Goal: Task Accomplishment & Management: Complete application form

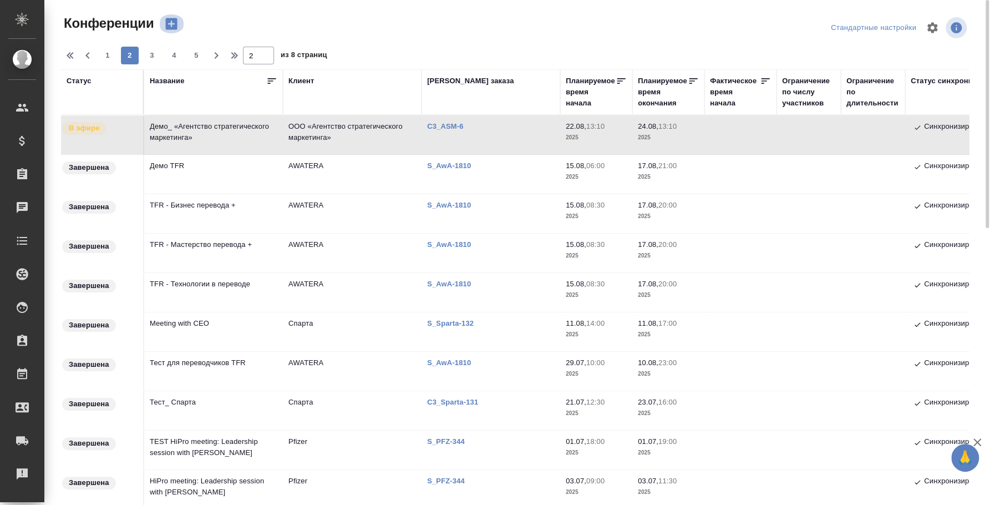
click at [175, 24] on icon "button" at bounding box center [172, 24] width 12 height 12
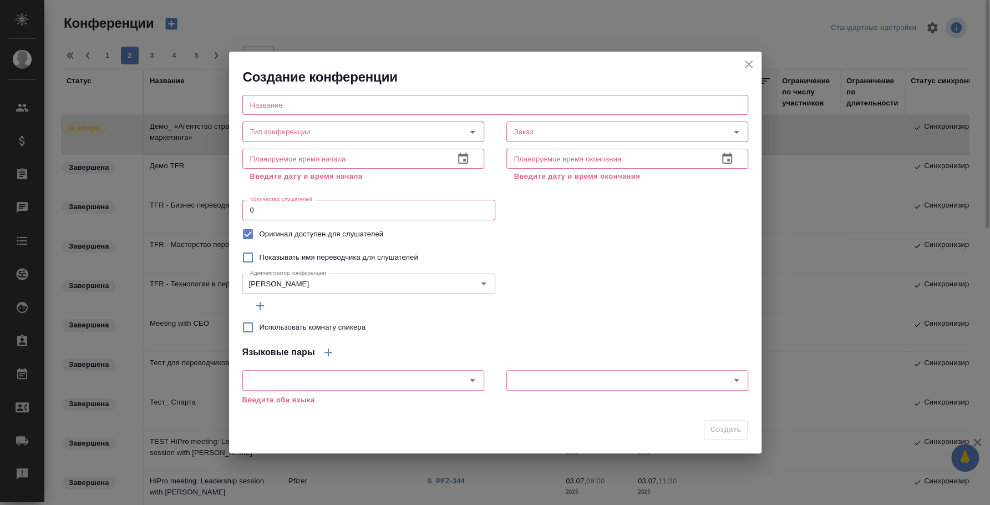
click at [302, 110] on input "text" at bounding box center [495, 105] width 506 height 20
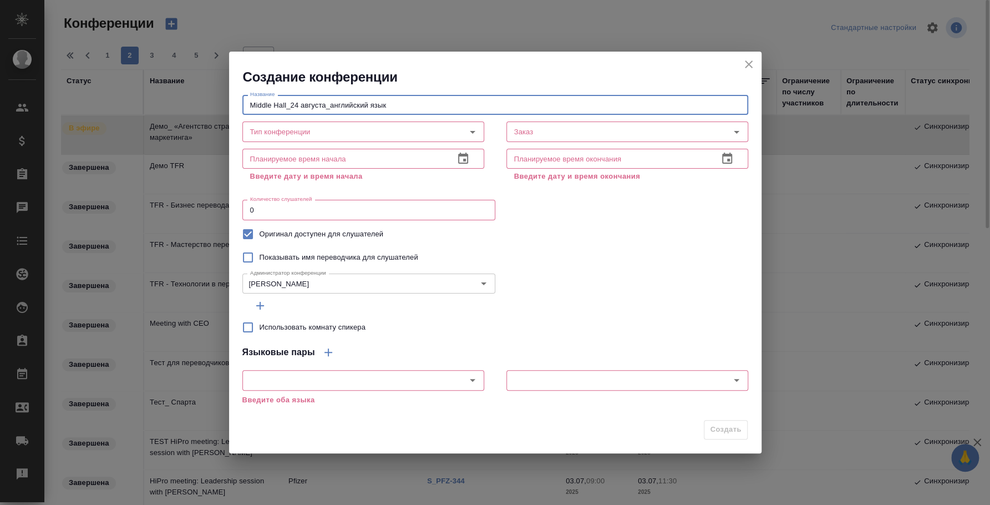
drag, startPoint x: 287, startPoint y: 97, endPoint x: 232, endPoint y: 97, distance: 54.9
click at [232, 97] on div "Название Middle Hall_24 августа_английский язык Название Тип конференции Тип ко…" at bounding box center [495, 250] width 533 height 328
drag, startPoint x: 326, startPoint y: 104, endPoint x: 433, endPoint y: 117, distance: 107.8
click at [433, 117] on div "Название Open Hall_24 августа_английский язык Название Тип конференции Тип конф…" at bounding box center [495, 192] width 506 height 205
type input "Open Hall_24 августа"
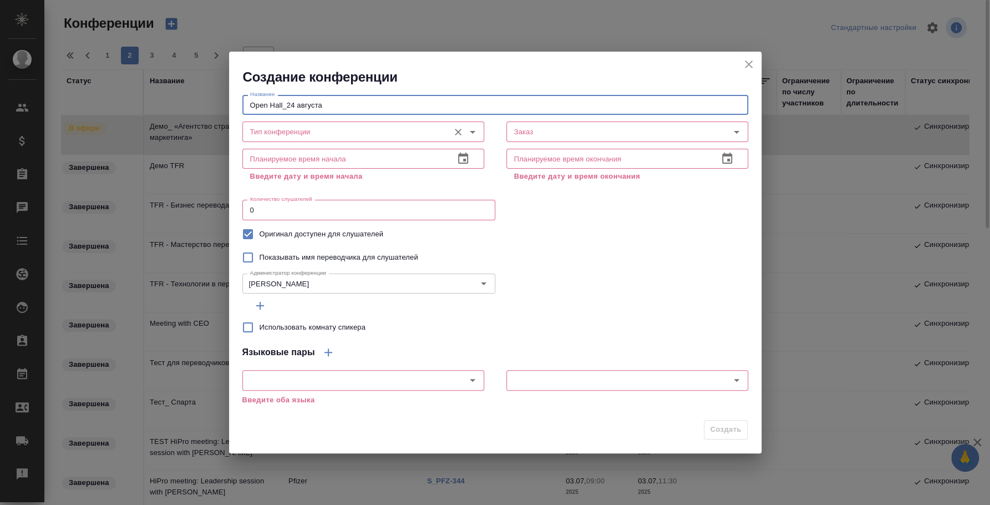
click at [256, 126] on input "Тип конференции" at bounding box center [345, 131] width 198 height 13
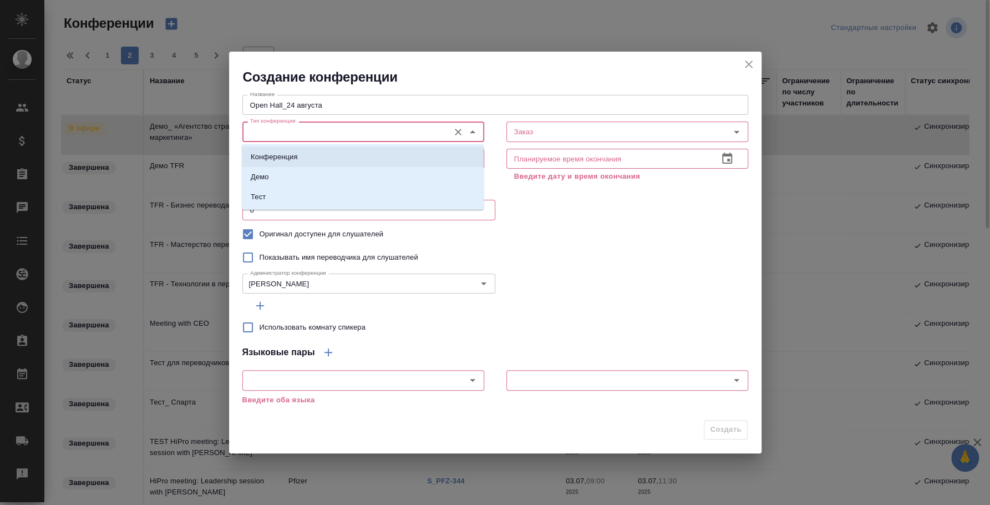
click at [327, 153] on li "Конференция" at bounding box center [363, 157] width 242 height 20
type input "Конференция"
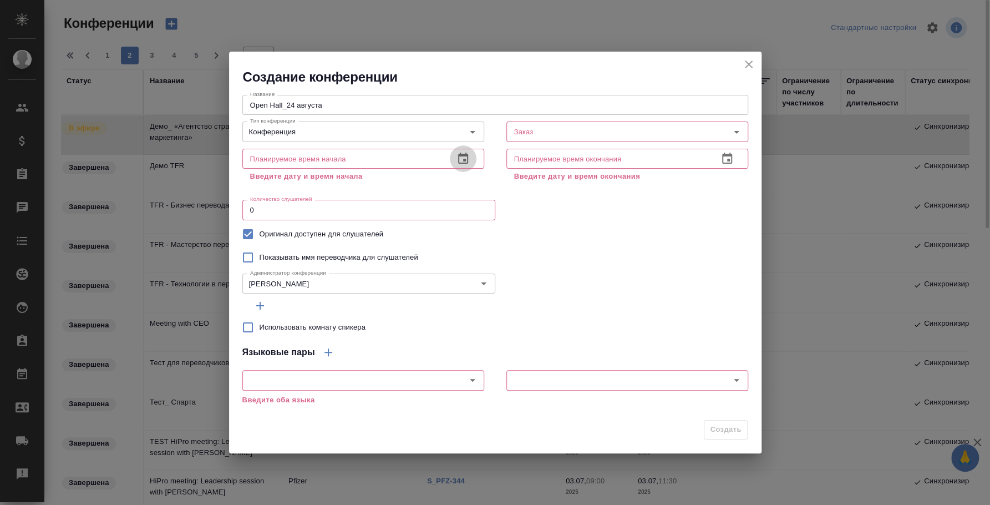
click at [469, 153] on icon "button" at bounding box center [463, 158] width 13 height 13
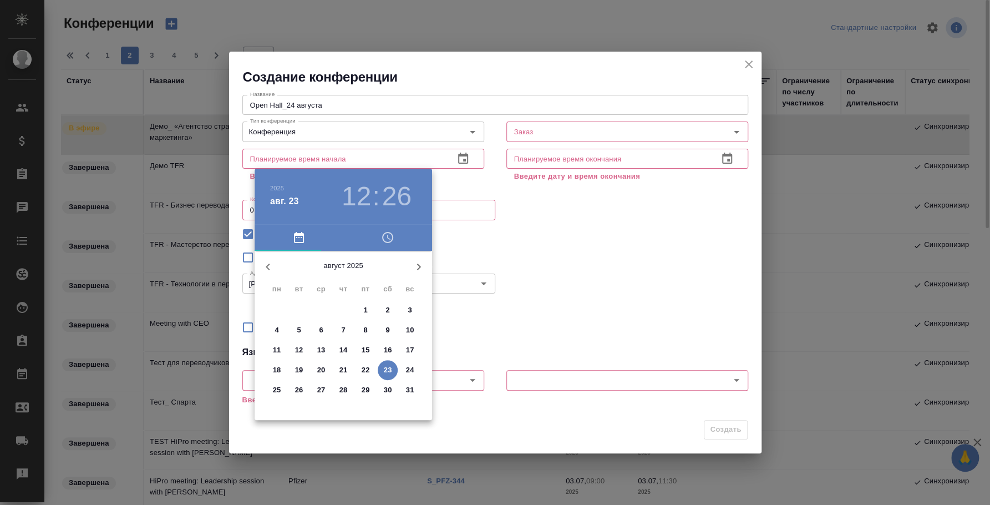
click at [413, 365] on p "24" at bounding box center [410, 369] width 8 height 11
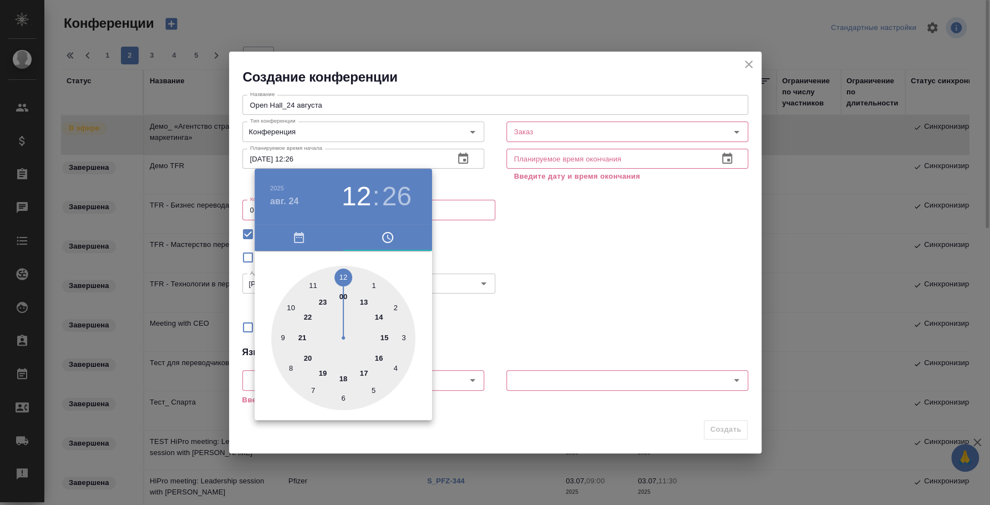
click at [537, 293] on div at bounding box center [495, 252] width 990 height 505
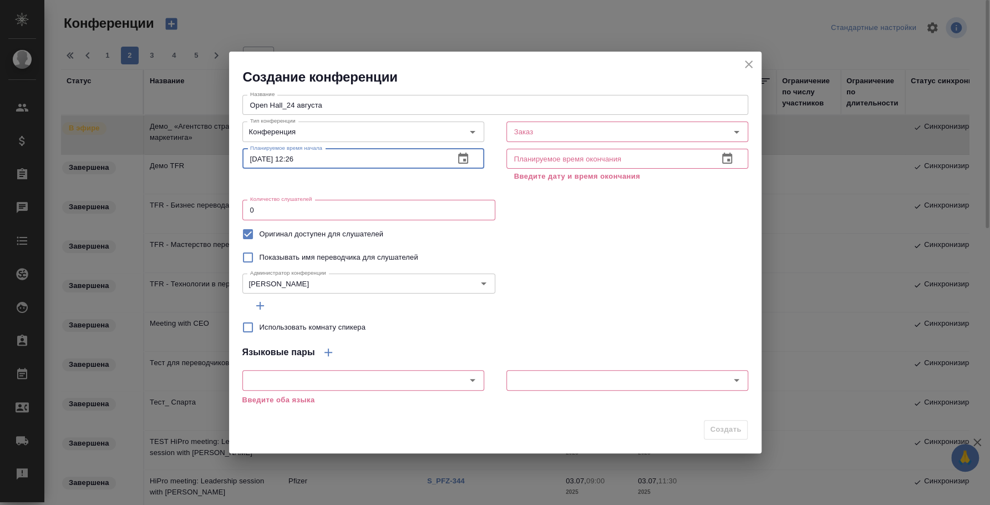
drag, startPoint x: 288, startPoint y: 160, endPoint x: 389, endPoint y: 161, distance: 100.4
click at [388, 161] on input "[DATE] 12:26" at bounding box center [343, 159] width 203 height 20
type input "[DATE] 00:00"
click at [724, 158] on icon "button" at bounding box center [727, 158] width 13 height 13
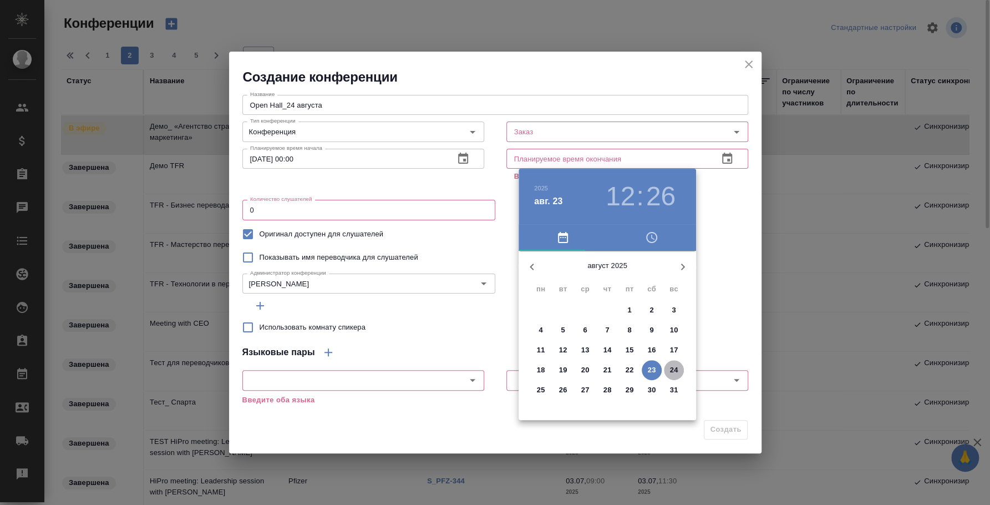
click at [675, 364] on p "24" at bounding box center [674, 369] width 8 height 11
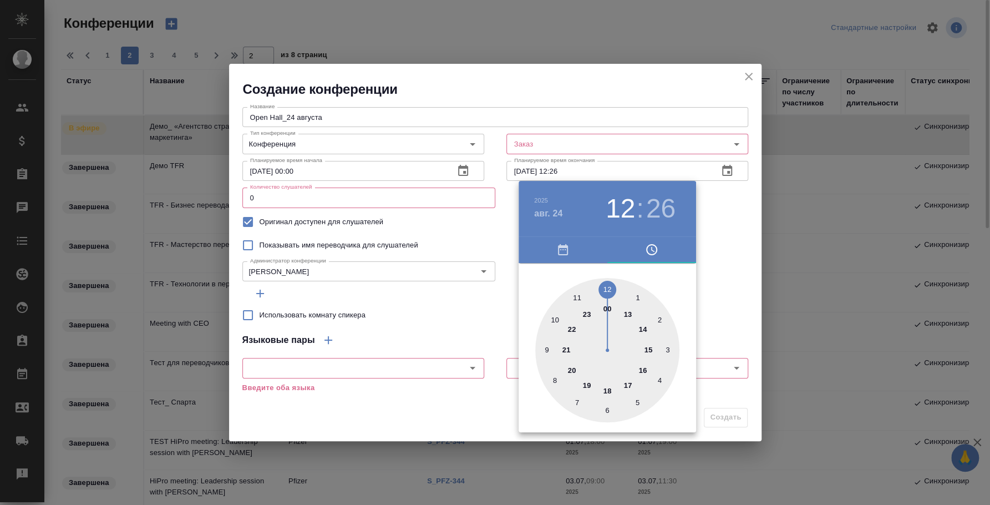
click at [567, 169] on div at bounding box center [495, 252] width 990 height 505
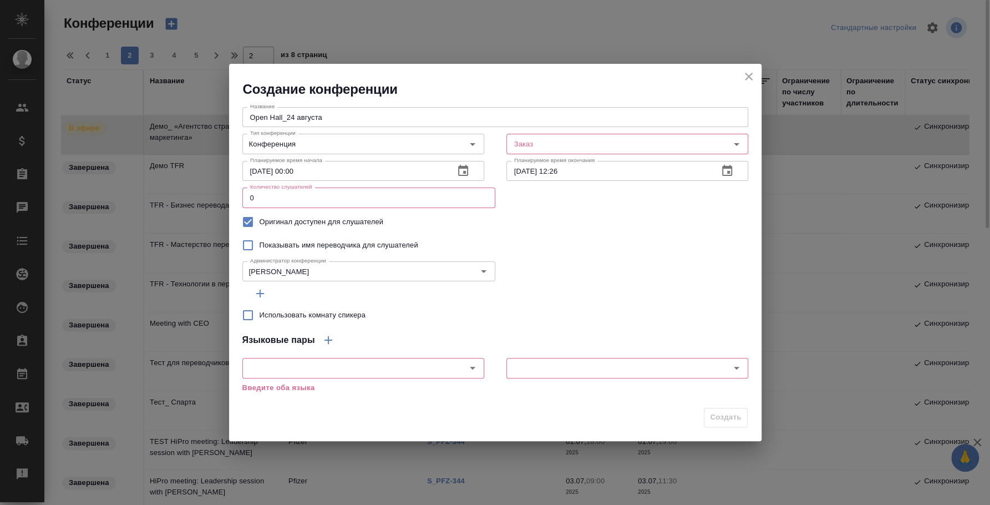
click at [561, 170] on div "2025 авг. 24 12 : 26 00 1 2 3 4 5 6 7 8 9 10 11 12 13 14 15 16 17 18 19 20 21 2…" at bounding box center [495, 252] width 990 height 505
drag, startPoint x: 554, startPoint y: 170, endPoint x: 599, endPoint y: 168, distance: 44.5
click at [599, 168] on input "24.08.2025 12:26" at bounding box center [607, 171] width 203 height 20
click at [711, 143] on button "button" at bounding box center [704, 144] width 17 height 17
type input "24.08.2025 20:00"
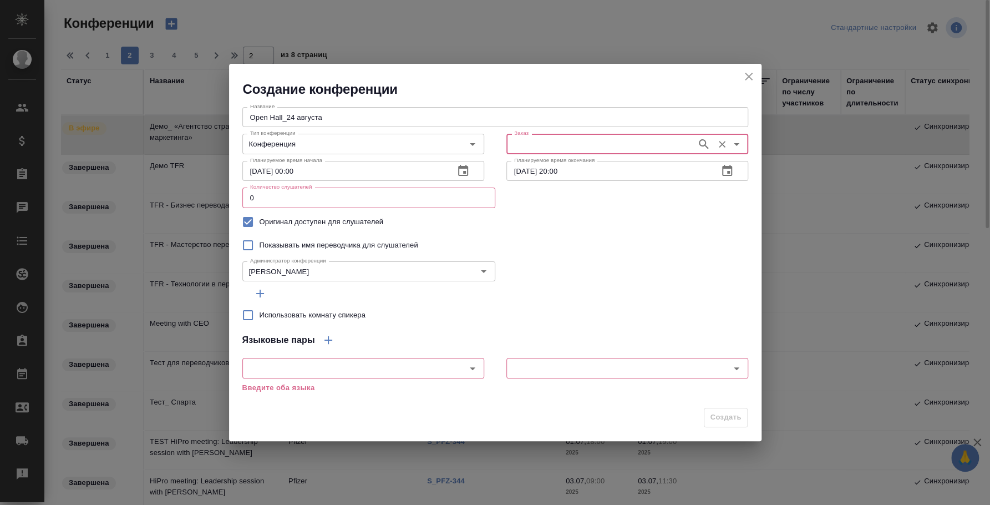
click at [643, 144] on input "Заказ" at bounding box center [600, 143] width 181 height 13
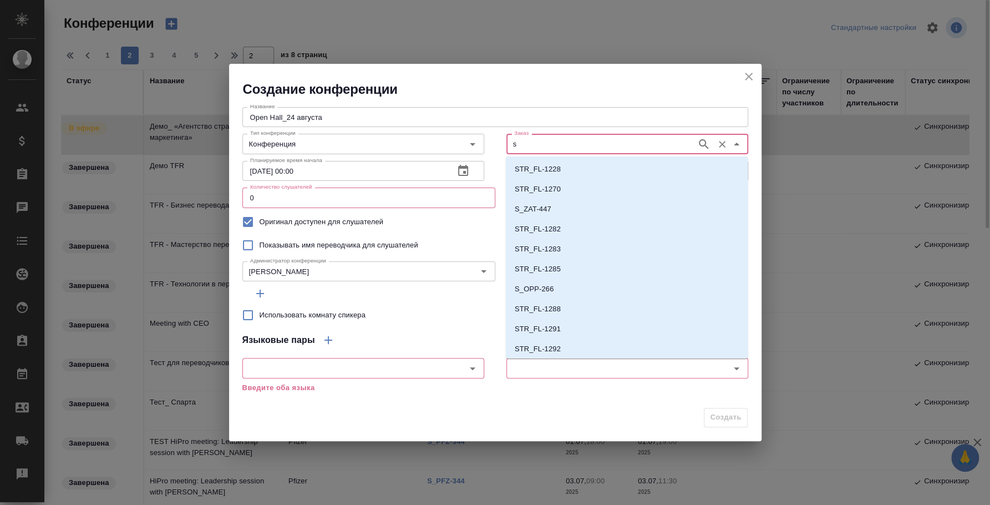
type input "s"
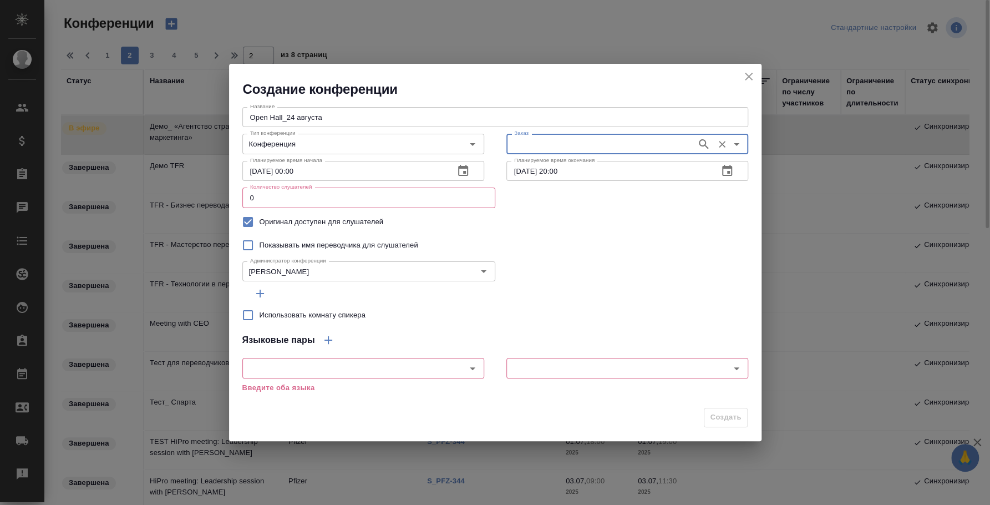
paste input "**[C3_ASM-6](https://tera.awatera.com/Order/68a824860be58547914a11bd/)**"
type input "**[C3_ASM-6](https://tera.awatera.com/Order/68a824860be58547914a11bd/)**"
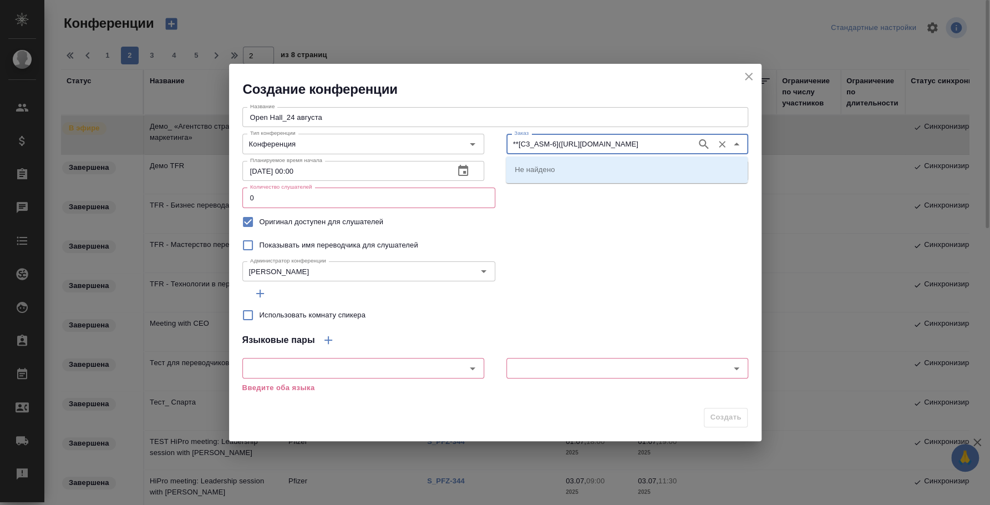
click at [572, 143] on input "**[C3_ASM-6](https://tera.awatera.com/Order/68a824860be58547914a11bd/)**" at bounding box center [600, 143] width 181 height 13
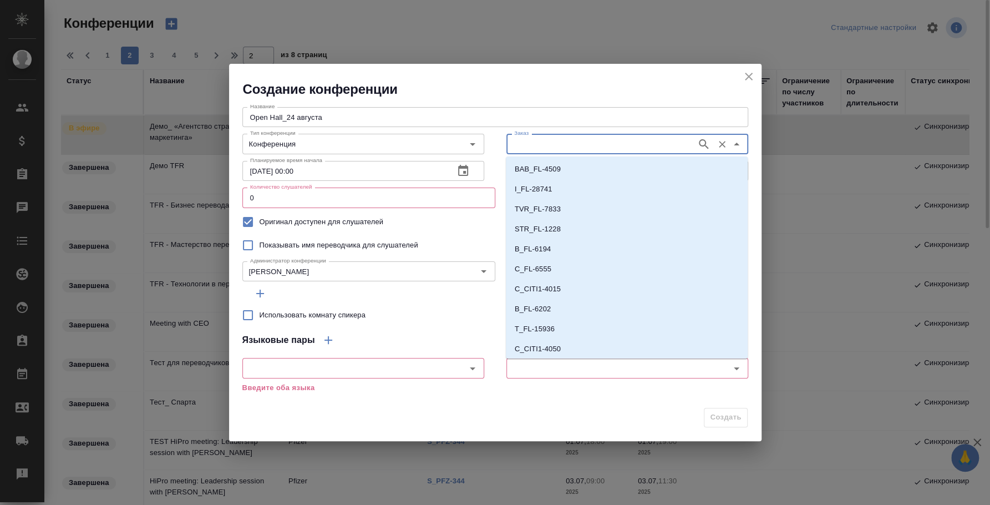
scroll to position [0, 0]
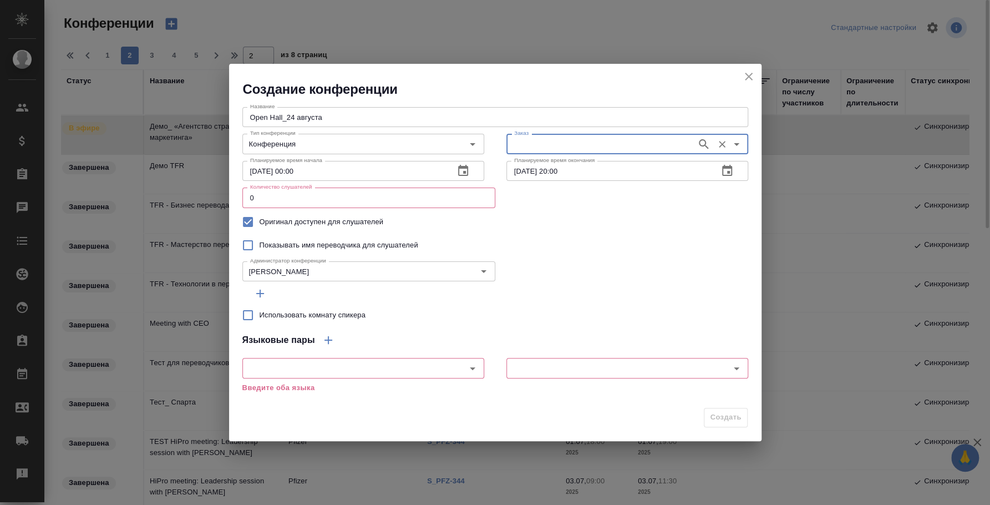
paste input "C3_ASM-6"
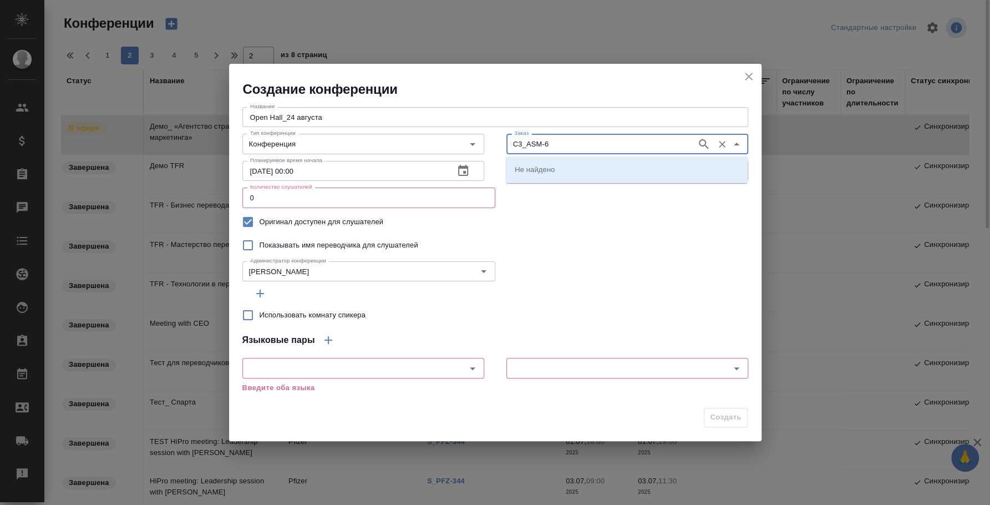
type input "C3_ASM-6"
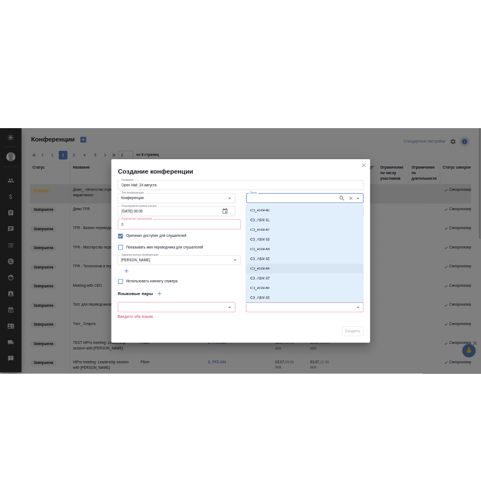
scroll to position [40, 0]
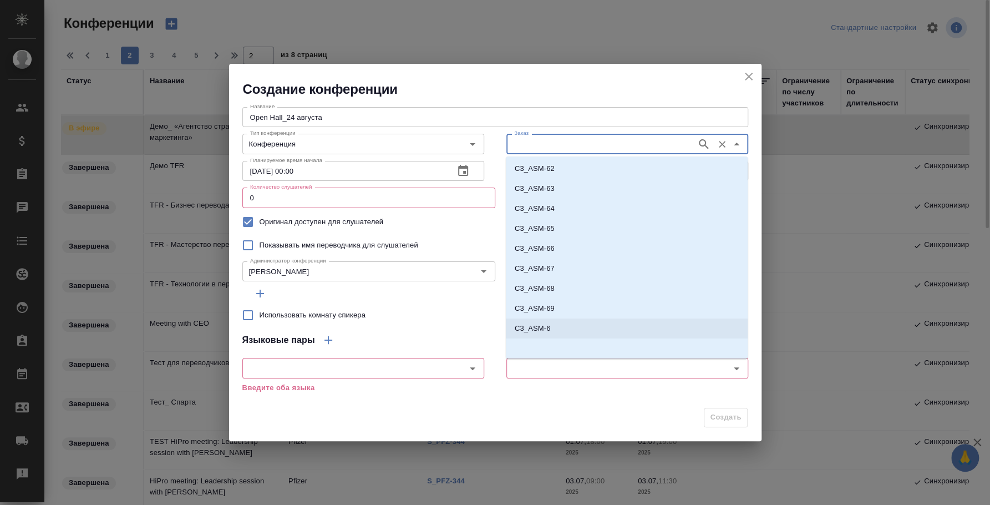
click at [562, 326] on li "C3_ASM-6" at bounding box center [627, 328] width 242 height 20
type input "C3_ASM-6"
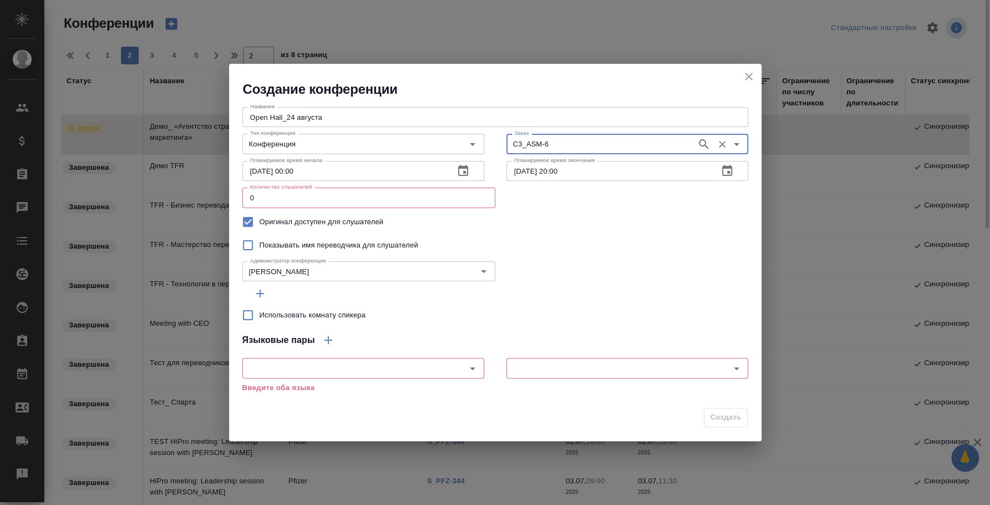
click at [576, 267] on div "Администратор конференции [PERSON_NAME] конференции" at bounding box center [495, 270] width 506 height 27
drag, startPoint x: 370, startPoint y: 204, endPoint x: 215, endPoint y: 183, distance: 156.7
click at [215, 183] on div "Создание конференции Название Open Hall_24 августа Название Тип конференции Кон…" at bounding box center [495, 252] width 990 height 505
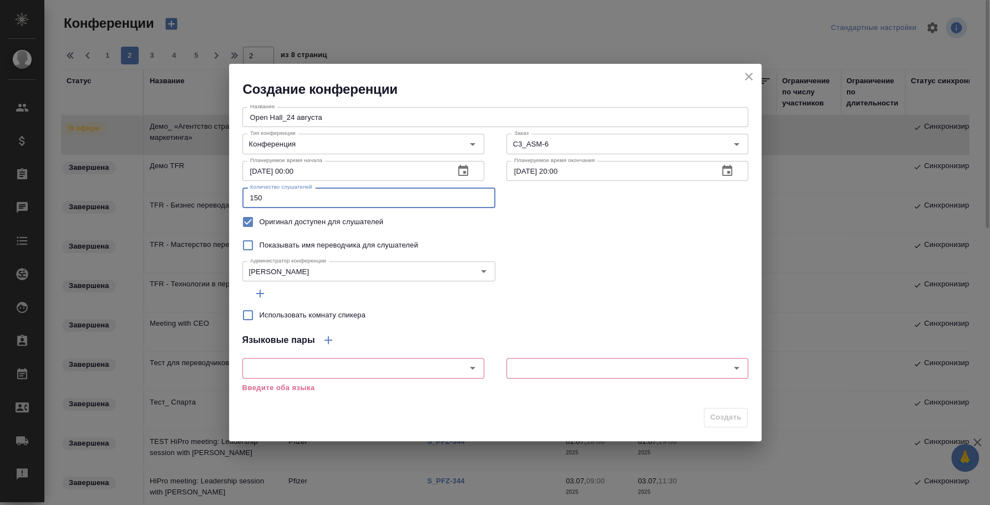
type input "150"
click at [561, 266] on div "Администратор конференции [PERSON_NAME] конференции" at bounding box center [495, 270] width 506 height 27
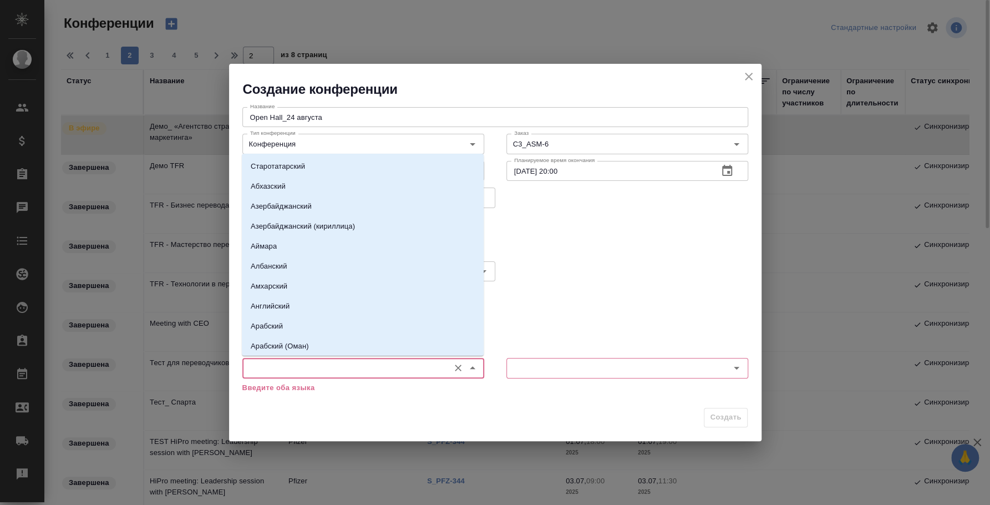
click at [336, 367] on input "text" at bounding box center [345, 367] width 198 height 13
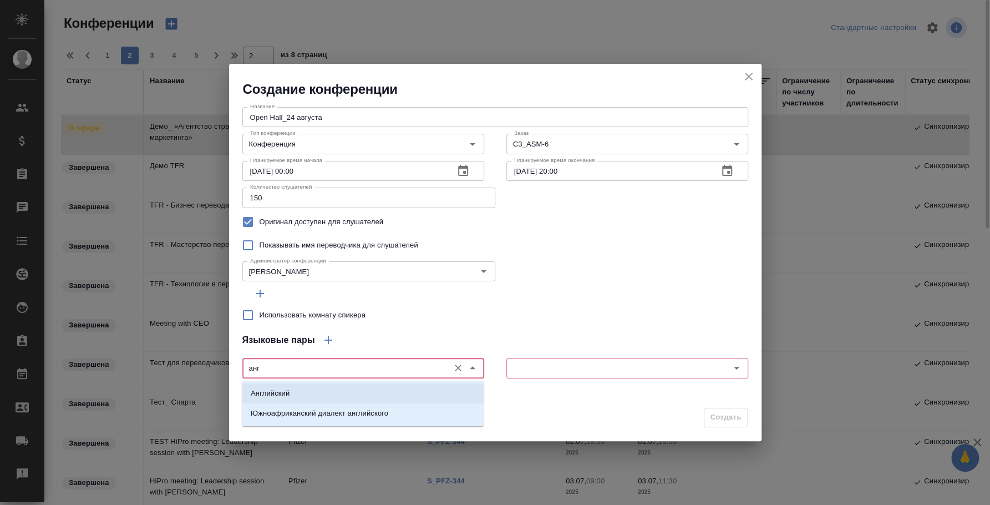
click at [332, 386] on li "Английский" at bounding box center [363, 393] width 242 height 20
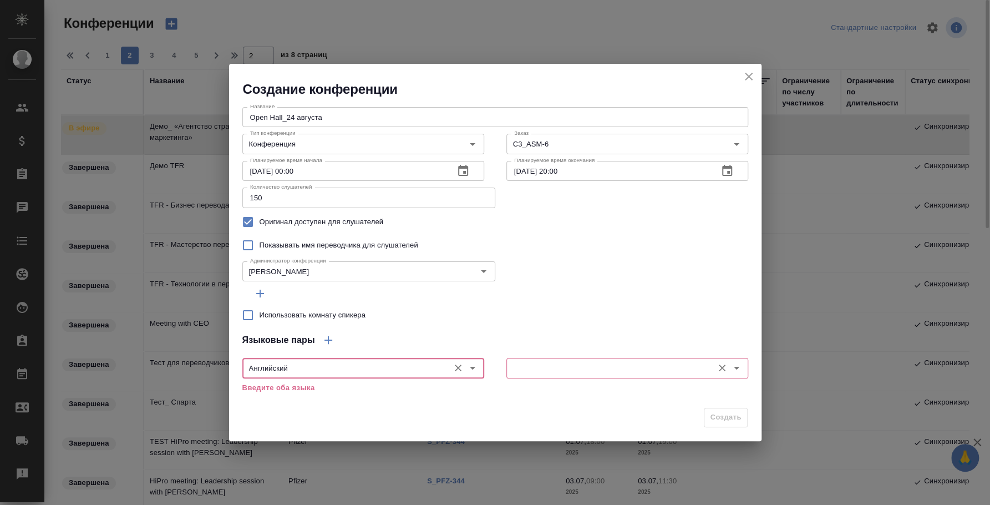
click at [509, 371] on div "​" at bounding box center [627, 368] width 242 height 20
type input "Английский"
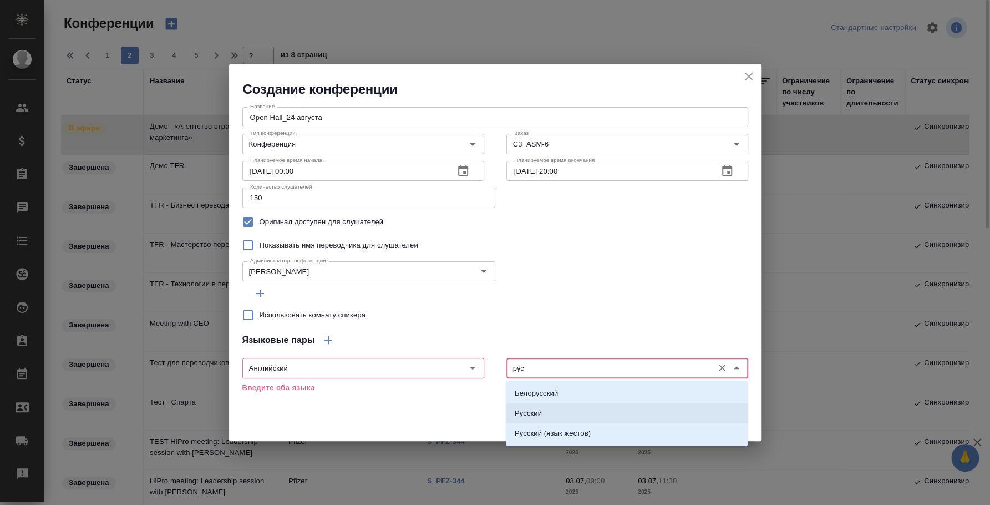
click at [550, 407] on li "Русский" at bounding box center [627, 413] width 242 height 20
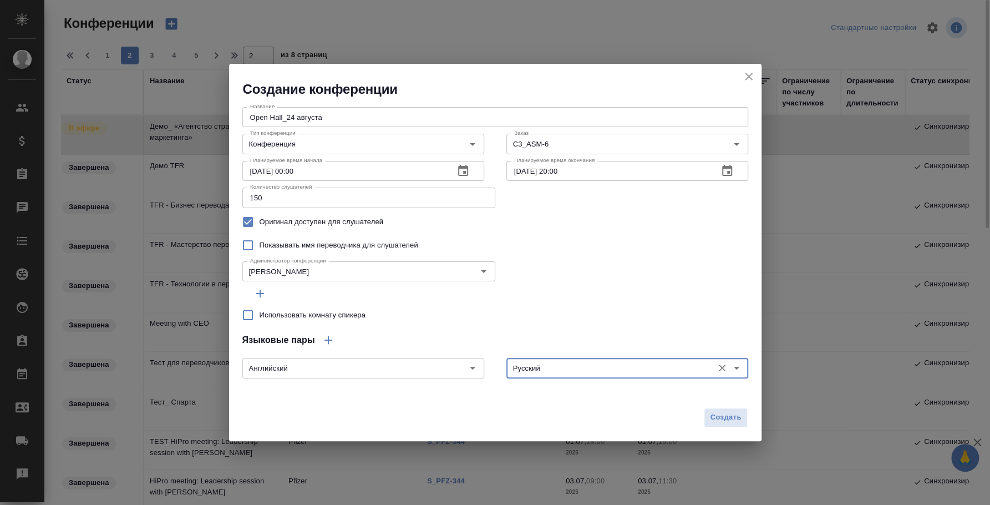
type input "Русский"
click at [325, 340] on icon "button" at bounding box center [329, 340] width 8 height 8
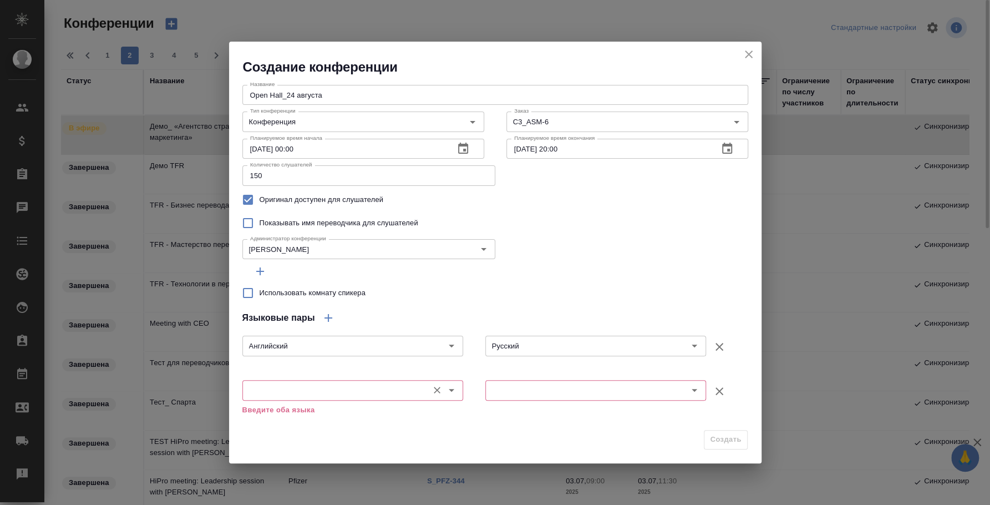
click at [311, 388] on input "text" at bounding box center [334, 389] width 177 height 13
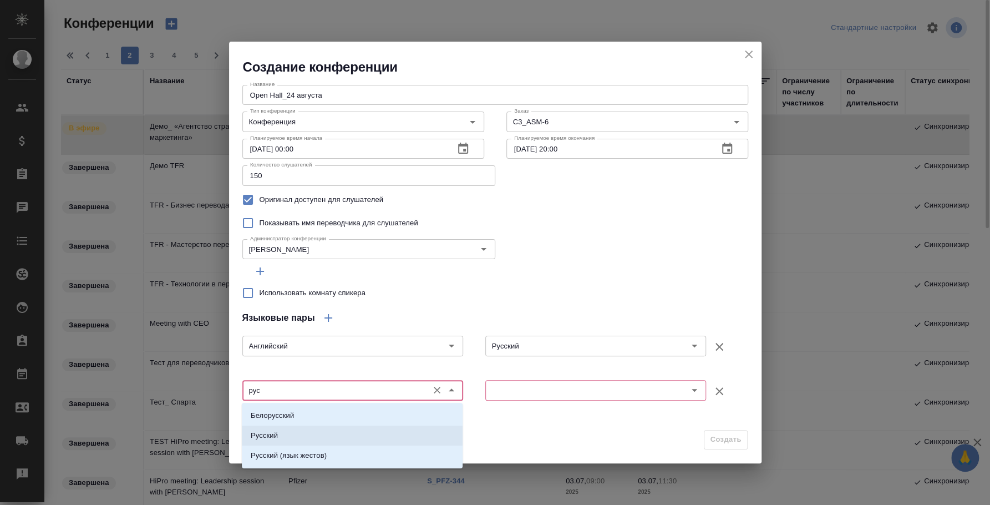
click at [319, 430] on li "Русский" at bounding box center [352, 435] width 221 height 20
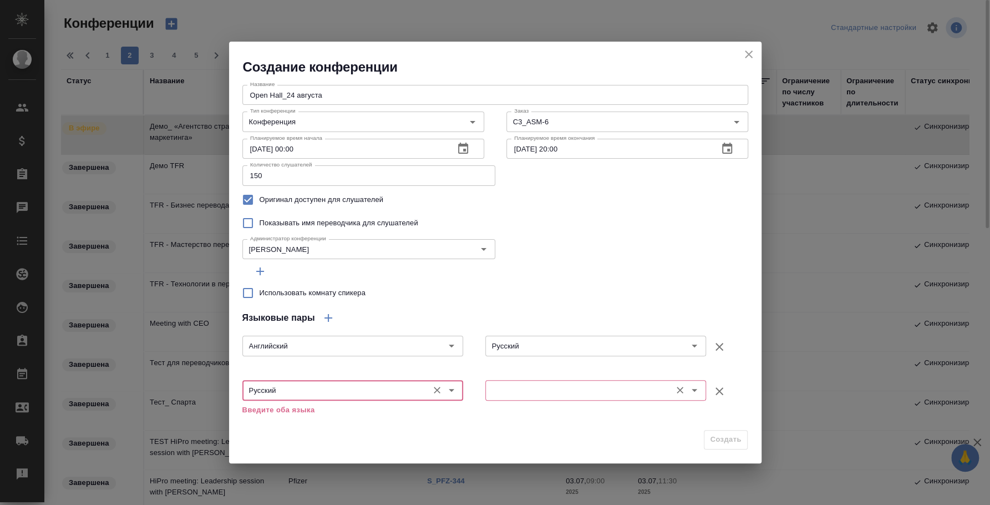
type input "Русский"
click at [578, 393] on input "text" at bounding box center [577, 389] width 177 height 13
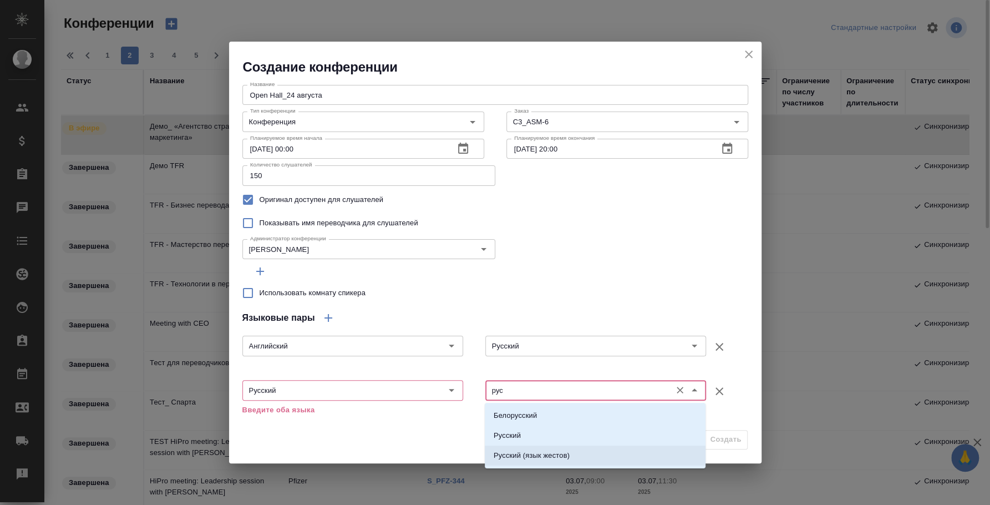
click at [585, 454] on li "Русский (язык жестов)" at bounding box center [595, 455] width 221 height 20
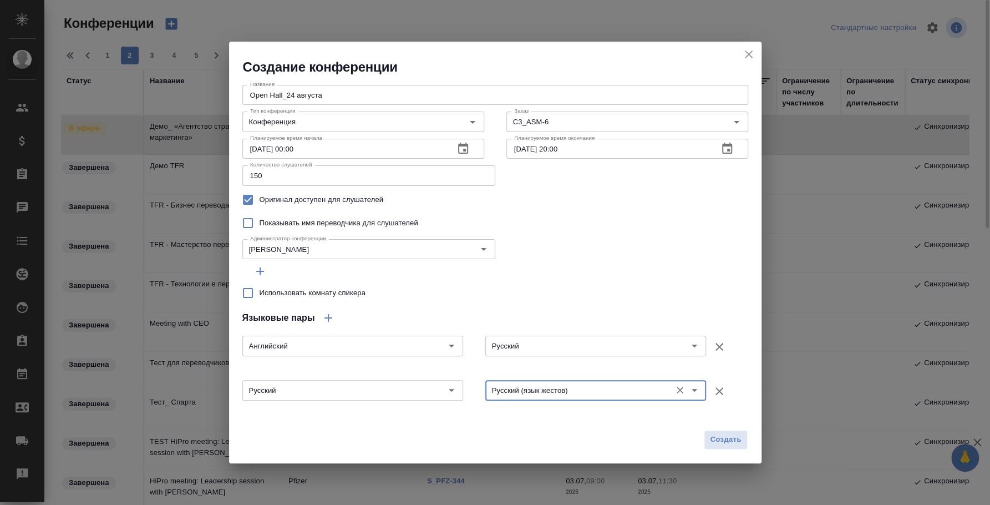
type input "Русский (язык жестов)"
click at [330, 320] on icon "button" at bounding box center [328, 317] width 13 height 13
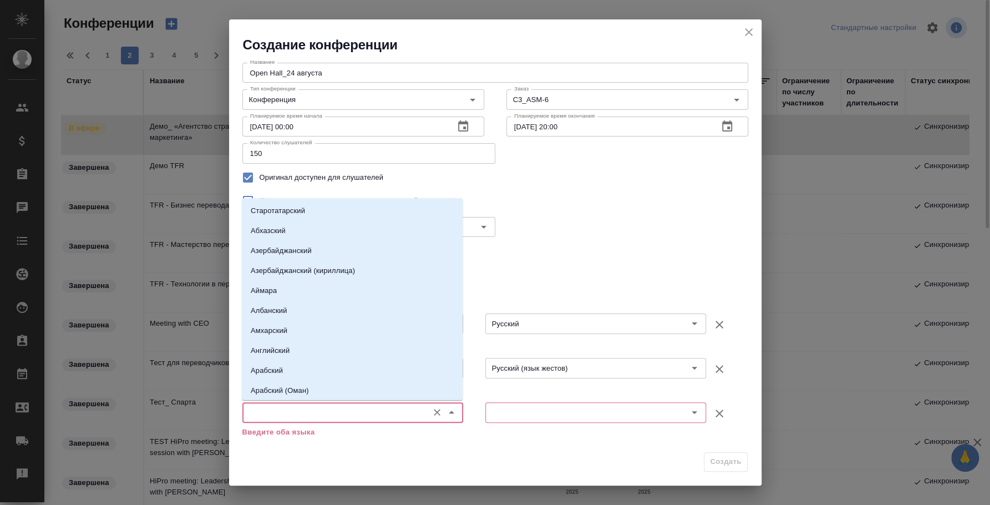
click at [338, 418] on input "text" at bounding box center [334, 411] width 177 height 13
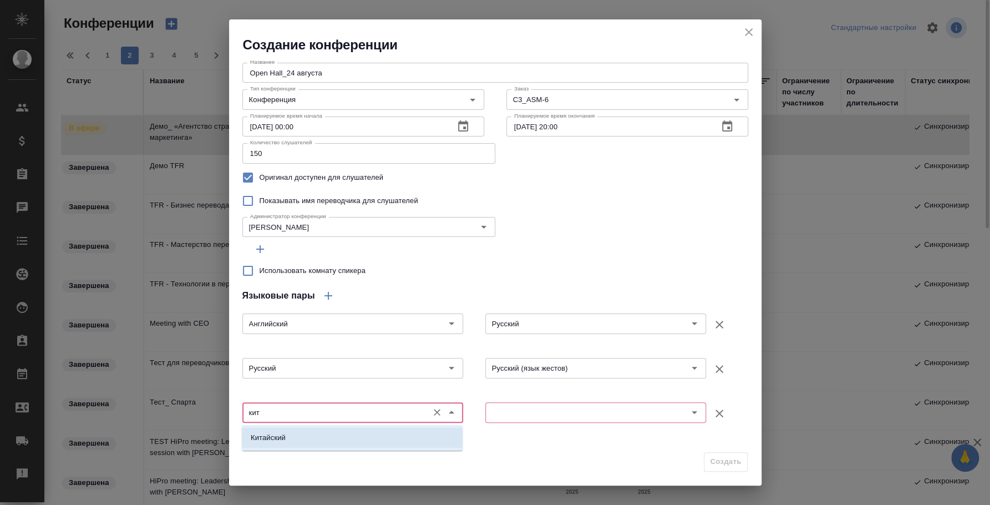
click at [336, 439] on li "Китайский" at bounding box center [352, 438] width 221 height 20
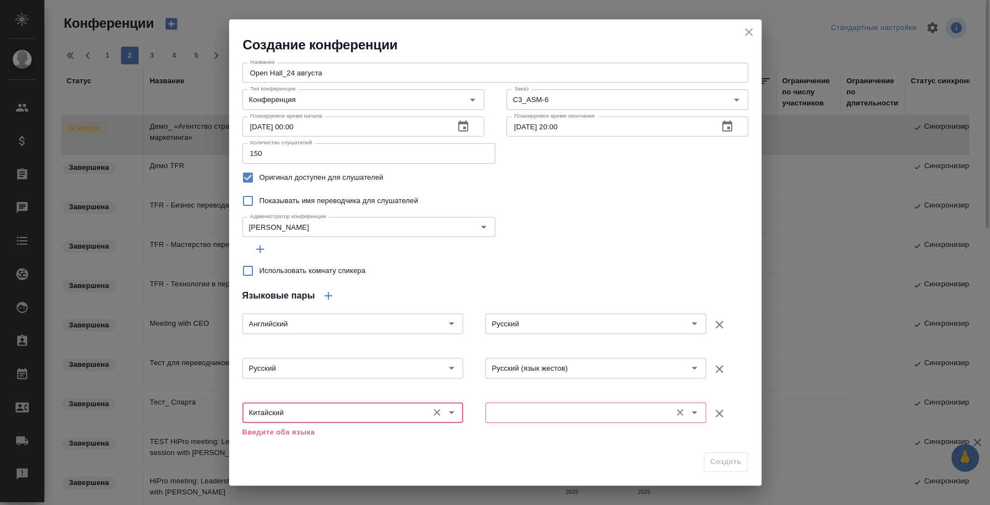
type input "Китайский"
click at [513, 418] on input "text" at bounding box center [577, 411] width 177 height 13
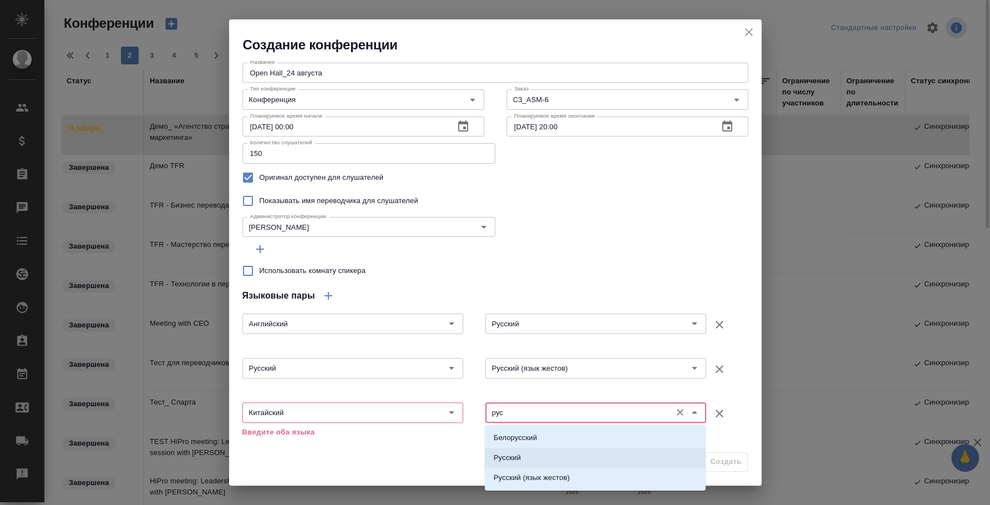
click at [522, 464] on li "Русский" at bounding box center [595, 458] width 221 height 20
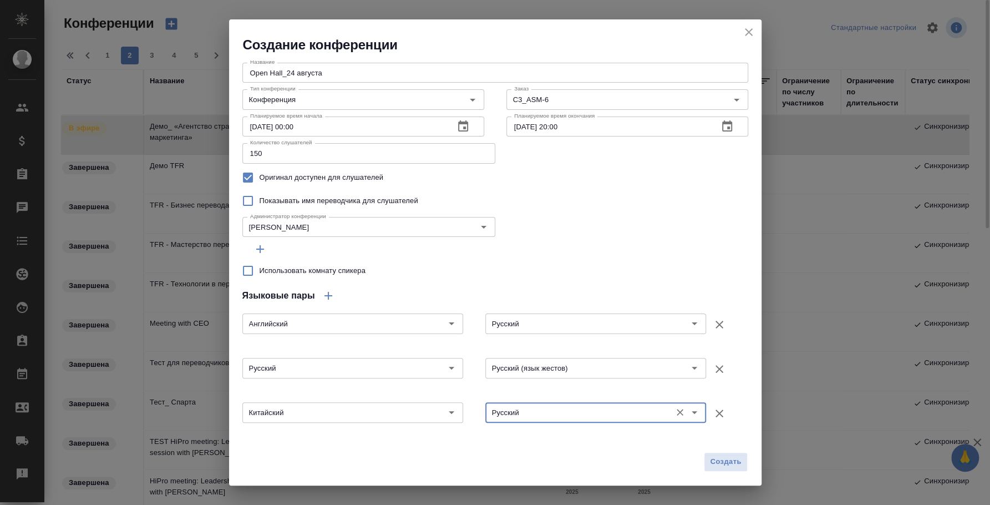
type input "Русский"
click at [325, 297] on icon "button" at bounding box center [328, 295] width 13 height 13
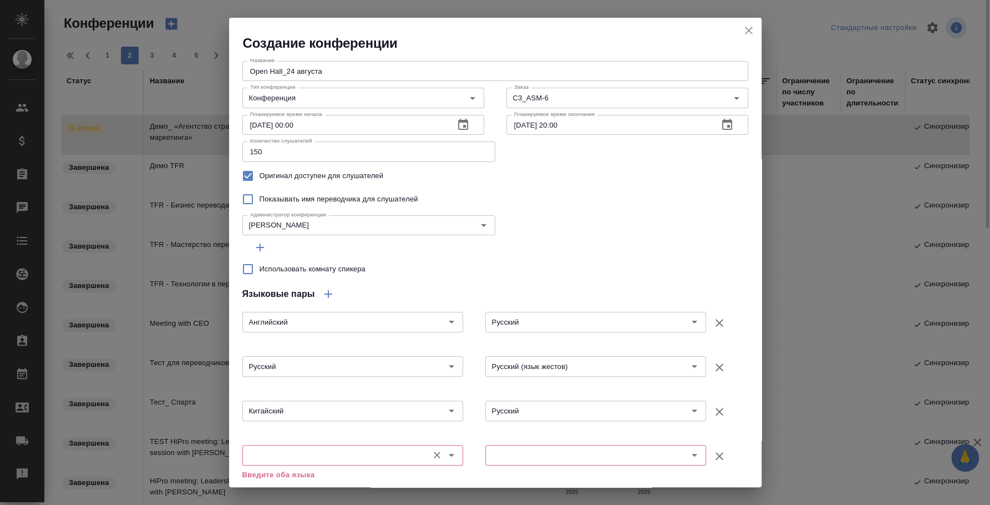
click at [344, 458] on input "text" at bounding box center [334, 454] width 177 height 13
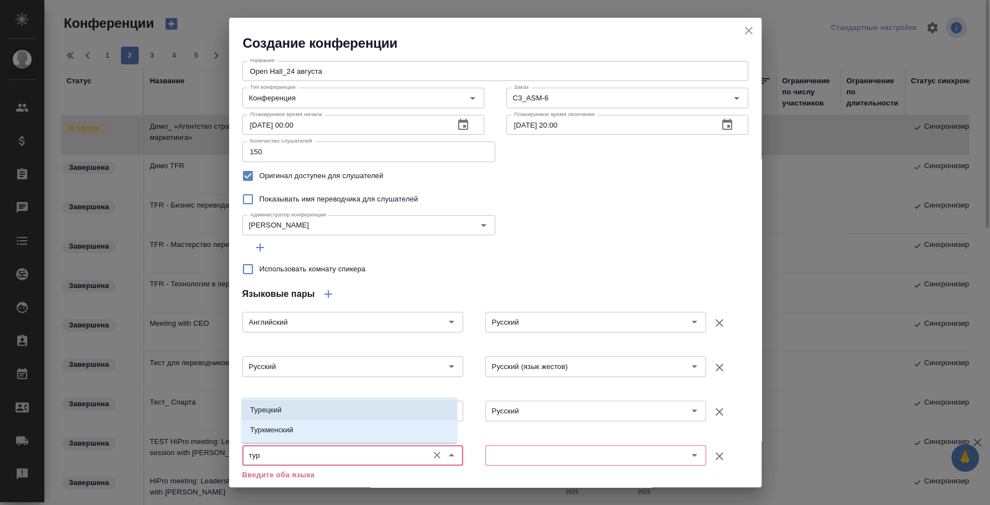
click at [315, 404] on li "Турецкий" at bounding box center [349, 410] width 216 height 20
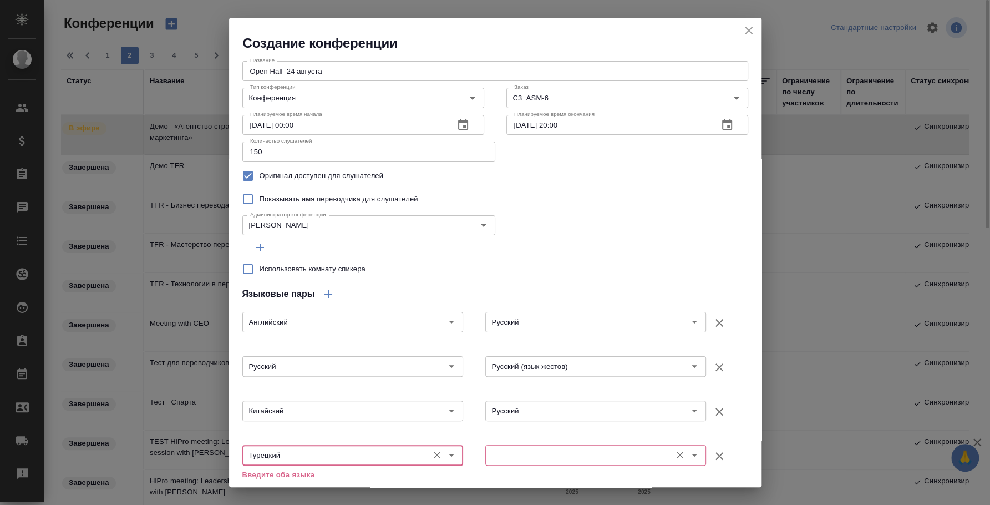
type input "Турецкий"
click at [583, 452] on input "text" at bounding box center [577, 454] width 177 height 13
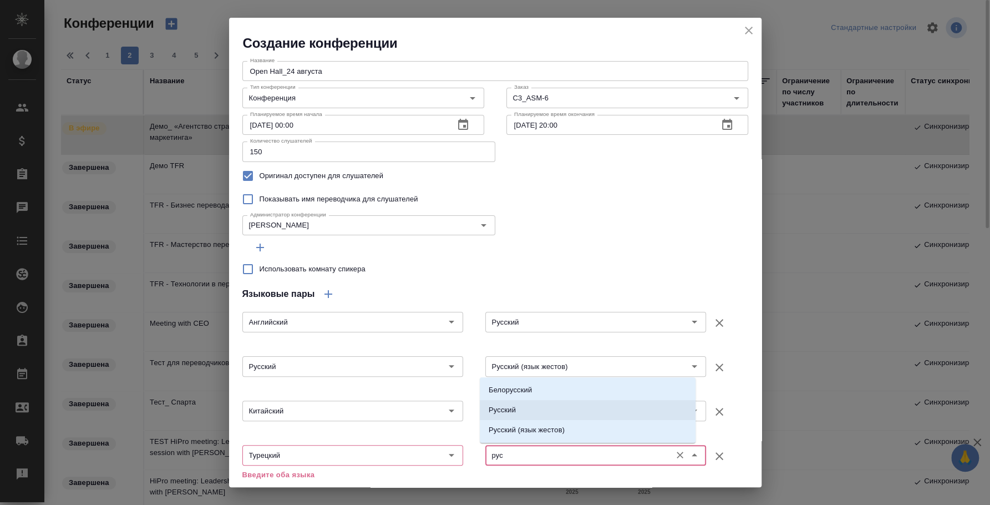
click at [554, 408] on li "Русский" at bounding box center [588, 410] width 216 height 20
type input "Русский"
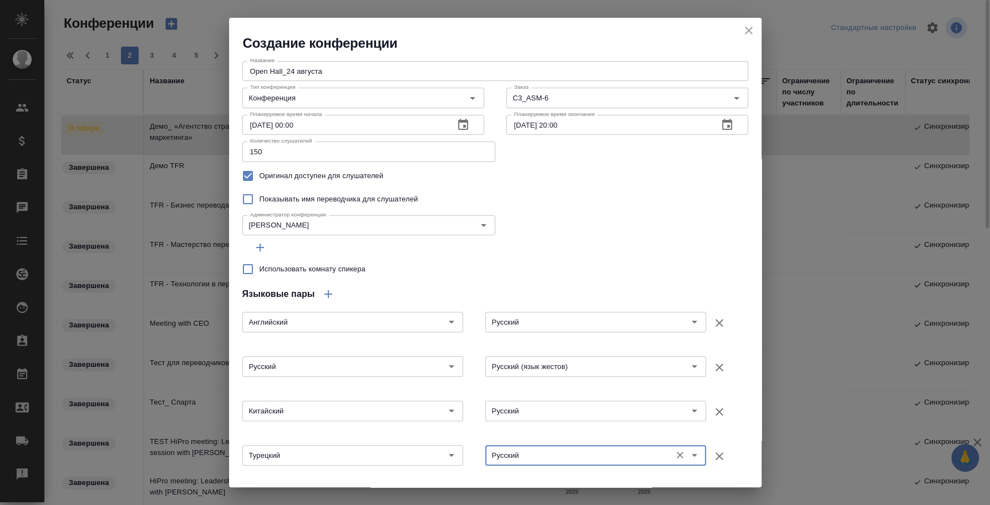
click at [716, 367] on icon "button" at bounding box center [720, 367] width 8 height 8
type input "Китайский"
type input "Русский"
type input "Турецкий"
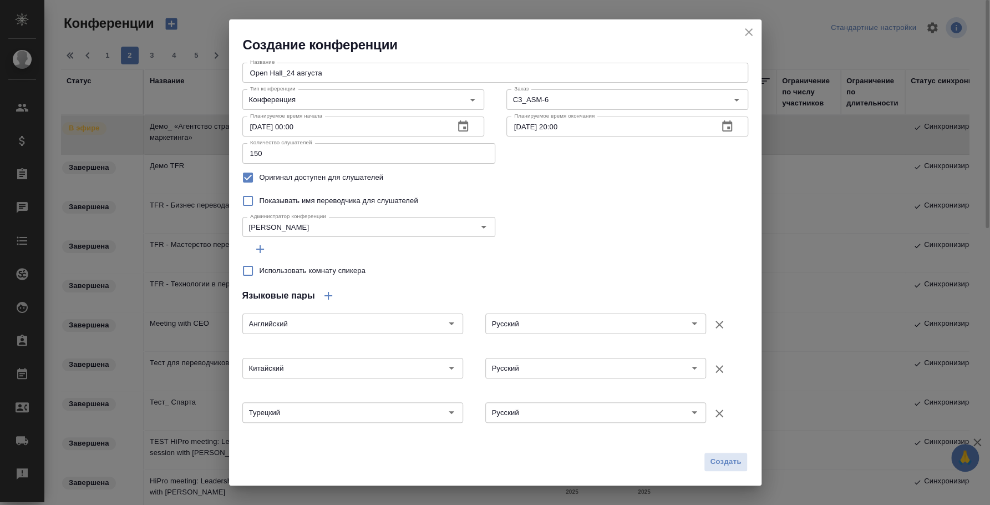
click at [247, 272] on input "Использовать комнату спикера" at bounding box center [247, 270] width 23 height 23
checkbox input "true"
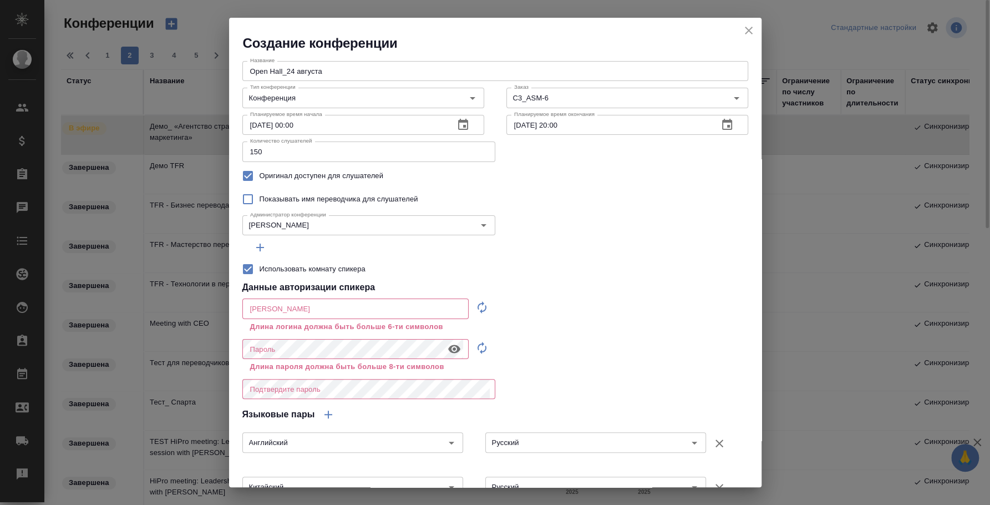
click at [475, 312] on icon "button" at bounding box center [481, 307] width 13 height 13
type input "speaker_c0E7XJWp"
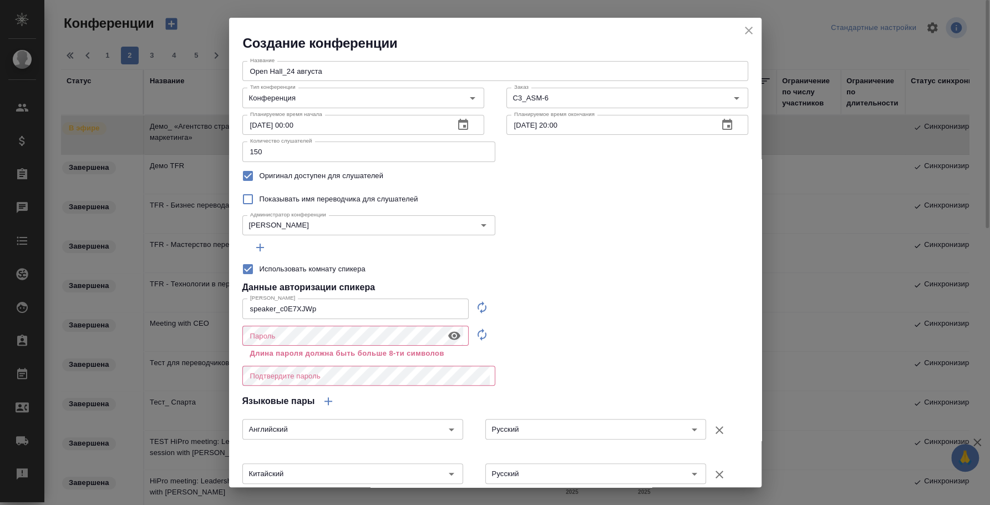
click at [475, 339] on icon "button" at bounding box center [481, 334] width 13 height 13
click at [316, 303] on input "speaker_c0E7XJWp" at bounding box center [355, 308] width 226 height 20
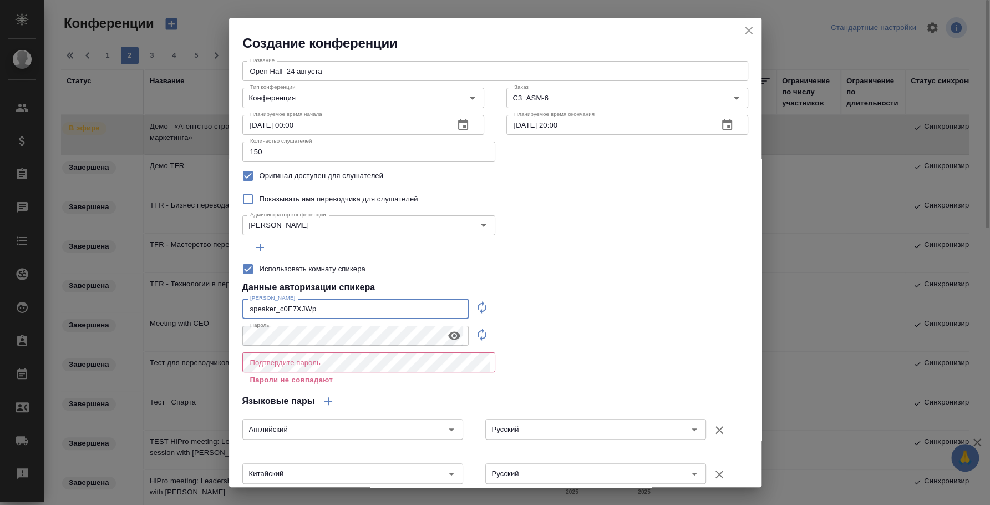
click at [316, 303] on input "speaker_c0E7XJWp" at bounding box center [355, 308] width 226 height 20
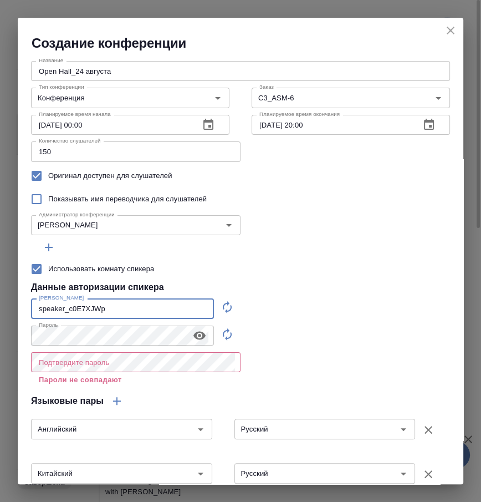
click at [214, 327] on button "button" at bounding box center [227, 334] width 27 height 27
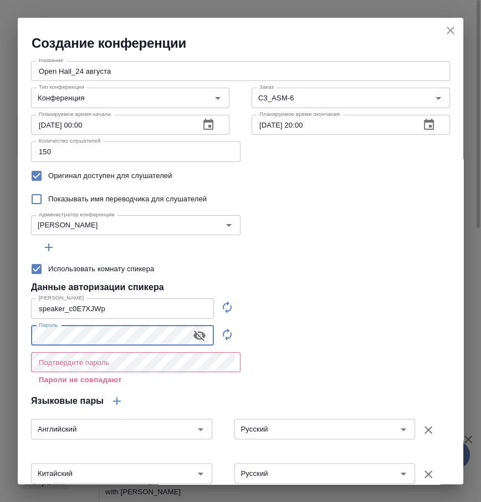
click at [0, 333] on html "🙏 .cls-1 fill:#fff; AWATERA Fedotova Irina Клиенты Спецификации Заказы 0 Чаты T…" at bounding box center [240, 251] width 481 height 502
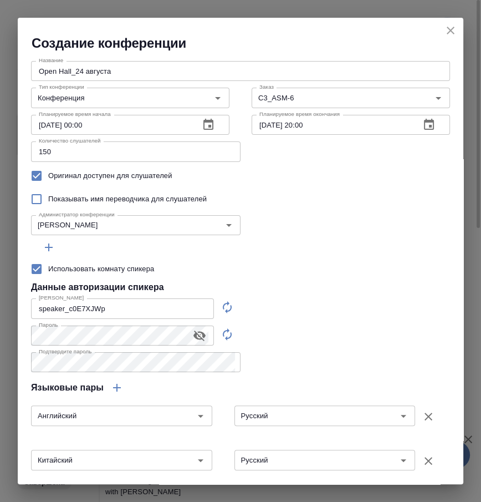
click at [279, 349] on div "Название Open Hall_24 августа Название Тип конференции Конференция Тип конферен…" at bounding box center [241, 295] width 446 height 486
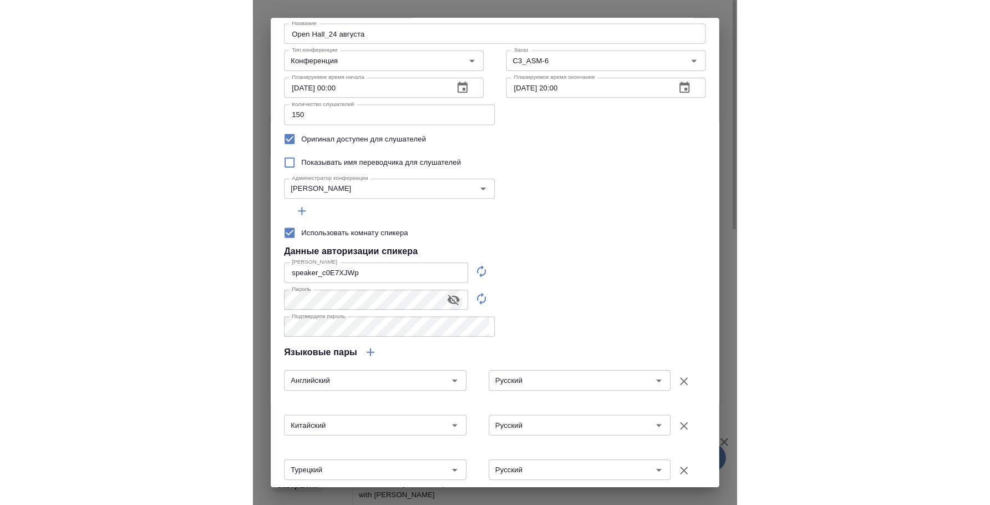
scroll to position [93, 0]
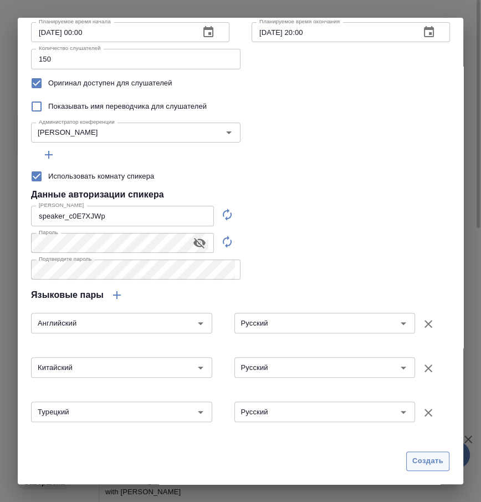
click at [422, 457] on span "Создать" at bounding box center [428, 461] width 31 height 13
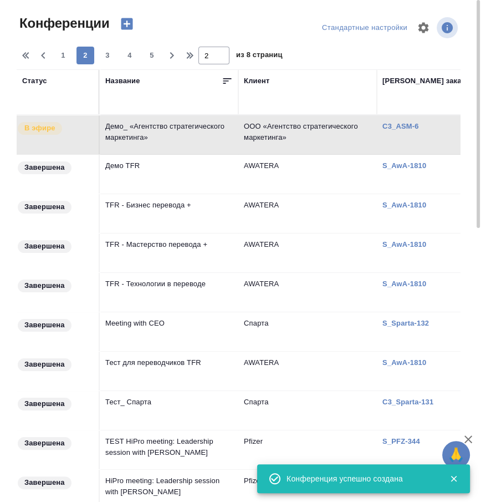
type input "0"
checkbox input "false"
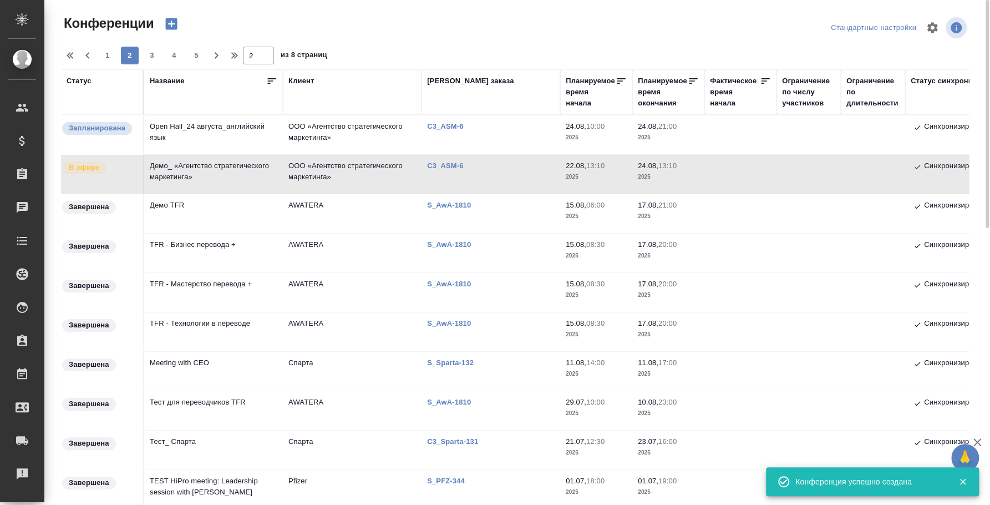
scroll to position [0, 0]
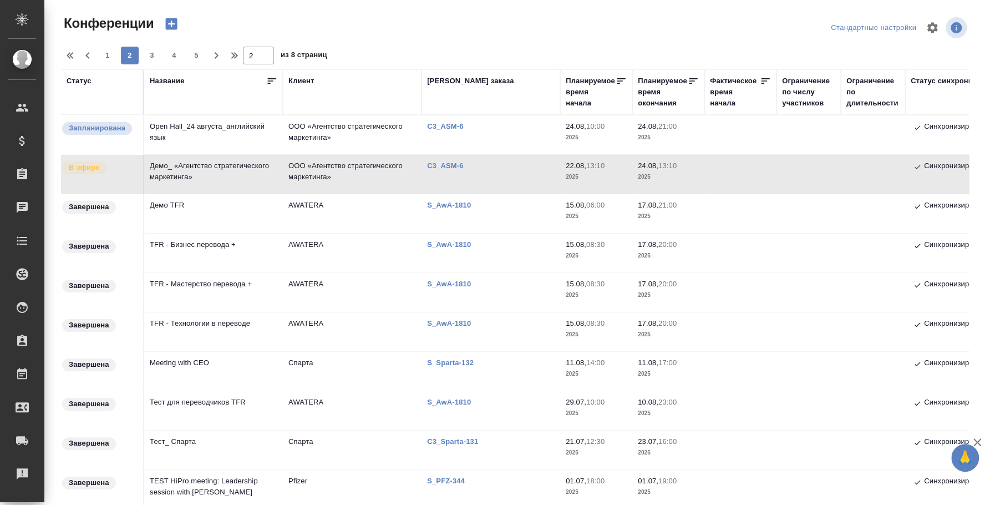
click at [171, 21] on icon "button" at bounding box center [172, 24] width 16 height 16
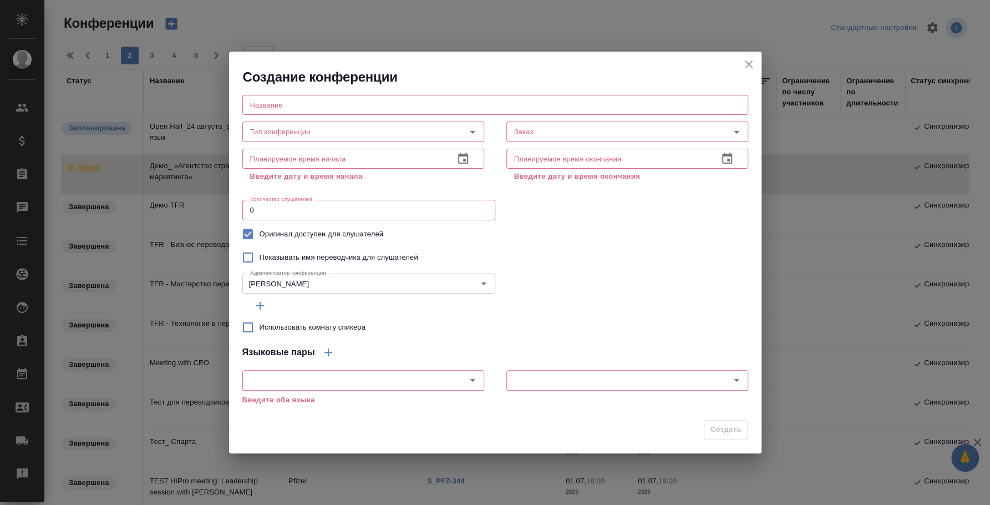
click at [327, 109] on input "text" at bounding box center [495, 105] width 506 height 20
type input "Ь"
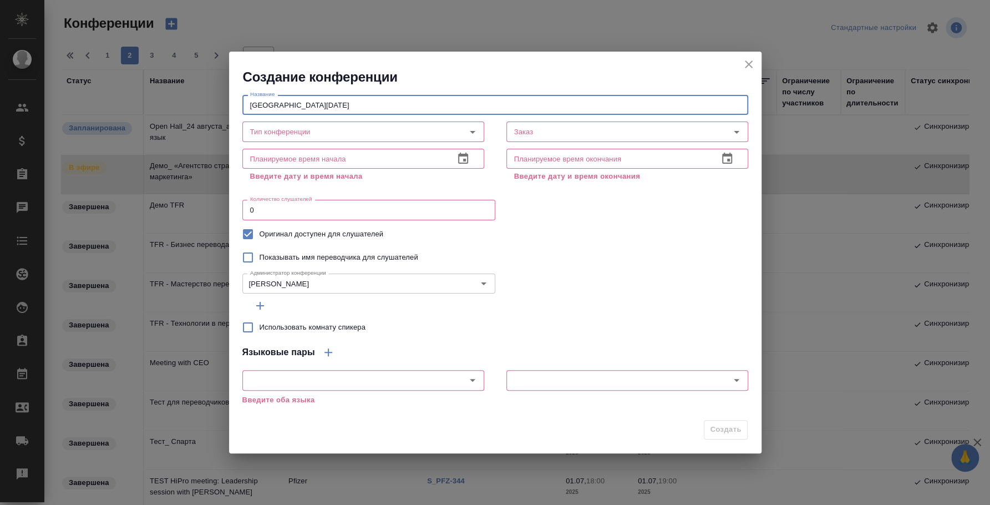
click at [729, 316] on div "Использовать комнату спикера" at bounding box center [495, 327] width 506 height 23
drag, startPoint x: 290, startPoint y: 102, endPoint x: 370, endPoint y: 108, distance: 80.1
click at [370, 108] on input "[GEOGRAPHIC_DATA][DATE]" at bounding box center [495, 105] width 506 height 20
click at [537, 68] on h2 "Создание конференции" at bounding box center [502, 77] width 519 height 18
drag, startPoint x: 310, startPoint y: 104, endPoint x: 239, endPoint y: 104, distance: 71.0
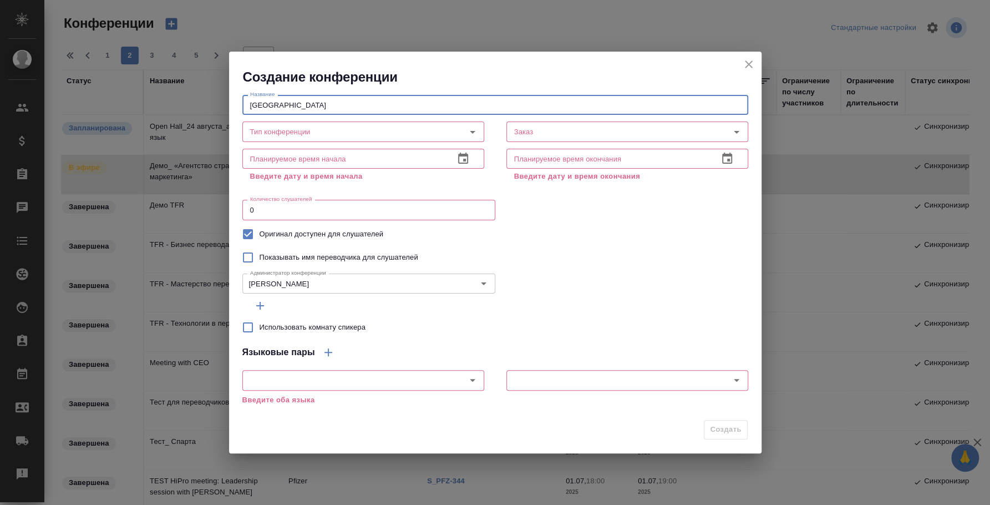
click at [239, 104] on div "Название Middle Hall Название Тип конференции Тип конференции Заказ Заказ Плани…" at bounding box center [495, 250] width 533 height 328
drag, startPoint x: 447, startPoint y: 72, endPoint x: 409, endPoint y: 89, distance: 41.2
click at [446, 72] on h2 "Создание конференции" at bounding box center [502, 77] width 519 height 18
click at [400, 95] on input "Middle Hall" at bounding box center [495, 105] width 506 height 20
type input "[GEOGRAPHIC_DATA] августа"
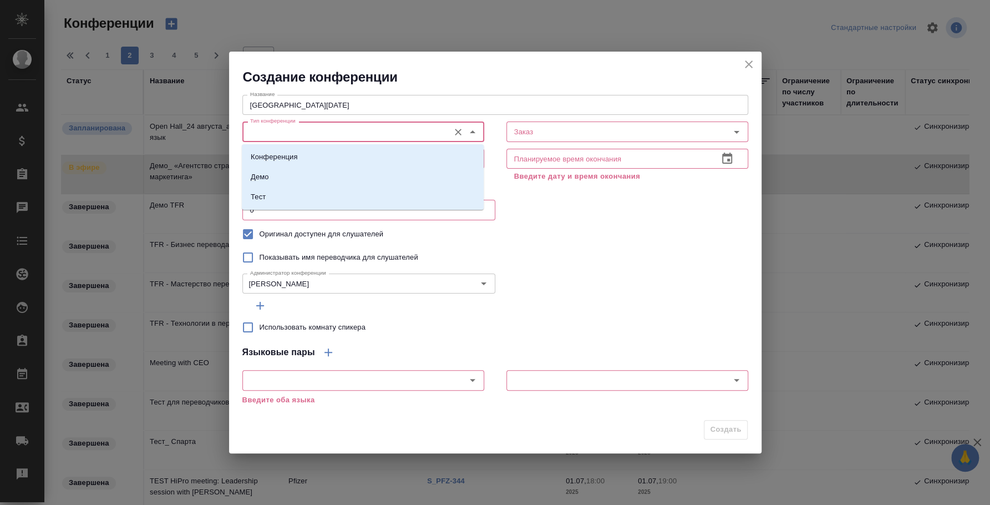
click at [281, 133] on input "Тип конференции" at bounding box center [345, 131] width 198 height 13
click at [303, 156] on li "Конференция" at bounding box center [363, 157] width 242 height 20
type input "Конференция"
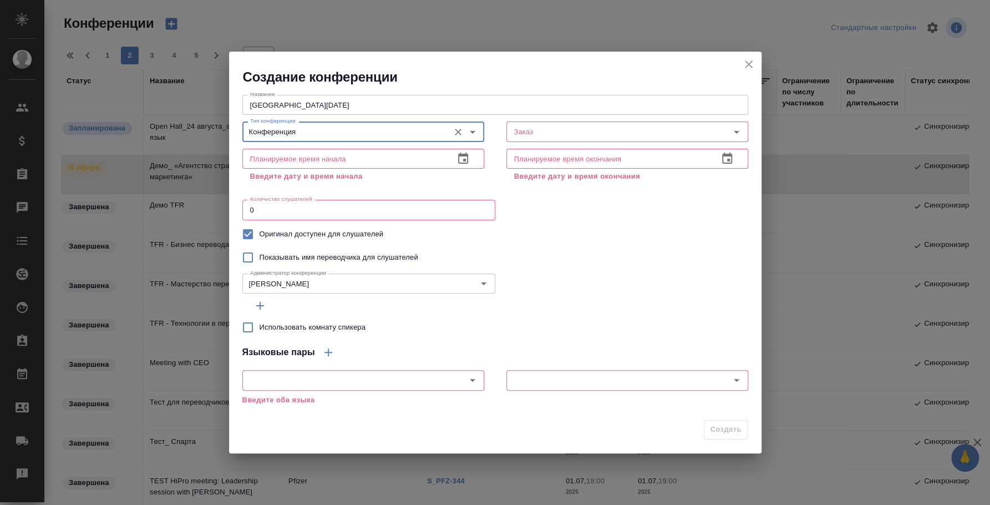
click at [351, 157] on input "text" at bounding box center [343, 159] width 203 height 20
click at [532, 132] on input "Заказ" at bounding box center [600, 131] width 181 height 13
paste input "C3_ASM-6"
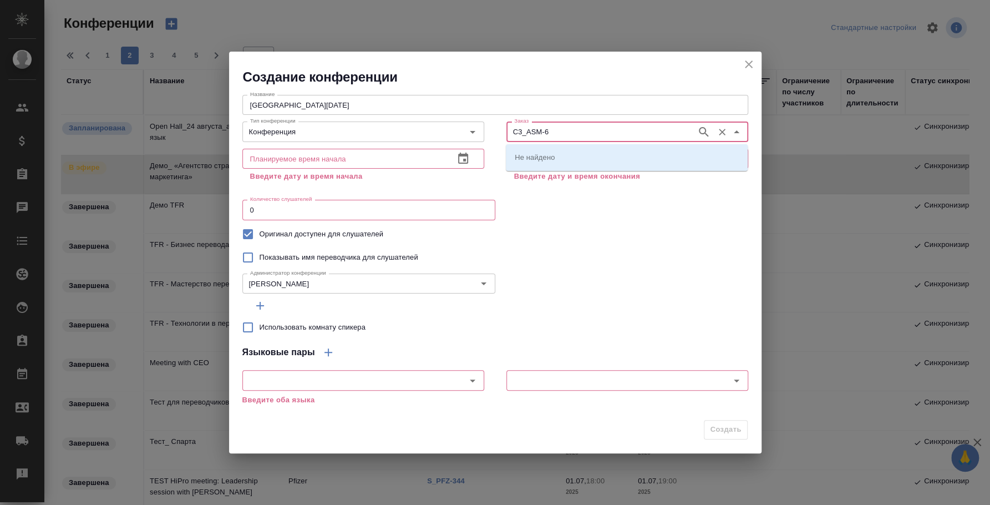
type input "C3_ASM-6"
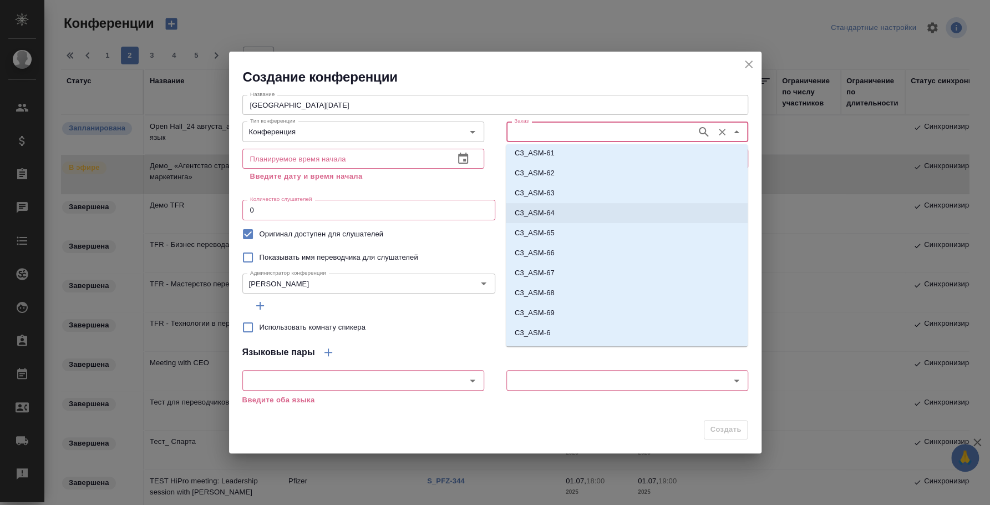
scroll to position [40, 0]
click at [574, 316] on li "C3_ASM-6" at bounding box center [627, 316] width 242 height 20
type input "C3_ASM-6"
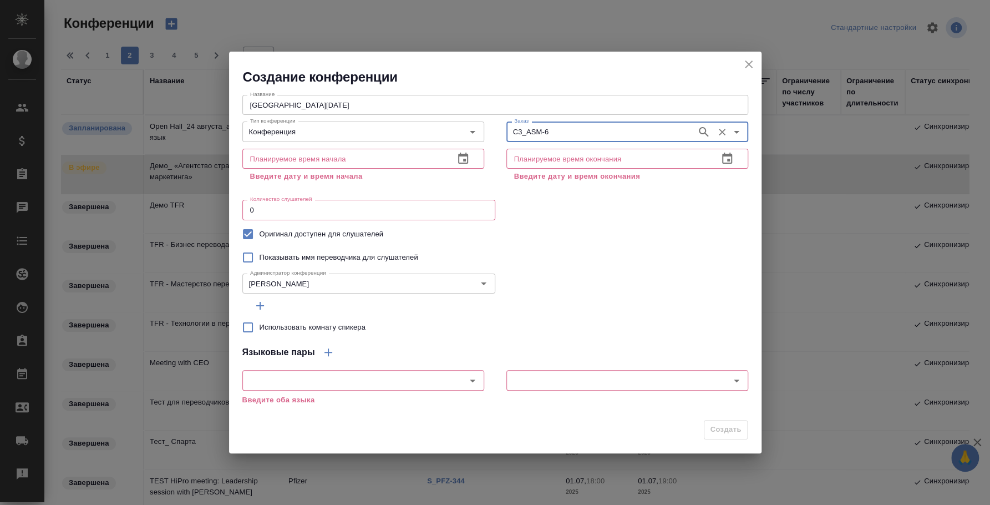
click at [662, 225] on div "Оригинал доступен для слушателей" at bounding box center [495, 233] width 506 height 23
click at [371, 159] on input "text" at bounding box center [343, 159] width 203 height 20
type input "[DATE] 10:00"
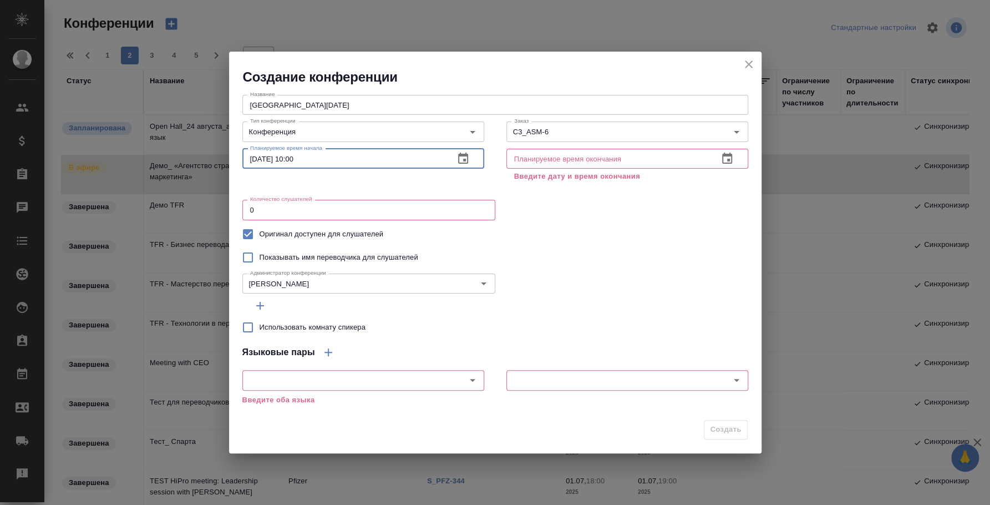
click at [502, 154] on div "Планируемое время окончания Планируемое время окончания Введите дату и время ок…" at bounding box center [627, 164] width 264 height 62
click at [729, 156] on icon "button" at bounding box center [727, 158] width 13 height 13
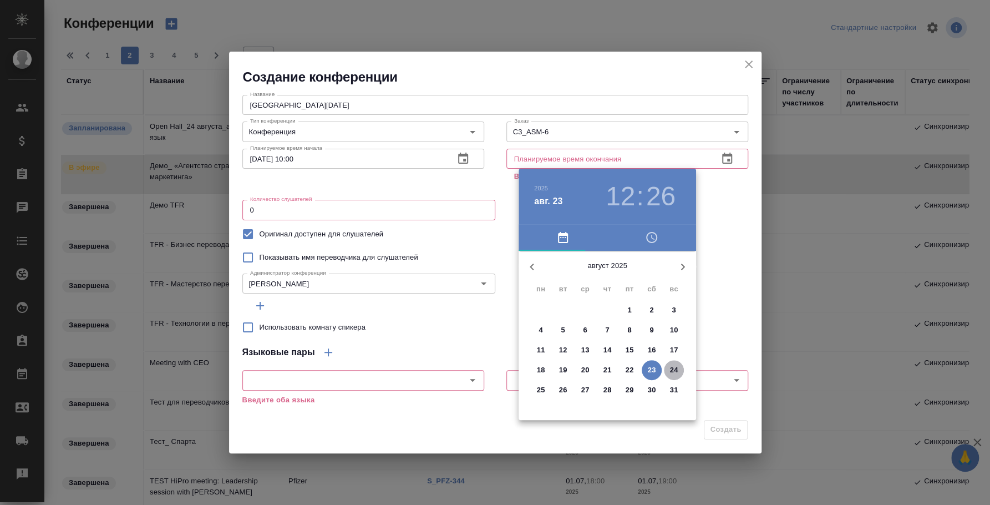
click at [672, 370] on p "24" at bounding box center [674, 369] width 8 height 11
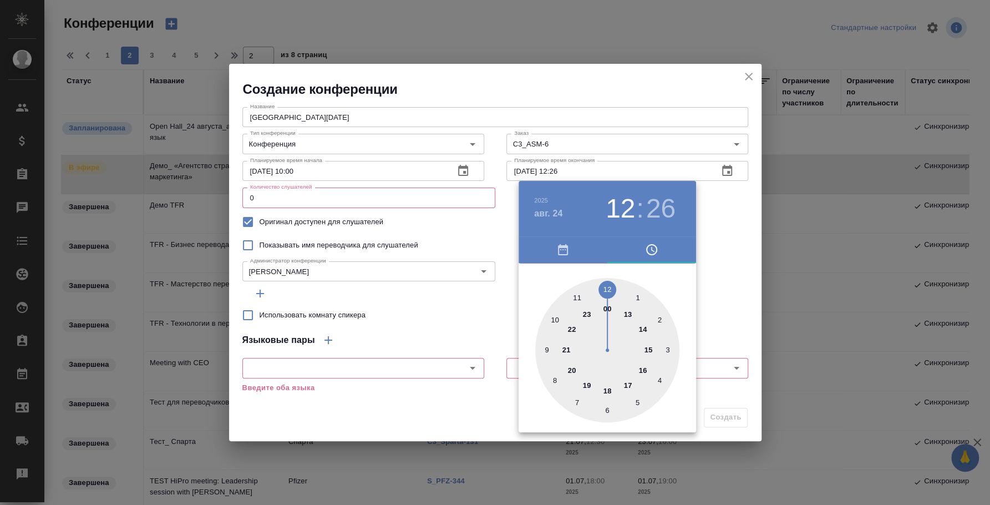
click at [574, 173] on div at bounding box center [495, 252] width 990 height 505
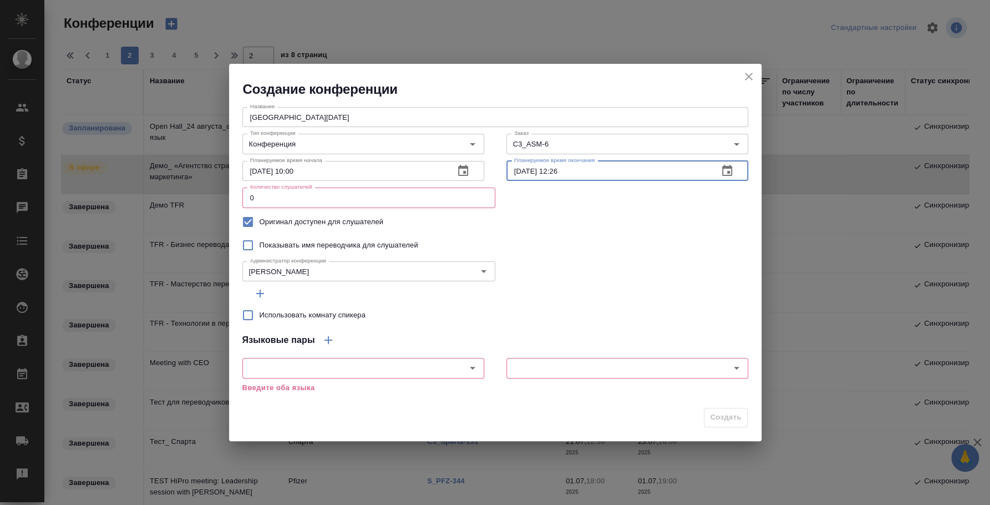
drag, startPoint x: 554, startPoint y: 170, endPoint x: 592, endPoint y: 168, distance: 38.3
click at [592, 168] on input "24.08.2025 12:26" at bounding box center [607, 171] width 203 height 20
type input "[DATE] 20:00"
drag, startPoint x: 460, startPoint y: 191, endPoint x: 215, endPoint y: 182, distance: 245.3
click at [222, 183] on div "Создание конференции Название Middle Hall_24 августа Название Тип конференции К…" at bounding box center [495, 252] width 990 height 505
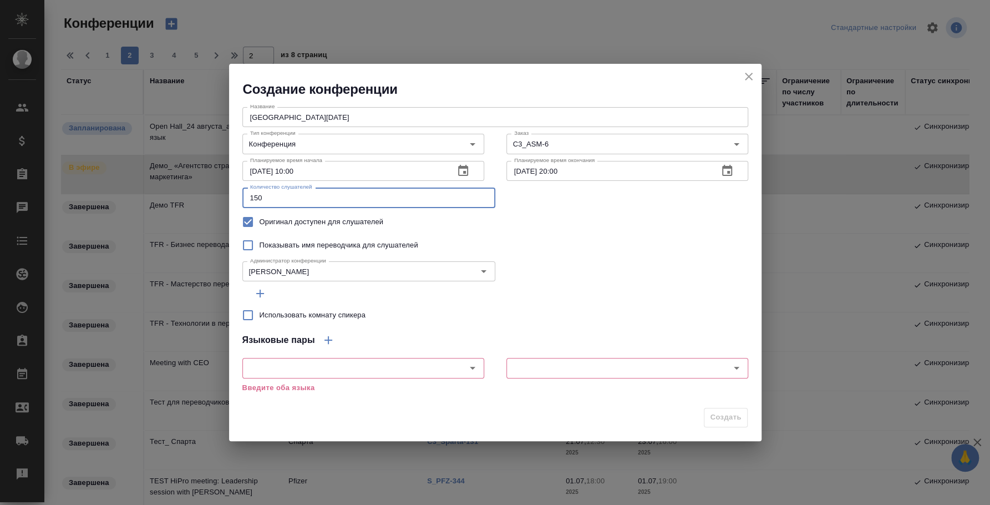
type input "150"
click at [633, 277] on div "Администратор конференции Федотова Ирина Администратор конференции" at bounding box center [495, 270] width 506 height 27
click at [335, 363] on input "text" at bounding box center [345, 367] width 198 height 13
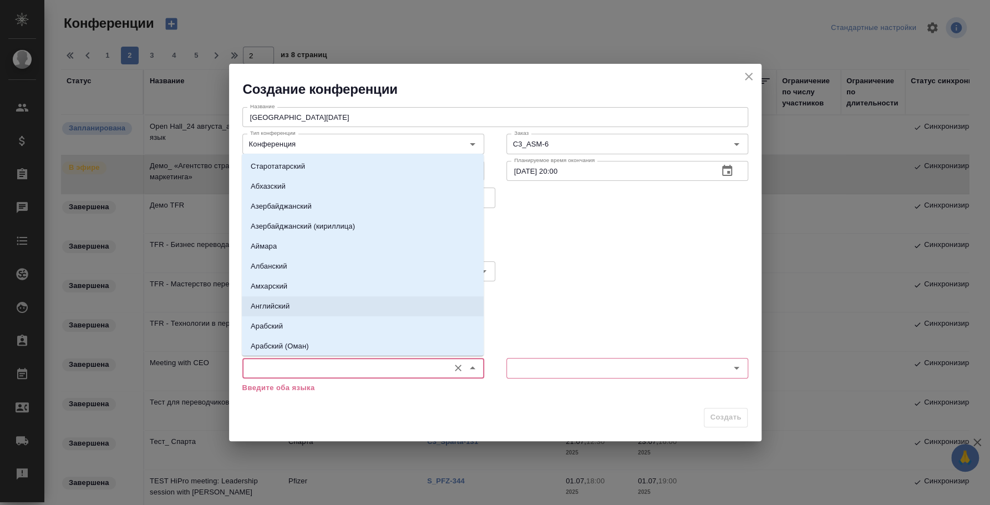
click at [282, 303] on p "Английский" at bounding box center [270, 306] width 39 height 11
type input "Английский"
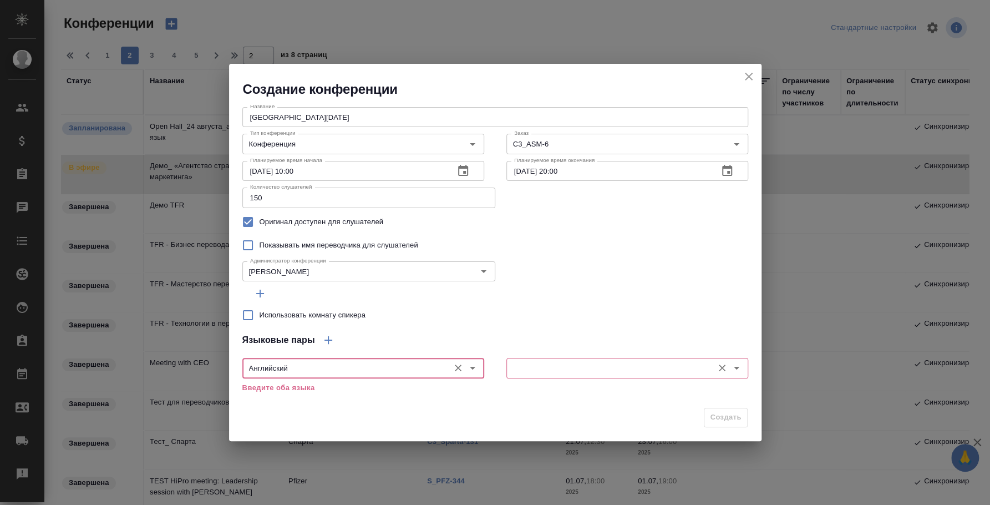
click at [517, 369] on input "text" at bounding box center [609, 367] width 198 height 13
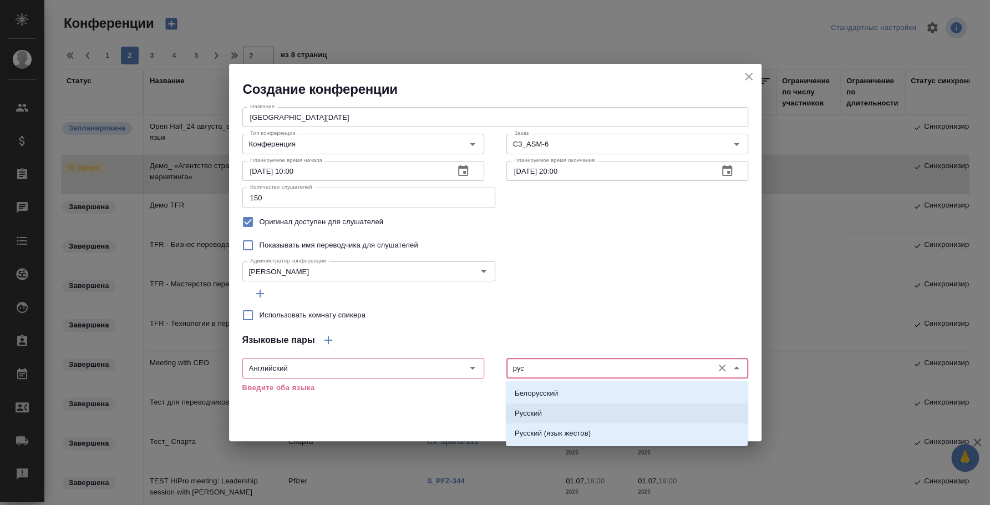
click at [599, 408] on li "Русский" at bounding box center [627, 413] width 242 height 20
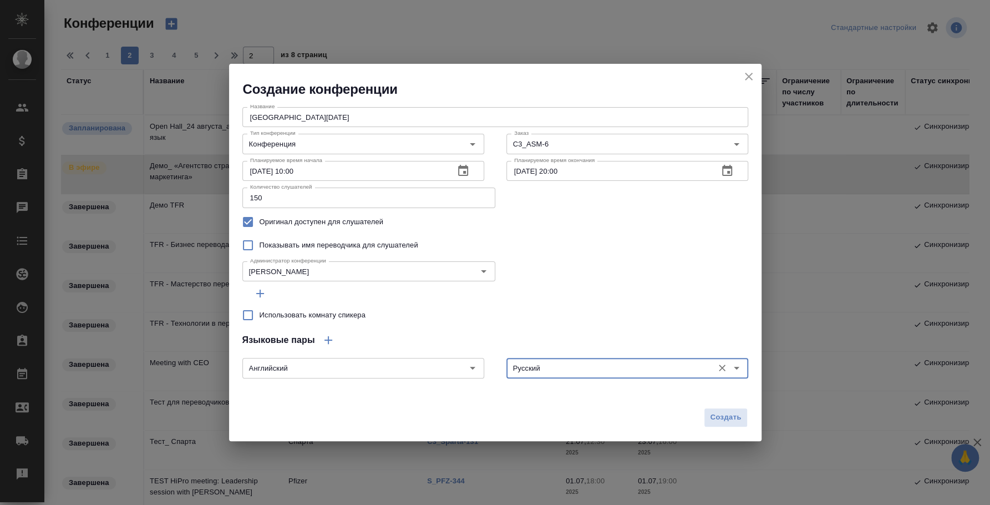
type input "Русский"
click at [326, 341] on icon "button" at bounding box center [329, 340] width 8 height 8
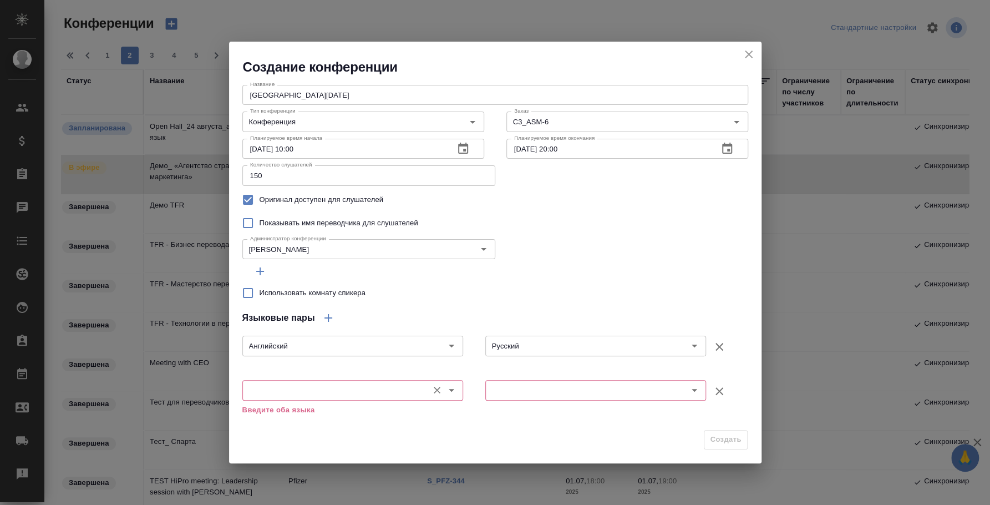
click at [325, 393] on input "text" at bounding box center [334, 389] width 177 height 13
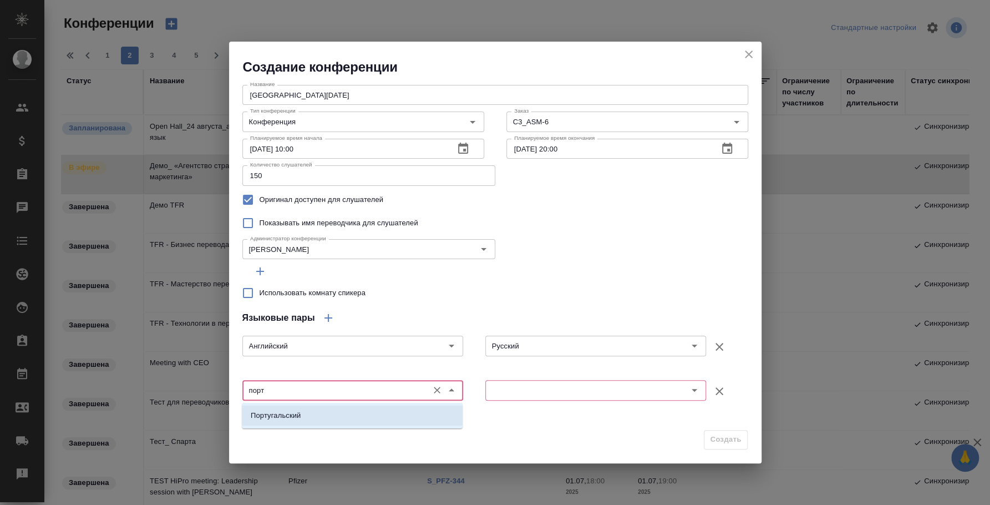
click at [339, 411] on li "Португальский" at bounding box center [352, 415] width 221 height 20
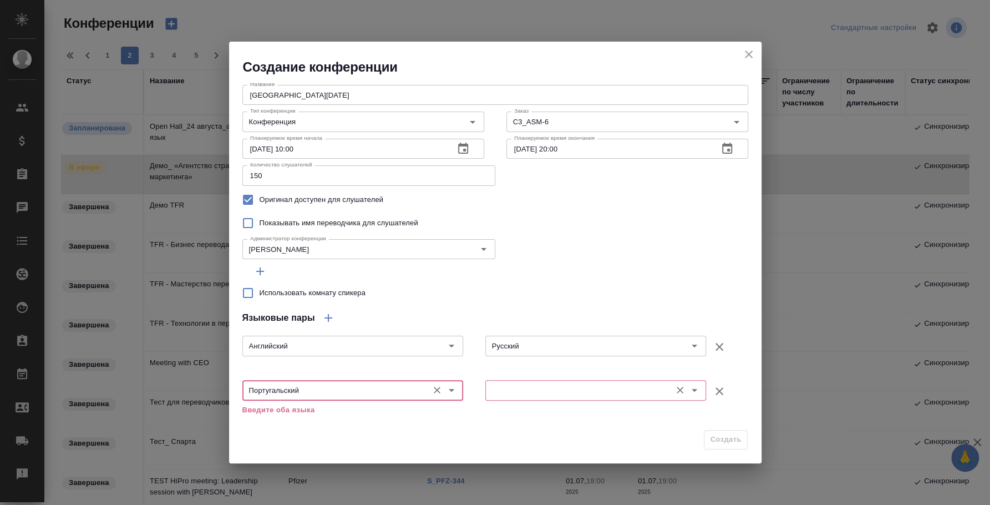
type input "Португальский"
click at [516, 383] on input "text" at bounding box center [577, 389] width 177 height 13
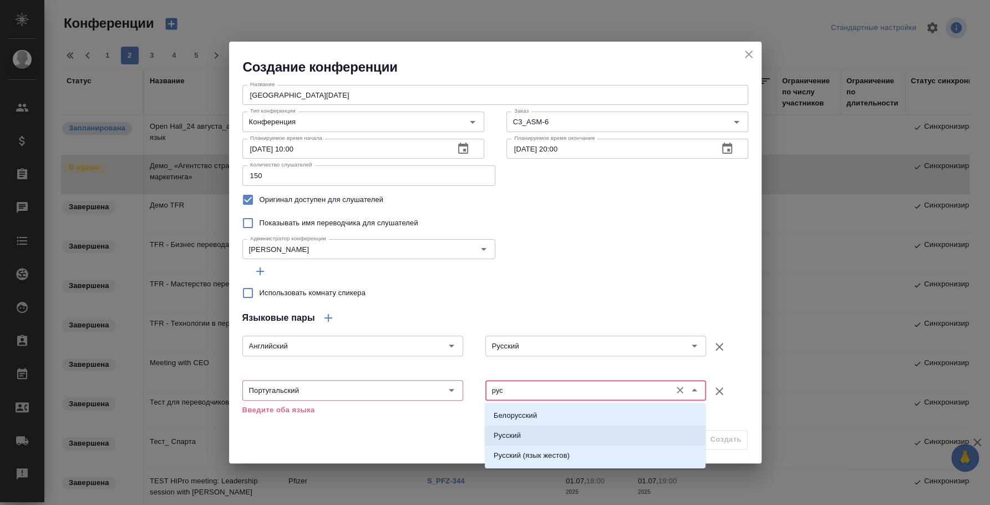
click at [535, 433] on li "Русский" at bounding box center [595, 435] width 221 height 20
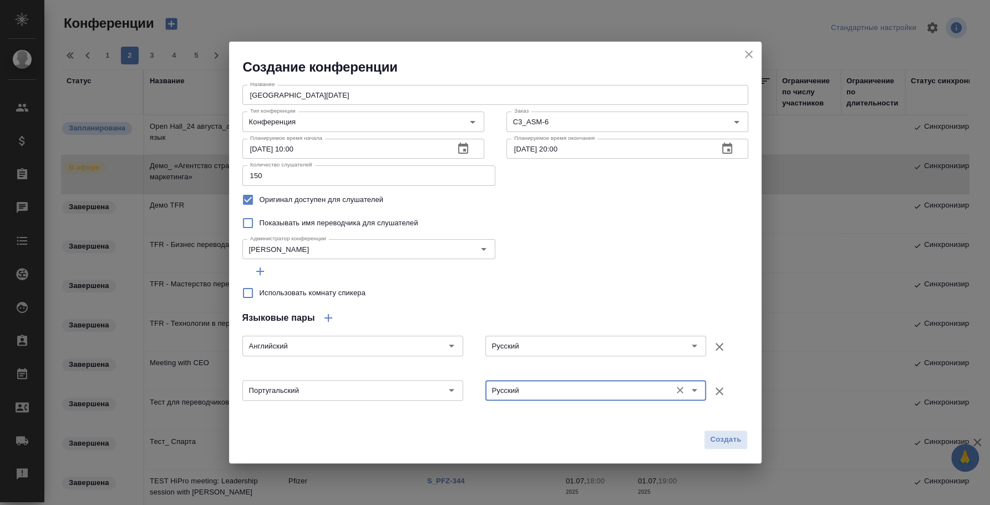
type input "Русский"
click at [324, 314] on icon "button" at bounding box center [328, 317] width 13 height 13
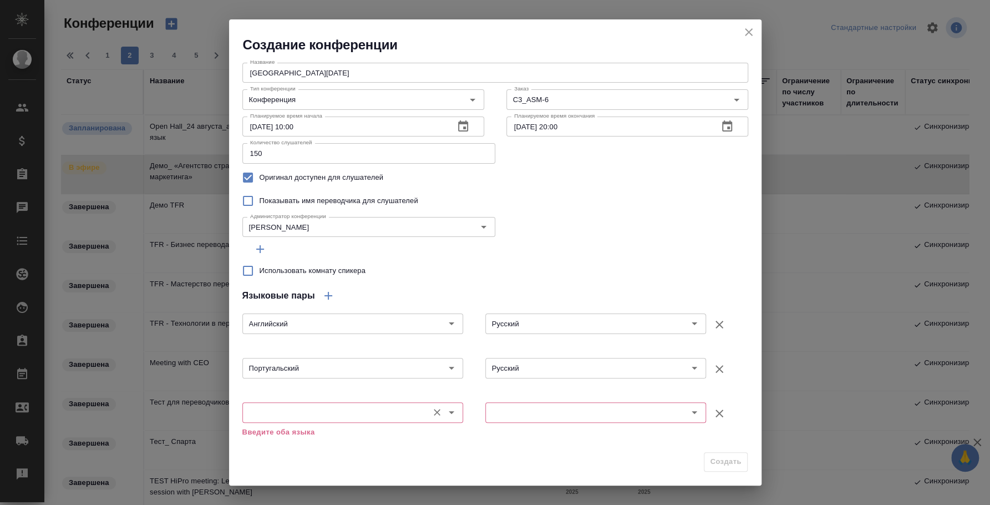
click at [325, 418] on input "text" at bounding box center [334, 411] width 177 height 13
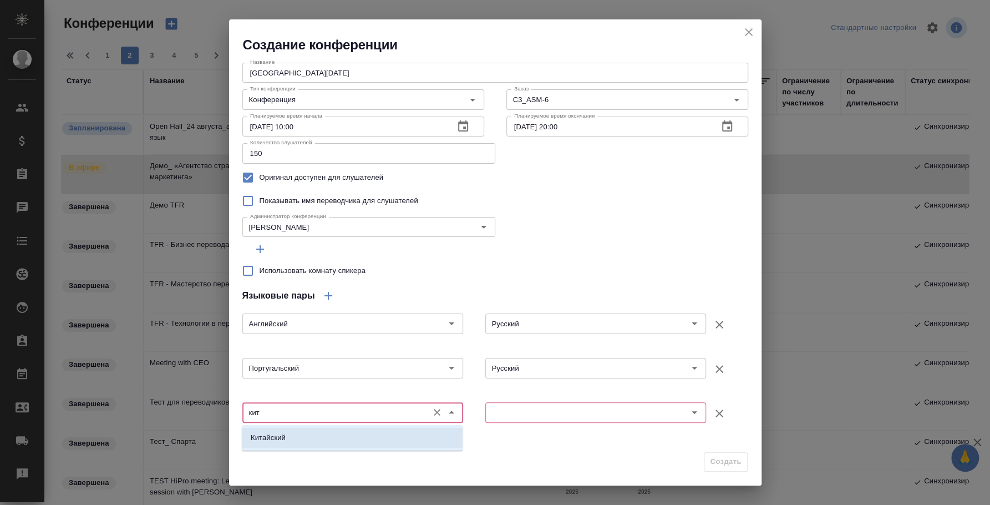
click at [305, 433] on li "Китайский" at bounding box center [352, 438] width 221 height 20
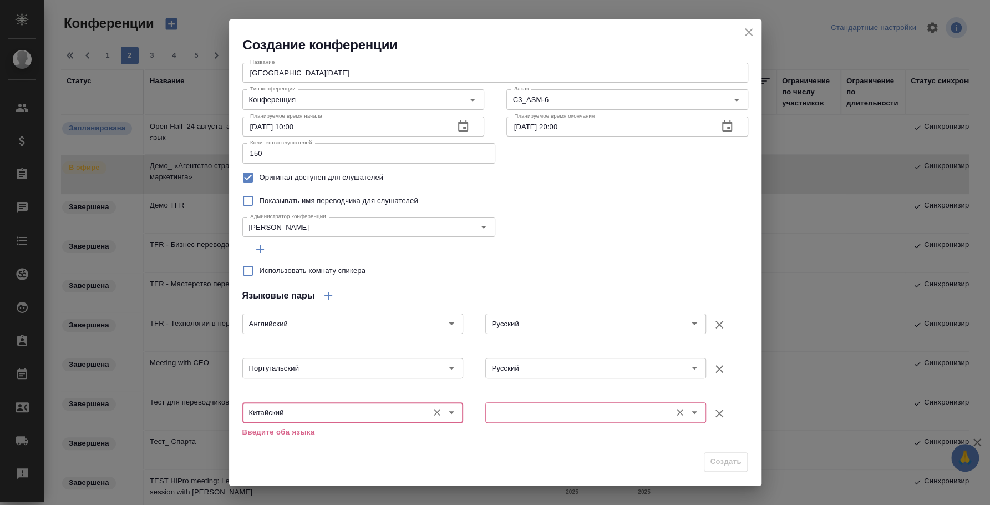
type input "Китайский"
click at [489, 413] on input "text" at bounding box center [577, 411] width 177 height 13
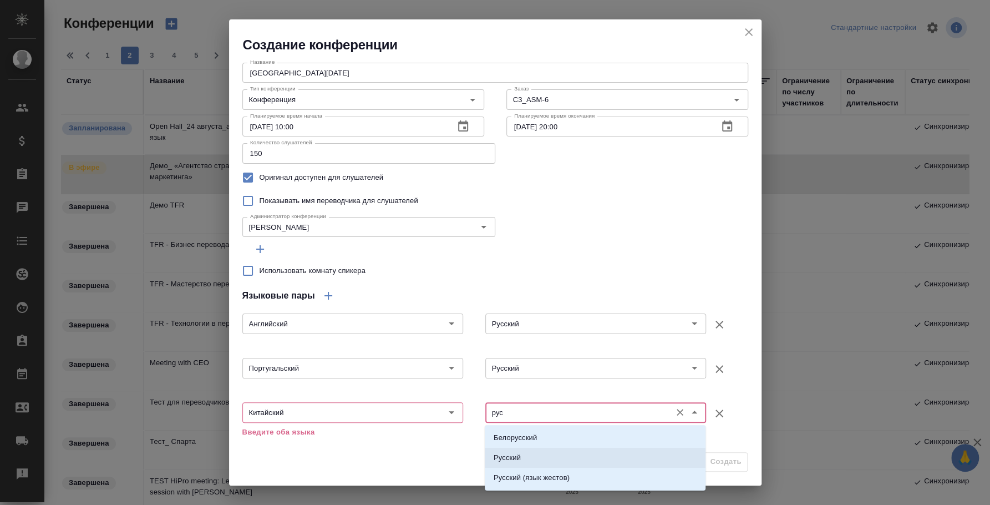
click at [538, 455] on li "Русский" at bounding box center [595, 458] width 221 height 20
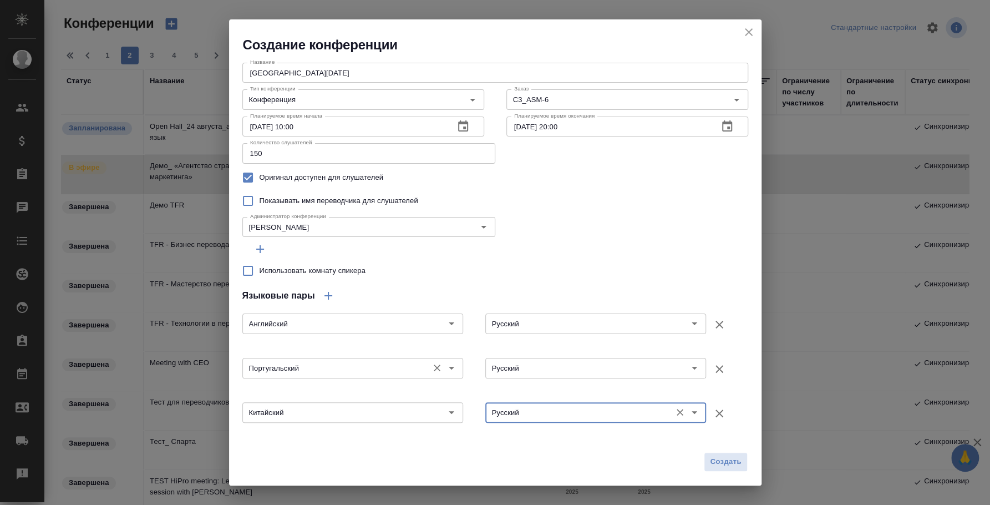
click at [339, 354] on div "Португальский ​" at bounding box center [352, 366] width 221 height 27
type input "Русский"
click at [338, 370] on input "Португальский" at bounding box center [334, 367] width 177 height 13
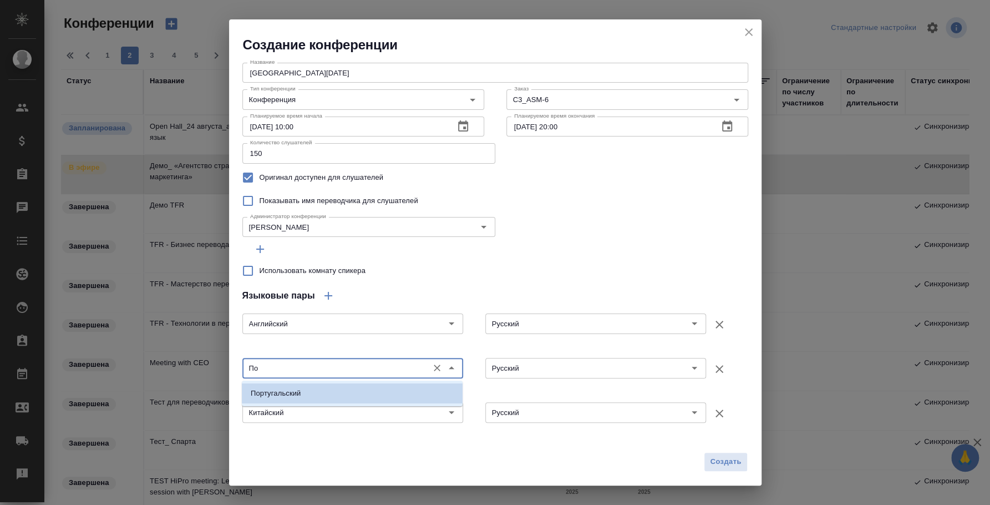
type input "П"
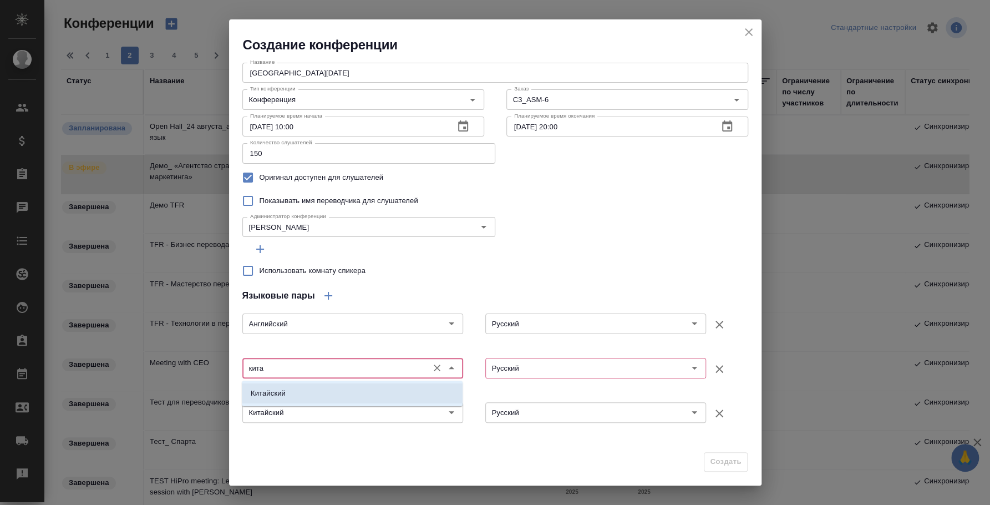
click at [343, 385] on li "Китайский" at bounding box center [352, 393] width 221 height 20
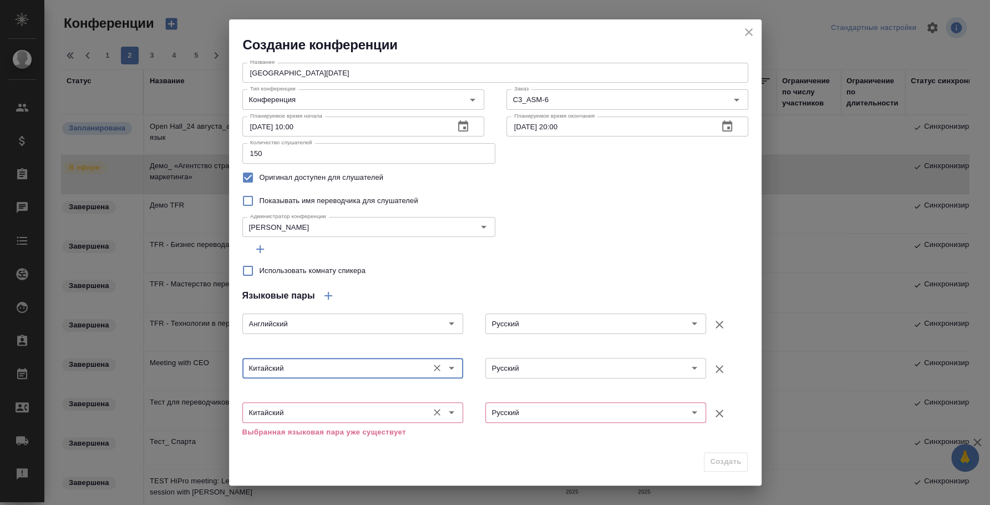
type input "Китайский"
click at [334, 409] on input "Китайский" at bounding box center [334, 411] width 177 height 13
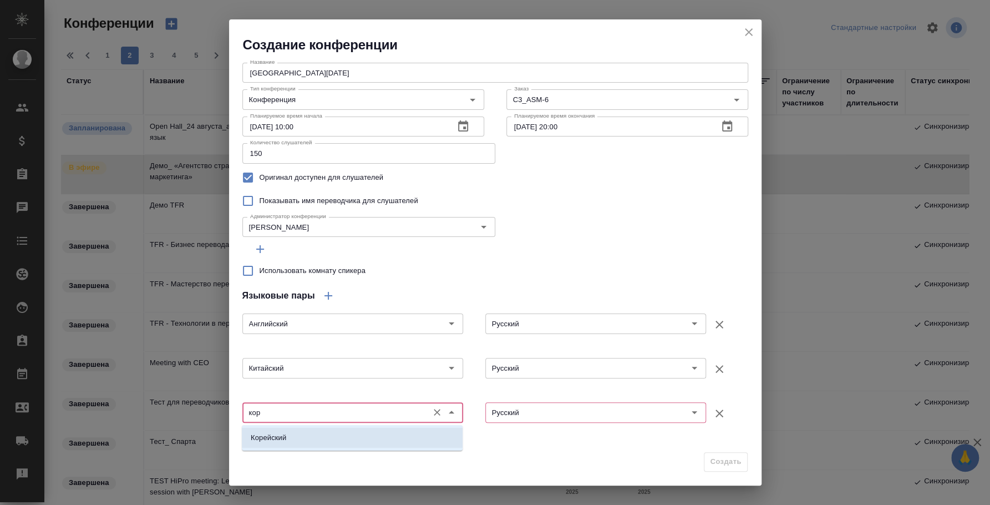
click at [331, 432] on li "Корейский" at bounding box center [352, 438] width 221 height 20
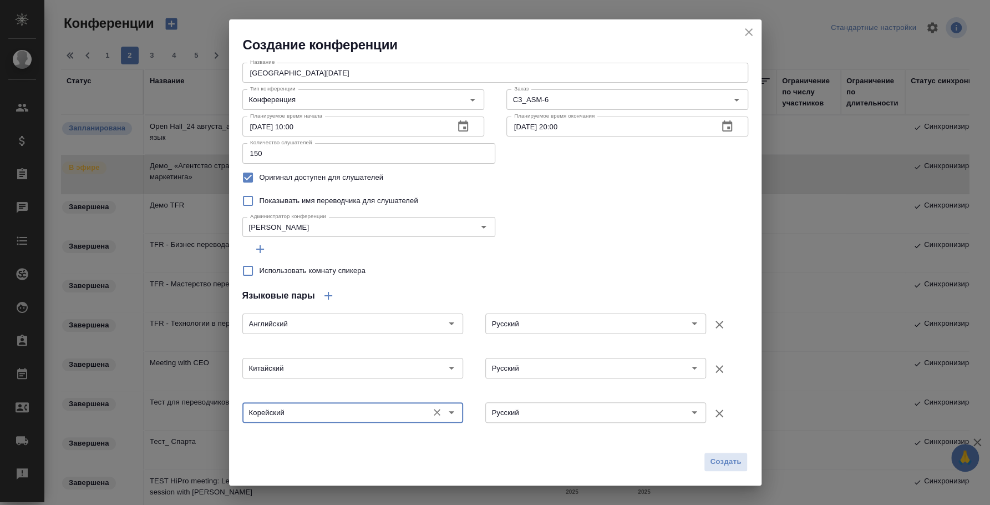
type input "Корейский"
click at [333, 293] on icon "button" at bounding box center [328, 295] width 13 height 13
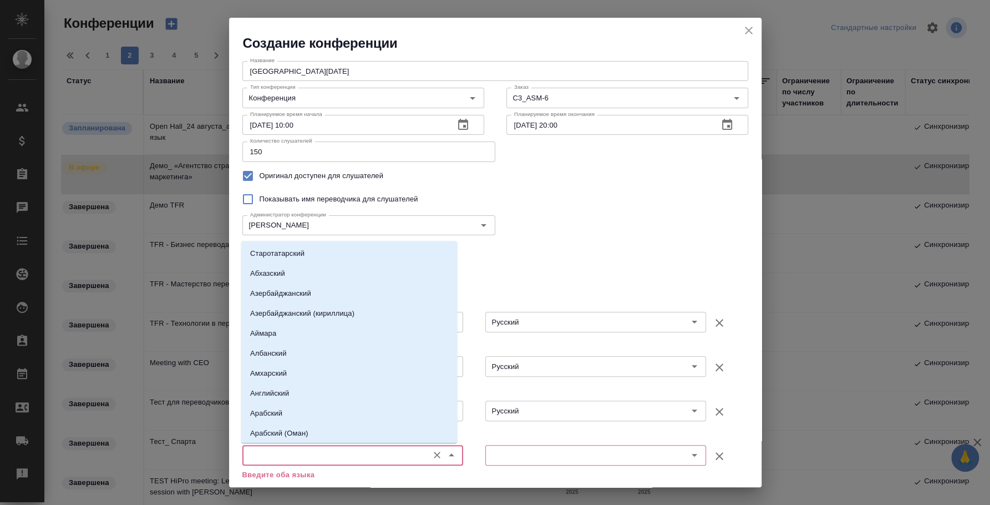
click at [306, 448] on input "text" at bounding box center [334, 454] width 177 height 13
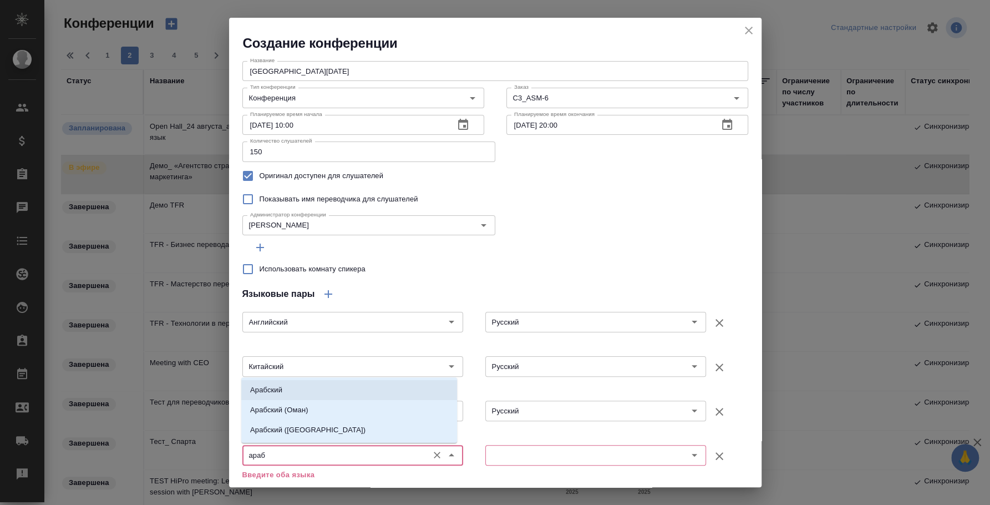
click at [306, 385] on li "Арабский" at bounding box center [349, 390] width 216 height 20
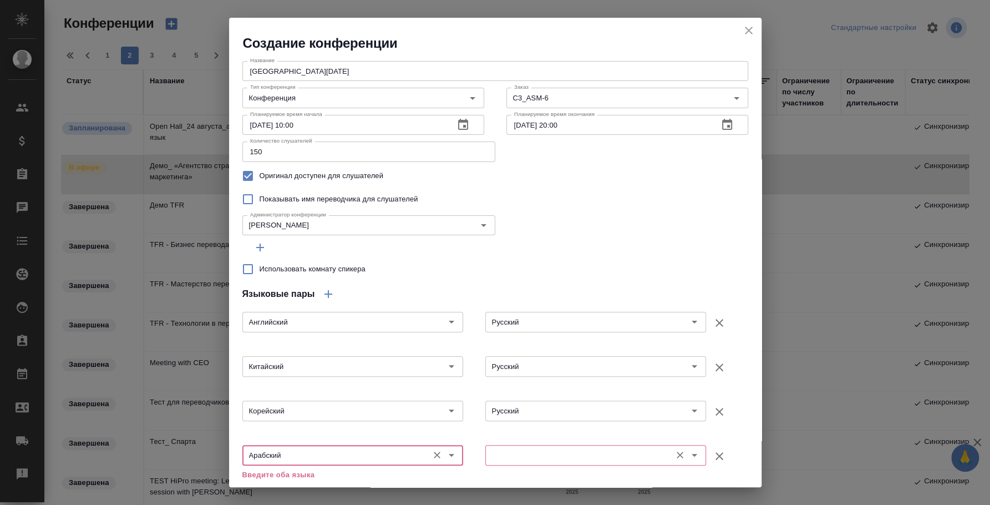
type input "Арабский"
click at [609, 457] on input "text" at bounding box center [577, 454] width 177 height 13
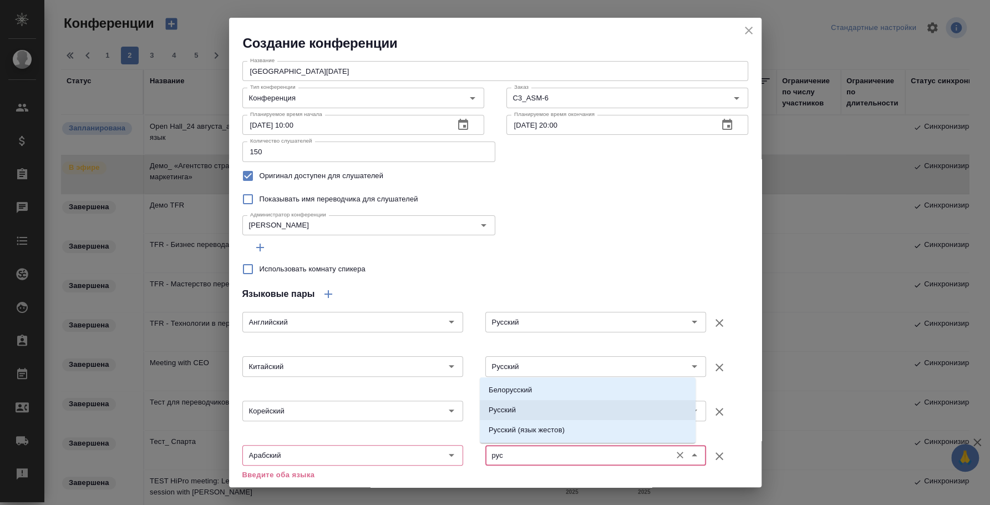
click at [578, 403] on li "Русский" at bounding box center [588, 410] width 216 height 20
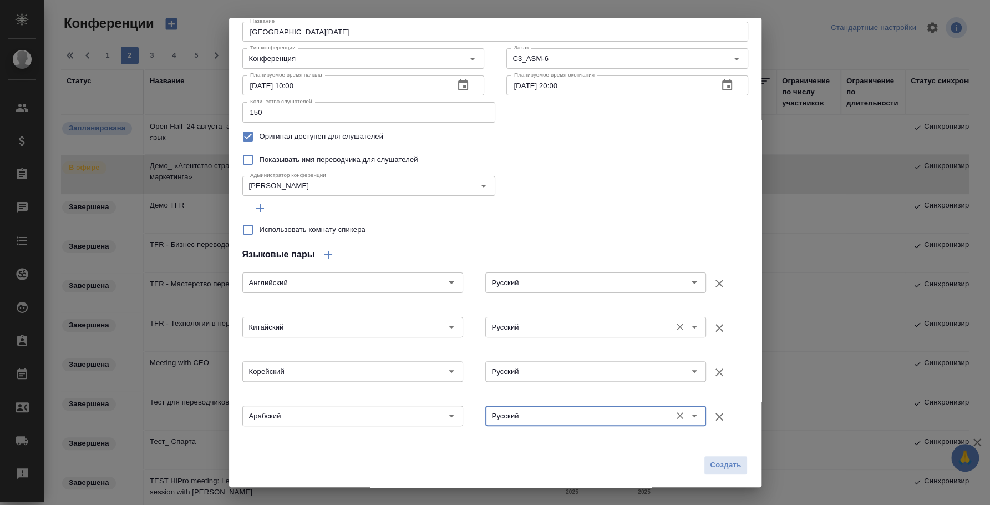
scroll to position [40, 0]
type input "Русский"
click at [252, 230] on input "Использовать комнату спикера" at bounding box center [247, 228] width 23 height 23
checkbox input "true"
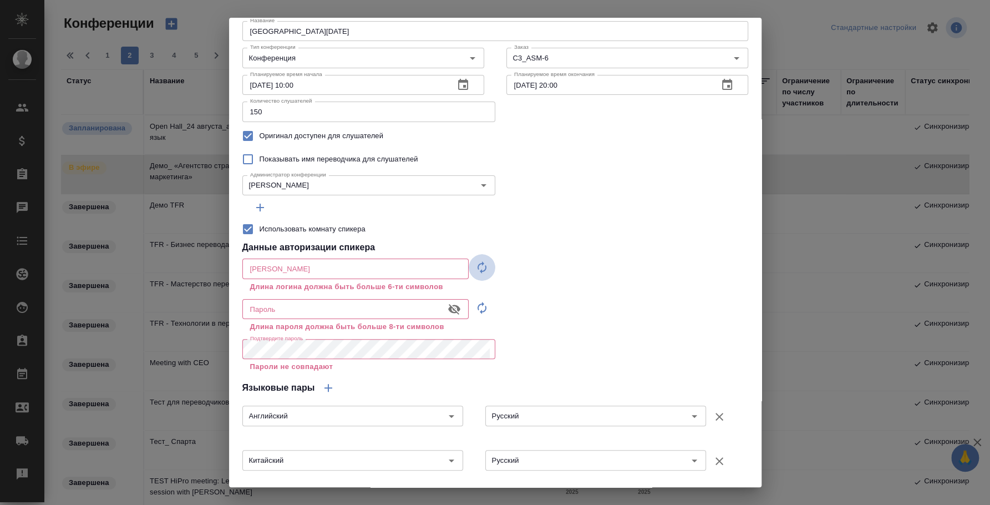
click at [484, 295] on button "button" at bounding box center [482, 308] width 27 height 27
type input "speaker_EY6kCCiN"
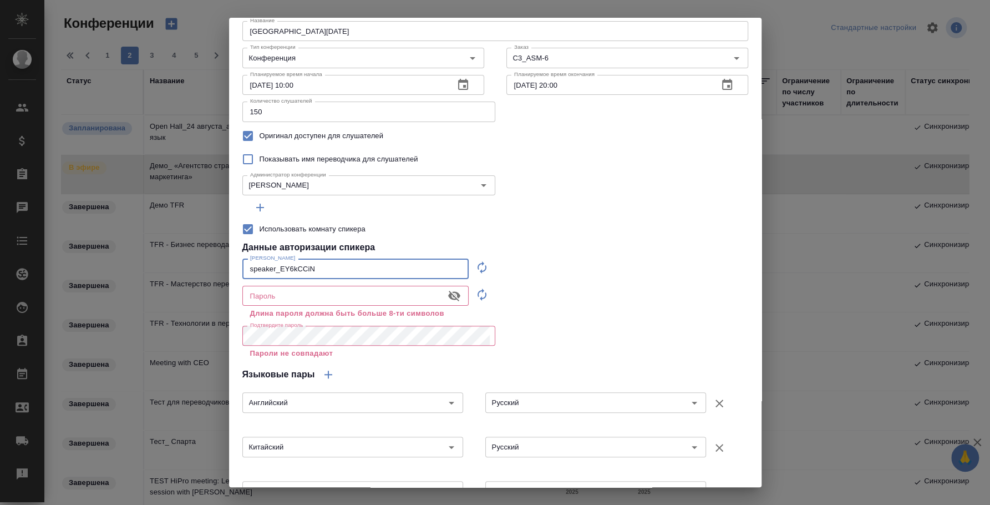
drag, startPoint x: 311, startPoint y: 267, endPoint x: 173, endPoint y: 266, distance: 138.1
click at [173, 266] on div "Создание конференции Название Middle Hall_24 августа Название Тип конференции К…" at bounding box center [495, 252] width 990 height 505
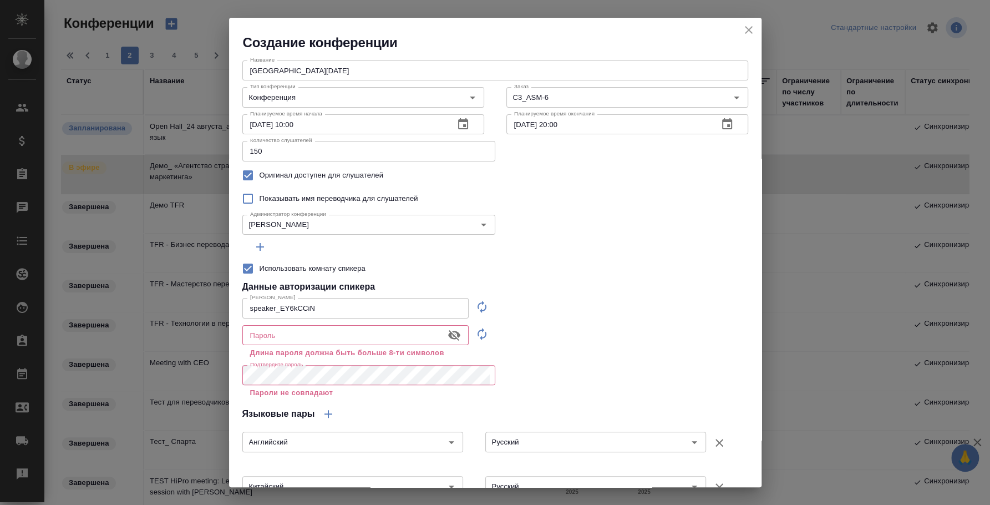
scroll to position [0, 0]
click at [432, 260] on div "Использовать комнату спикера" at bounding box center [495, 268] width 506 height 23
click at [478, 337] on icon "button" at bounding box center [482, 334] width 9 height 12
type input "dxe6y&ST!H=-"
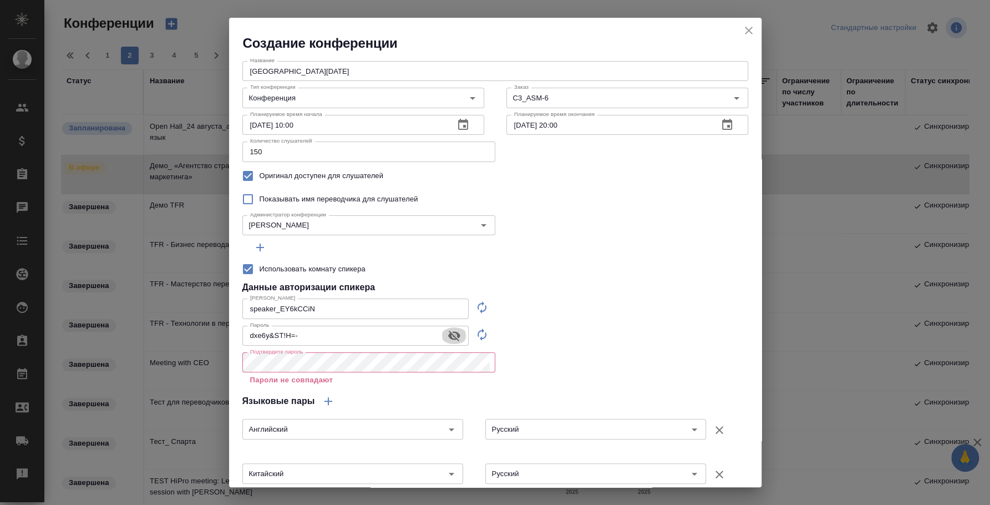
click at [448, 337] on icon "button" at bounding box center [454, 335] width 13 height 13
click at [453, 337] on icon "button" at bounding box center [454, 335] width 12 height 8
drag, startPoint x: 317, startPoint y: 301, endPoint x: 231, endPoint y: 298, distance: 85.5
click at [231, 298] on div "Название Middle Hall_24 августа Название Тип конференции Конференция Тип конфер…" at bounding box center [495, 324] width 533 height 544
click at [207, 329] on div "Создание конференции Название Middle Hall_24 августа Название Тип конференции К…" at bounding box center [495, 252] width 990 height 505
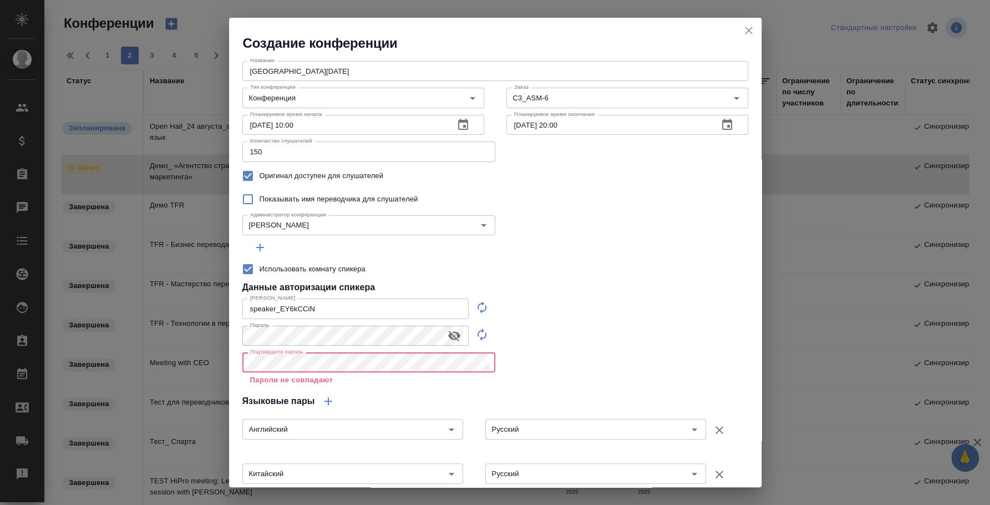
click at [217, 359] on div "Создание конференции Название Middle Hall_24 августа Название Тип конференции К…" at bounding box center [495, 252] width 990 height 505
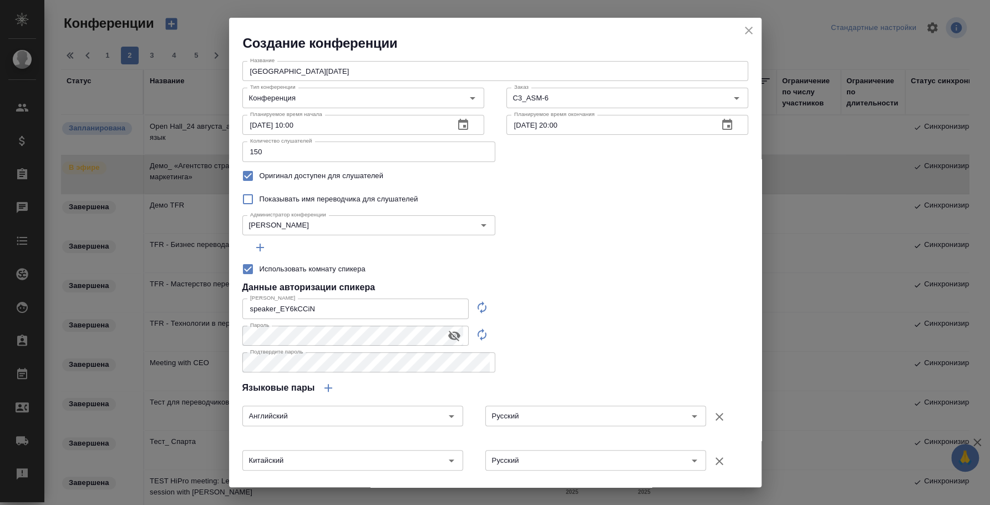
click at [573, 349] on div "Название Middle Hall_24 августа Название Тип конференции Конференция Тип конфер…" at bounding box center [495, 317] width 533 height 531
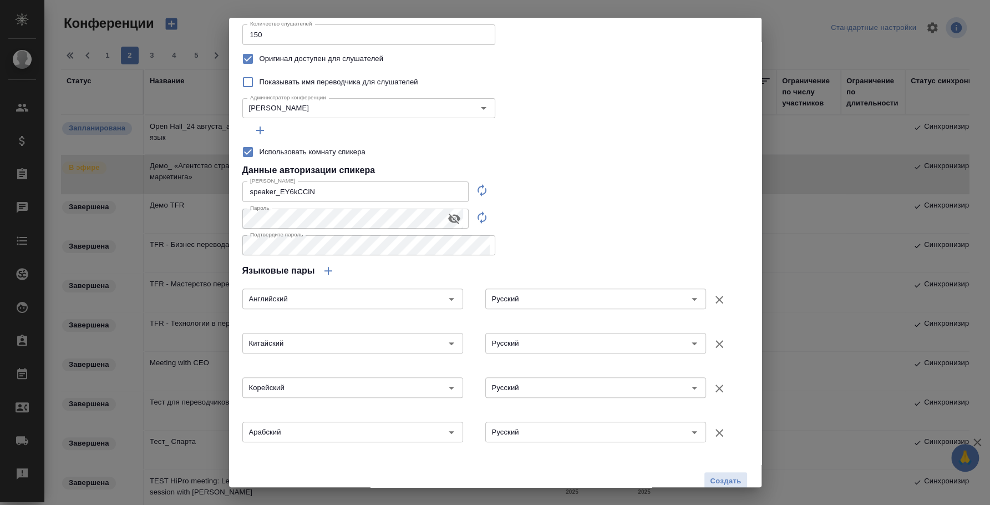
scroll to position [134, 0]
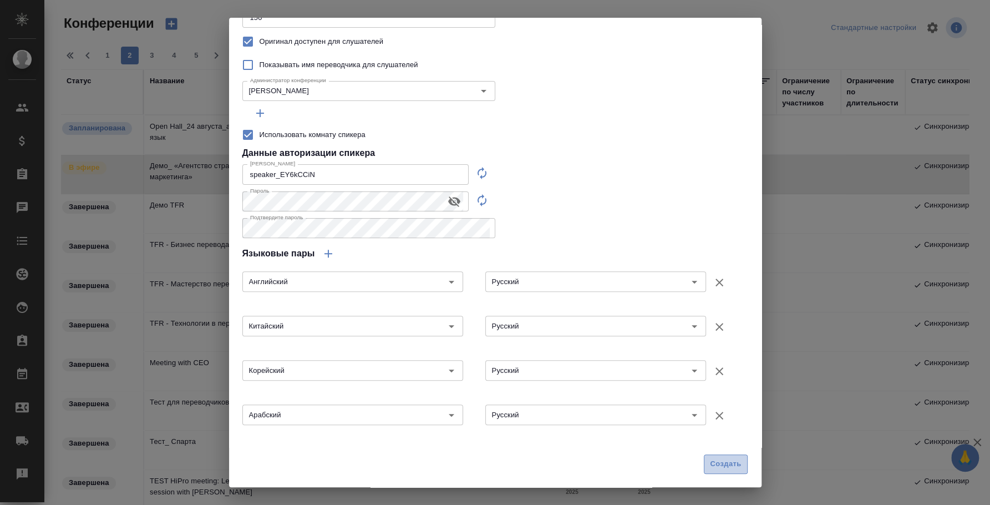
click at [722, 464] on span "Создать" at bounding box center [725, 464] width 31 height 13
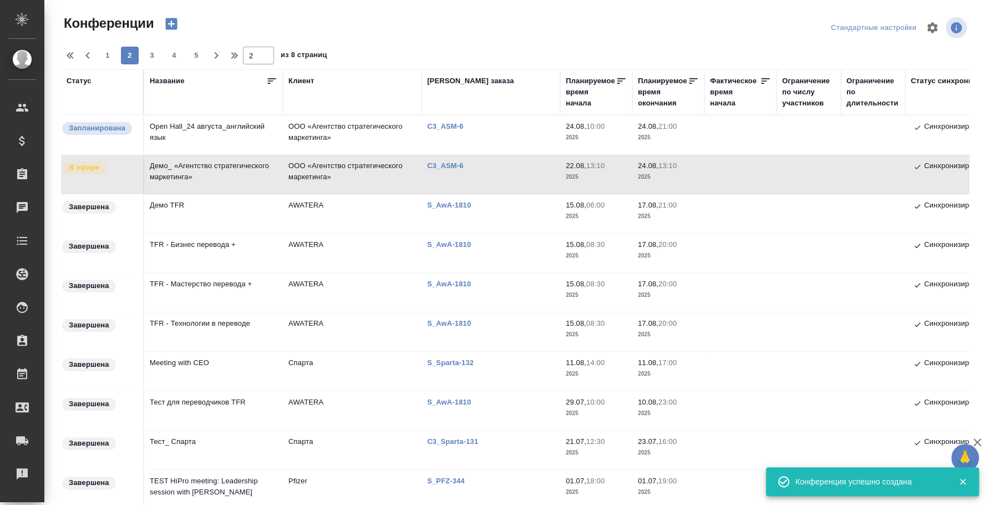
type input "0"
checkbox input "false"
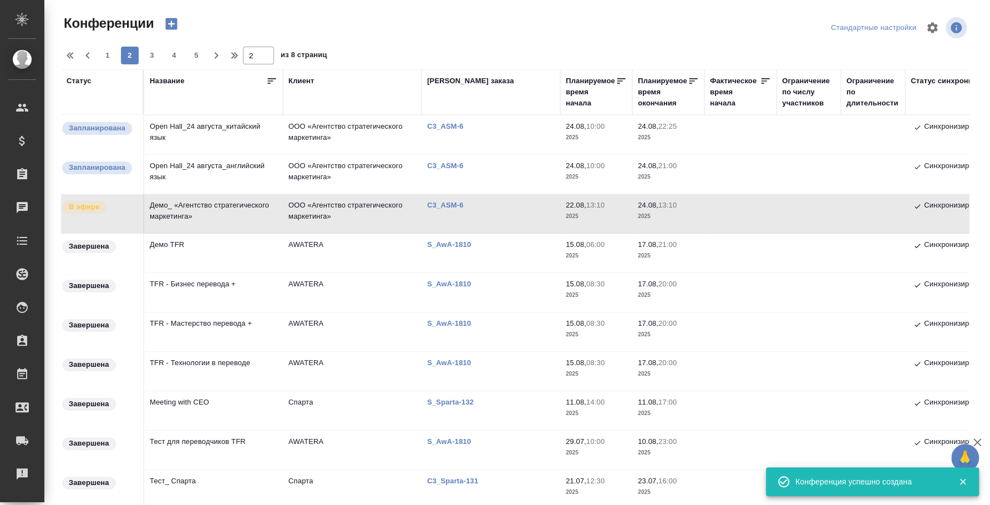
scroll to position [0, 0]
click at [179, 17] on icon "button" at bounding box center [172, 24] width 16 height 16
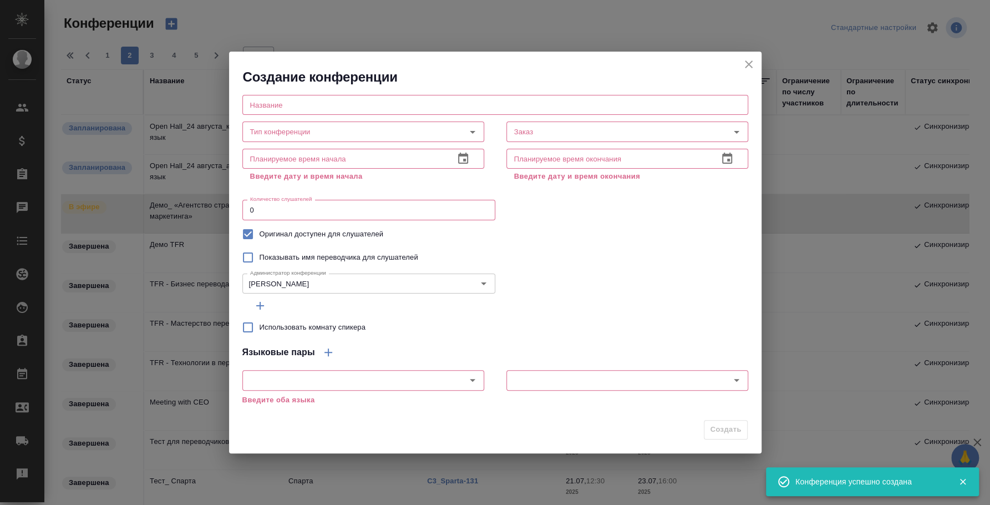
click at [322, 102] on input "text" at bounding box center [495, 105] width 506 height 20
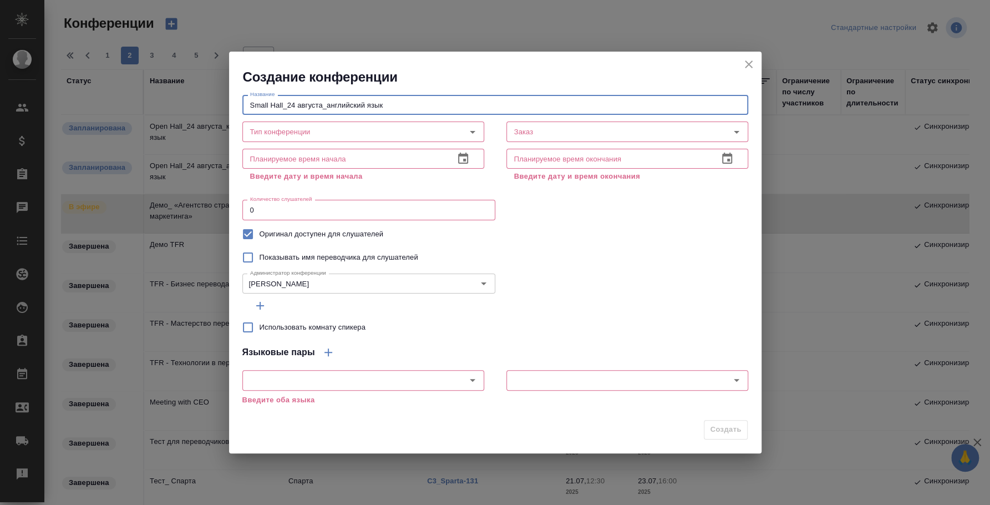
drag, startPoint x: 334, startPoint y: 105, endPoint x: 436, endPoint y: 116, distance: 102.7
click at [436, 116] on div "Название Small Hall_24 августа_английский язык Название Тип конференции Тип кон…" at bounding box center [495, 192] width 506 height 205
type input "Small Hall_24 августа_"
click at [582, 290] on div "Администратор конференции Федотова Ирина Администратор конференции" at bounding box center [495, 282] width 506 height 27
click at [300, 134] on input "Тип конференции" at bounding box center [345, 131] width 198 height 13
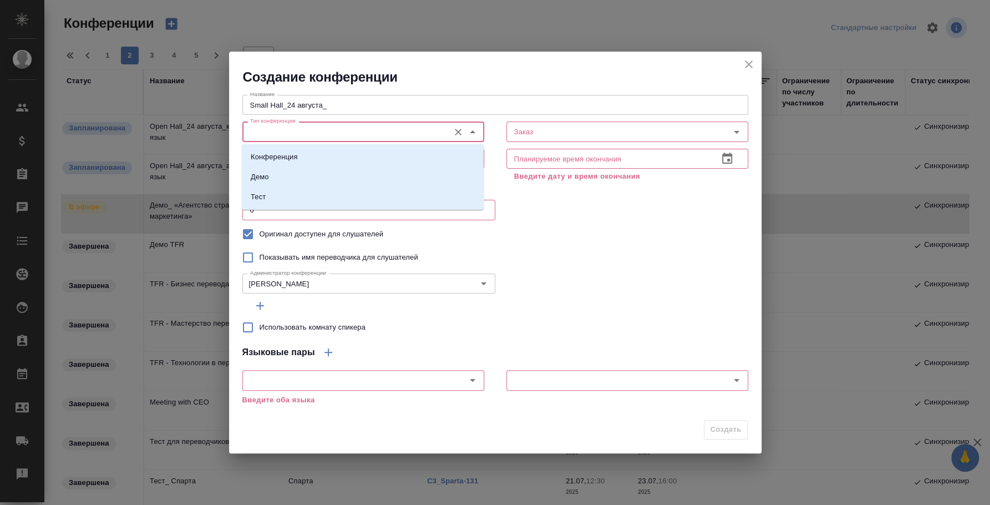
click at [303, 152] on li "Конференция" at bounding box center [363, 157] width 242 height 20
type input "Конференция"
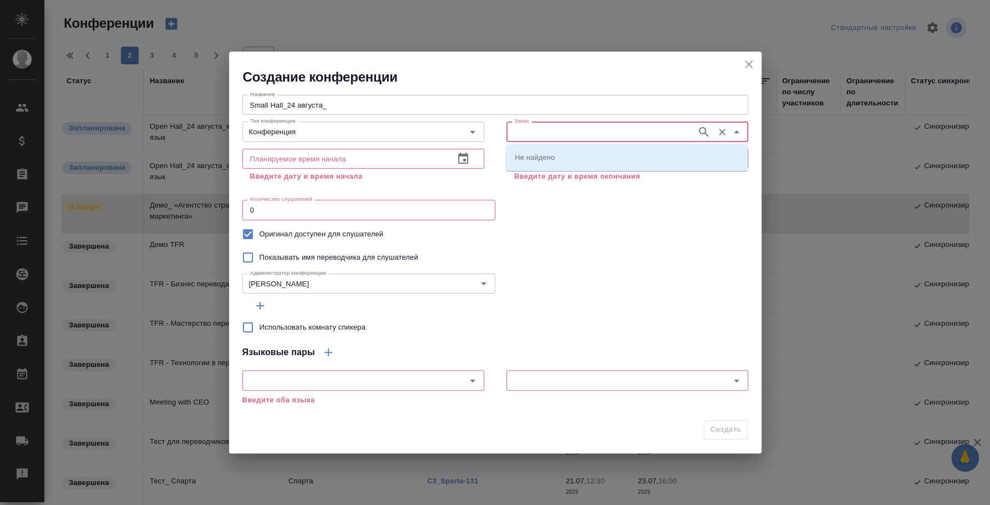
click at [533, 131] on input "Заказ" at bounding box center [600, 131] width 181 height 13
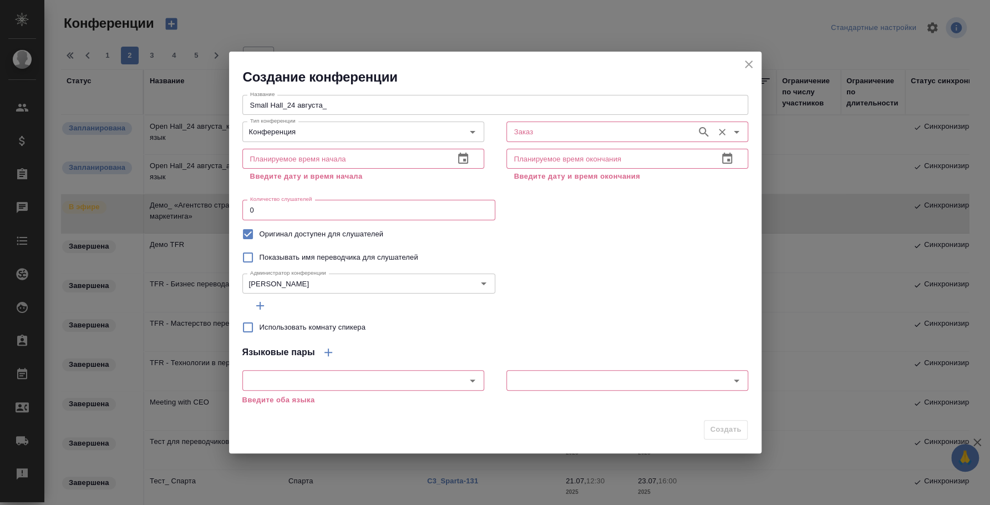
click at [537, 122] on div "Заказ" at bounding box center [627, 131] width 242 height 20
paste input "C3_ASM-6"
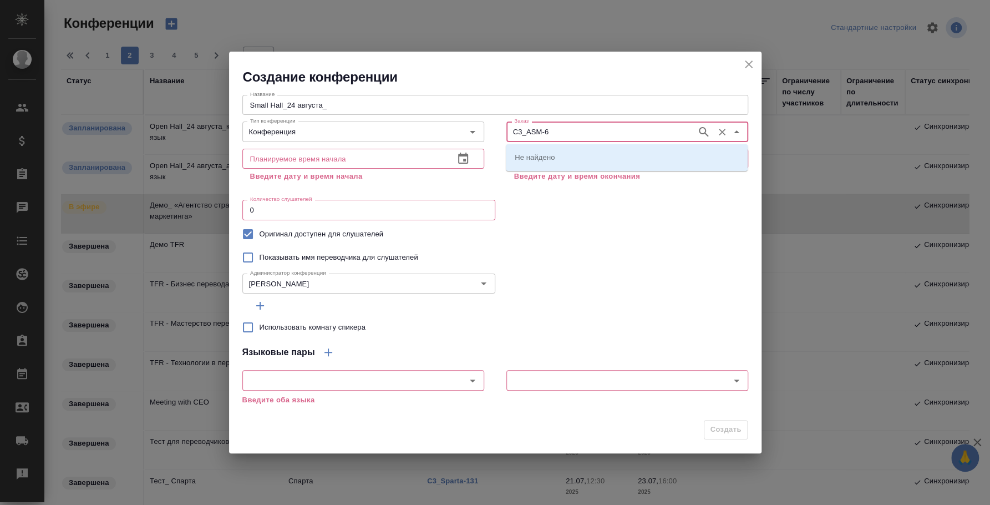
type input "C3_ASM-6"
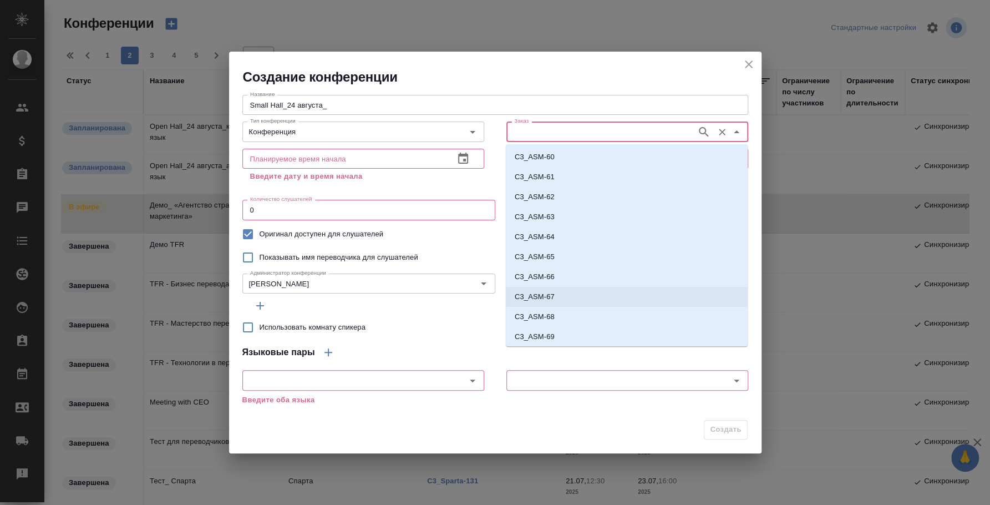
scroll to position [40, 0]
click at [570, 317] on li "C3_ASM-6" at bounding box center [627, 316] width 242 height 20
type input "C3_ASM-6"
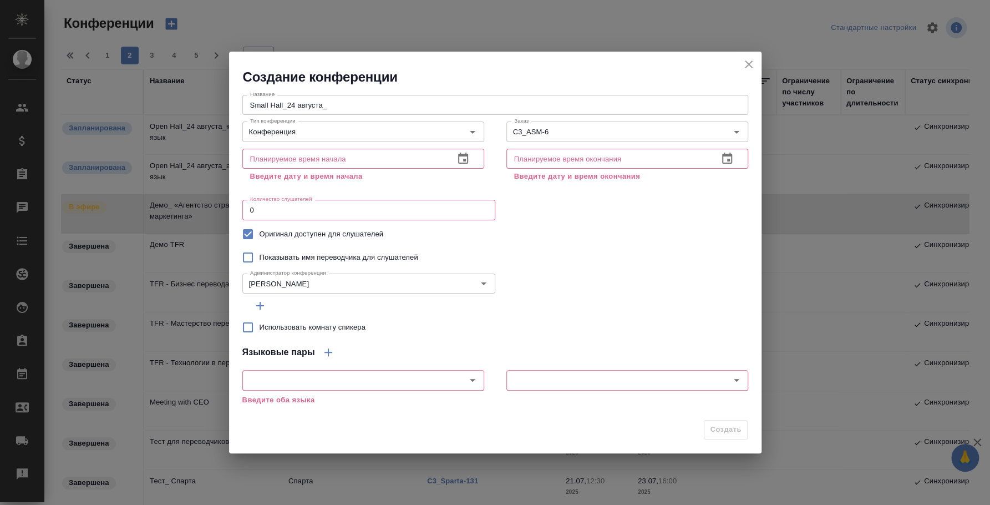
click at [617, 253] on div "Показывать имя переводчика для слушателей" at bounding box center [495, 257] width 506 height 23
click at [464, 159] on icon "button" at bounding box center [463, 158] width 10 height 11
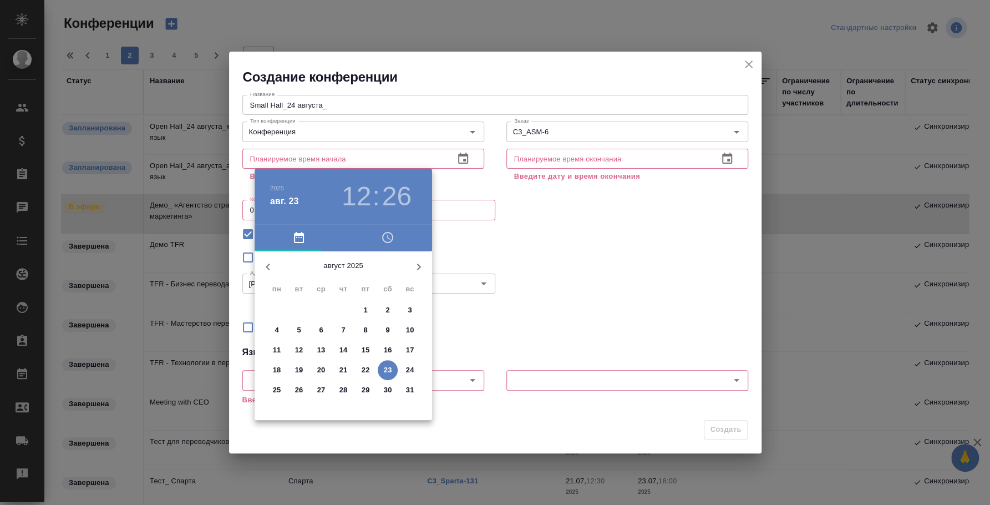
click at [449, 372] on div at bounding box center [495, 252] width 990 height 505
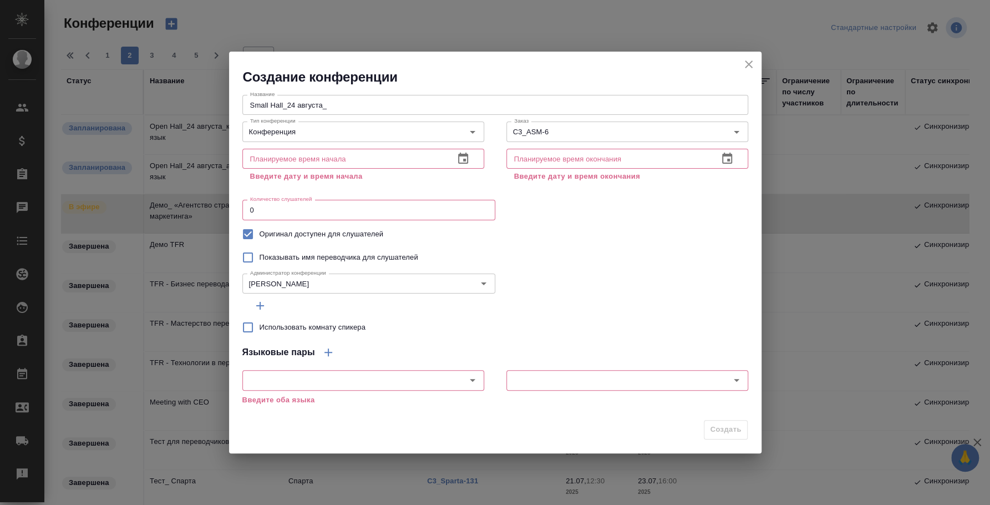
click at [459, 164] on icon "button" at bounding box center [463, 158] width 13 height 13
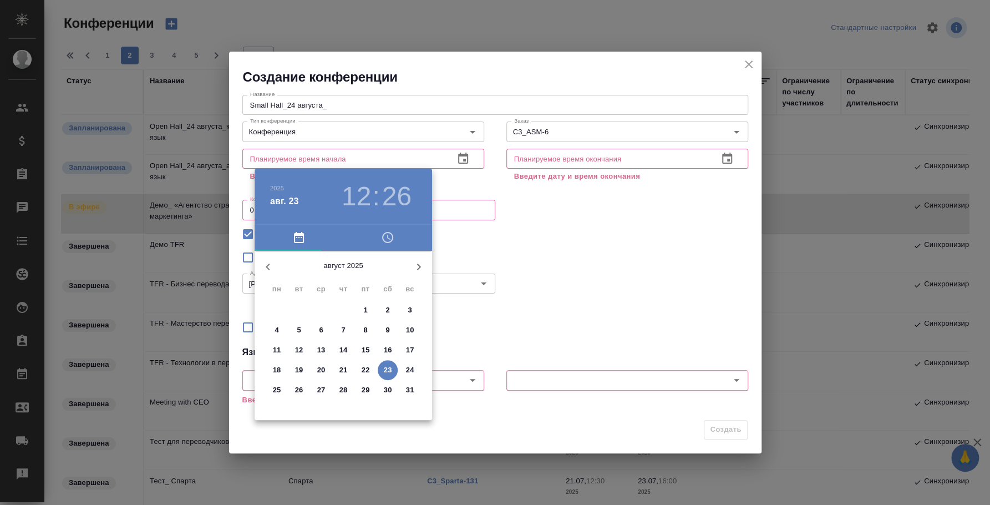
click at [414, 368] on span "24" at bounding box center [410, 369] width 20 height 11
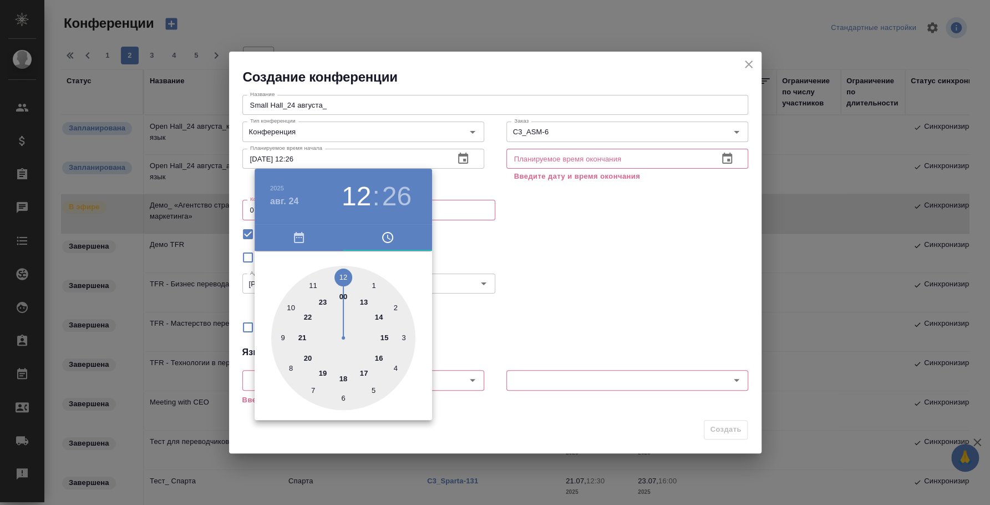
click at [564, 320] on div at bounding box center [495, 252] width 990 height 505
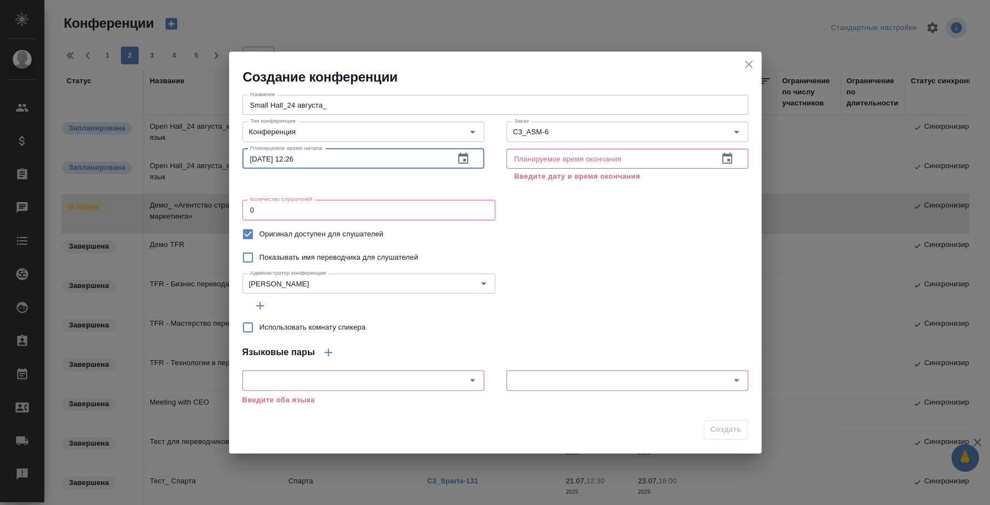
drag, startPoint x: 292, startPoint y: 158, endPoint x: 325, endPoint y: 159, distance: 33.3
click at [325, 159] on input "24.08.2025 12:26" at bounding box center [343, 159] width 203 height 20
type input "[DATE] 10:00"
click at [728, 153] on icon "button" at bounding box center [727, 158] width 13 height 13
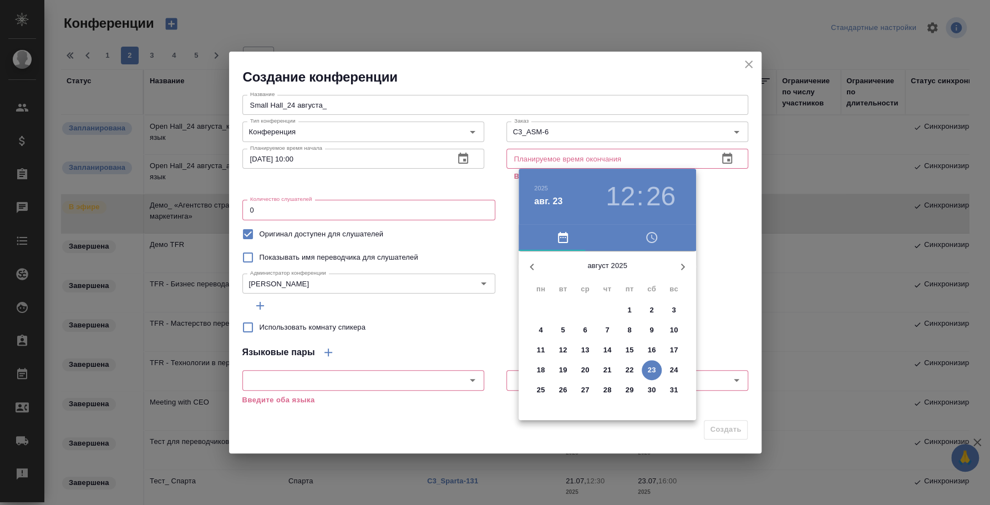
click at [682, 375] on div "24" at bounding box center [674, 370] width 22 height 20
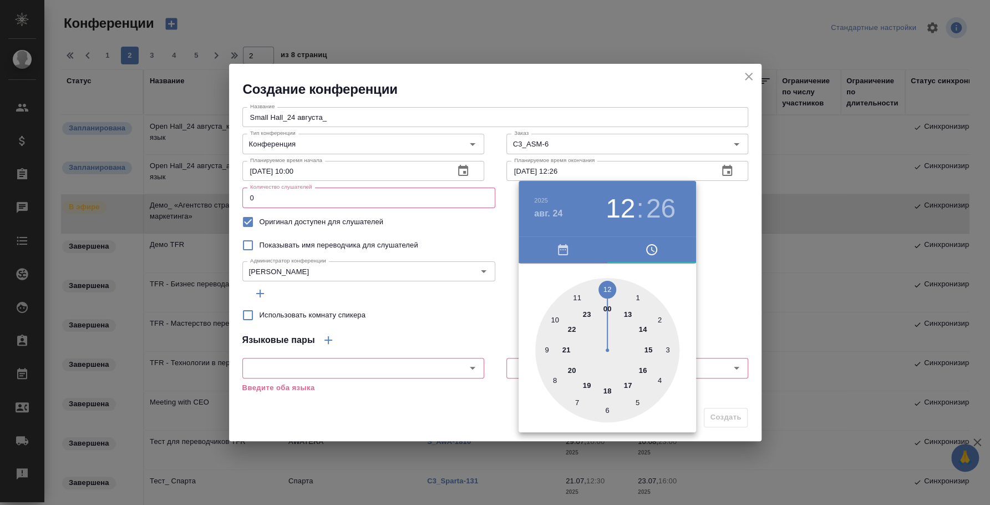
click at [582, 174] on div at bounding box center [495, 252] width 990 height 505
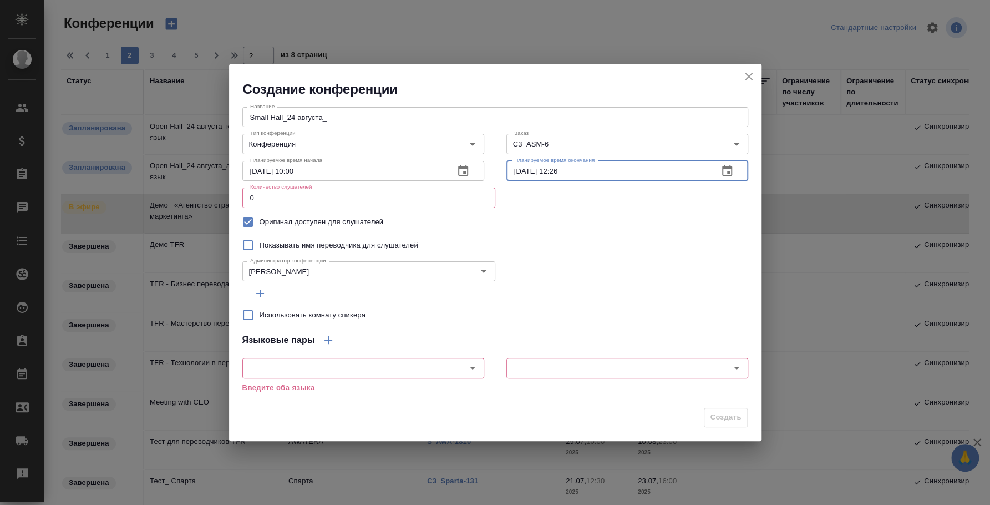
drag, startPoint x: 554, startPoint y: 169, endPoint x: 611, endPoint y: 165, distance: 57.8
click at [611, 165] on input "24.08.2025 12:26" at bounding box center [607, 171] width 203 height 20
type input "[DATE] 20:00"
drag, startPoint x: 309, startPoint y: 198, endPoint x: 179, endPoint y: 196, distance: 129.8
click at [179, 196] on div "Создание конференции Название Small Hall_24 августа_ Название Тип конференции К…" at bounding box center [495, 252] width 990 height 505
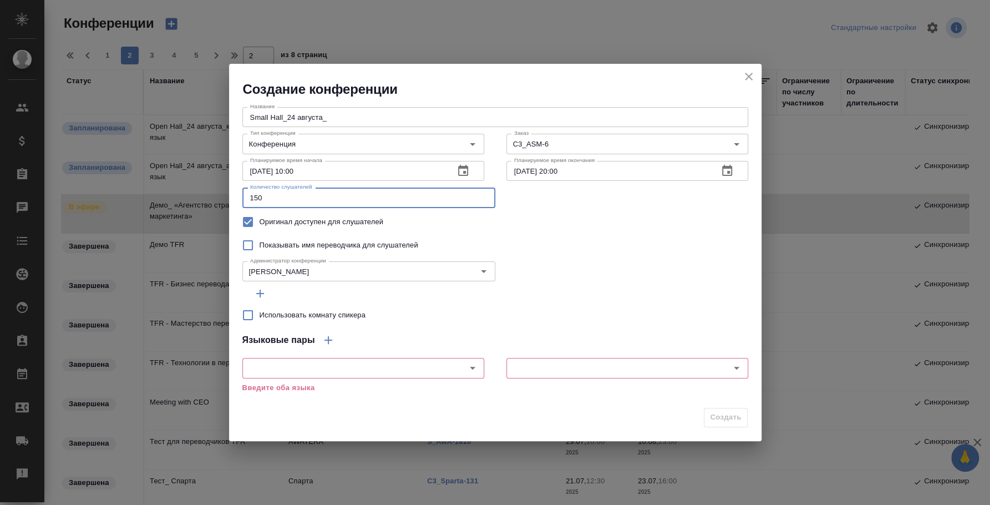
type input "150"
click at [626, 250] on div "Показывать имя переводчика для слушателей" at bounding box center [495, 245] width 506 height 23
click at [349, 378] on div "​" at bounding box center [363, 368] width 242 height 20
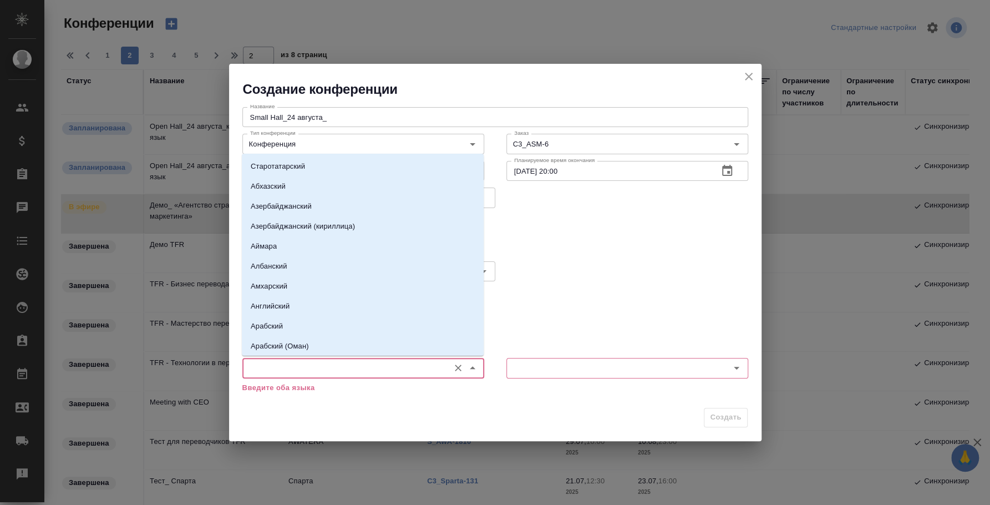
click at [348, 368] on input "text" at bounding box center [345, 367] width 198 height 13
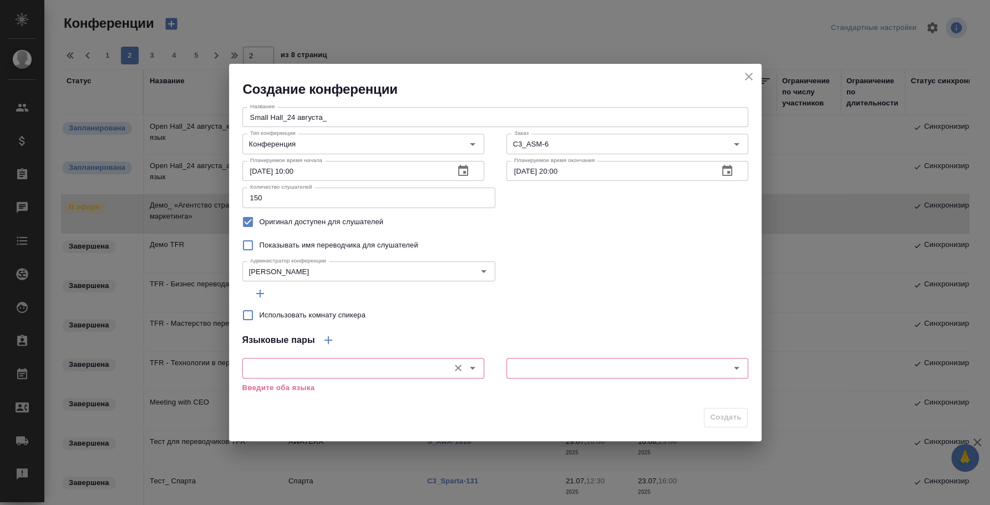
drag, startPoint x: 327, startPoint y: 366, endPoint x: 317, endPoint y: 371, distance: 11.4
click at [327, 366] on input "text" at bounding box center [345, 367] width 198 height 13
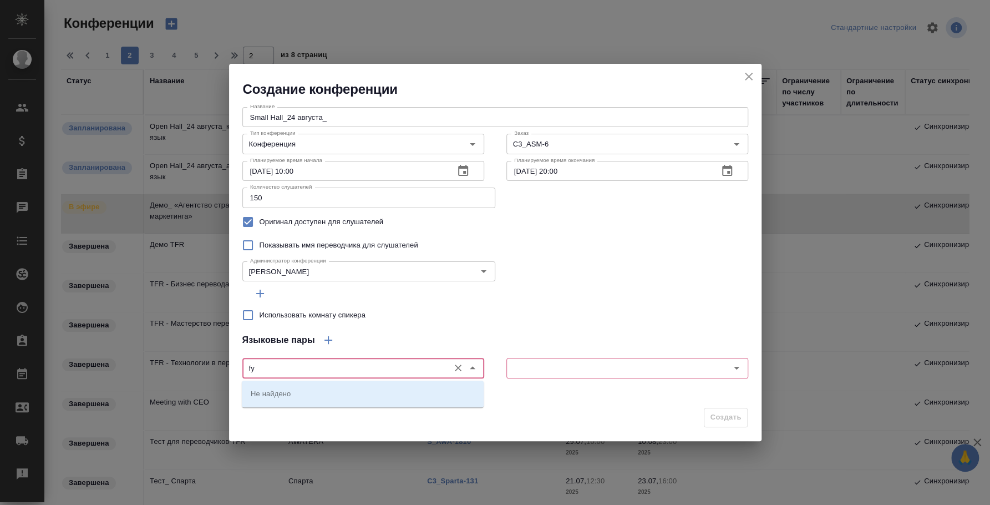
type input "f"
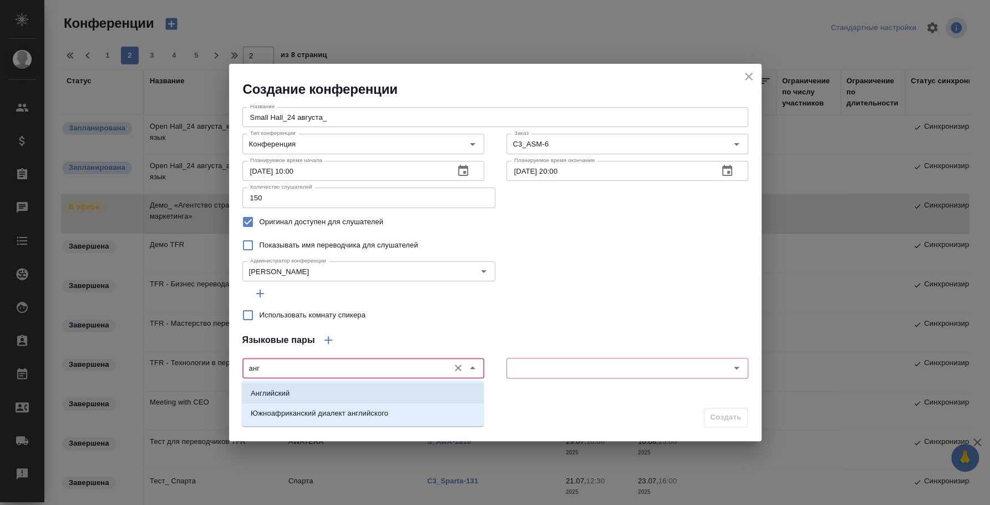
click at [325, 396] on li "Английский" at bounding box center [363, 393] width 242 height 20
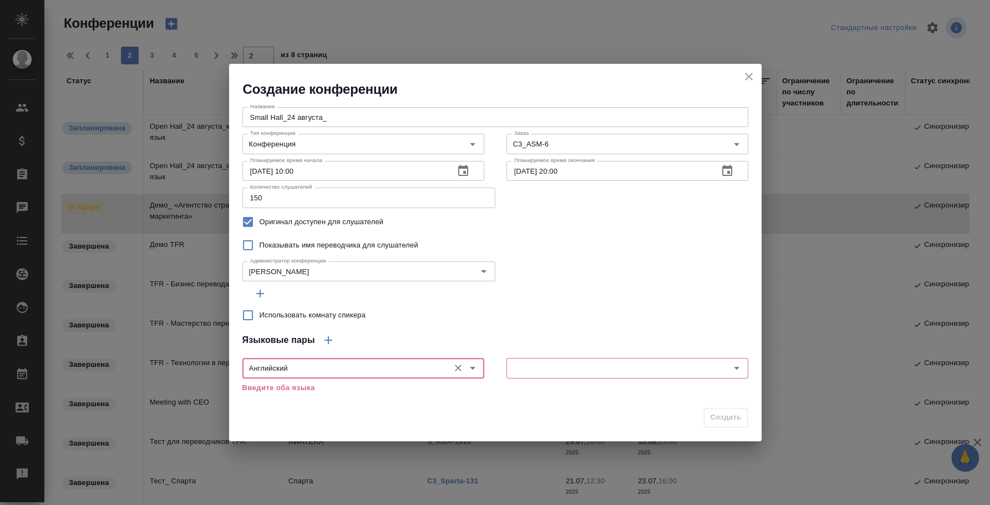
click at [504, 371] on div "​" at bounding box center [627, 366] width 264 height 49
click at [563, 377] on div "​" at bounding box center [627, 368] width 242 height 20
click at [326, 370] on input "Английский" at bounding box center [345, 367] width 198 height 13
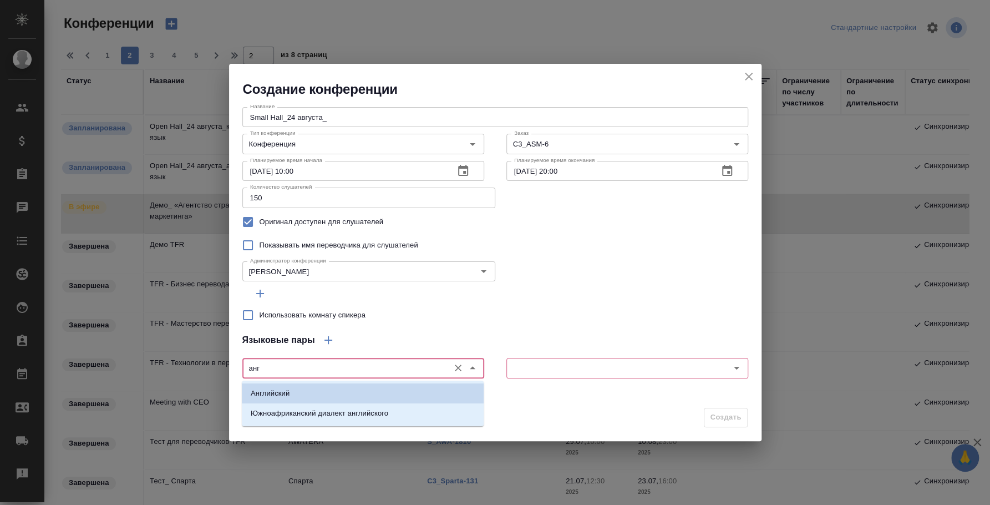
click at [321, 395] on li "Английский" at bounding box center [363, 393] width 242 height 20
type input "Английский"
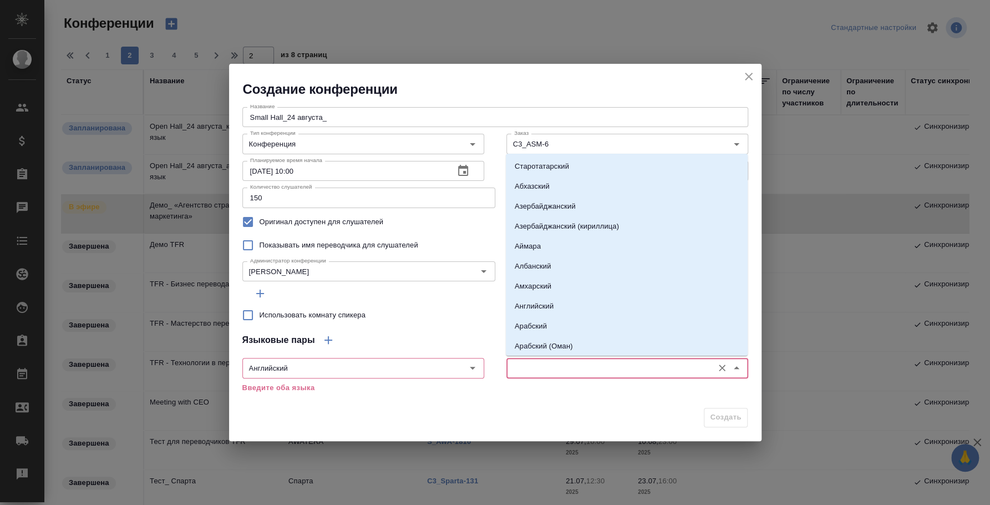
click at [524, 367] on input "text" at bounding box center [609, 367] width 198 height 13
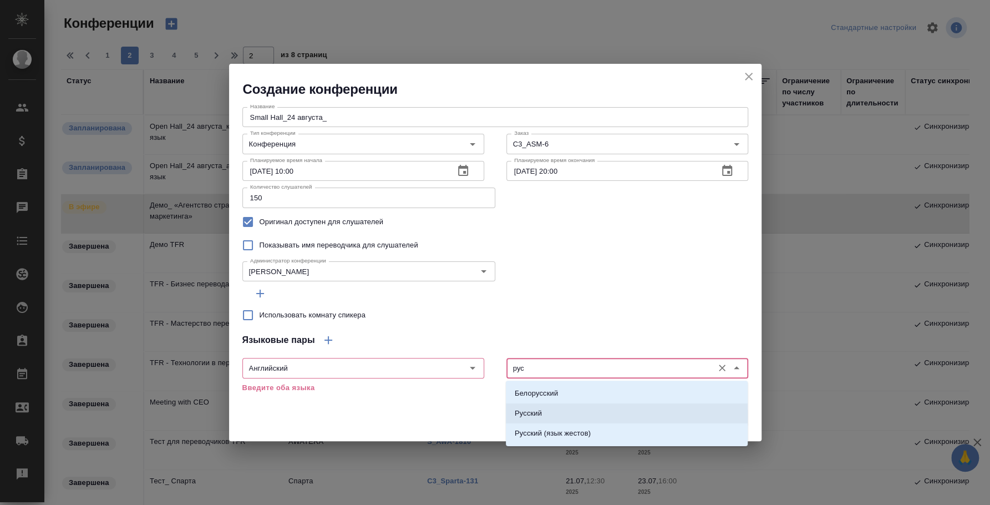
click at [576, 419] on li "Русский" at bounding box center [627, 413] width 242 height 20
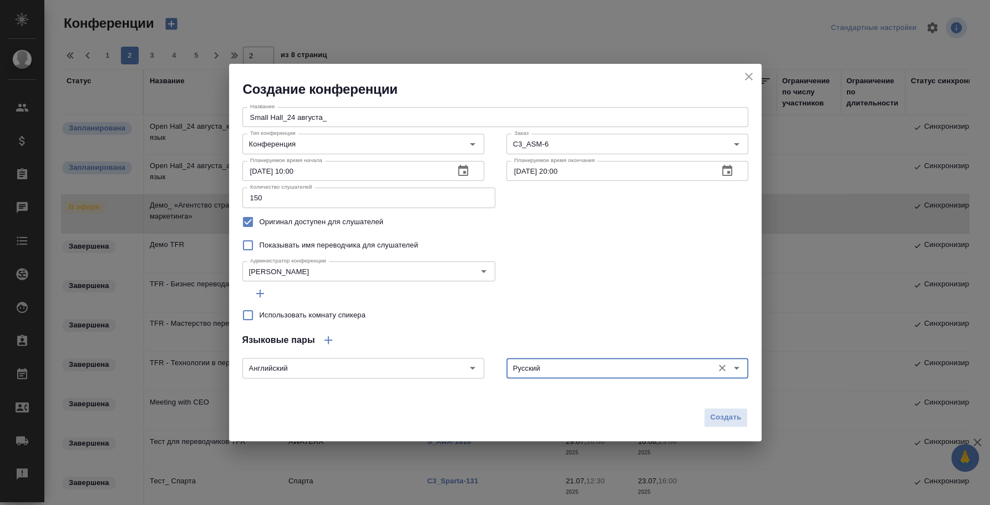
type input "Русский"
click at [328, 337] on icon "button" at bounding box center [329, 340] width 8 height 8
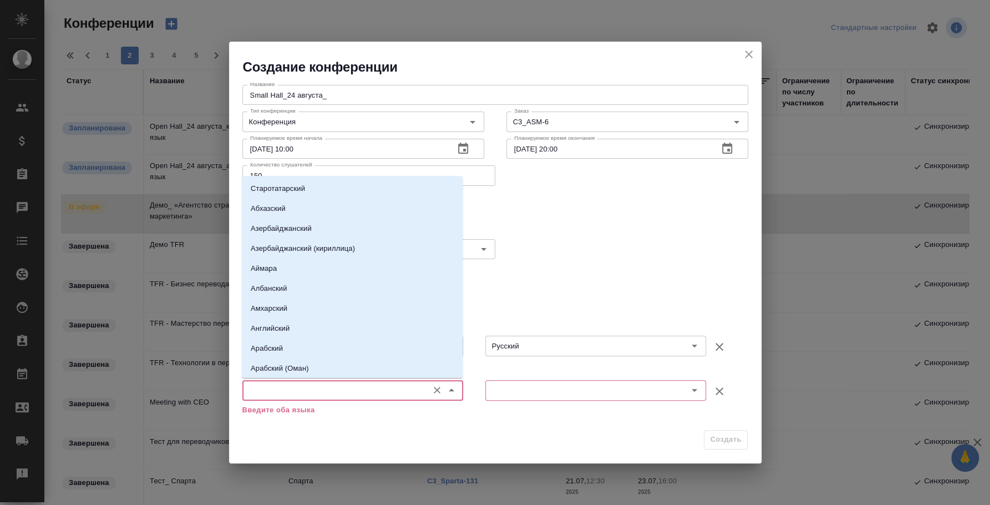
click at [334, 383] on input "text" at bounding box center [334, 389] width 177 height 13
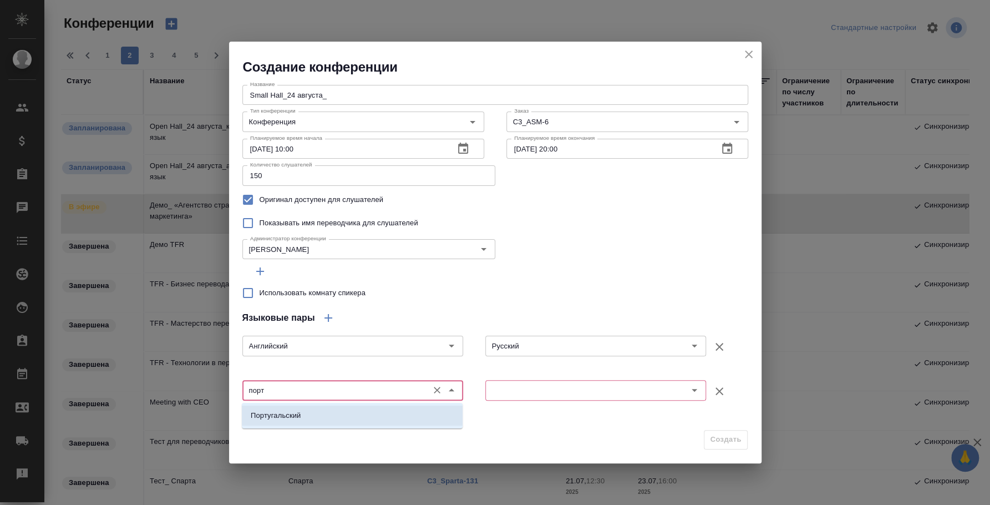
click at [349, 412] on li "Португальский" at bounding box center [352, 415] width 221 height 20
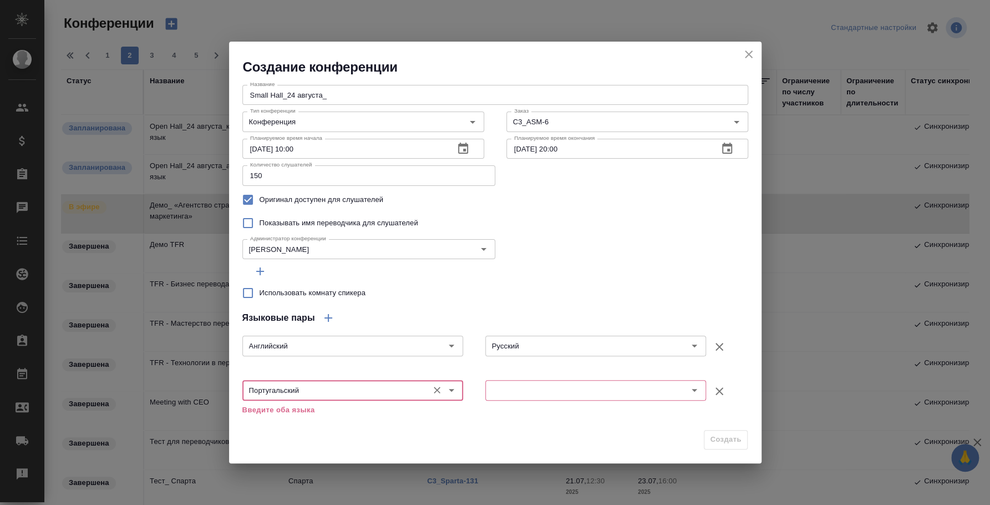
type input "Португальский"
click at [531, 391] on input "text" at bounding box center [577, 389] width 177 height 13
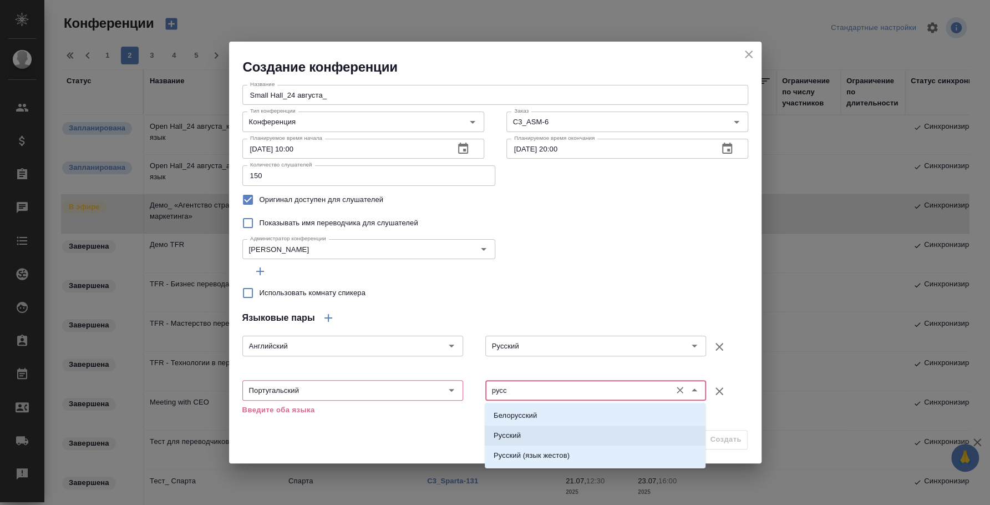
click at [515, 440] on p "Русский" at bounding box center [507, 435] width 27 height 11
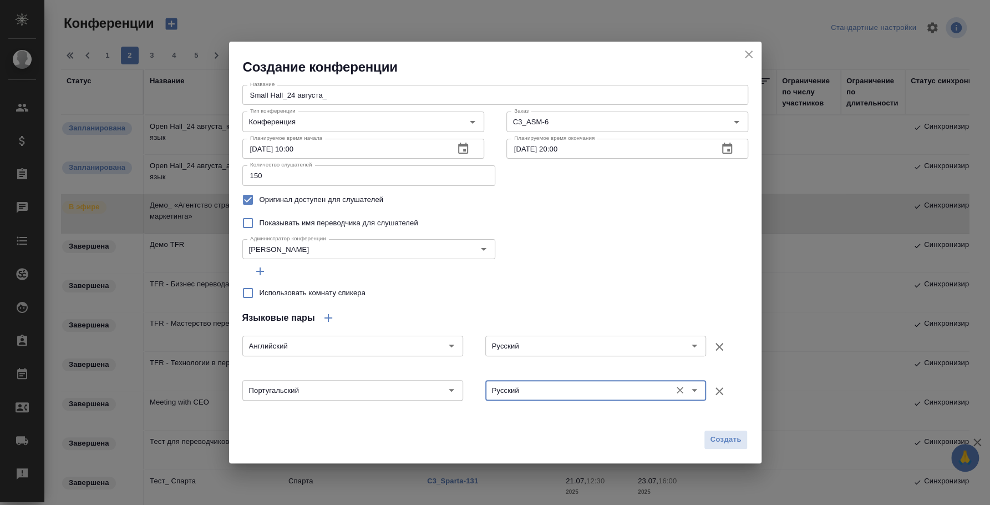
type input "Русский"
click at [332, 317] on icon "button" at bounding box center [328, 317] width 13 height 13
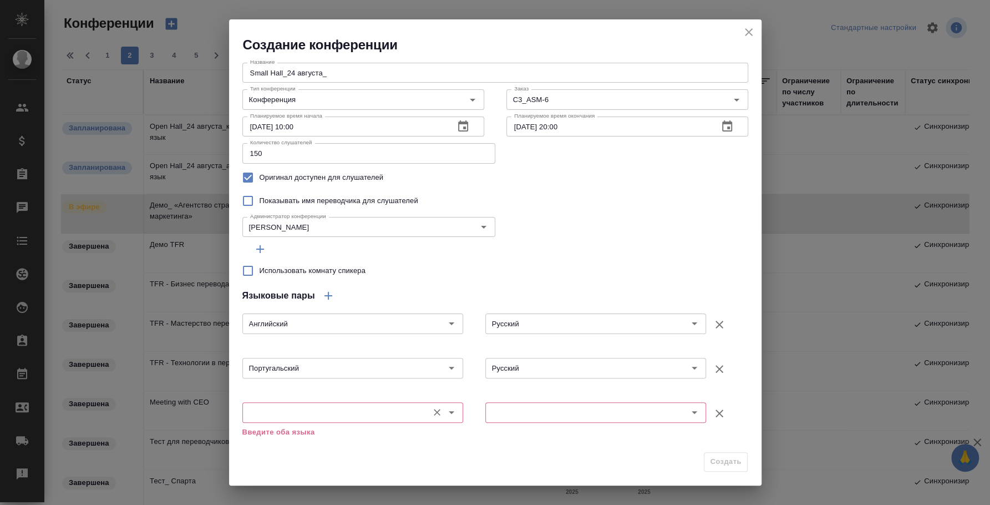
click at [325, 408] on input "text" at bounding box center [334, 411] width 177 height 13
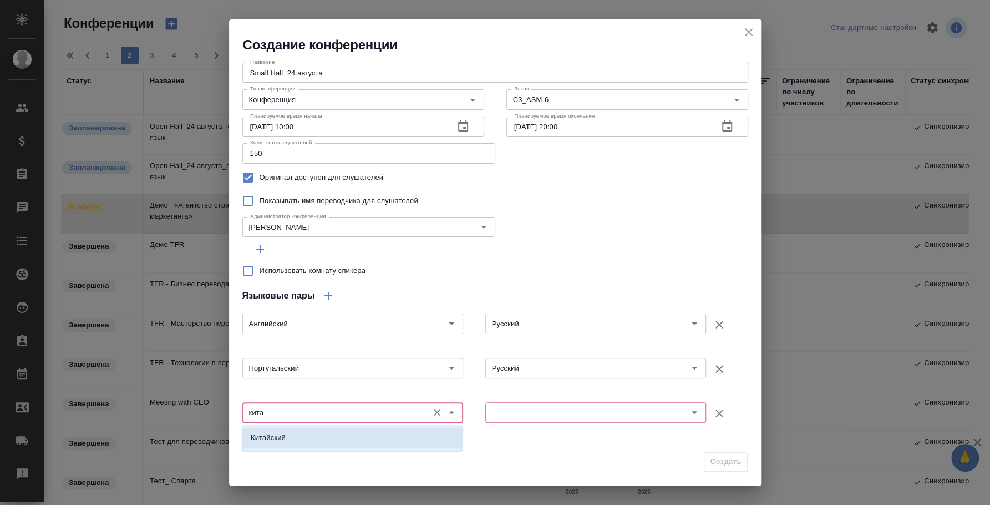
click at [337, 438] on li "Китайский" at bounding box center [352, 438] width 221 height 20
type input "Китайский"
click at [518, 415] on input "text" at bounding box center [577, 411] width 177 height 13
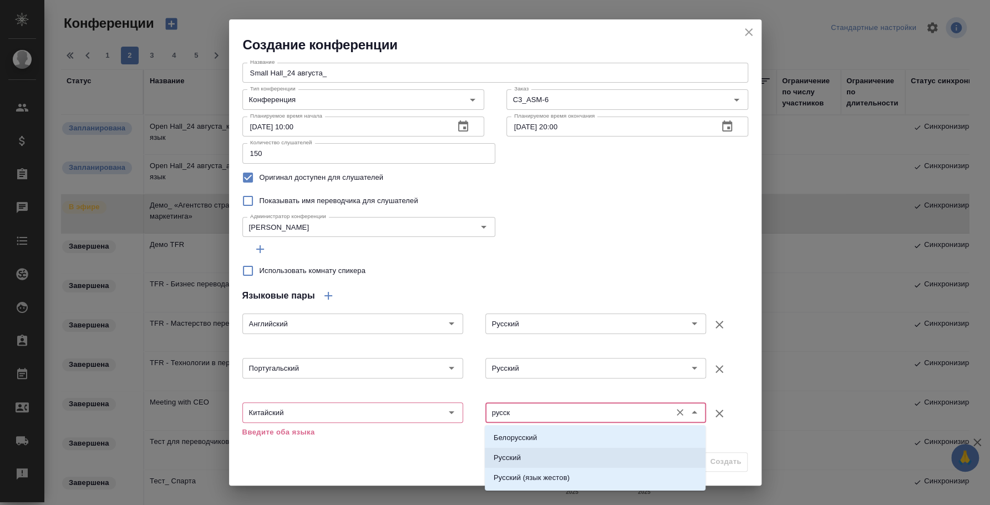
click at [524, 451] on li "Русский" at bounding box center [595, 458] width 221 height 20
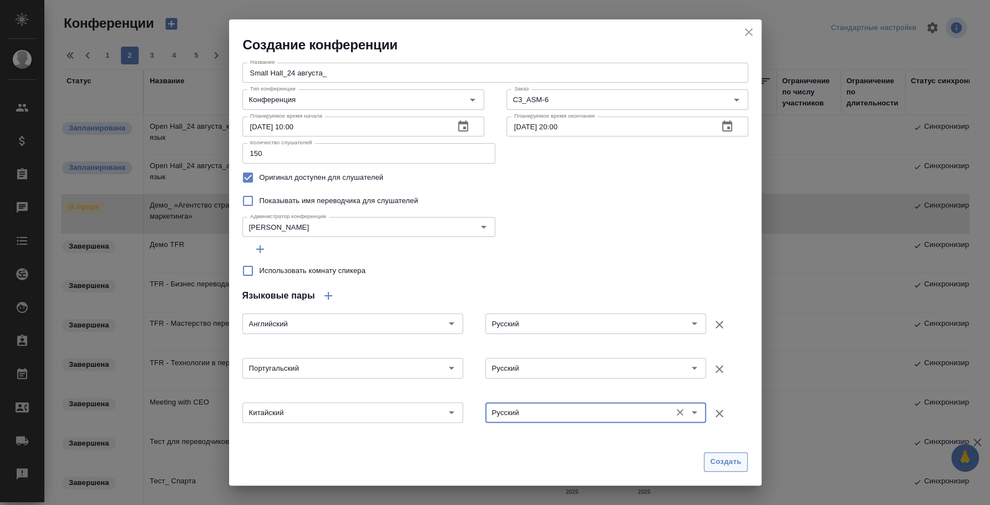
type input "Русский"
click at [727, 457] on span "Создать" at bounding box center [725, 461] width 31 height 13
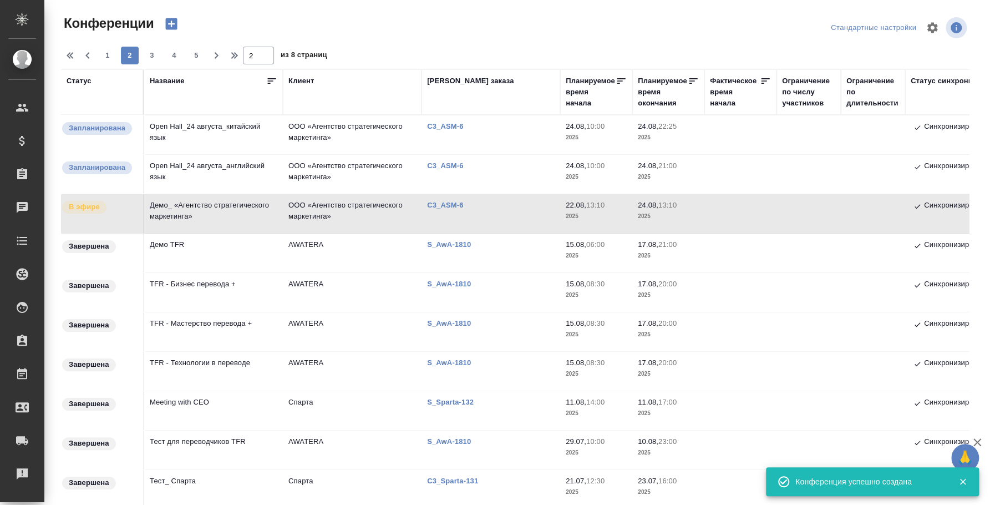
type input "0"
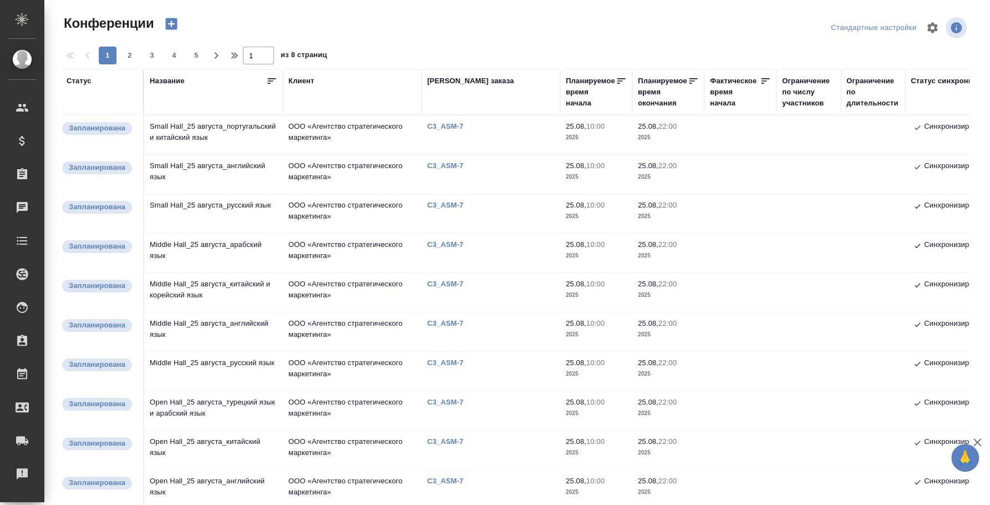
scroll to position [611, 0]
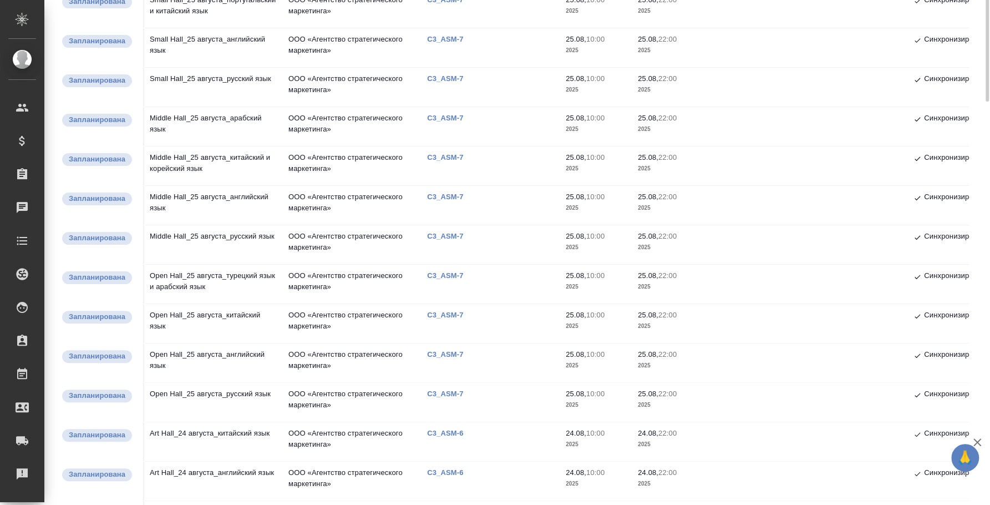
scroll to position [0, 0]
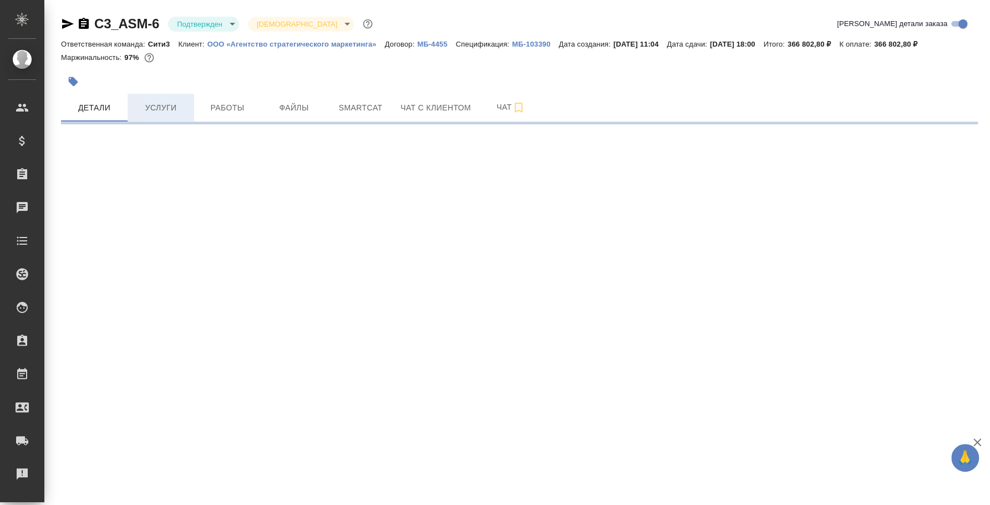
select select "RU"
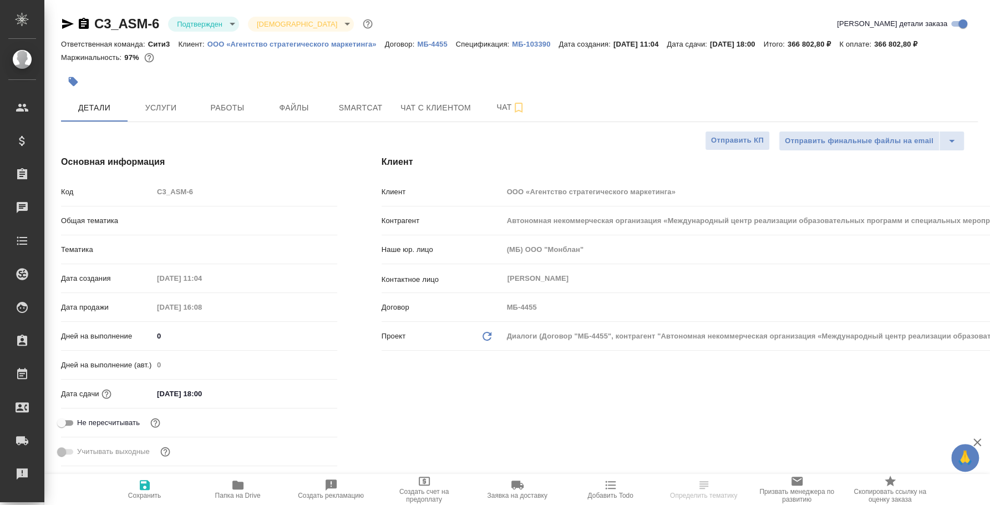
type textarea "x"
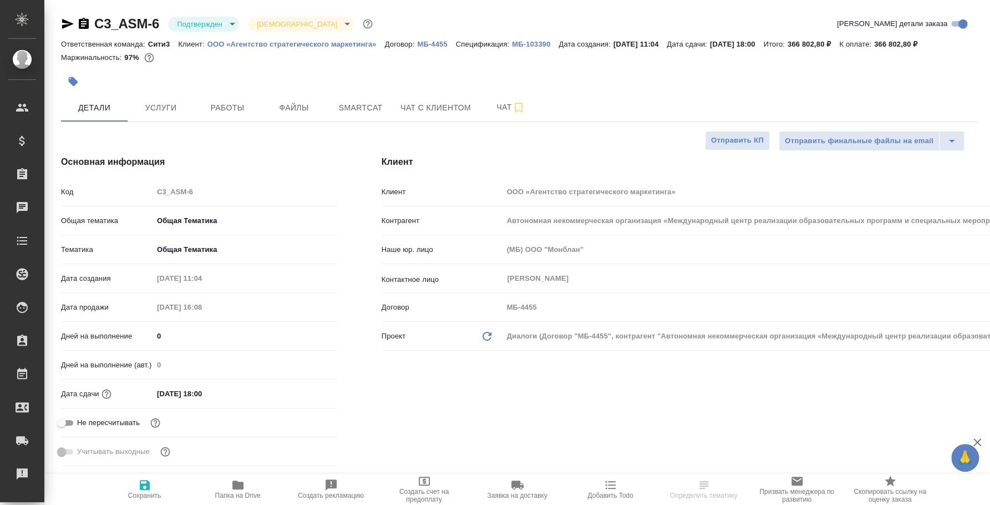
type textarea "x"
type input "Юридический"
type input "[PERSON_NAME]"
click at [63, 18] on icon "button" at bounding box center [67, 23] width 13 height 13
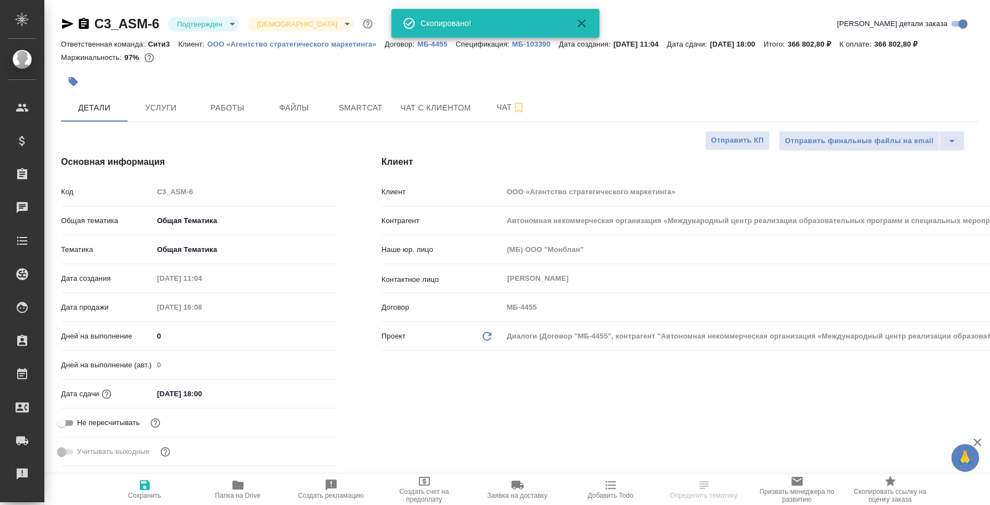
type textarea "x"
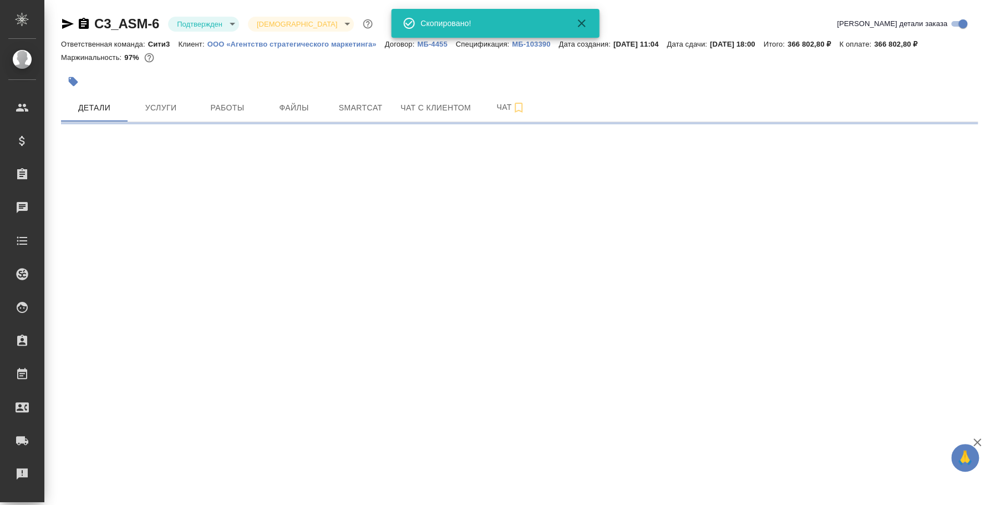
select select "RU"
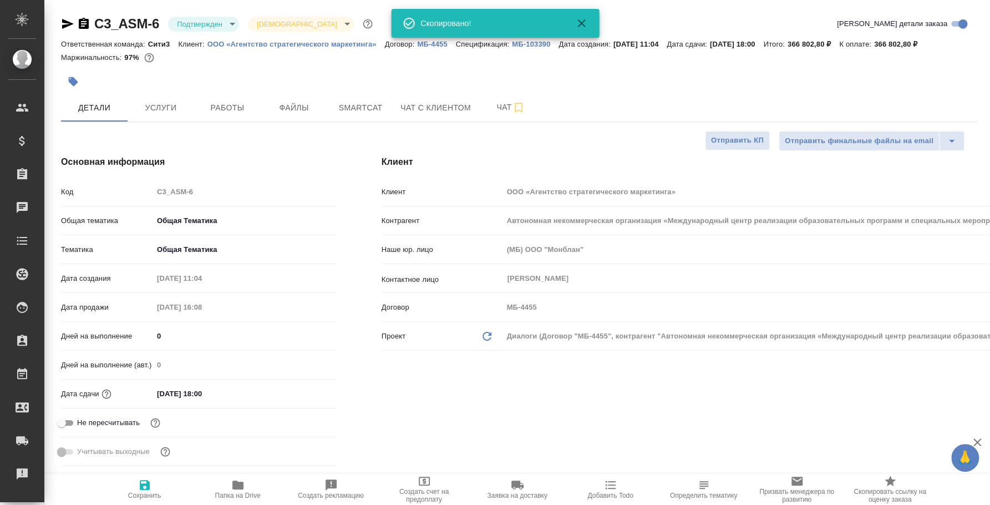
type textarea "x"
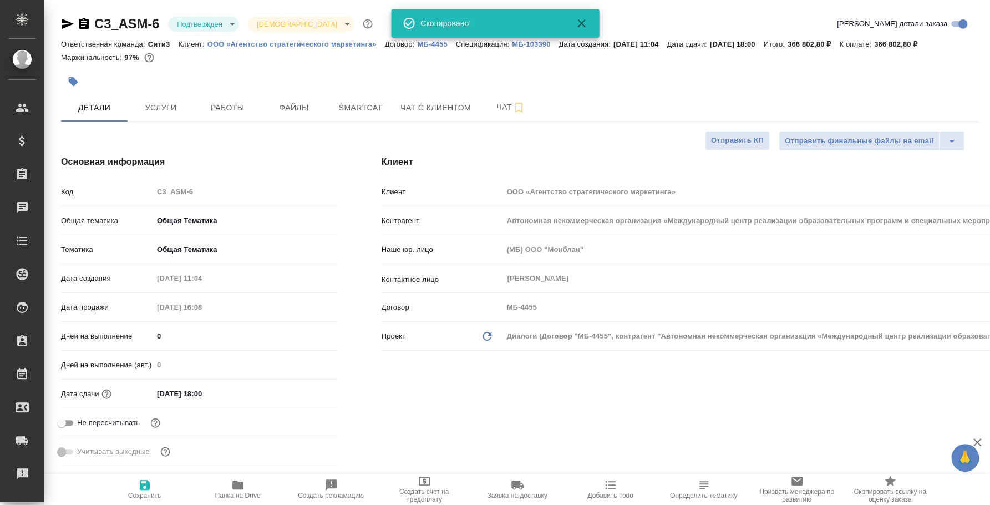
type textarea "x"
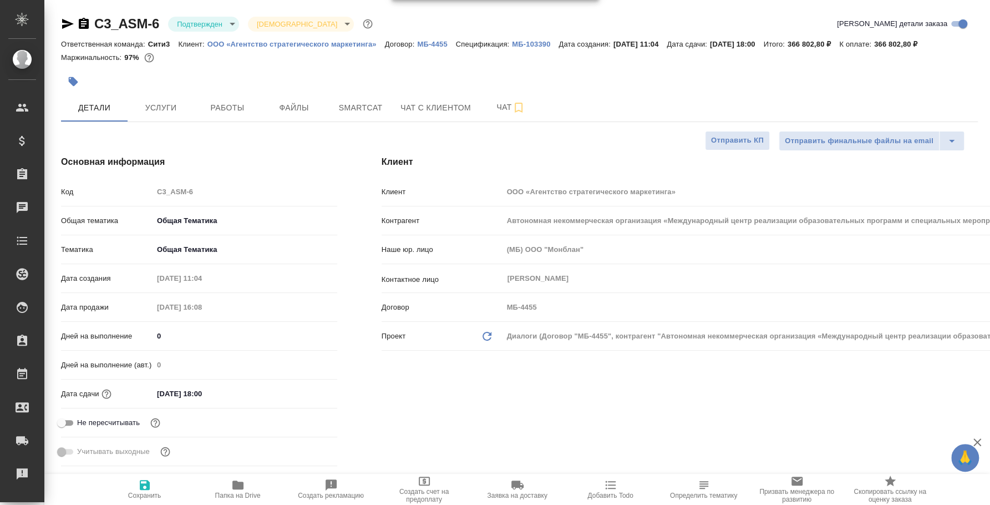
type textarea "x"
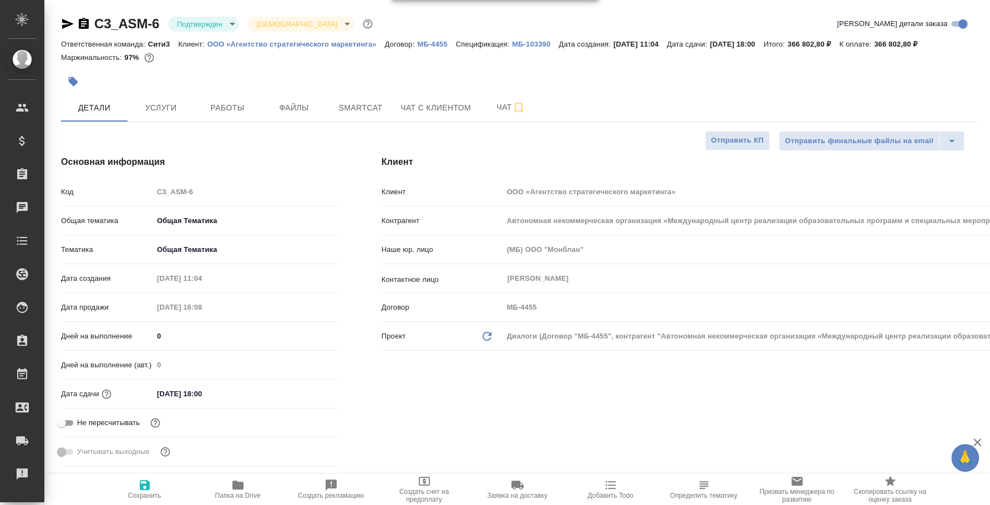
type textarea "x"
click at [63, 23] on icon "button" at bounding box center [67, 23] width 13 height 13
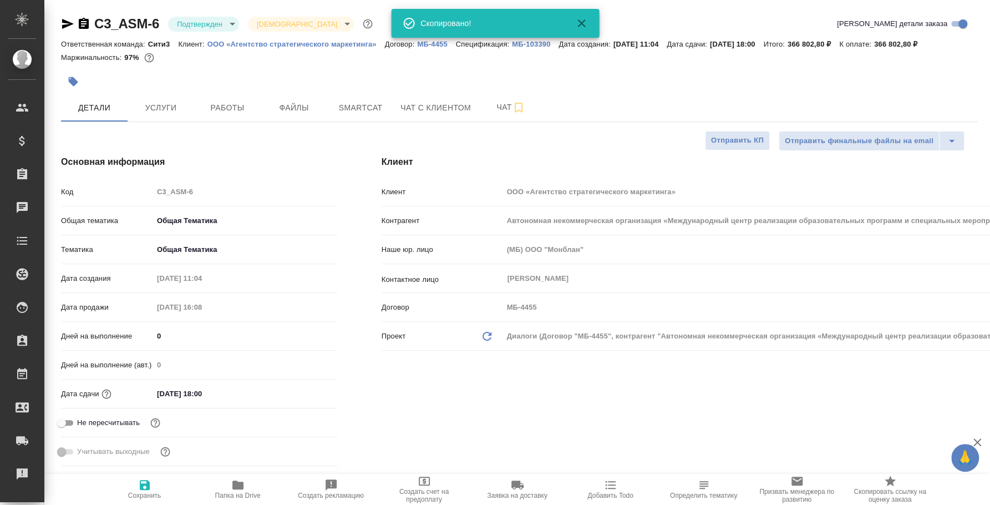
type textarea "x"
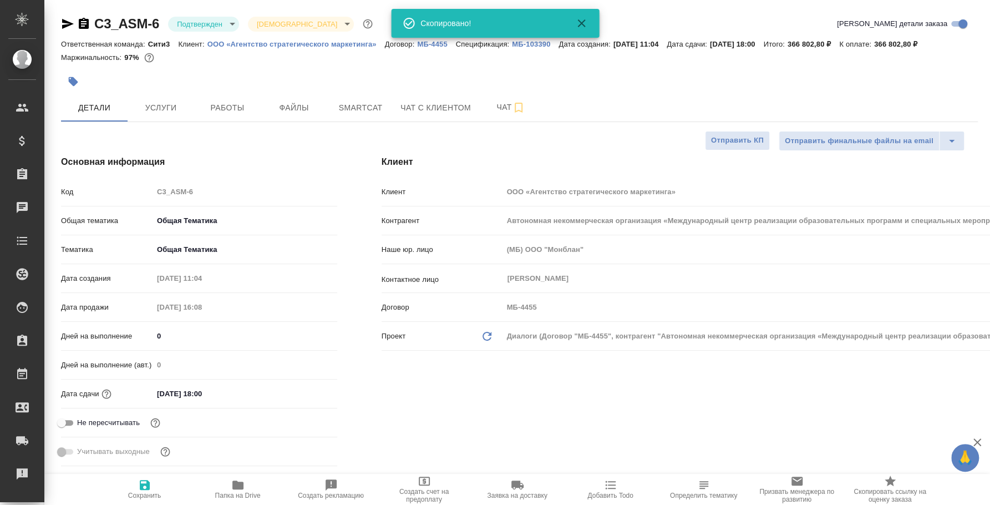
type textarea "x"
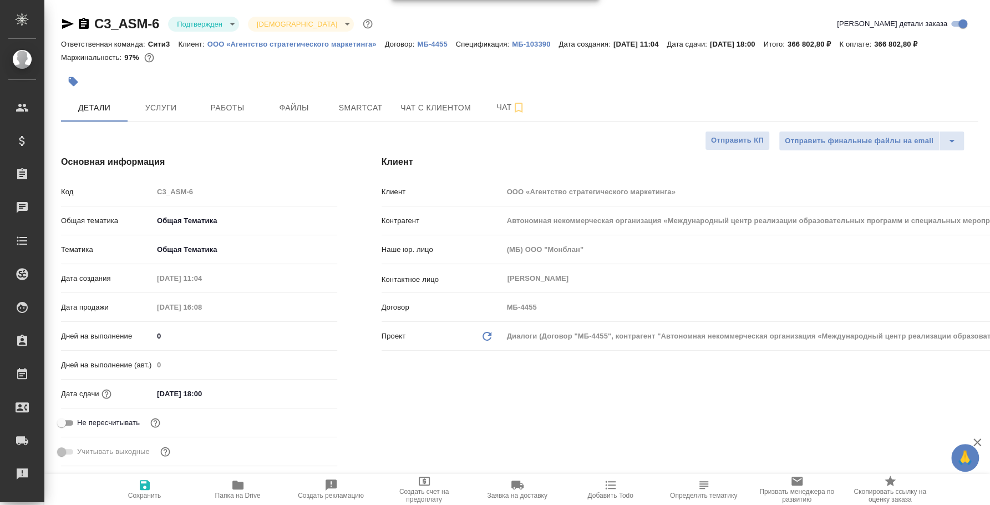
click at [80, 26] on icon "button" at bounding box center [84, 23] width 10 height 11
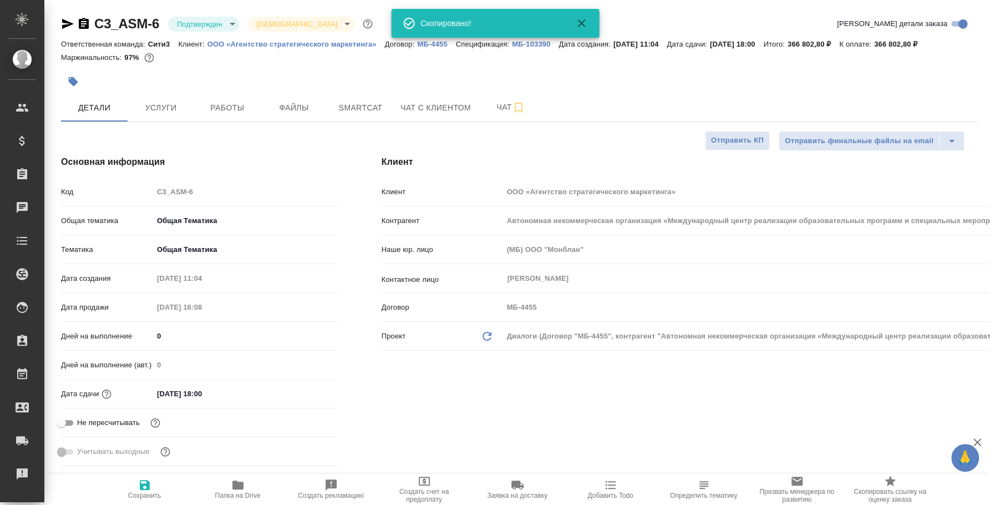
type textarea "x"
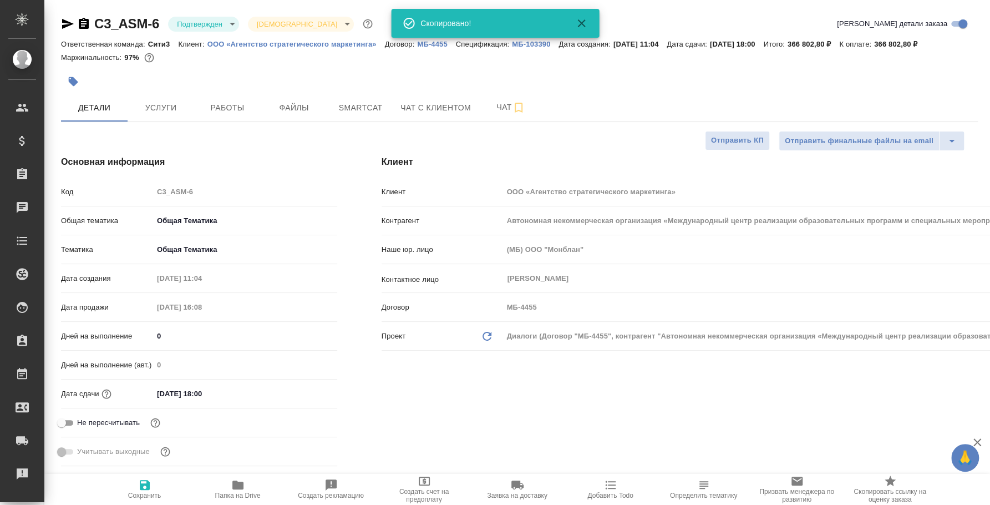
type textarea "x"
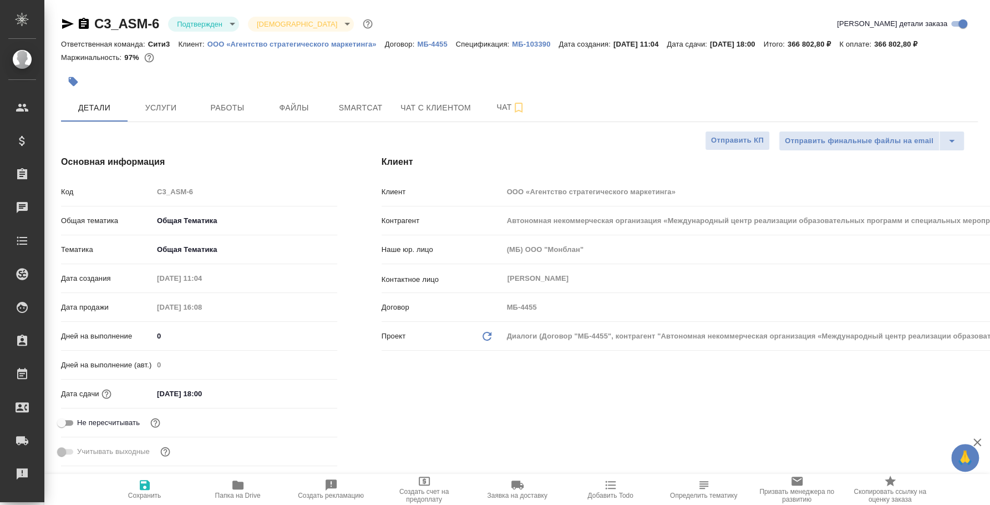
click at [86, 24] on icon "button" at bounding box center [83, 23] width 13 height 13
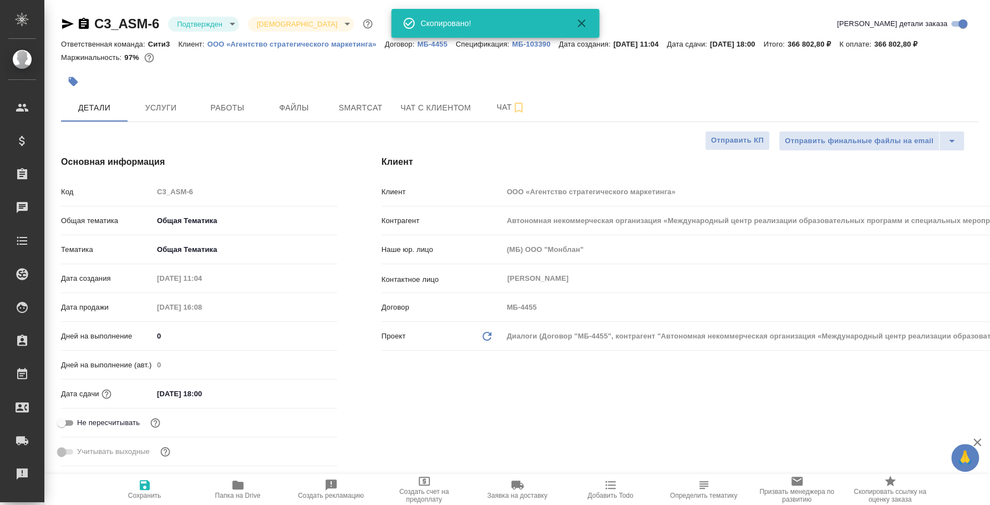
type textarea "x"
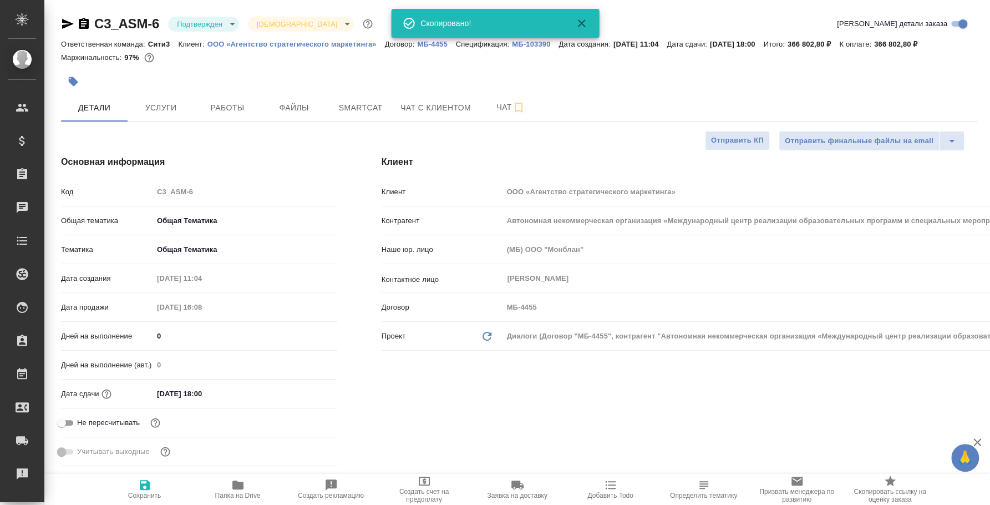
type textarea "x"
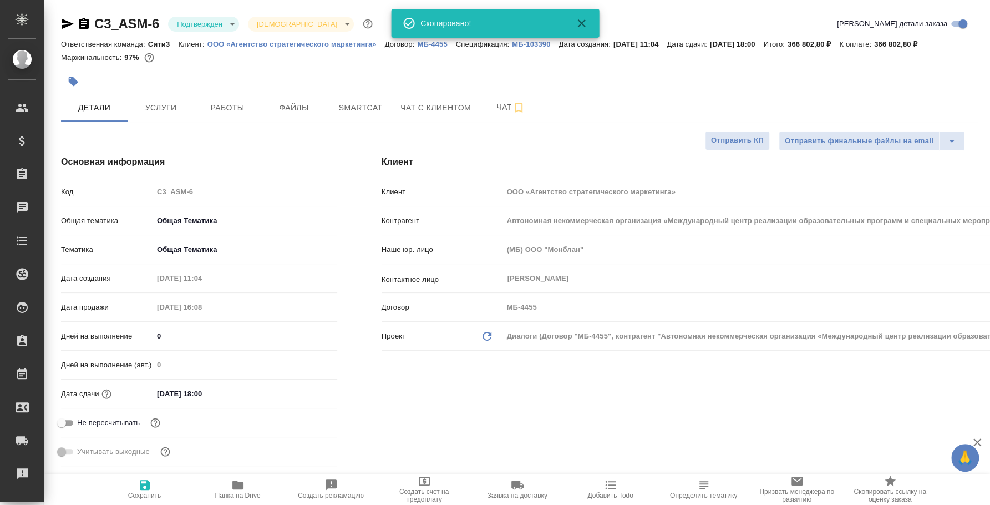
type textarea "x"
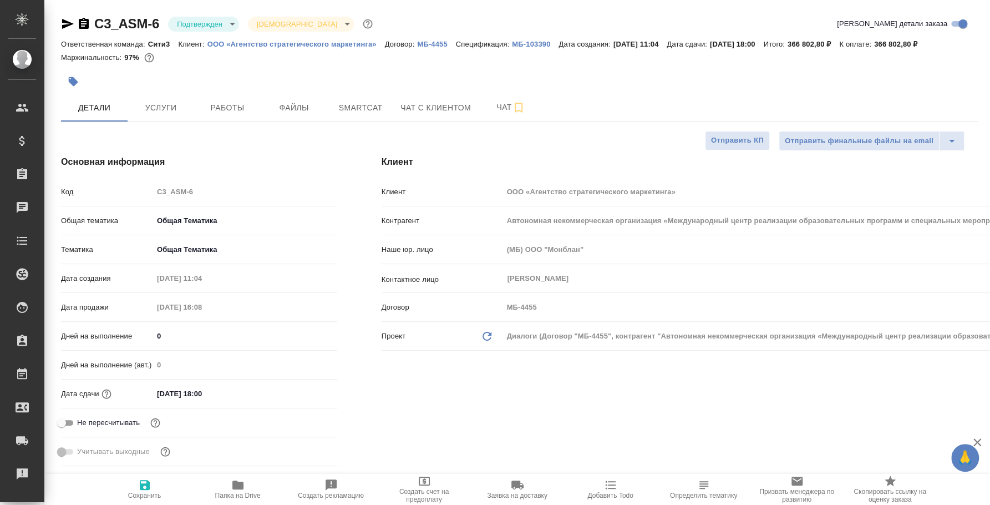
click at [86, 21] on icon "button" at bounding box center [84, 23] width 10 height 11
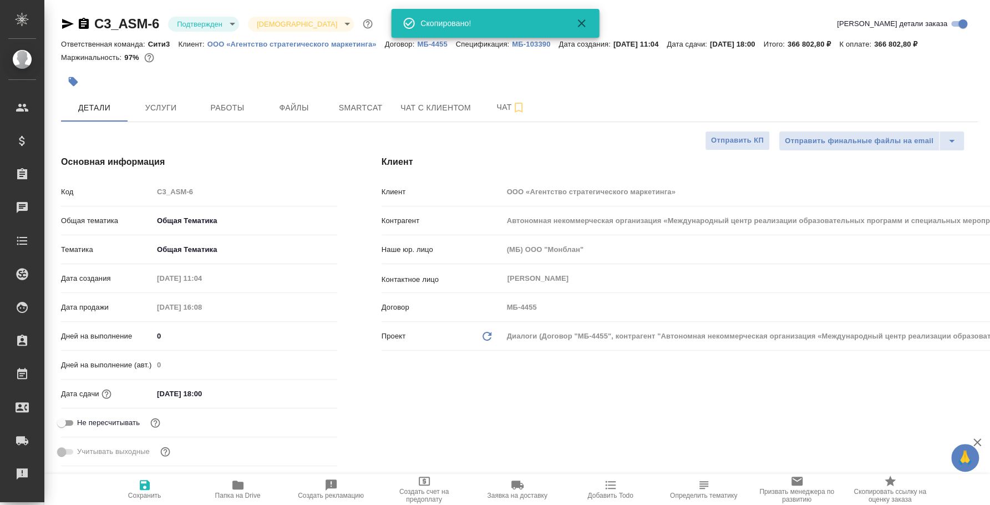
type textarea "x"
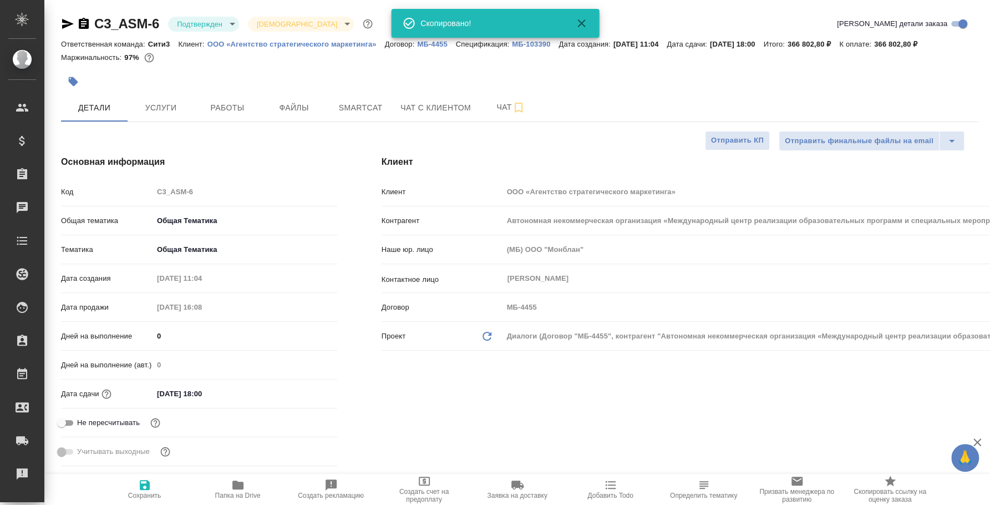
type textarea "x"
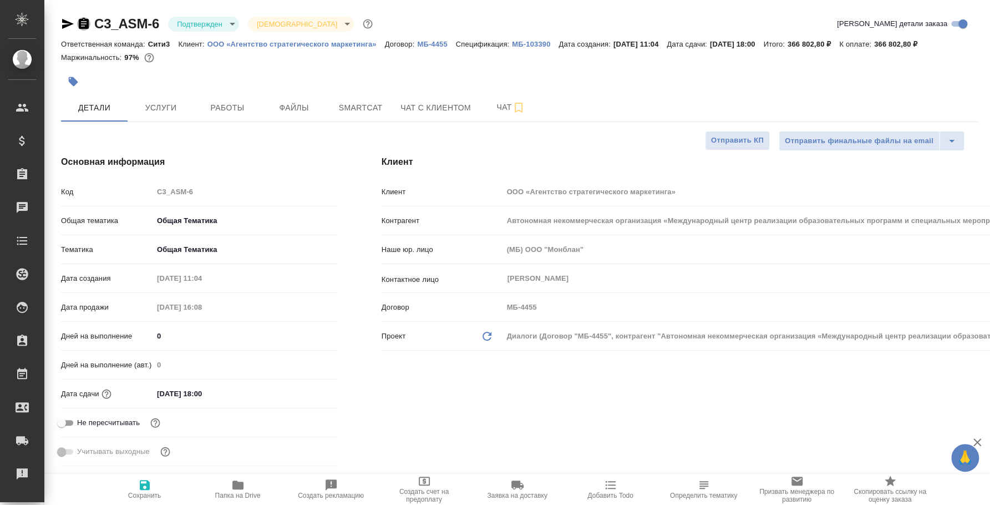
click at [85, 23] on icon "button" at bounding box center [84, 23] width 10 height 11
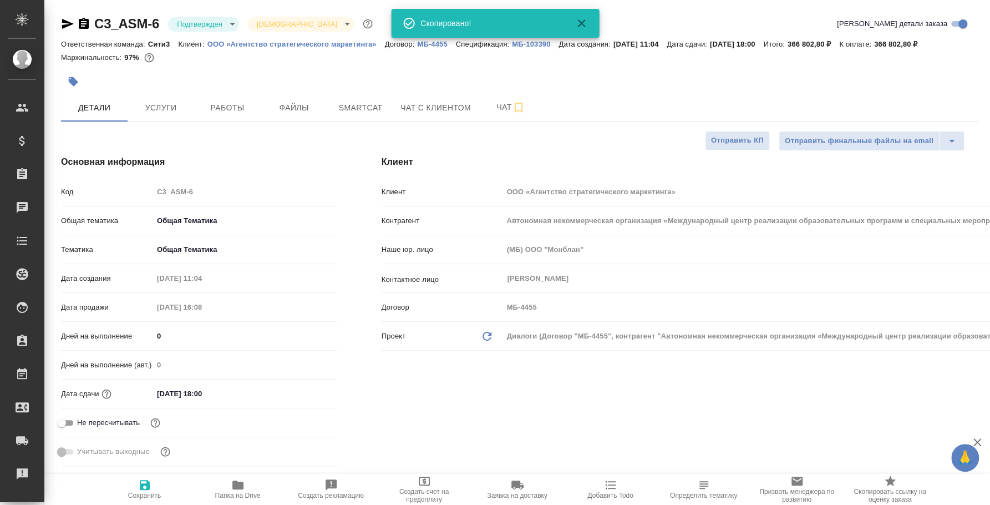
type textarea "x"
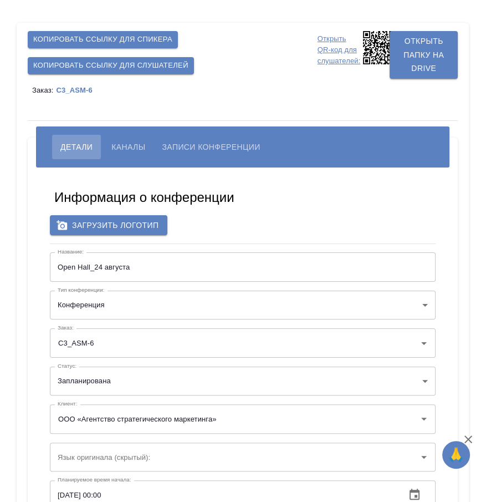
type input "150"
click at [126, 266] on input "Open Hall_24 августа" at bounding box center [243, 266] width 386 height 29
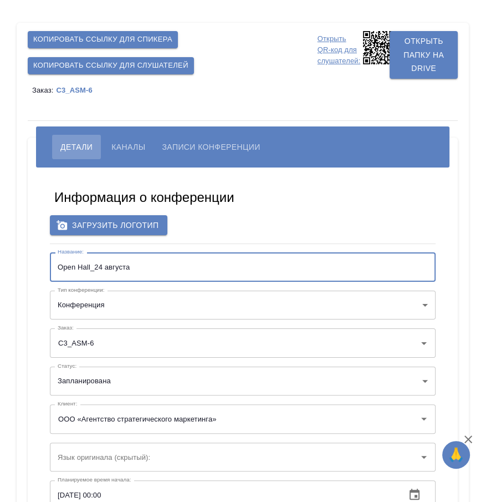
click at [126, 266] on input "Open Hall_24 августа" at bounding box center [243, 266] width 386 height 29
click at [121, 30] on div "Копировать ссылку для спикера" at bounding box center [102, 40] width 159 height 26
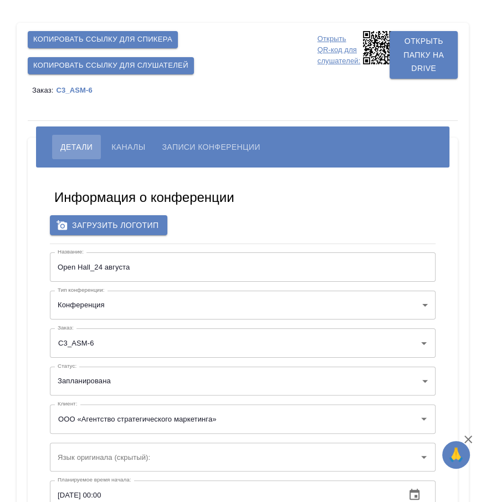
click at [124, 37] on span "Копировать ссылку для спикера" at bounding box center [102, 39] width 139 height 13
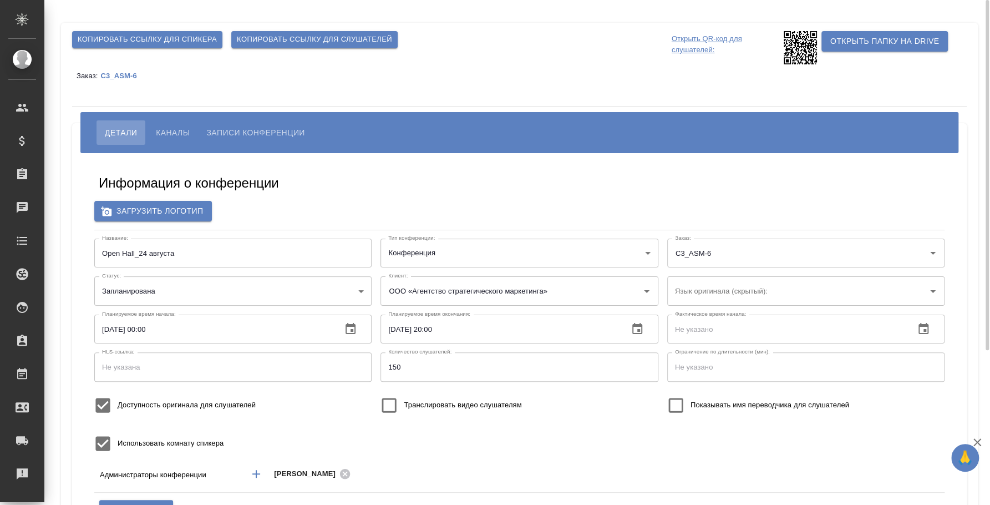
click at [356, 36] on span "Копировать ссылку для слушателей" at bounding box center [314, 39] width 155 height 13
drag, startPoint x: 453, startPoint y: 77, endPoint x: 559, endPoint y: 73, distance: 106.0
click at [453, 77] on div "Заказ: C3_ASM-6" at bounding box center [519, 75] width 895 height 22
click at [481, 40] on p "Открыть QR-код для слушателей:" at bounding box center [726, 47] width 109 height 33
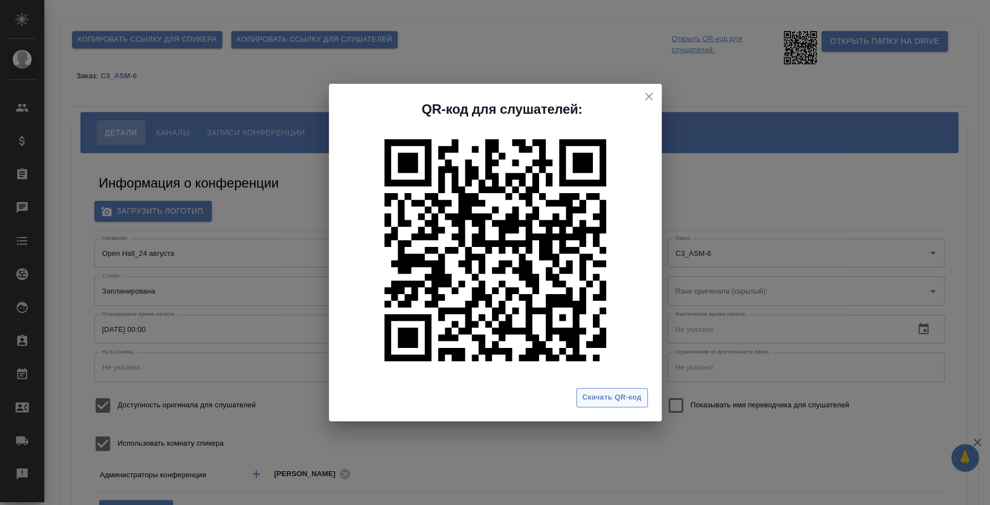
click at [481, 397] on span "Скачать QR-код" at bounding box center [611, 397] width 59 height 13
click at [481, 68] on div "QR-код для слушателей: Скачать QR-код" at bounding box center [495, 252] width 990 height 505
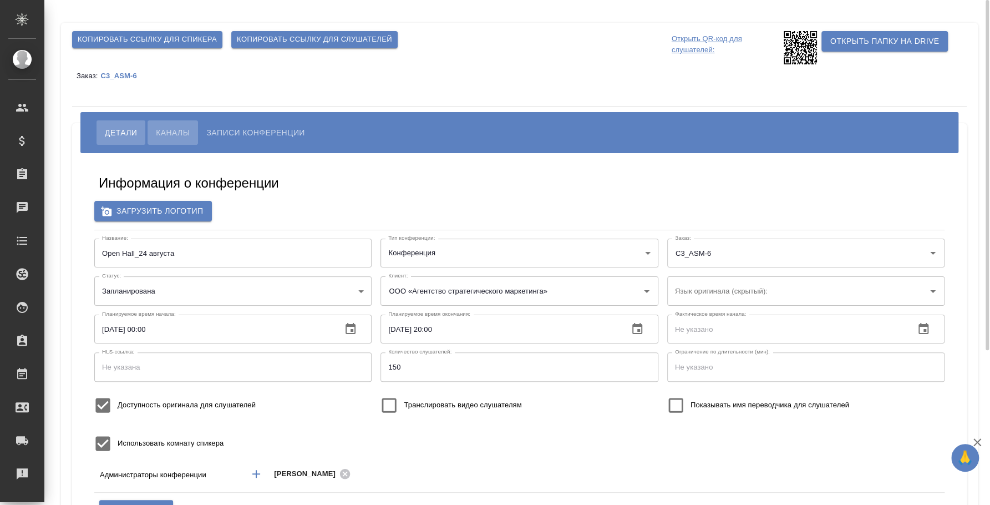
click at [173, 128] on span "Каналы" at bounding box center [173, 132] width 34 height 13
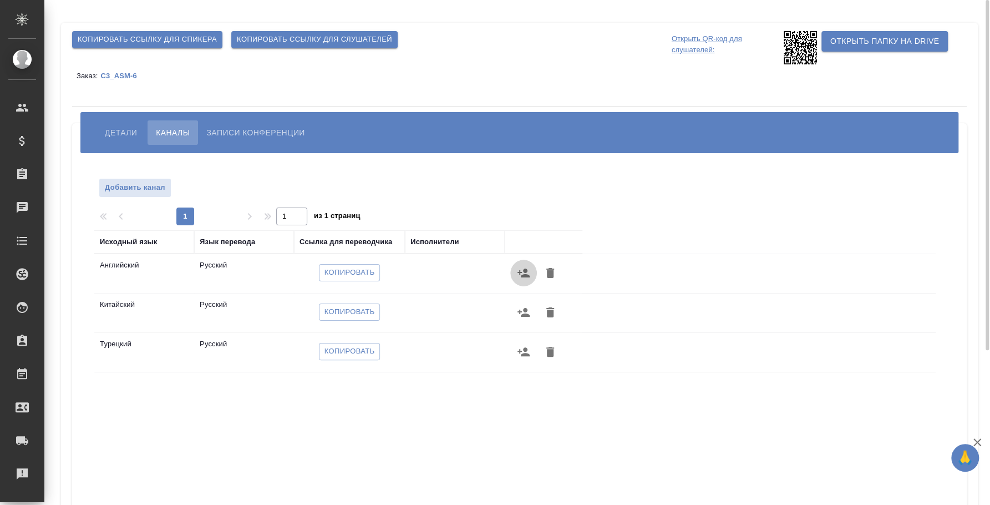
click at [481, 275] on icon "button" at bounding box center [524, 272] width 12 height 9
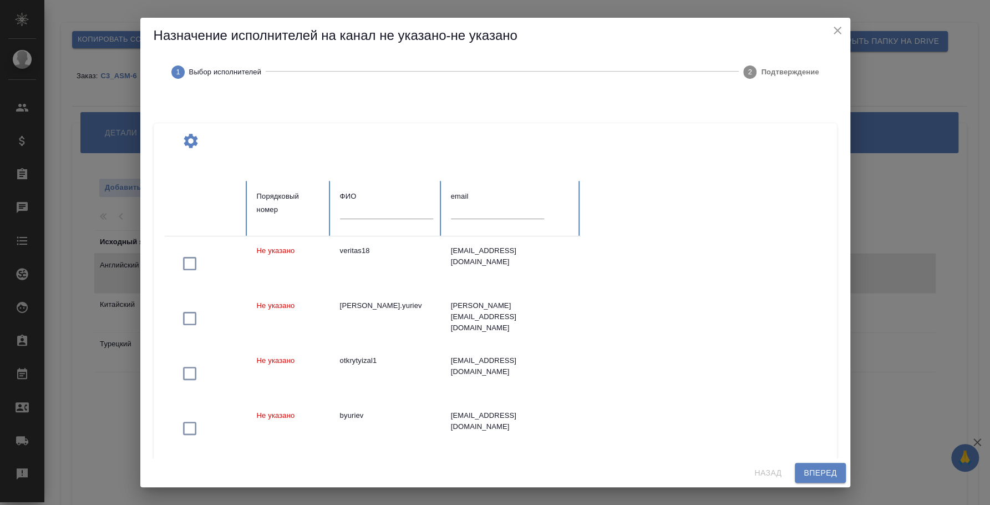
click at [481, 219] on div at bounding box center [511, 214] width 121 height 23
click at [481, 214] on input "text" at bounding box center [497, 211] width 93 height 16
paste input "nike.tombasov@gmail.com"
type input "nike.tombasov@gmail.com"
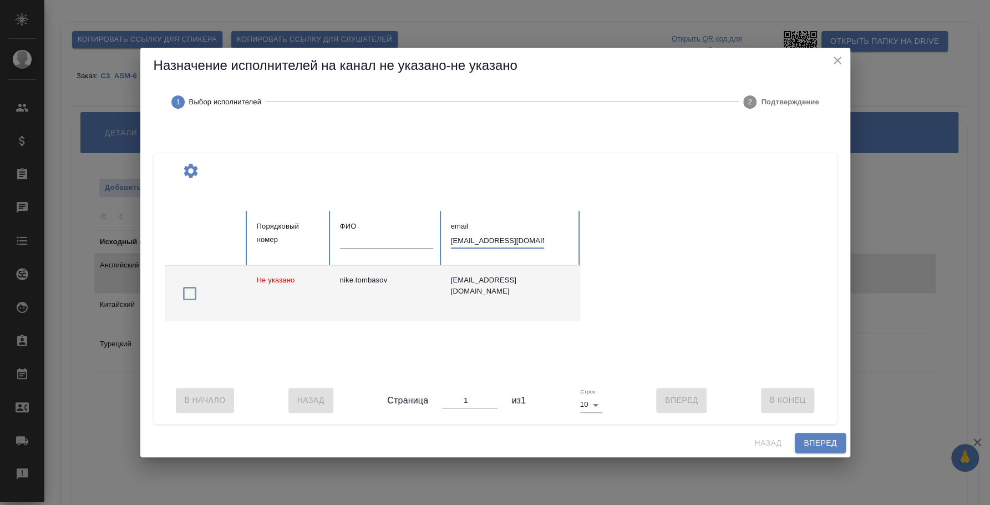
click at [183, 294] on icon "button" at bounding box center [190, 294] width 18 height 18
click at [481, 450] on span "Вперед" at bounding box center [820, 443] width 33 height 14
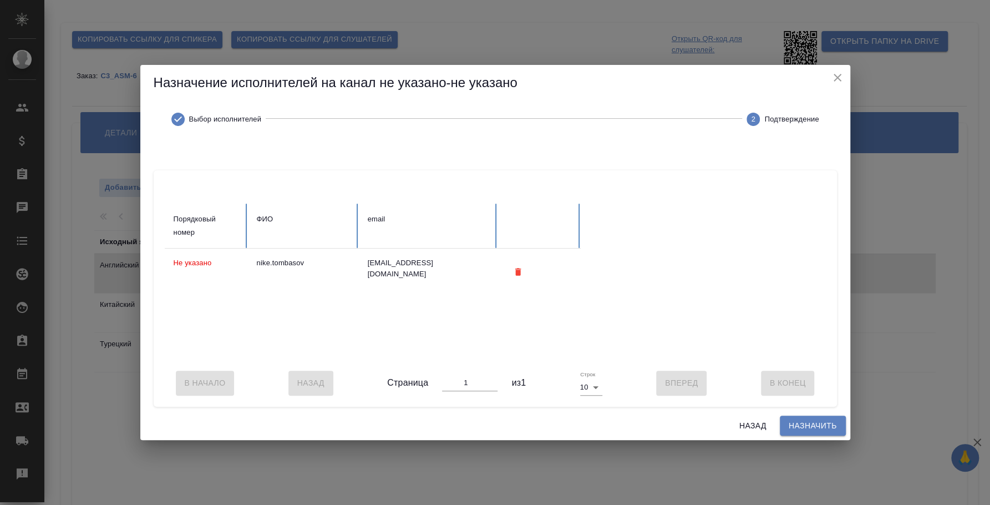
click at [481, 433] on span "Назначить" at bounding box center [813, 426] width 48 height 14
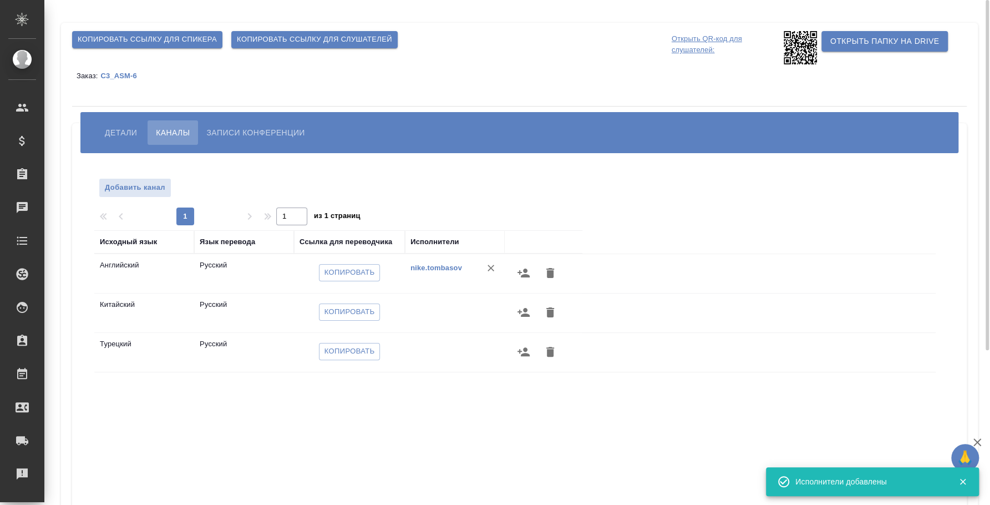
click at [481, 313] on icon "button" at bounding box center [523, 312] width 13 height 13
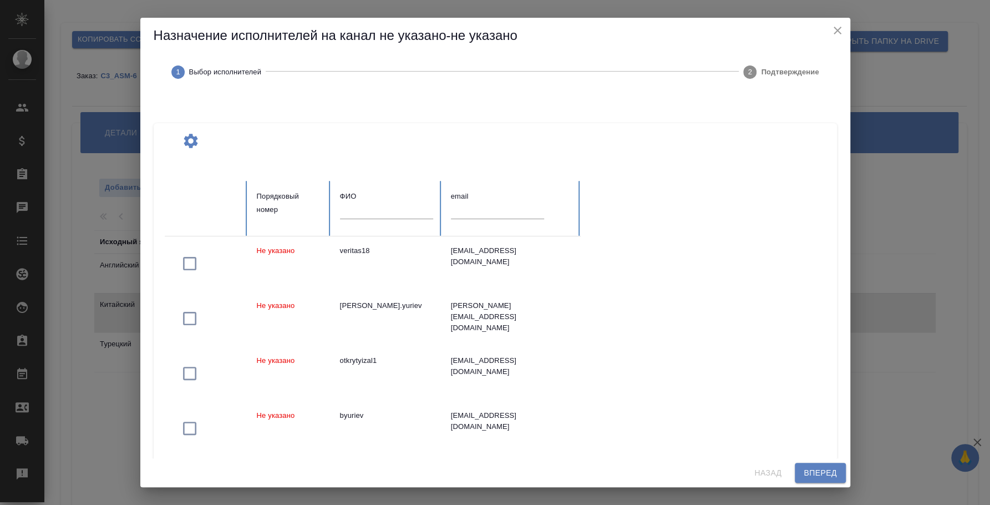
click at [469, 215] on input "text" at bounding box center [497, 211] width 93 height 16
paste input "kkirushker1337@gmail.com"
type input "kkirushker1337@gmail.com"
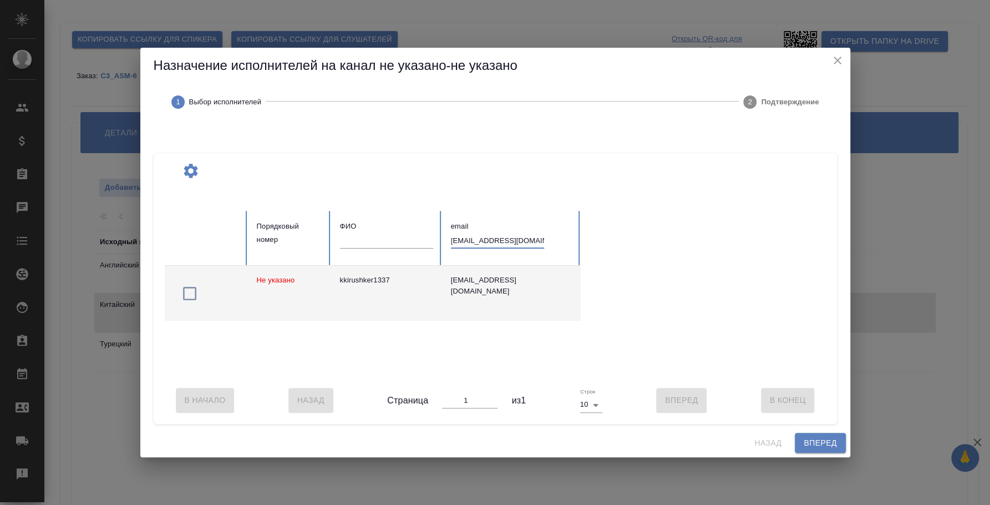
click at [187, 286] on icon "button" at bounding box center [190, 294] width 18 height 18
click at [481, 446] on button "Вперед" at bounding box center [820, 443] width 50 height 21
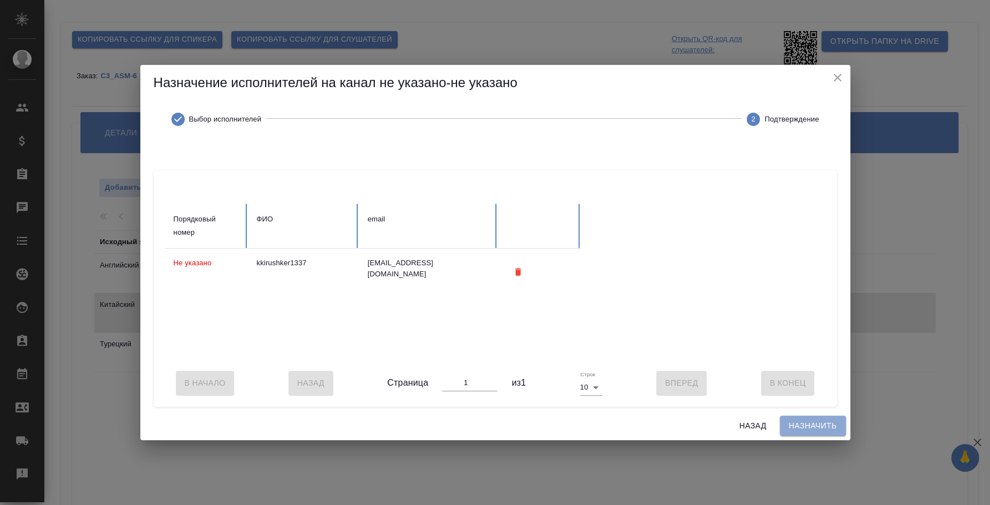
click at [481, 430] on span "Назначить" at bounding box center [813, 426] width 48 height 14
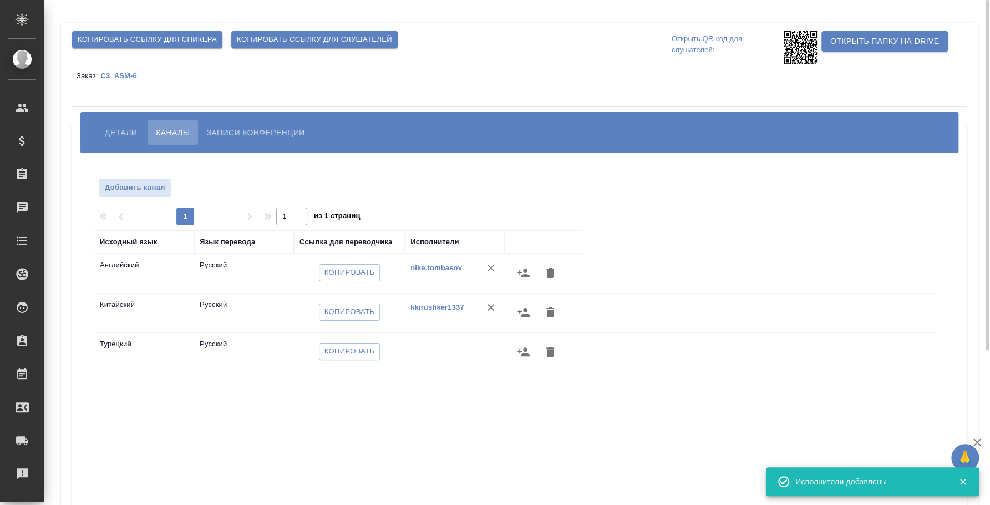
click at [481, 272] on icon "button" at bounding box center [523, 272] width 13 height 13
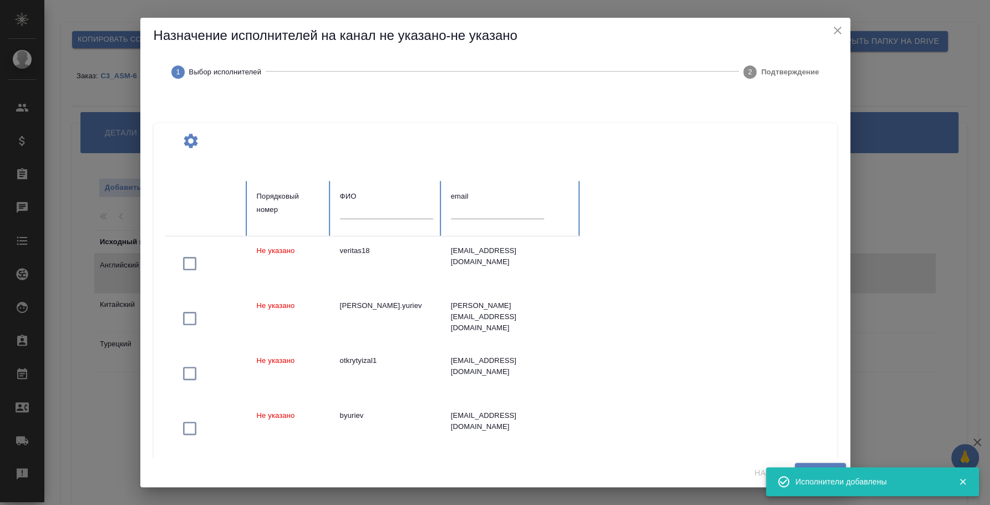
click at [481, 217] on div at bounding box center [511, 214] width 121 height 23
click at [481, 214] on input "text" at bounding box center [497, 211] width 93 height 16
paste input "kkirushker1337@gmail.com"
type input "kkirushker1337@gmail.com"
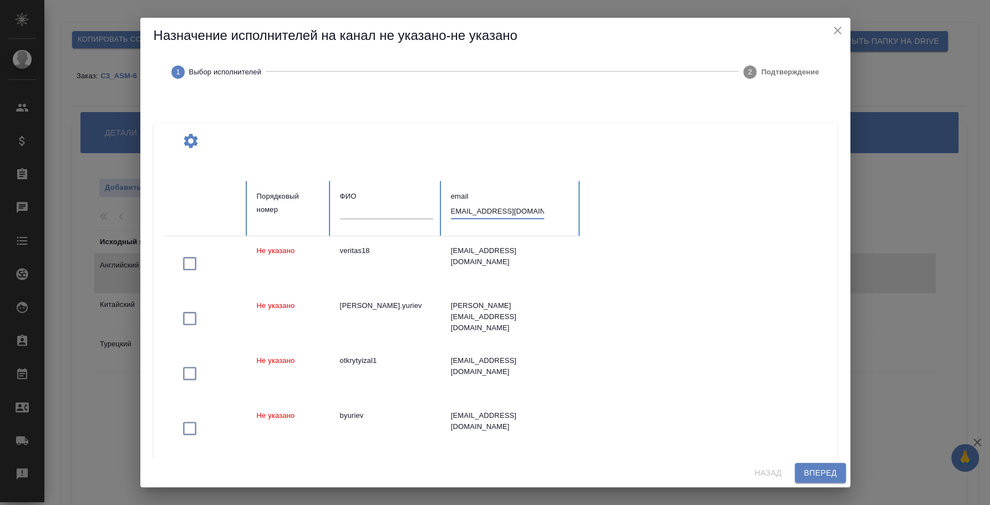
scroll to position [0, 0]
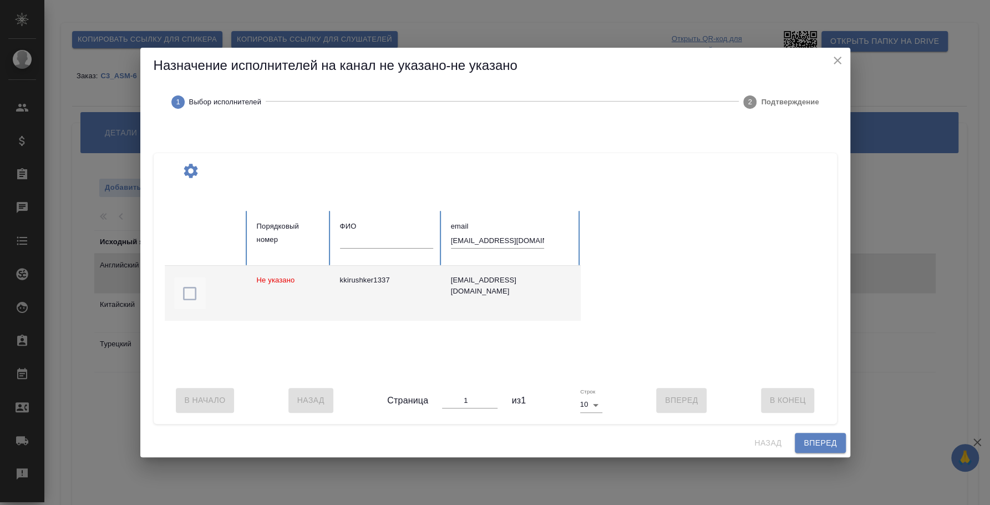
click at [191, 285] on icon "button" at bounding box center [190, 294] width 18 height 18
click at [481, 443] on span "Вперед" at bounding box center [820, 443] width 33 height 14
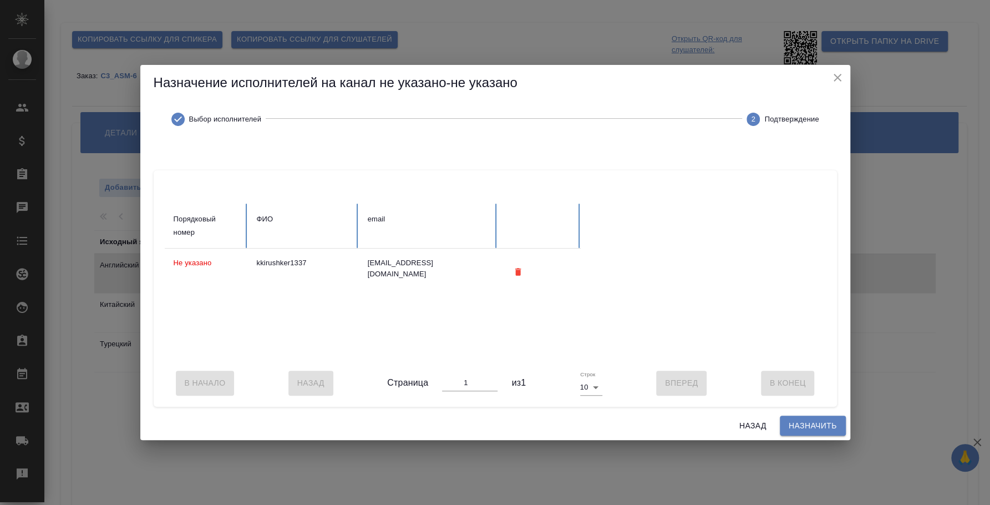
click at [481, 432] on span "Назначить" at bounding box center [813, 426] width 48 height 14
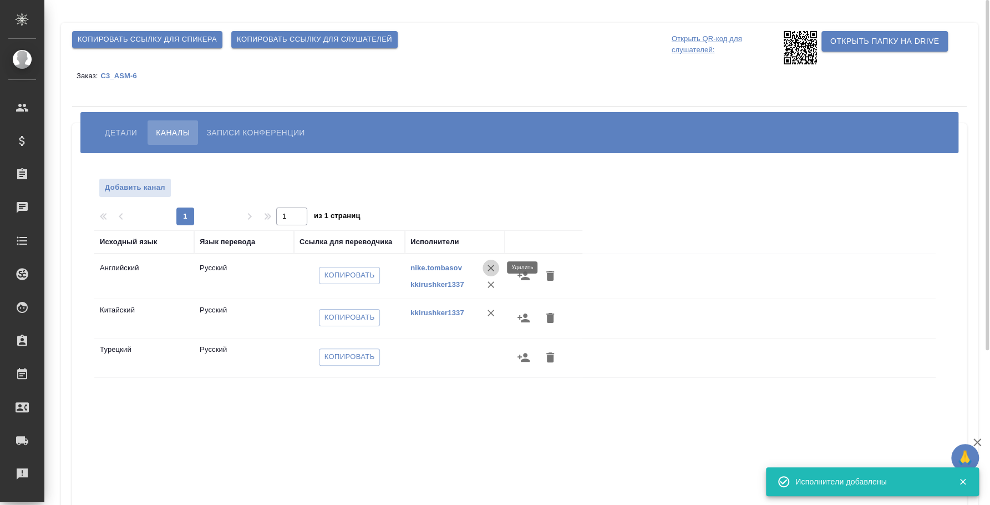
click at [481, 266] on icon "button" at bounding box center [490, 267] width 11 height 11
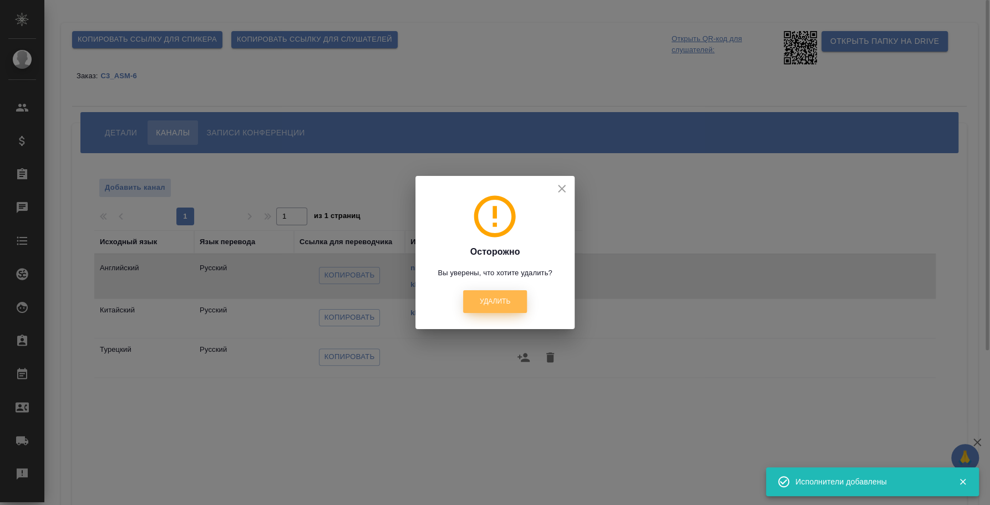
click at [481, 302] on span "Удалить" at bounding box center [495, 301] width 31 height 9
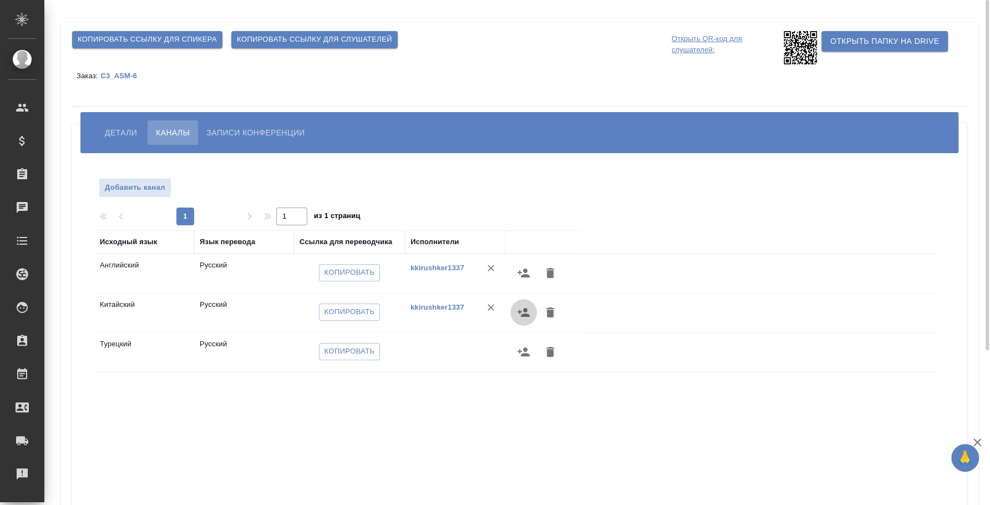
click at [481, 316] on icon "button" at bounding box center [524, 312] width 12 height 9
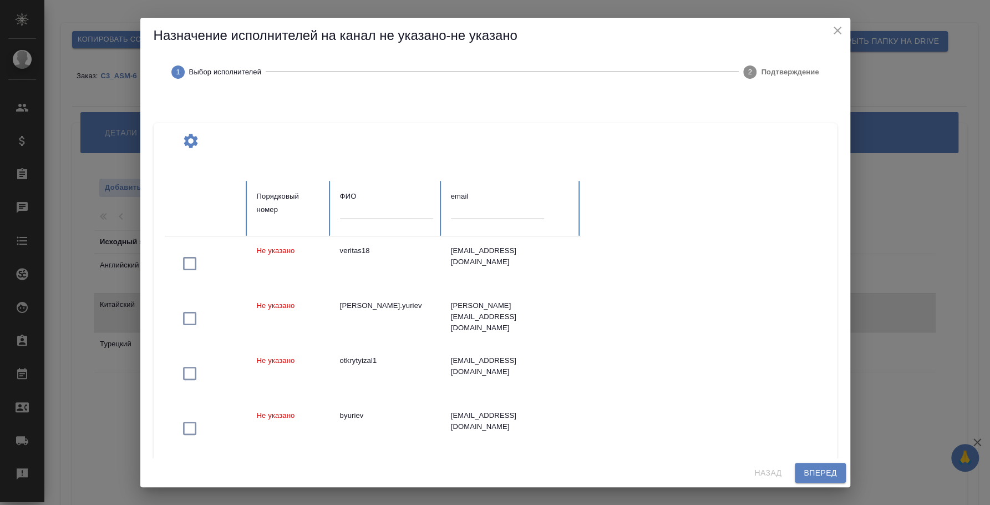
click at [481, 211] on input "text" at bounding box center [497, 211] width 93 height 16
paste input "kirushker1337@gmail.com"
type input "kirushker1337@gmail.com"
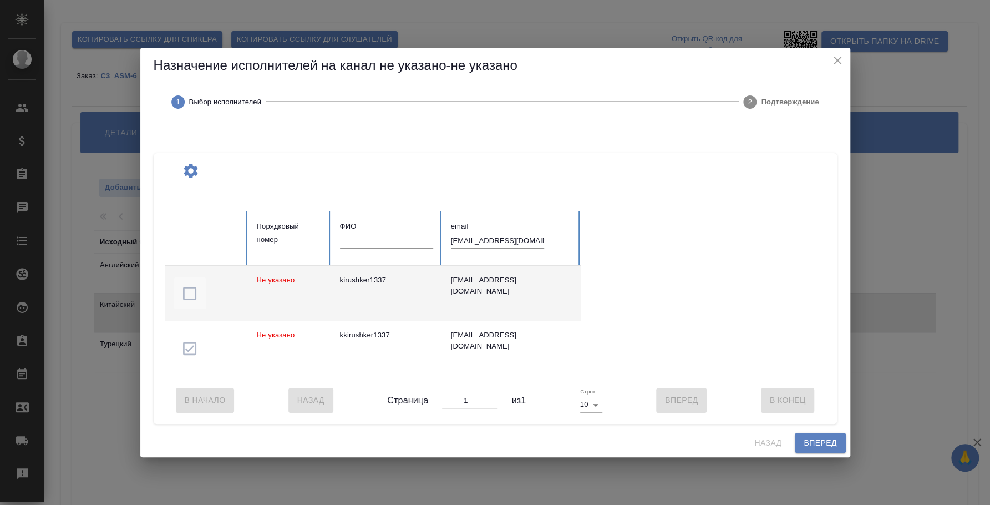
click at [191, 286] on icon "button" at bounding box center [190, 294] width 18 height 18
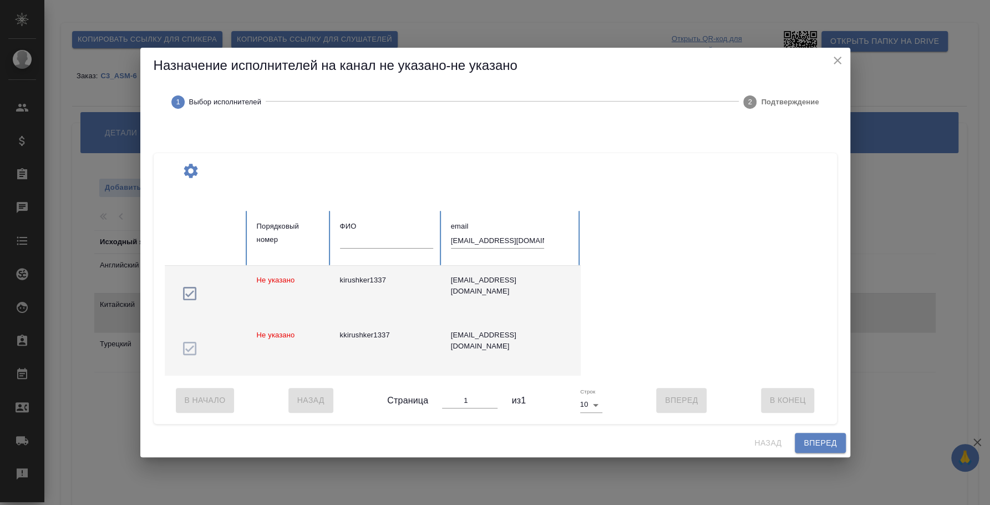
click at [188, 339] on td at bounding box center [206, 348] width 83 height 55
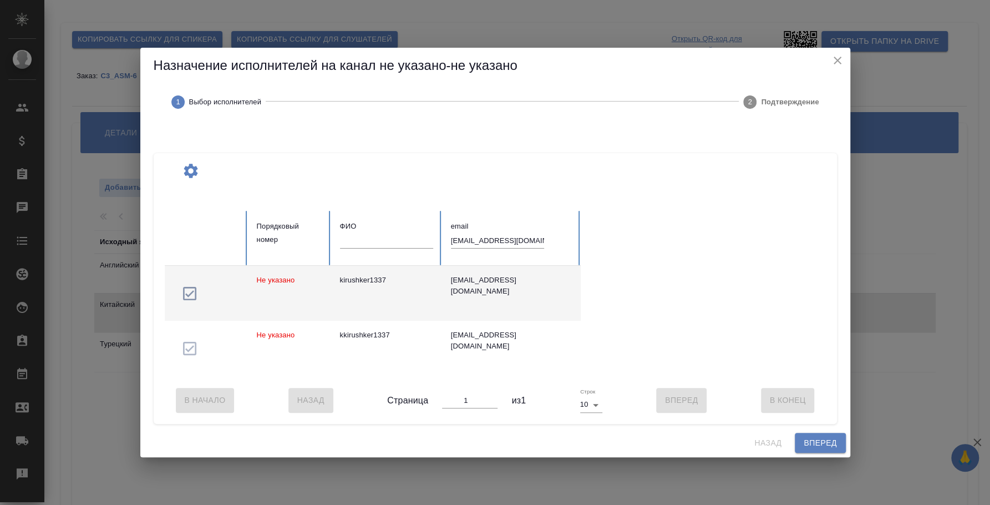
click at [481, 453] on button "Вперед" at bounding box center [820, 443] width 50 height 21
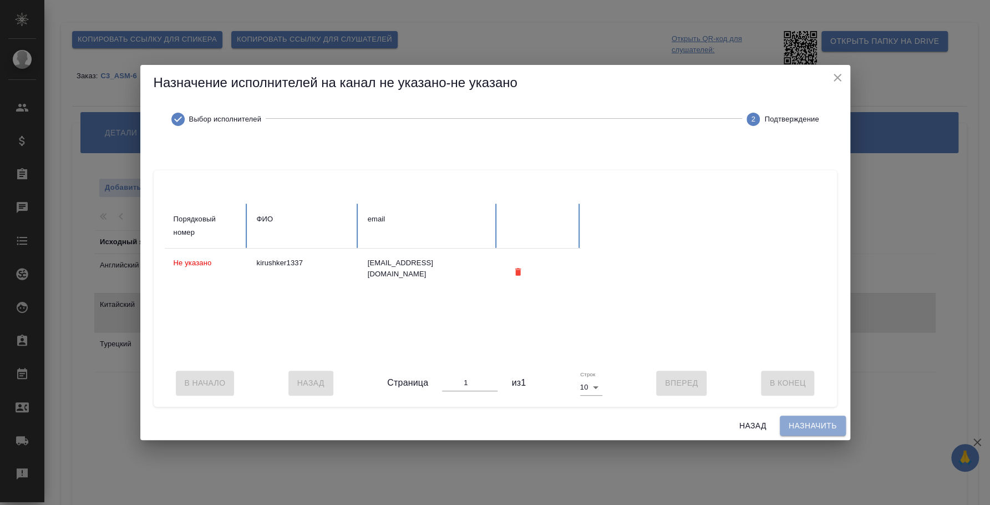
click at [481, 436] on button "Назначить" at bounding box center [813, 425] width 66 height 21
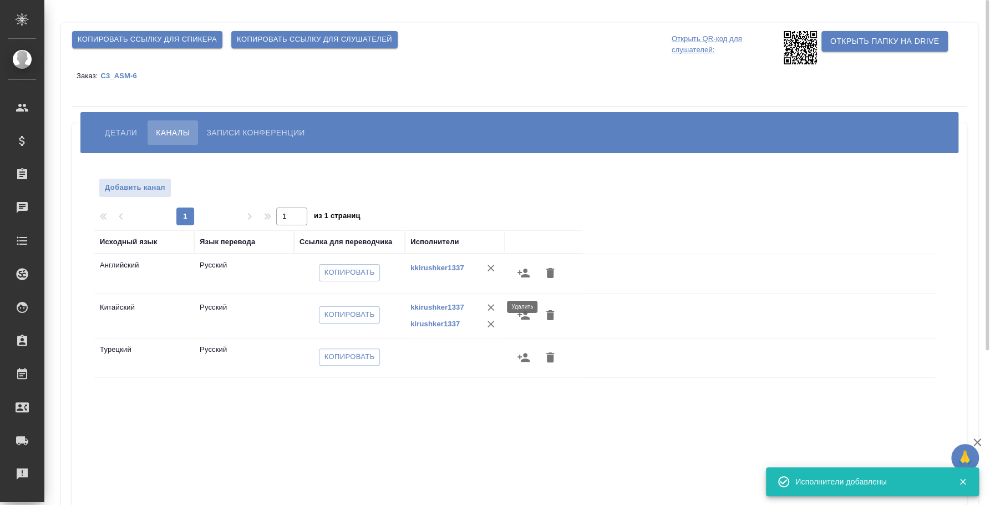
click at [481, 302] on icon "button" at bounding box center [490, 307] width 11 height 11
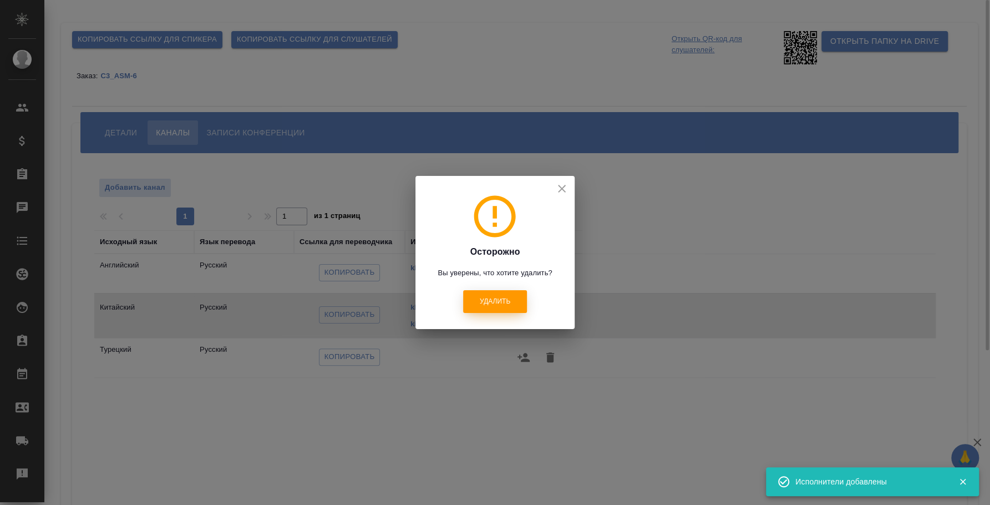
click at [481, 309] on button "Удалить" at bounding box center [495, 301] width 64 height 23
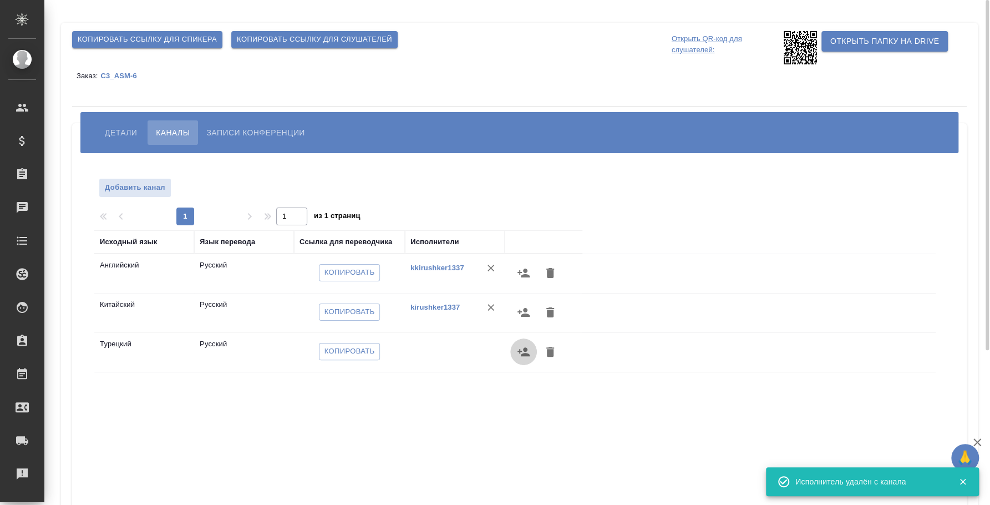
click at [481, 350] on icon "button" at bounding box center [524, 351] width 12 height 9
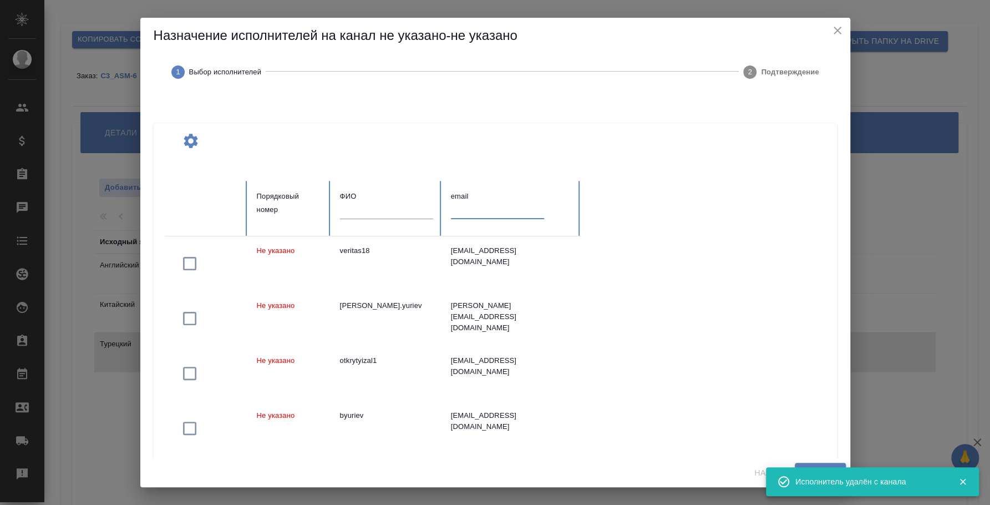
click at [470, 204] on input "text" at bounding box center [497, 211] width 93 height 16
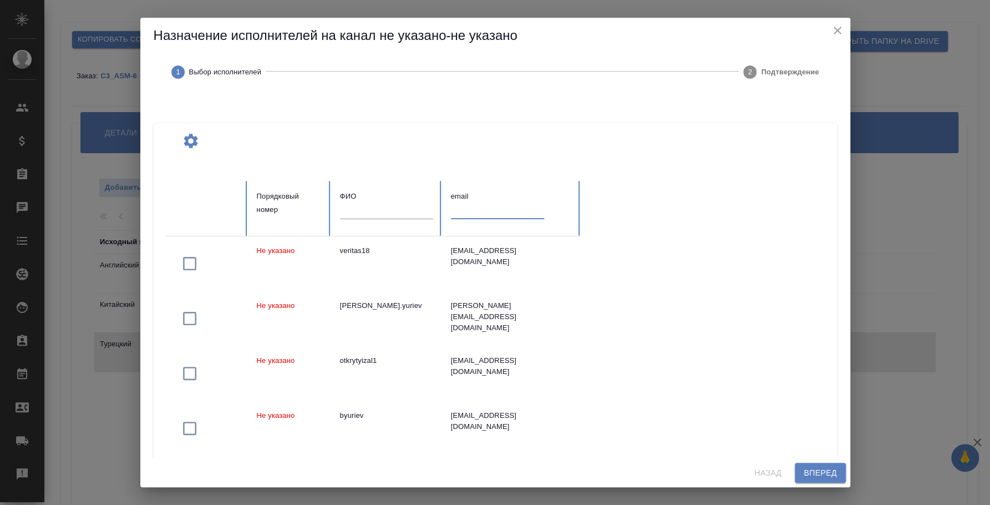
paste input "[EMAIL_ADDRESS][DOMAIN_NAME]"
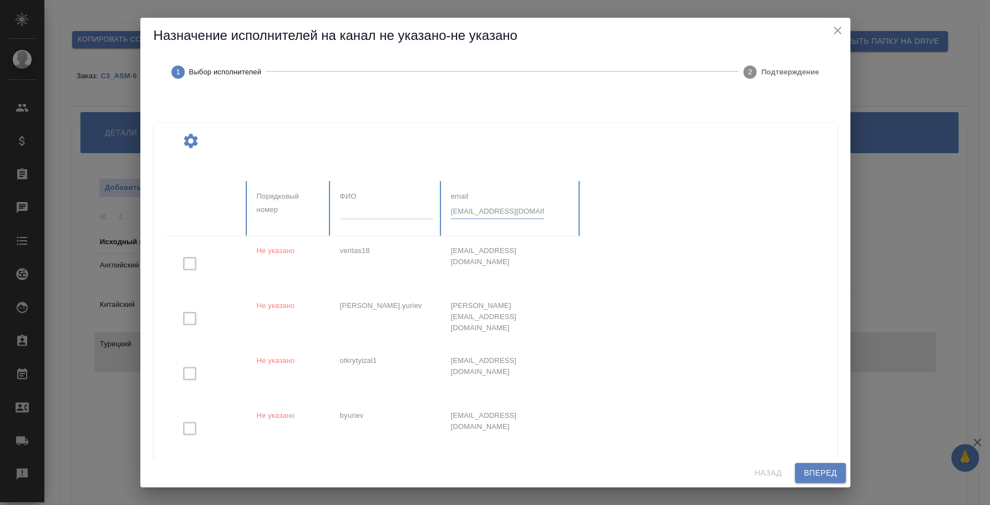
type input "[EMAIL_ADDRESS][DOMAIN_NAME]"
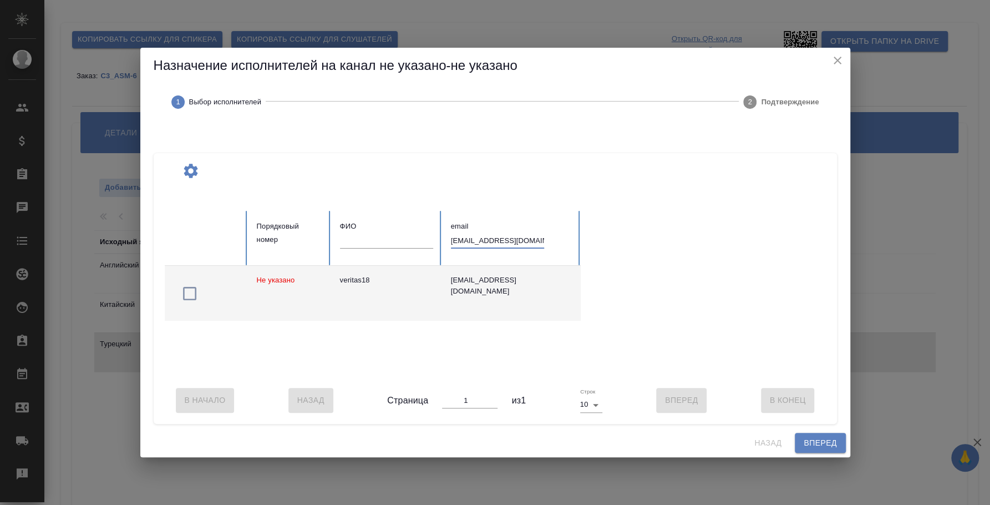
click at [186, 288] on icon "button" at bounding box center [190, 294] width 18 height 18
click at [481, 449] on span "Вперед" at bounding box center [820, 443] width 33 height 14
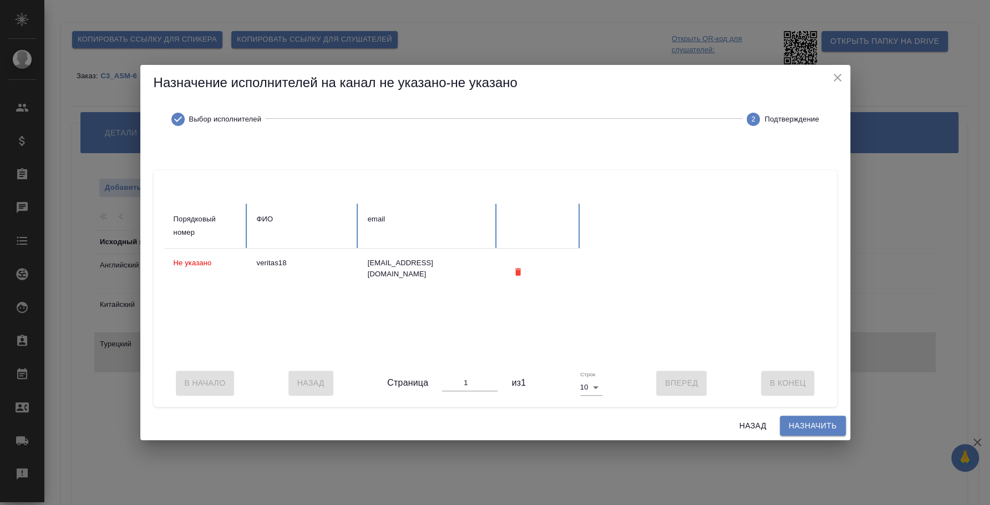
click at [481, 433] on span "Назначить" at bounding box center [813, 426] width 48 height 14
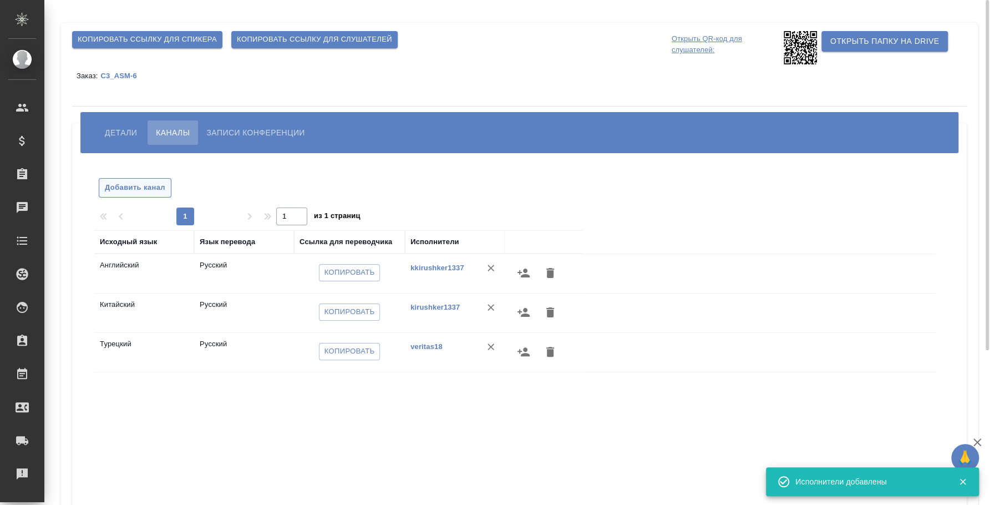
click at [159, 190] on span "Добавить канал" at bounding box center [135, 187] width 60 height 13
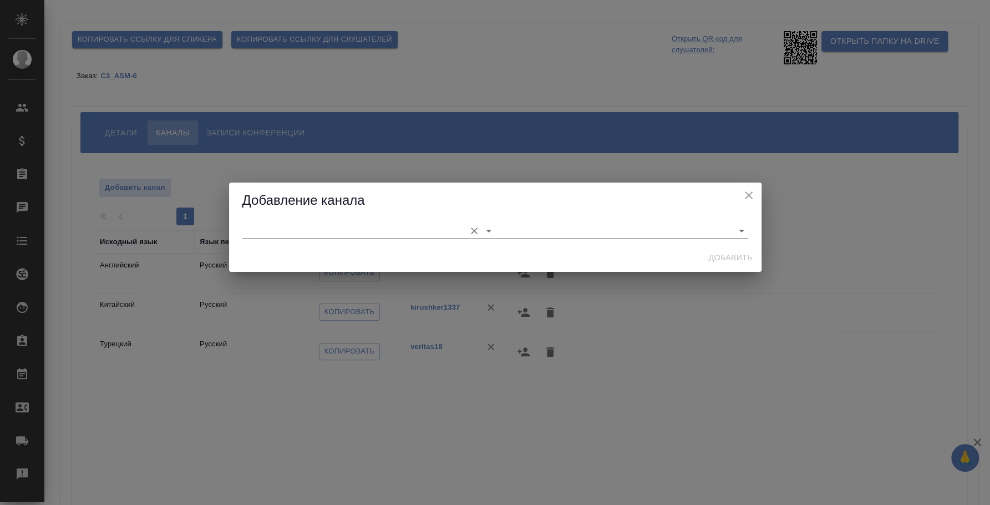
click at [299, 232] on input "text" at bounding box center [350, 230] width 217 height 15
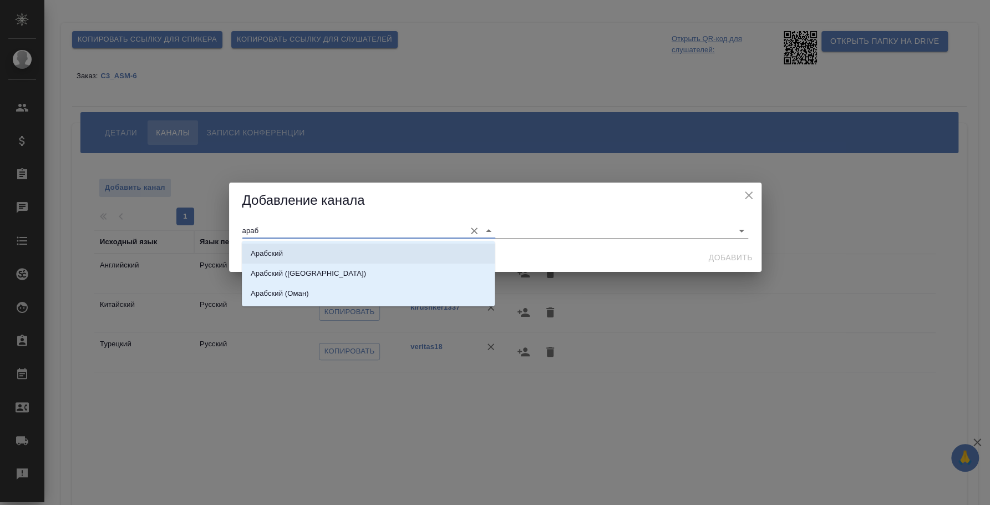
click at [301, 255] on li "Арабский" at bounding box center [368, 254] width 253 height 20
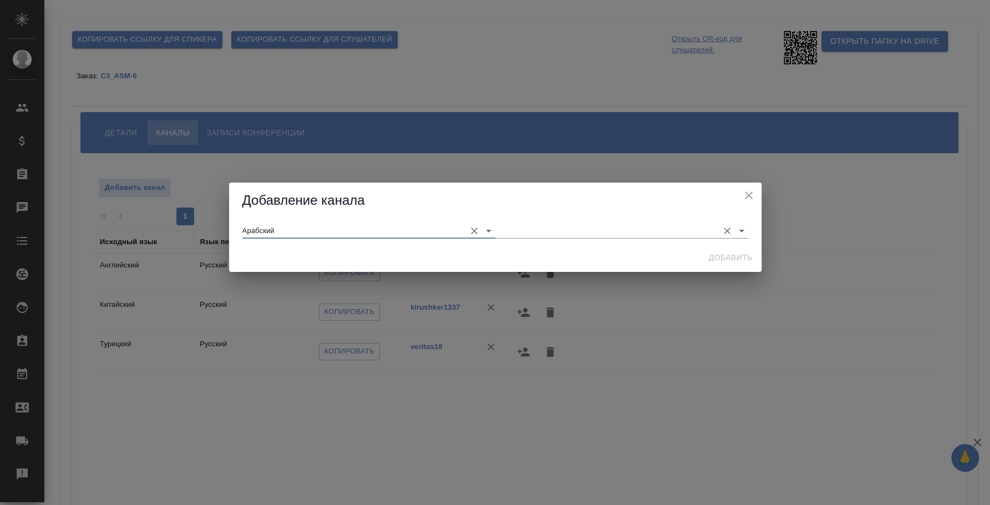
type input "Арабский"
click at [481, 235] on input "text" at bounding box center [603, 230] width 217 height 15
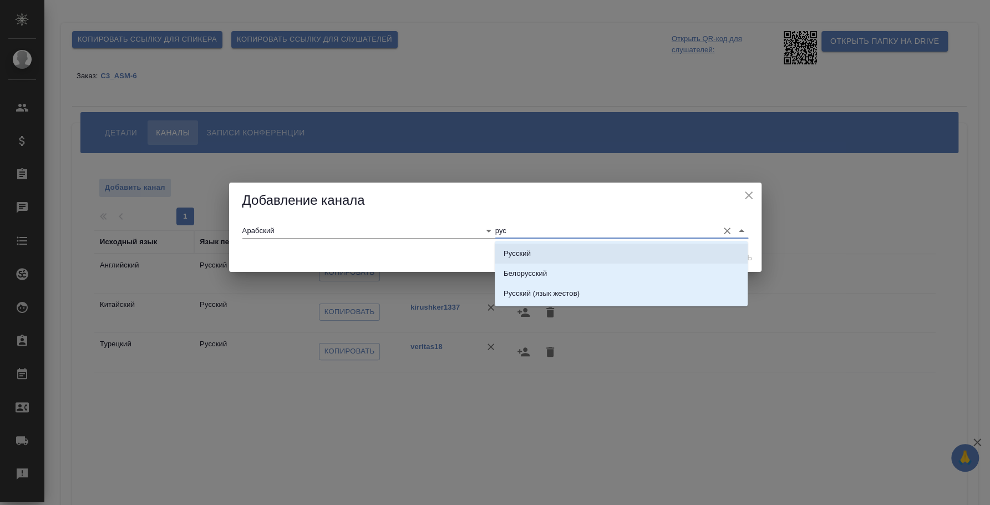
click at [481, 251] on p "Русский" at bounding box center [517, 253] width 27 height 11
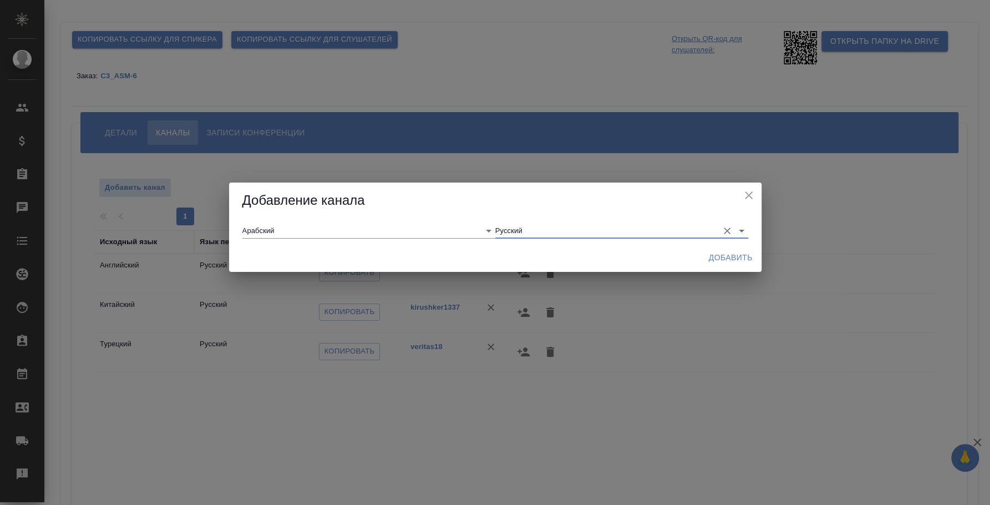
type input "Русский"
click at [481, 249] on button "Добавить" at bounding box center [730, 257] width 53 height 21
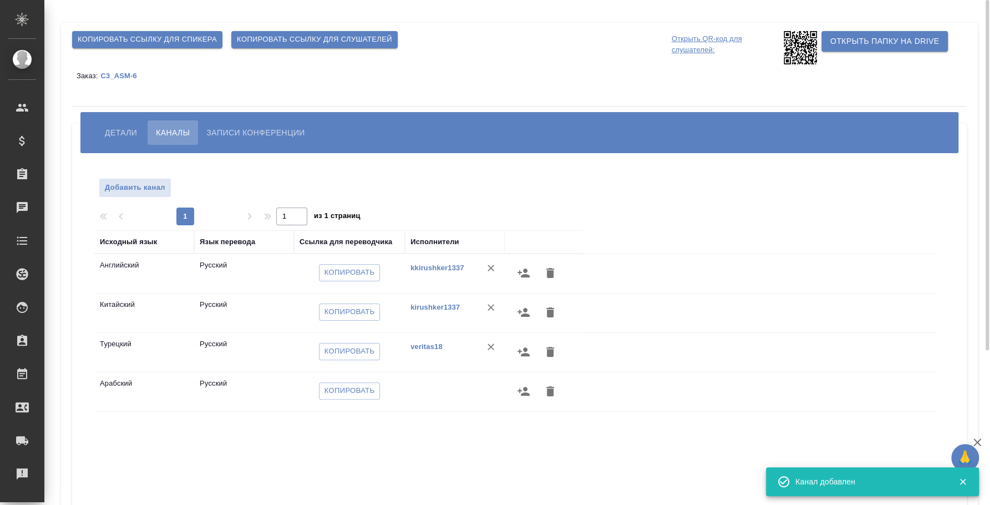
click at [481, 395] on icon "button" at bounding box center [524, 391] width 12 height 9
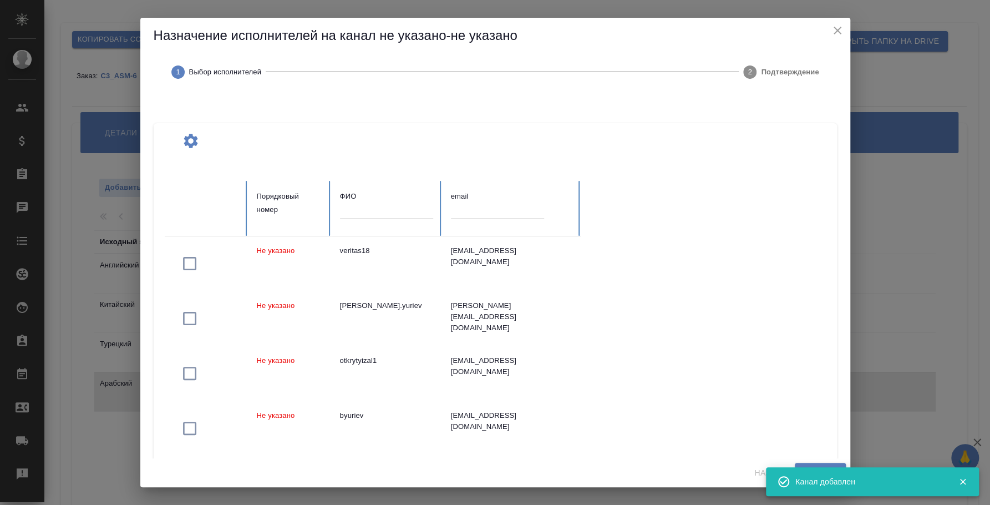
click at [465, 213] on input "text" at bounding box center [497, 211] width 93 height 16
paste input "[EMAIL_ADDRESS][DOMAIN_NAME]"
type input "[EMAIL_ADDRESS][DOMAIN_NAME]"
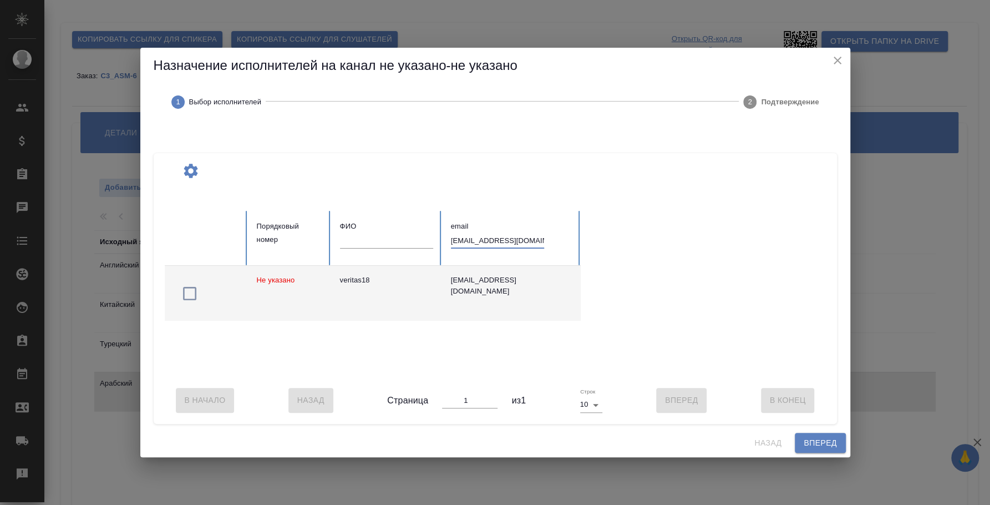
click at [192, 291] on icon "button" at bounding box center [190, 294] width 18 height 18
click at [481, 446] on span "Вперед" at bounding box center [820, 443] width 33 height 14
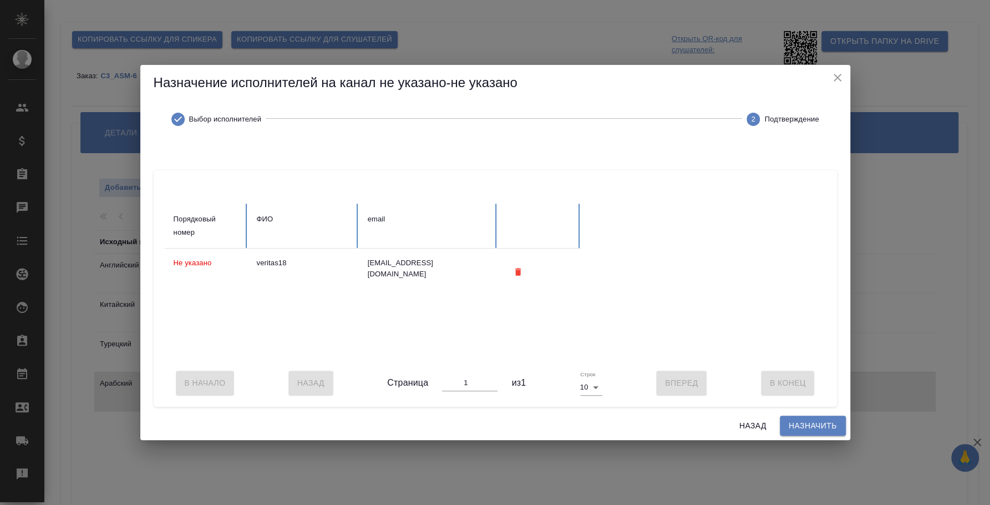
click at [481, 429] on span "Назначить" at bounding box center [813, 426] width 48 height 14
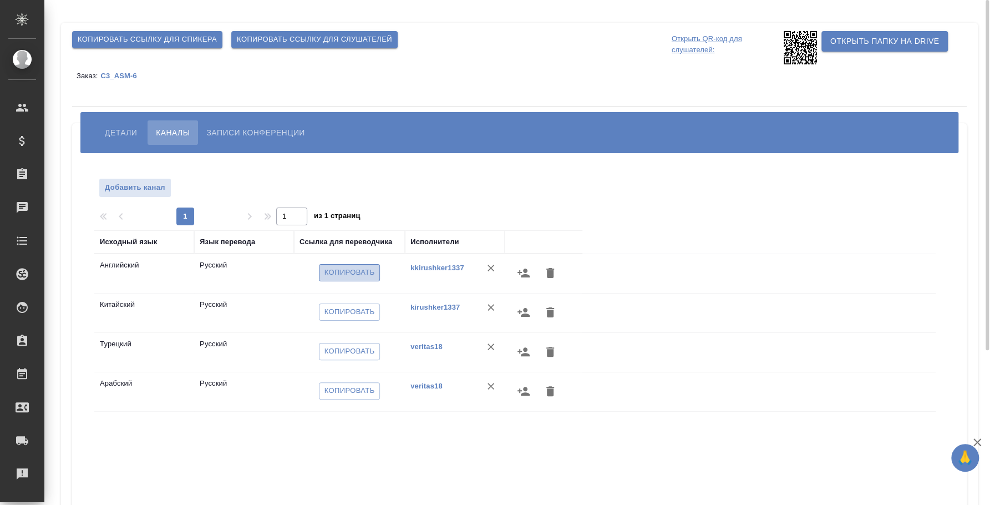
click at [337, 273] on span "Копировать" at bounding box center [350, 272] width 50 height 13
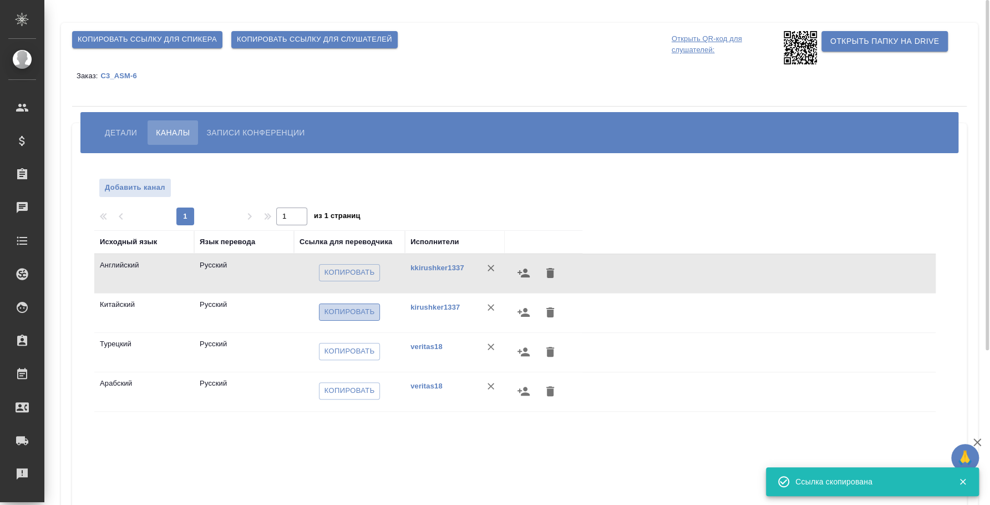
click at [372, 308] on span "Копировать" at bounding box center [350, 312] width 50 height 13
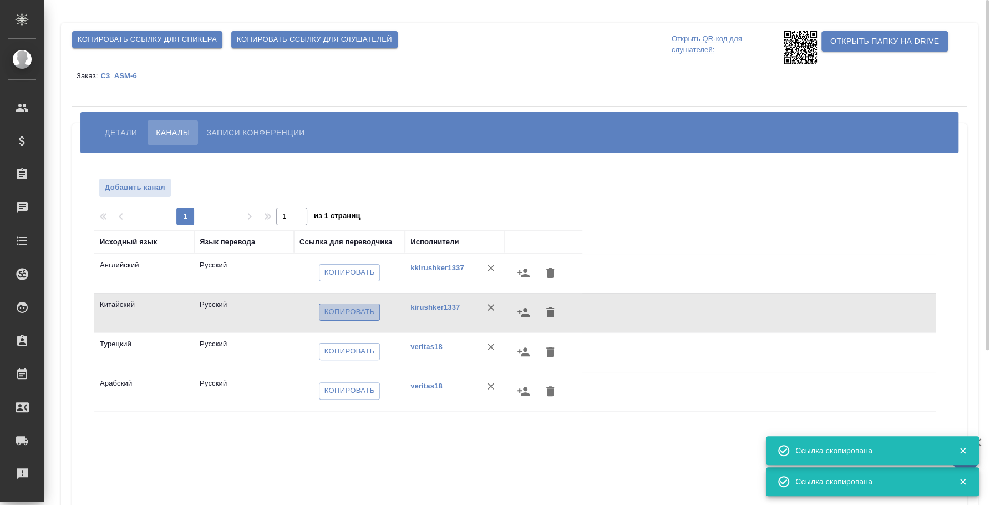
click at [339, 306] on span "Копировать" at bounding box center [350, 312] width 50 height 13
drag, startPoint x: 352, startPoint y: 308, endPoint x: 488, endPoint y: 308, distance: 135.3
click at [352, 308] on span "Копировать" at bounding box center [350, 312] width 50 height 13
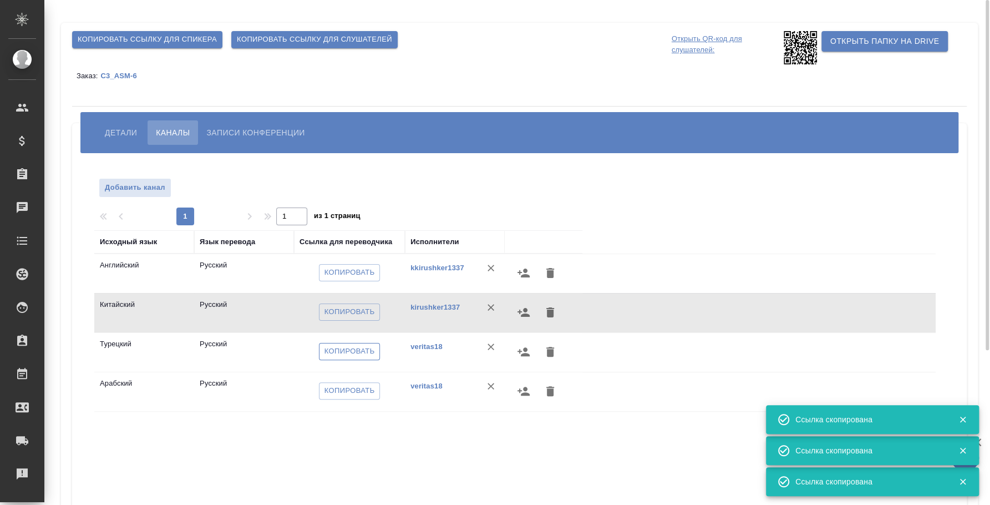
click at [357, 354] on span "Копировать" at bounding box center [350, 351] width 50 height 13
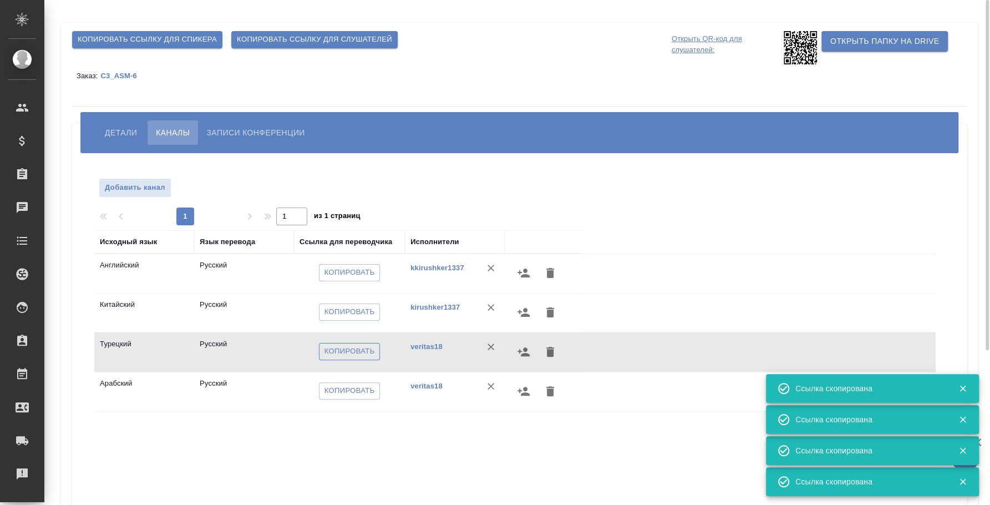
click at [357, 354] on span "Копировать" at bounding box center [350, 351] width 50 height 13
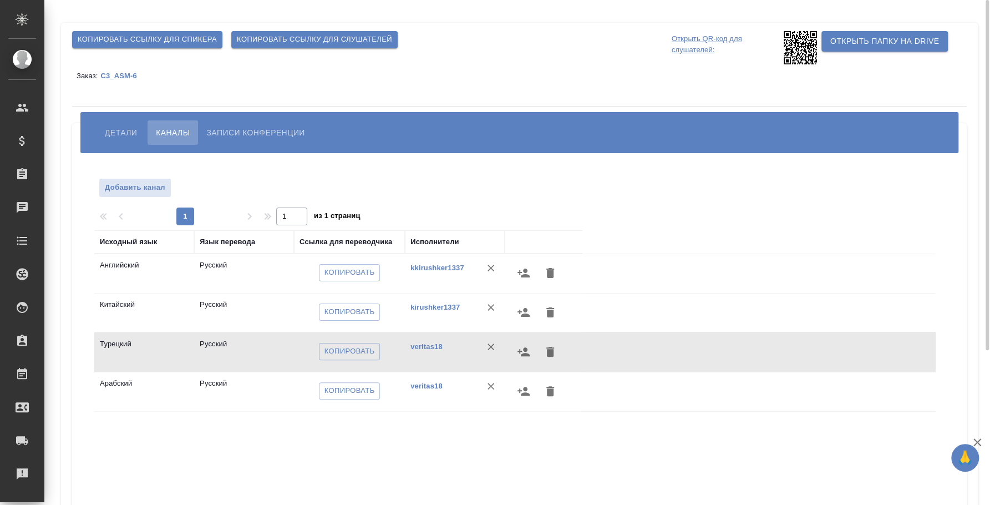
click at [110, 128] on span "Детали" at bounding box center [121, 132] width 32 height 13
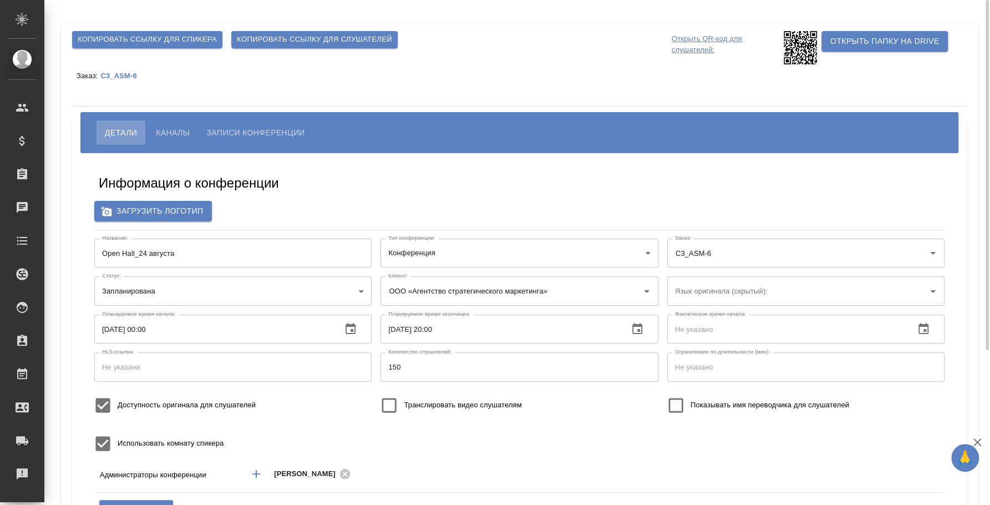
click at [144, 251] on input "Open Hall_24 августа" at bounding box center [232, 253] width 277 height 29
type input "150"
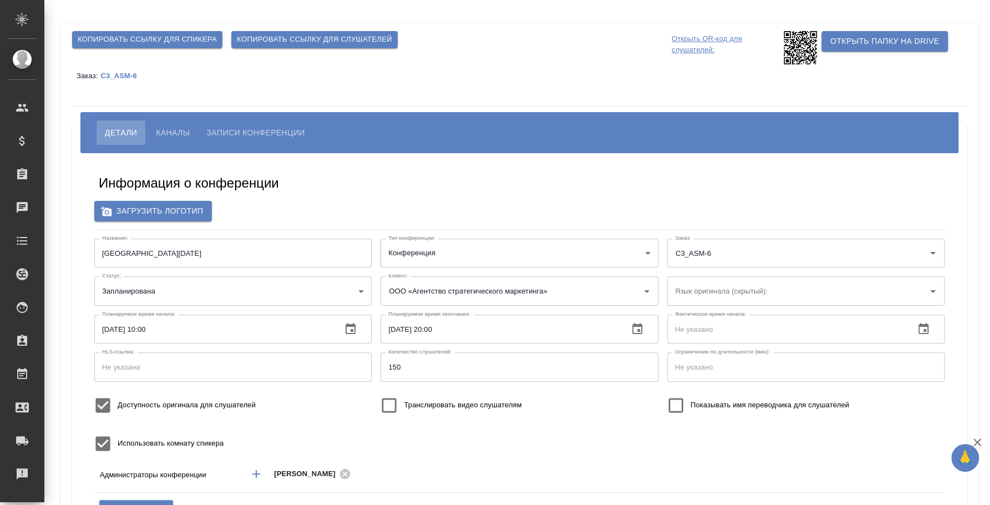
click at [190, 40] on span "Копировать ссылку для спикера" at bounding box center [147, 39] width 139 height 13
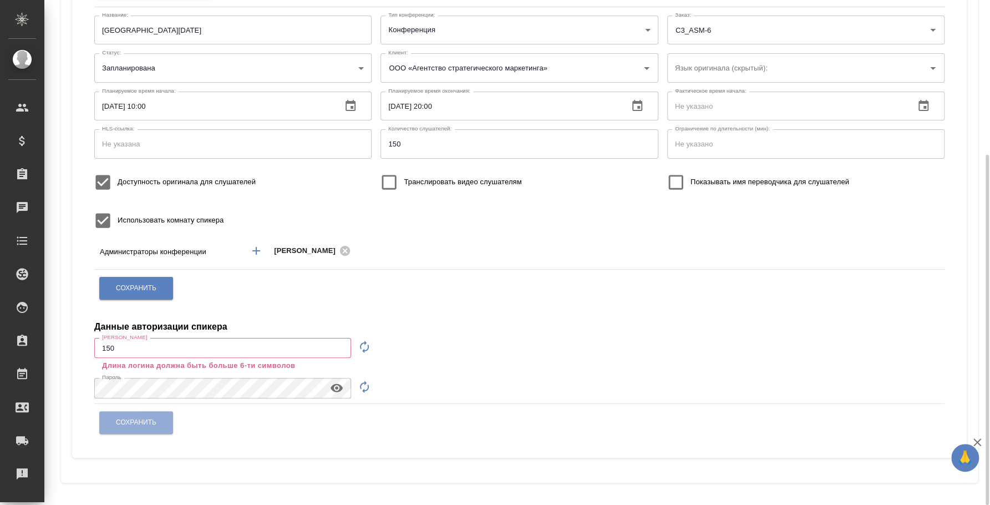
scroll to position [15, 0]
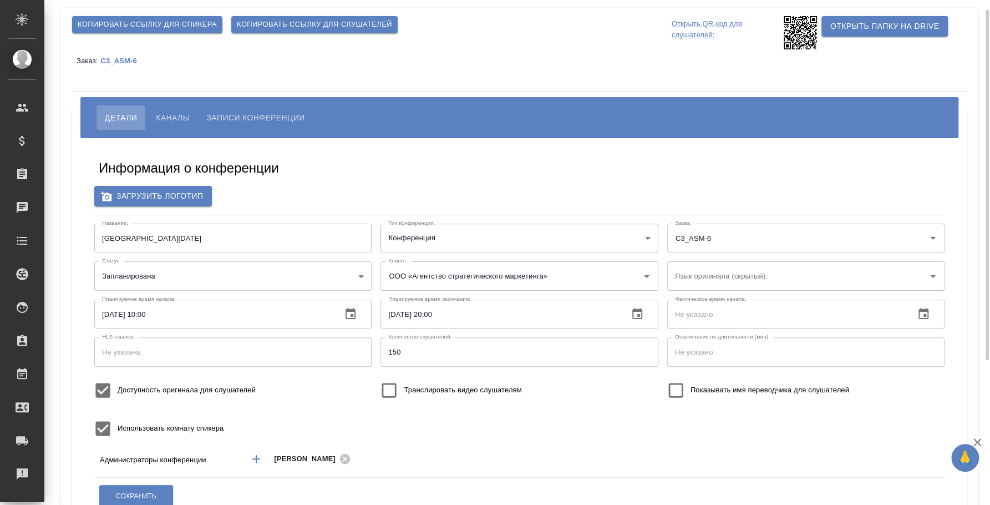
click at [182, 123] on span "Каналы" at bounding box center [173, 117] width 34 height 13
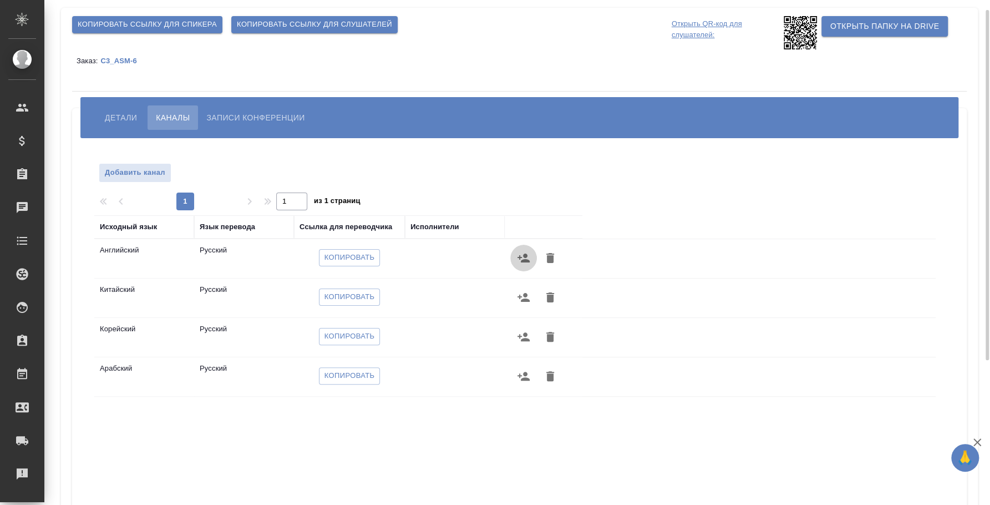
click at [528, 252] on icon "button" at bounding box center [523, 257] width 13 height 13
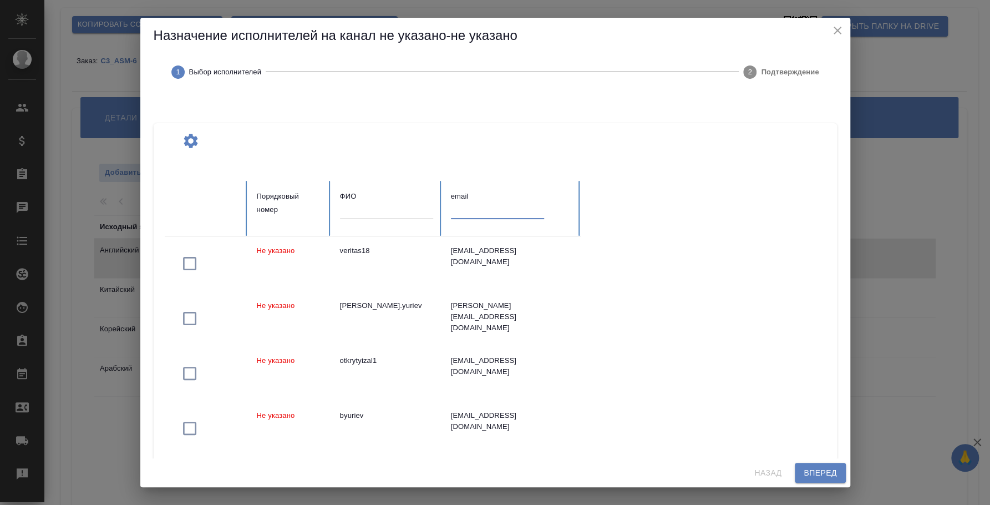
click at [488, 206] on input "text" at bounding box center [497, 211] width 93 height 16
paste input "[EMAIL_ADDRESS][DOMAIN_NAME]"
type input "[EMAIL_ADDRESS][DOMAIN_NAME]"
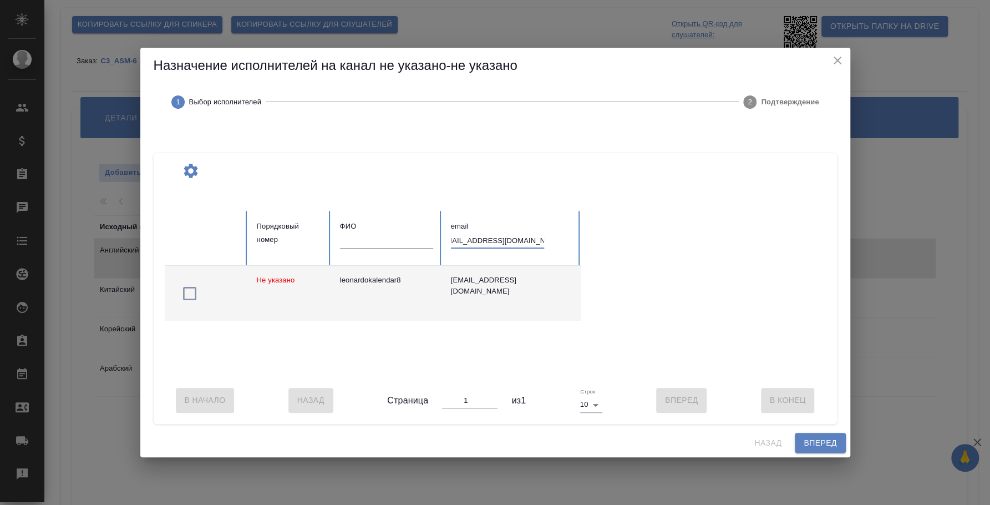
click at [194, 285] on icon "button" at bounding box center [190, 294] width 18 height 18
click at [825, 449] on span "Вперед" at bounding box center [820, 443] width 33 height 14
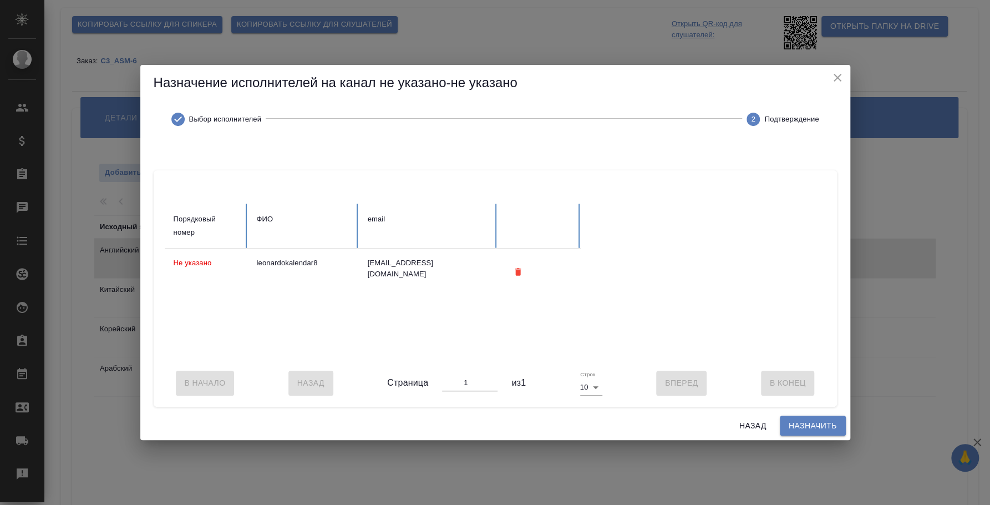
click at [812, 427] on span "Назначить" at bounding box center [813, 426] width 48 height 14
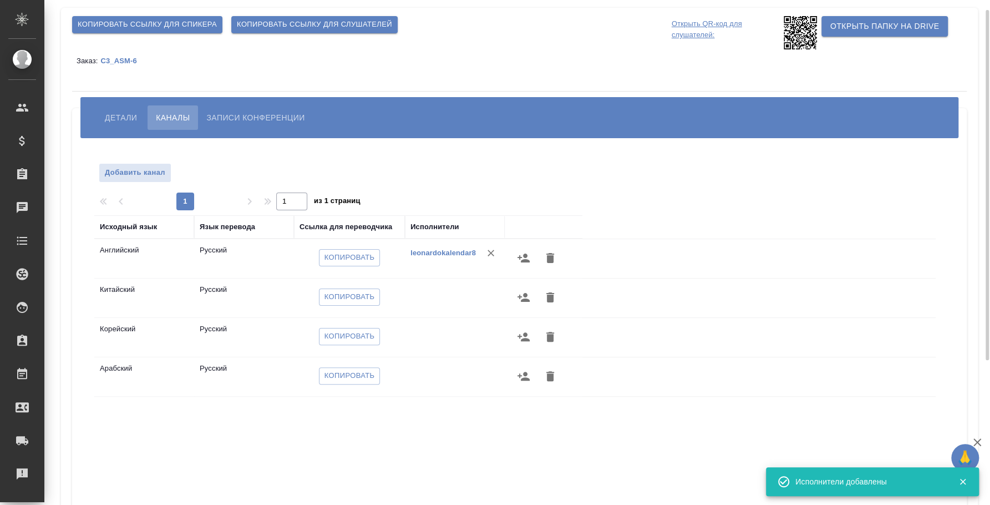
click at [523, 299] on icon "button" at bounding box center [524, 297] width 12 height 9
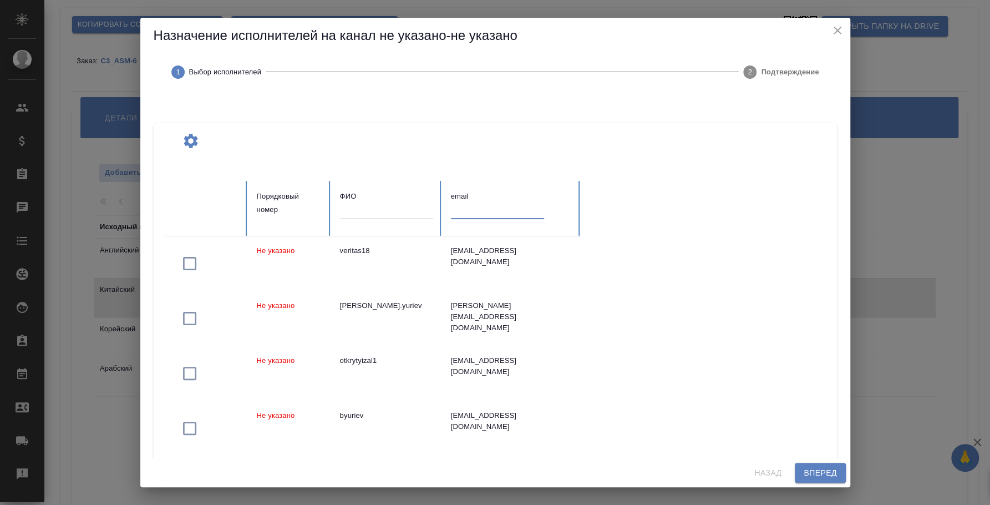
click at [475, 211] on input "text" at bounding box center [497, 211] width 93 height 16
paste input "[EMAIL_ADDRESS][DOMAIN_NAME]"
type input "[EMAIL_ADDRESS][DOMAIN_NAME]"
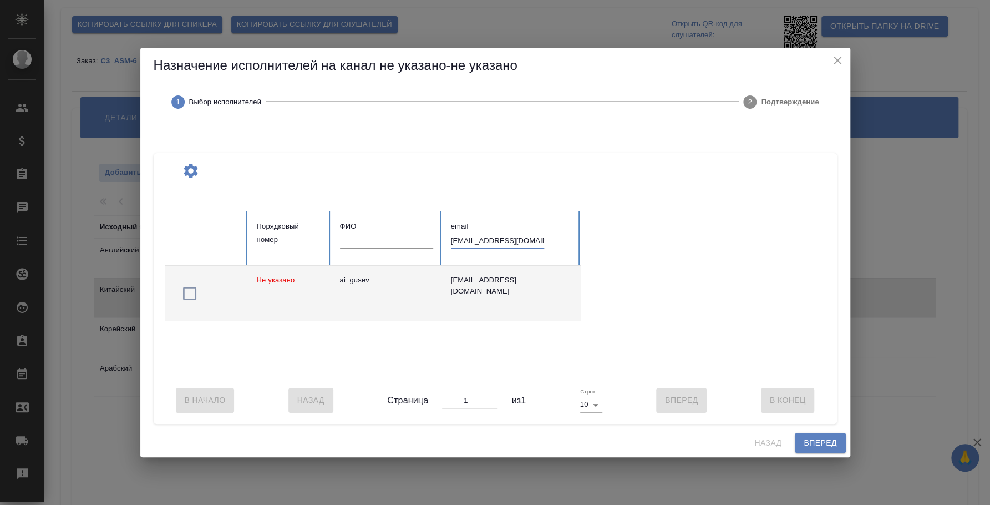
click at [192, 286] on icon "button" at bounding box center [190, 294] width 18 height 18
click at [830, 442] on span "Вперед" at bounding box center [820, 443] width 33 height 14
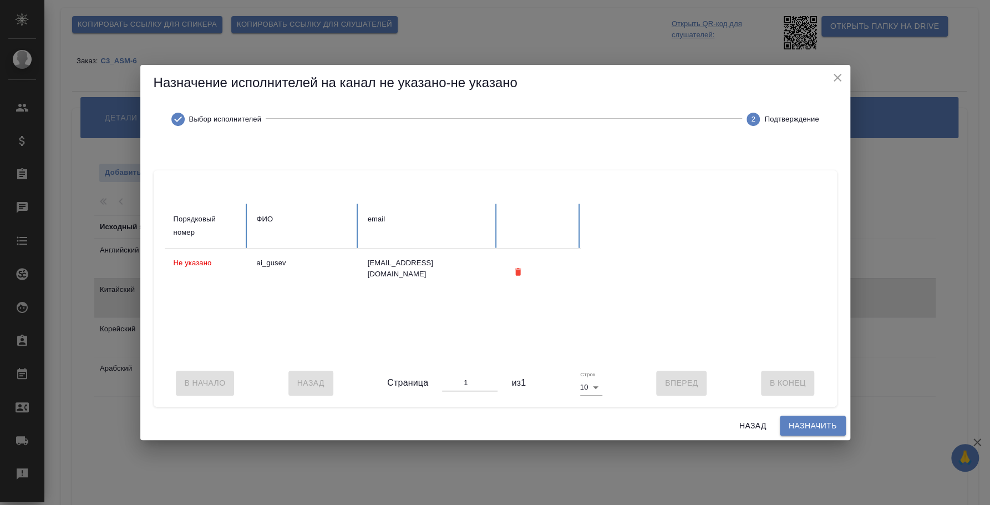
click at [817, 433] on span "Назначить" at bounding box center [813, 426] width 48 height 14
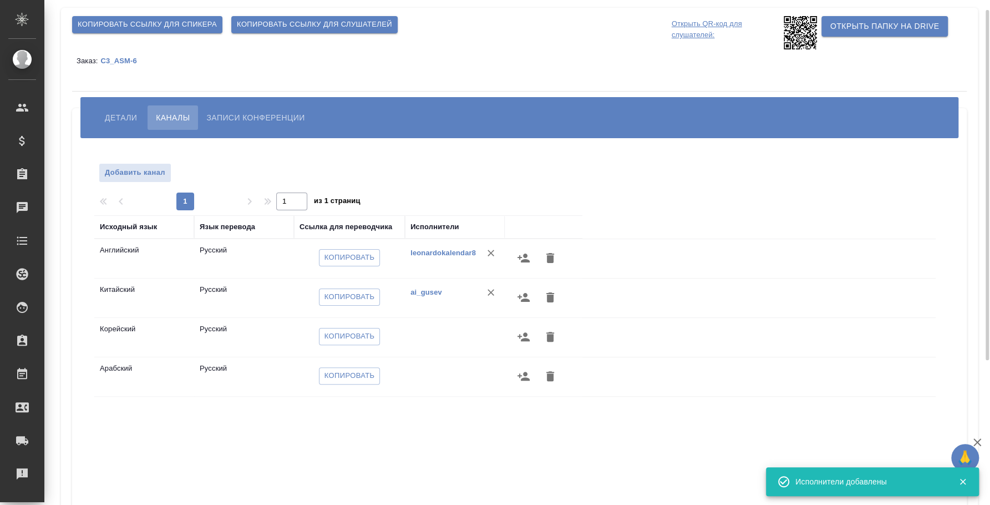
click at [518, 339] on icon "button" at bounding box center [523, 336] width 13 height 13
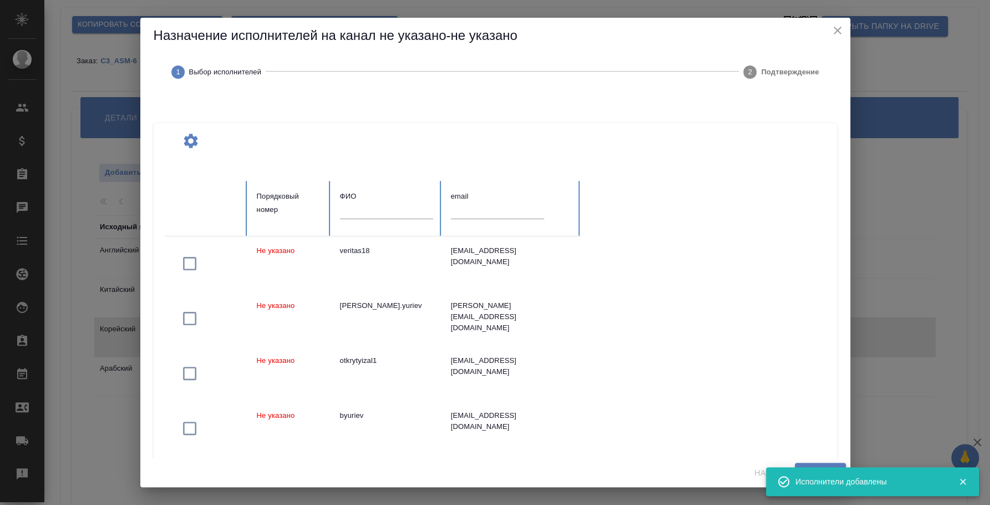
click at [480, 207] on input "text" at bounding box center [497, 211] width 93 height 16
paste input "[EMAIL_ADDRESS][DOMAIN_NAME]"
type input "[EMAIL_ADDRESS][DOMAIN_NAME]"
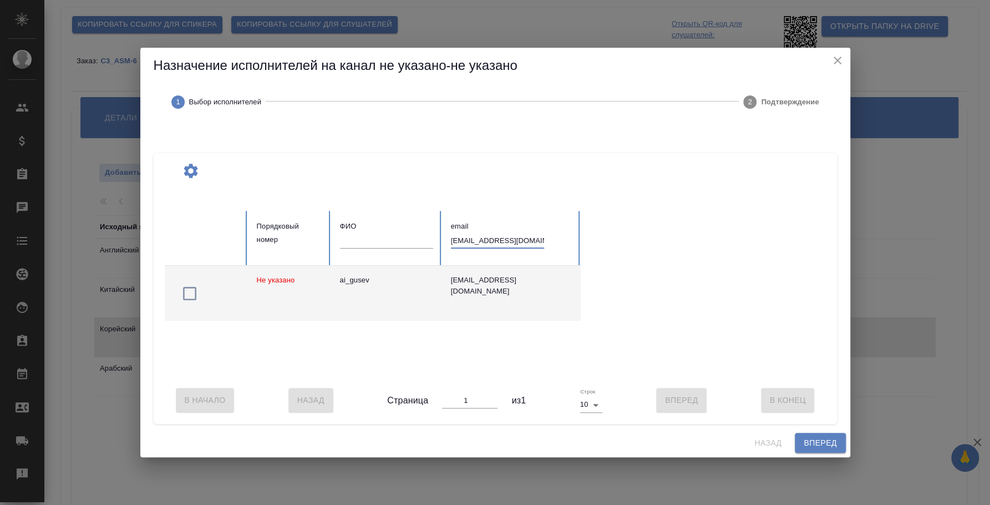
click at [185, 285] on icon "button" at bounding box center [190, 294] width 18 height 18
click at [808, 443] on span "Вперед" at bounding box center [820, 443] width 33 height 14
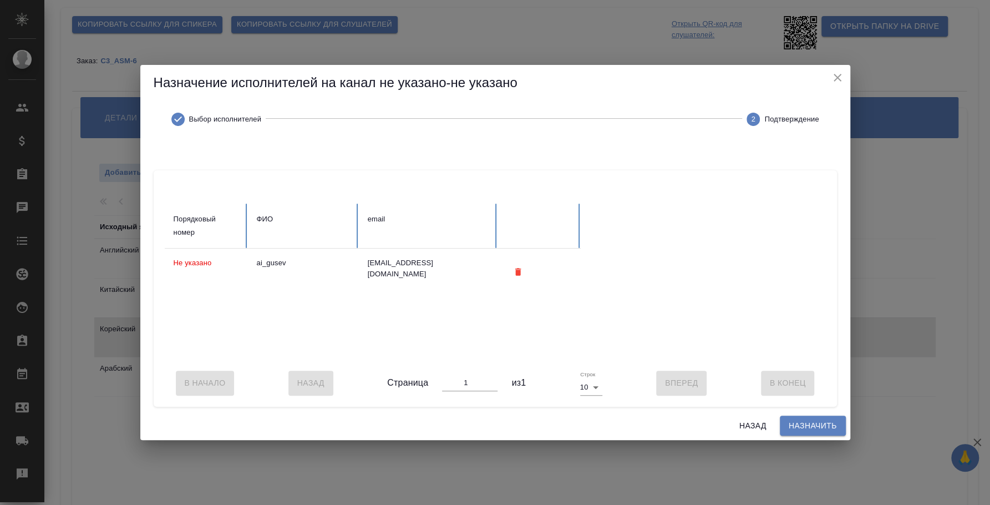
click at [798, 425] on span "Назначить" at bounding box center [813, 426] width 48 height 14
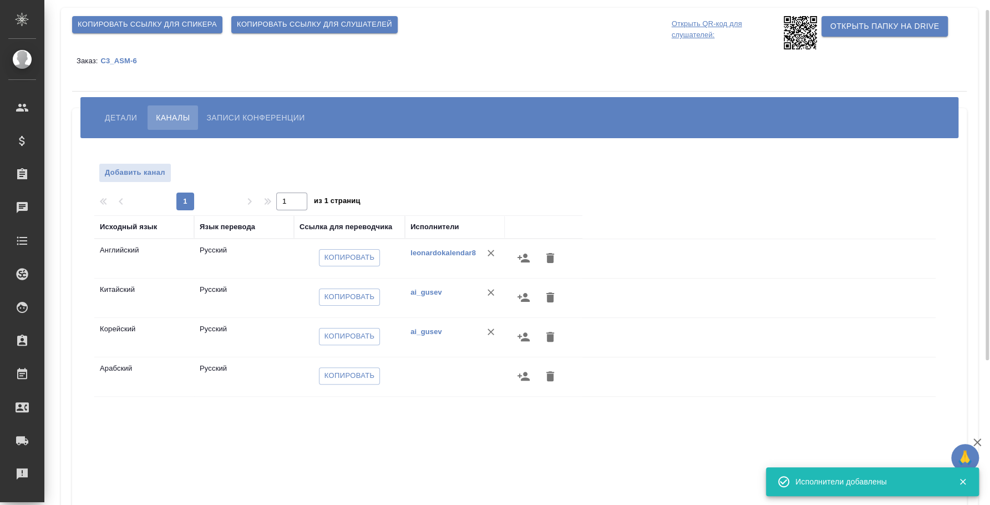
click at [528, 378] on icon "button" at bounding box center [524, 376] width 12 height 9
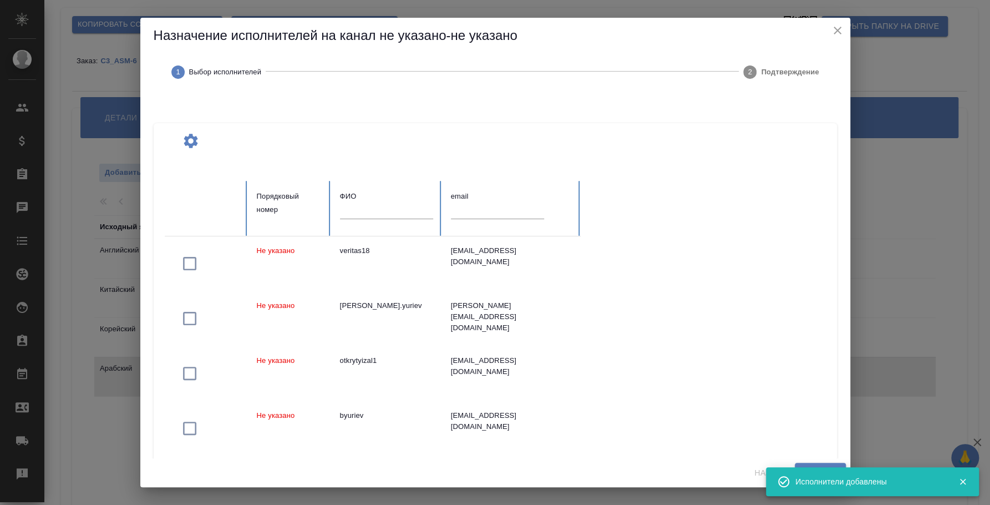
click at [469, 213] on input "text" at bounding box center [497, 211] width 93 height 16
paste input "[EMAIL_ADDRESS][DOMAIN_NAME]"
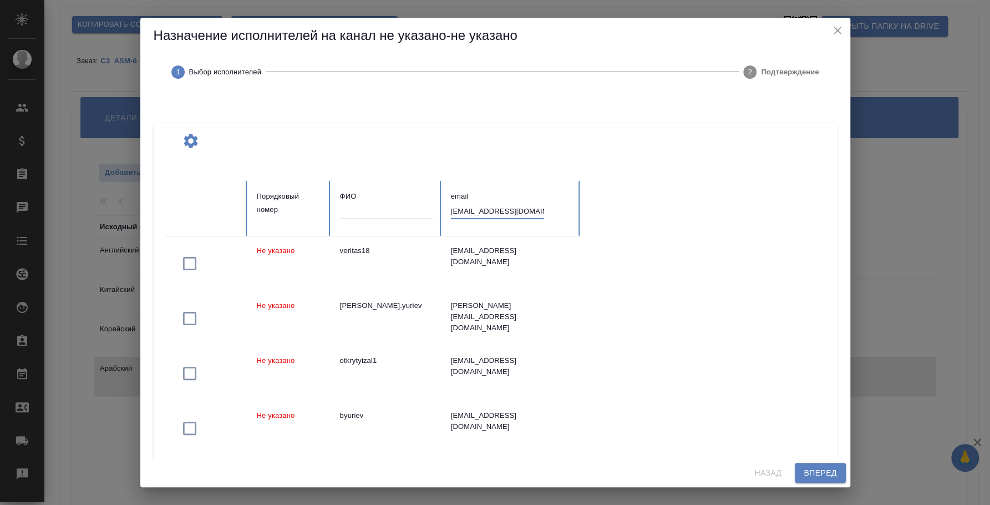
type input "[EMAIL_ADDRESS][DOMAIN_NAME]"
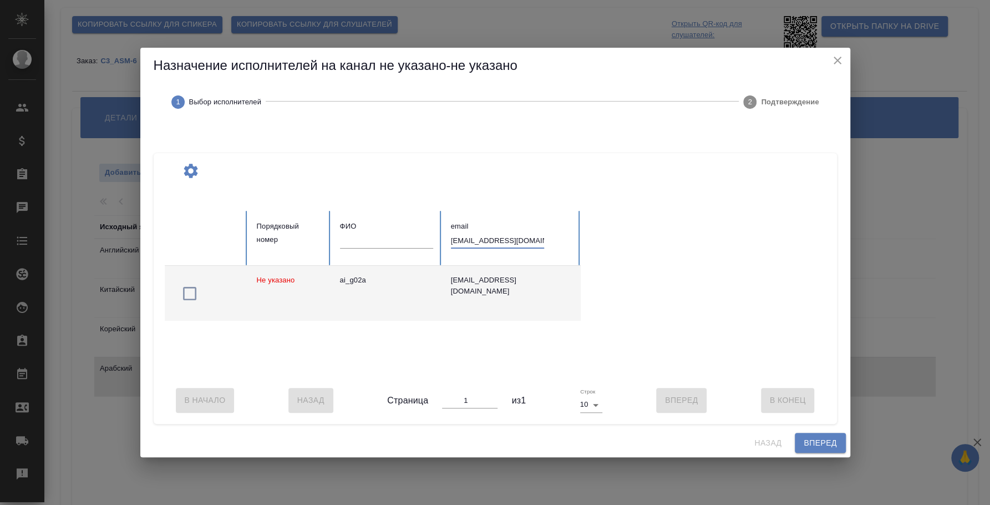
click at [192, 286] on icon "button" at bounding box center [190, 294] width 18 height 18
click at [808, 447] on span "Вперед" at bounding box center [820, 443] width 33 height 14
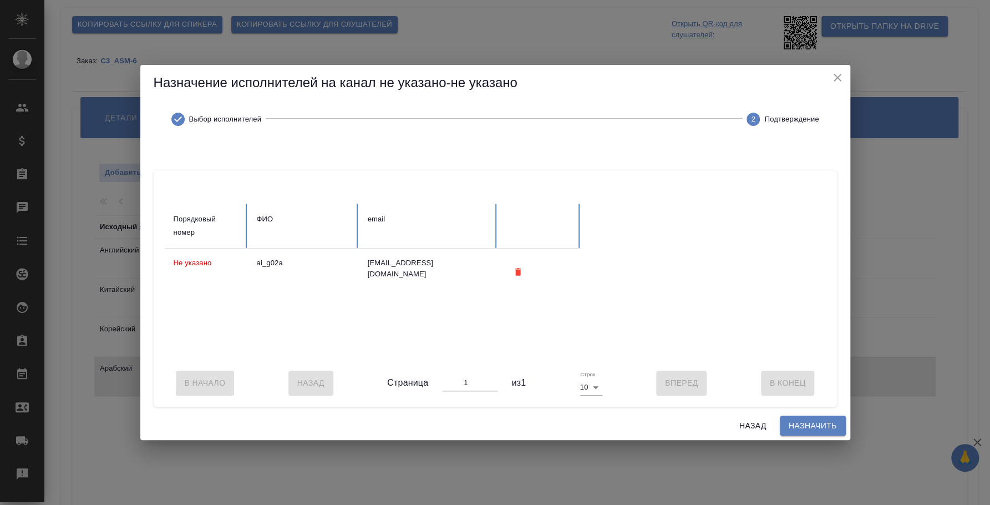
click at [809, 433] on span "Назначить" at bounding box center [813, 426] width 48 height 14
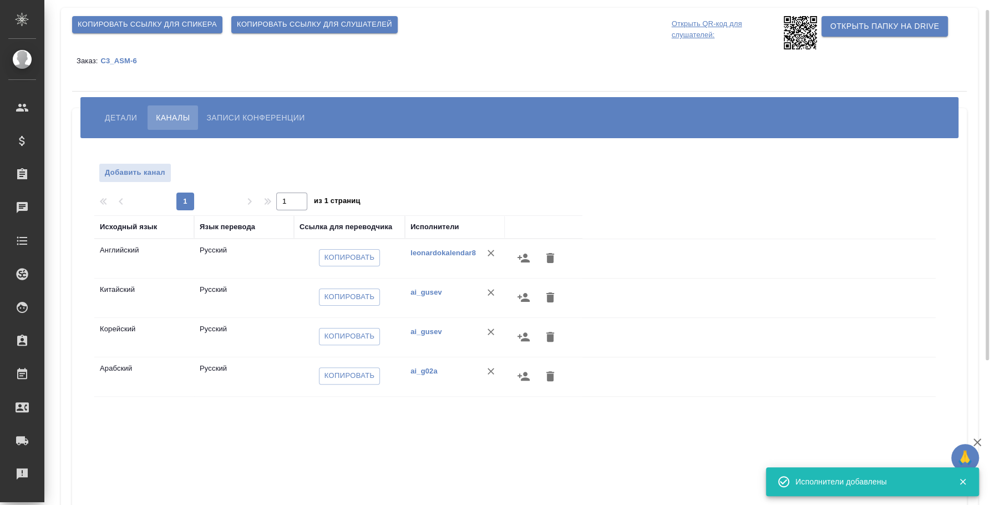
click at [116, 116] on span "Детали" at bounding box center [121, 117] width 32 height 13
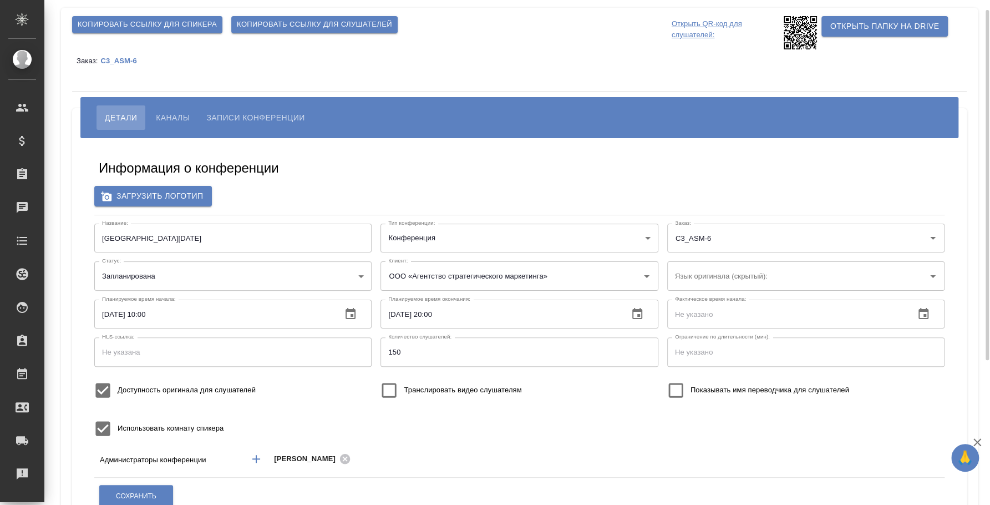
click at [184, 124] on button "Каналы" at bounding box center [173, 117] width 50 height 24
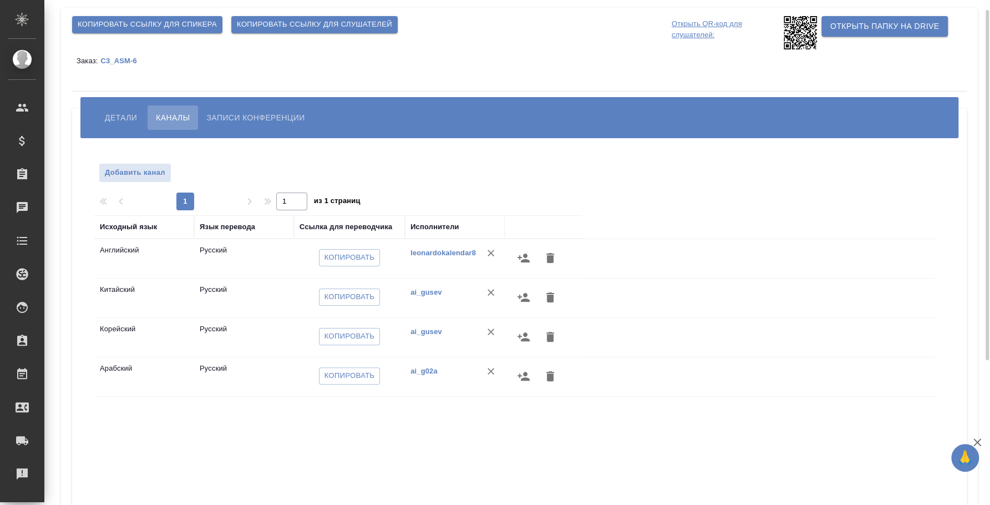
click at [108, 109] on button "Детали" at bounding box center [121, 117] width 49 height 24
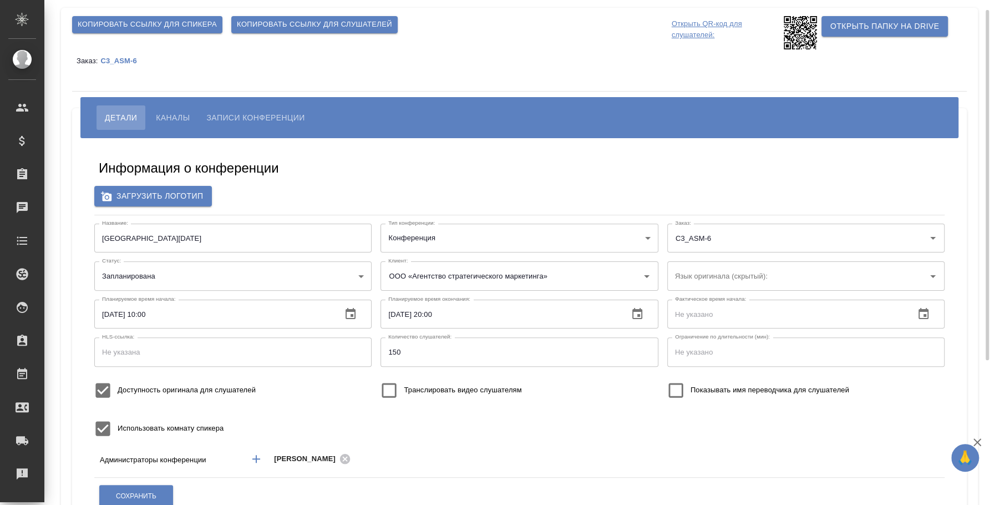
click at [174, 105] on button "Каналы" at bounding box center [173, 117] width 50 height 24
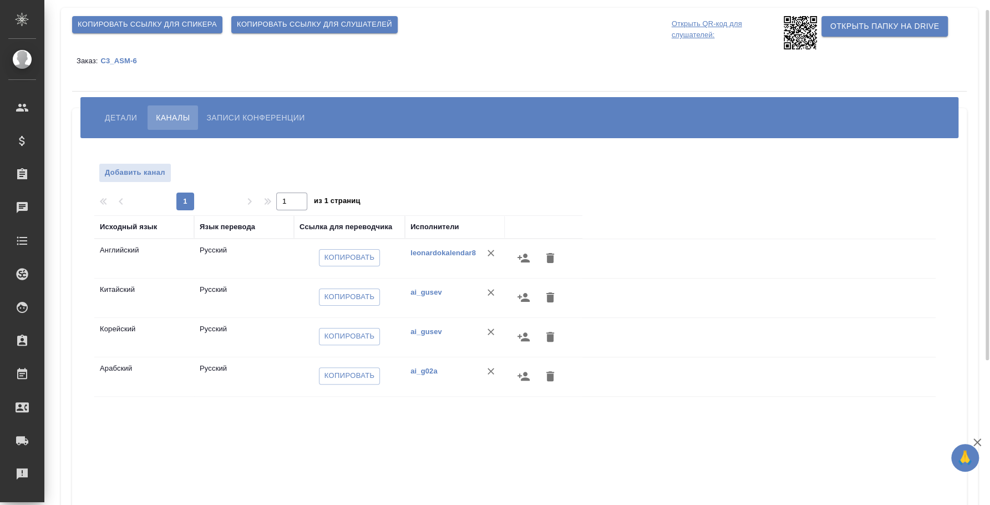
click at [111, 116] on span "Детали" at bounding box center [121, 117] width 32 height 13
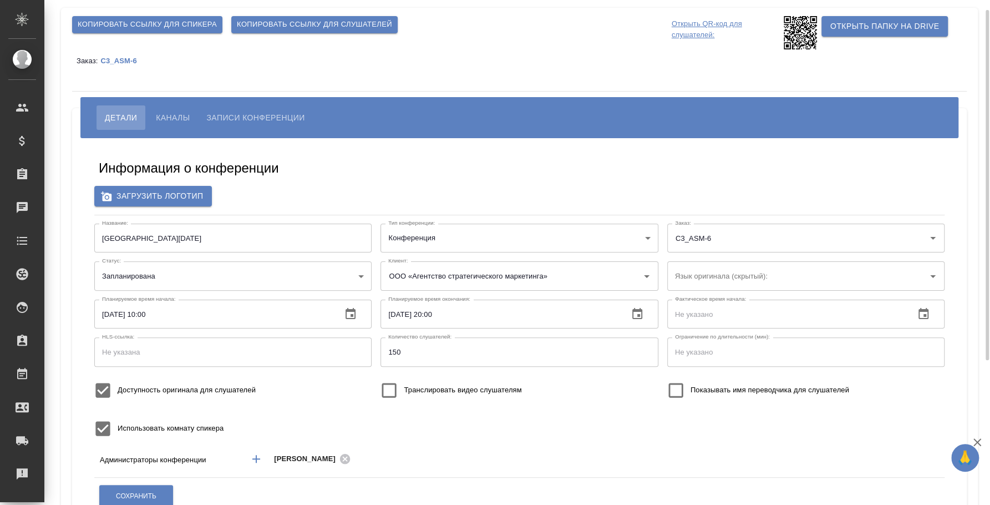
click at [136, 29] on span "Копировать ссылку для спикера" at bounding box center [147, 24] width 139 height 13
click at [337, 186] on div "Загрузить логотип" at bounding box center [519, 196] width 850 height 21
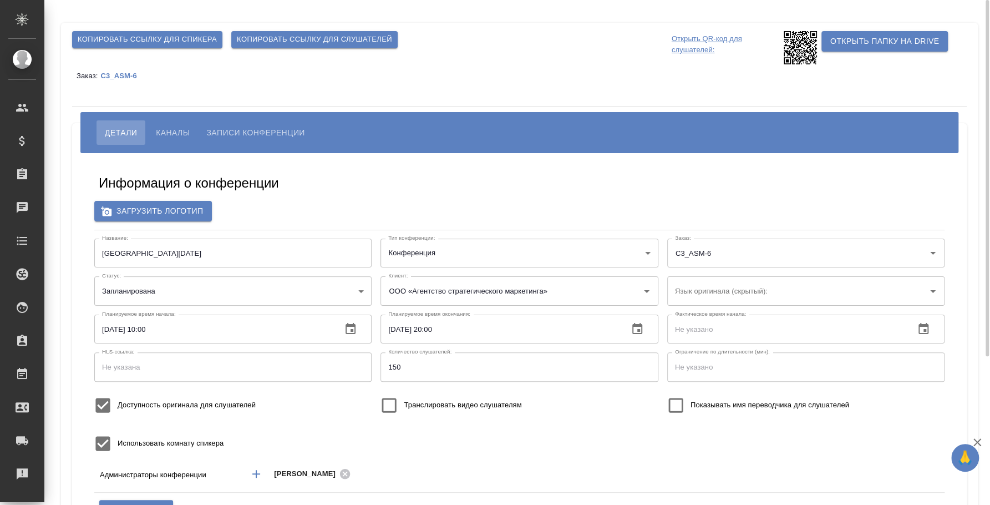
click at [164, 132] on span "Каналы" at bounding box center [173, 132] width 34 height 13
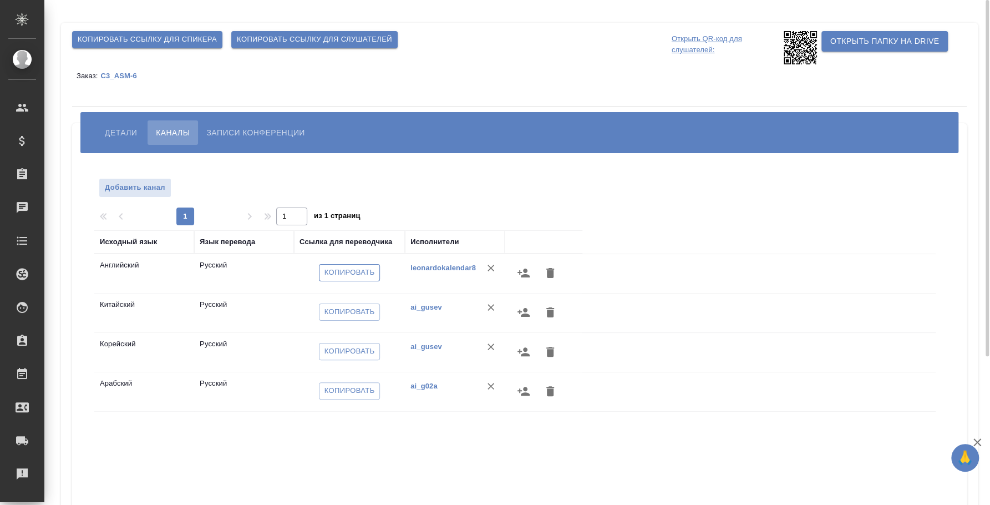
click at [351, 269] on span "Копировать" at bounding box center [350, 272] width 50 height 13
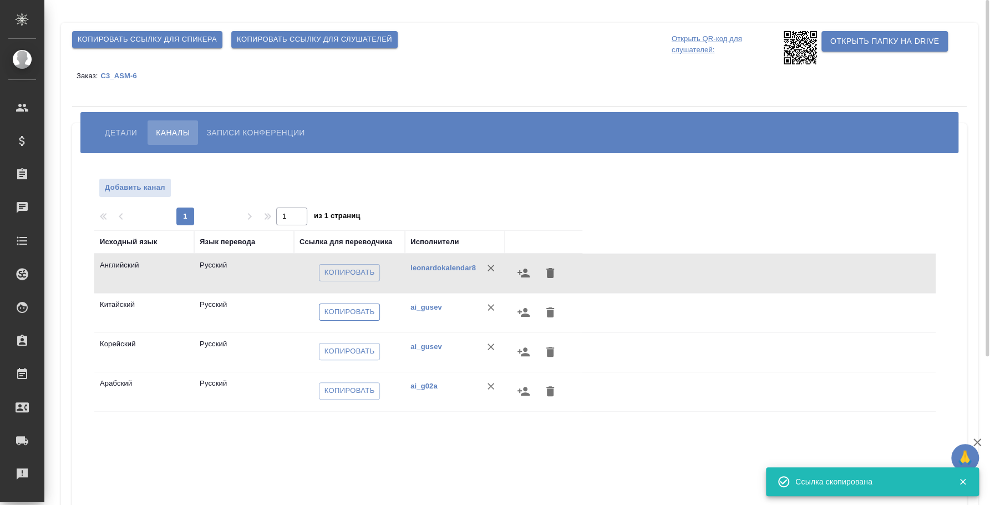
click at [367, 315] on span "Копировать" at bounding box center [350, 312] width 50 height 13
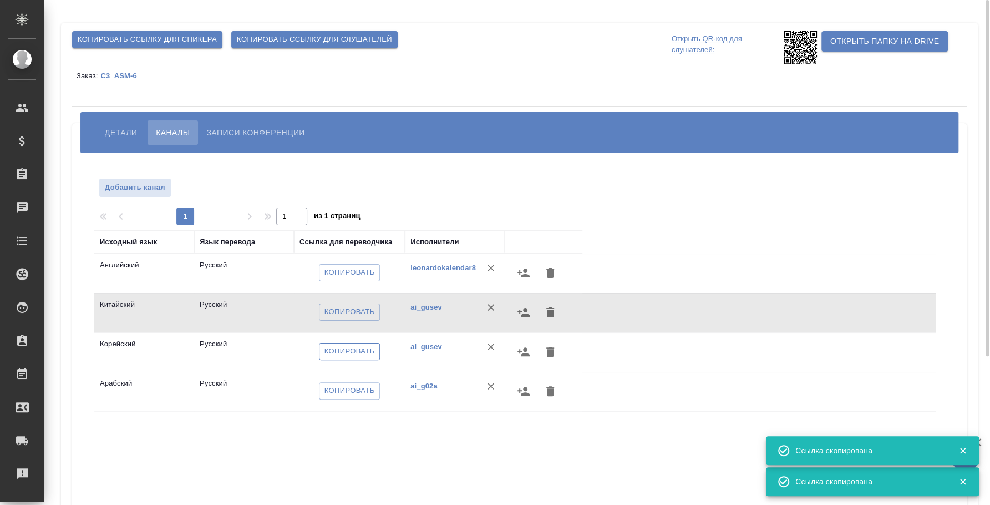
click at [370, 353] on span "Копировать" at bounding box center [350, 351] width 50 height 13
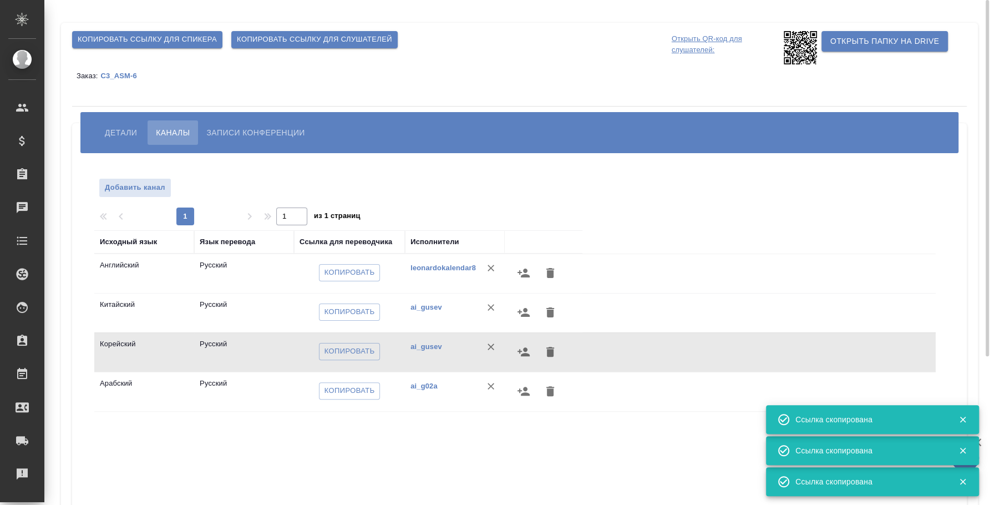
drag, startPoint x: 349, startPoint y: 445, endPoint x: 359, endPoint y: 440, distance: 10.9
click at [349, 444] on div "Исходный язык Язык перевода Ссылка для переводчика Исполнители Английский Русск…" at bounding box center [514, 429] width 841 height 399
click at [356, 391] on span "Копировать" at bounding box center [350, 390] width 50 height 13
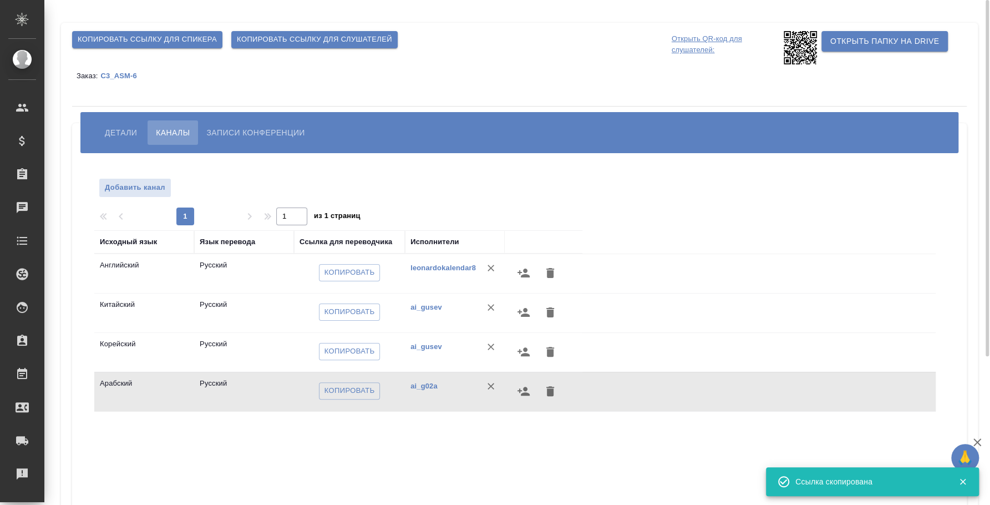
click at [412, 436] on div "Исходный язык Язык перевода Ссылка для переводчика Исполнители Английский Русск…" at bounding box center [514, 429] width 841 height 399
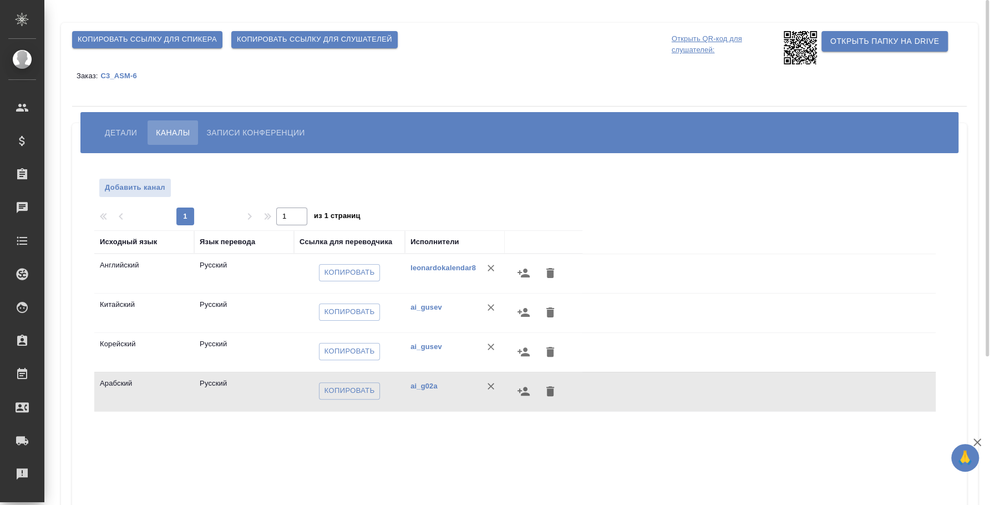
click at [134, 129] on span "Детали" at bounding box center [121, 132] width 32 height 13
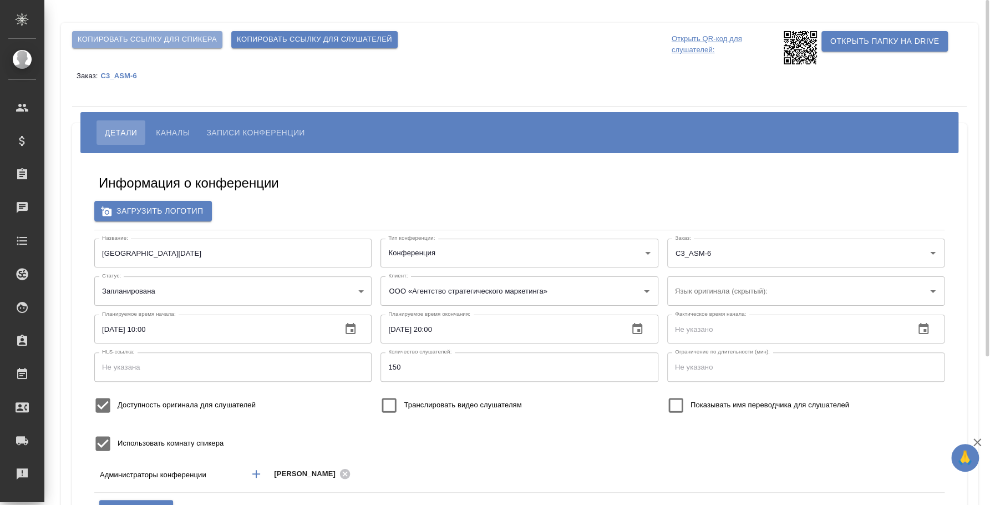
click at [154, 39] on span "Копировать ссылку для спикера" at bounding box center [147, 39] width 139 height 13
click at [317, 196] on div "Информация о конференции" at bounding box center [519, 185] width 841 height 22
click at [182, 133] on span "Каналы" at bounding box center [173, 132] width 34 height 13
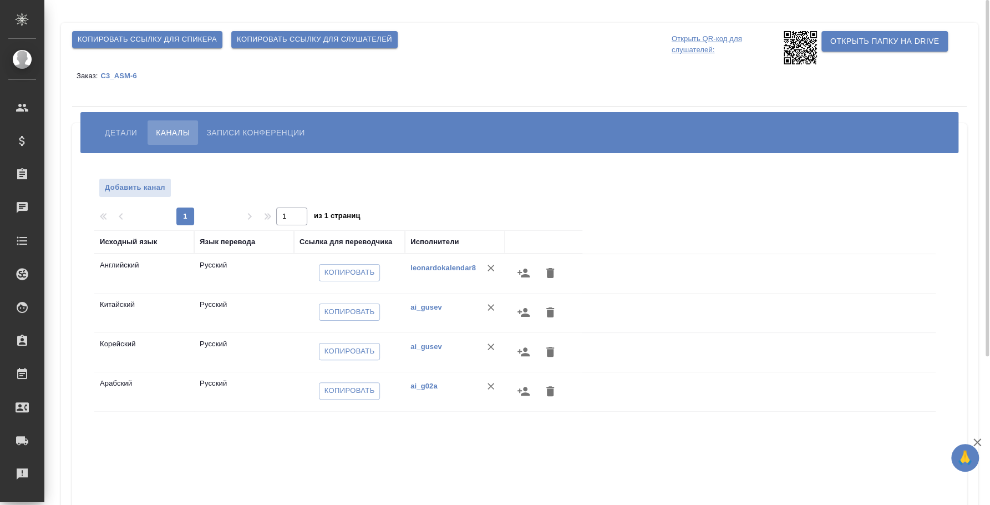
drag, startPoint x: 235, startPoint y: 458, endPoint x: 234, endPoint y: 450, distance: 7.3
click at [235, 458] on div "Исходный язык Язык перевода Ссылка для переводчика Исполнители Английский Русск…" at bounding box center [514, 429] width 841 height 399
click at [130, 116] on div "Детали Каналы Записи конференции" at bounding box center [519, 132] width 878 height 41
click at [126, 136] on span "Детали" at bounding box center [121, 132] width 32 height 13
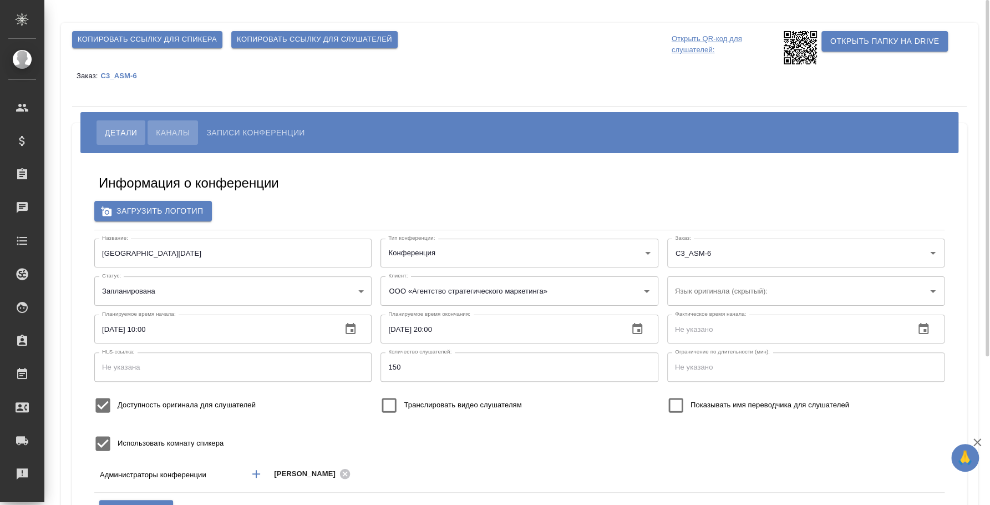
click at [159, 135] on span "Каналы" at bounding box center [173, 132] width 34 height 13
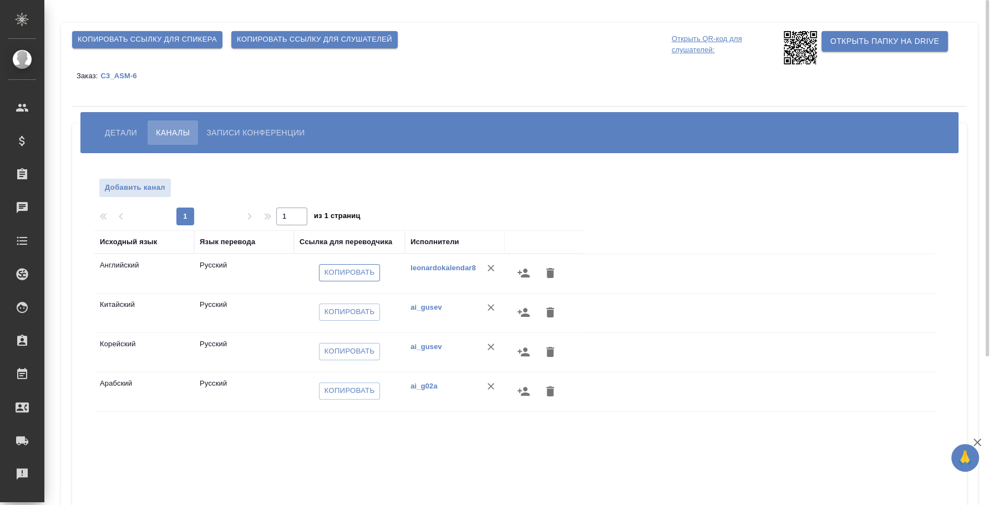
click at [353, 273] on span "Копировать" at bounding box center [350, 272] width 50 height 13
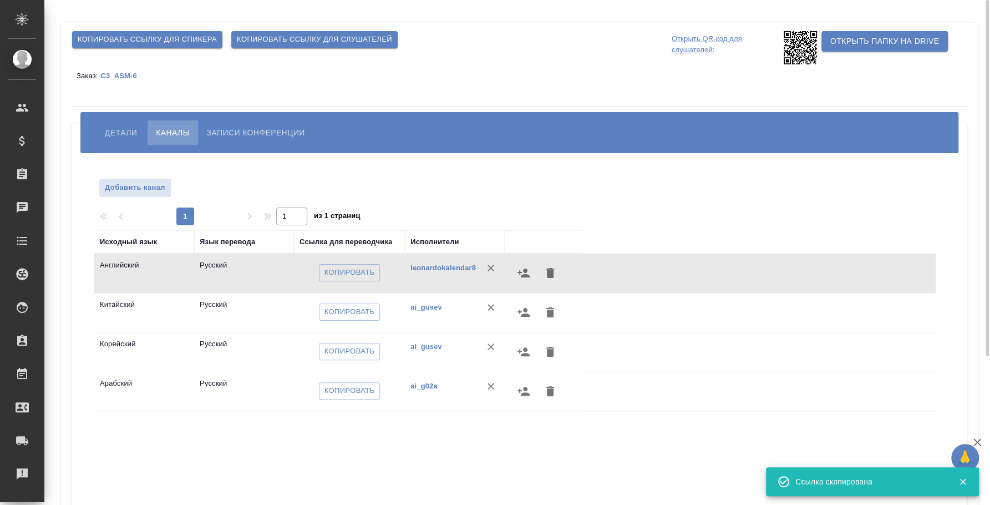
click at [376, 440] on div "Исходный язык Язык перевода Ссылка для переводчика Исполнители Английский Русск…" at bounding box center [514, 429] width 841 height 399
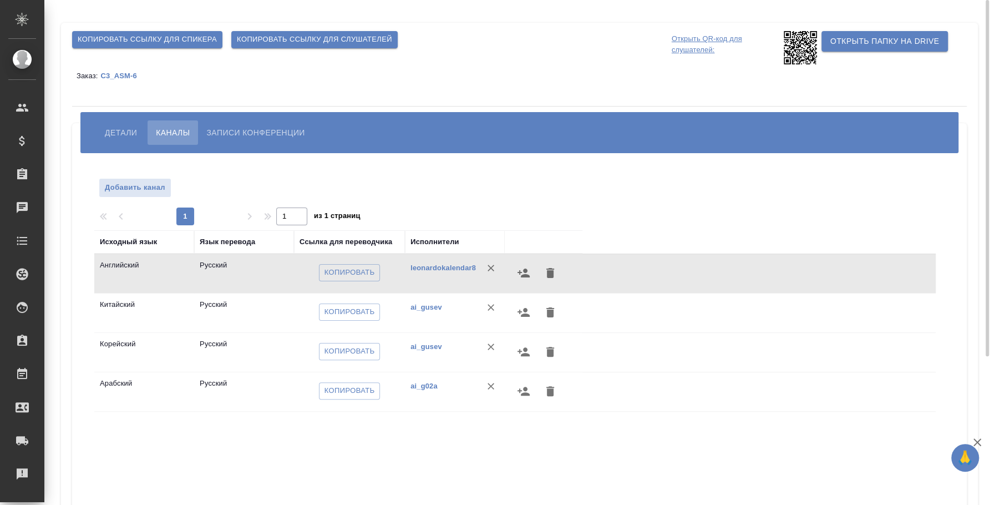
click at [119, 120] on button "Детали" at bounding box center [121, 132] width 49 height 24
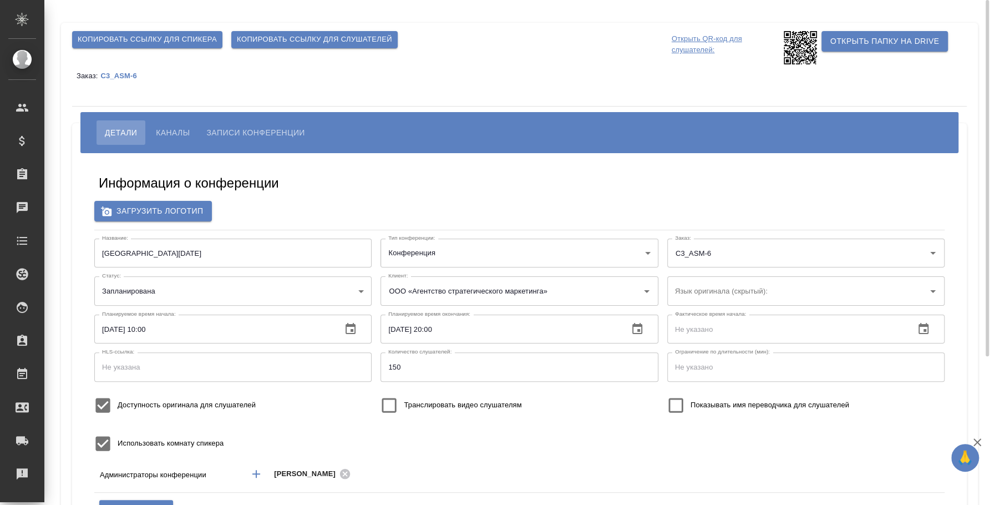
click at [178, 129] on span "Каналы" at bounding box center [173, 132] width 34 height 13
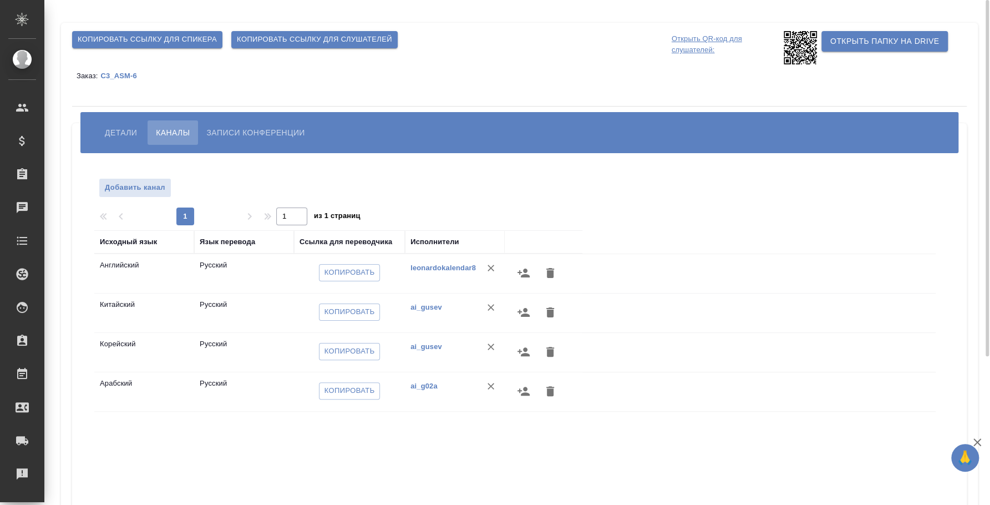
click at [399, 442] on div "Исходный язык Язык перевода Ссылка для переводчика Исполнители Английский Русск…" at bounding box center [514, 429] width 841 height 399
click at [121, 129] on span "Детали" at bounding box center [121, 132] width 32 height 13
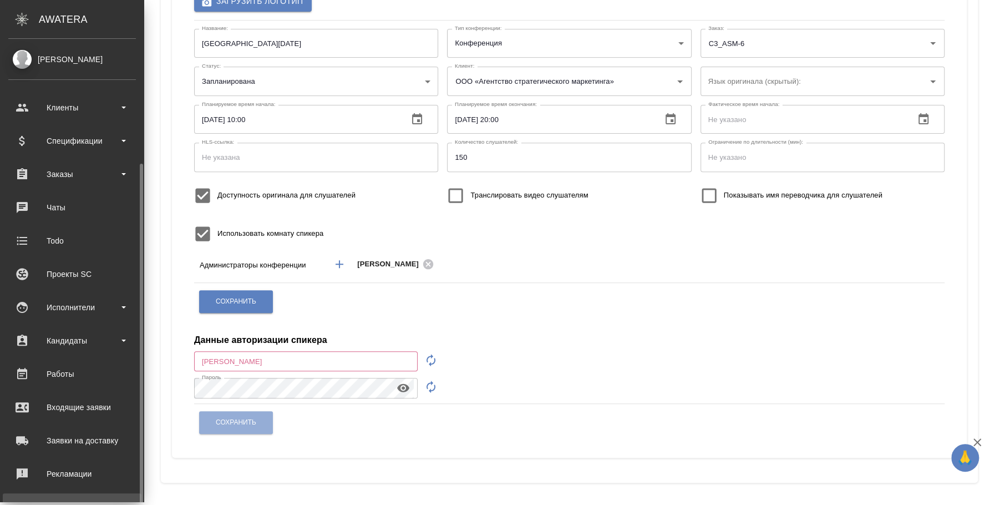
scroll to position [102, 0]
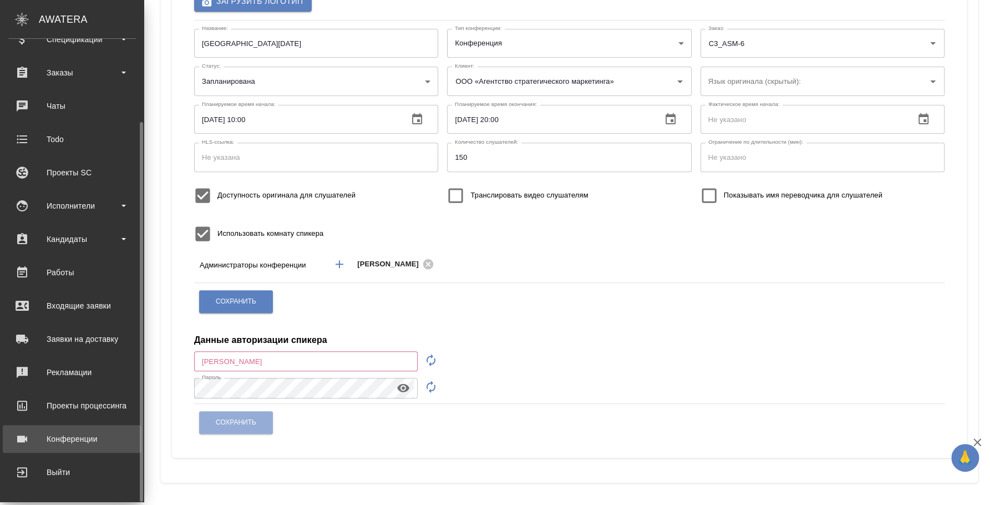
click at [97, 445] on div "Конференции" at bounding box center [72, 438] width 128 height 17
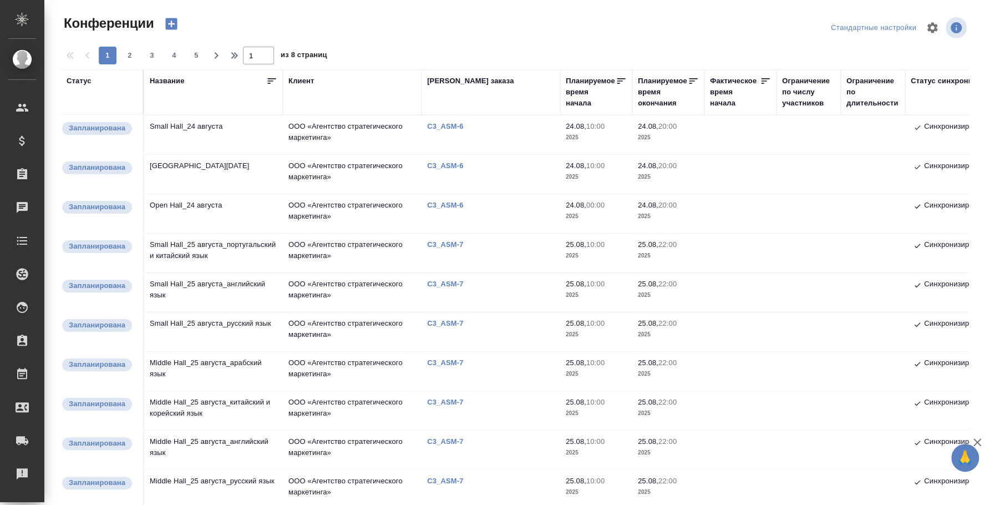
click at [219, 153] on td "Small Hall_24 августа" at bounding box center [213, 134] width 139 height 39
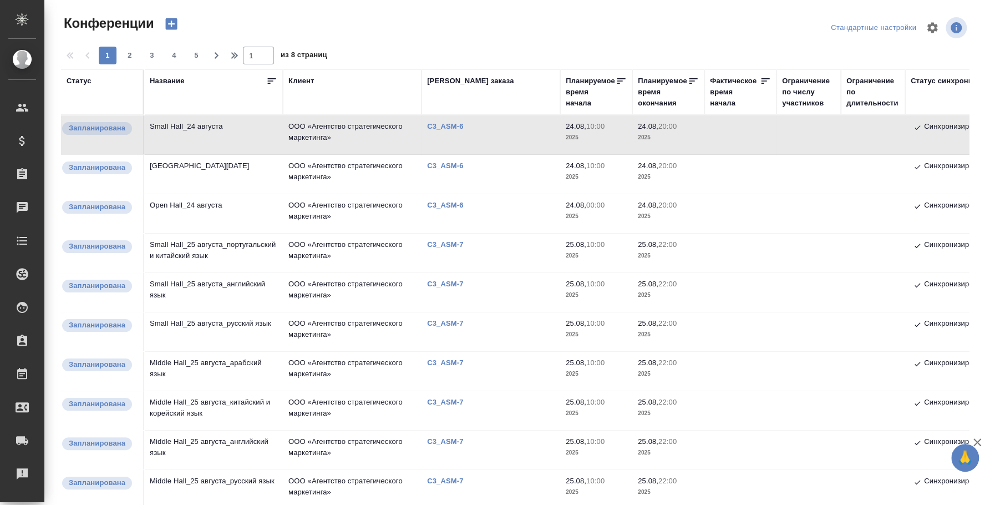
click at [217, 154] on td "[GEOGRAPHIC_DATA] августа" at bounding box center [213, 134] width 139 height 39
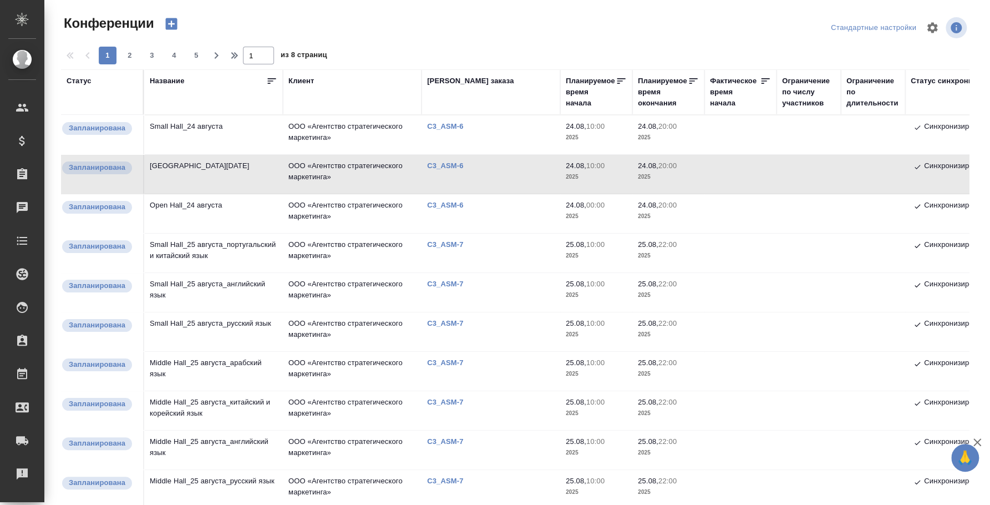
click at [187, 125] on td "Small Hall_24 августа" at bounding box center [213, 134] width 139 height 39
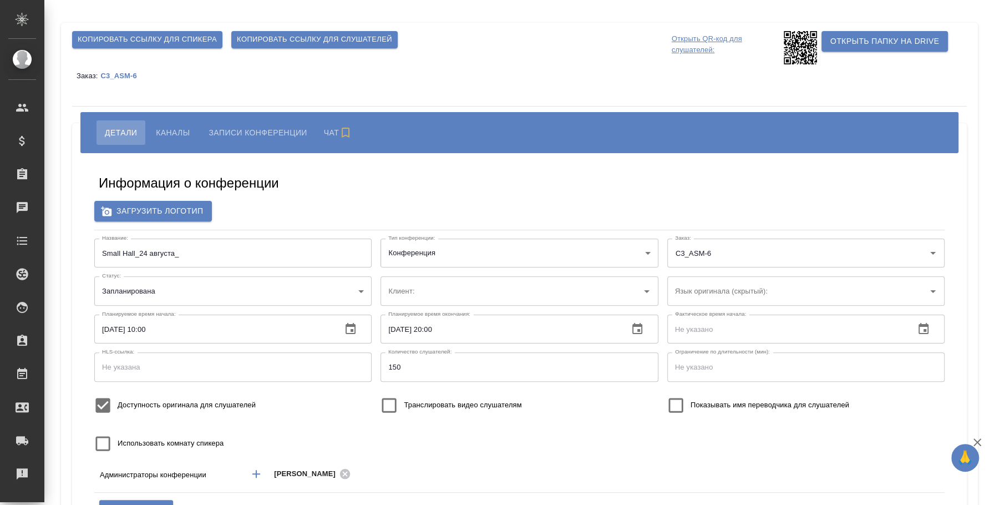
type input "ООО «Агентство стратегического маркетинга»"
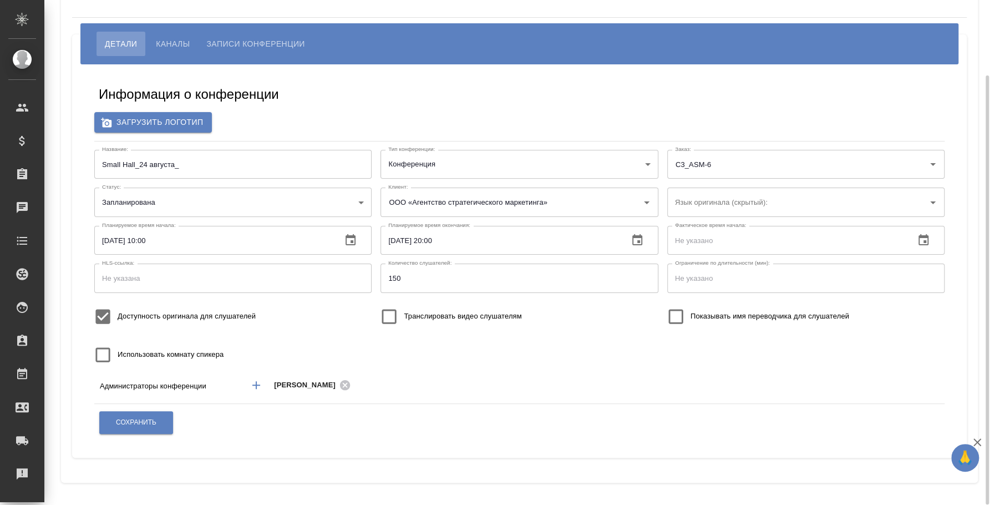
click at [141, 356] on span "Использовать комнату спикера" at bounding box center [171, 354] width 106 height 11
click at [118, 356] on input "Использовать комнату спикера" at bounding box center [102, 354] width 29 height 29
checkbox input "true"
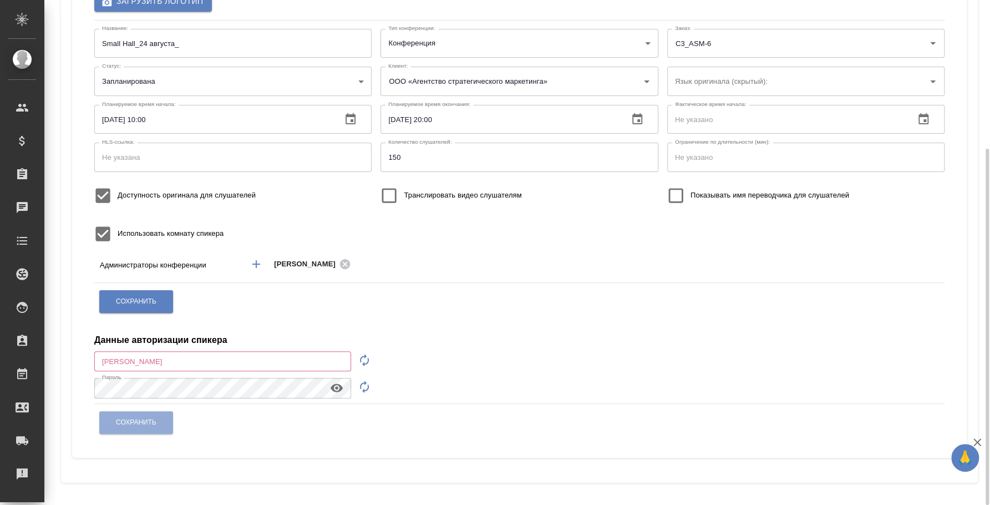
click at [363, 359] on icon "button" at bounding box center [364, 359] width 13 height 13
type input "speaker_dgUUbn81"
click at [365, 387] on icon "button" at bounding box center [364, 386] width 13 height 13
click at [339, 387] on icon "button" at bounding box center [337, 388] width 12 height 8
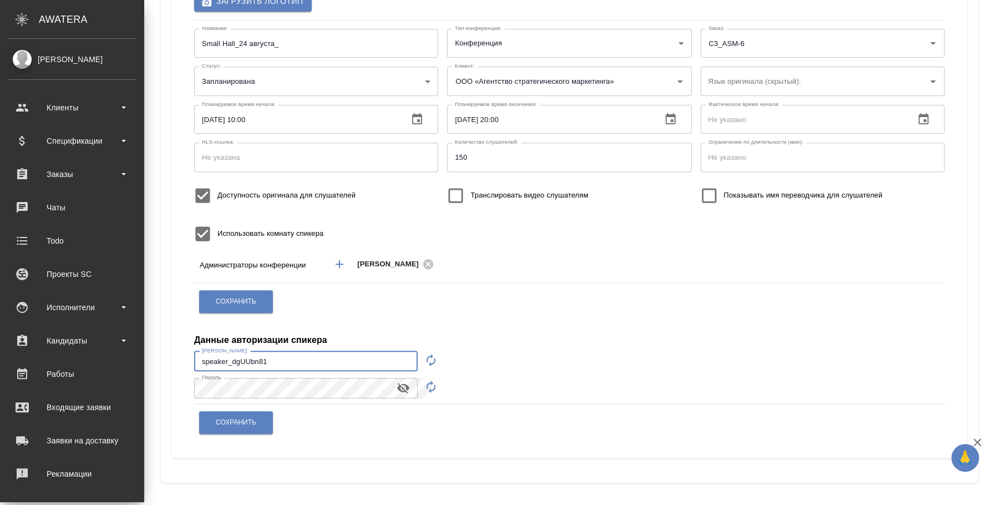
drag, startPoint x: 251, startPoint y: 365, endPoint x: 34, endPoint y: 359, distance: 217.0
click at [34, 359] on div ".cls-1 fill:#fff; AWATERA [PERSON_NAME] Спецификации Заказы 0 Чаты Todo Проекты…" at bounding box center [495, 252] width 990 height 505
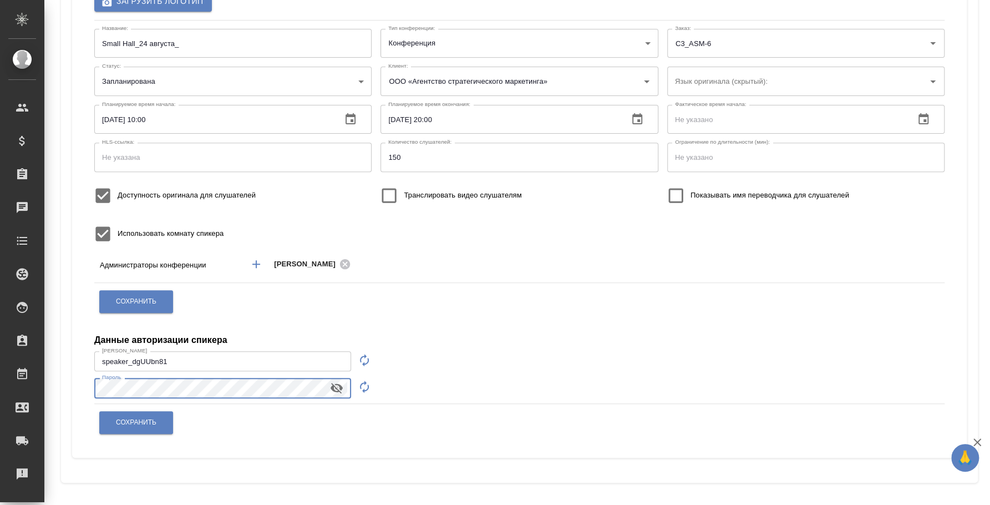
click at [68, 379] on div "Копировать ссылку для спикера Копировать ссылку для слушателей Открыть QR-код д…" at bounding box center [519, 148] width 917 height 670
click at [159, 423] on button "Сохранить" at bounding box center [136, 422] width 74 height 23
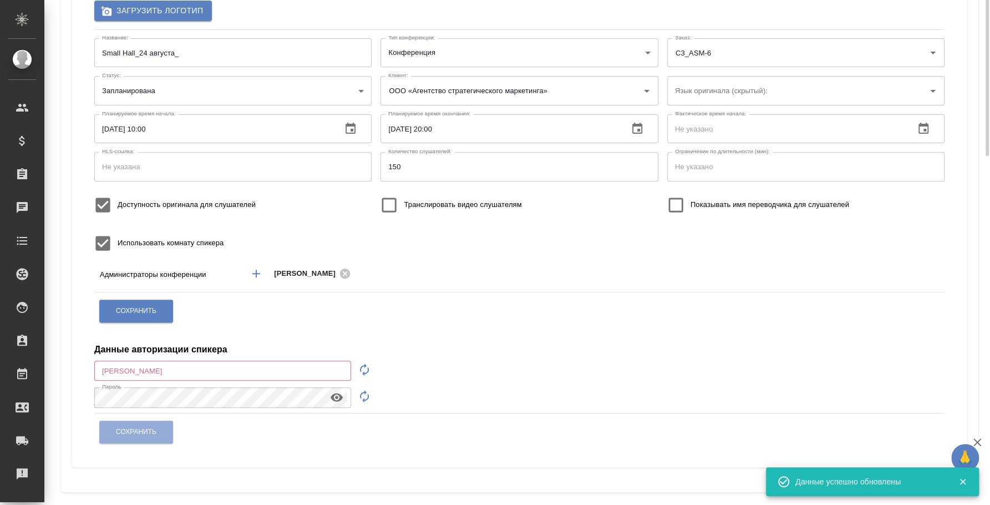
scroll to position [0, 0]
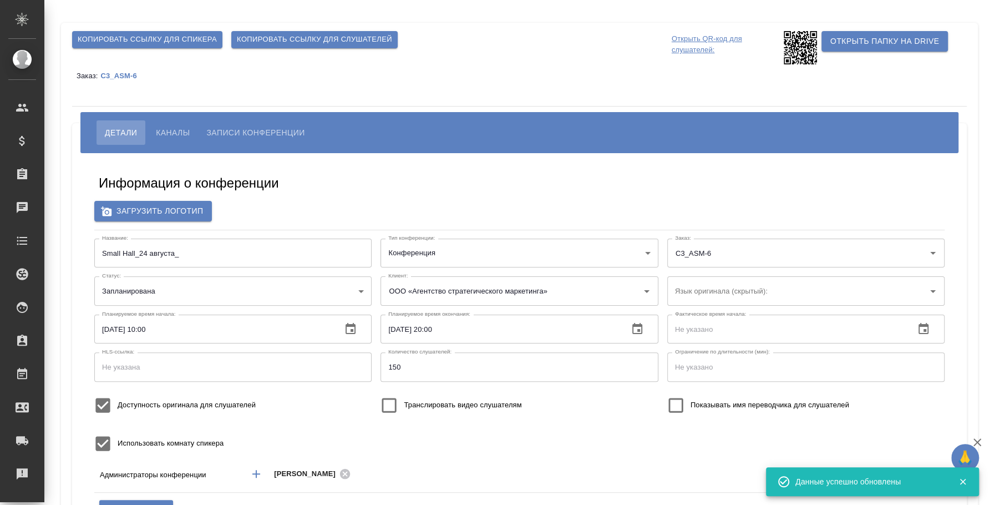
click at [140, 249] on input "Small Hall_24 августа_" at bounding box center [232, 253] width 277 height 29
click at [220, 253] on input "Small Hall_24 августа_" at bounding box center [232, 253] width 277 height 29
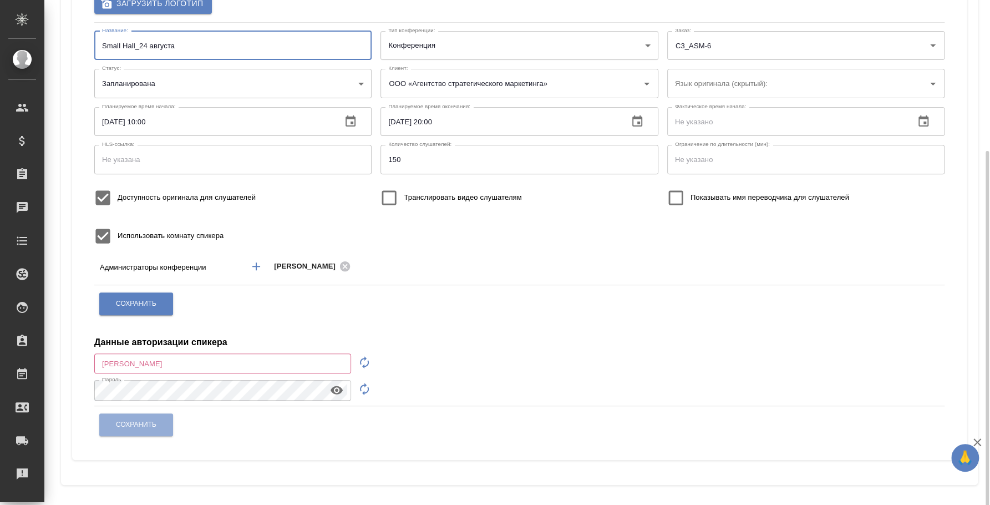
scroll to position [210, 0]
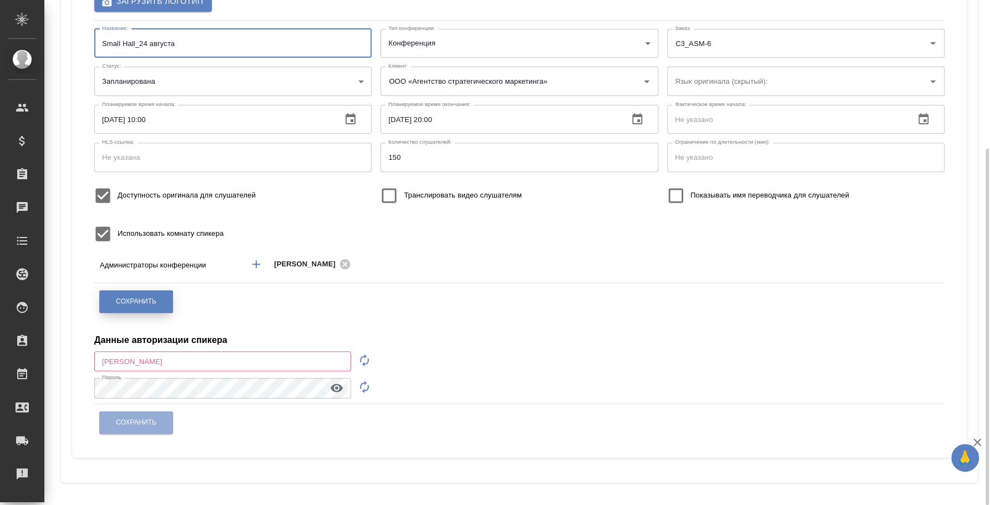
type input "Small Hall_24 августа"
click at [169, 299] on button "Сохранить" at bounding box center [136, 301] width 74 height 23
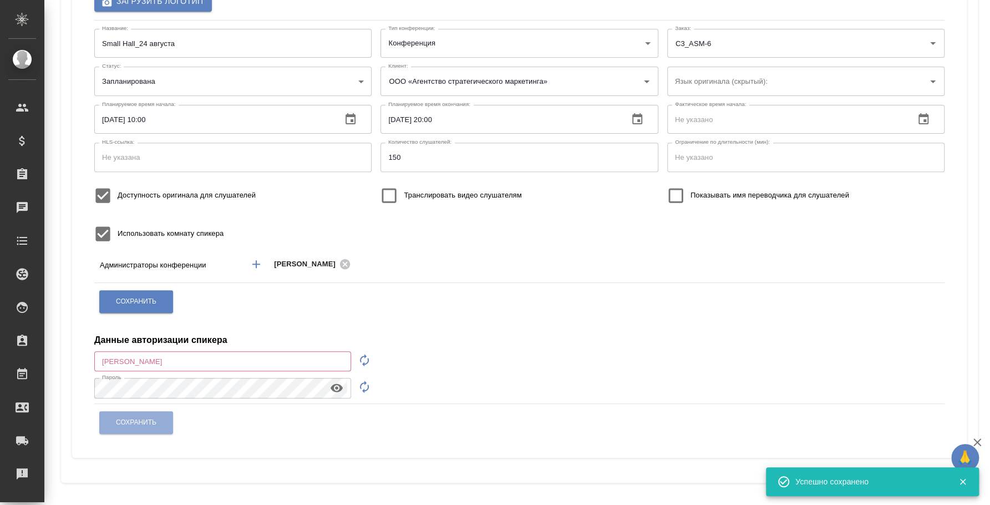
drag, startPoint x: 393, startPoint y: 313, endPoint x: 362, endPoint y: 278, distance: 46.3
click at [393, 313] on div "Сохранить" at bounding box center [519, 301] width 841 height 28
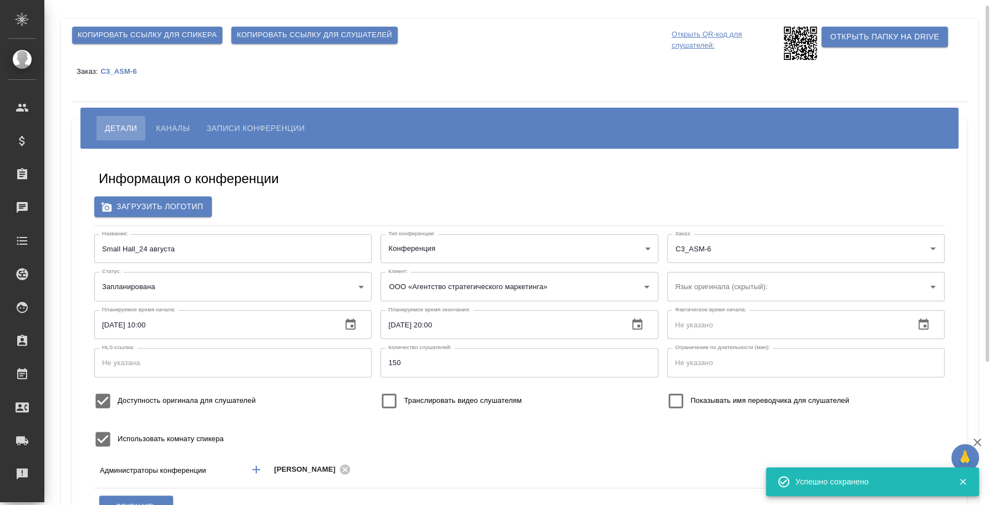
scroll to position [0, 0]
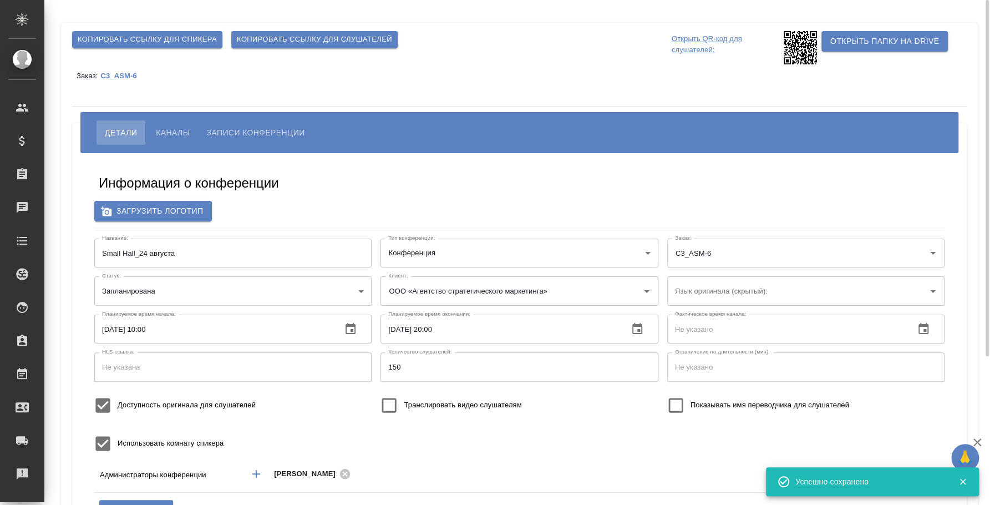
click at [178, 135] on span "Каналы" at bounding box center [173, 132] width 34 height 13
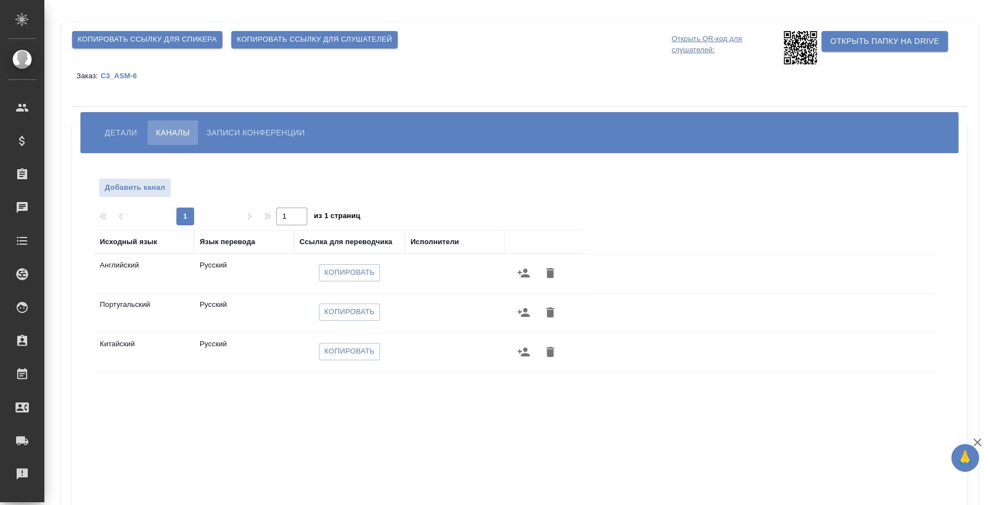
click at [523, 275] on icon "button" at bounding box center [524, 272] width 12 height 9
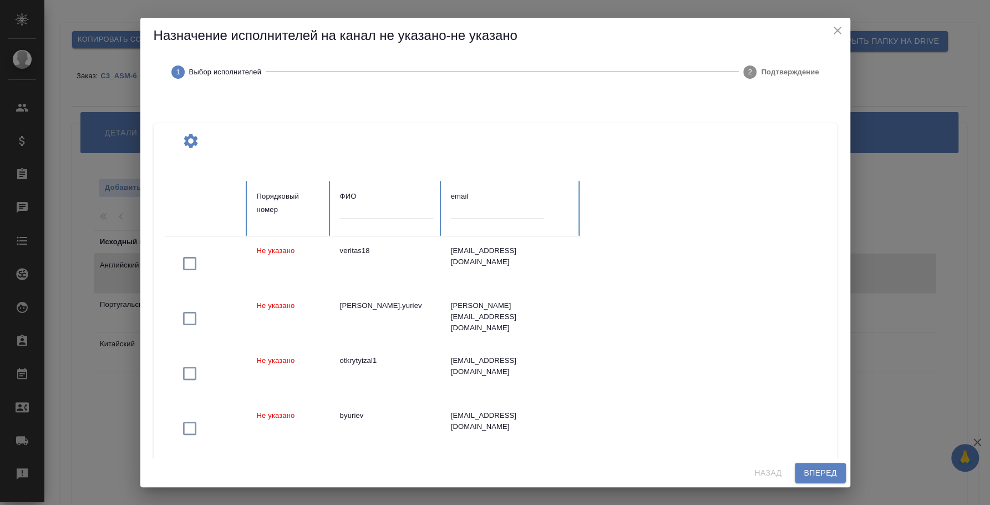
click at [481, 210] on input "text" at bounding box center [497, 211] width 93 height 16
paste input "[EMAIL_ADDRESS][DOMAIN_NAME]"
type input "[EMAIL_ADDRESS][DOMAIN_NAME]"
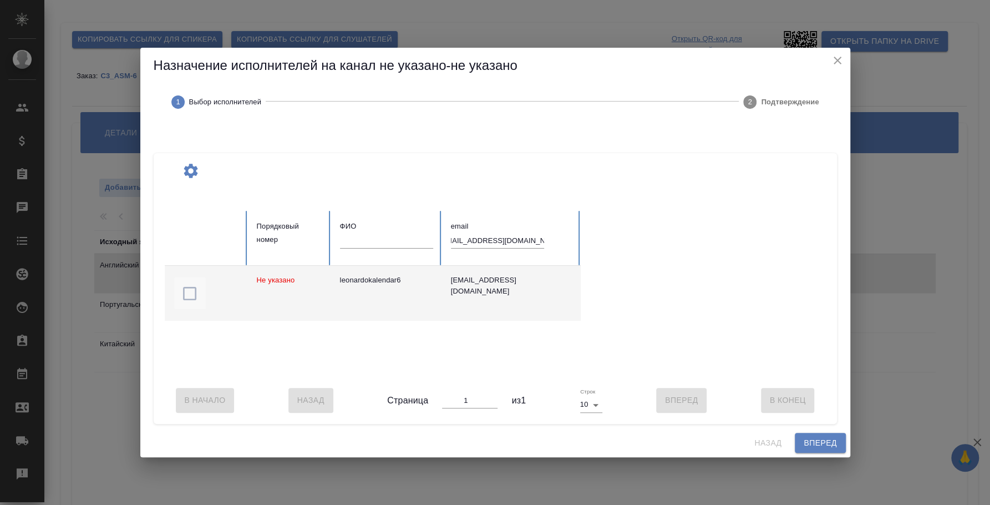
click at [189, 293] on icon "button" at bounding box center [189, 293] width 13 height 13
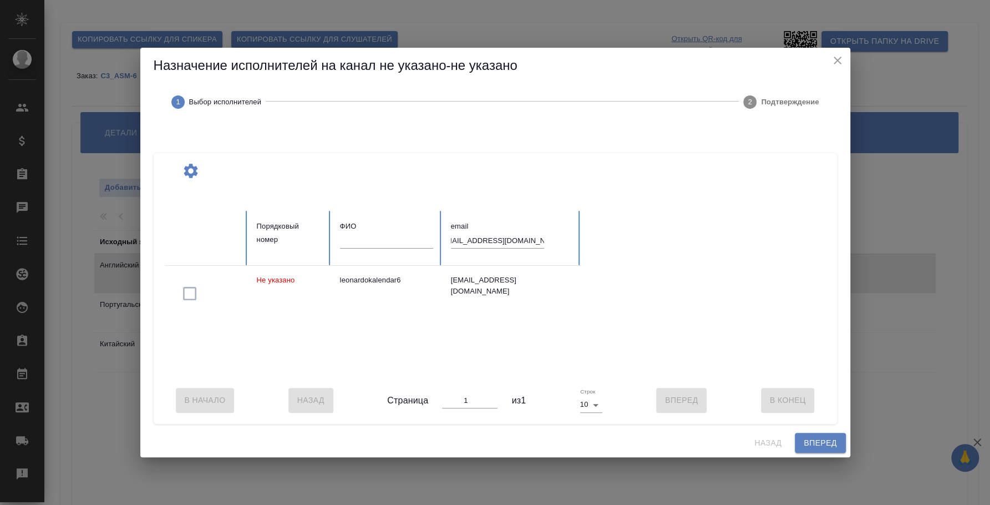
scroll to position [0, 0]
click at [800, 448] on button "Вперед" at bounding box center [820, 443] width 50 height 21
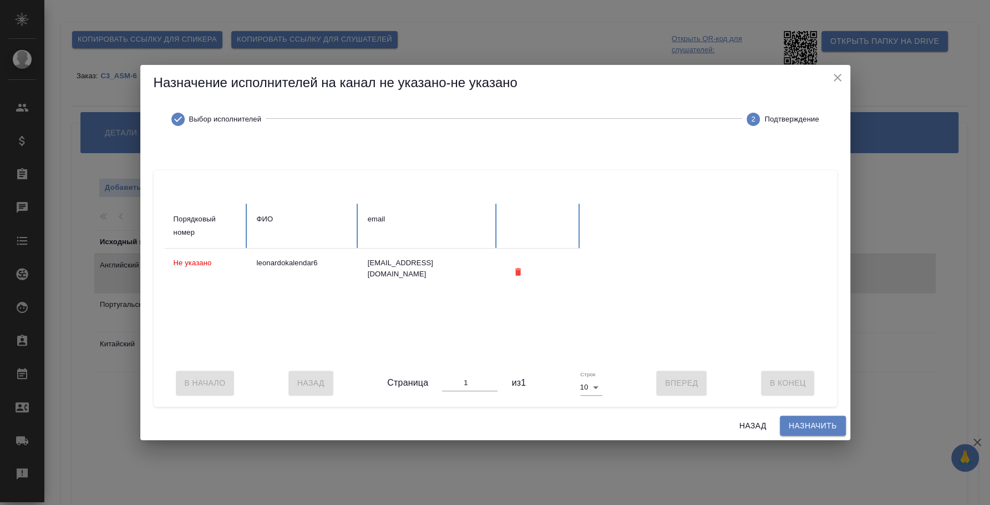
click at [812, 433] on span "Назначить" at bounding box center [813, 426] width 48 height 14
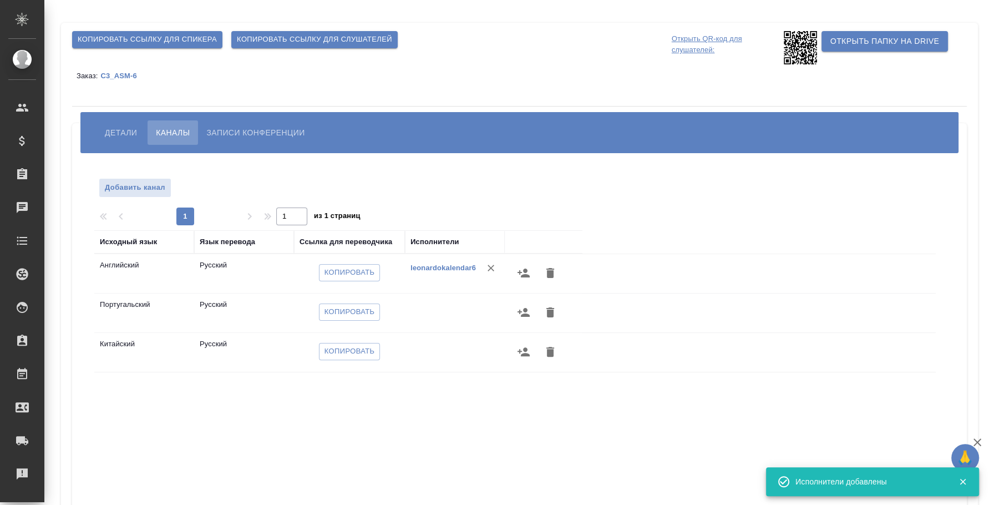
click at [519, 310] on icon "button" at bounding box center [524, 312] width 12 height 9
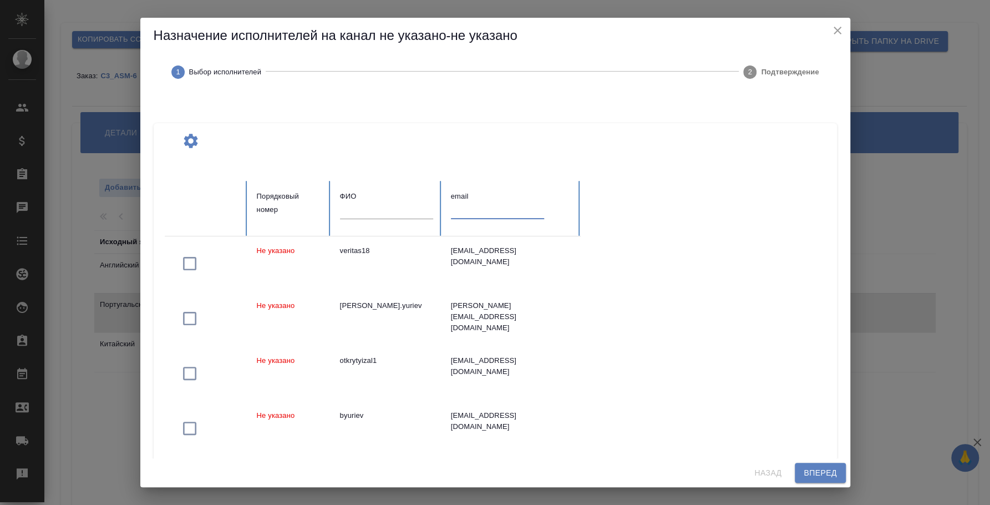
click at [490, 212] on input "text" at bounding box center [497, 211] width 93 height 16
paste input "[EMAIL_ADDRESS][DOMAIN_NAME]"
type input "[EMAIL_ADDRESS][DOMAIN_NAME]"
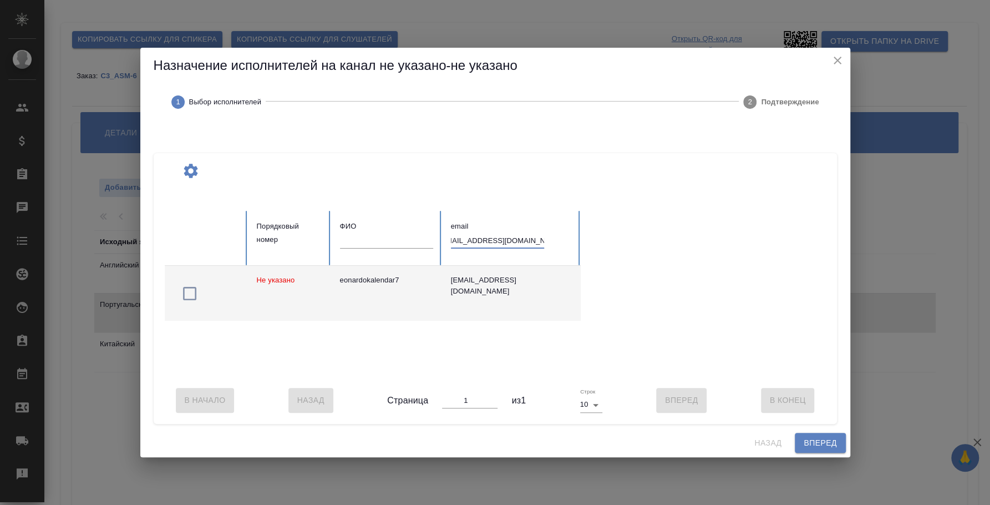
click at [194, 285] on icon "button" at bounding box center [190, 294] width 18 height 18
click at [830, 450] on span "Вперед" at bounding box center [820, 443] width 33 height 14
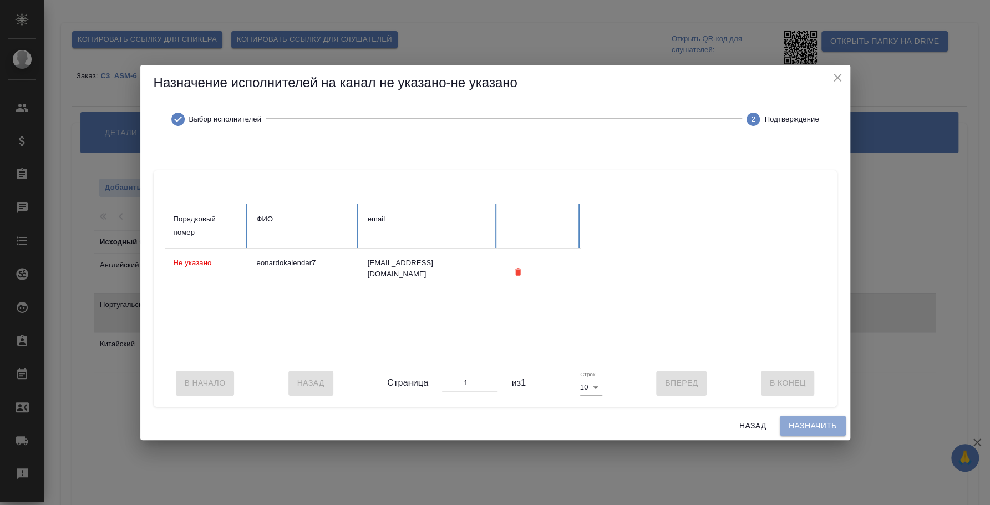
click at [822, 433] on span "Назначить" at bounding box center [813, 426] width 48 height 14
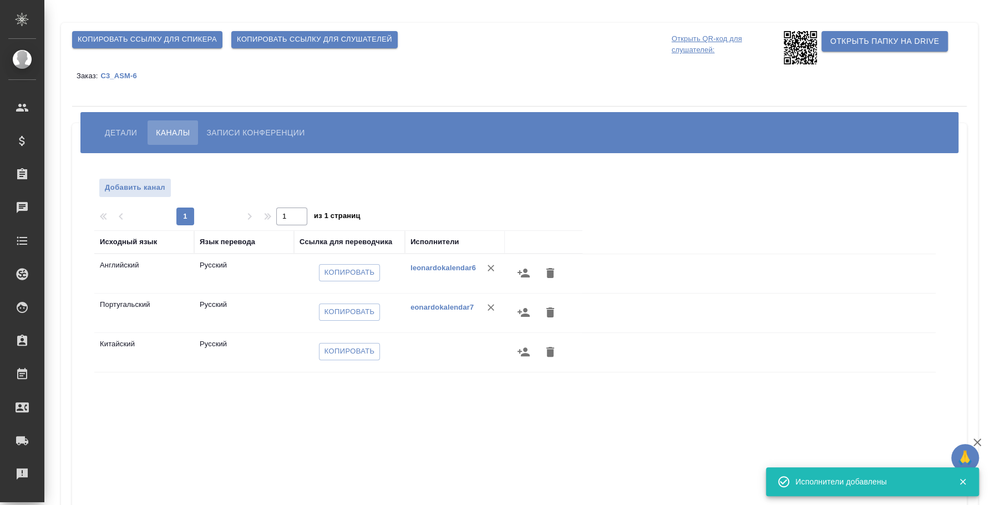
click at [529, 349] on icon "button" at bounding box center [523, 351] width 13 height 13
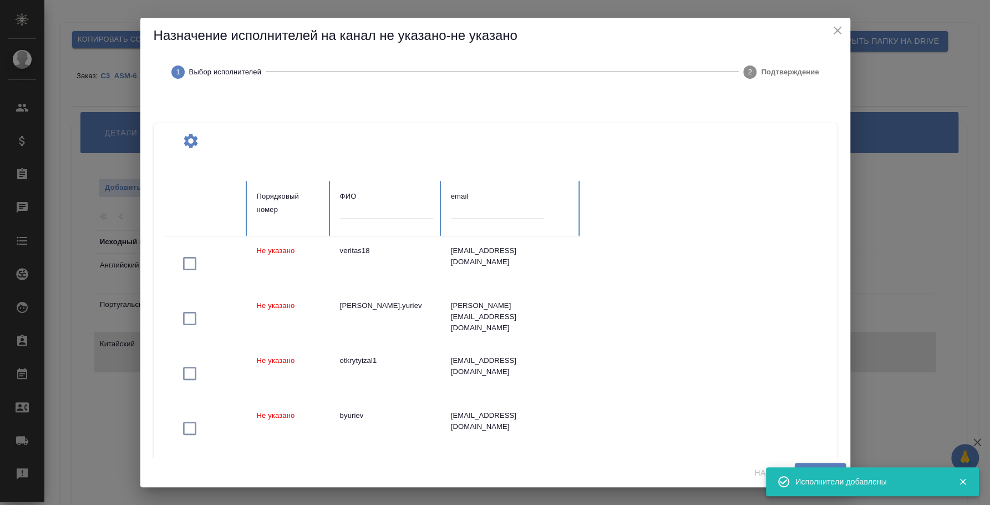
click at [469, 206] on input "text" at bounding box center [497, 211] width 93 height 16
paste input "[EMAIL_ADDRESS][DOMAIN_NAME]"
type input "[EMAIL_ADDRESS][DOMAIN_NAME]"
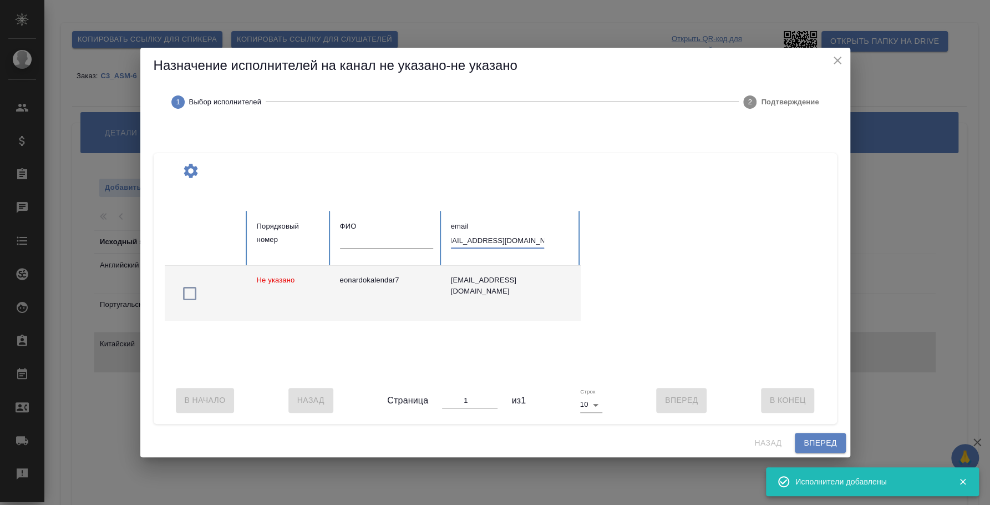
click at [192, 285] on icon "button" at bounding box center [190, 294] width 18 height 18
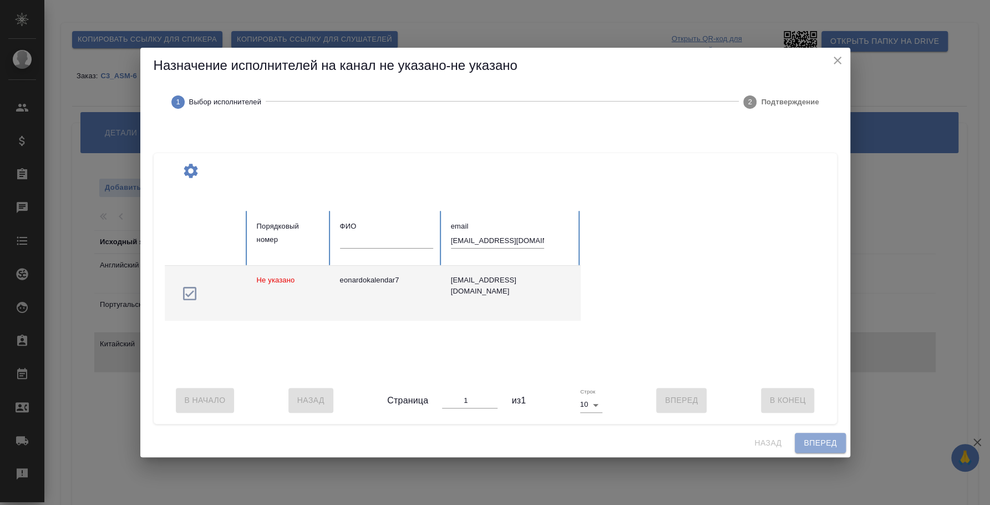
click at [818, 442] on span "Вперед" at bounding box center [820, 443] width 33 height 14
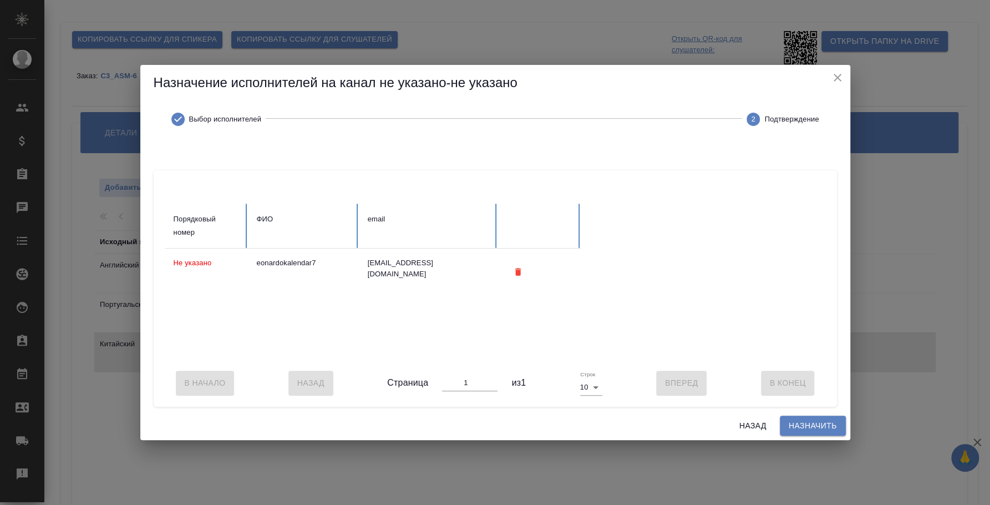
click at [814, 430] on span "Назначить" at bounding box center [813, 426] width 48 height 14
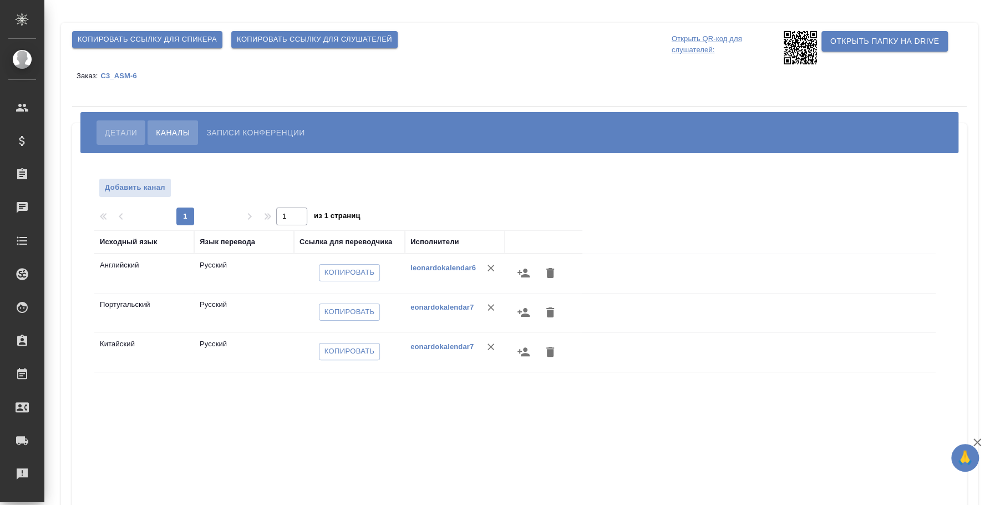
click at [121, 134] on span "Детали" at bounding box center [121, 132] width 32 height 13
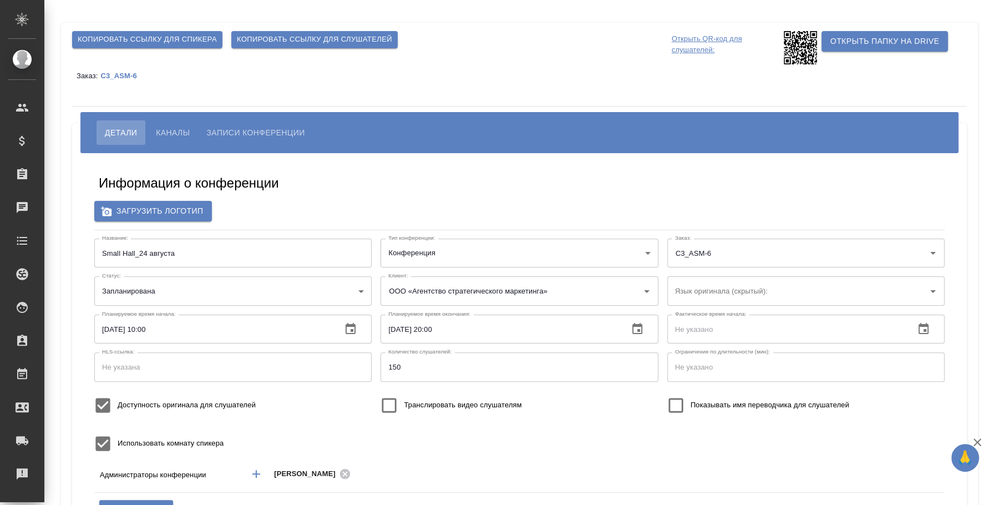
click at [163, 130] on span "Каналы" at bounding box center [173, 132] width 34 height 13
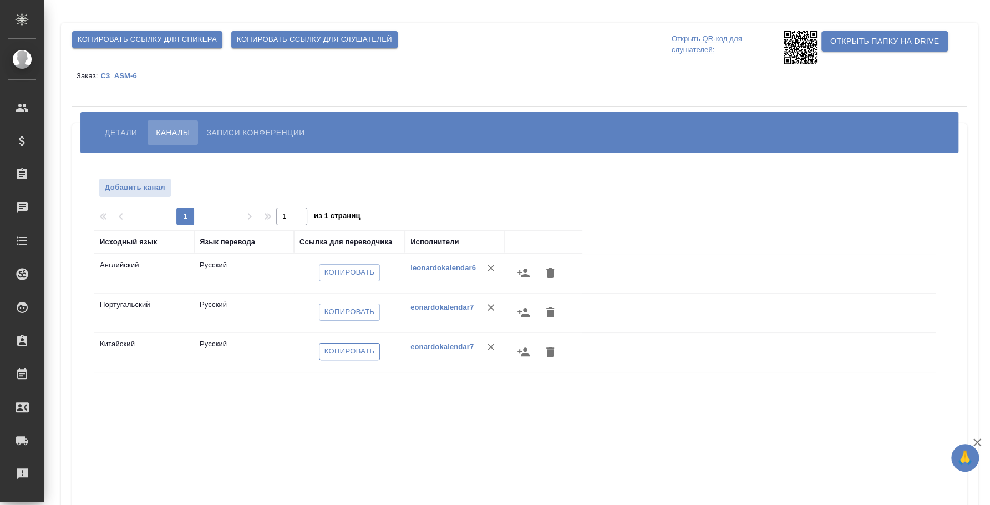
click at [358, 352] on span "Копировать" at bounding box center [350, 351] width 50 height 13
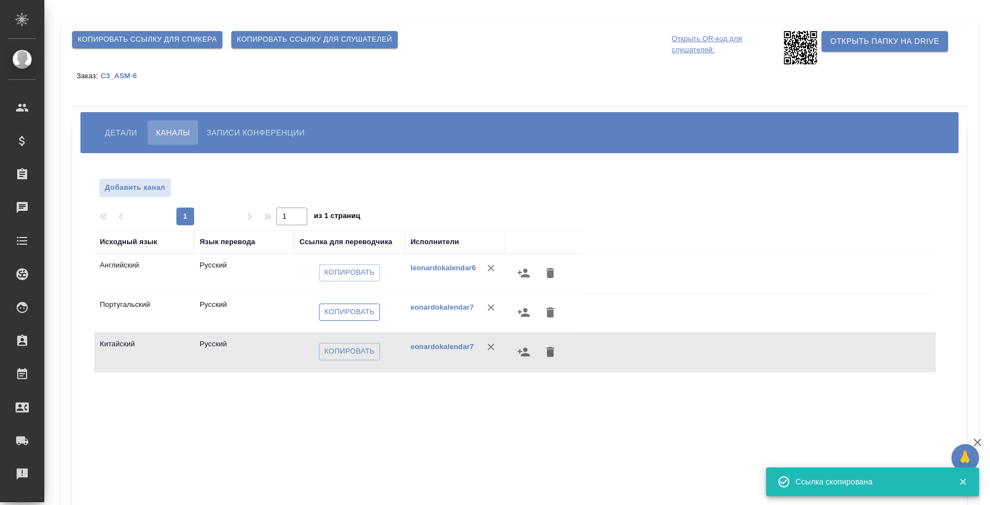
click at [337, 312] on span "Копировать" at bounding box center [350, 312] width 50 height 13
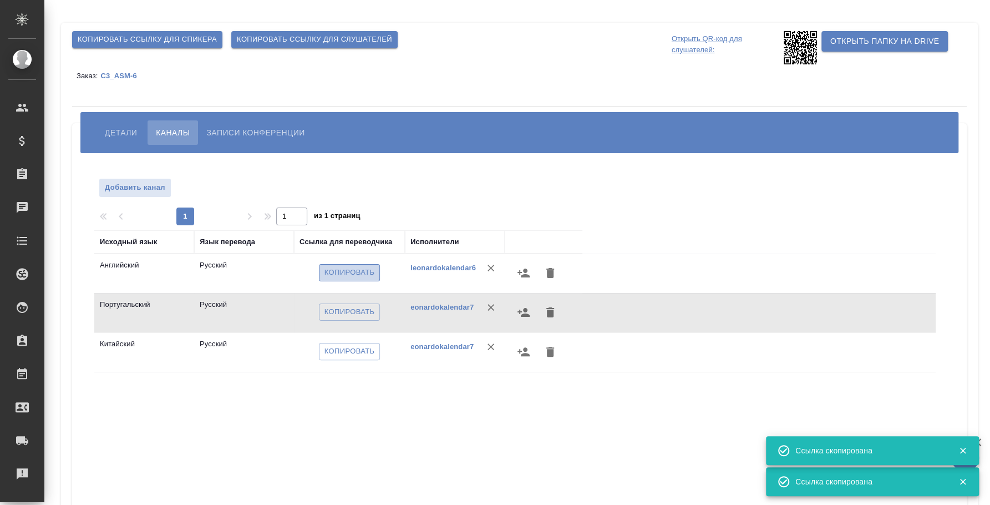
click at [359, 273] on span "Копировать" at bounding box center [350, 272] width 50 height 13
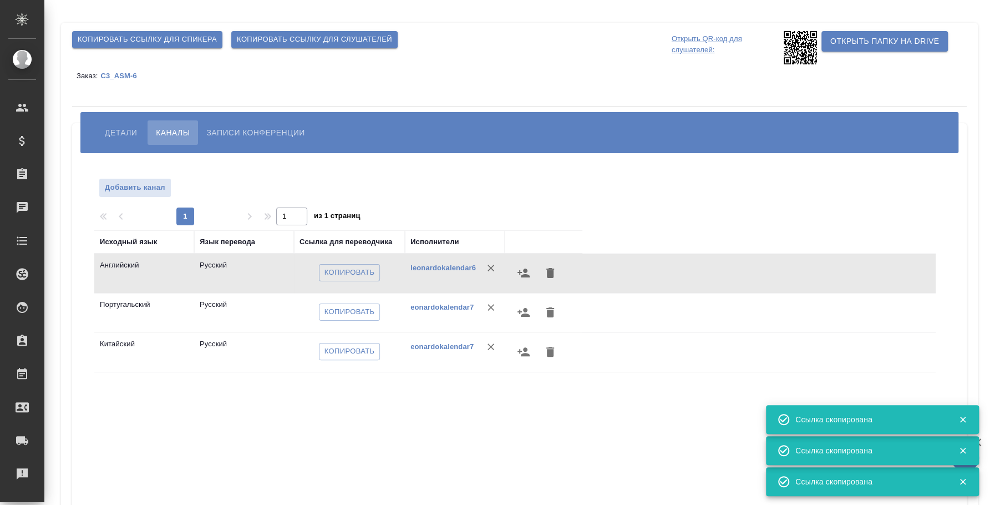
drag, startPoint x: 364, startPoint y: 413, endPoint x: 403, endPoint y: 370, distance: 58.1
click at [363, 413] on div "Исходный язык Язык перевода Ссылка для переводчика Исполнители Английский Русск…" at bounding box center [514, 429] width 841 height 399
click at [784, 49] on icon at bounding box center [800, 47] width 33 height 33
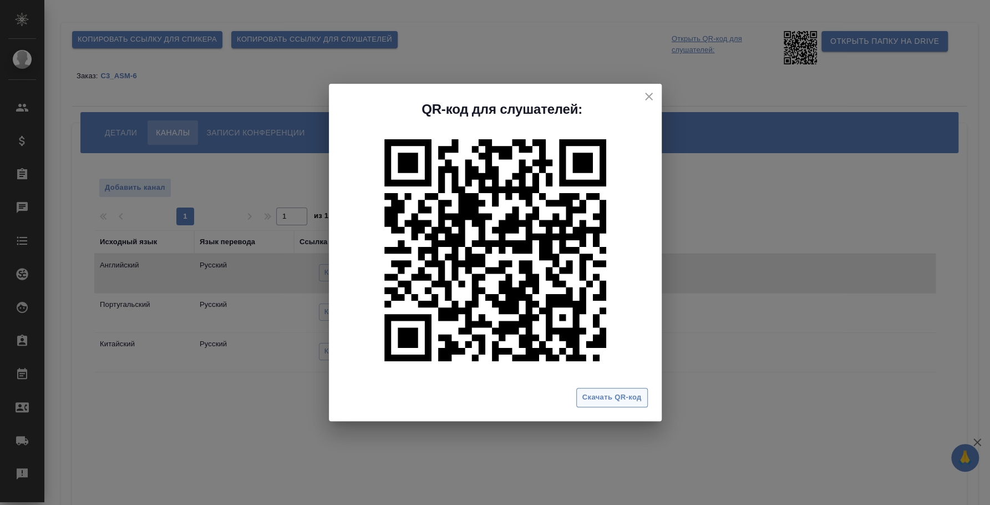
click at [614, 398] on span "Скачать QR-код" at bounding box center [611, 397] width 59 height 13
click at [201, 448] on div "QR-код для слушателей: Скачать QR-код" at bounding box center [495, 252] width 990 height 505
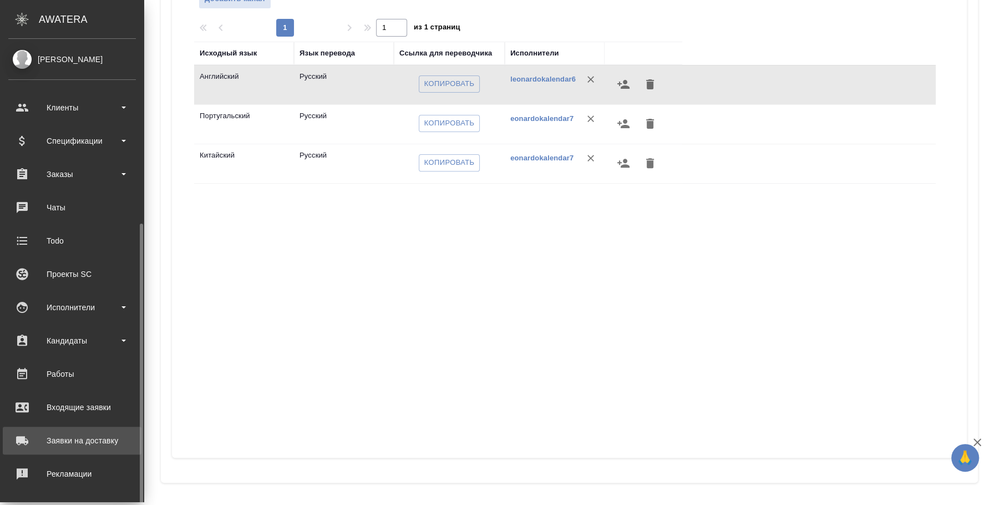
scroll to position [102, 0]
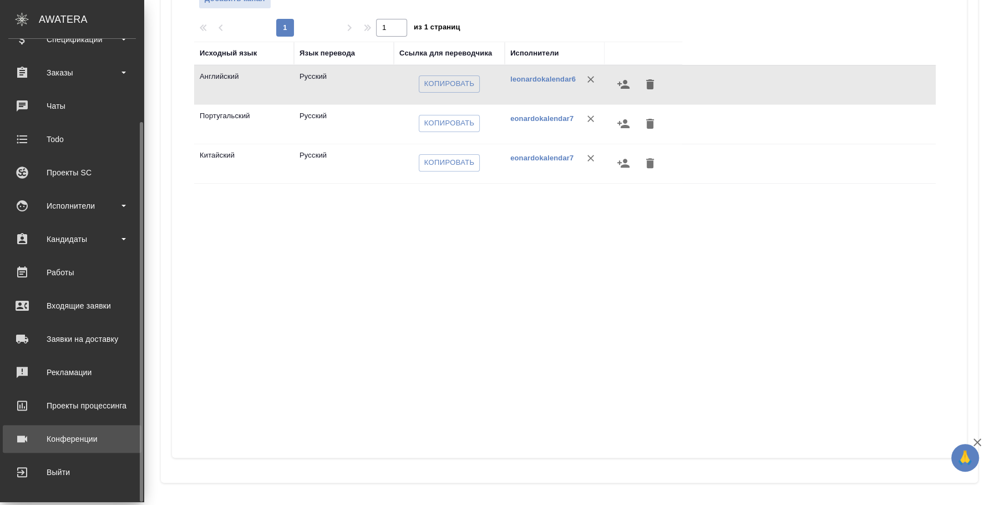
click at [84, 436] on div "Конференции" at bounding box center [72, 438] width 128 height 17
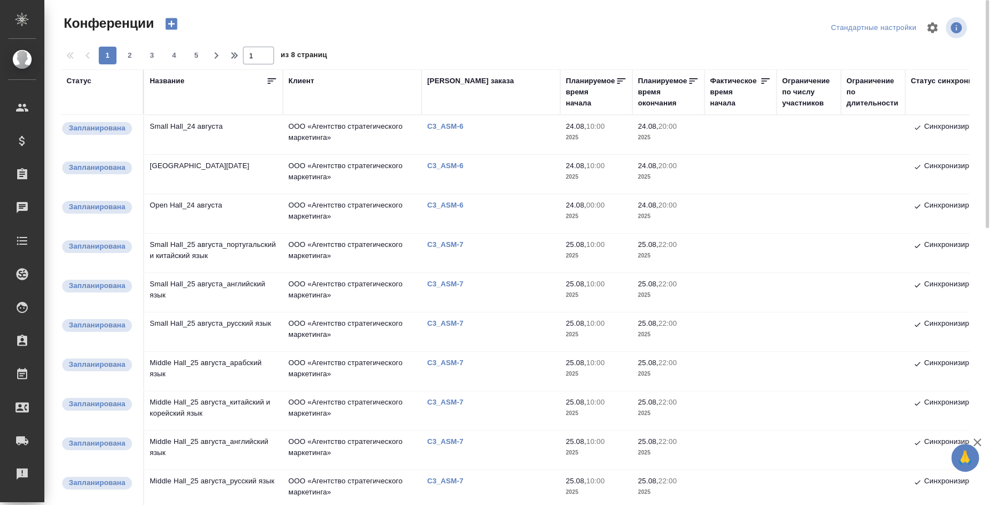
click at [170, 24] on icon "button" at bounding box center [172, 24] width 16 height 16
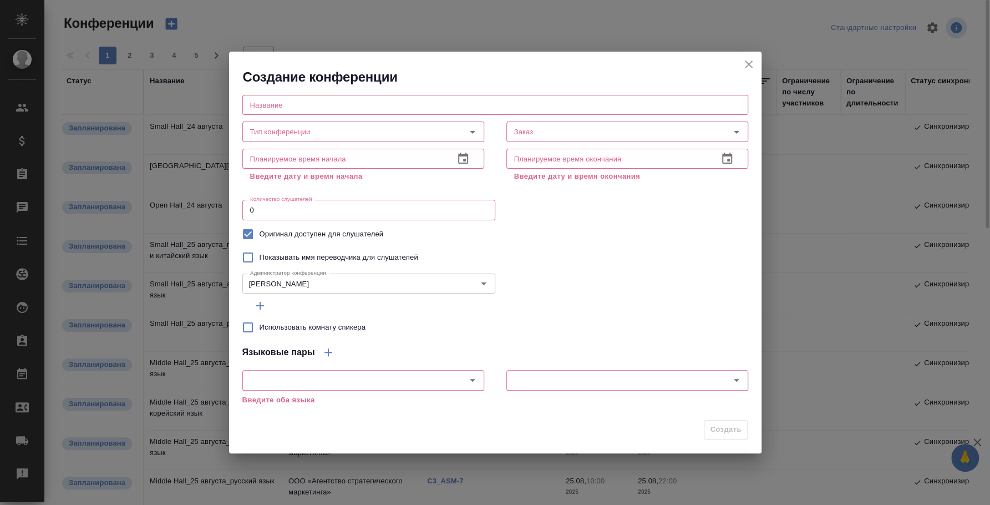
click at [301, 113] on input "text" at bounding box center [495, 105] width 506 height 20
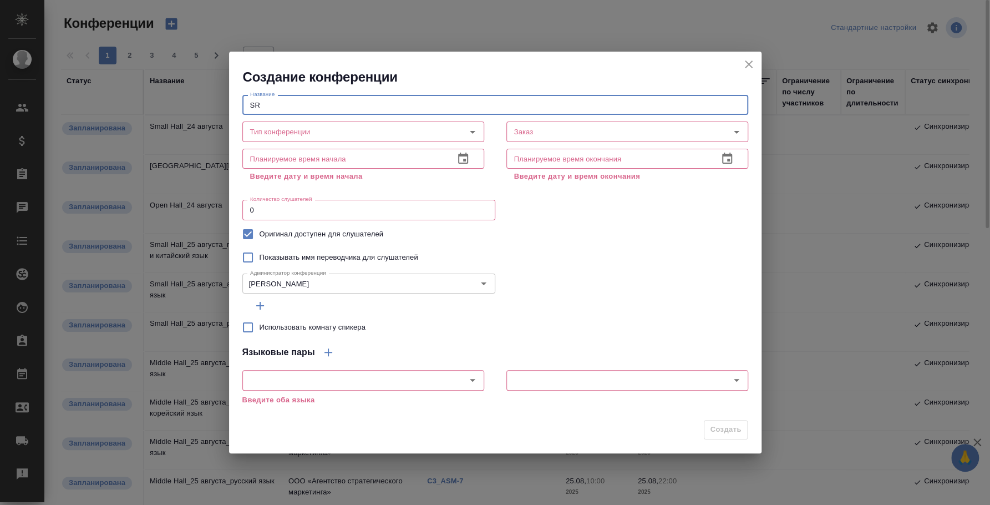
type input "S"
type input "Art_Hall_24 августа"
drag, startPoint x: 591, startPoint y: 231, endPoint x: 576, endPoint y: 226, distance: 15.8
click at [591, 231] on div "Оригинал доступен для слушателей" at bounding box center [495, 233] width 506 height 23
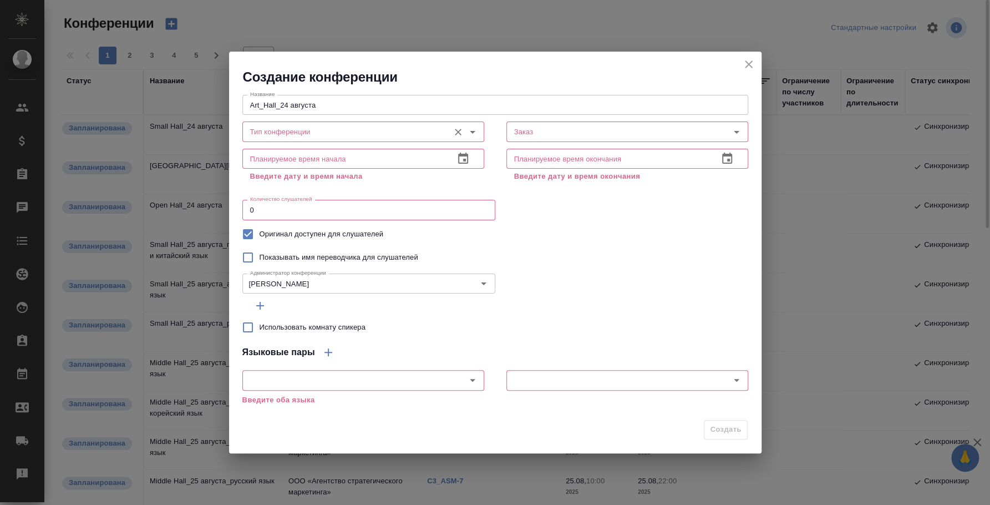
click at [276, 124] on div "Тип конференции" at bounding box center [363, 131] width 242 height 20
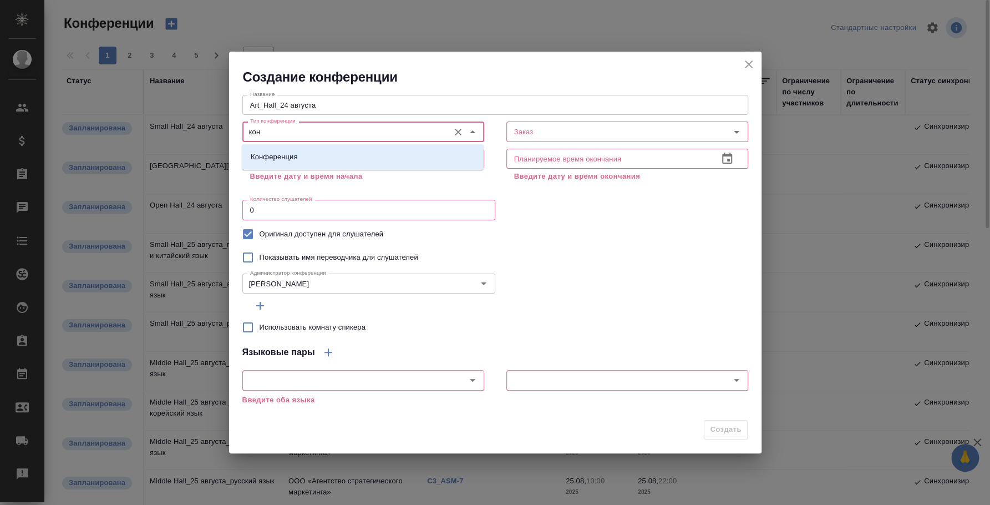
click at [433, 151] on li "Конференция" at bounding box center [363, 157] width 242 height 20
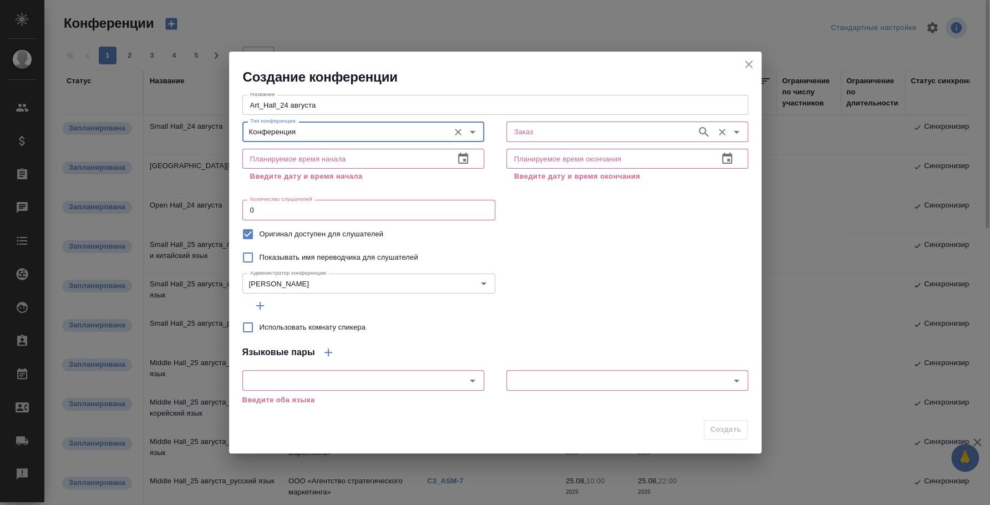
type input "Конференция"
click at [512, 132] on input "Заказ" at bounding box center [600, 131] width 181 height 13
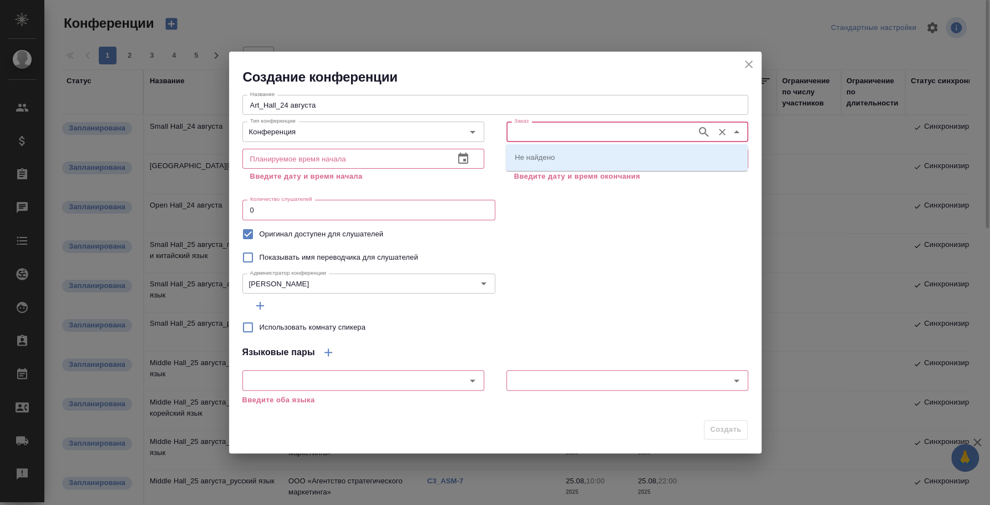
click at [539, 136] on input "Заказ" at bounding box center [600, 131] width 181 height 13
paste input "C3_ASM-6"
type input "C3_ASM-6"
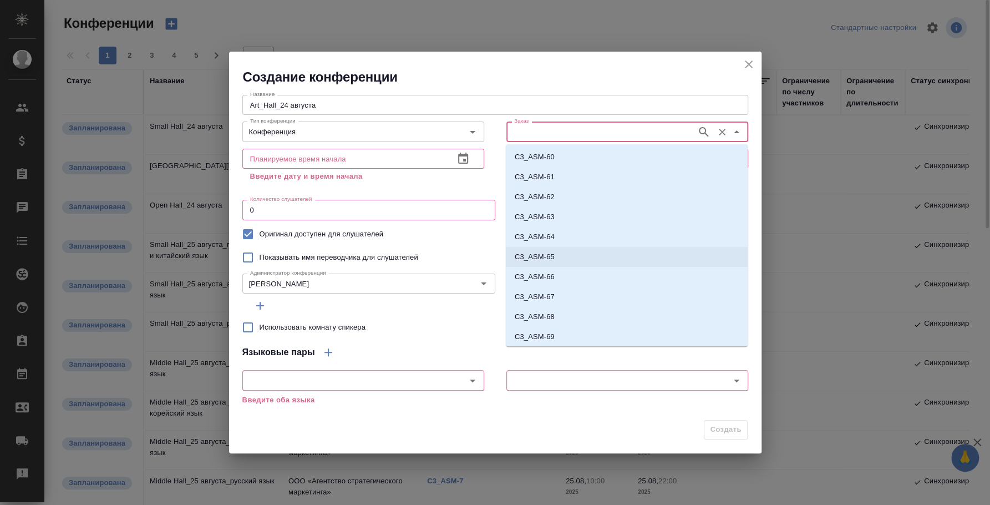
scroll to position [40, 0]
click at [559, 312] on li "C3_ASM-6" at bounding box center [627, 316] width 242 height 20
type input "C3_ASM-6"
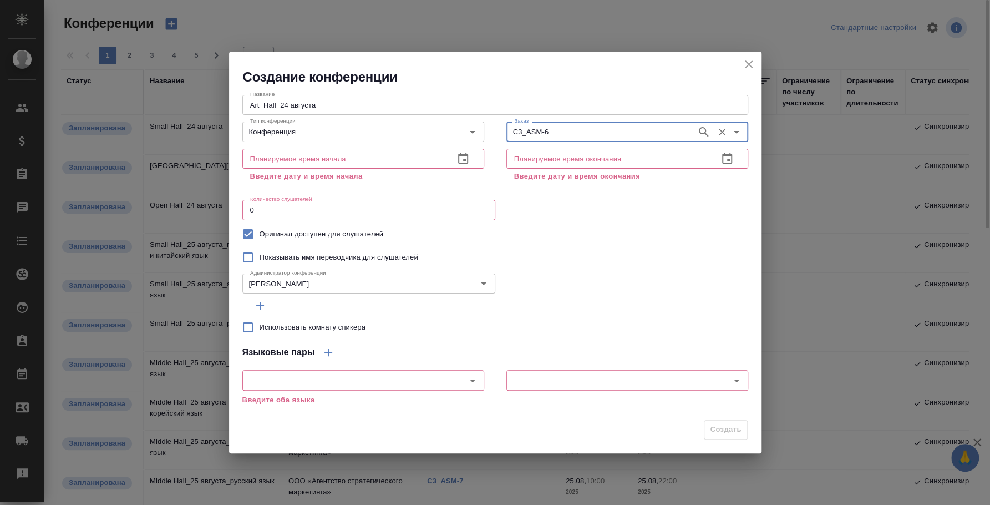
click at [623, 263] on div "Показывать имя переводчика для слушателей" at bounding box center [495, 257] width 506 height 23
click at [468, 156] on icon "button" at bounding box center [463, 158] width 13 height 13
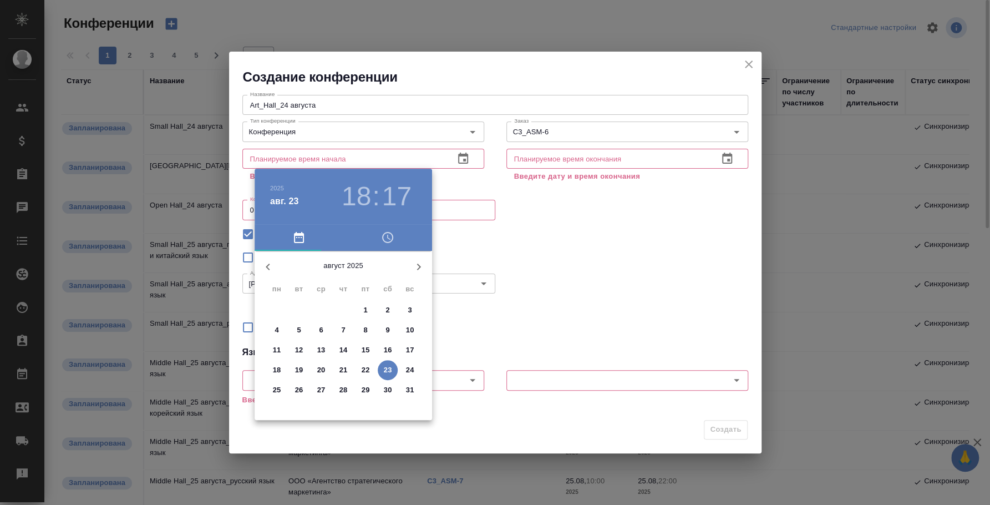
click at [414, 373] on span "24" at bounding box center [410, 369] width 20 height 11
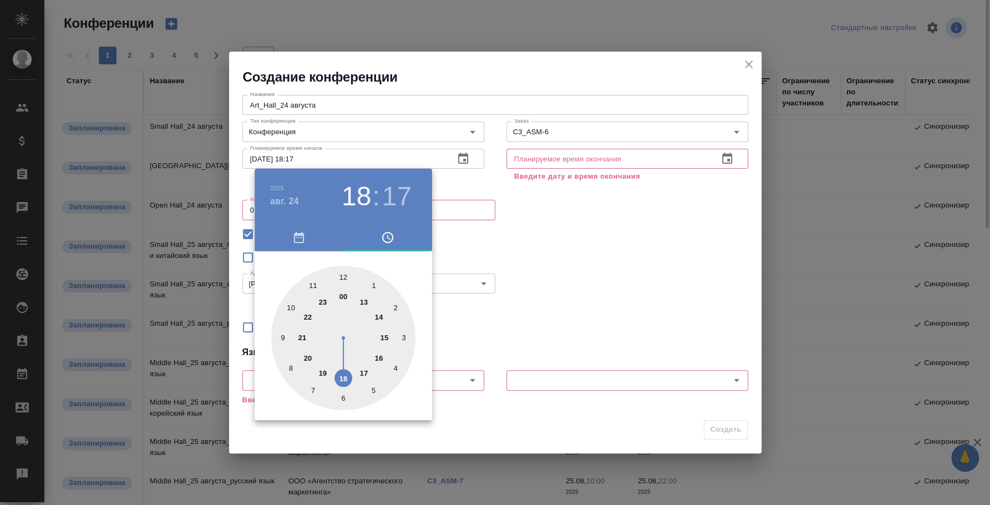
click at [594, 246] on div at bounding box center [495, 252] width 990 height 505
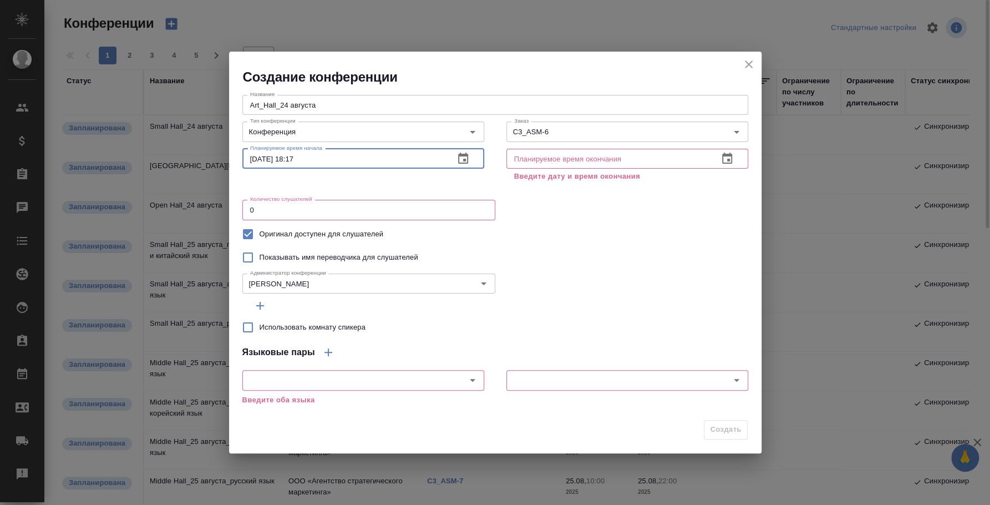
drag, startPoint x: 306, startPoint y: 155, endPoint x: 319, endPoint y: 153, distance: 12.9
click at [311, 156] on input "24.08.2025 18:17" at bounding box center [343, 159] width 203 height 20
type input "[DATE] 10:00"
click at [731, 156] on icon "button" at bounding box center [727, 158] width 10 height 11
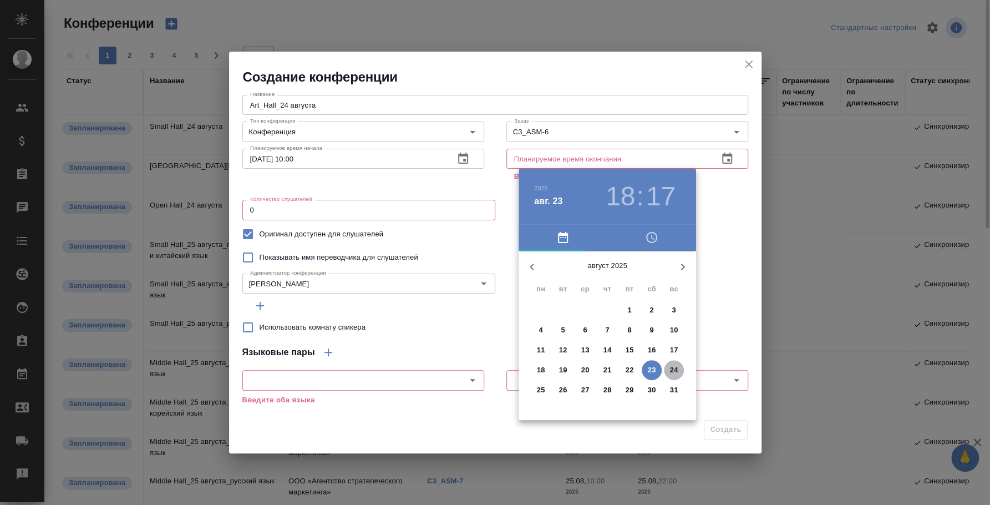
click at [675, 370] on p "24" at bounding box center [674, 369] width 8 height 11
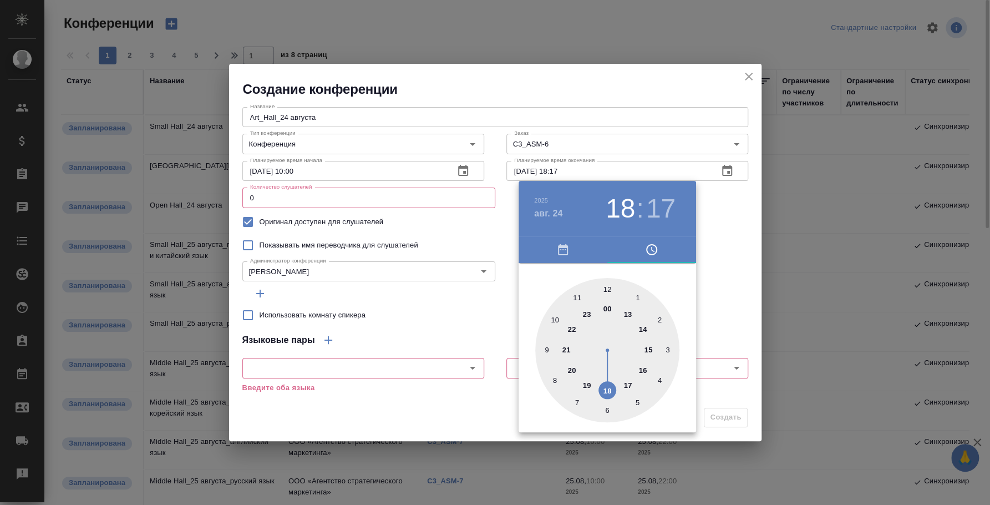
drag, startPoint x: 553, startPoint y: 168, endPoint x: 570, endPoint y: 168, distance: 17.2
click at [570, 168] on div at bounding box center [495, 252] width 990 height 505
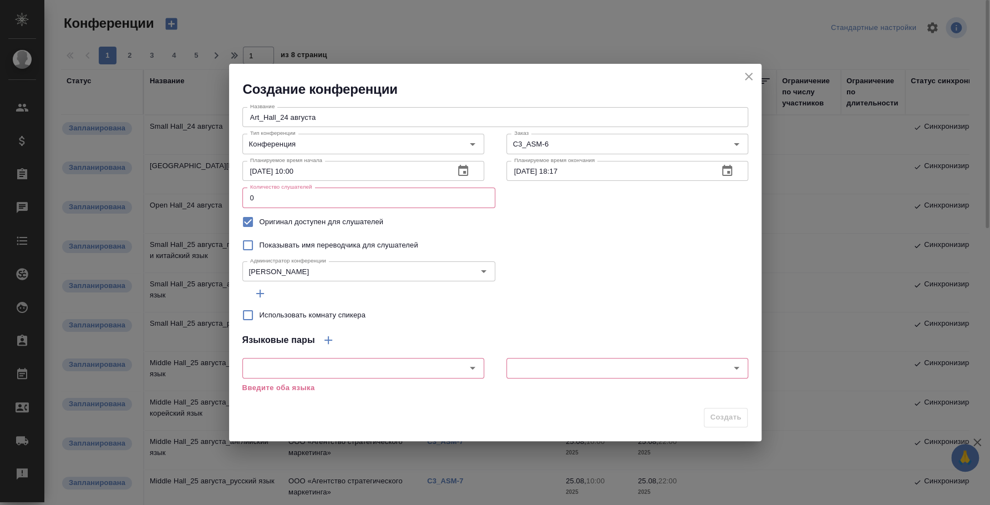
click at [570, 168] on div "2025 авг. 24 18 : 17 00 1 2 3 4 5 6 7 8 9 10 11 12 13 14 15 16 17 18 19 20 21 2…" at bounding box center [495, 252] width 990 height 505
click at [570, 168] on input "24.08.2025 18:17" at bounding box center [607, 171] width 203 height 20
drag, startPoint x: 554, startPoint y: 170, endPoint x: 582, endPoint y: 171, distance: 27.7
click at [582, 171] on input "24.08.2025 18:17" at bounding box center [607, 171] width 203 height 20
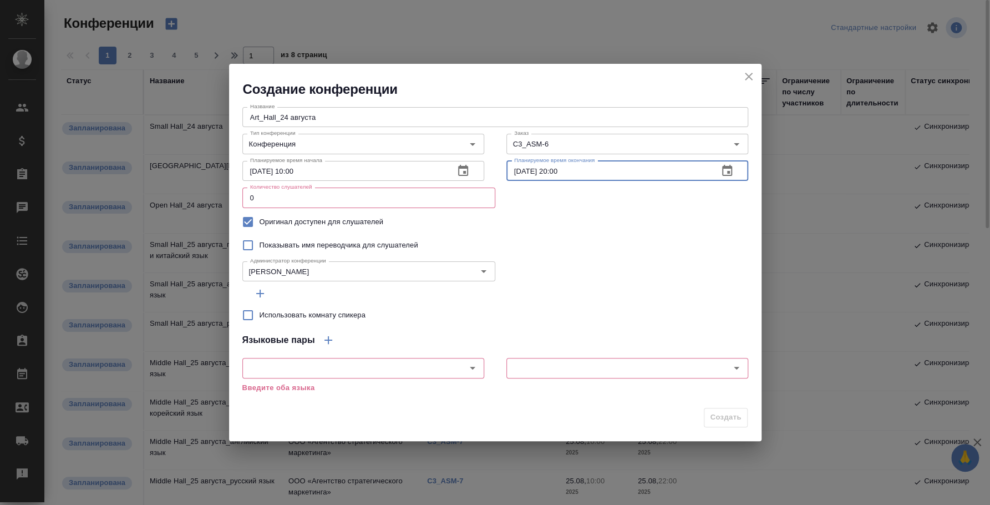
type input "24.08.2025 20:00"
click at [677, 226] on div "Оригинал доступен для слушателей" at bounding box center [495, 221] width 506 height 23
drag, startPoint x: 260, startPoint y: 198, endPoint x: 224, endPoint y: 194, distance: 36.3
click at [224, 194] on div "Создание конференции Название Art_Hall_24 августа Название Тип конференции Конф…" at bounding box center [495, 252] width 990 height 505
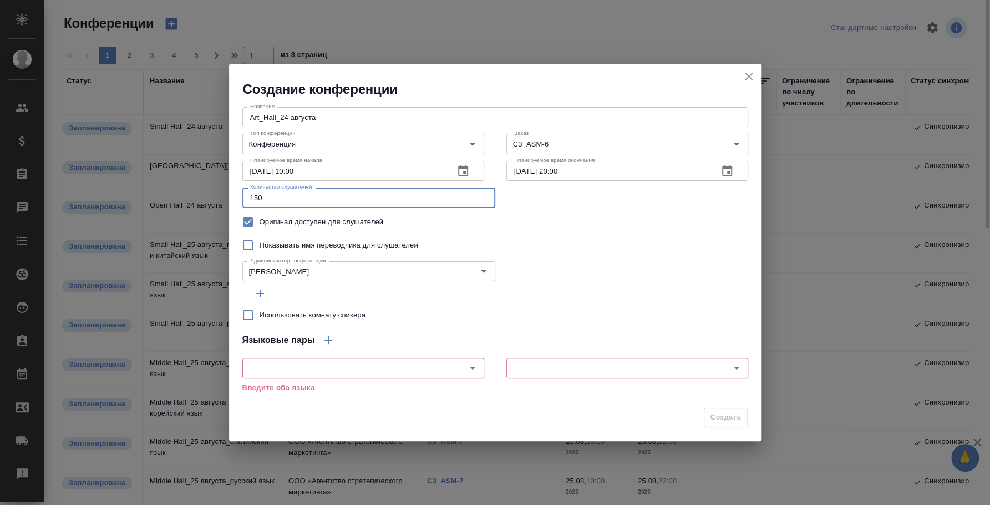
type input "150"
click at [551, 268] on div "Администратор конференции Федотова Ирина Администратор конференции" at bounding box center [495, 270] width 506 height 27
click at [247, 316] on input "Использовать комнату спикера" at bounding box center [247, 314] width 23 height 23
checkbox input "true"
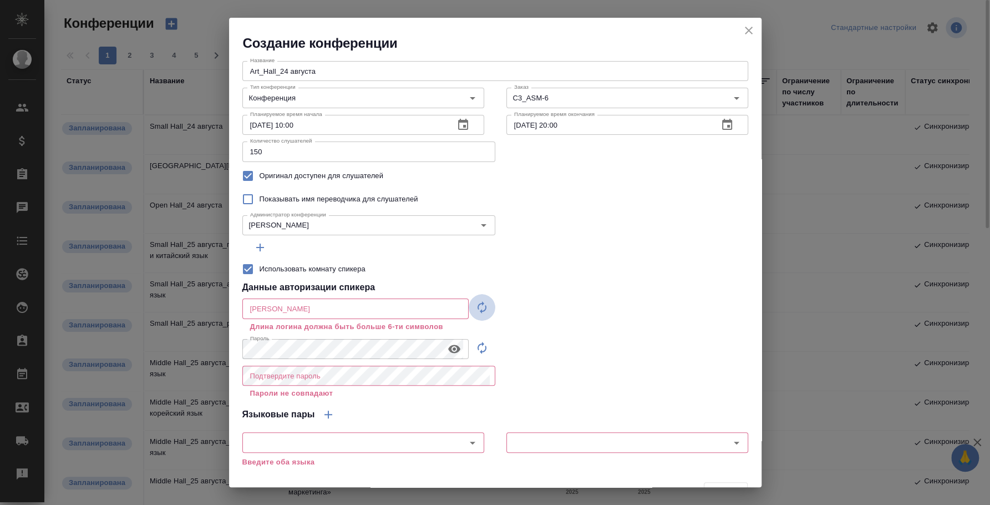
click at [475, 305] on icon "button" at bounding box center [481, 307] width 13 height 13
type input "speaker_j0s0MaTl"
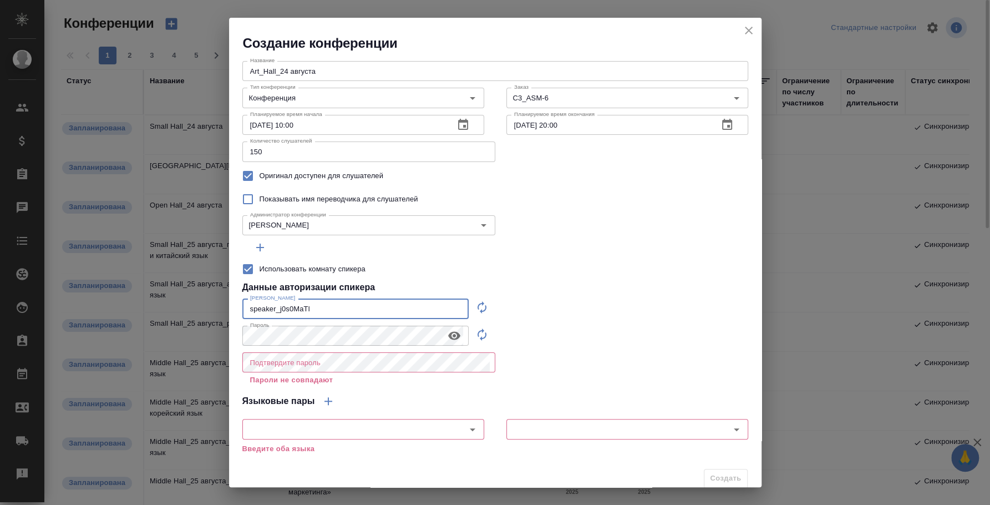
drag, startPoint x: 357, startPoint y: 315, endPoint x: 201, endPoint y: 310, distance: 156.5
click at [201, 310] on div "Создание конференции Название Art_Hall_24 августа Название Тип конференции Конф…" at bounding box center [495, 252] width 990 height 505
click at [454, 335] on icon "button" at bounding box center [454, 335] width 12 height 8
click at [408, 256] on div at bounding box center [495, 247] width 506 height 20
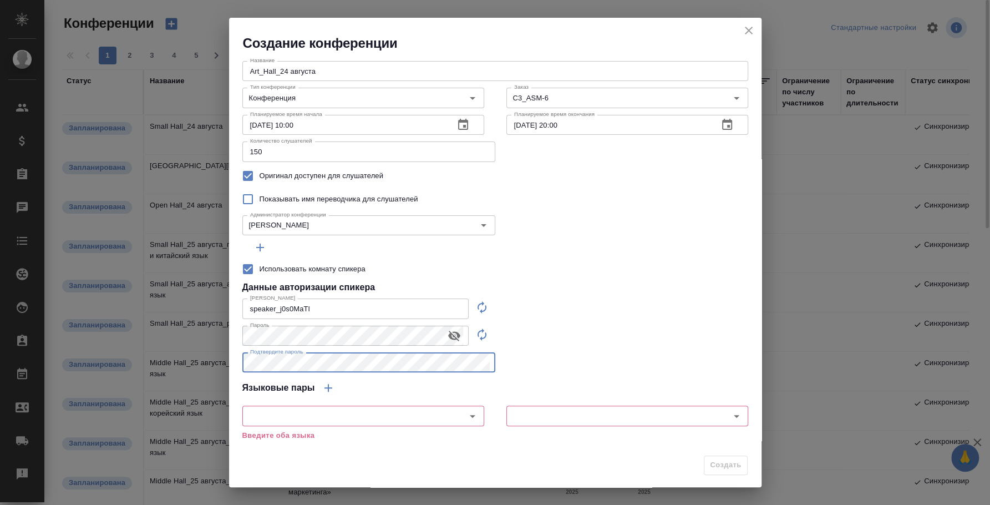
click at [536, 348] on div "Название Art_Hall_24 августа Название Тип конференции Конференция Тип конференц…" at bounding box center [495, 251] width 533 height 398
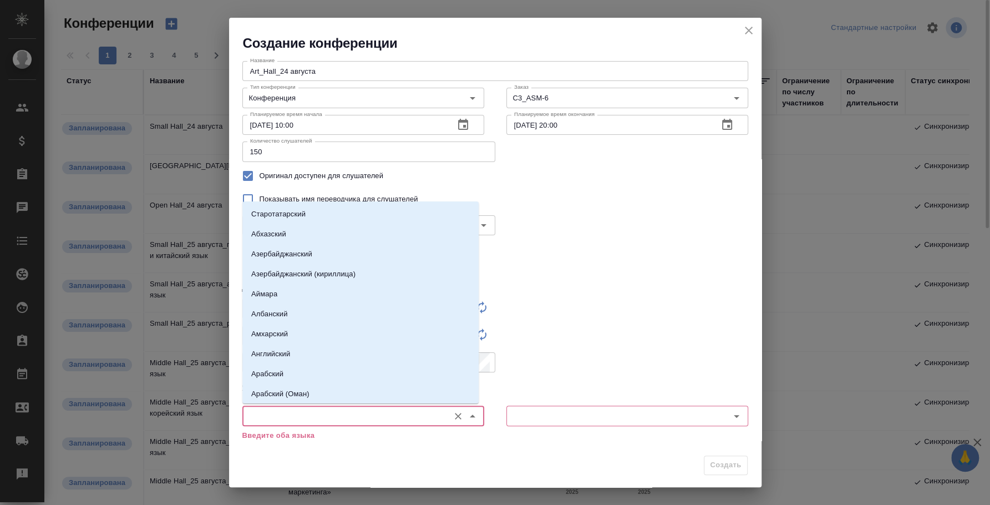
click at [381, 415] on input "text" at bounding box center [345, 415] width 198 height 13
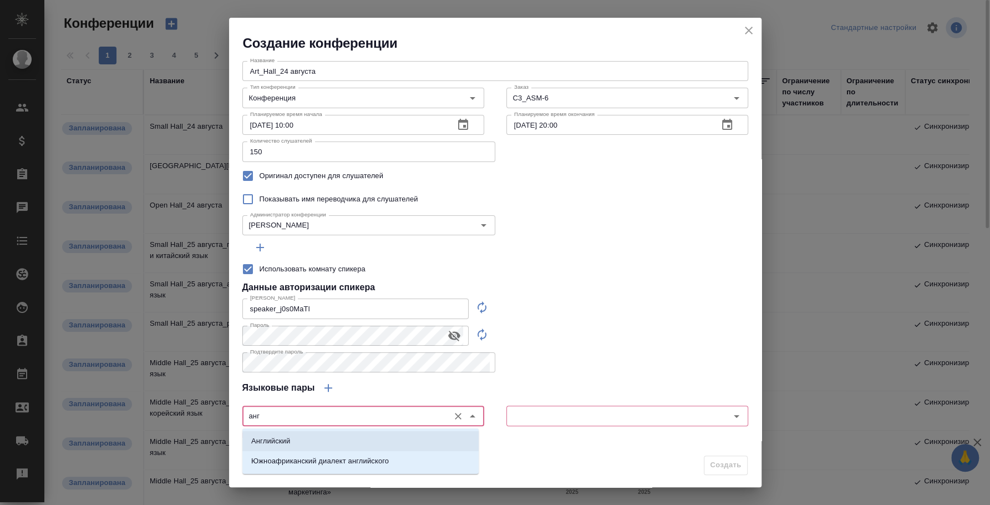
click at [379, 438] on li "Английский" at bounding box center [360, 441] width 236 height 20
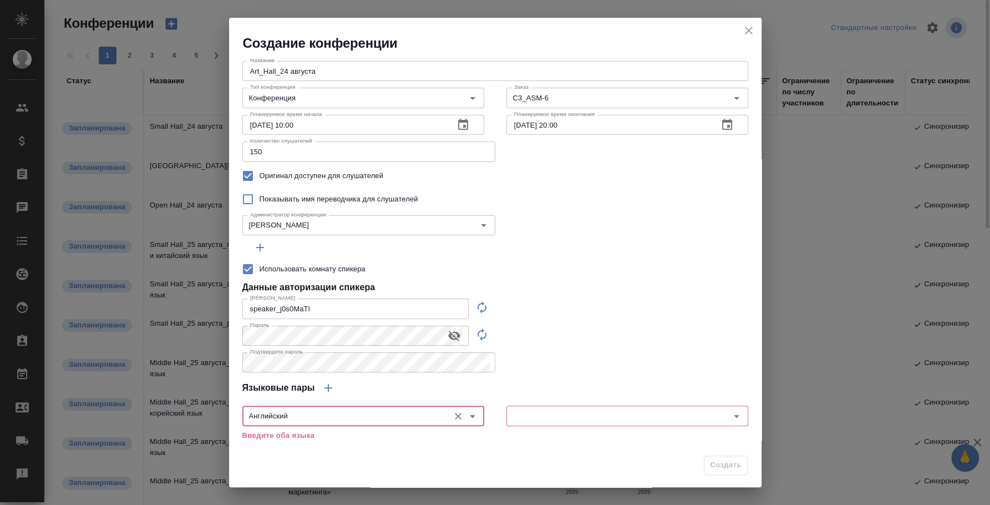
type input "Английский"
click at [563, 416] on input "text" at bounding box center [609, 415] width 198 height 13
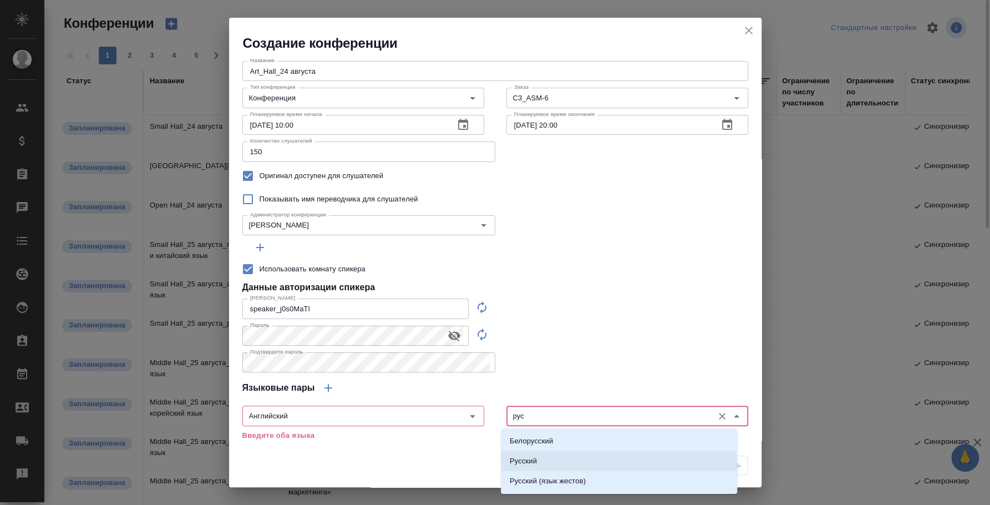
click at [589, 464] on li "Русский" at bounding box center [619, 461] width 236 height 20
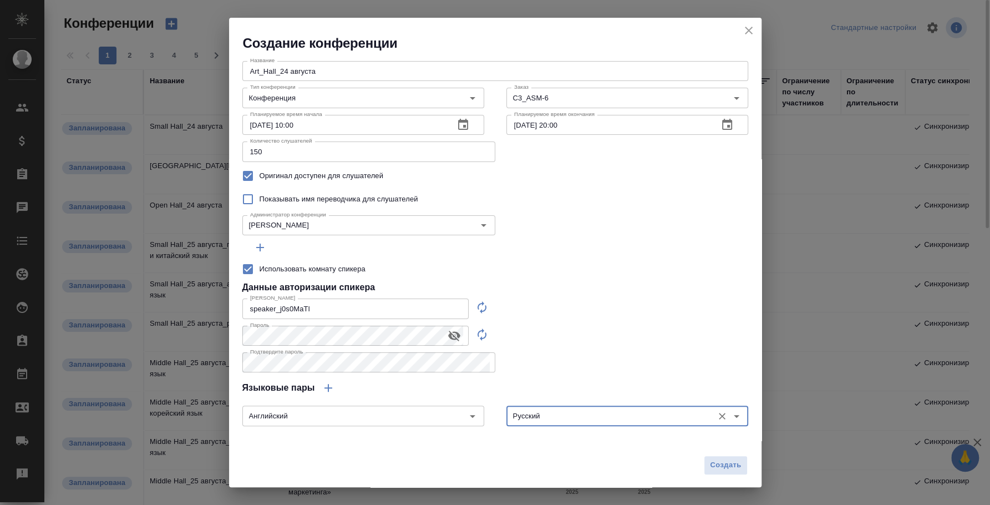
type input "Русский"
click at [322, 385] on icon "button" at bounding box center [328, 387] width 13 height 13
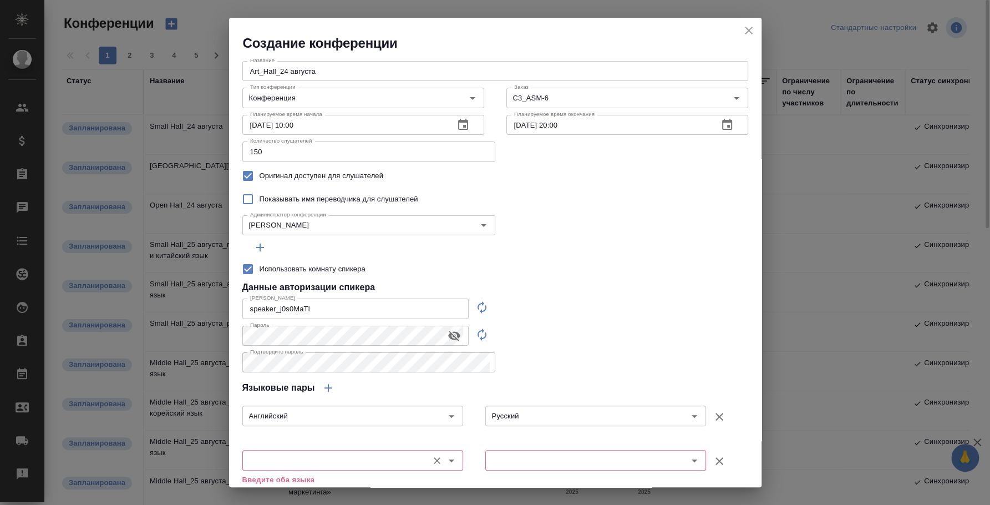
click at [325, 452] on div "​" at bounding box center [352, 460] width 221 height 20
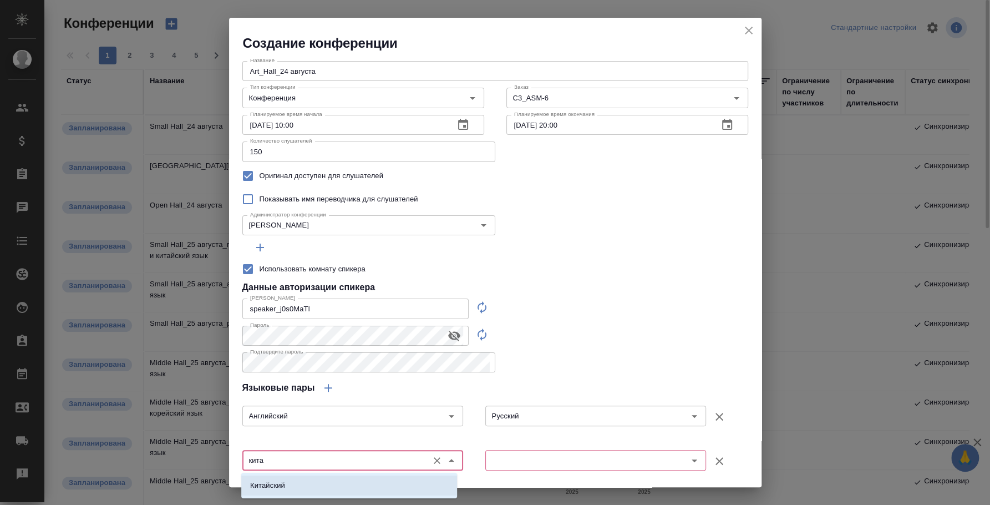
click at [408, 486] on li "Китайский" at bounding box center [349, 485] width 216 height 20
type input "Китайский"
click at [518, 458] on input "text" at bounding box center [577, 459] width 177 height 13
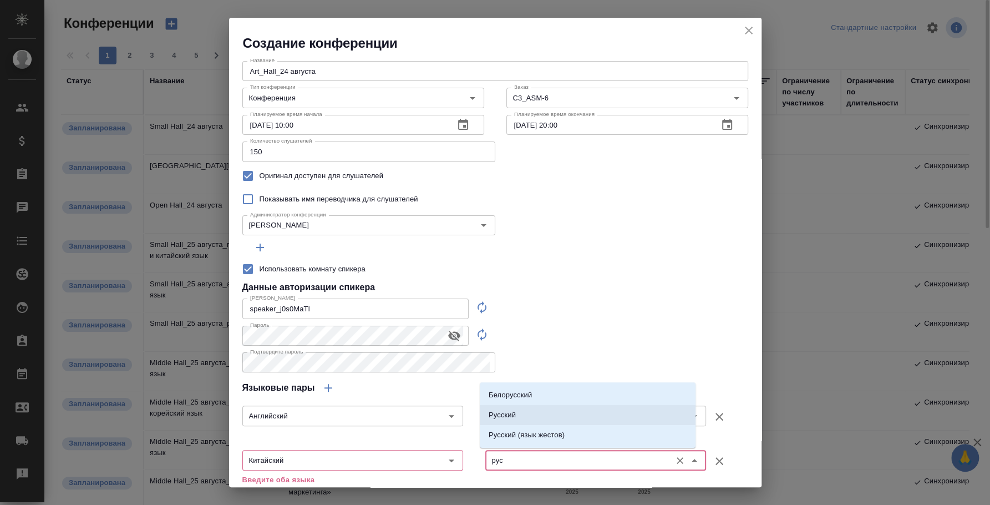
click at [524, 406] on li "Русский" at bounding box center [588, 415] width 216 height 20
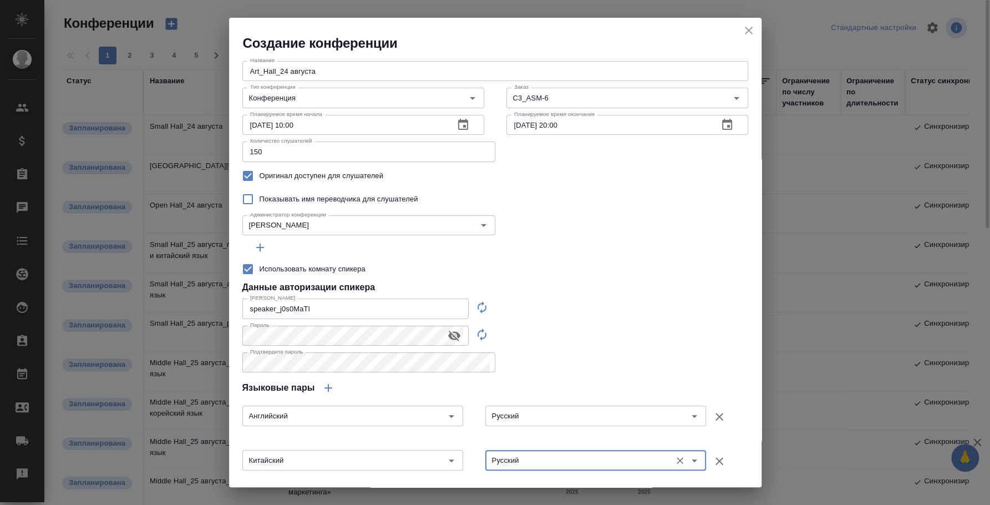
type input "Русский"
click at [558, 352] on div "Название Art_Hall_24 августа Название Тип конференции Конференция Тип конференц…" at bounding box center [495, 273] width 533 height 442
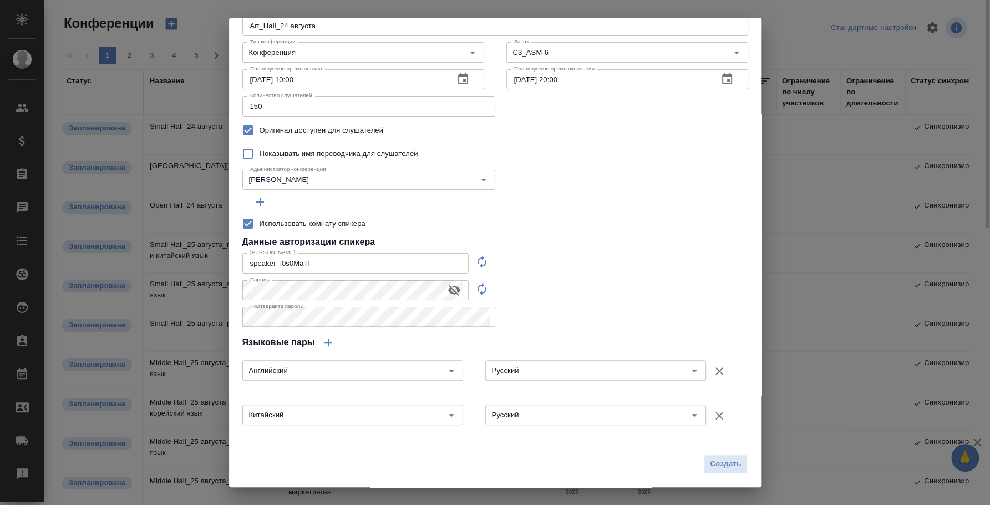
click at [596, 306] on div "Название Art_Hall_24 августа Название Тип конференции Конференция Тип конференц…" at bounding box center [495, 228] width 533 height 442
click at [115, 298] on div "Создание конференции Название Art_Hall_24 августа Название Тип конференции Конф…" at bounding box center [495, 252] width 990 height 505
click at [418, 212] on div "Использовать комнату спикера" at bounding box center [495, 223] width 506 height 23
click at [710, 458] on span "Создать" at bounding box center [725, 464] width 31 height 13
type input "0"
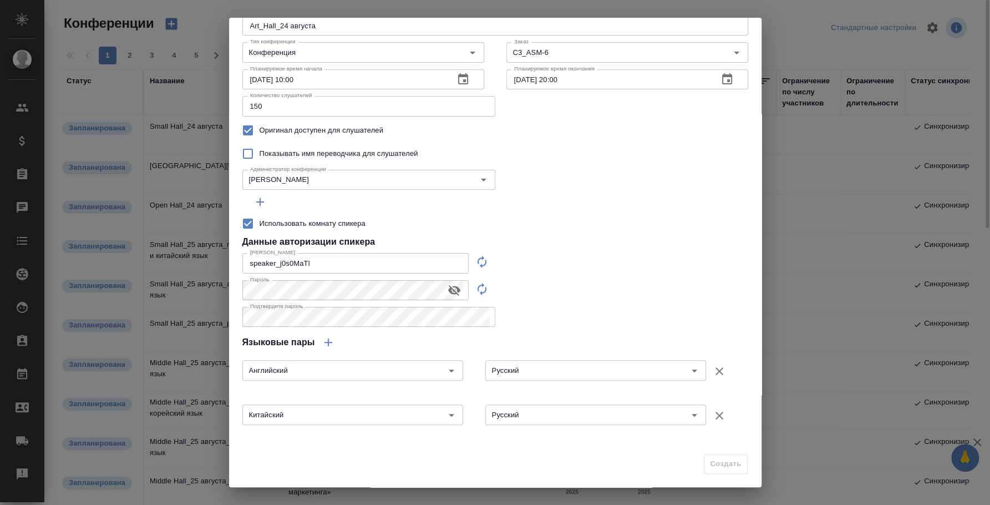
checkbox input "false"
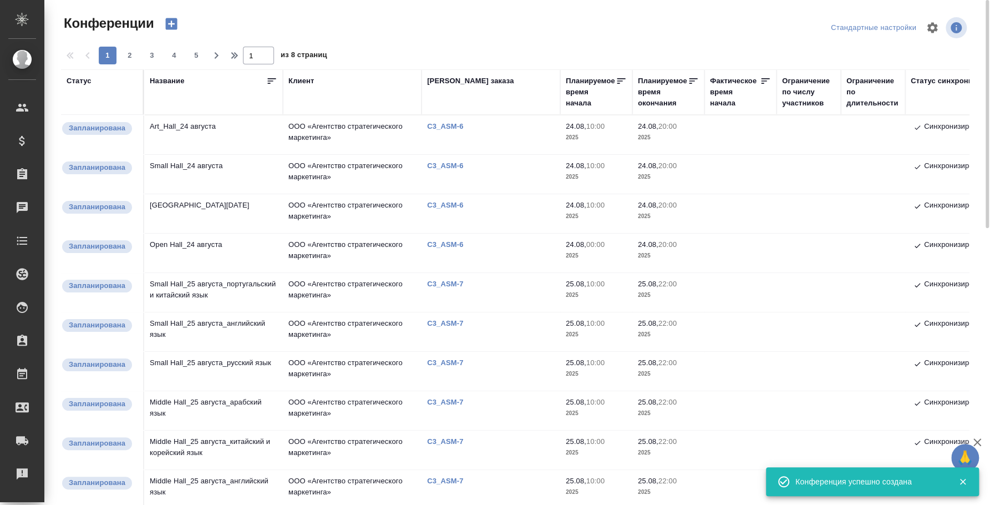
scroll to position [0, 0]
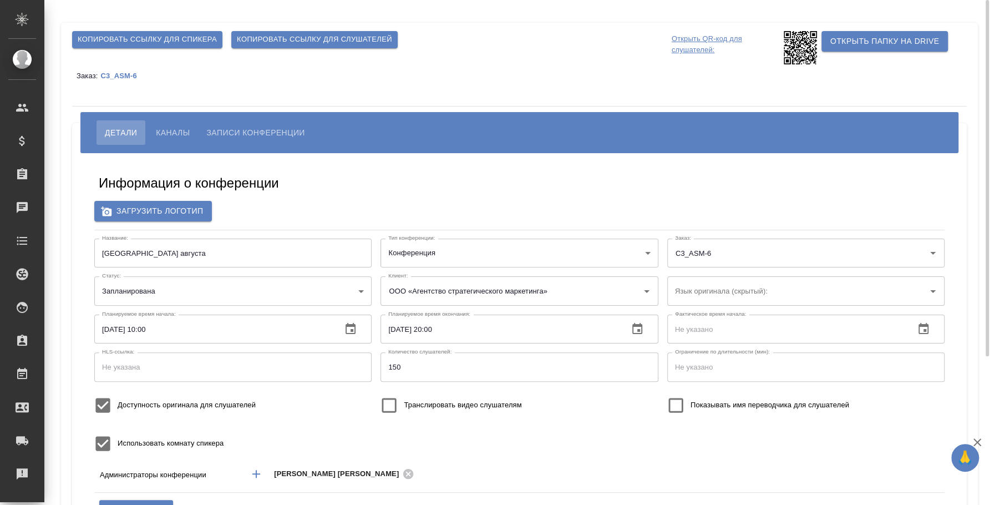
type input "Small Hall_24 августа"
click at [186, 135] on span "Каналы" at bounding box center [173, 132] width 34 height 13
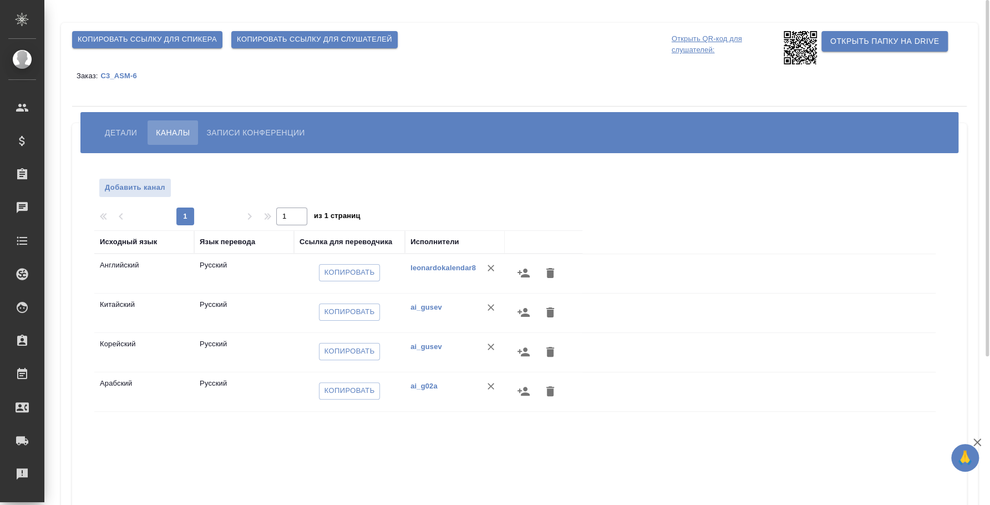
click at [111, 142] on button "Детали" at bounding box center [121, 132] width 49 height 24
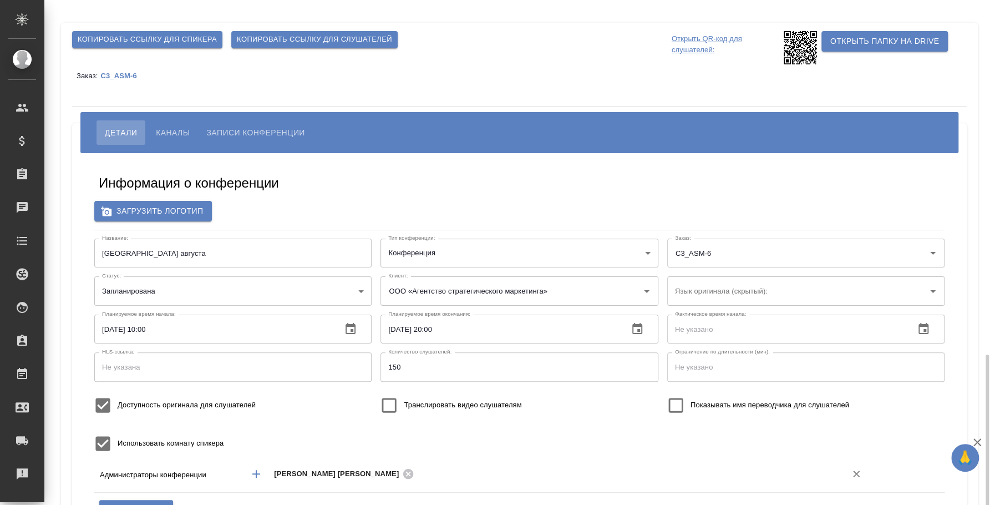
scroll to position [210, 0]
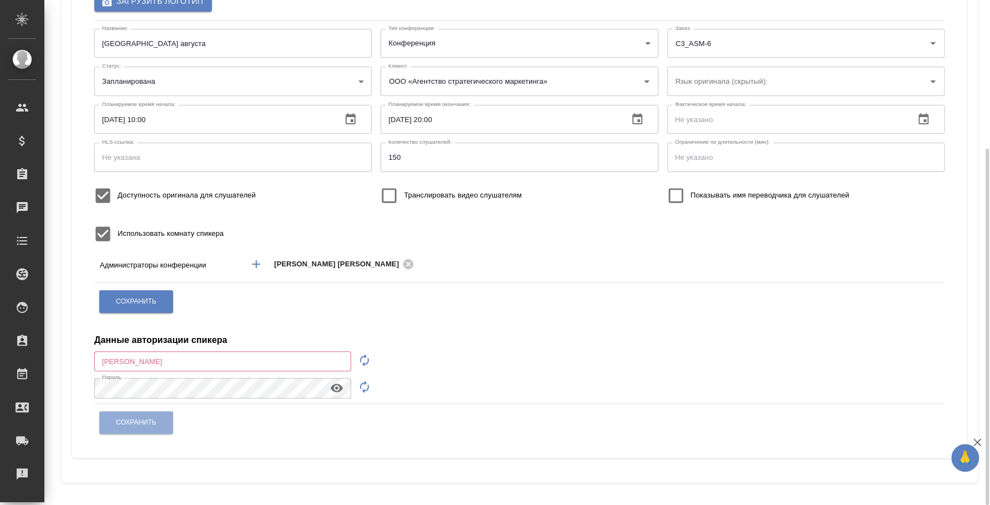
click at [205, 359] on input "text" at bounding box center [222, 361] width 257 height 20
paste input "speaker_EY6kCCiN"
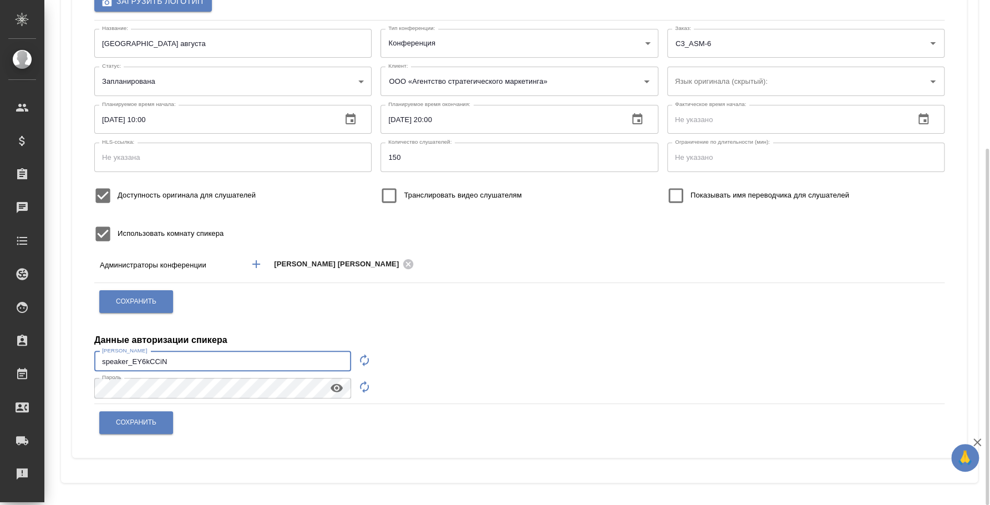
type input "speaker_EY6kCCiN"
click at [143, 420] on span "Сохранить" at bounding box center [136, 422] width 40 height 9
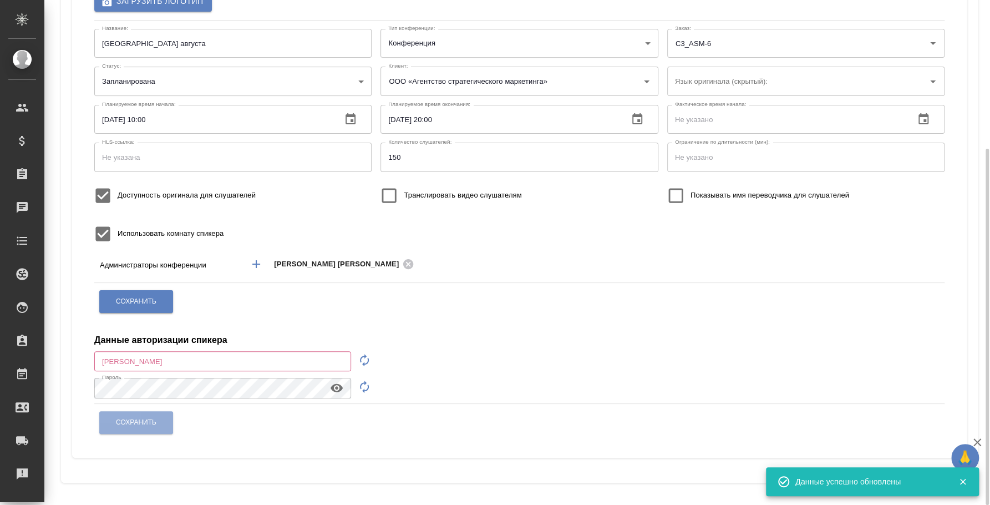
scroll to position [2, 0]
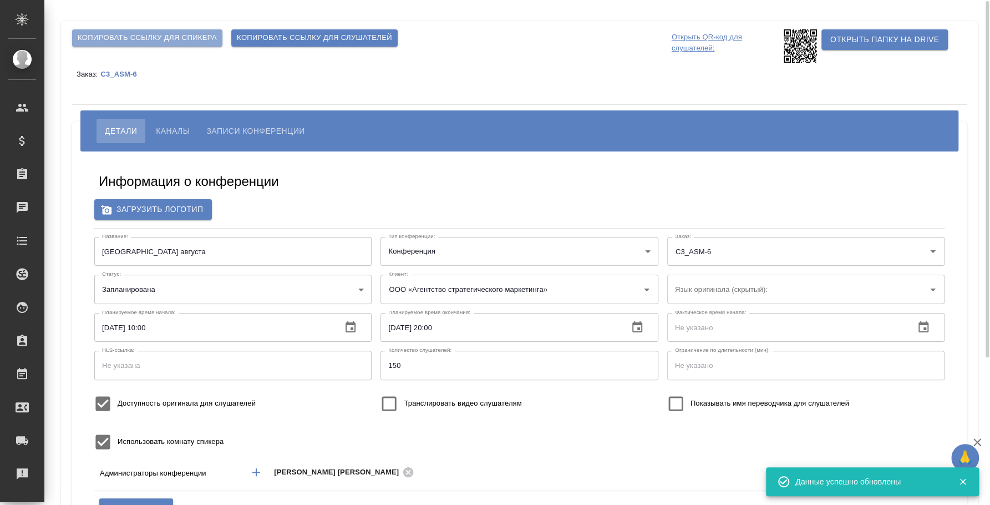
click at [153, 43] on span "Копировать ссылку для спикера" at bounding box center [147, 38] width 139 height 13
click at [262, 36] on span "Копировать ссылку для слушателей" at bounding box center [314, 38] width 155 height 13
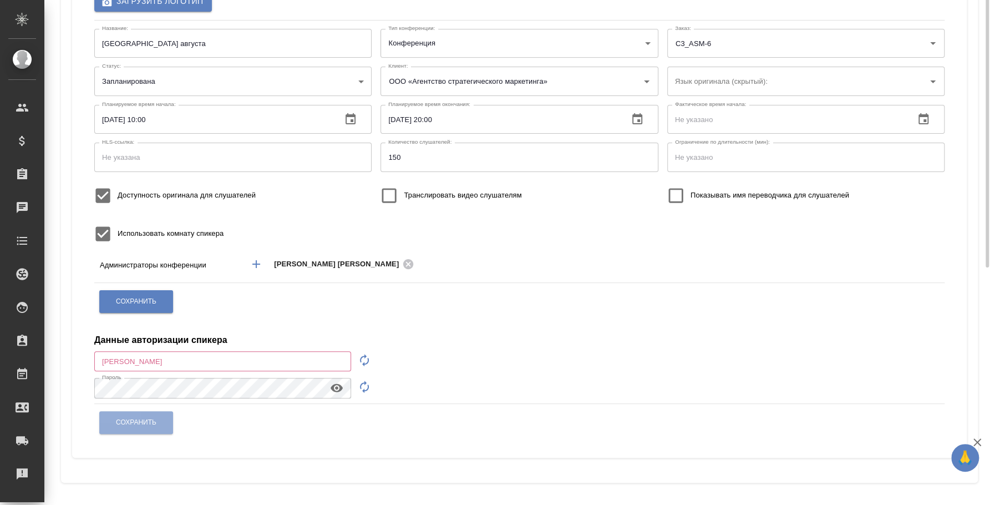
scroll to position [0, 0]
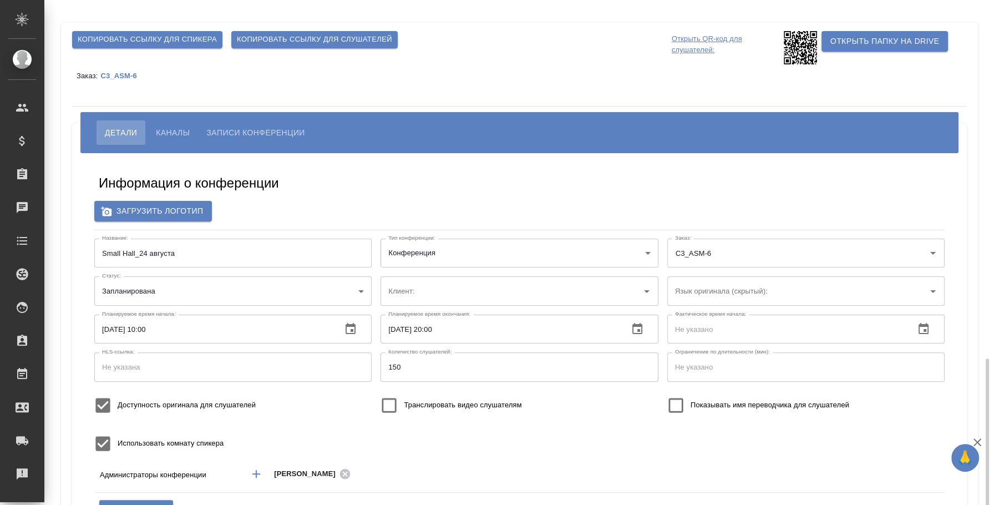
scroll to position [210, 0]
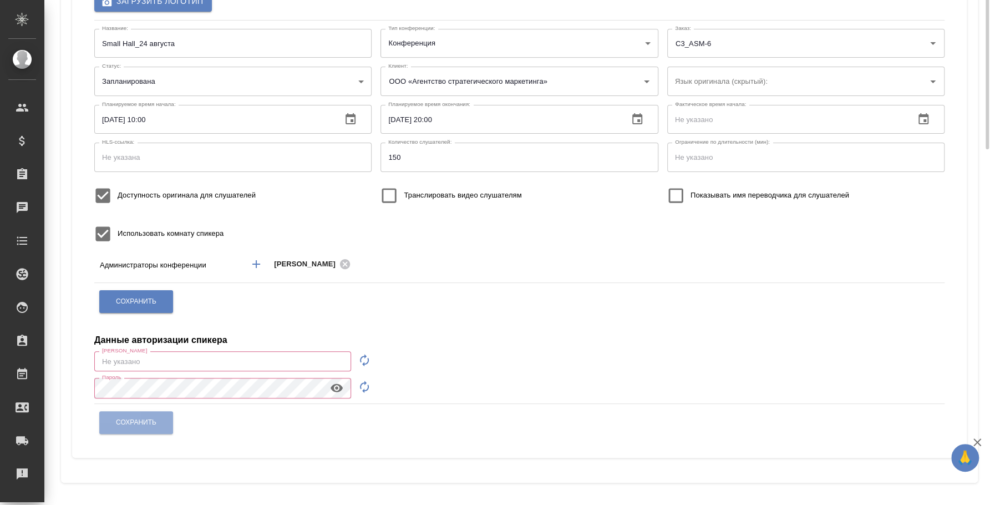
type input "ООО «Агентство стратегического маркетинга»"
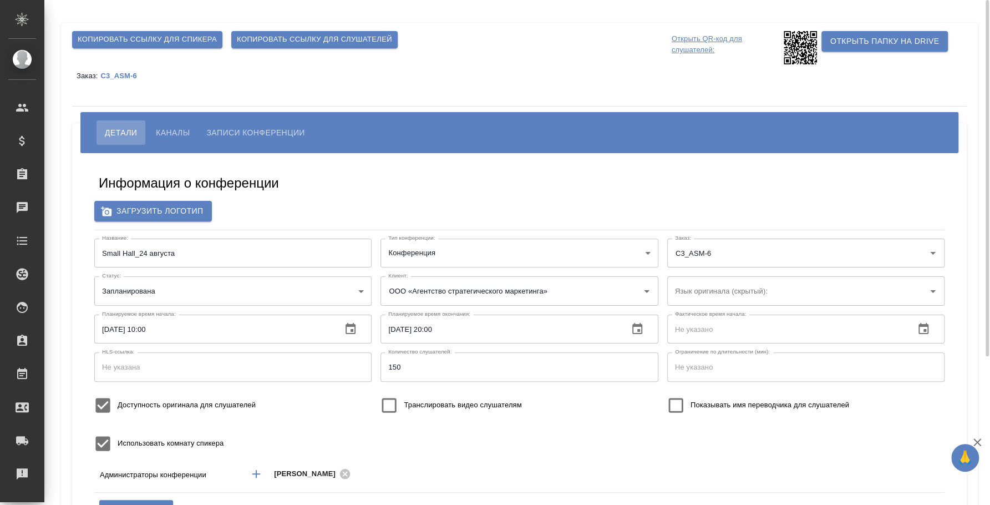
click at [164, 44] on span "Копировать ссылку для спикера" at bounding box center [147, 39] width 139 height 13
click at [317, 43] on span "Копировать ссылку для слушателей" at bounding box center [314, 39] width 155 height 13
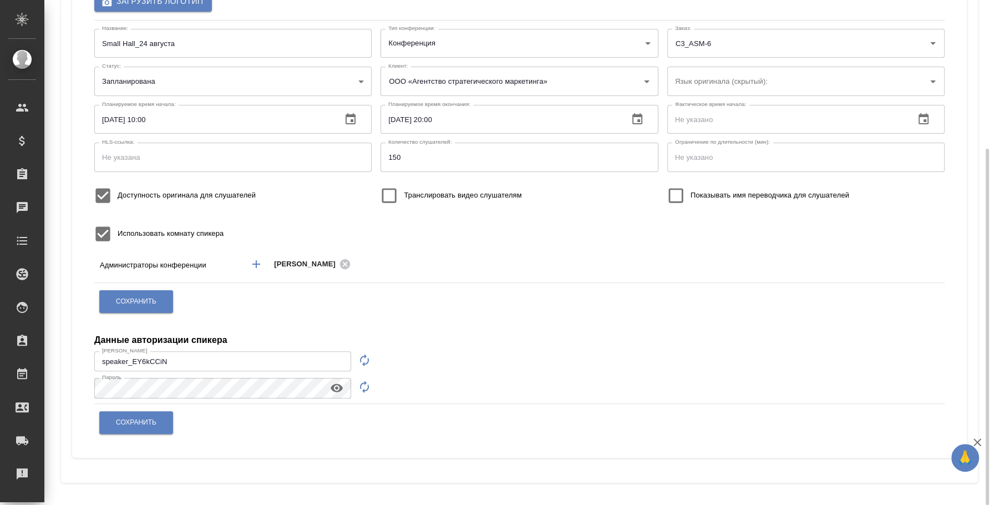
click at [259, 356] on input "speaker_EY6kCCiN" at bounding box center [222, 361] width 257 height 20
click at [252, 356] on input "speaker_EY6kCCiN" at bounding box center [222, 361] width 257 height 20
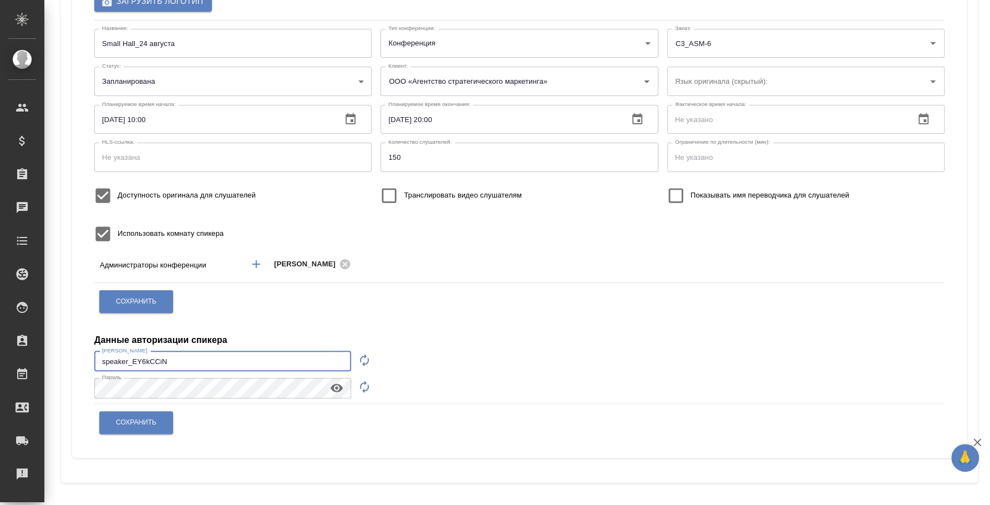
drag, startPoint x: 229, startPoint y: 357, endPoint x: -17, endPoint y: 353, distance: 245.2
click at [0, 353] on html "🙏 .cls-1 fill:#fff; AWATERA Fedotova Irina Клиенты Спецификации Заказы 0 Чаты T…" at bounding box center [495, 252] width 990 height 505
paste input "dgUUbn81"
type input "speaker_dgUUbn81"
click at [49, 373] on div "Копировать ссылку для спикера Копировать ссылку для слушателей Открыть QR-код д…" at bounding box center [517, 147] width 946 height 715
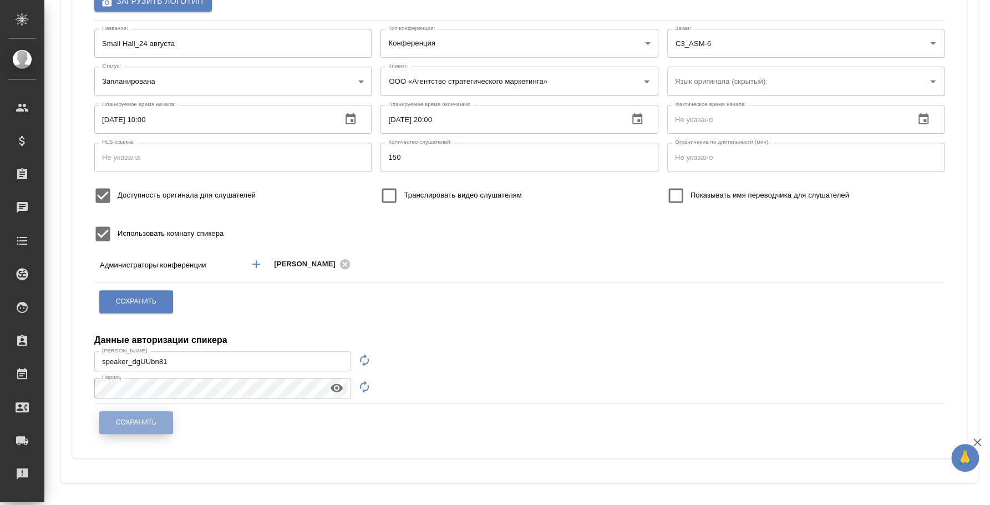
click at [141, 420] on span "Сохранить" at bounding box center [136, 422] width 40 height 9
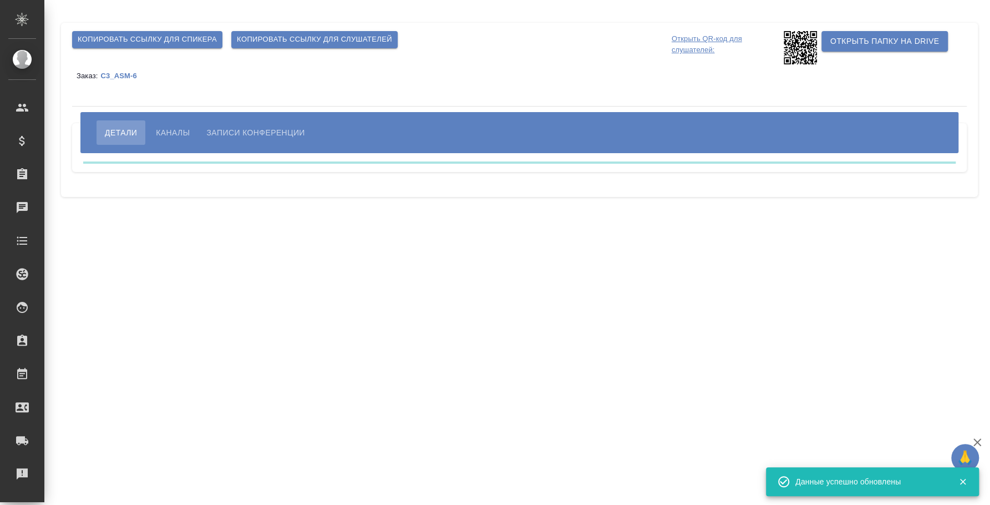
scroll to position [0, 0]
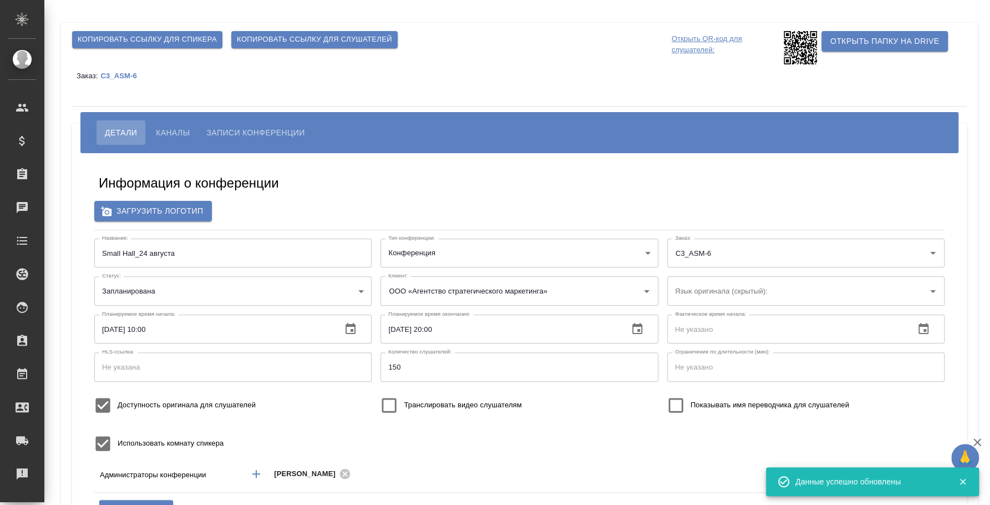
click at [155, 38] on span "Копировать ссылку для спикера" at bounding box center [147, 39] width 139 height 13
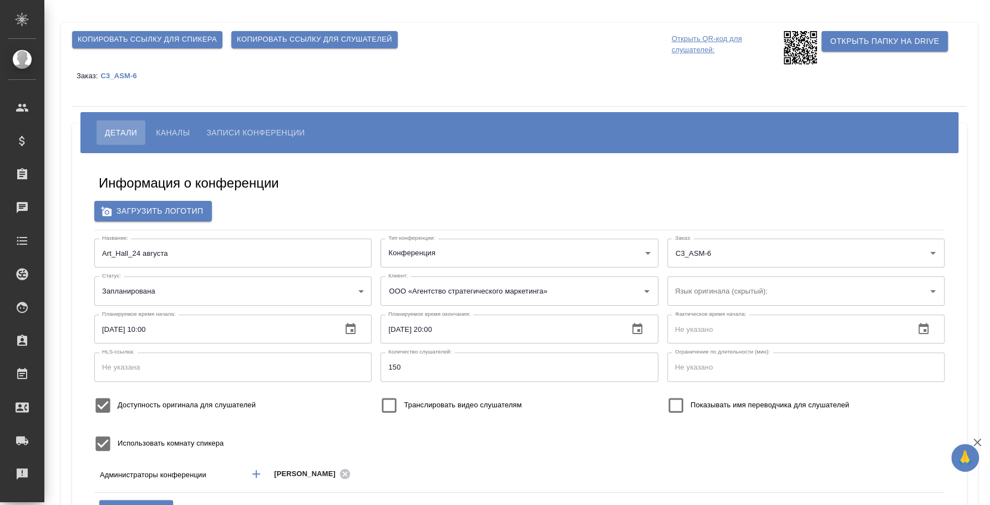
type input "150"
click at [179, 136] on span "Каналы" at bounding box center [173, 132] width 34 height 13
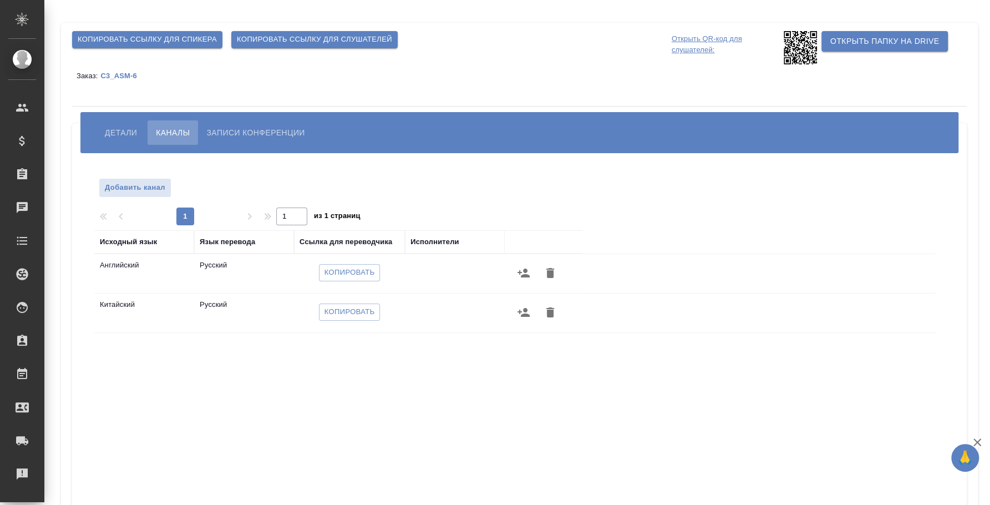
click at [518, 273] on icon "button" at bounding box center [523, 272] width 13 height 13
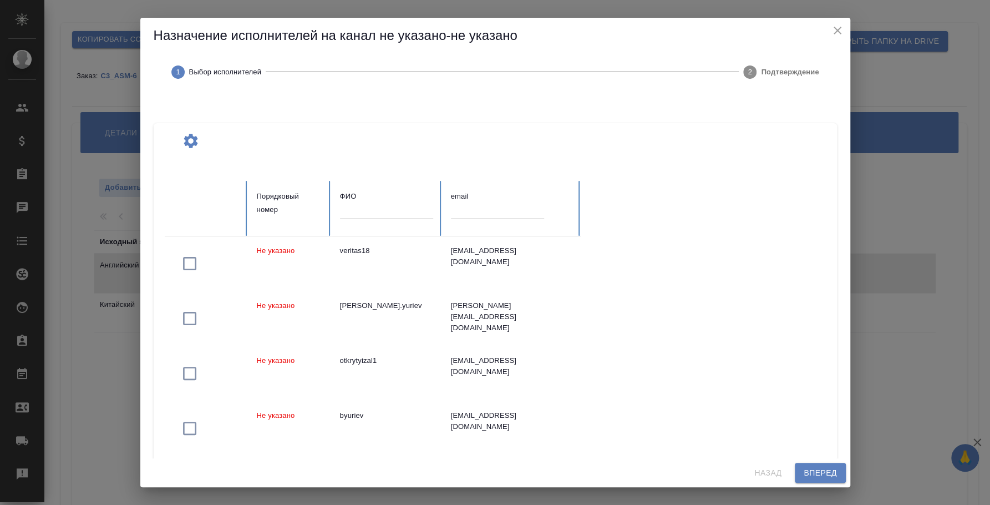
click at [463, 210] on input "text" at bounding box center [497, 211] width 93 height 16
paste input "[PERSON_NAME][EMAIL_ADDRESS][DOMAIN_NAME]"
type input "[PERSON_NAME][EMAIL_ADDRESS][DOMAIN_NAME]"
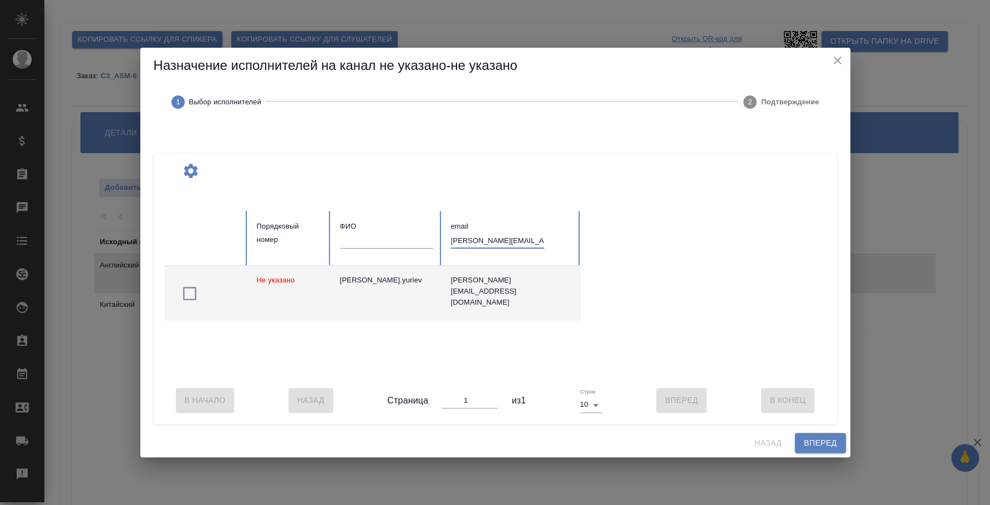
click at [185, 288] on icon "button" at bounding box center [190, 294] width 18 height 18
click at [798, 449] on button "Вперед" at bounding box center [820, 443] width 50 height 21
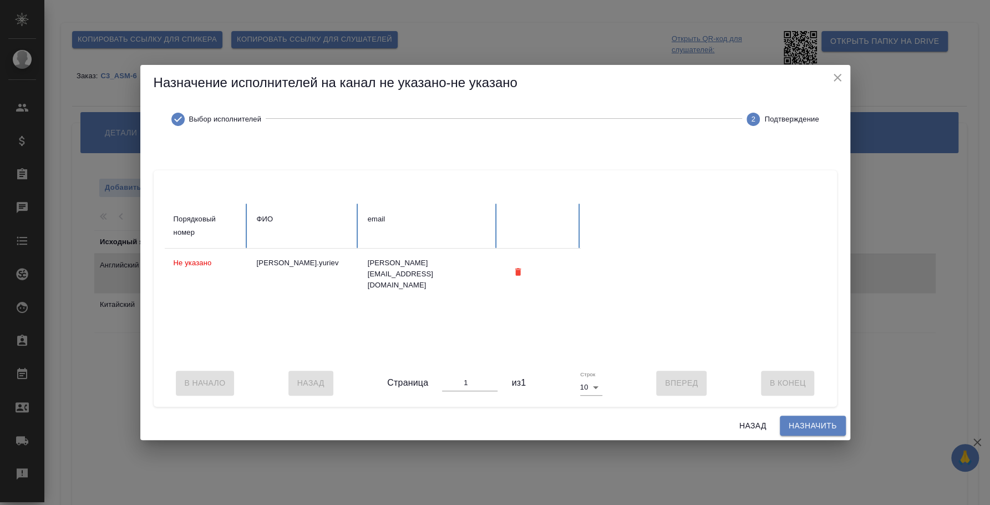
click at [804, 440] on div "Назад Назначить" at bounding box center [495, 425] width 710 height 29
click at [804, 432] on span "Назначить" at bounding box center [813, 426] width 48 height 14
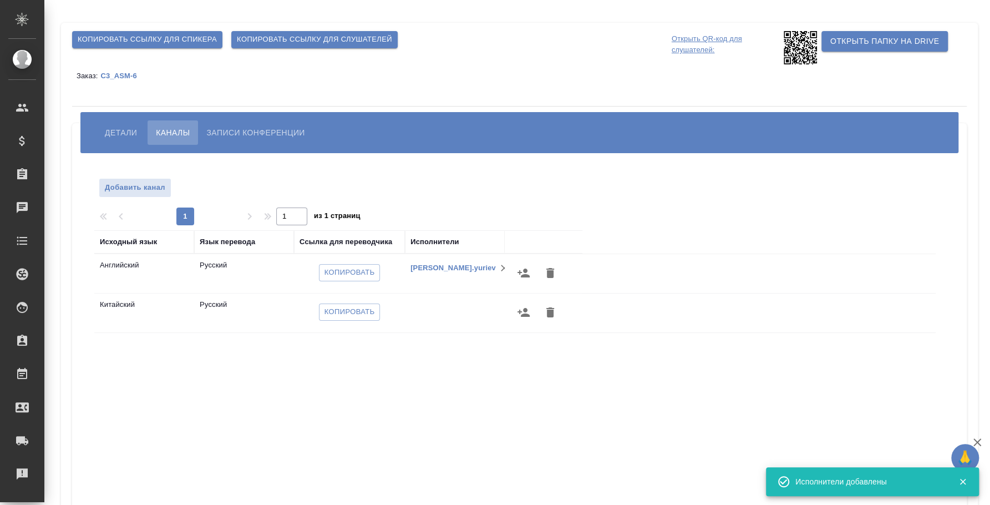
click at [515, 308] on button "button" at bounding box center [523, 312] width 27 height 27
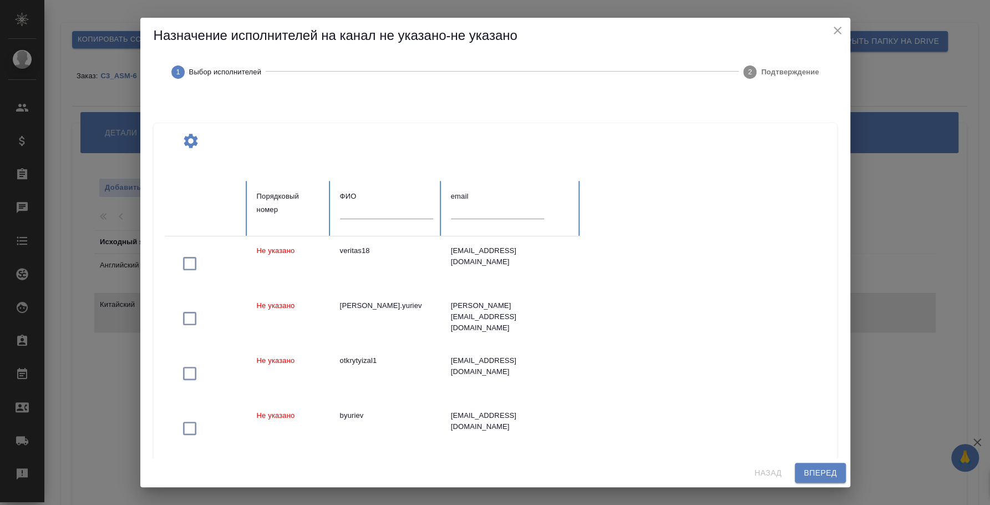
click at [379, 213] on input "text" at bounding box center [386, 211] width 93 height 16
paste input "[EMAIL_ADDRESS][DOMAIN_NAME]"
type input "[EMAIL_ADDRESS][DOMAIN_NAME]"
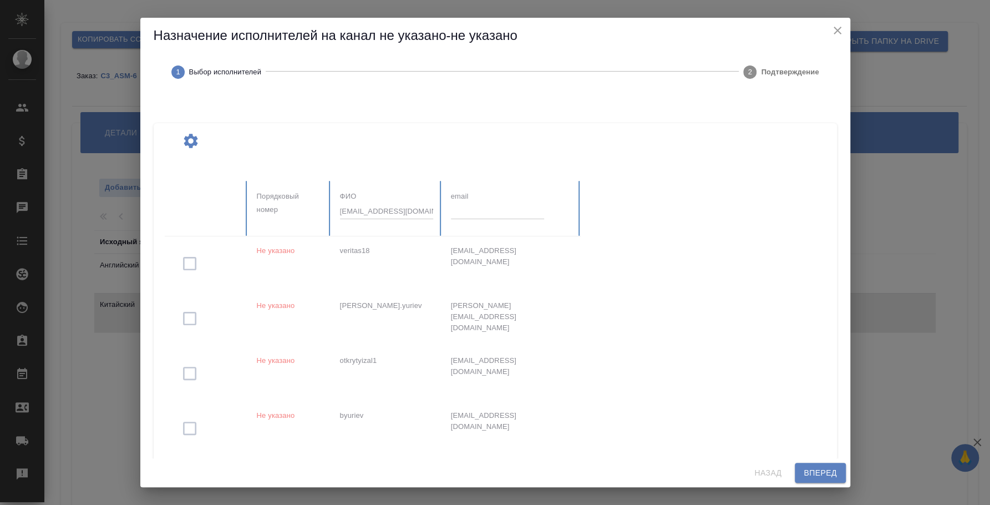
click at [479, 211] on div at bounding box center [498, 483] width 666 height 604
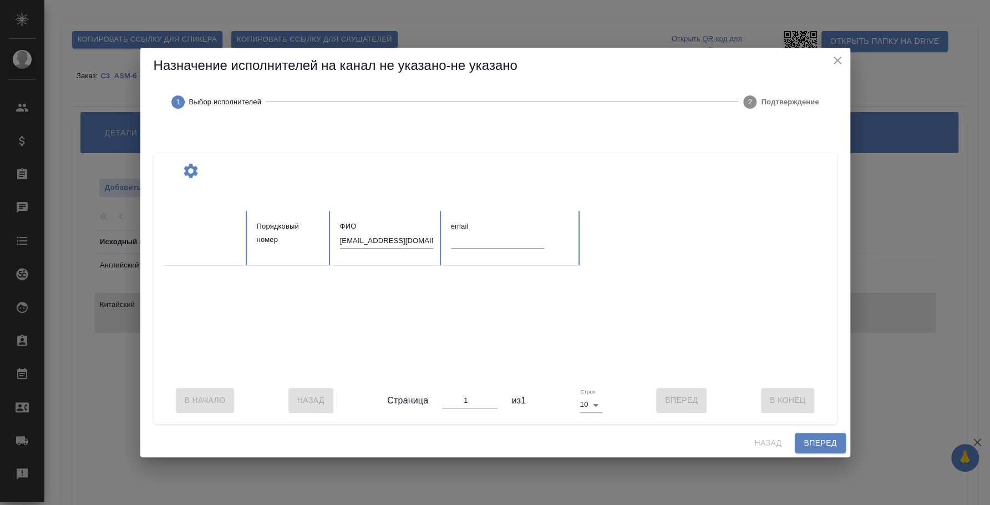
click at [472, 223] on div "email" at bounding box center [511, 226] width 121 height 13
click at [472, 233] on input "text" at bounding box center [497, 241] width 93 height 16
paste input "[EMAIL_ADDRESS][DOMAIN_NAME]"
type input "[EMAIL_ADDRESS][DOMAIN_NAME]"
click at [378, 236] on input "[EMAIL_ADDRESS][DOMAIN_NAME]" at bounding box center [386, 241] width 93 height 16
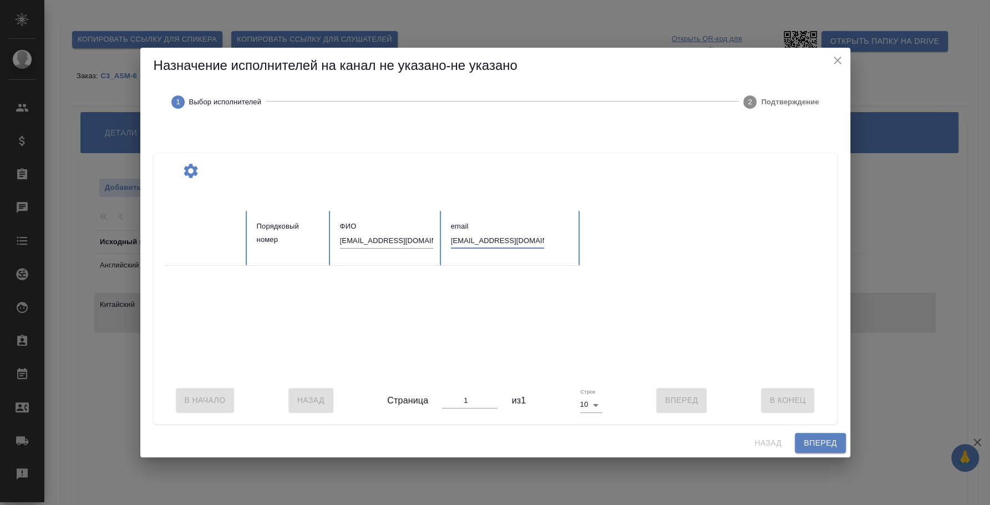
click at [378, 236] on input "[EMAIL_ADDRESS][DOMAIN_NAME]" at bounding box center [386, 241] width 93 height 16
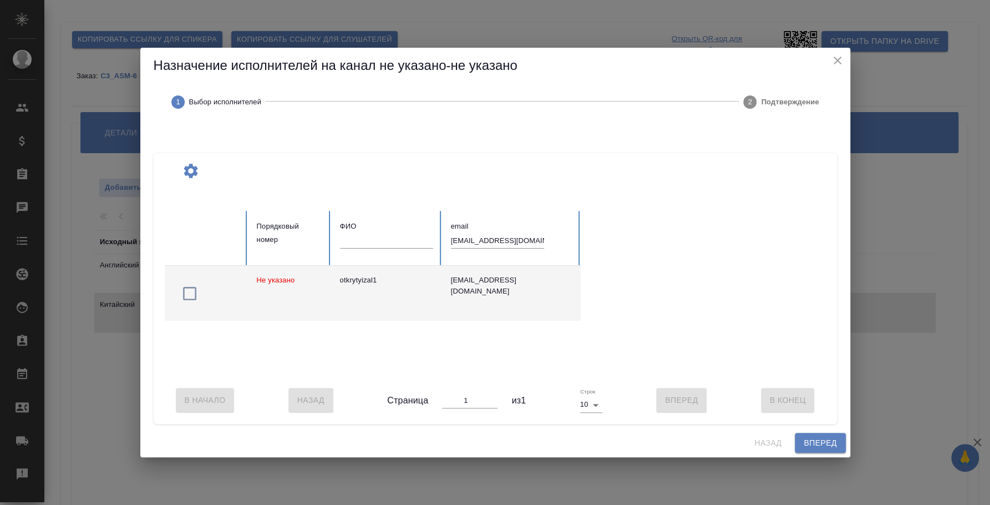
click at [185, 288] on icon "button" at bounding box center [190, 294] width 18 height 18
click at [822, 448] on span "Вперед" at bounding box center [820, 443] width 33 height 14
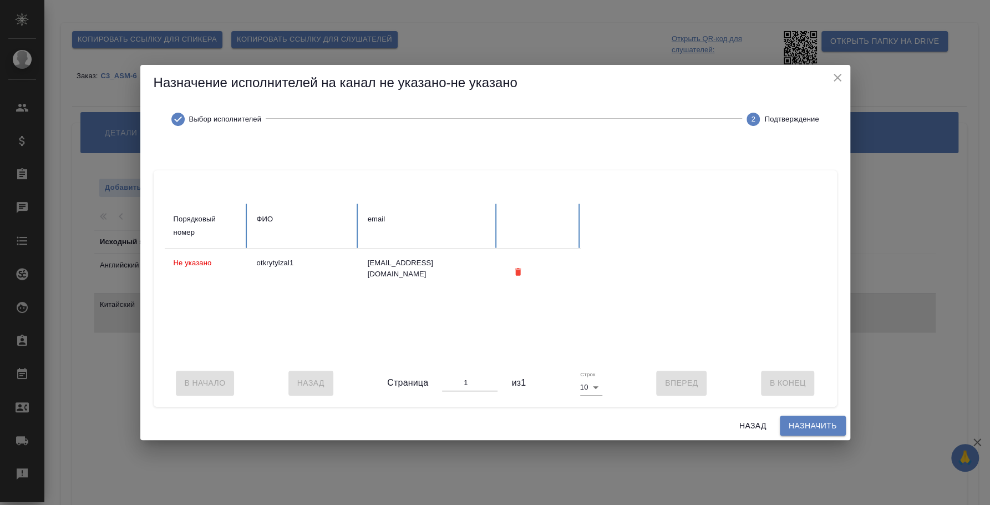
click at [815, 430] on span "Назначить" at bounding box center [813, 426] width 48 height 14
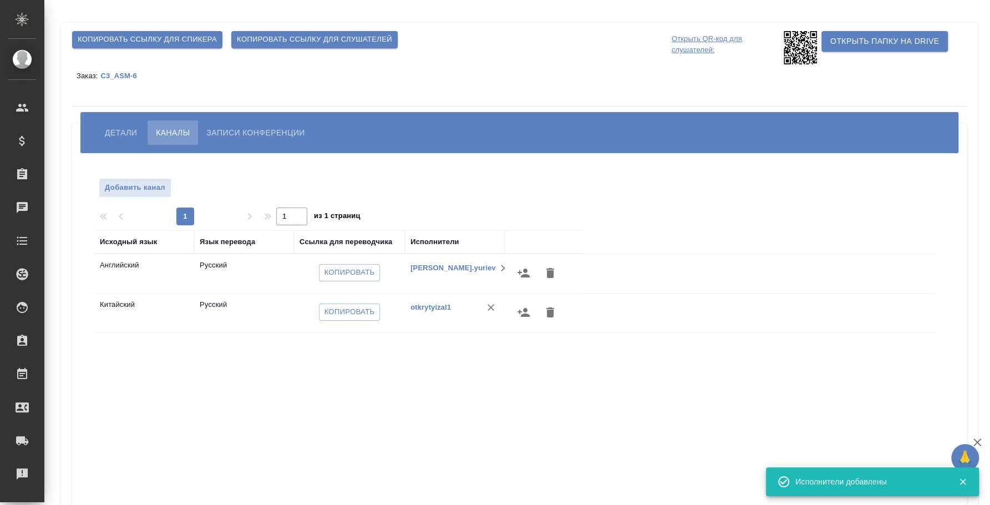
click at [278, 383] on div "Исходный язык Язык перевода Ссылка для переводчика Исполнители Английский Русск…" at bounding box center [514, 429] width 841 height 399
click at [134, 123] on button "Детали" at bounding box center [121, 132] width 49 height 24
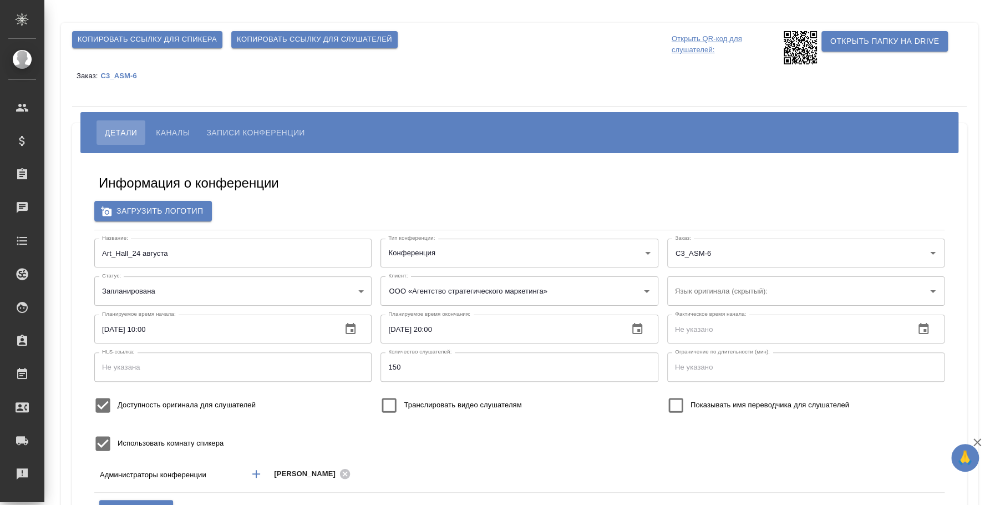
click at [153, 37] on span "Копировать ссылку для спикера" at bounding box center [147, 39] width 139 height 13
click at [414, 80] on div "Заказ: C3_ASM-6" at bounding box center [519, 75] width 895 height 22
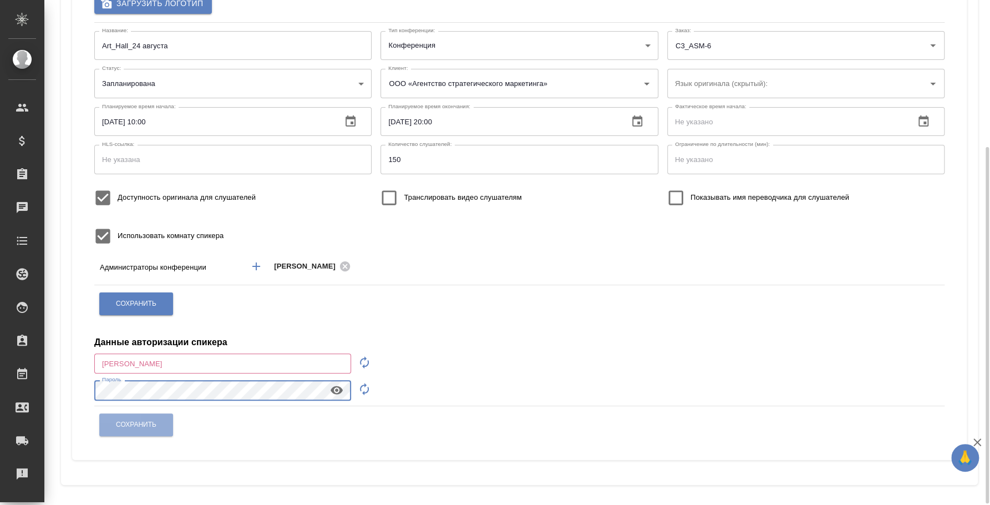
click at [55, 373] on div "Копировать ссылку для спикера Копировать ссылку для слушателей Открыть QR-код д…" at bounding box center [519, 150] width 929 height 715
click at [339, 392] on icon "button" at bounding box center [337, 390] width 12 height 8
click at [225, 322] on div "Данные авторизации спикера" at bounding box center [519, 335] width 850 height 27
click at [367, 364] on icon "button" at bounding box center [364, 362] width 9 height 12
type input "speaker_CYFg3x9F"
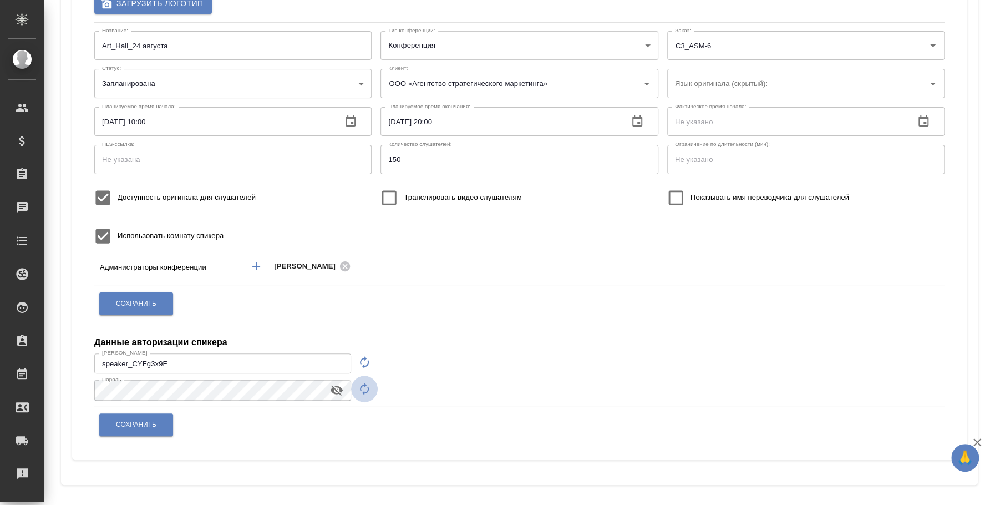
click at [365, 382] on icon "button" at bounding box center [364, 388] width 13 height 13
drag, startPoint x: 174, startPoint y: 356, endPoint x: 70, endPoint y: 356, distance: 103.7
click at [70, 356] on div "Копировать ссылку для спикера Копировать ссылку для слушателей Открыть QR-код д…" at bounding box center [519, 150] width 917 height 670
click at [85, 390] on div "Информация о конференции Загрузить логотип Название: Art_Hall_24 августа Назван…" at bounding box center [519, 203] width 873 height 498
click at [141, 415] on button "Сохранить" at bounding box center [136, 424] width 74 height 23
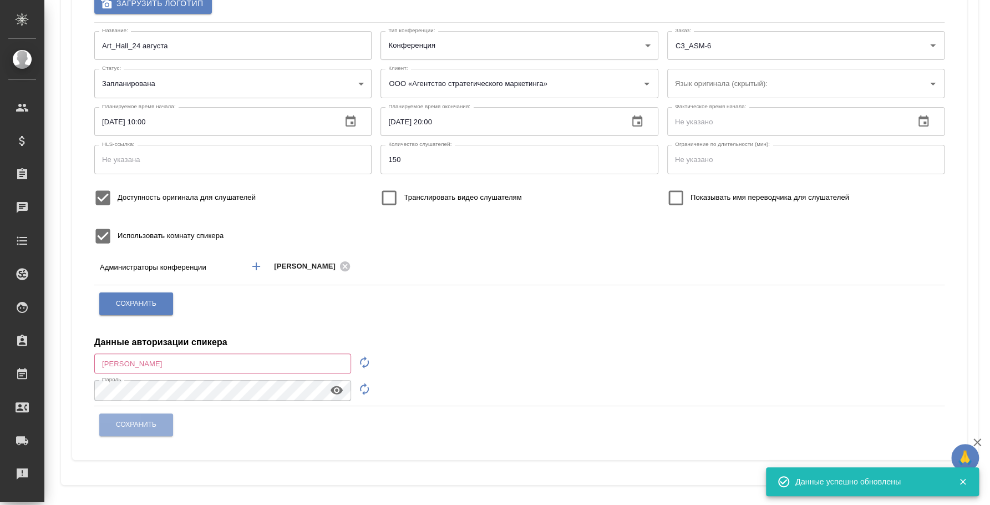
click at [400, 318] on div "Информация о конференции Загрузить логотип Название: Art_Hall_24 августа Назван…" at bounding box center [519, 203] width 873 height 498
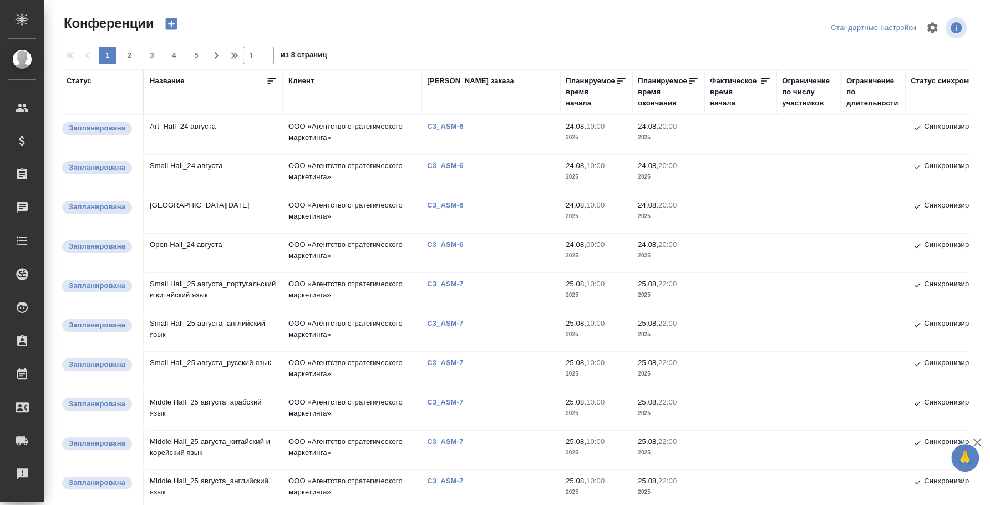
click at [221, 154] on td "Open Hall_24 августа" at bounding box center [213, 134] width 139 height 39
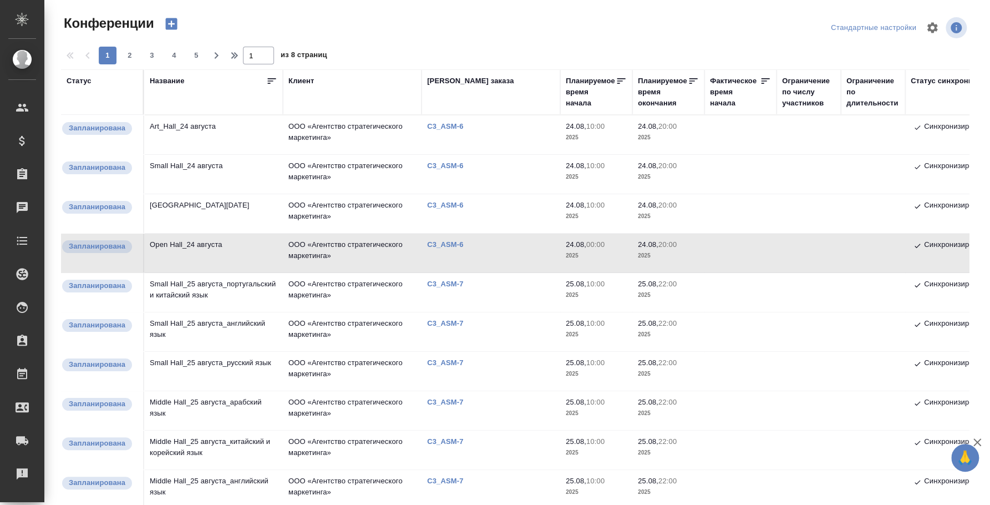
click at [170, 154] on td "Open Hall_24 августа" at bounding box center [213, 134] width 139 height 39
click at [198, 154] on td "[GEOGRAPHIC_DATA][DATE]" at bounding box center [213, 134] width 139 height 39
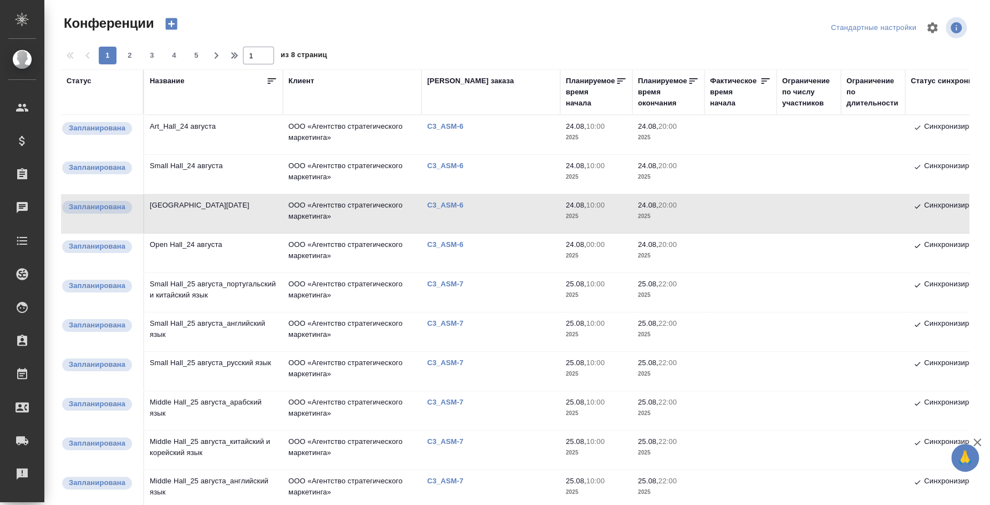
click at [204, 154] on td "Open Hall_24 августа" at bounding box center [213, 134] width 139 height 39
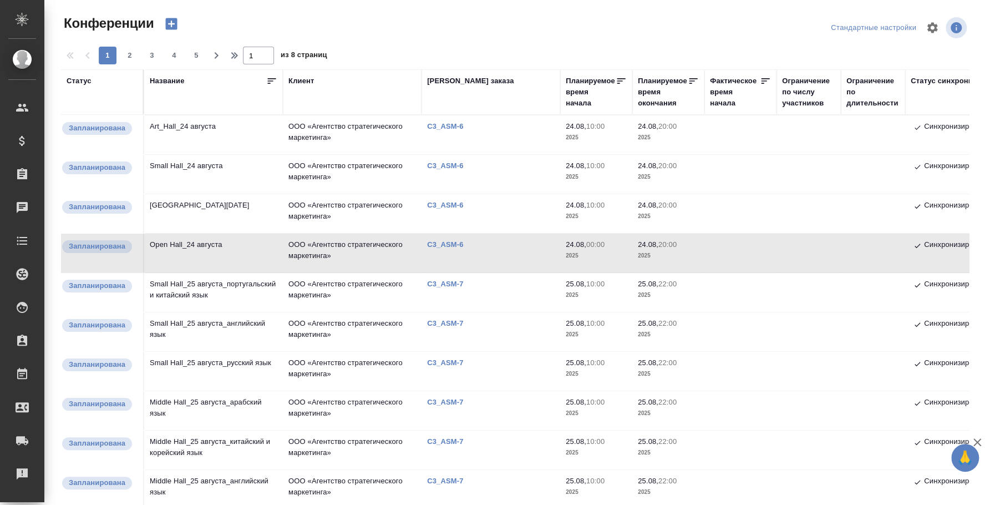
click at [192, 154] on td "Small Hall_24 августа" at bounding box center [213, 134] width 139 height 39
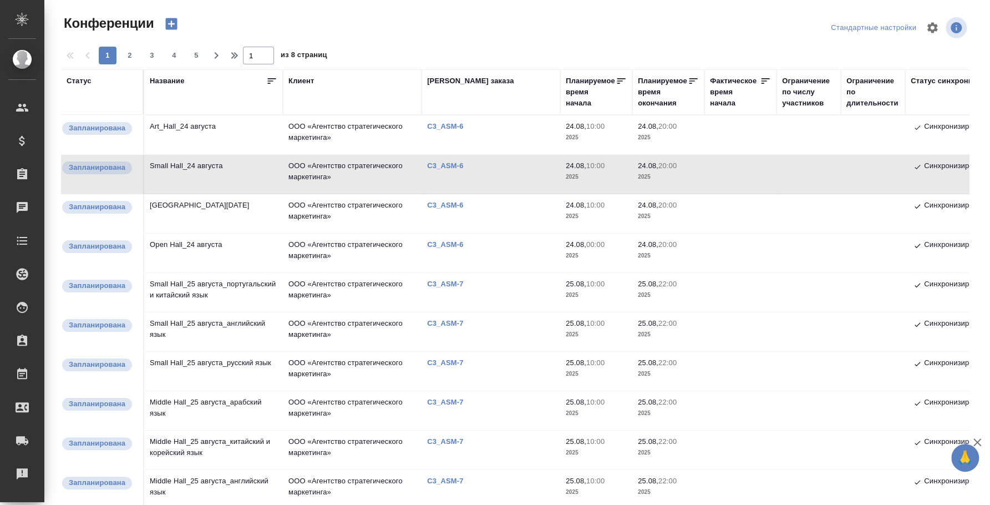
click at [192, 154] on td "Small Hall_24 августа" at bounding box center [213, 134] width 139 height 39
click at [194, 127] on td "Art_Hall_24 августа" at bounding box center [213, 134] width 139 height 39
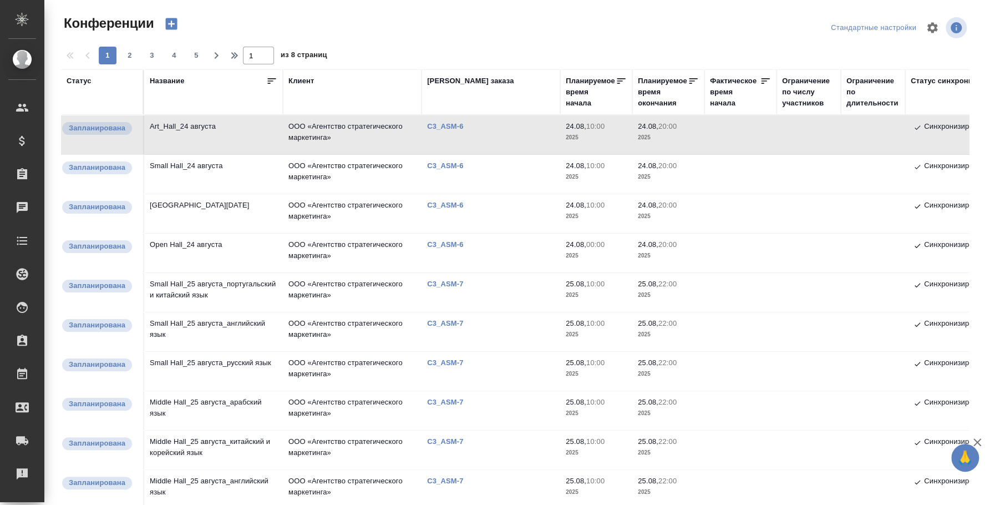
click at [192, 126] on td "Art_Hall_24 августа" at bounding box center [213, 134] width 139 height 39
click at [184, 154] on td "Open Hall_24 августа" at bounding box center [213, 134] width 139 height 39
click at [182, 154] on td "Open Hall_24 августа" at bounding box center [213, 134] width 139 height 39
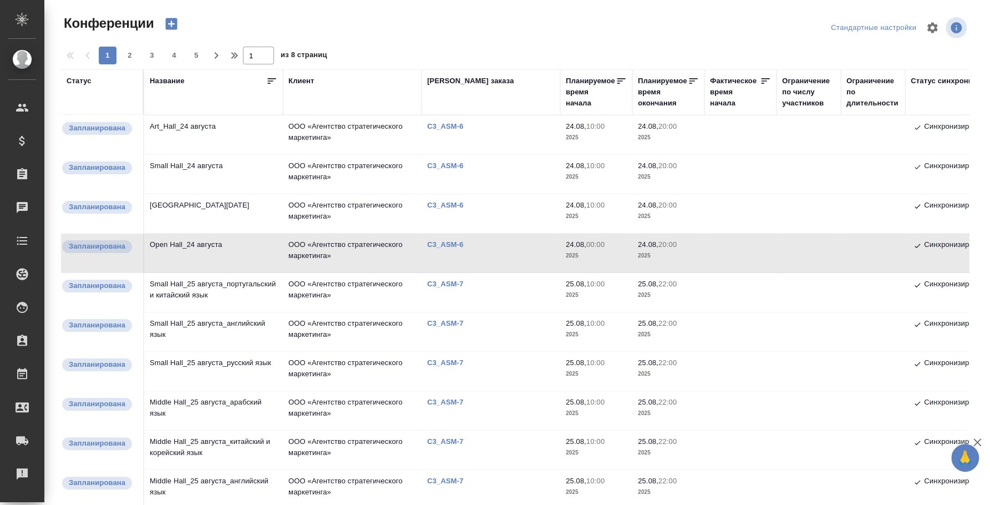
click at [182, 154] on td "Open Hall_24 августа" at bounding box center [213, 134] width 139 height 39
click at [200, 154] on td "Open Hall_24 августа" at bounding box center [213, 134] width 139 height 39
click at [192, 154] on td "Middle Hall_24 августа" at bounding box center [213, 134] width 139 height 39
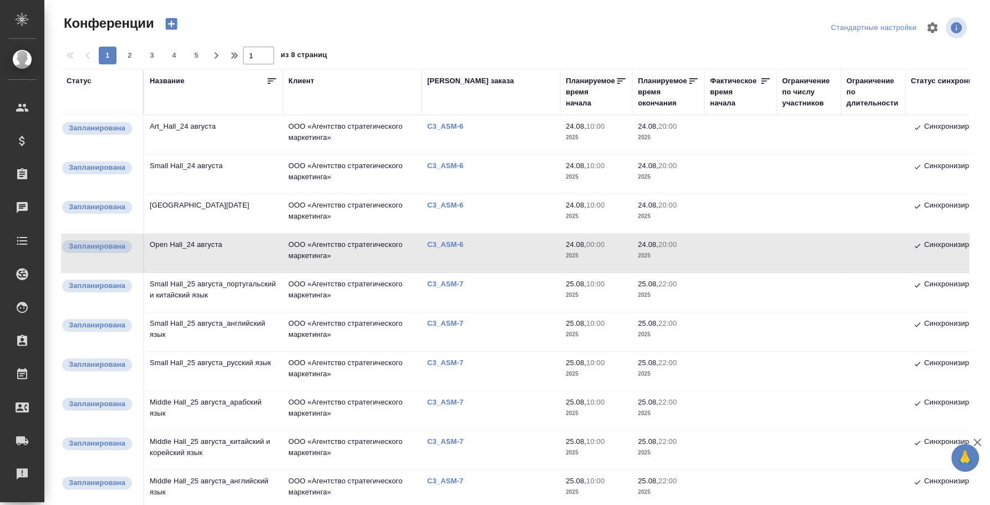
click at [192, 154] on td "Middle Hall_24 августа" at bounding box center [213, 134] width 139 height 39
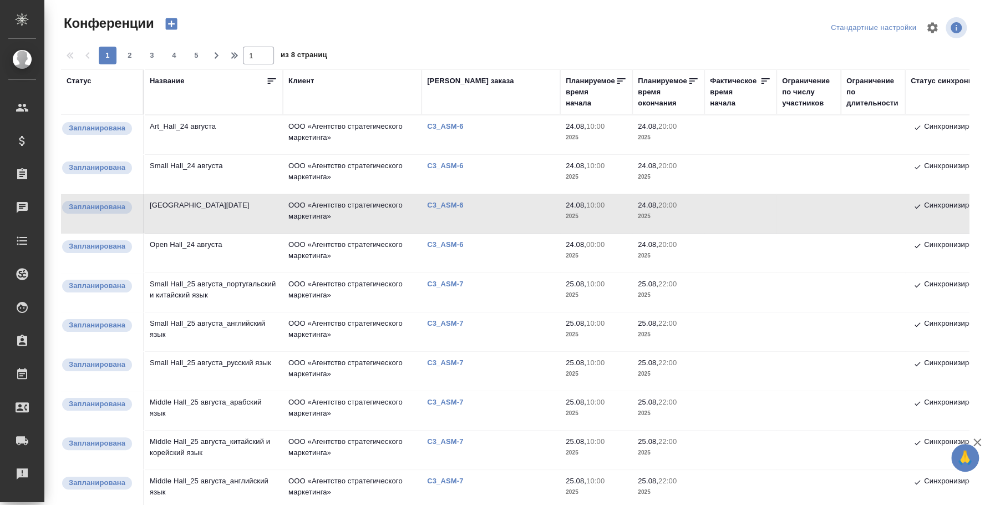
click at [188, 154] on td "Open Hall_24 августа" at bounding box center [213, 134] width 139 height 39
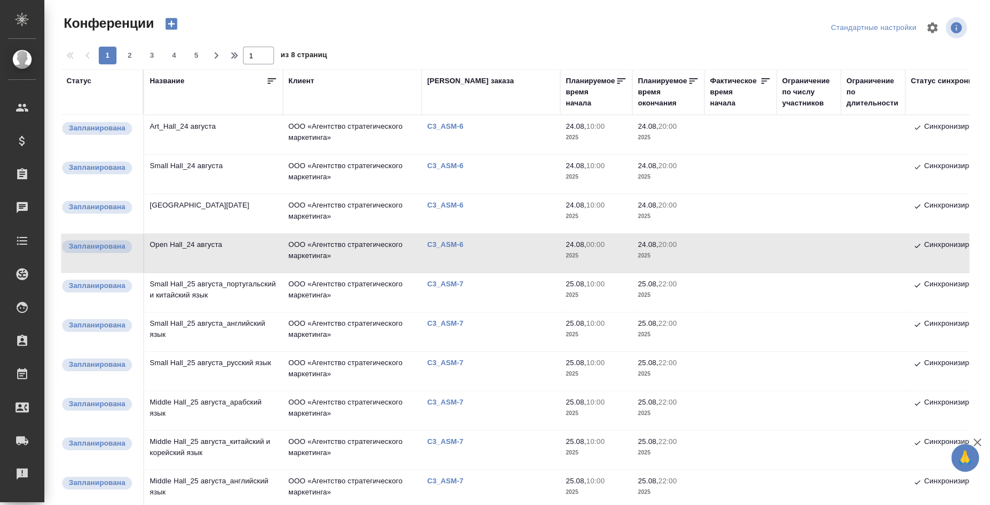
click at [206, 154] on td "Middle Hall_24 августа" at bounding box center [213, 134] width 139 height 39
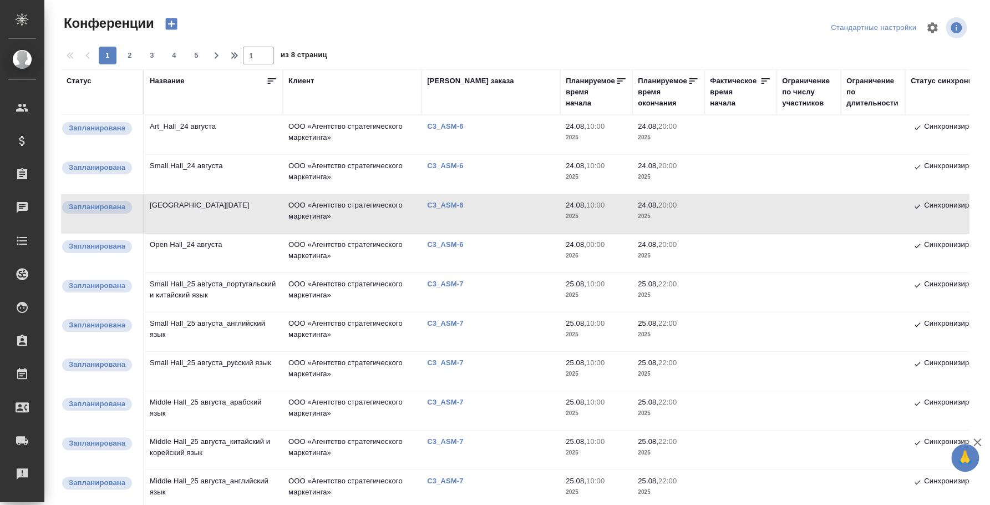
click at [209, 154] on td "Small Hall_24 августа" at bounding box center [213, 134] width 139 height 39
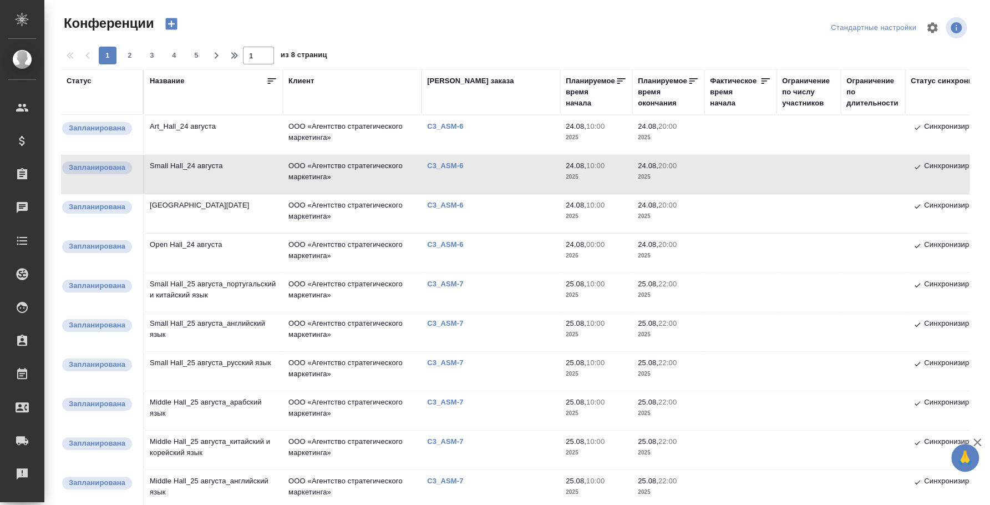
click at [198, 120] on td "Art_Hall_24 августа" at bounding box center [213, 134] width 139 height 39
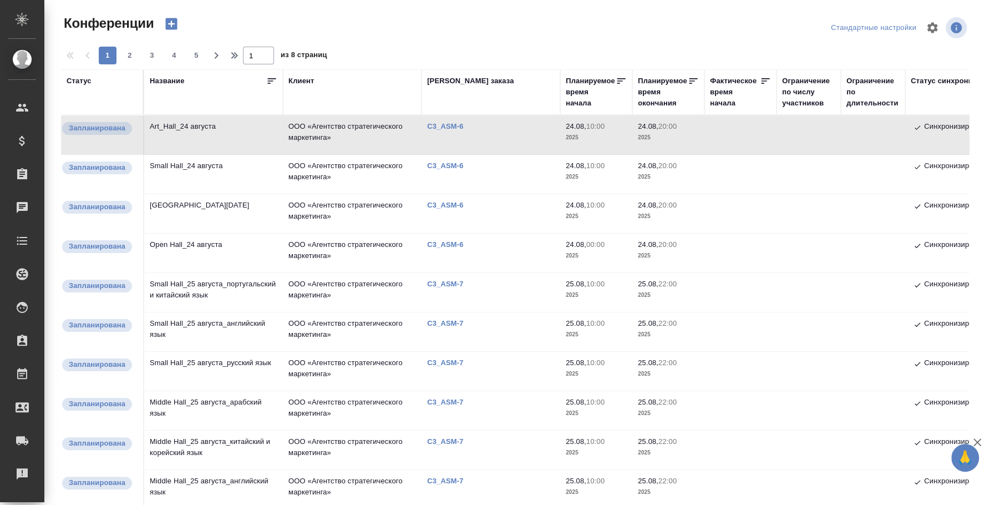
click at [179, 152] on td "Art_Hall_24 августа" at bounding box center [213, 134] width 139 height 39
click at [179, 154] on td "Small Hall_24 августа" at bounding box center [213, 134] width 139 height 39
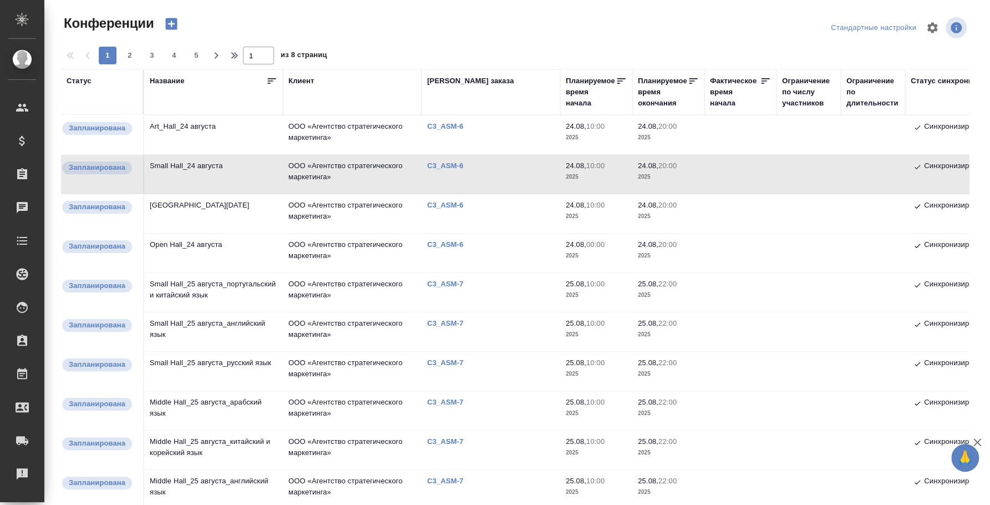
click at [180, 154] on td "Middle Hall_24 августа" at bounding box center [213, 134] width 139 height 39
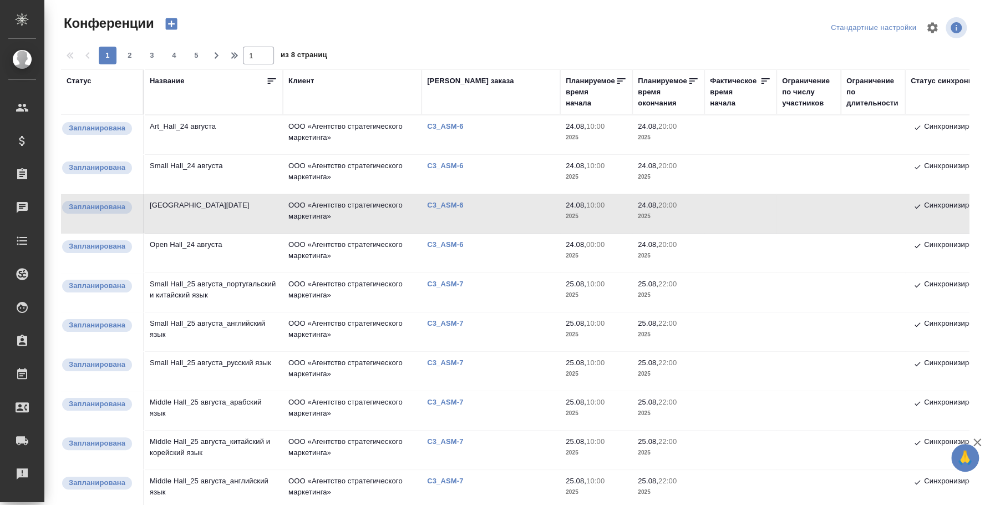
click at [171, 154] on td "Open Hall_24 августа" at bounding box center [213, 134] width 139 height 39
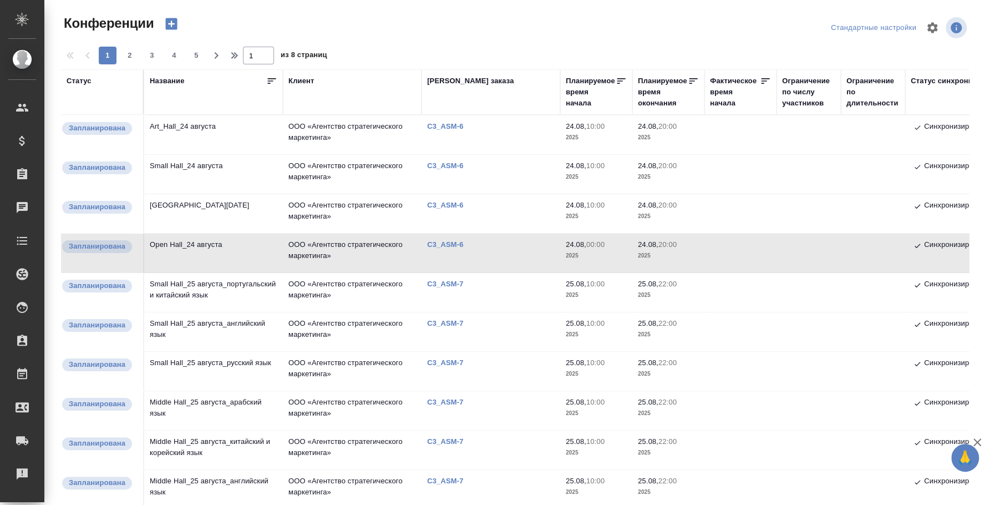
click at [189, 154] on td "Open Hall_24 августа" at bounding box center [213, 134] width 139 height 39
click at [200, 154] on td "Open Hall_24 августа" at bounding box center [213, 134] width 139 height 39
click at [171, 154] on td "Open Hall_24 августа" at bounding box center [213, 134] width 139 height 39
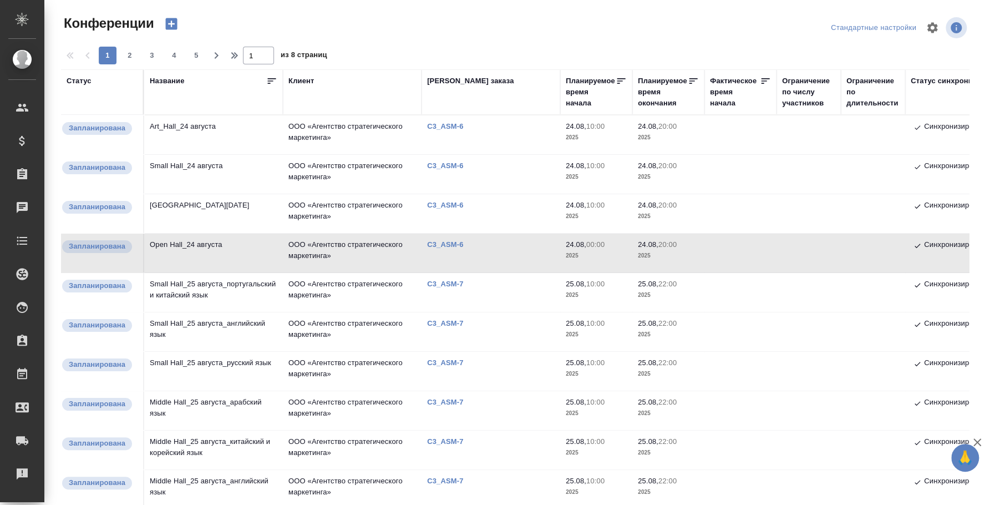
click at [171, 154] on td "Open Hall_24 августа" at bounding box center [213, 134] width 139 height 39
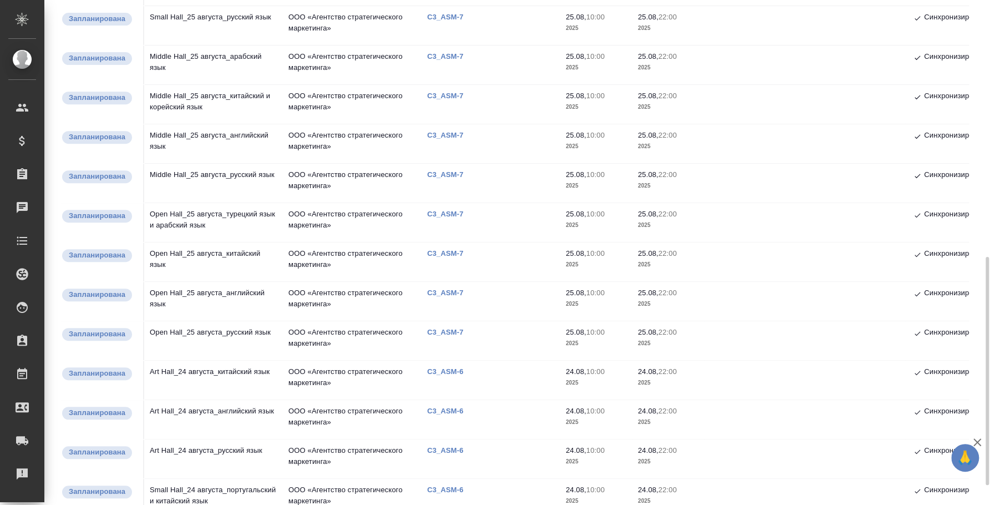
scroll to position [611, 0]
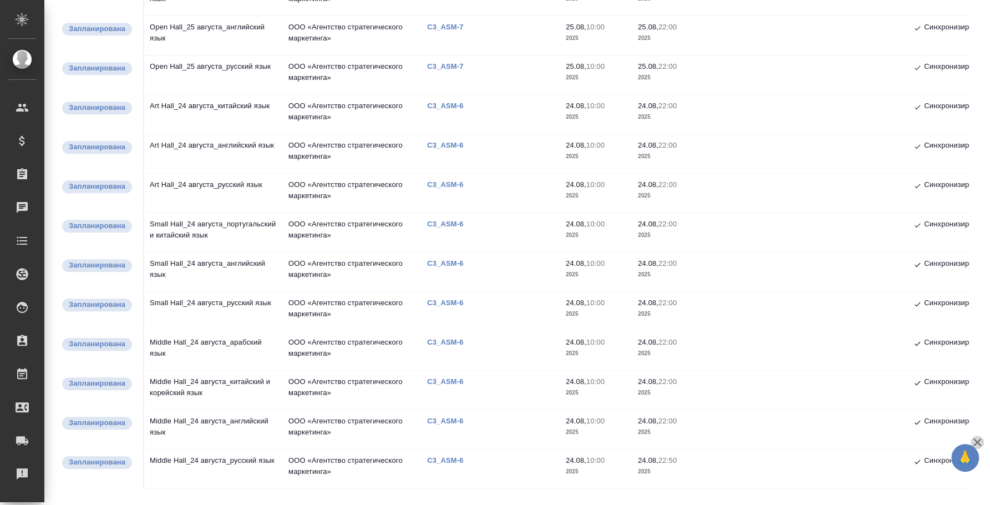
click at [978, 437] on icon "button" at bounding box center [977, 441] width 13 height 13
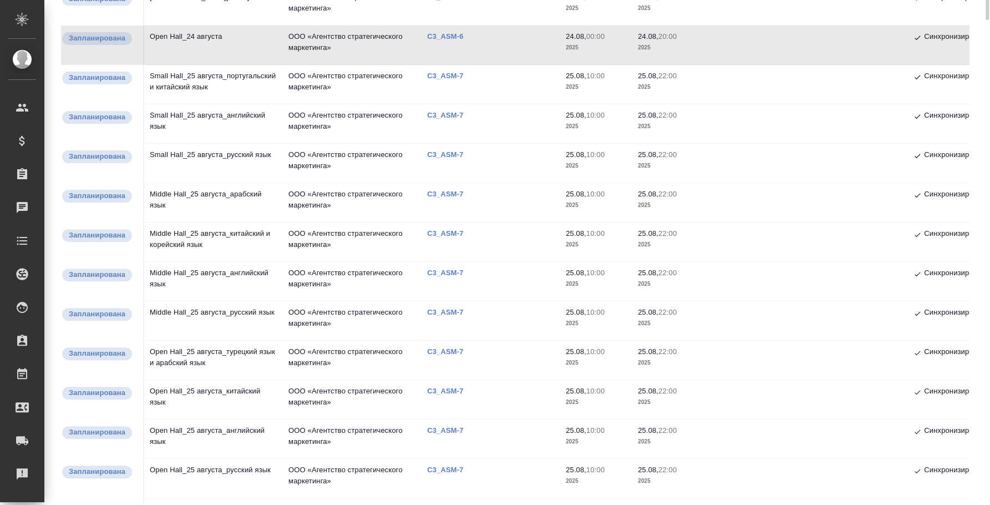
scroll to position [0, 0]
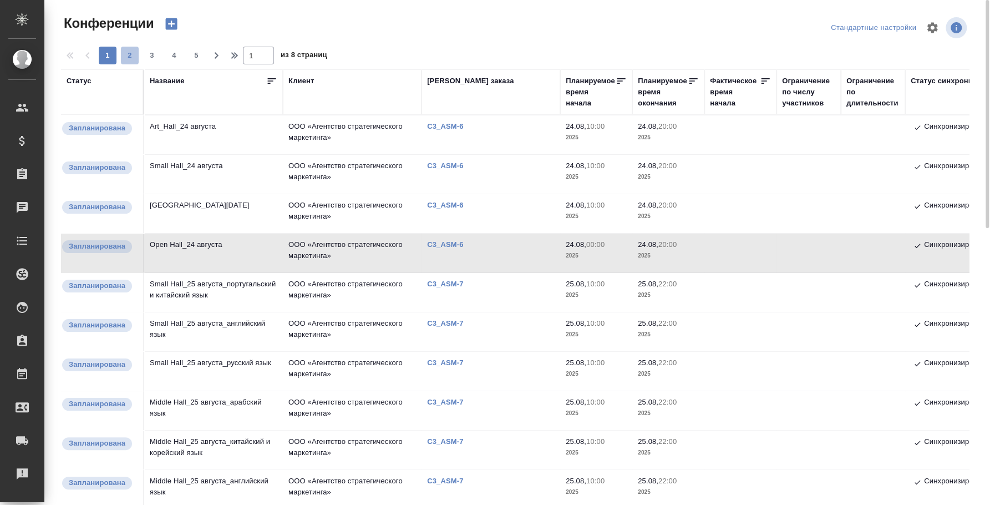
click at [131, 50] on span "2" at bounding box center [130, 55] width 18 height 11
type input "2"
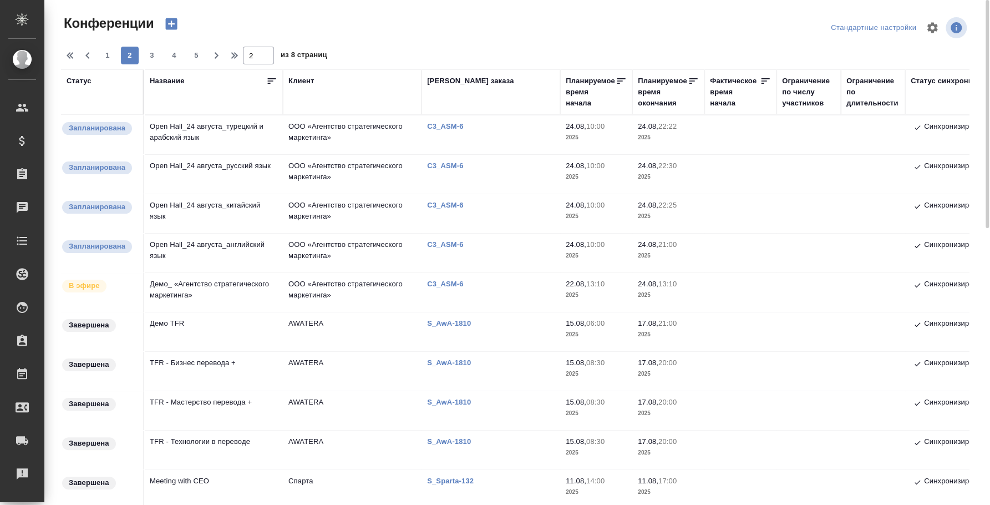
click at [228, 154] on td "Демо_ «Агентство стратегического маркетинга»" at bounding box center [213, 134] width 139 height 39
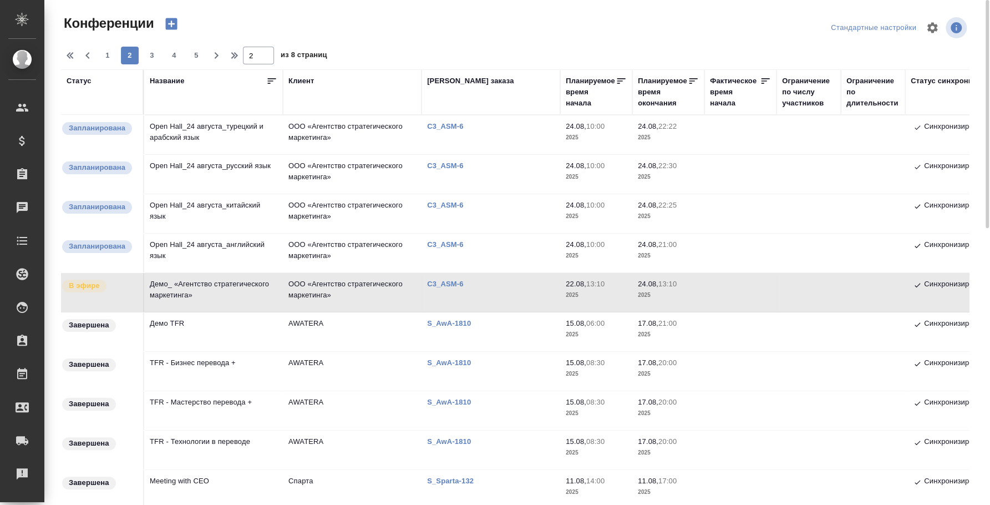
click at [226, 124] on td "Open Hall_24 августа_турецкий и арабский язык" at bounding box center [213, 134] width 139 height 39
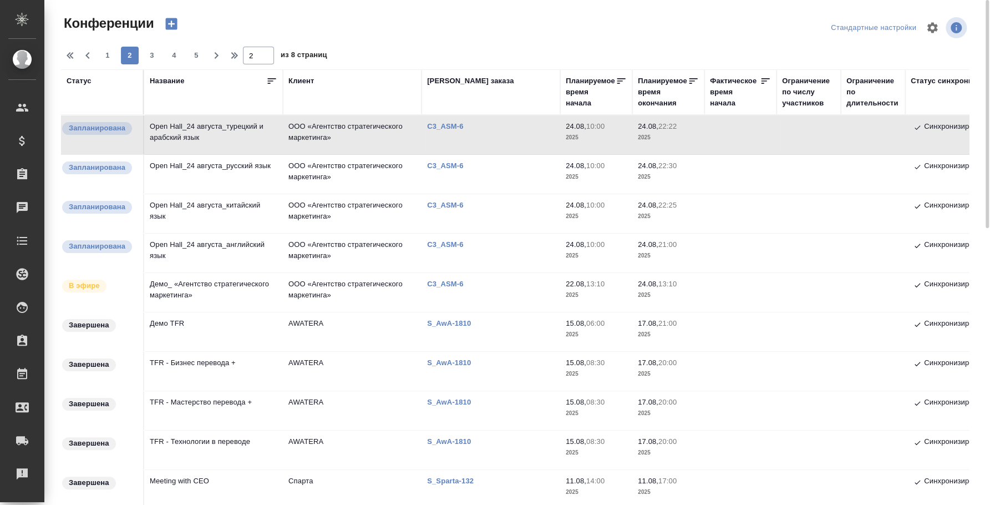
click at [223, 154] on td "Open Hall_24 августа_английский язык" at bounding box center [213, 134] width 139 height 39
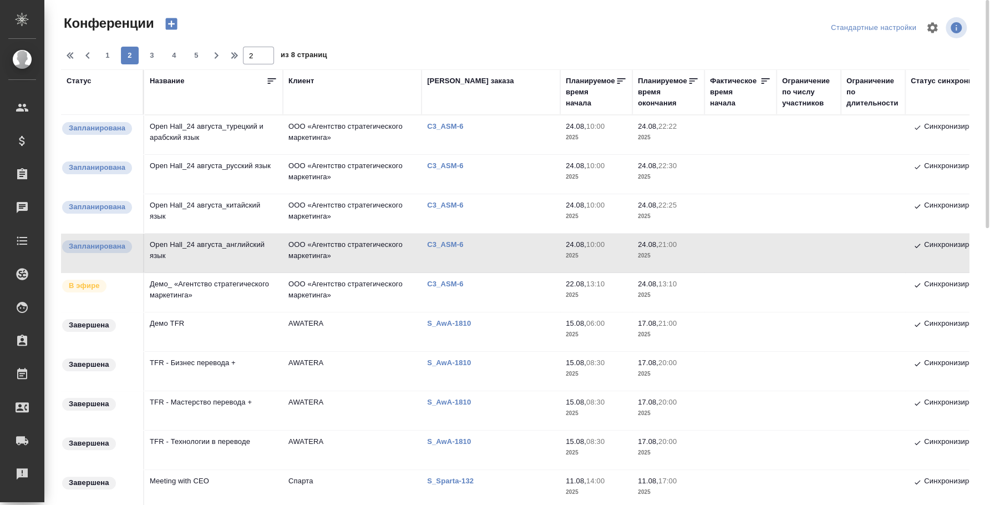
click at [191, 154] on td "Open Hall_24 августа_китайский язык" at bounding box center [213, 134] width 139 height 39
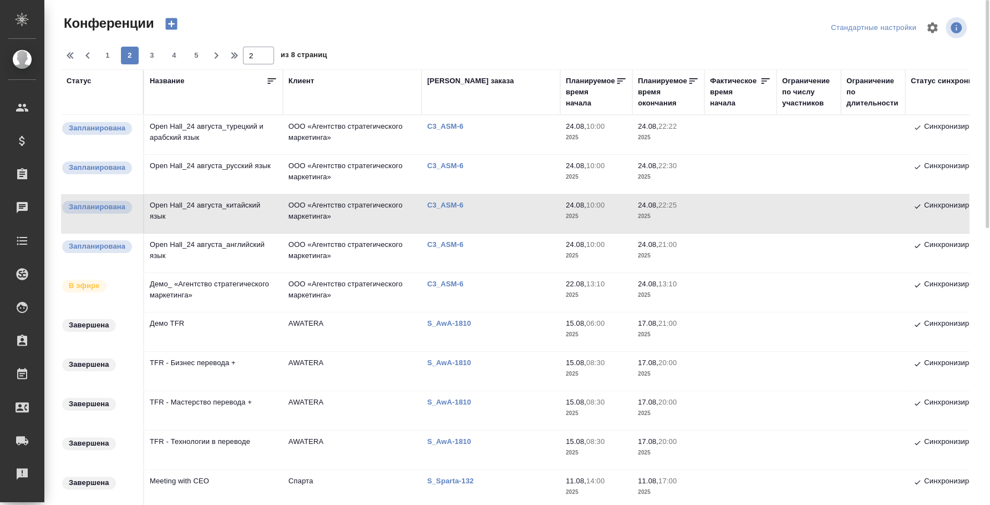
click at [207, 154] on td "Open Hall_24 августа_английский язык" at bounding box center [213, 134] width 139 height 39
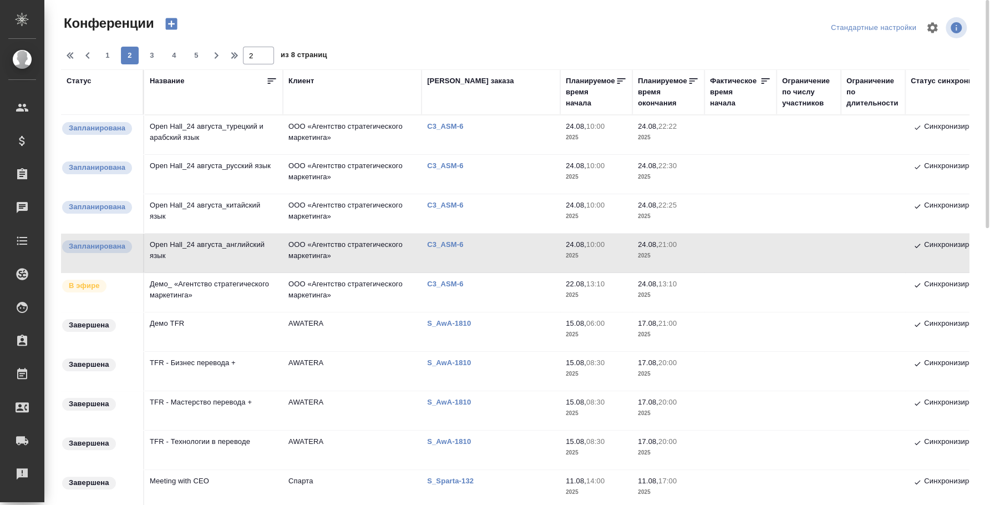
click at [214, 154] on td "Open Hall_24 августа_китайский язык" at bounding box center [213, 134] width 139 height 39
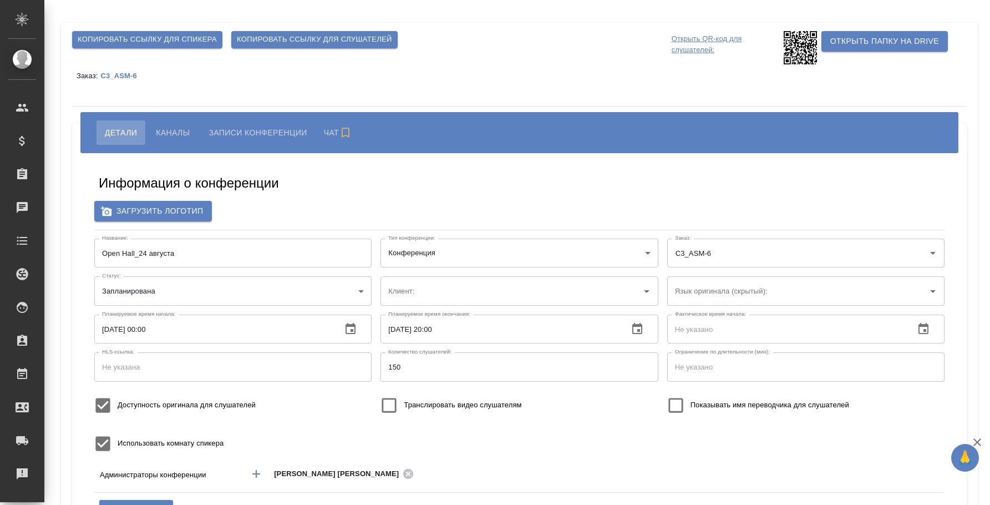
type input "ООО «Агентство стратегического маркетинга»"
type input "150"
click at [182, 128] on span "Каналы" at bounding box center [173, 132] width 34 height 13
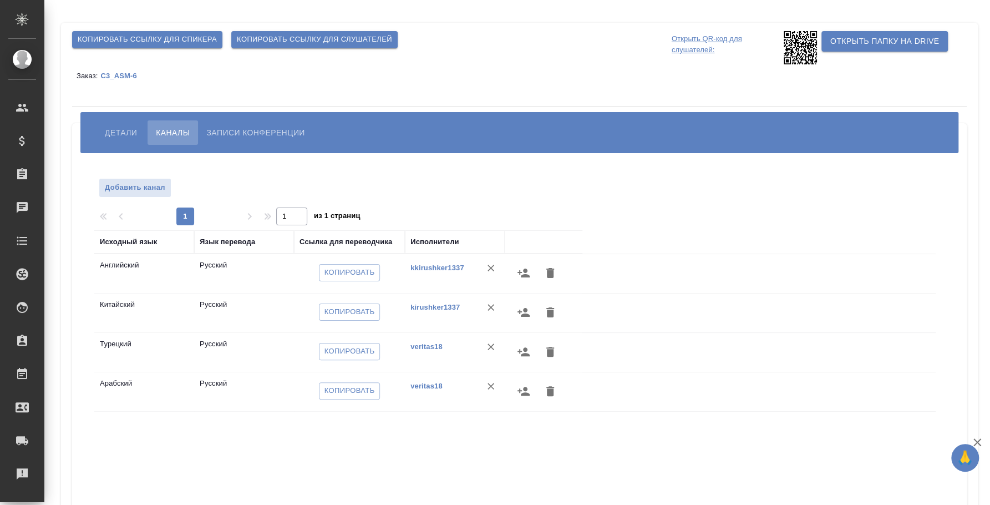
click at [184, 40] on span "Копировать ссылку для спикера" at bounding box center [147, 39] width 139 height 13
click at [118, 135] on span "Детали" at bounding box center [121, 132] width 32 height 13
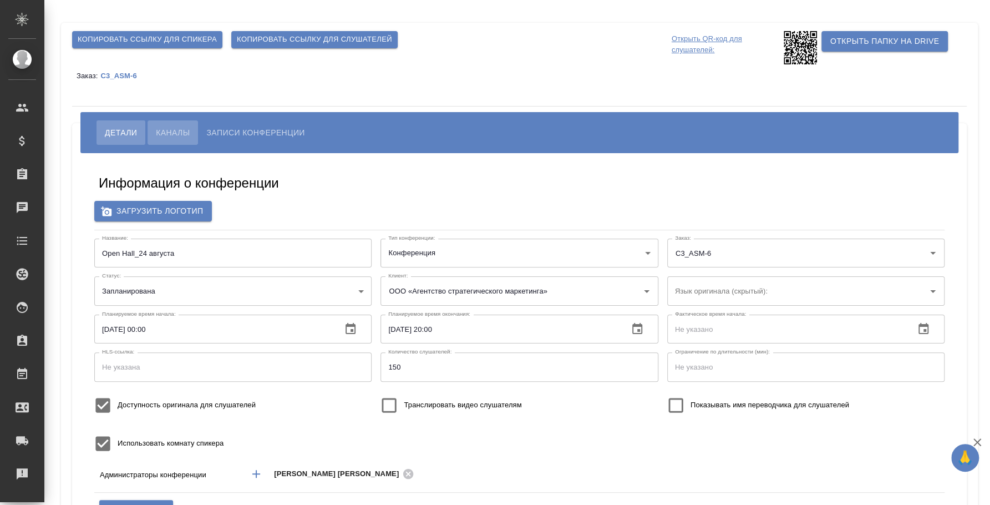
click at [171, 128] on span "Каналы" at bounding box center [173, 132] width 34 height 13
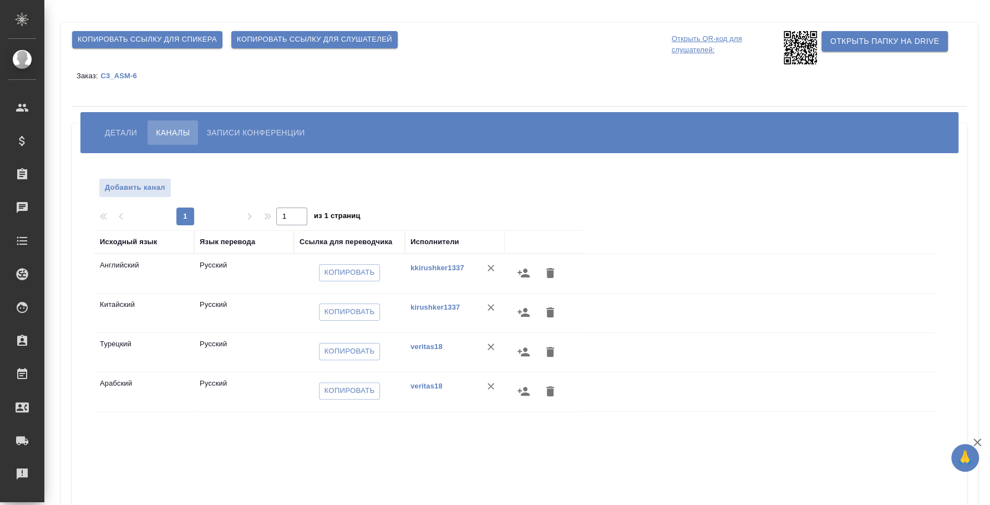
click at [124, 141] on button "Детали" at bounding box center [121, 132] width 49 height 24
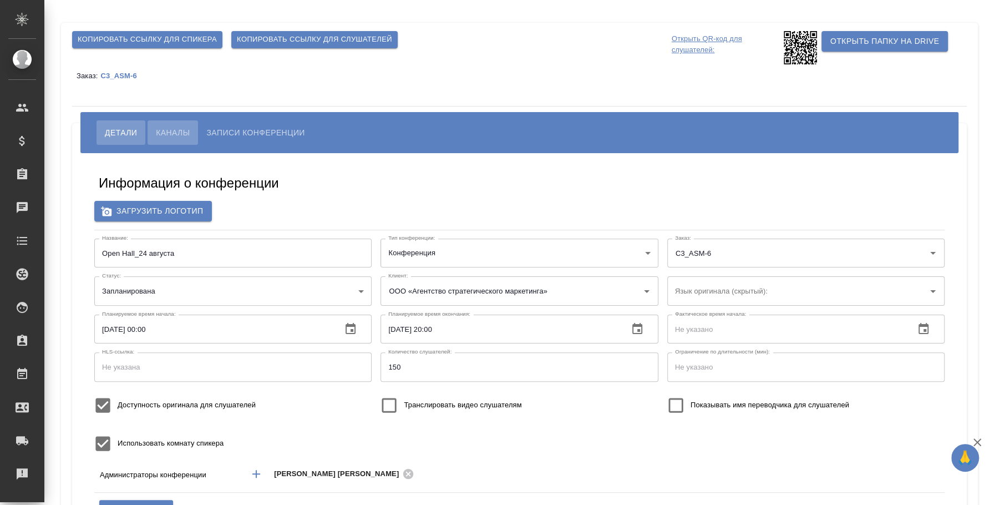
click at [175, 123] on button "Каналы" at bounding box center [173, 132] width 50 height 24
type input "ООО «Агентство стратегического маркетинга»"
click at [187, 35] on span "Копировать ссылку для спикера" at bounding box center [147, 39] width 139 height 13
click at [465, 64] on div "Копировать ссылку для спикера Копировать ссылку для слушателей" at bounding box center [370, 48] width 600 height 38
type input "ООО «Агентство стратегического маркетинга»"
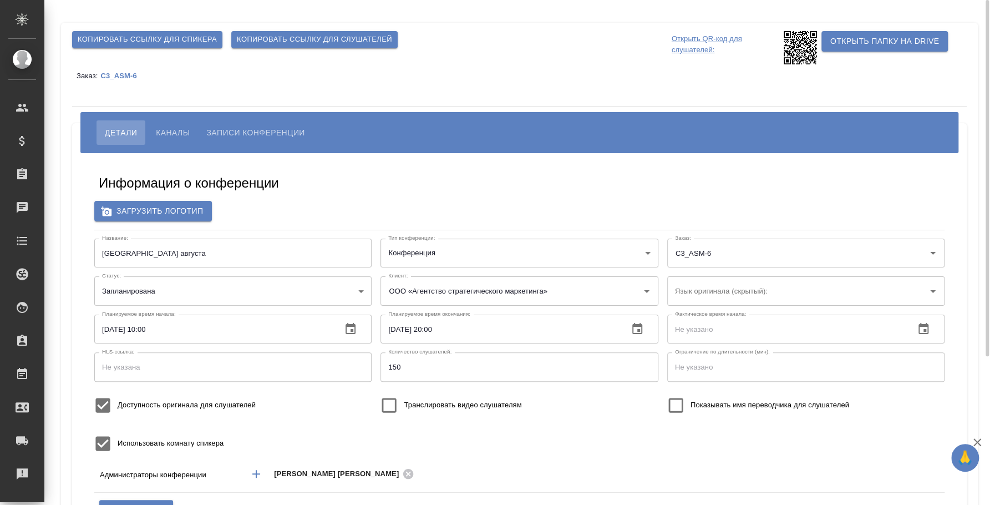
type input "150"
click at [185, 37] on span "Копировать ссылку для спикера" at bounding box center [147, 39] width 139 height 13
click at [168, 125] on button "Каналы" at bounding box center [173, 132] width 50 height 24
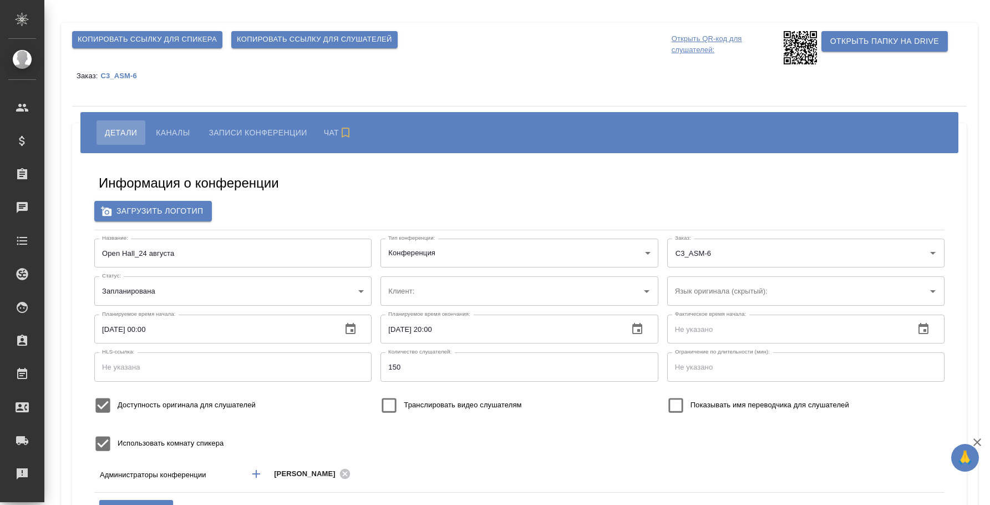
click at [181, 114] on div "[PERSON_NAME] Записи конференции Чат" at bounding box center [519, 132] width 878 height 41
type input "150"
type input "ООО «Агентство стратегического маркетинга»"
click at [166, 153] on div "Детали Каналы Записи конференции" at bounding box center [519, 132] width 878 height 41
click at [166, 136] on span "Каналы" at bounding box center [173, 132] width 34 height 13
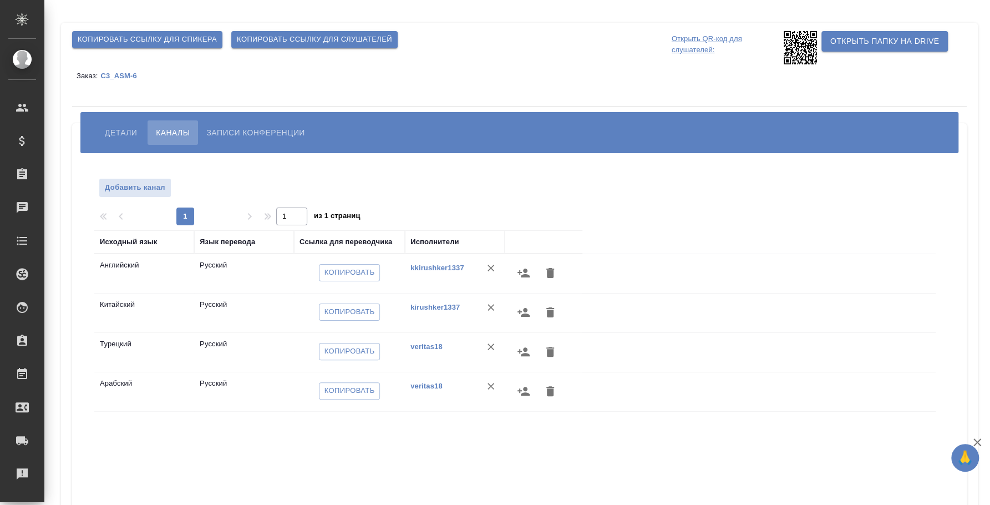
click at [117, 132] on span "Детали" at bounding box center [121, 132] width 32 height 13
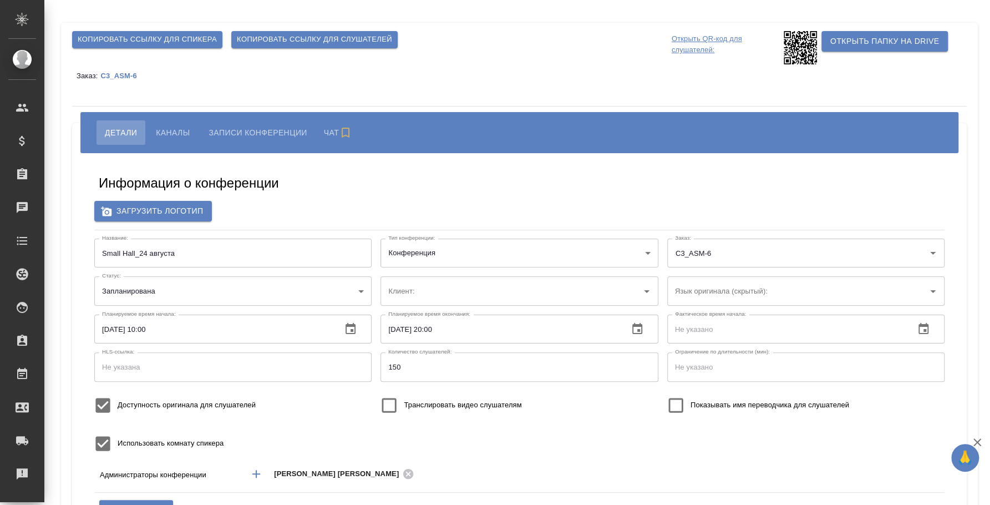
type input "ООО «Агентство стратегического маркетинга»"
click at [167, 134] on span "Каналы" at bounding box center [173, 132] width 34 height 13
type input "150"
type input "ООО «Агентство стратегического маркетинга»"
click at [186, 134] on span "Каналы" at bounding box center [173, 132] width 34 height 13
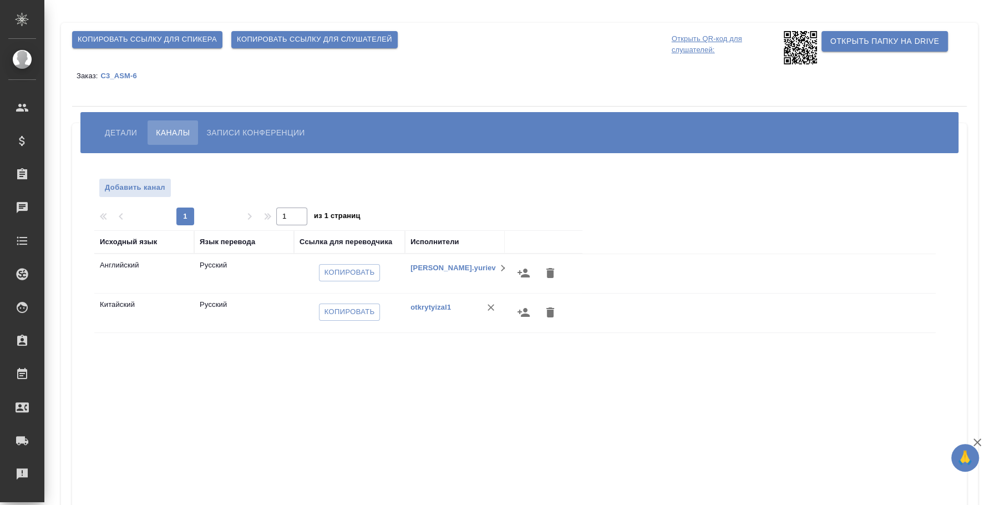
click at [704, 39] on p "Открыть QR-код для слушателей:" at bounding box center [726, 47] width 109 height 33
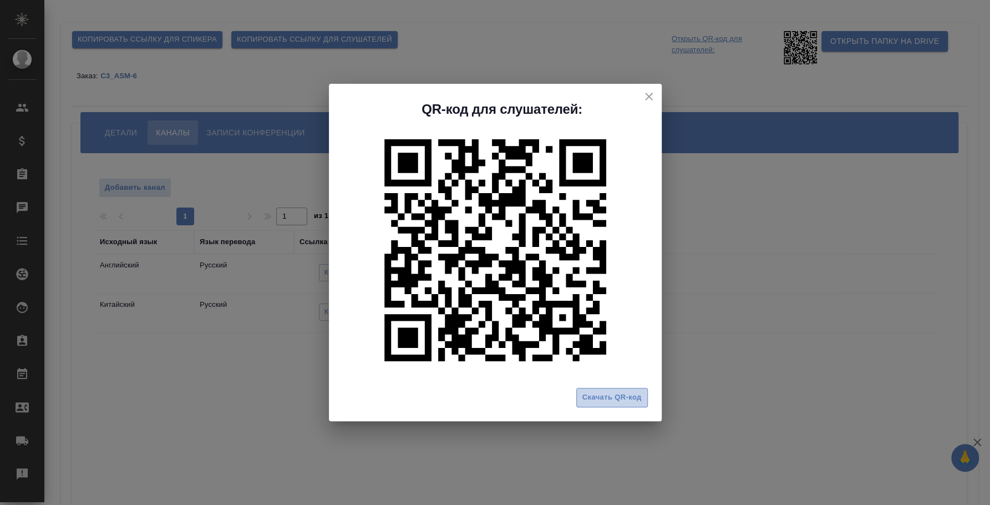
click at [586, 403] on span "Скачать QR-код" at bounding box center [611, 397] width 59 height 13
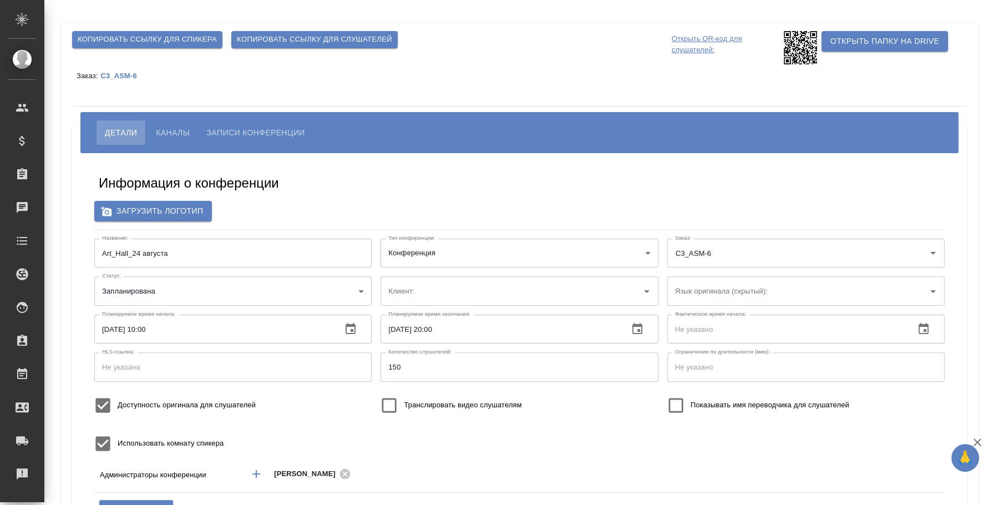
type input "ООО «Агентство стратегического маркетинга»"
click at [169, 139] on span "Каналы" at bounding box center [173, 132] width 34 height 13
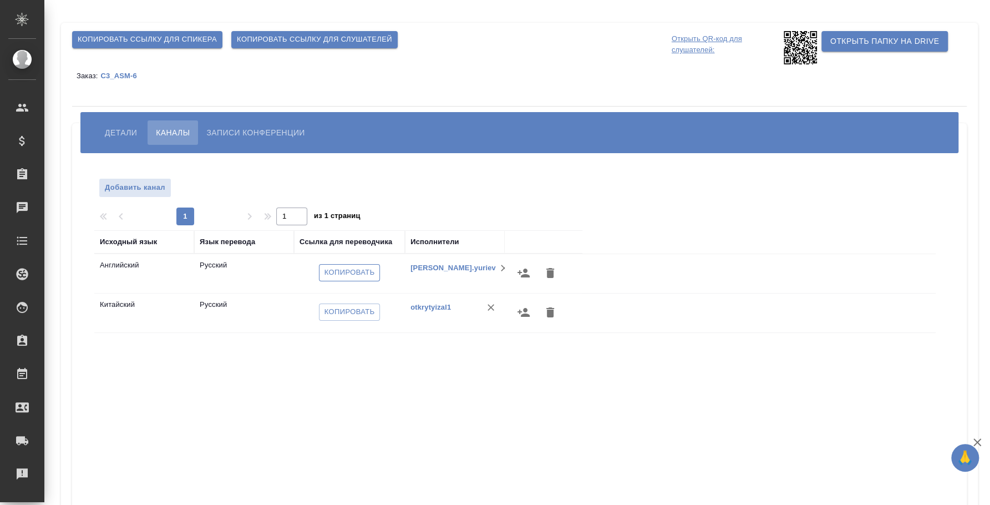
click at [353, 276] on span "Копировать" at bounding box center [350, 272] width 50 height 13
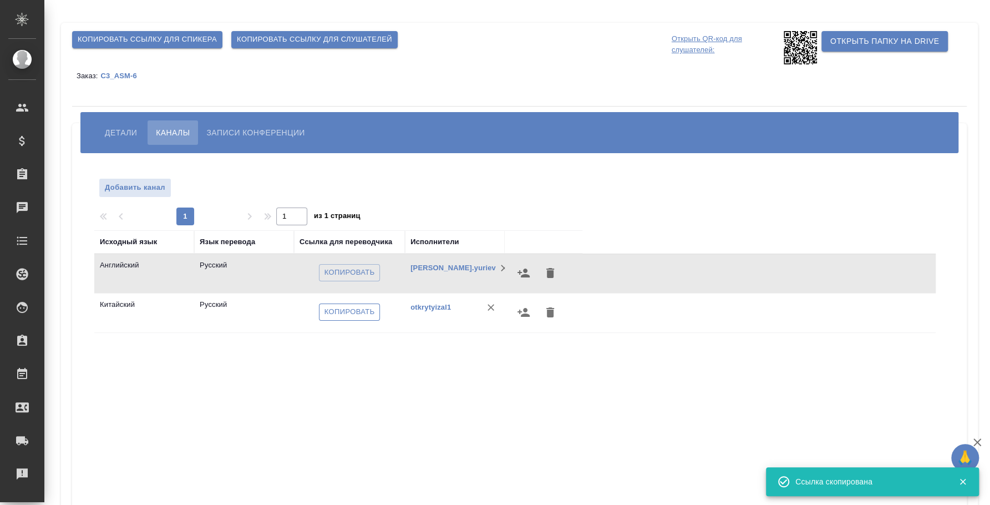
click at [359, 313] on span "Копировать" at bounding box center [350, 312] width 50 height 13
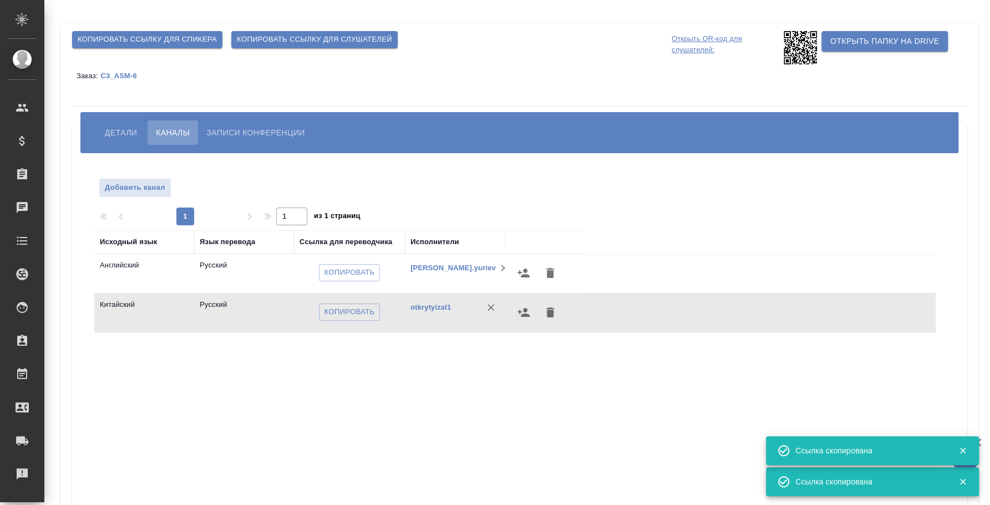
click at [286, 389] on div "Исходный язык Язык перевода Ссылка для переводчика Исполнители Английский Русск…" at bounding box center [514, 429] width 841 height 399
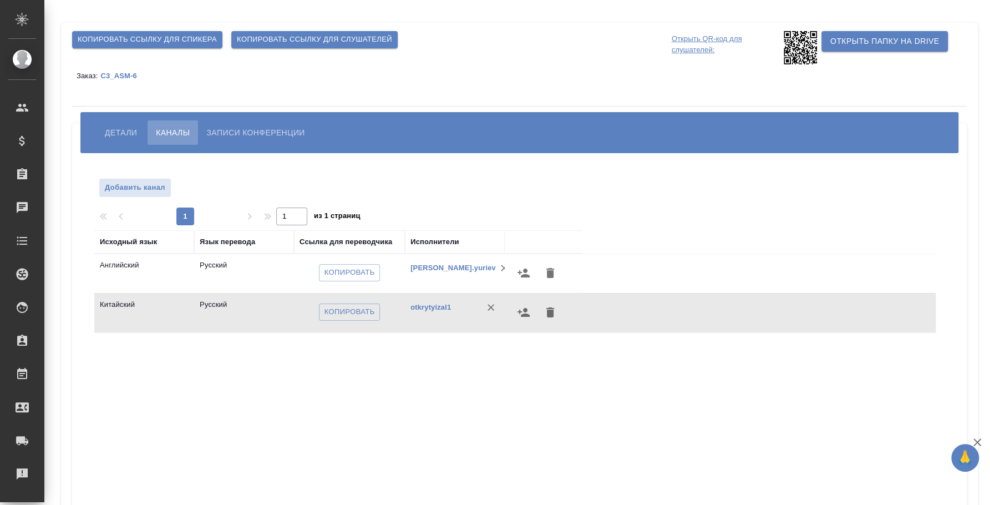
click at [117, 139] on button "Детали" at bounding box center [121, 132] width 49 height 24
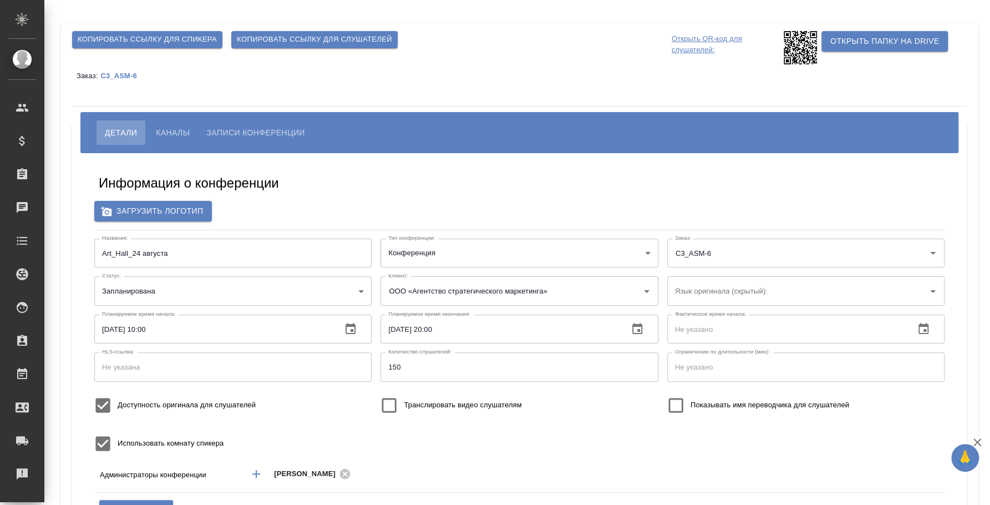
click at [165, 244] on input "Art_Hall_24 августа" at bounding box center [232, 253] width 277 height 29
click at [165, 250] on input "Art_Hall_24 августа" at bounding box center [232, 253] width 277 height 29
click at [276, 38] on span "Копировать ссылку для слушателей" at bounding box center [314, 39] width 155 height 13
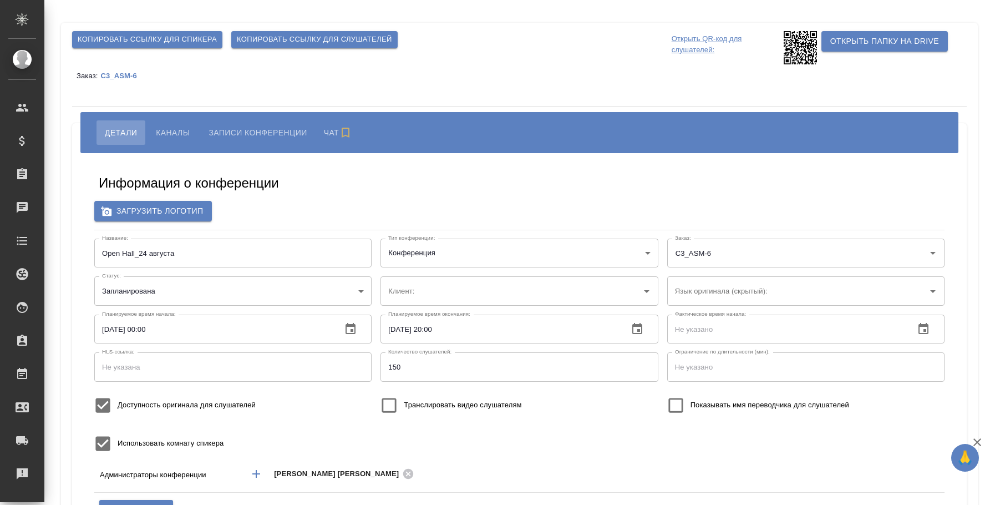
type input "ООО «Агентство стратегического маркетинга»"
type input "150"
click at [179, 124] on button "Каналы" at bounding box center [173, 132] width 50 height 24
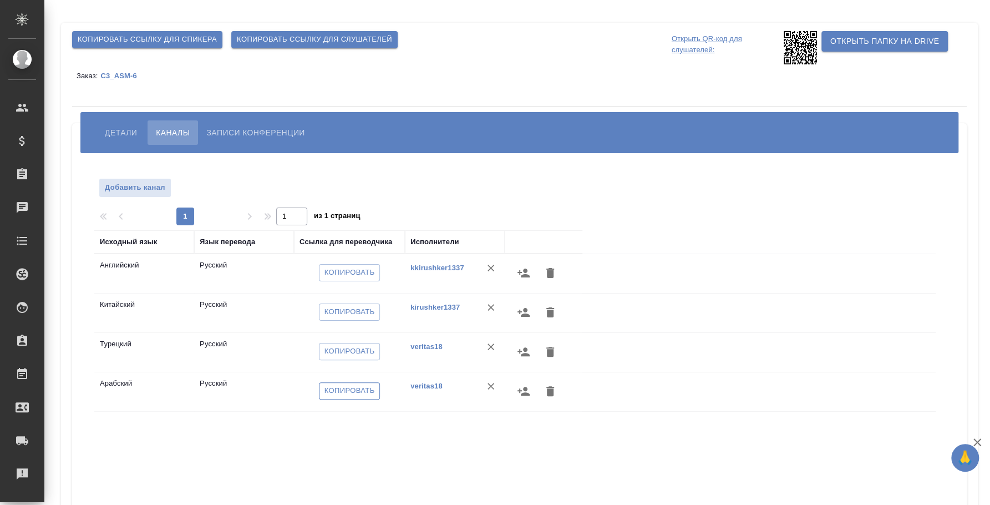
click span "Копировать"
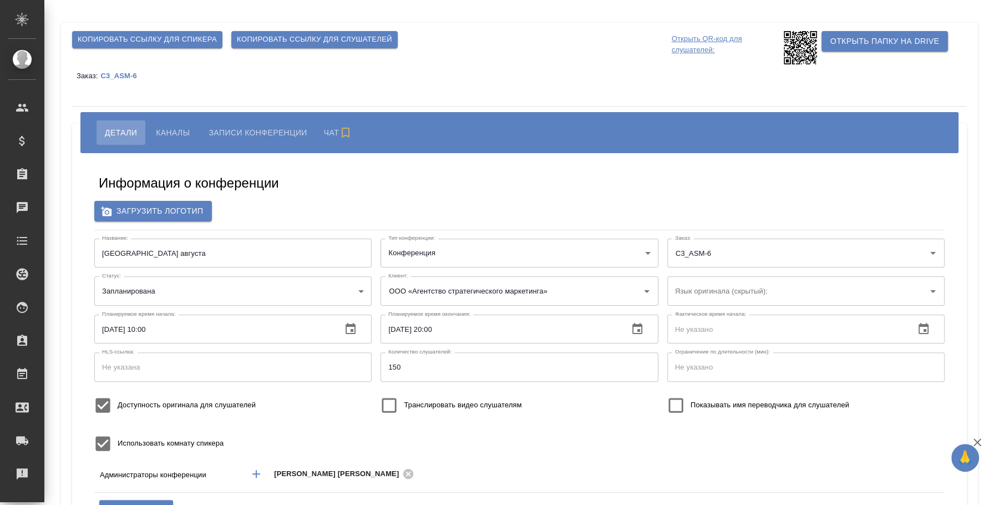
type input "ООО «Агентство стратегического маркетинга»"
type input "speaker_CYFg3x9F"
click at [704, 47] on p "Открыть QR-код для слушателей:" at bounding box center [726, 47] width 109 height 33
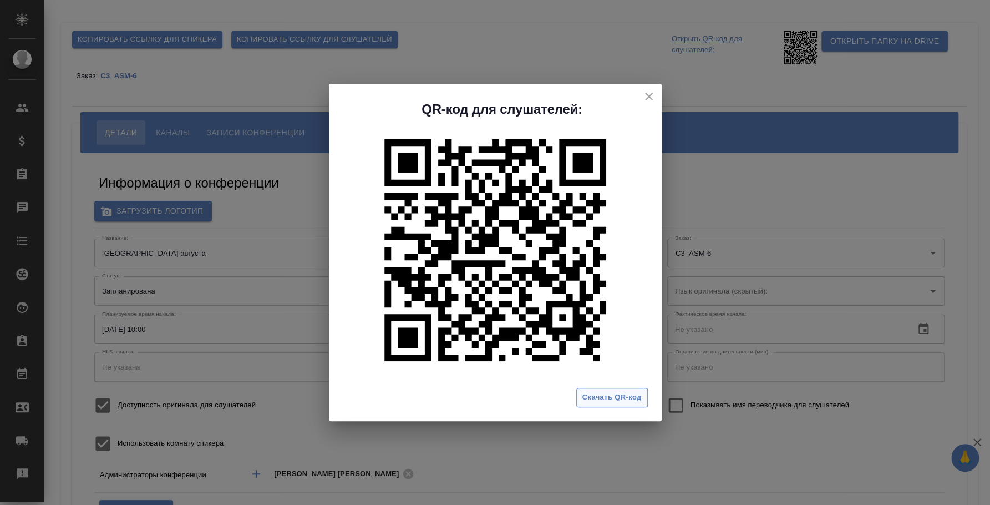
click at [611, 392] on span "Скачать QR-код" at bounding box center [611, 397] width 59 height 13
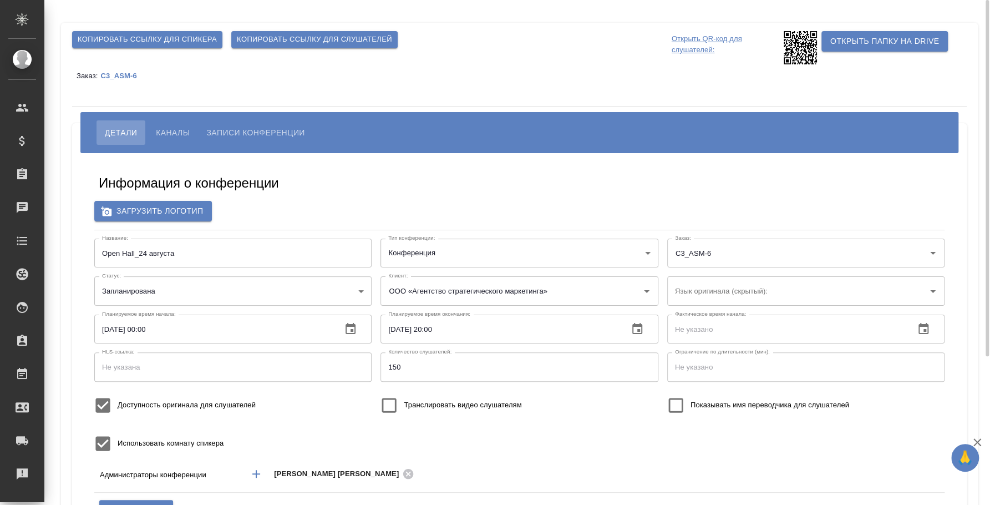
type input "speaker_CYFg3x9F"
click at [171, 137] on span "Каналы" at bounding box center [173, 132] width 34 height 13
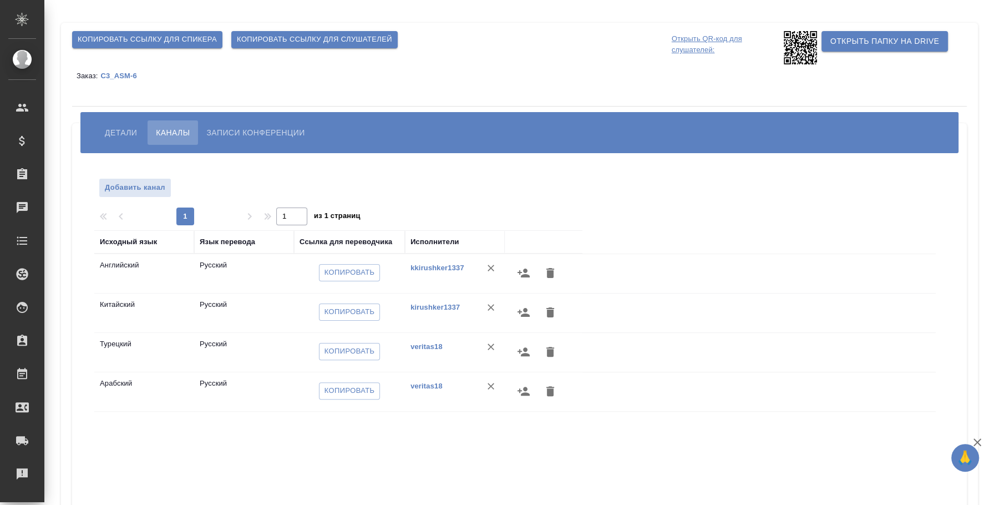
click at [126, 126] on span "Детали" at bounding box center [121, 132] width 32 height 13
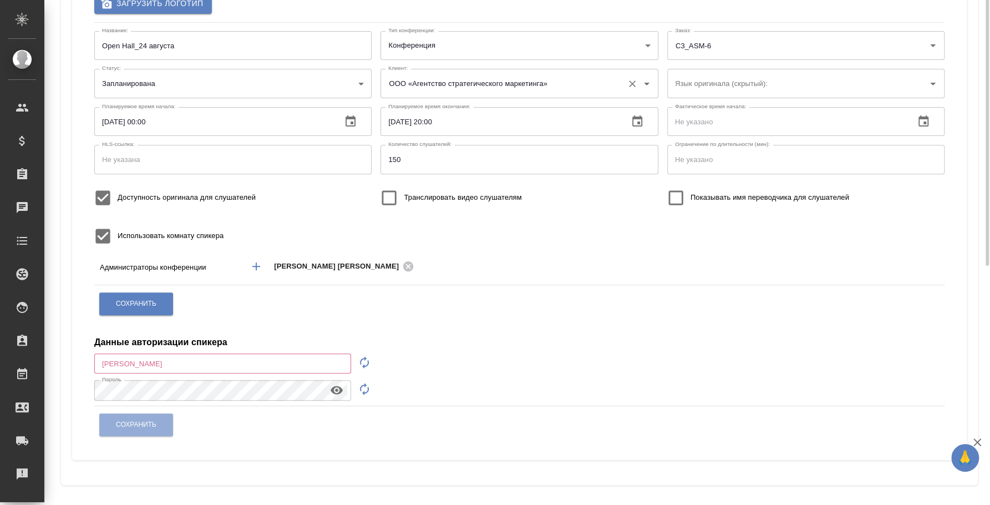
scroll to position [210, 0]
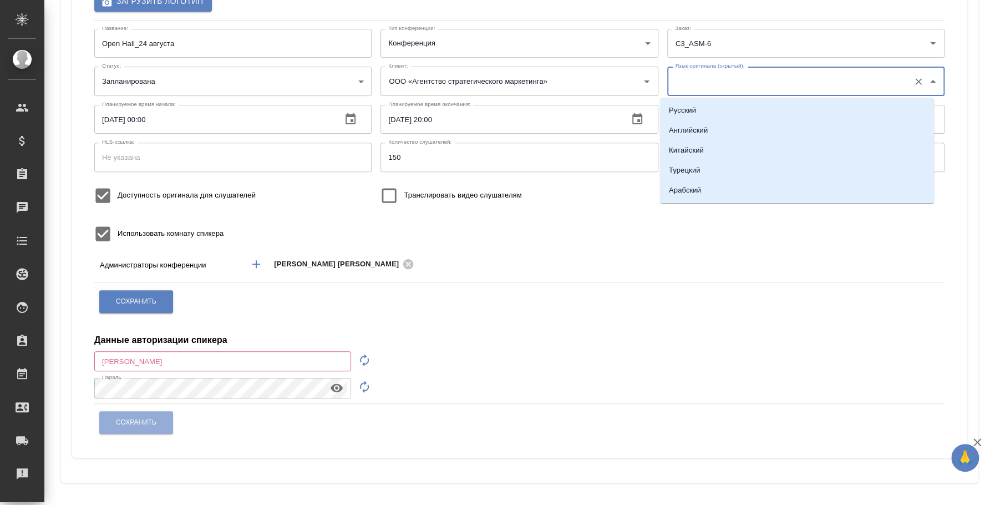
click at [860, 82] on input "Язык оригинала (скрытый):" at bounding box center [788, 81] width 232 height 19
click at [726, 106] on li "Русский" at bounding box center [797, 110] width 274 height 20
type input "Русский"
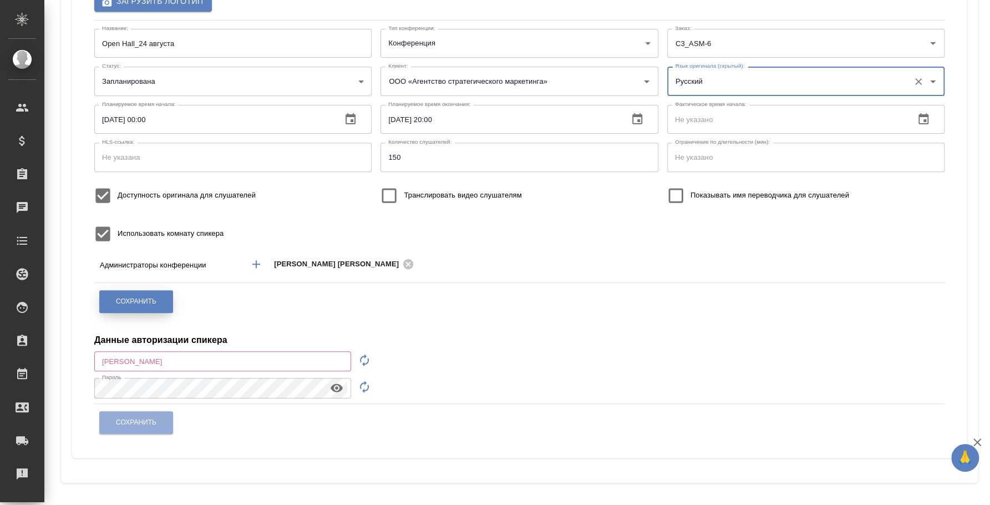
click at [167, 302] on button "Сохранить" at bounding box center [136, 301] width 74 height 23
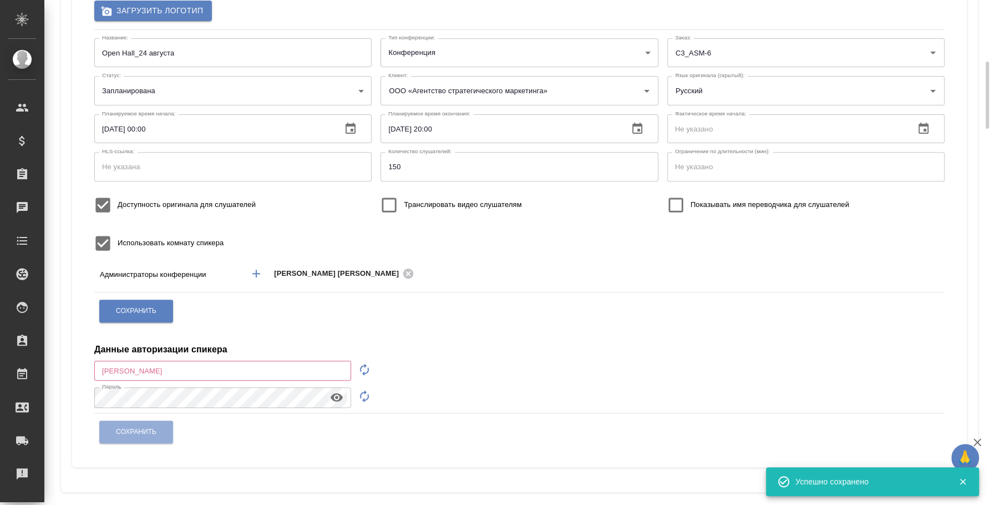
scroll to position [0, 0]
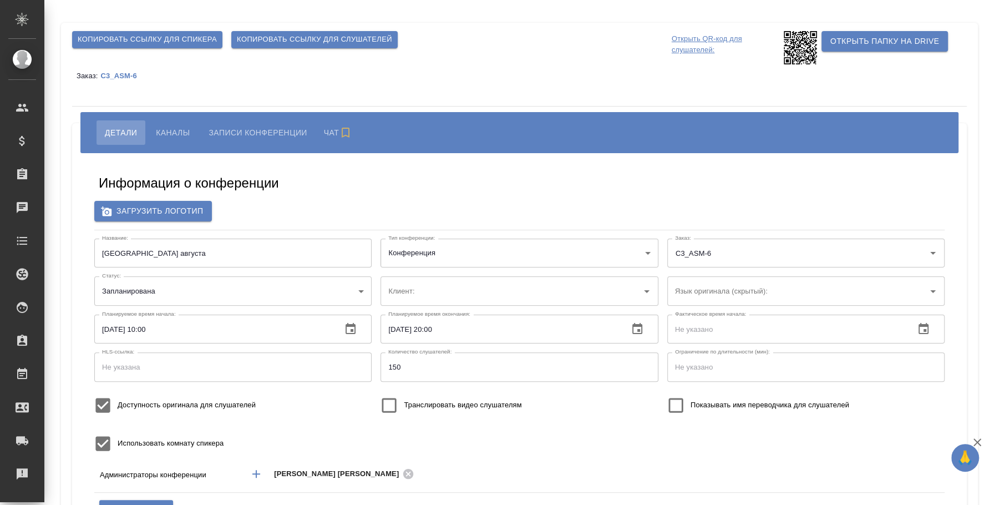
type input "ООО «Агентство стратегического маркетинга»"
type input "speaker_CYFg3x9F"
click at [891, 288] on input "Язык оригинала (скрытый):" at bounding box center [788, 290] width 232 height 19
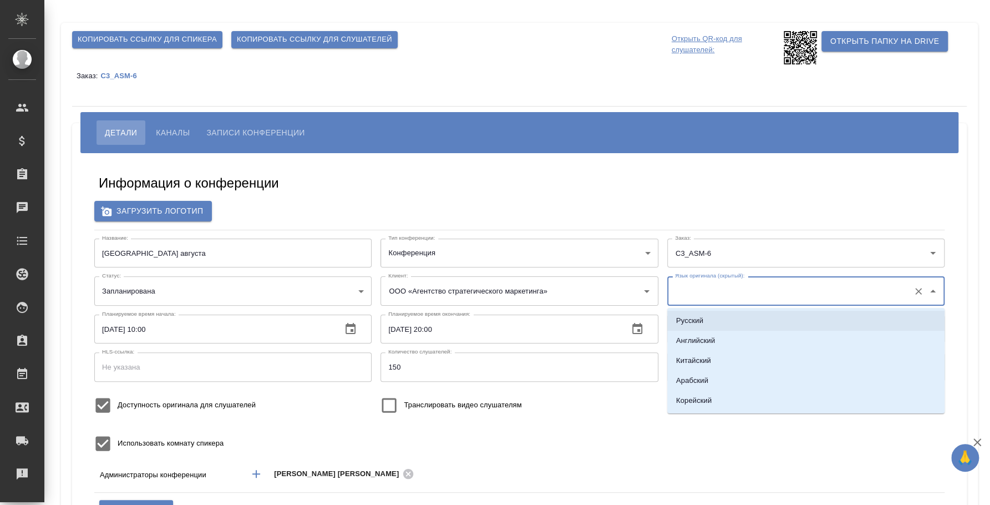
click at [764, 320] on li "Русский" at bounding box center [805, 321] width 277 height 20
type input "Русский"
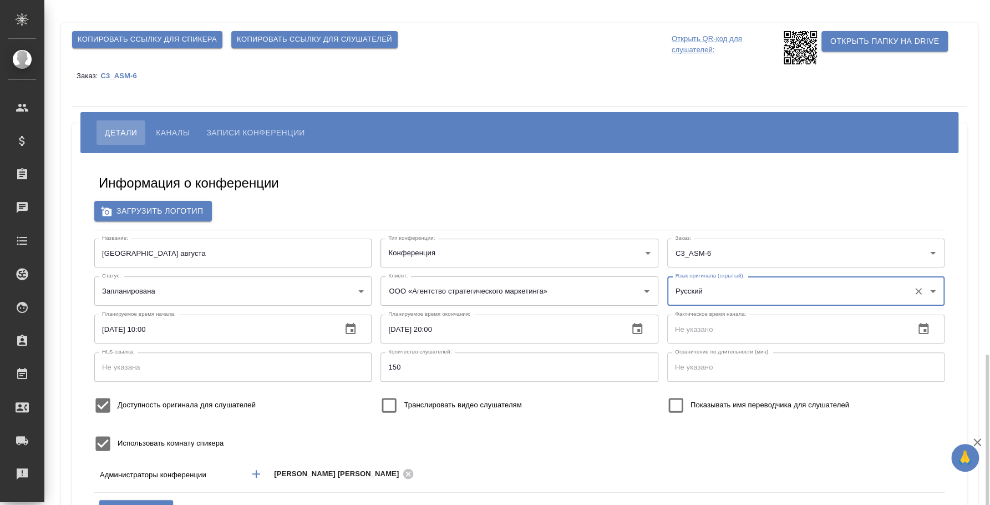
scroll to position [207, 0]
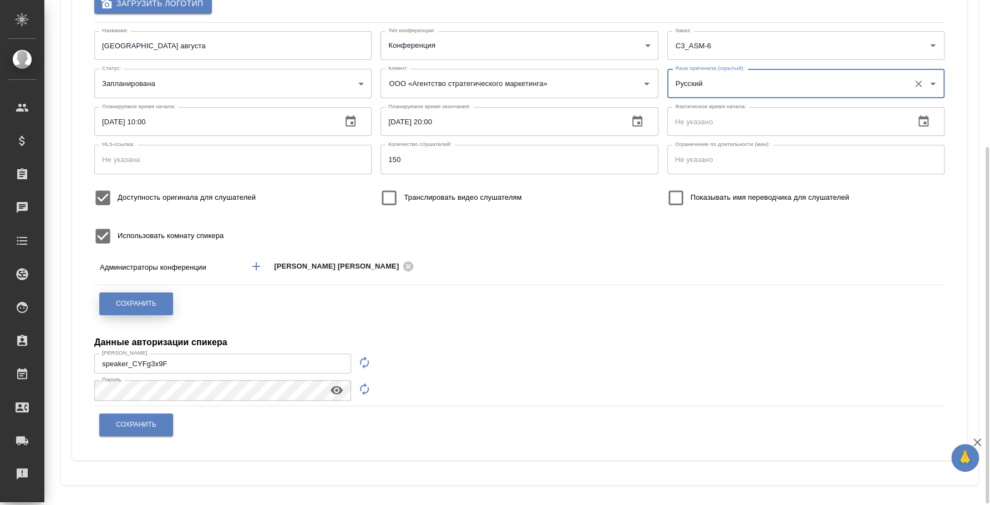
click at [145, 305] on span "Сохранить" at bounding box center [136, 303] width 40 height 9
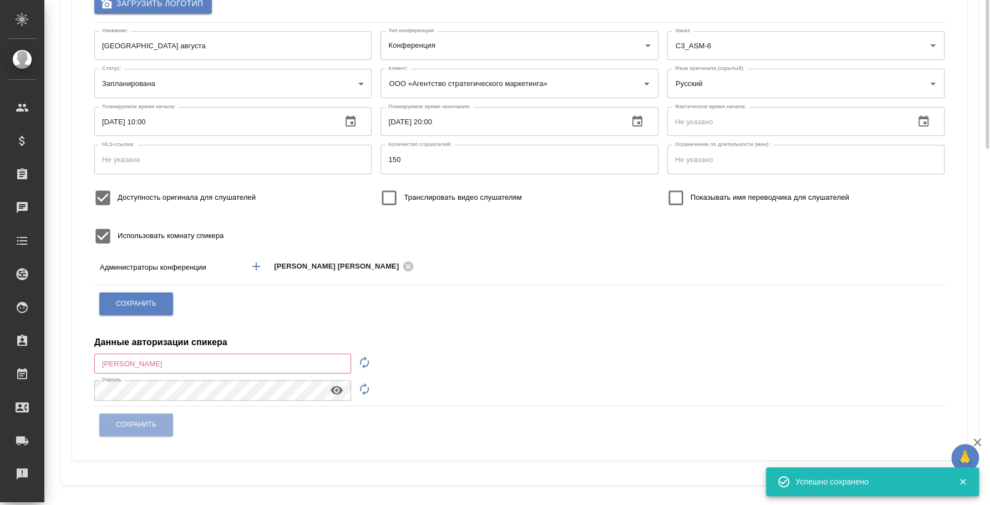
scroll to position [0, 0]
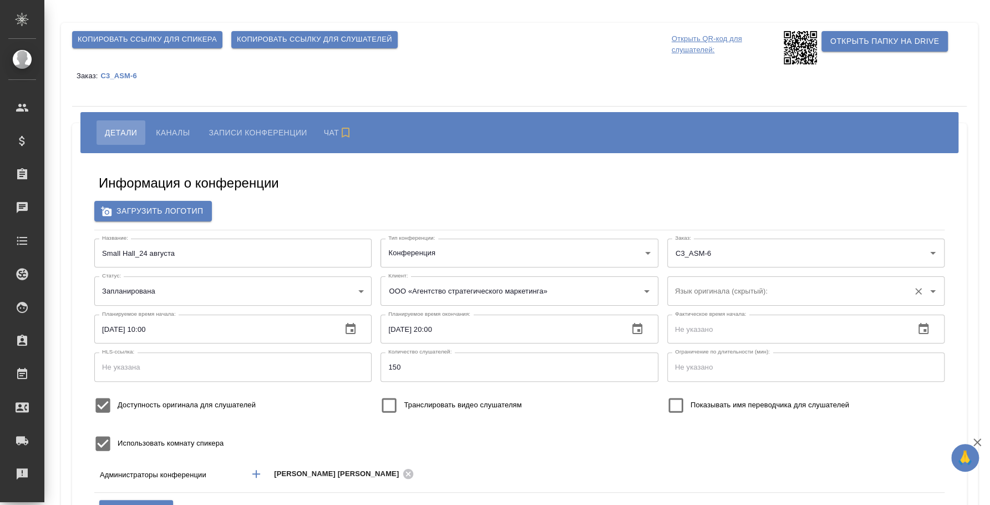
type input "ООО «Агентство стратегического маркетинга»"
type input "speaker_CYFg3x9F"
click at [762, 283] on input "Язык оригинала (скрытый):" at bounding box center [788, 290] width 232 height 19
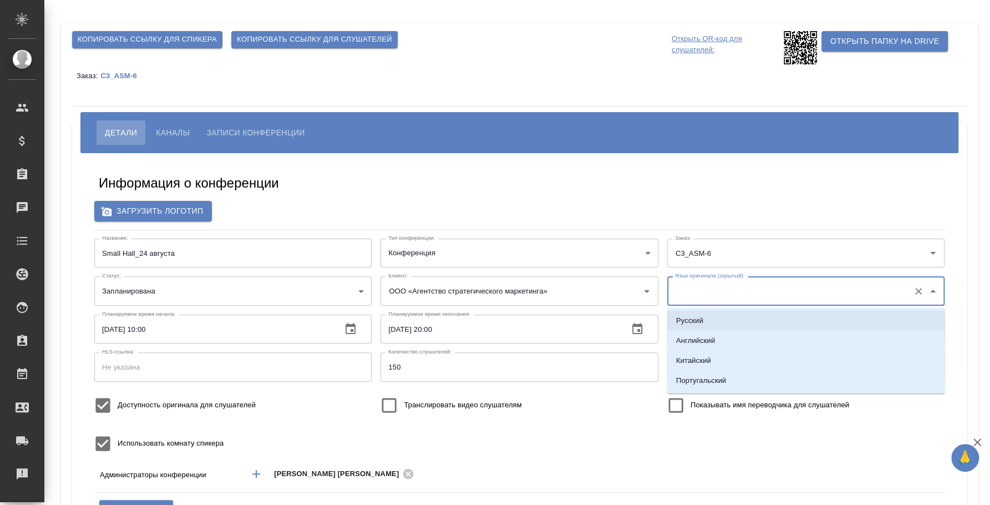
click at [714, 327] on li "Русский" at bounding box center [805, 321] width 277 height 20
type input "Русский"
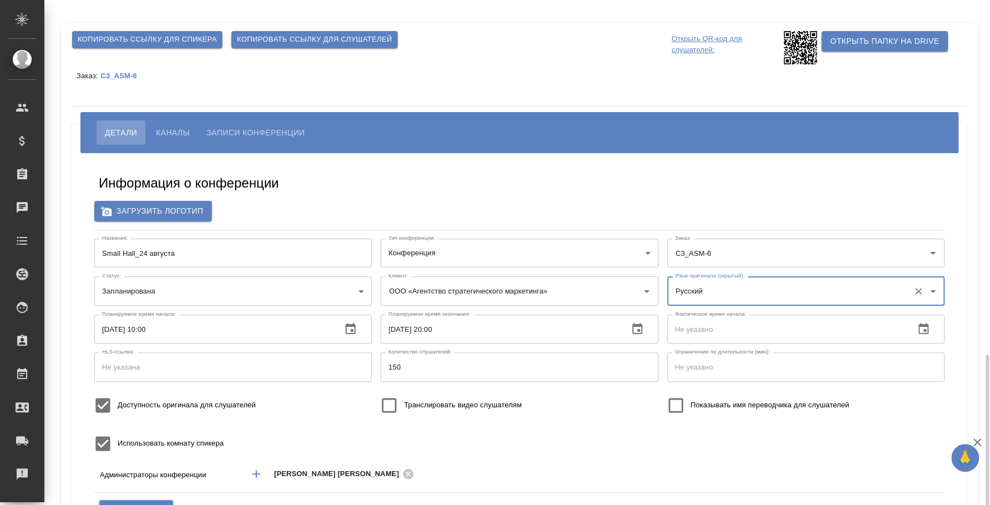
scroll to position [210, 0]
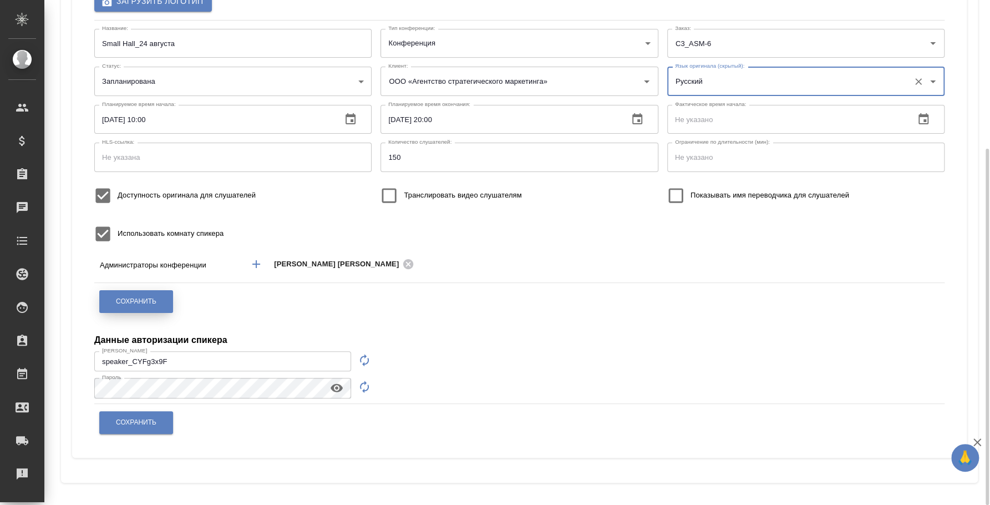
click at [147, 305] on span "Сохранить" at bounding box center [136, 301] width 40 height 9
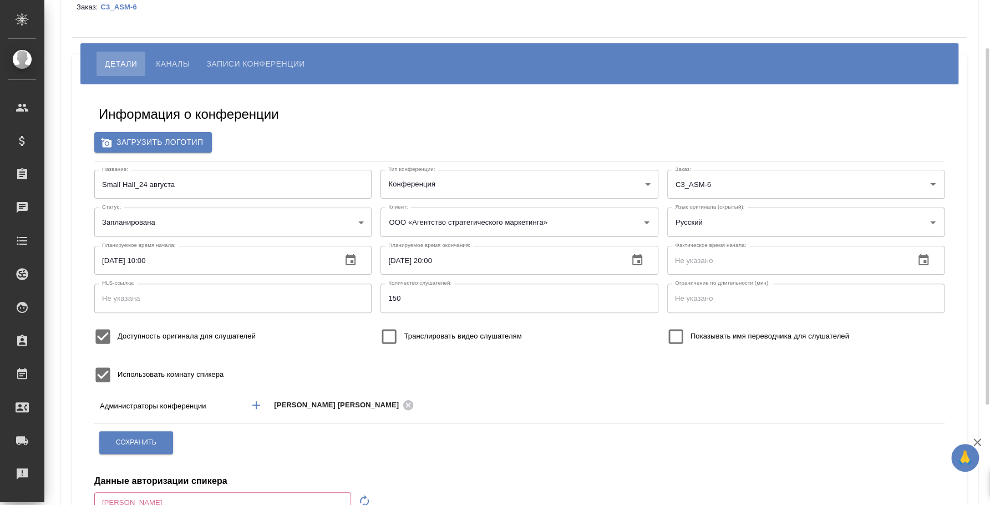
scroll to position [0, 0]
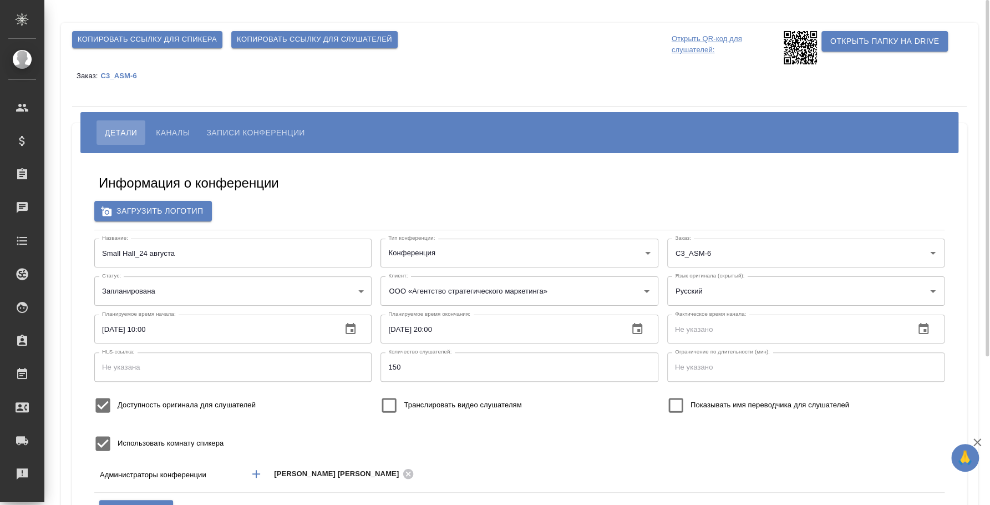
click at [296, 37] on span "Копировать ссылку для слушателей" at bounding box center [314, 39] width 155 height 13
type input "speaker_CYFg3x9F"
type input "ООО «Агентство стратегического маркетинга»"
click at [774, 291] on input "Язык оригинала (скрытый):" at bounding box center [788, 290] width 232 height 19
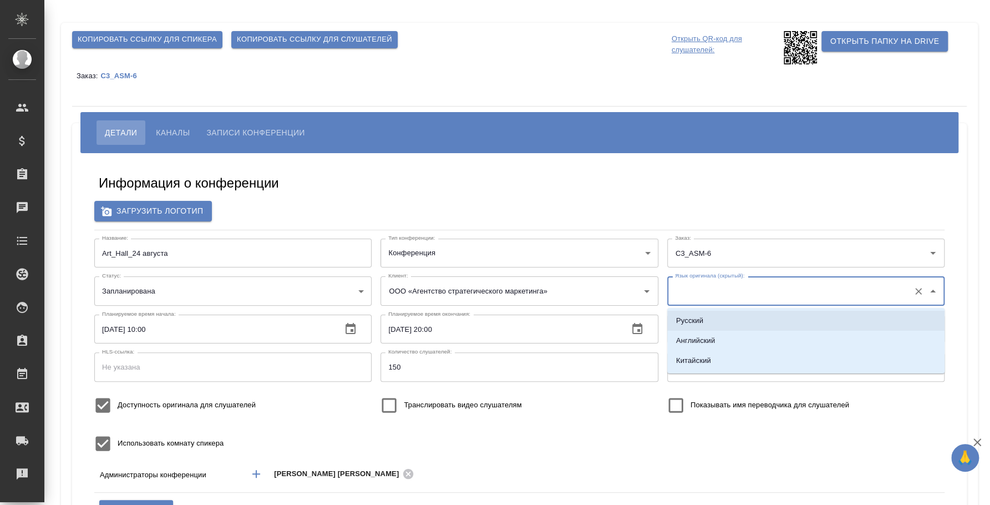
click at [730, 311] on li "Русский" at bounding box center [805, 321] width 277 height 20
type input "Русский"
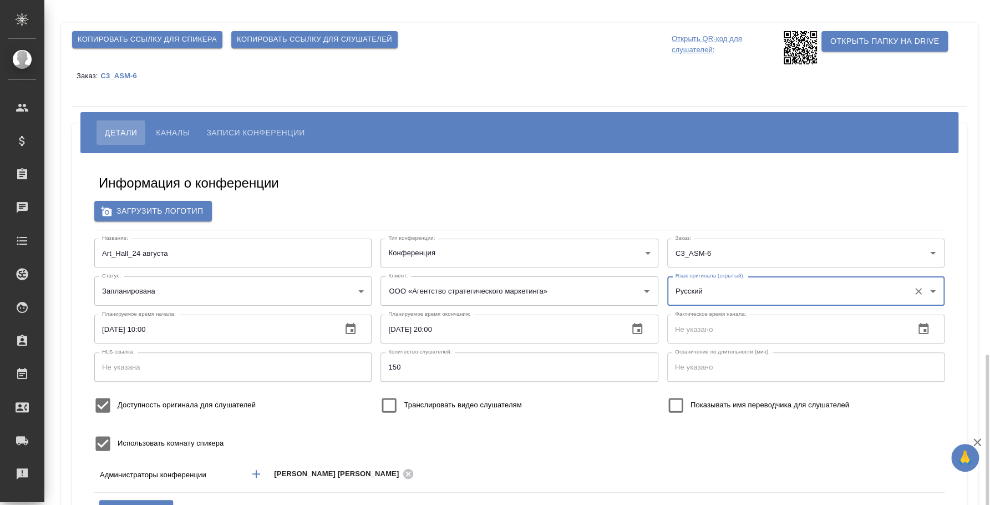
scroll to position [207, 0]
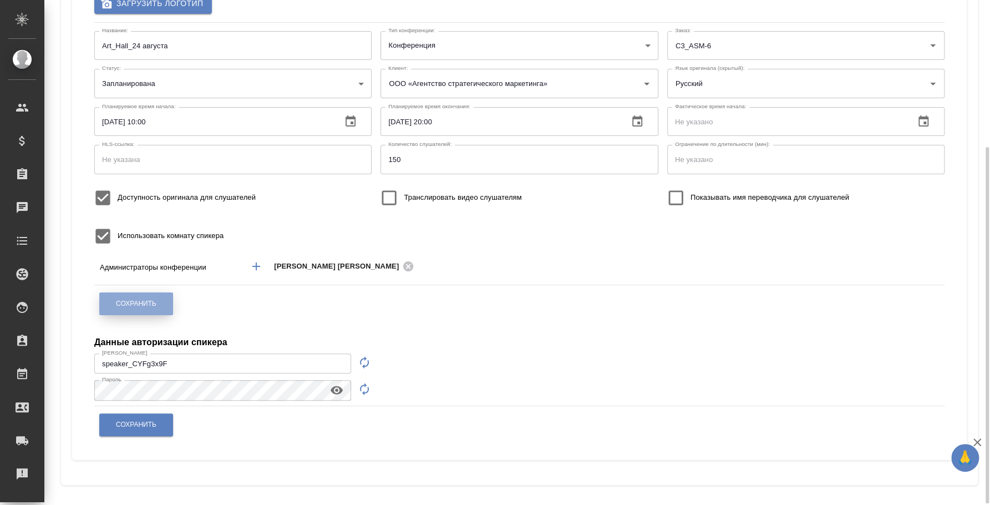
click at [145, 303] on span "Сохранить" at bounding box center [136, 303] width 40 height 9
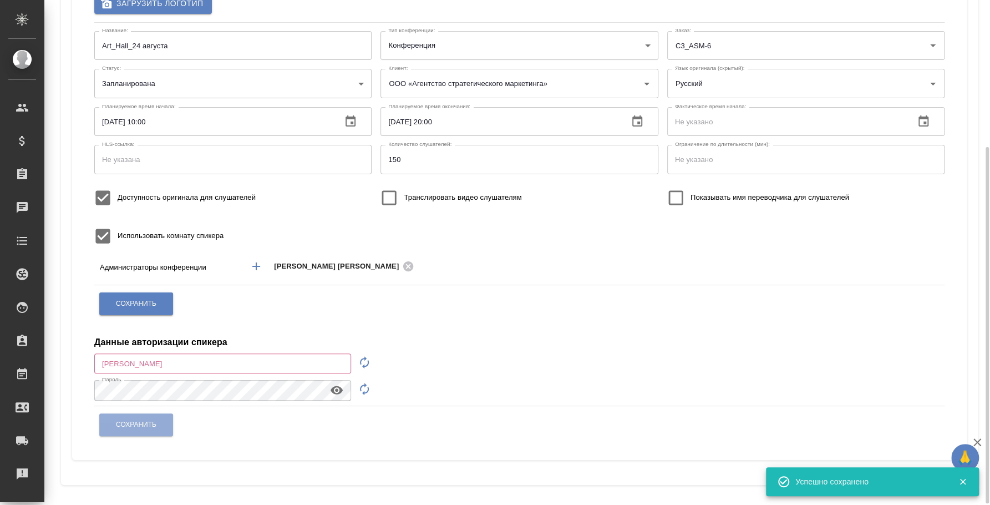
scroll to position [0, 0]
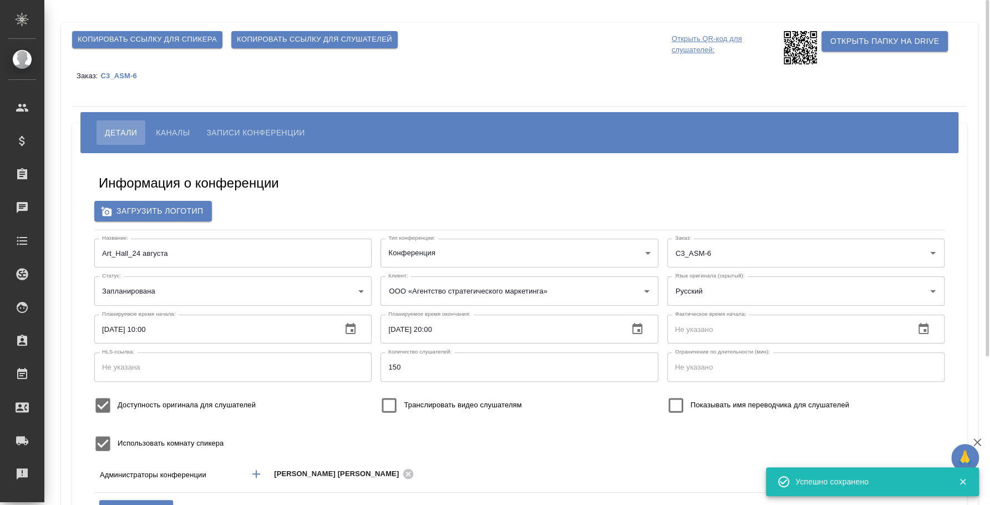
click at [302, 36] on span "Копировать ссылку для слушателей" at bounding box center [314, 39] width 155 height 13
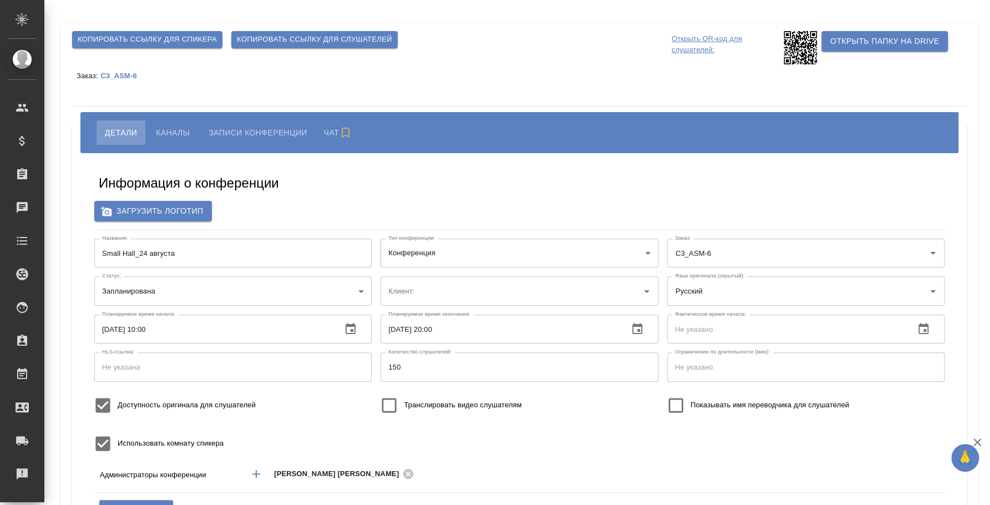
type input "ООО «Агентство стратегического маркетинга»"
type input "speaker_CYFg3x9F"
click at [301, 39] on span "Копировать ссылку для слушателей" at bounding box center [314, 39] width 155 height 13
type input "ООО «Агентство стратегического маркетинга»"
type input "speaker_CYFg3x9F"
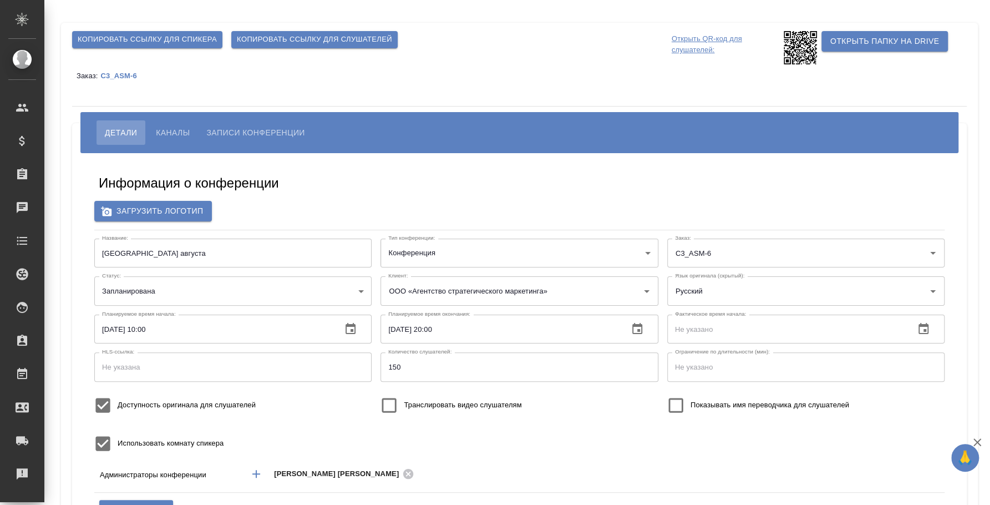
click at [283, 33] on span "Копировать ссылку для слушателей" at bounding box center [314, 39] width 155 height 13
click at [169, 134] on span "Каналы" at bounding box center [173, 132] width 34 height 13
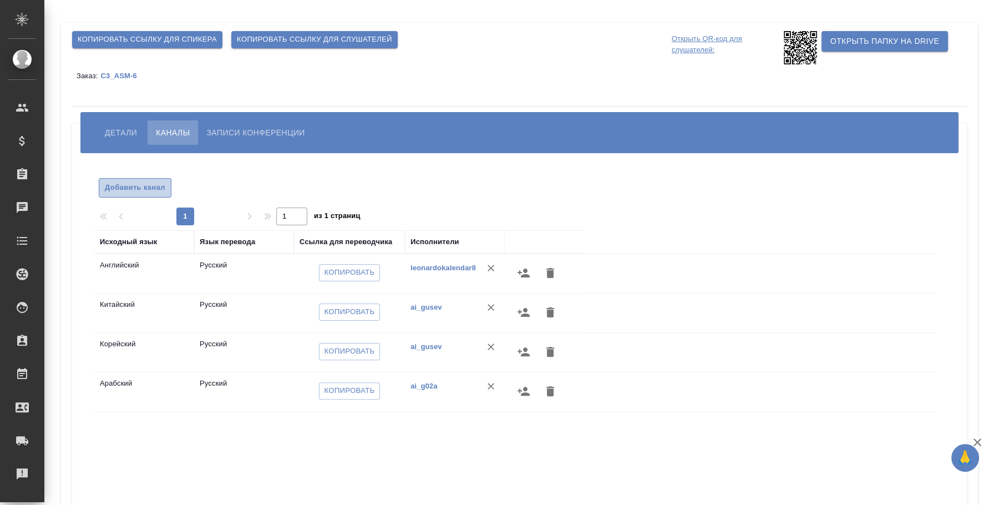
click at [149, 183] on span "Добавить канал" at bounding box center [135, 187] width 60 height 13
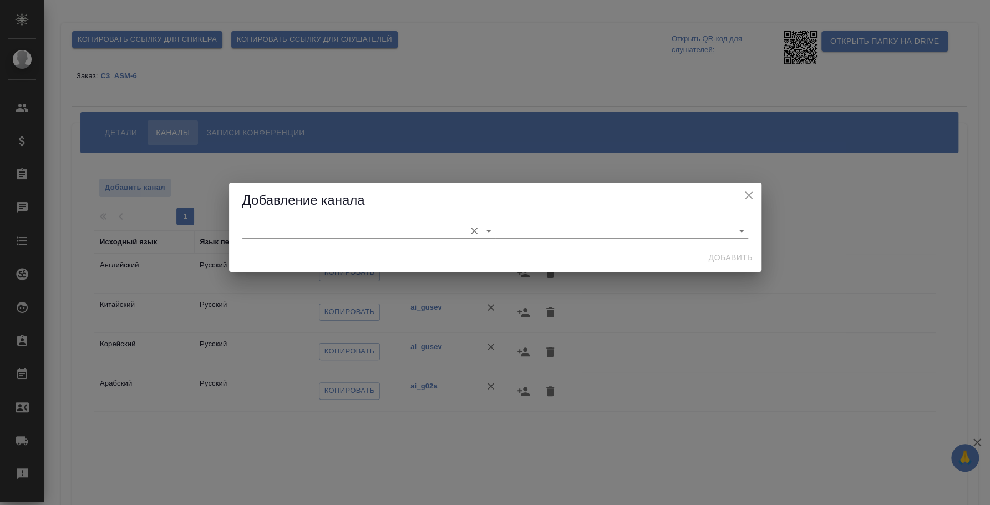
click at [286, 231] on input "text" at bounding box center [350, 230] width 217 height 15
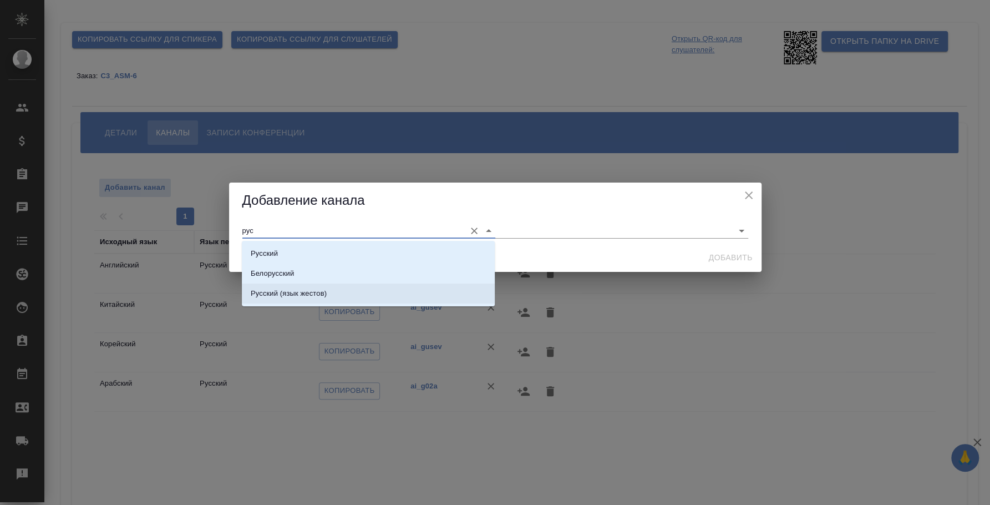
click at [295, 296] on p "Русский (язык жестов)" at bounding box center [289, 293] width 76 height 11
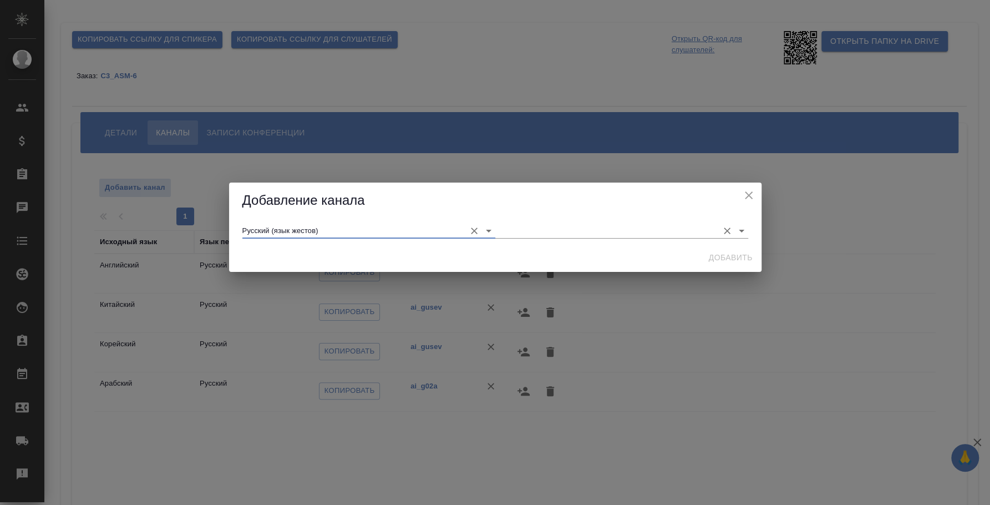
type input "Русский (язык жестов)"
click at [559, 231] on input "text" at bounding box center [603, 230] width 217 height 15
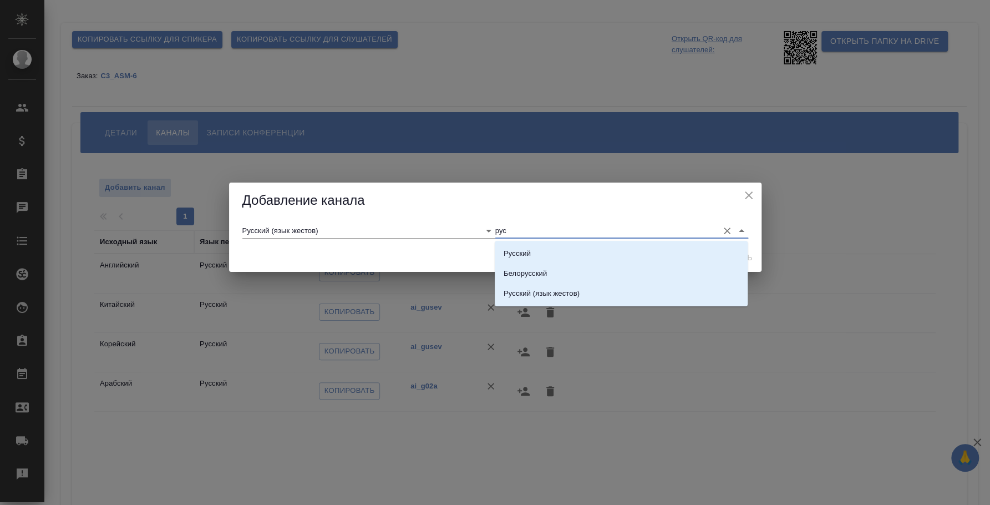
click at [704, 241] on div "Русский Белорусский Русский (язык жестов)" at bounding box center [621, 273] width 253 height 65
click at [699, 242] on div "Русский Белорусский Русский (язык жестов)" at bounding box center [621, 273] width 253 height 65
click at [696, 247] on li "Русский" at bounding box center [621, 254] width 253 height 20
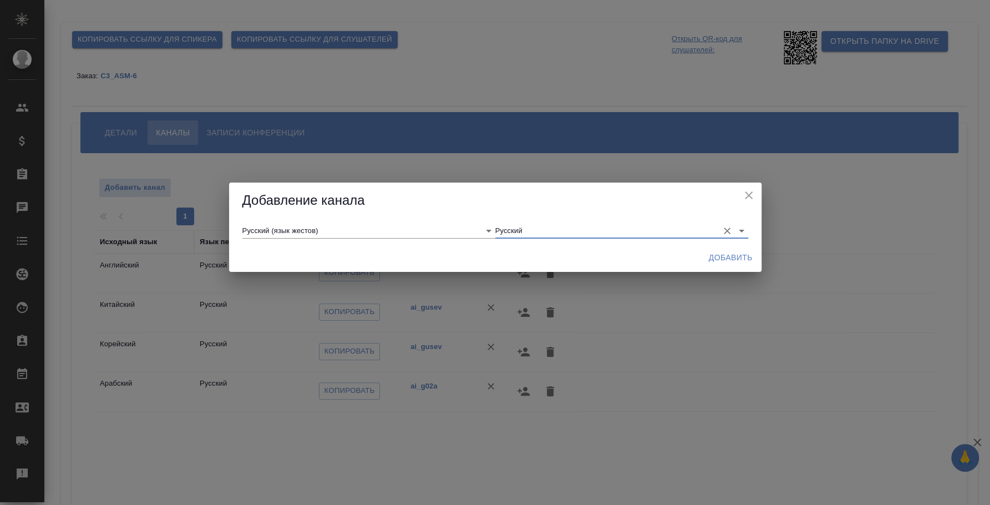
type input "Русский"
click at [723, 258] on span "Добавить" at bounding box center [731, 258] width 44 height 14
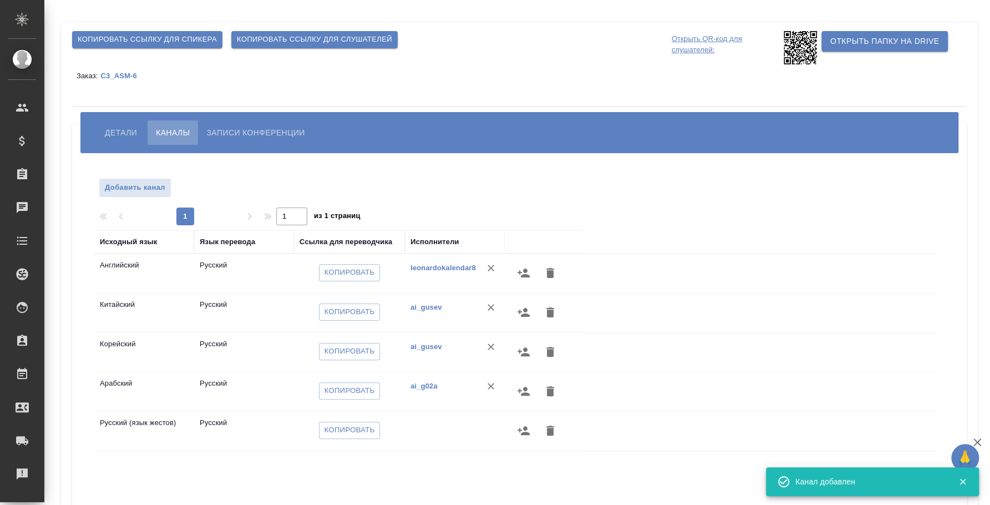
click at [283, 32] on button "Копировать ссылку для слушателей" at bounding box center [314, 39] width 166 height 17
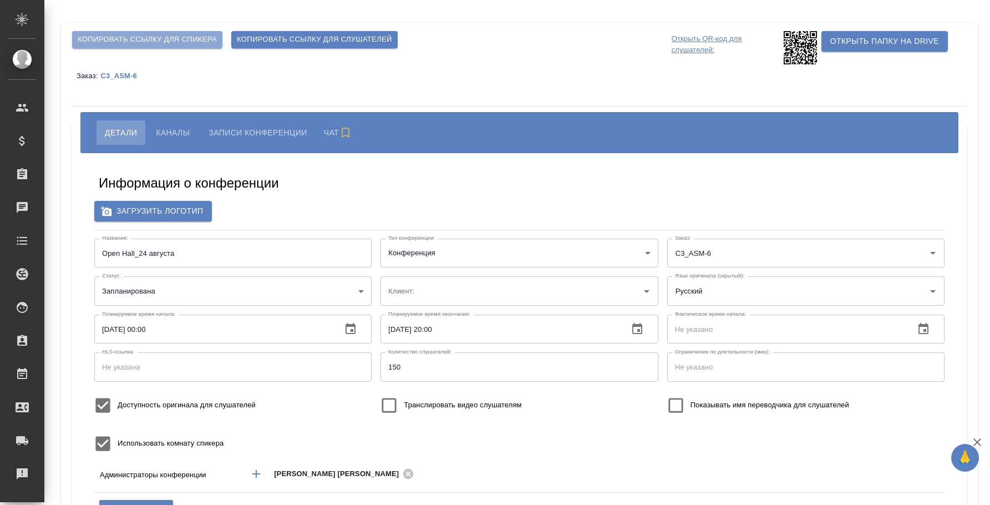
click at [129, 40] on span "Копировать ссылку для спикера" at bounding box center [147, 39] width 139 height 13
type input "speaker_CYFg3x9F"
type input "ООО «Агентство стратегического маркетинга»"
click at [160, 135] on span "Каналы" at bounding box center [173, 132] width 34 height 13
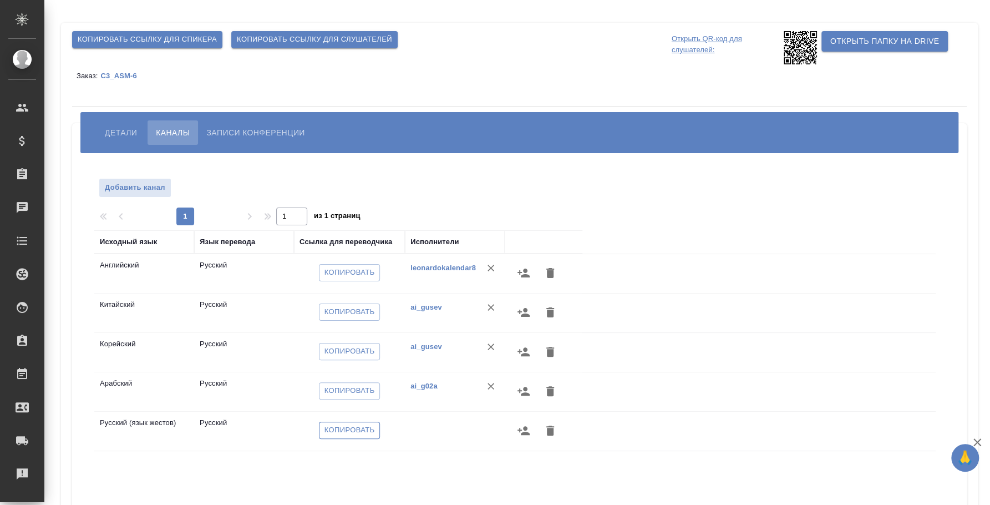
click at [361, 431] on span "Копировать" at bounding box center [350, 430] width 50 height 13
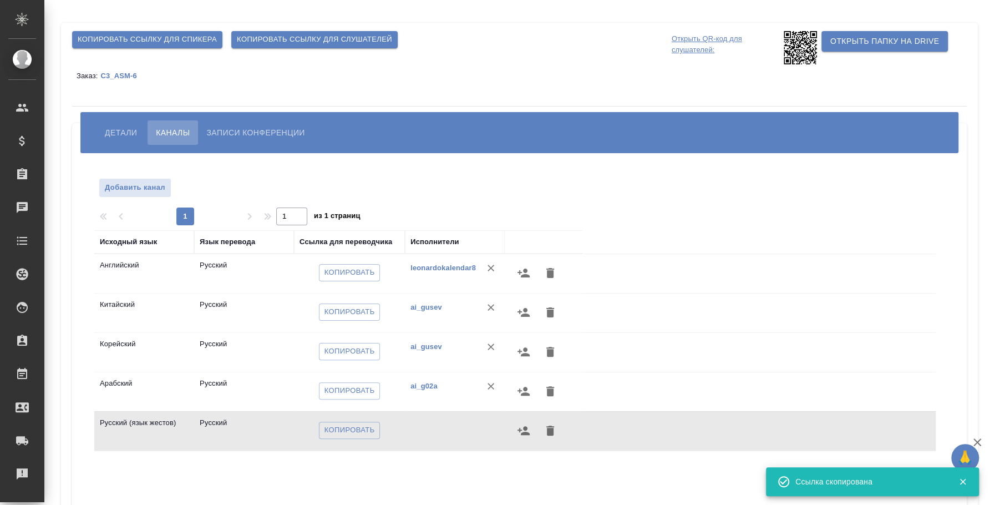
click at [108, 123] on button "Детали" at bounding box center [121, 132] width 49 height 24
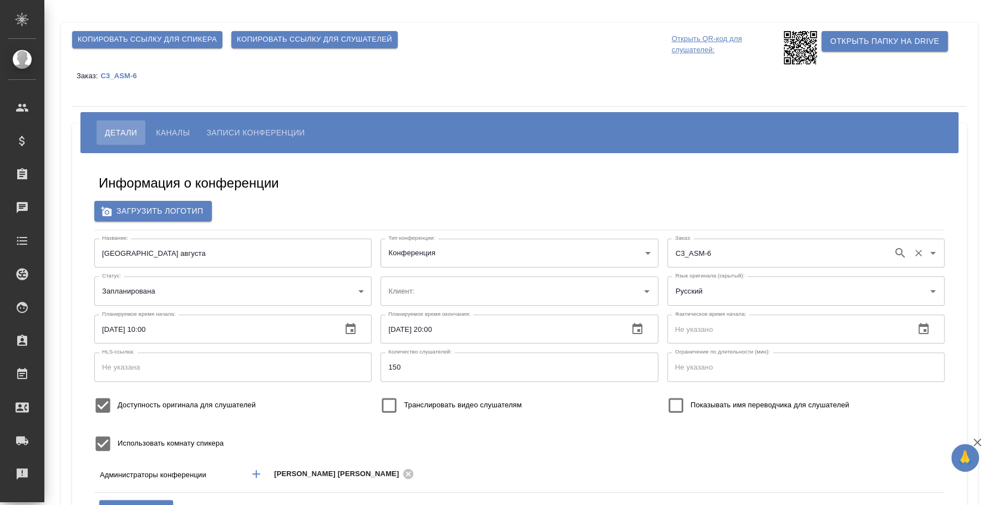
type input "ООО «Агентство стратегического маркетинга»"
click at [927, 287] on icon "Open" at bounding box center [932, 291] width 13 height 13
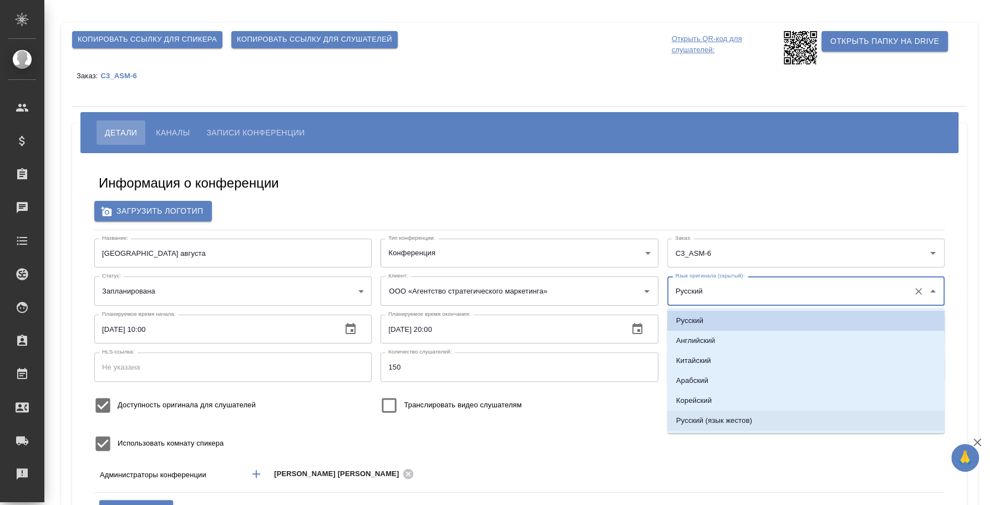
click at [738, 422] on p "Русский (язык жестов)" at bounding box center [714, 420] width 76 height 11
type input "Русский (язык жестов)"
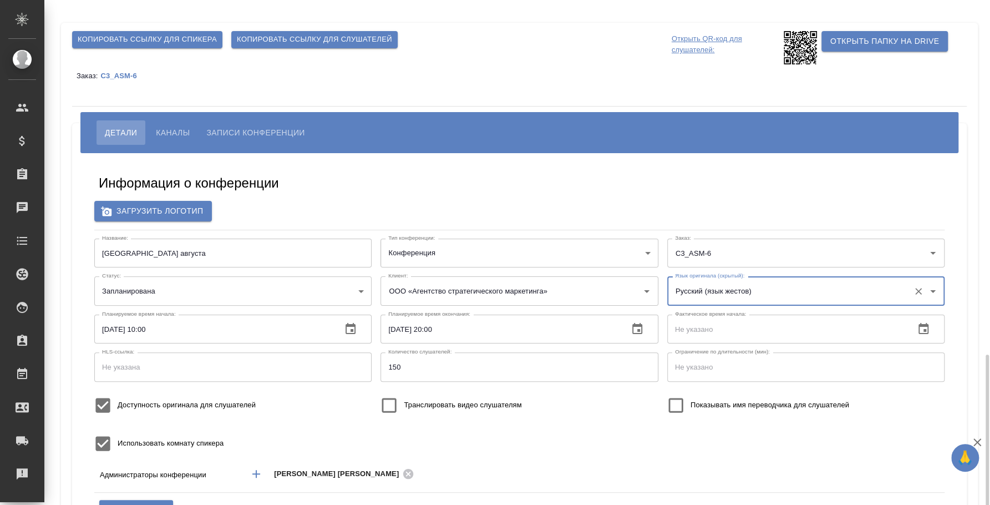
scroll to position [207, 0]
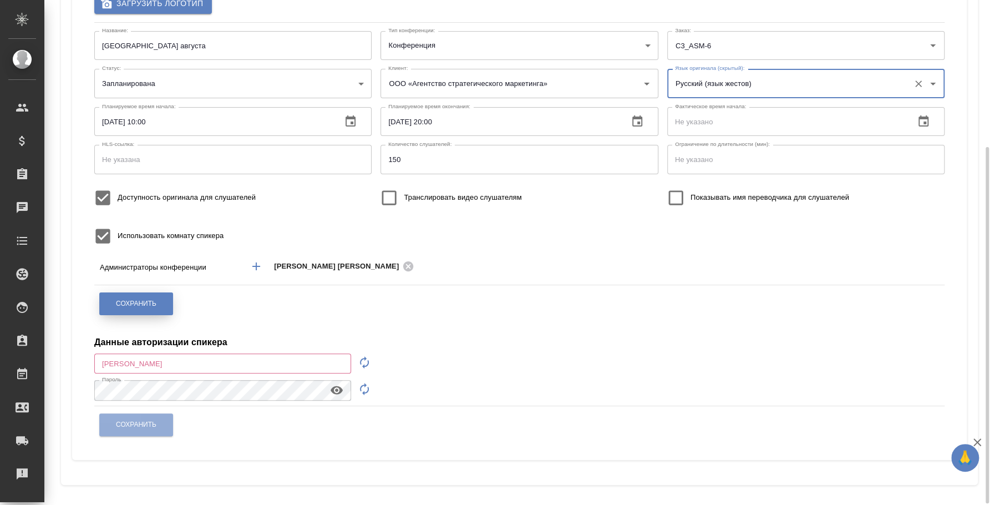
click at [141, 314] on button "Сохранить" at bounding box center [136, 303] width 74 height 23
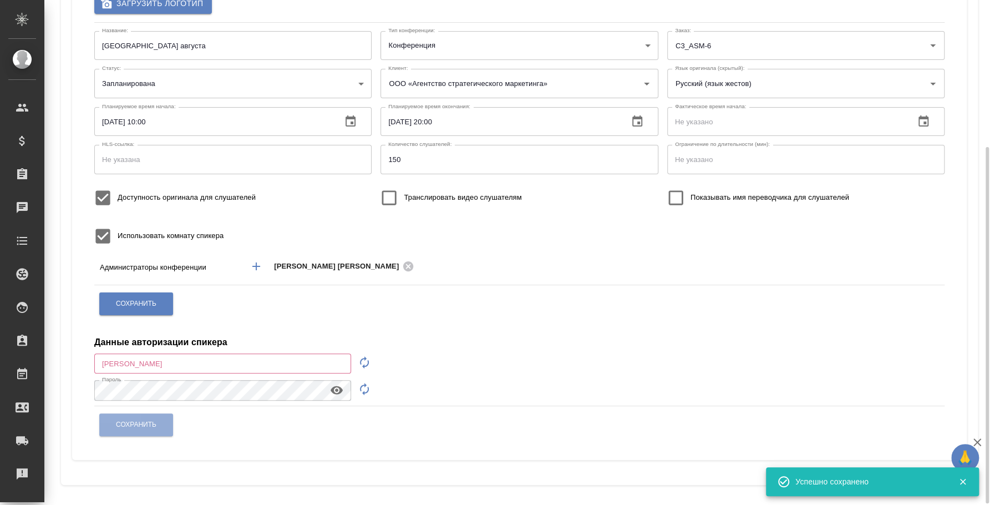
scroll to position [0, 0]
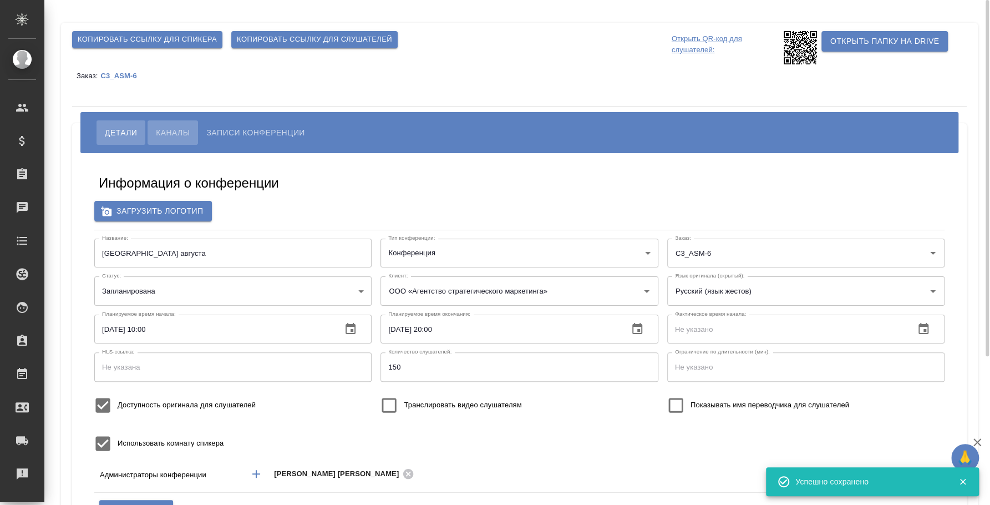
click at [166, 131] on span "Каналы" at bounding box center [173, 132] width 34 height 13
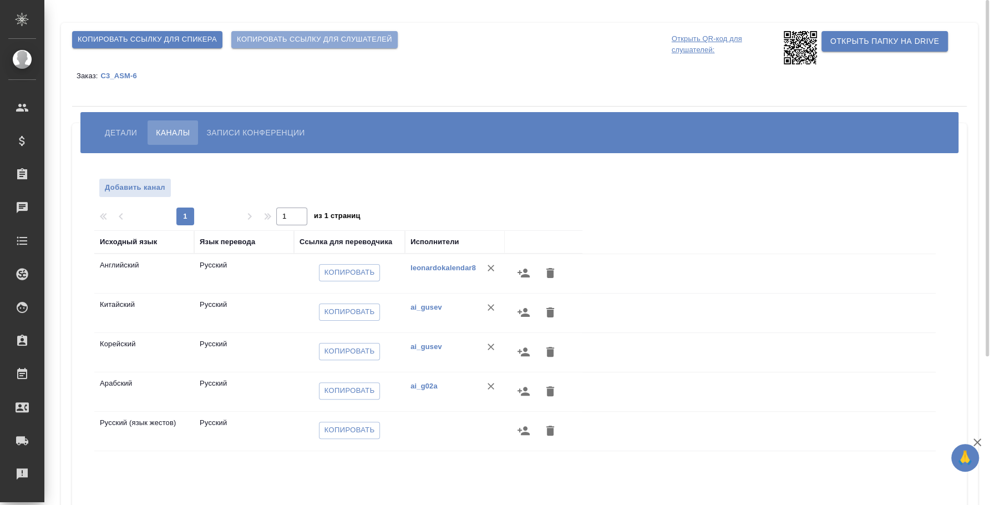
click at [285, 42] on span "Копировать ссылку для слушателей" at bounding box center [314, 39] width 155 height 13
click at [789, 55] on icon at bounding box center [800, 47] width 33 height 33
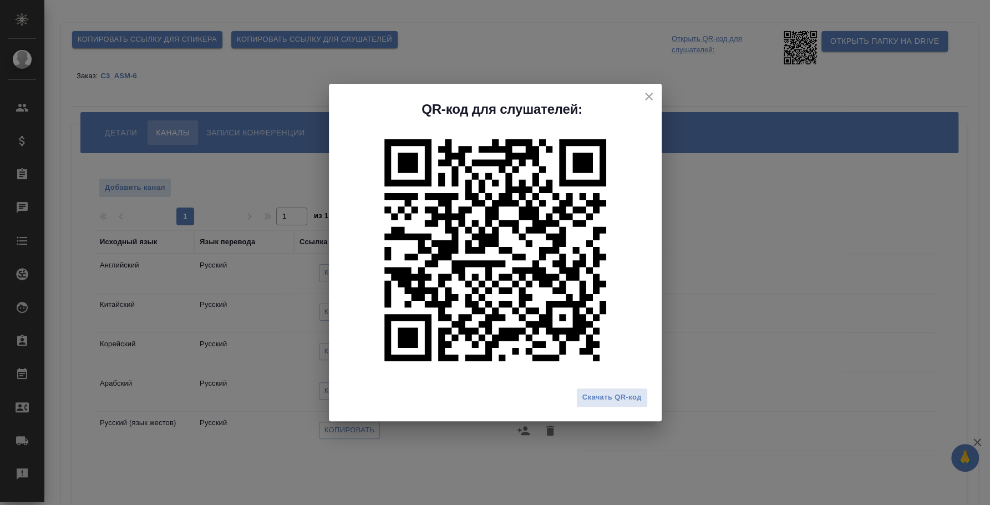
click at [651, 90] on icon "close" at bounding box center [648, 96] width 13 height 13
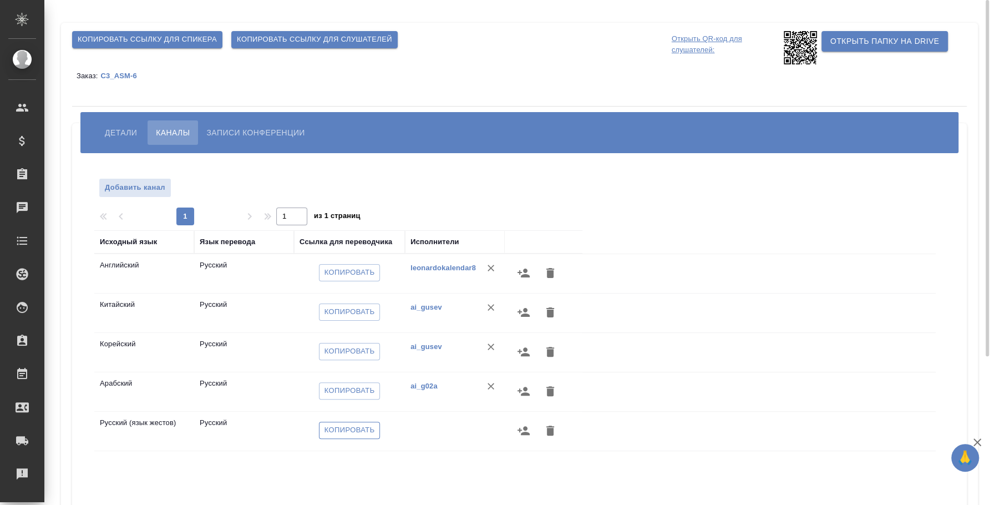
click at [338, 424] on span "Копировать" at bounding box center [350, 430] width 50 height 13
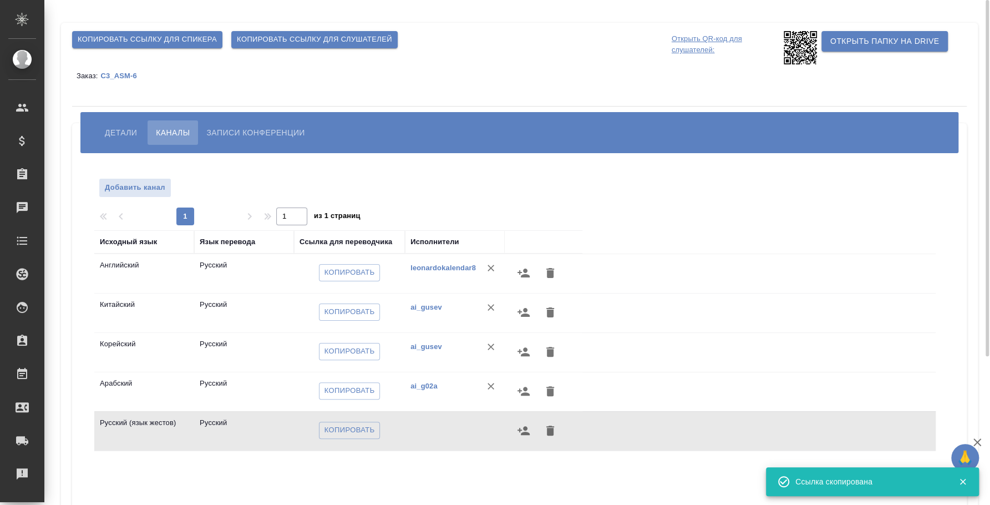
click at [278, 37] on span "Копировать ссылку для слушателей" at bounding box center [314, 39] width 155 height 13
click at [120, 123] on button "Детали" at bounding box center [121, 132] width 49 height 24
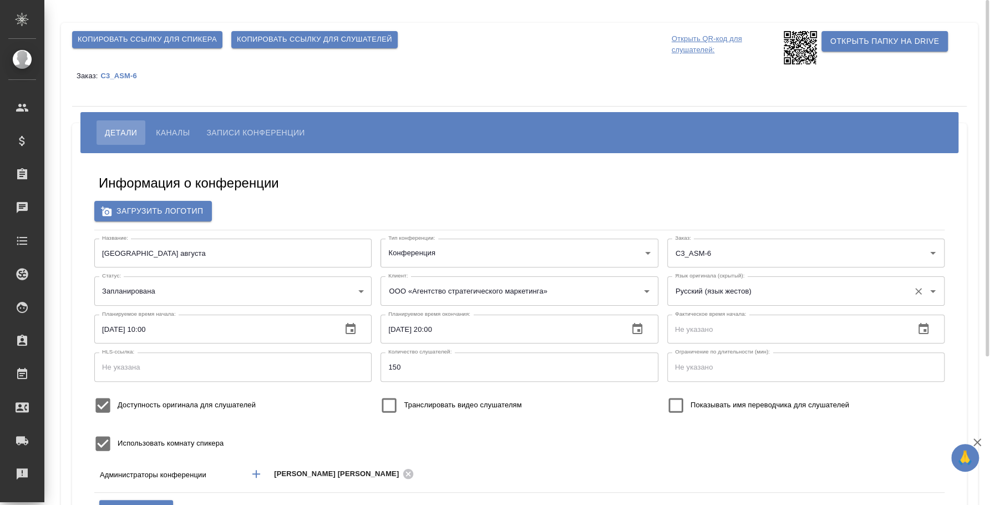
click at [846, 303] on div "Русский (язык жестов) Язык оригинала (скрытый):" at bounding box center [805, 290] width 277 height 29
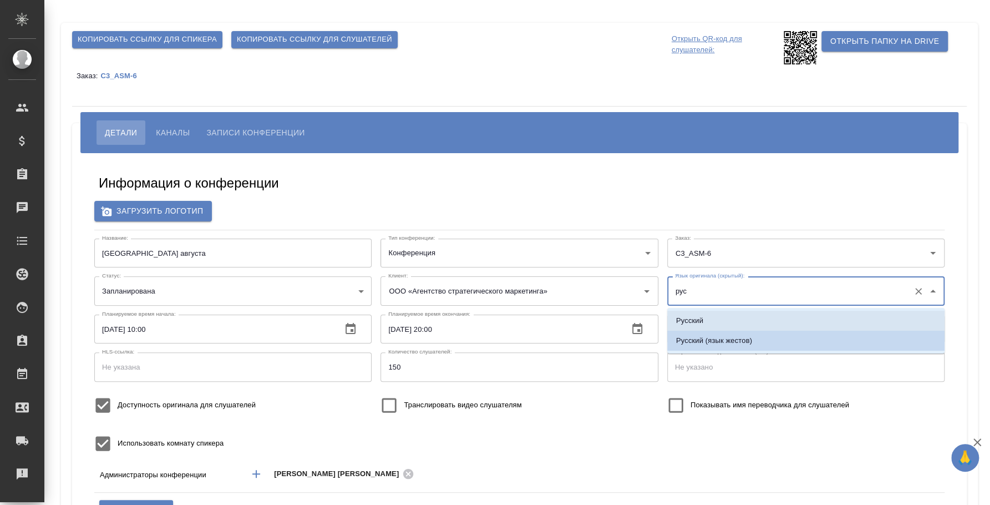
click at [824, 317] on li "Русский" at bounding box center [805, 321] width 277 height 20
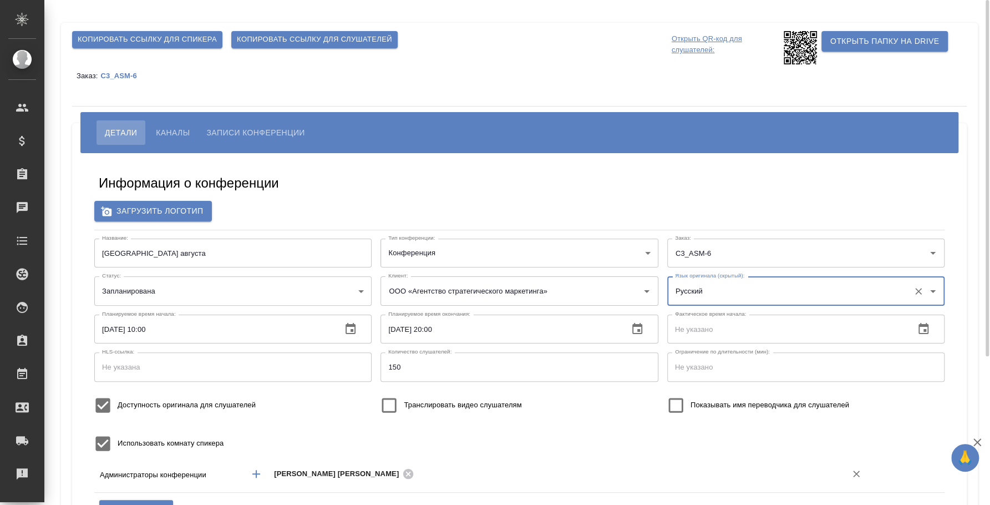
scroll to position [138, 0]
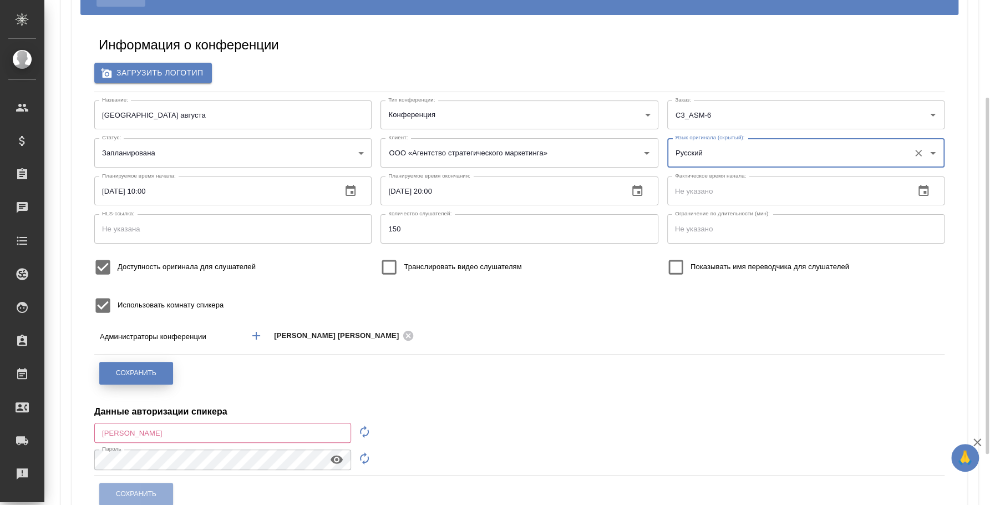
type input "Русский"
click at [156, 379] on button "Сохранить" at bounding box center [136, 373] width 74 height 23
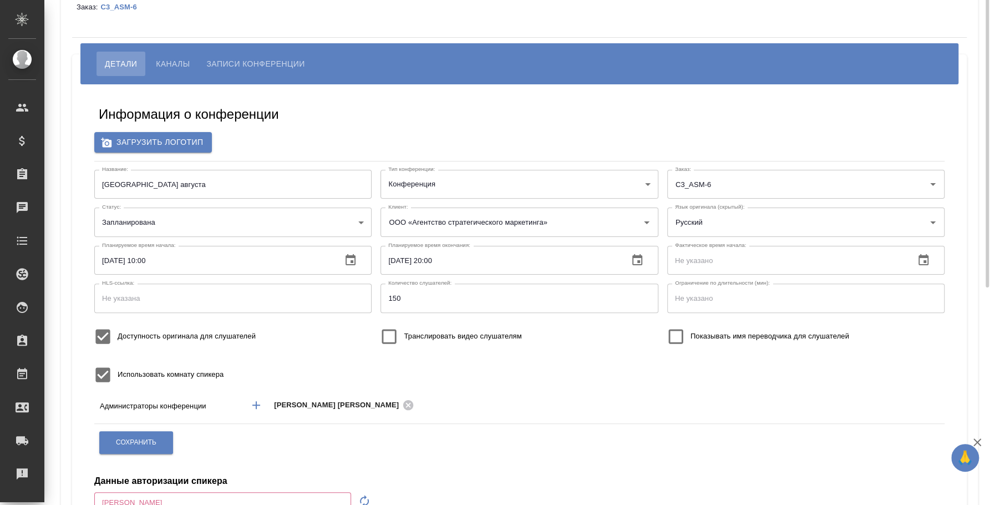
scroll to position [0, 0]
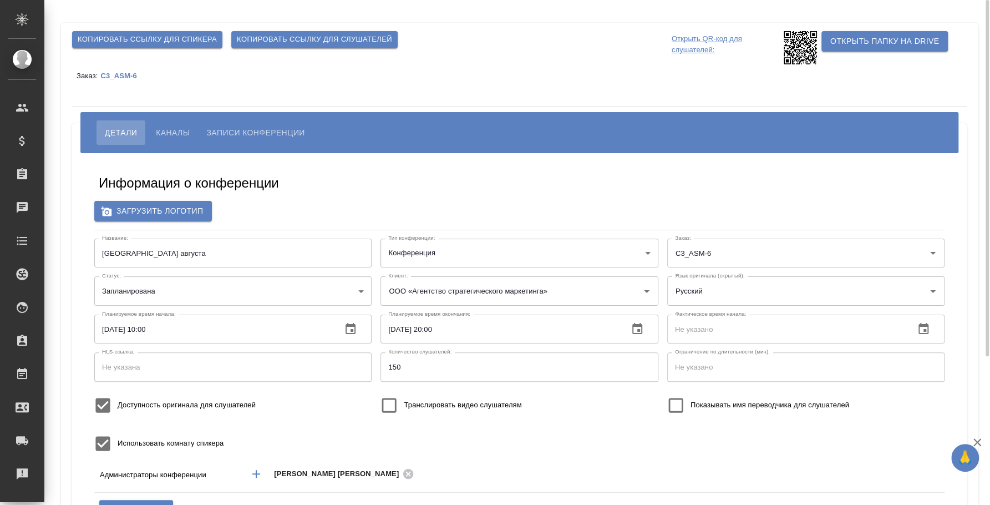
click at [187, 140] on button "Каналы" at bounding box center [173, 132] width 50 height 24
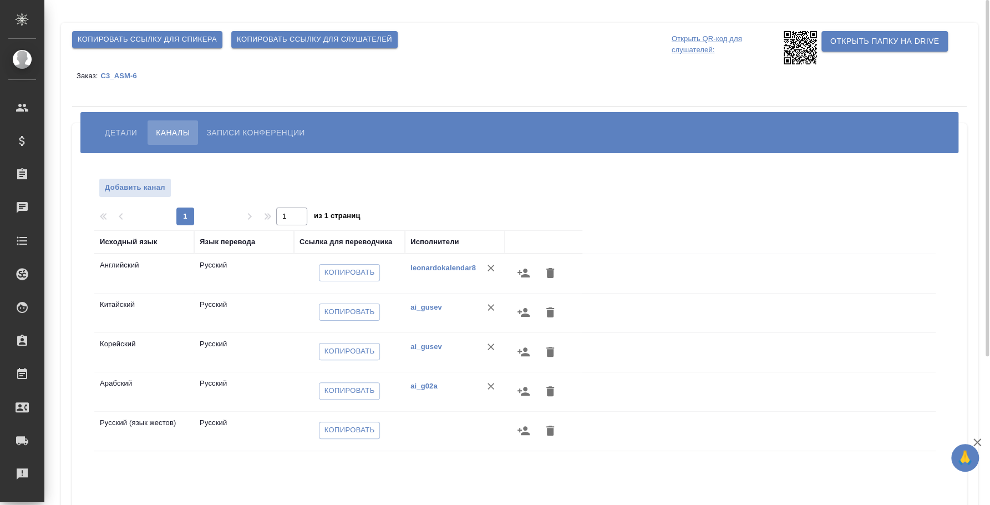
click at [550, 436] on icon "button" at bounding box center [550, 430] width 13 height 13
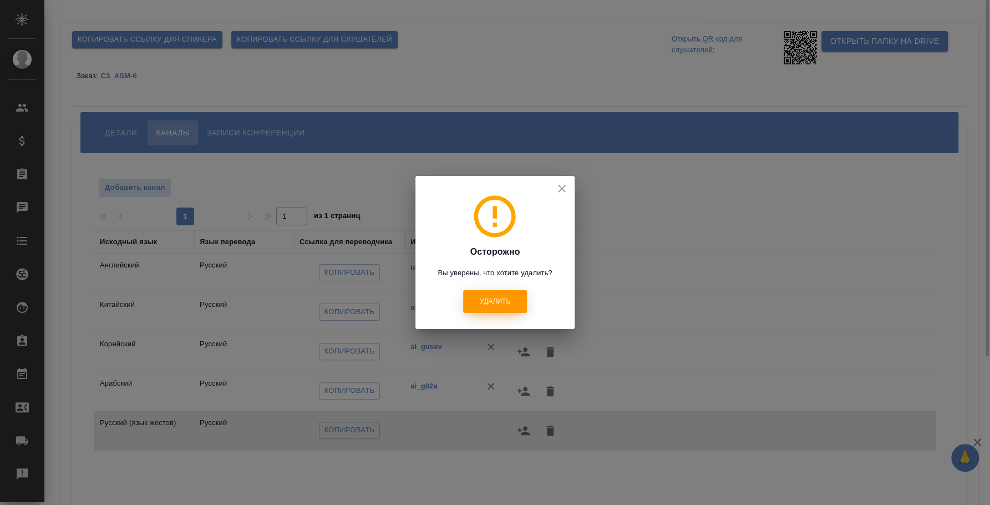
click at [508, 304] on span "Удалить" at bounding box center [495, 301] width 31 height 9
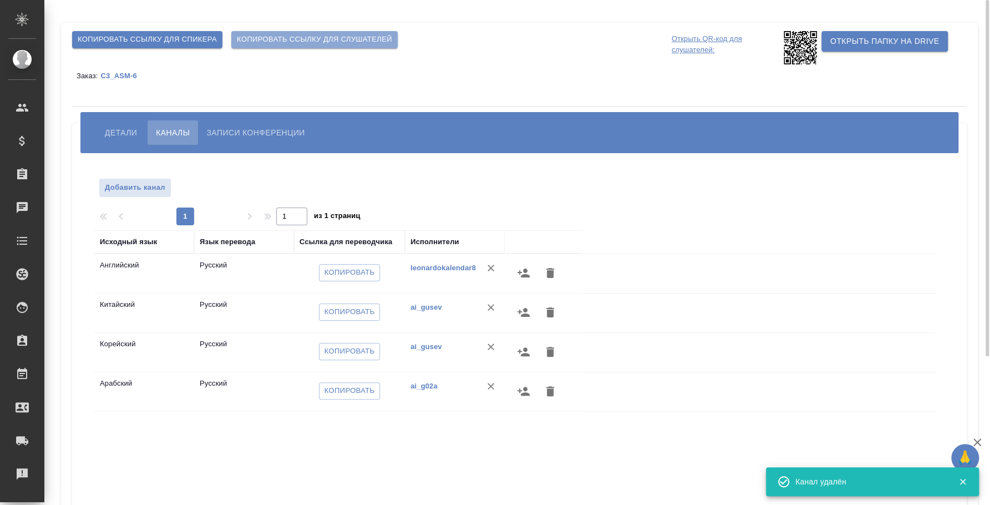
click at [310, 39] on span "Копировать ссылку для слушателей" at bounding box center [314, 39] width 155 height 13
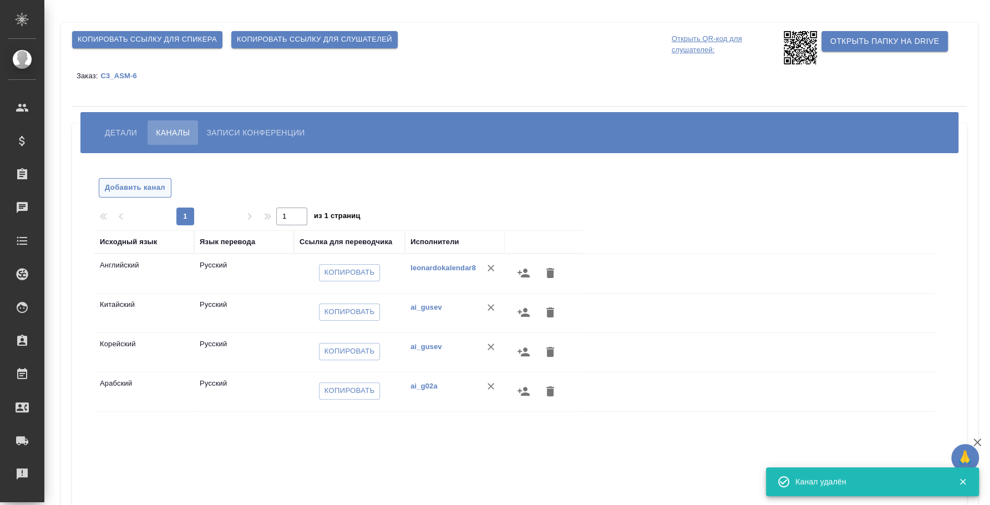
click at [159, 185] on span "Добавить канал" at bounding box center [135, 187] width 60 height 13
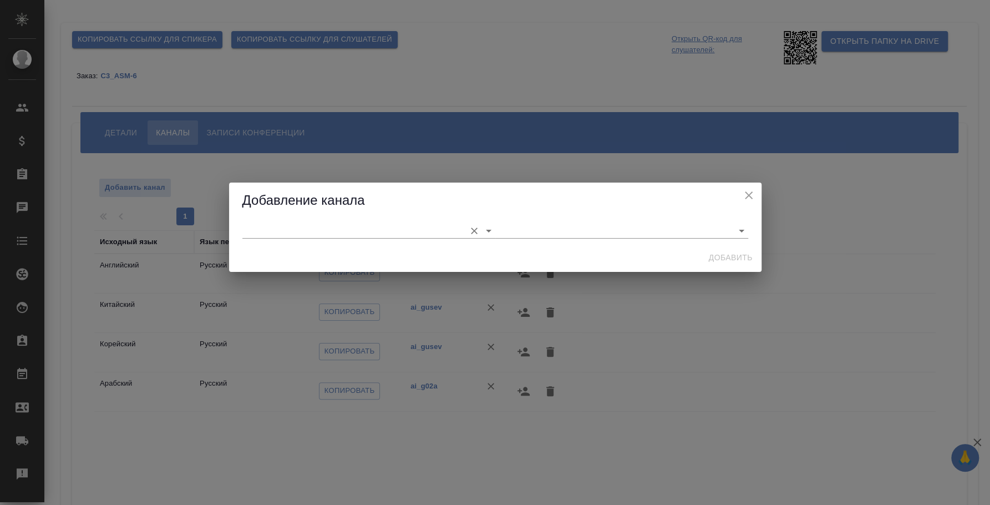
click at [326, 231] on input "text" at bounding box center [350, 230] width 217 height 15
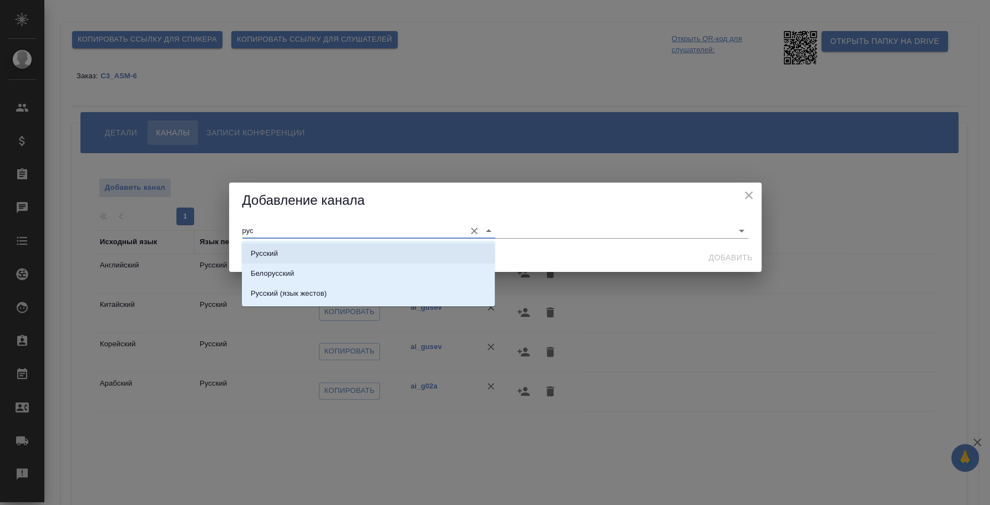
click at [326, 249] on li "Русский" at bounding box center [368, 254] width 253 height 20
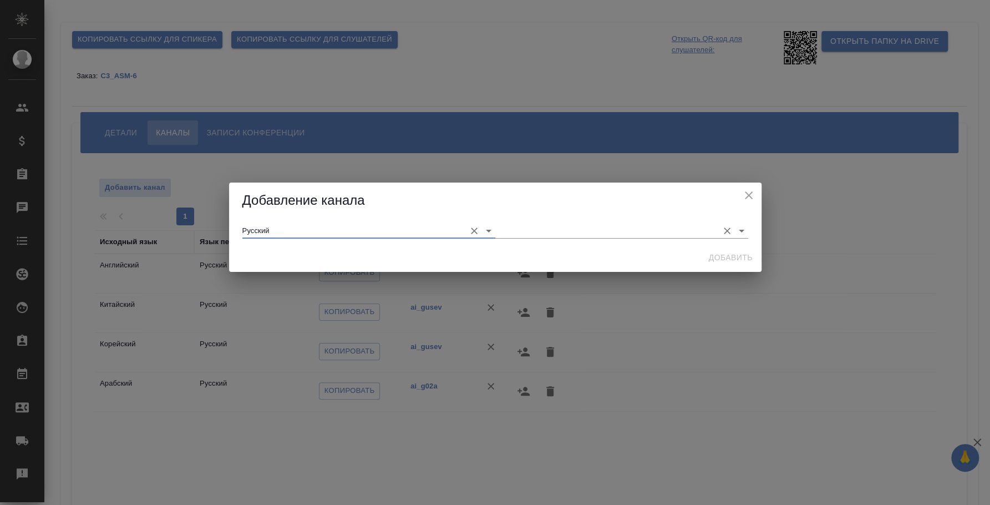
type input "Русский"
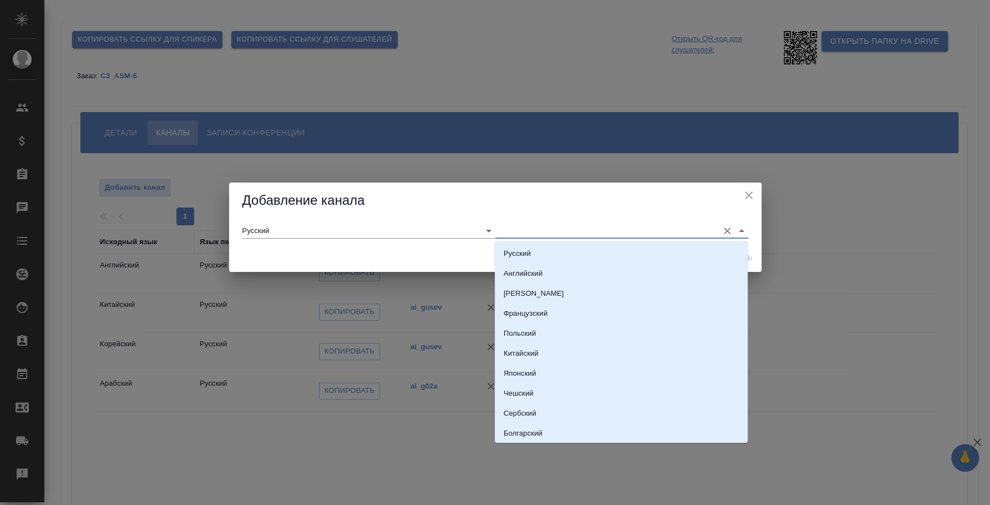
click at [523, 237] on input "text" at bounding box center [603, 230] width 217 height 15
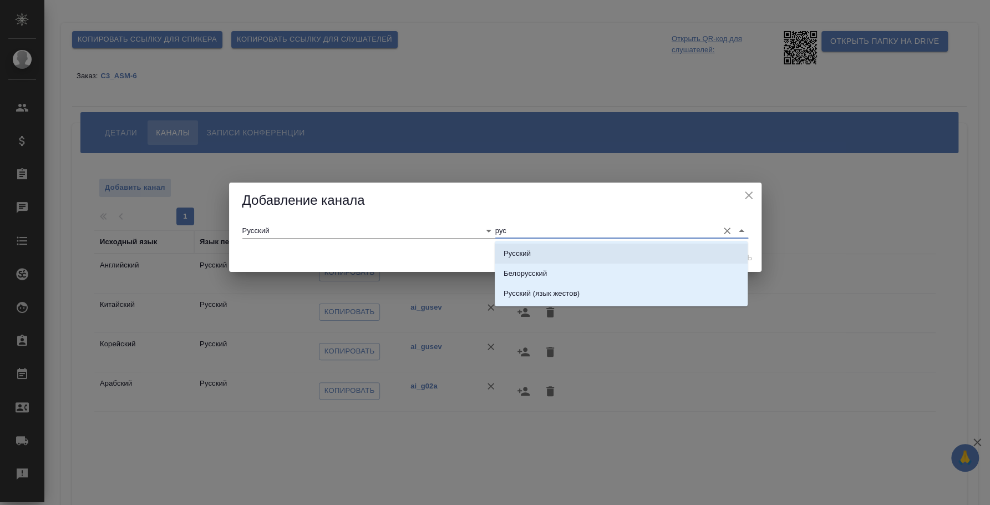
click at [545, 253] on li "Русский" at bounding box center [621, 254] width 253 height 20
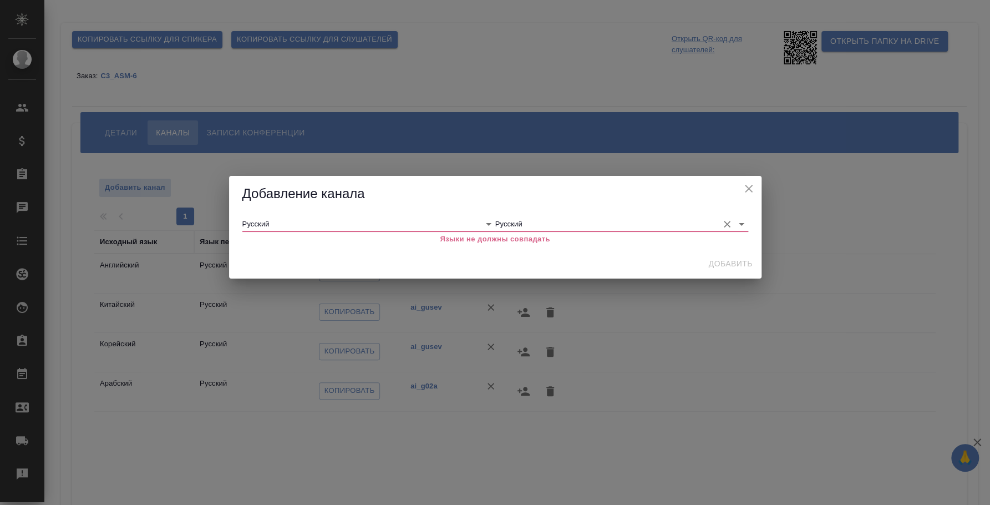
type input "Русский"
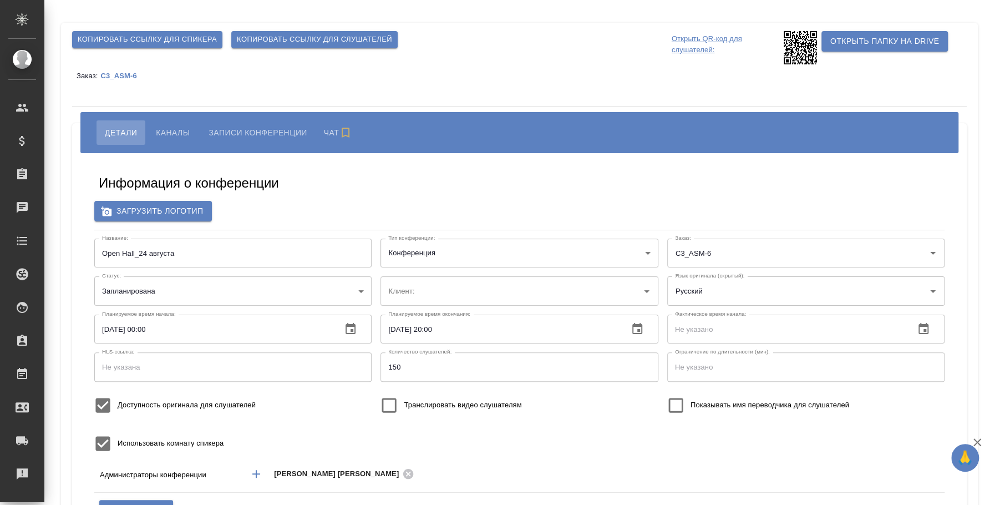
type input "ООО «Агентство стратегического маркетинга»"
type input "рус"
click at [166, 130] on span "Каналы" at bounding box center [173, 132] width 34 height 13
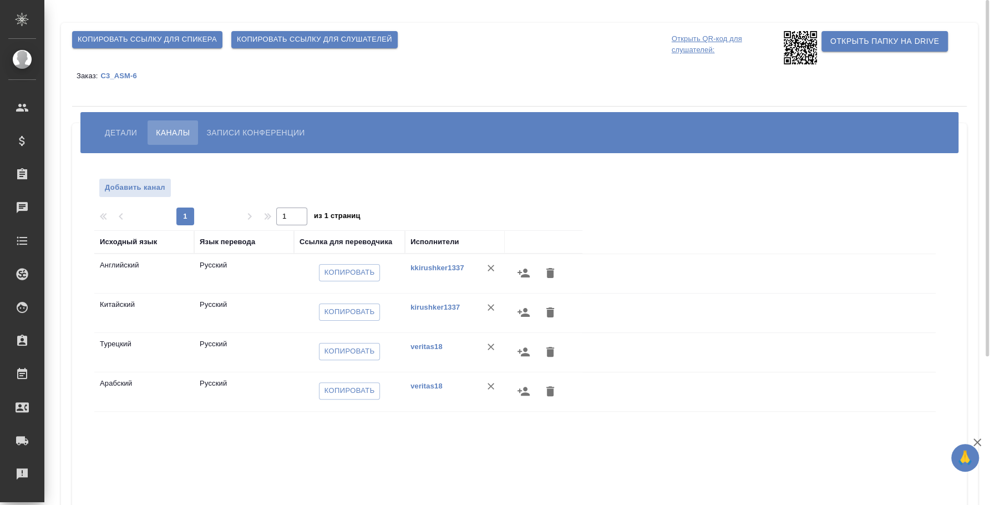
click at [304, 39] on span "Копировать ссылку для слушателей" at bounding box center [314, 39] width 155 height 13
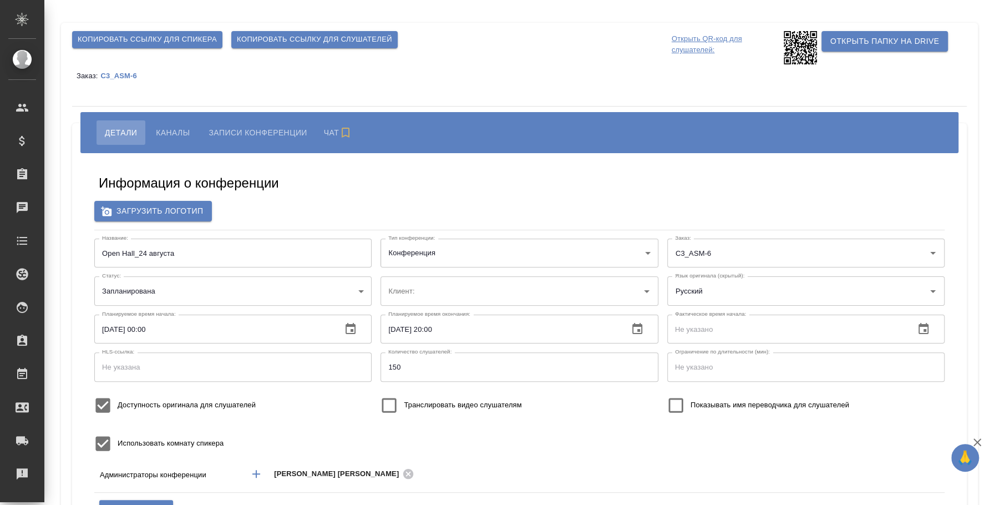
type input "ООО «Агентство стратегического маркетинга»"
type input "рус"
click at [176, 138] on span "Каналы" at bounding box center [173, 132] width 34 height 13
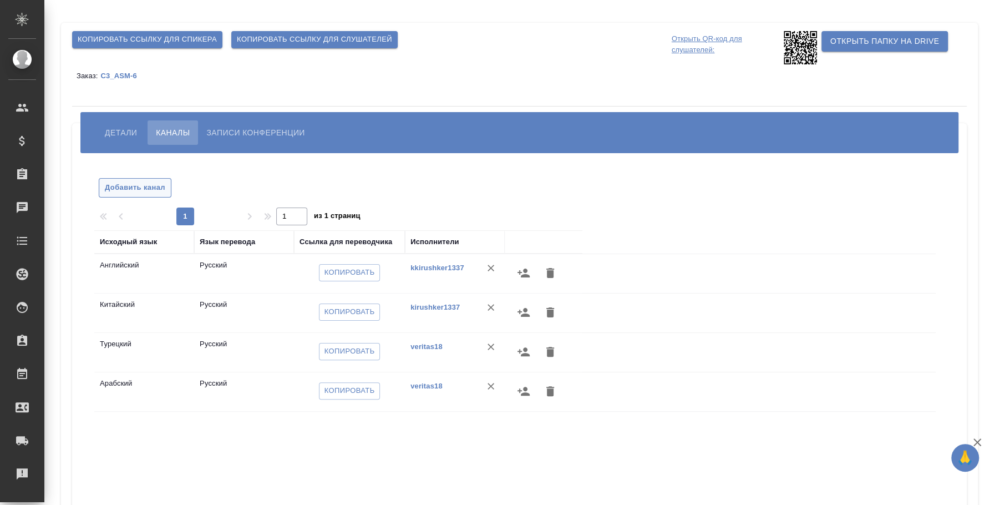
click at [146, 187] on span "Добавить канал" at bounding box center [135, 187] width 60 height 13
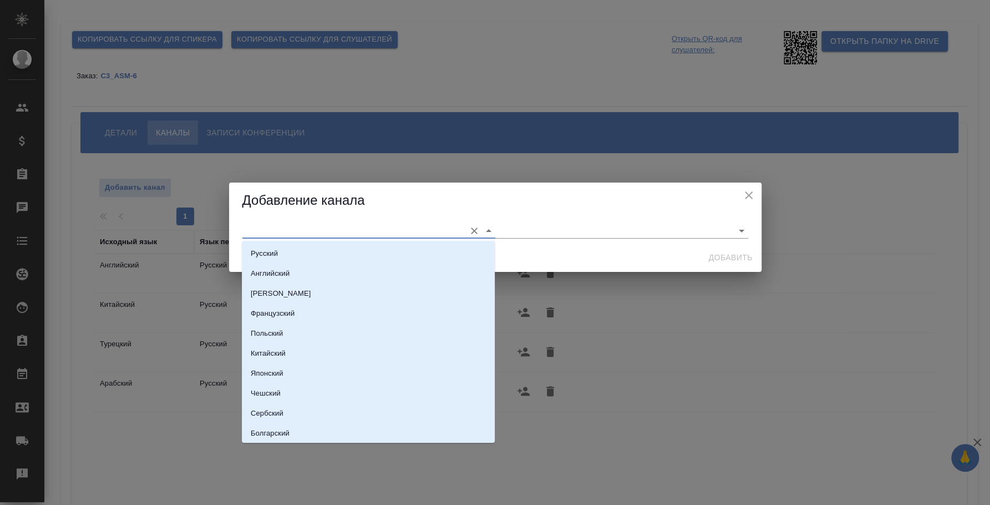
click at [261, 237] on input "text" at bounding box center [350, 230] width 217 height 15
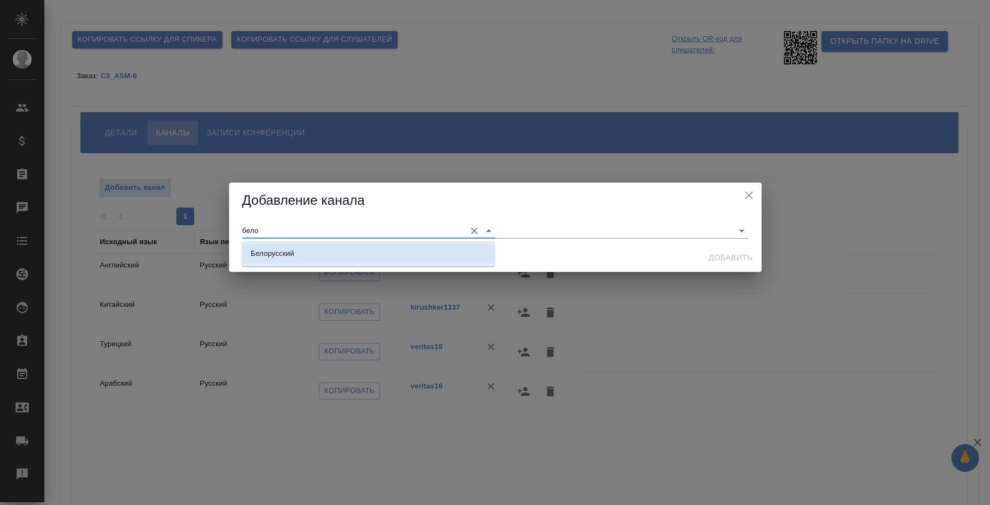
click at [286, 249] on p "Белорусский" at bounding box center [272, 253] width 43 height 11
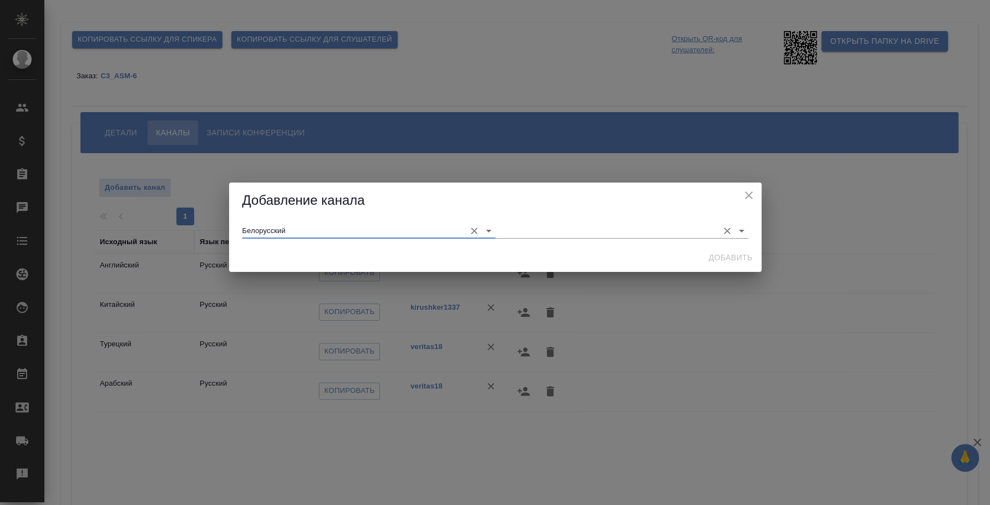
type input "Белорусский"
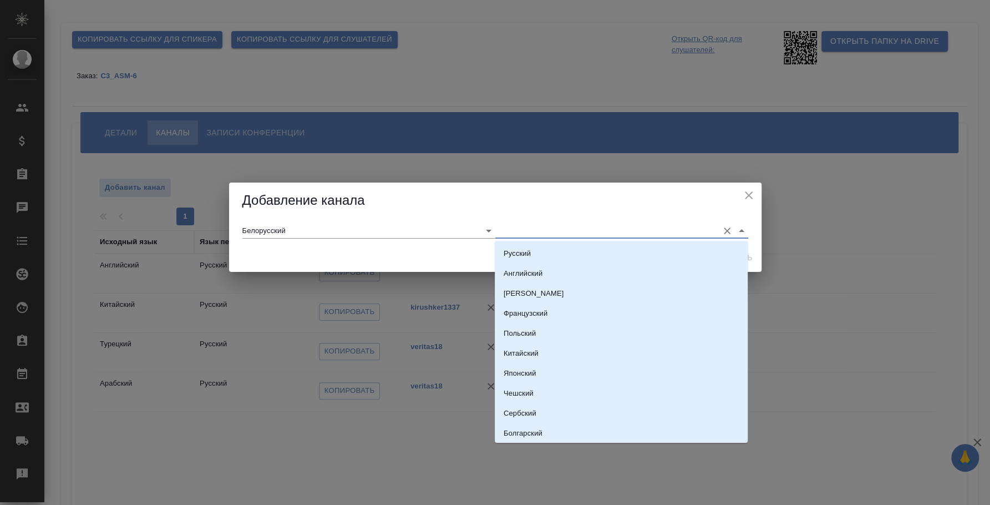
click at [550, 225] on input "text" at bounding box center [603, 230] width 217 height 15
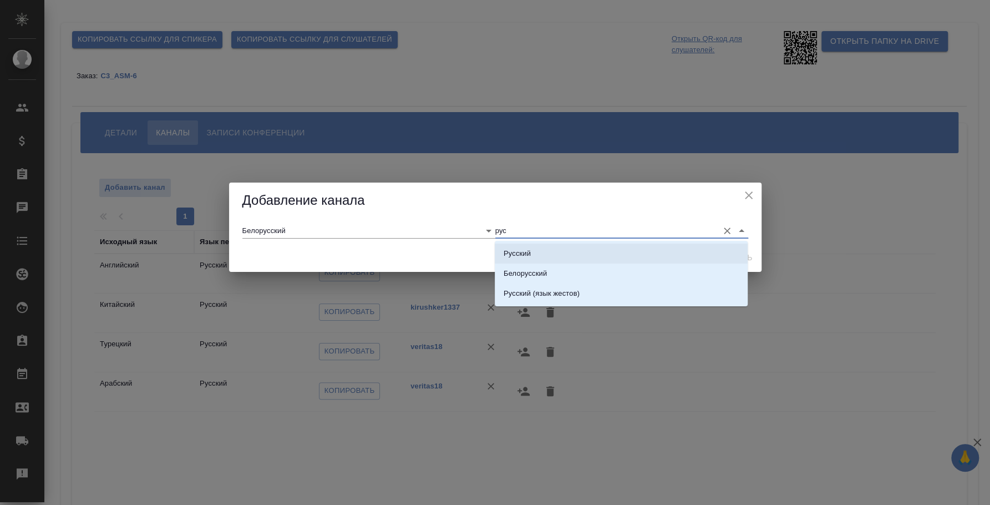
click at [584, 253] on li "Русский" at bounding box center [621, 254] width 253 height 20
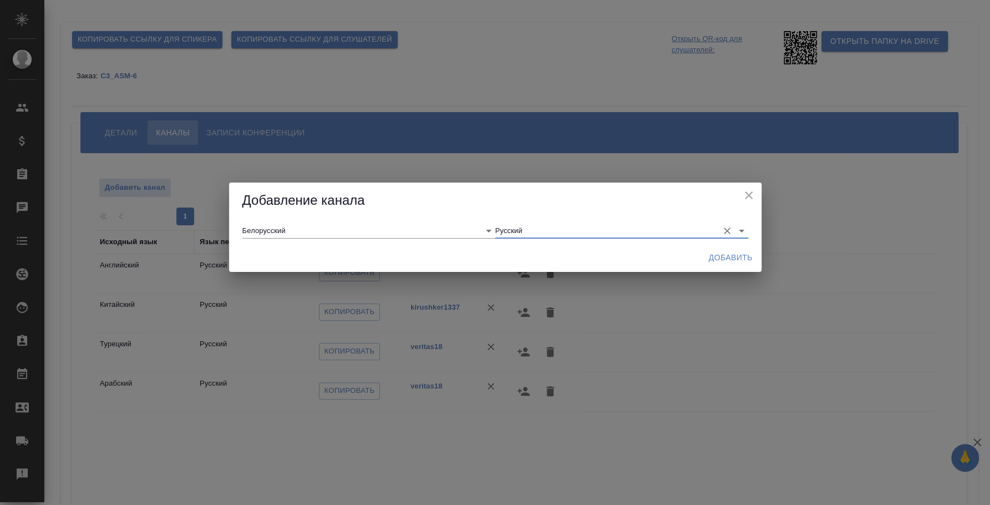
type input "Русский"
click at [743, 258] on span "Добавить" at bounding box center [731, 258] width 44 height 14
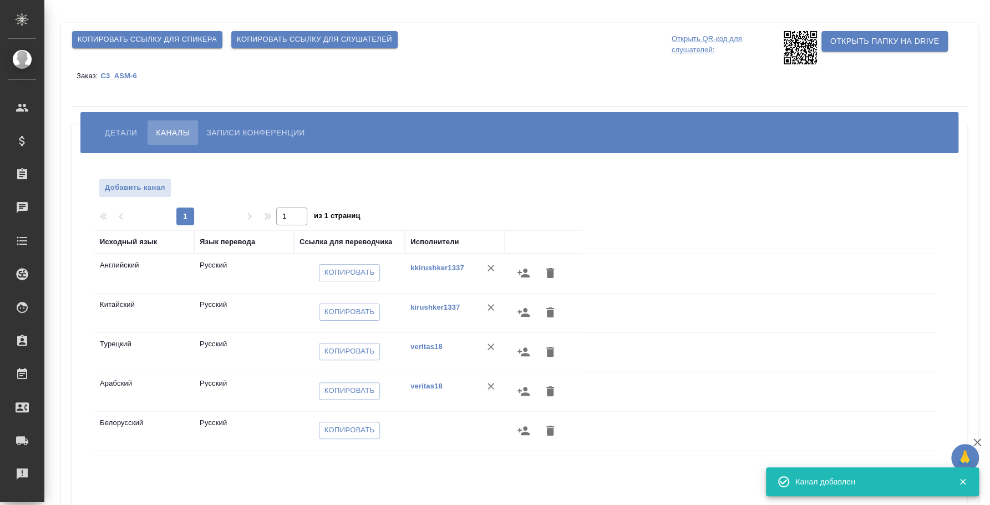
click at [113, 136] on span "Детали" at bounding box center [121, 132] width 32 height 13
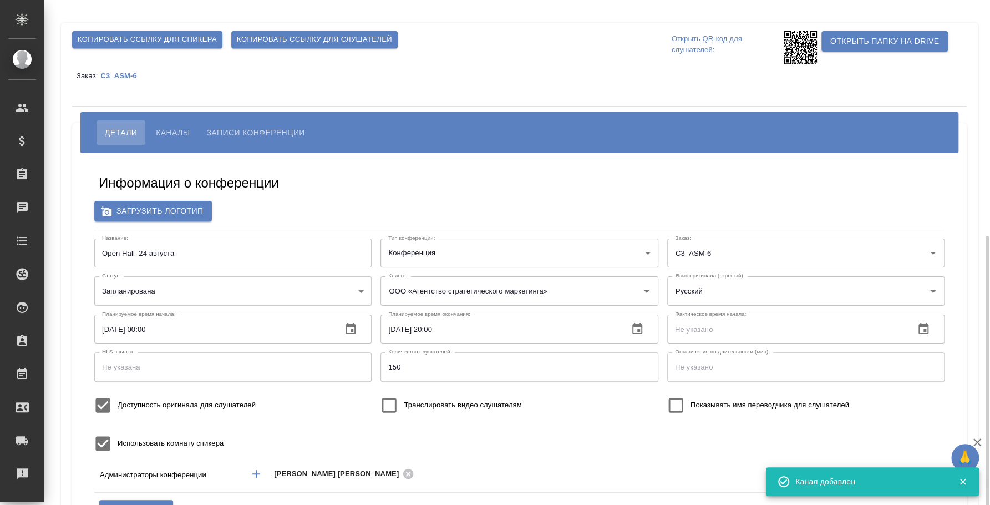
scroll to position [138, 0]
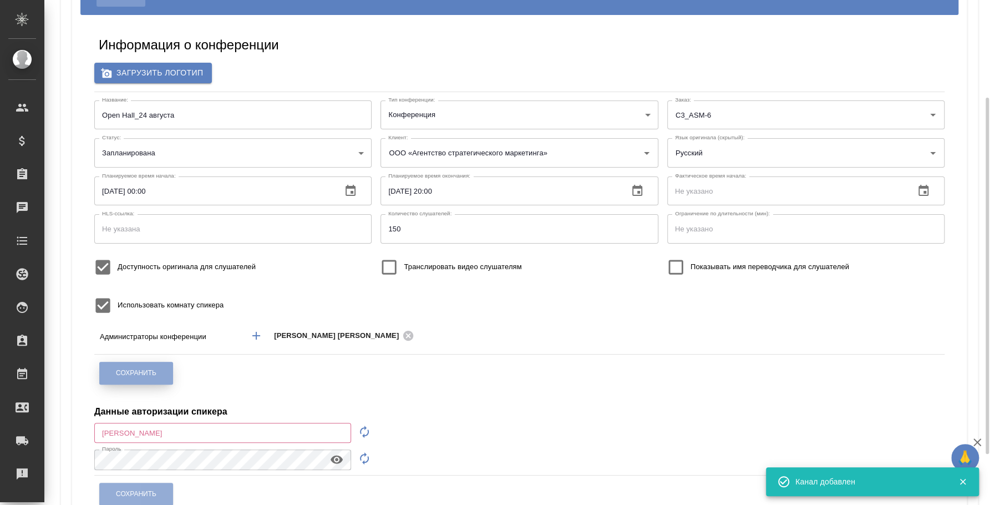
click at [154, 371] on span "Сохранить" at bounding box center [136, 372] width 40 height 9
click at [850, 142] on div "Русский Язык оригинала (скрытый):" at bounding box center [805, 152] width 277 height 29
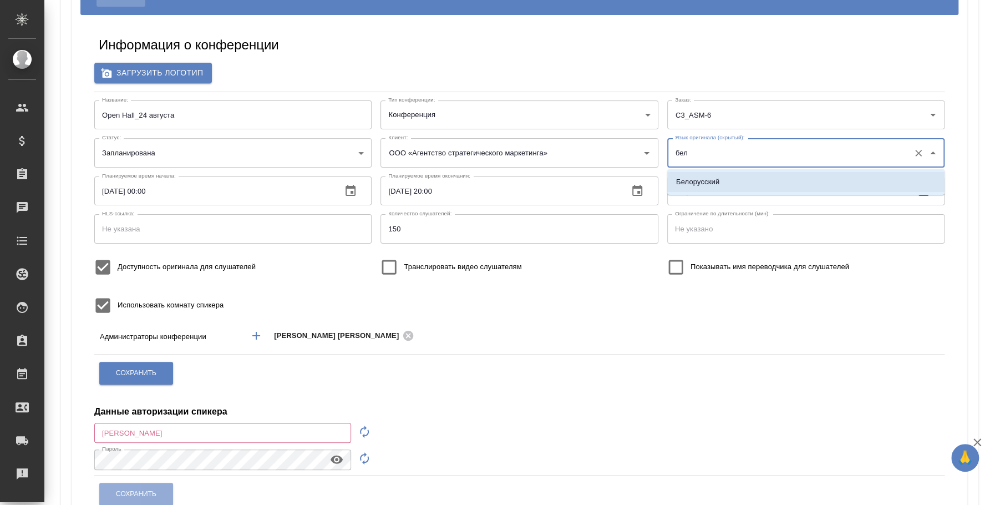
click at [785, 178] on li "Белорусский" at bounding box center [805, 182] width 277 height 20
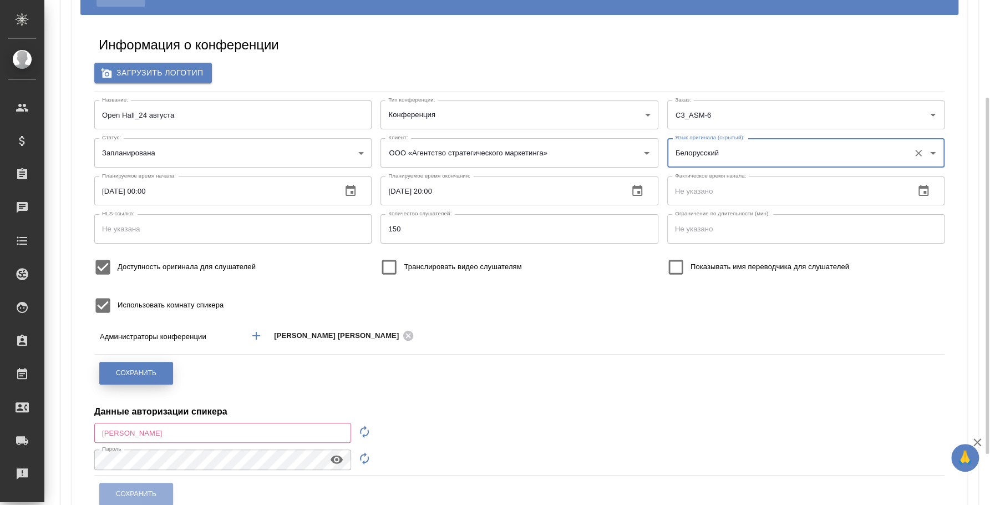
type input "Белорусский"
click at [131, 364] on button "Сохранить" at bounding box center [136, 373] width 74 height 23
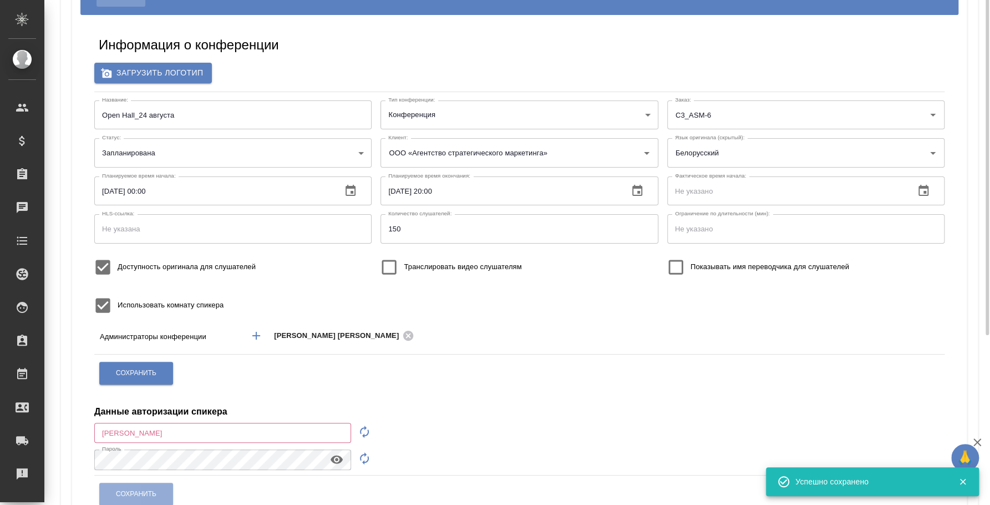
scroll to position [0, 0]
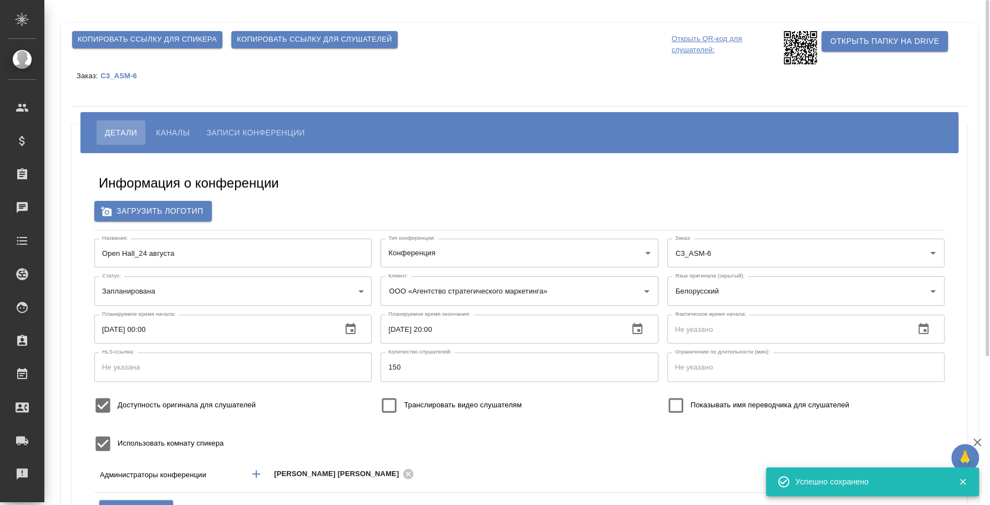
click at [293, 34] on span "Копировать ссылку для слушателей" at bounding box center [314, 39] width 155 height 13
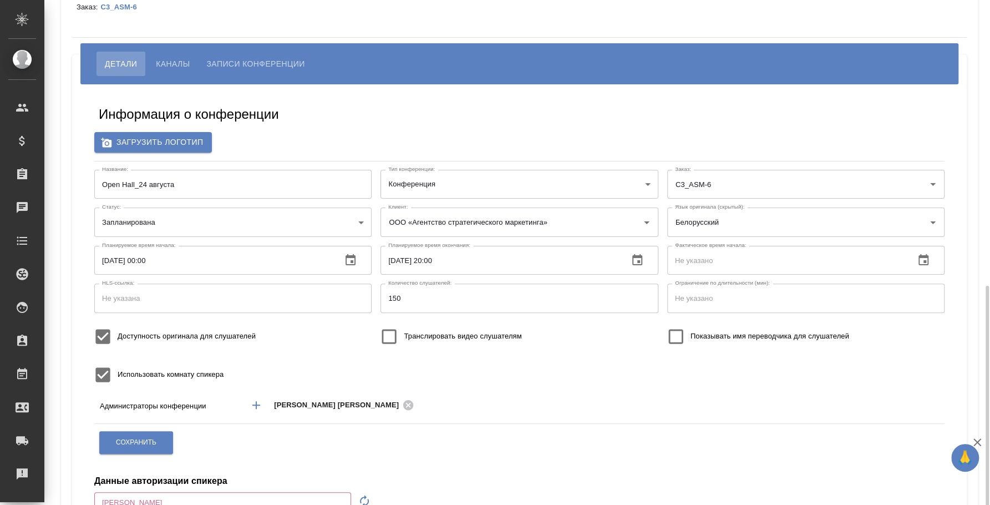
scroll to position [210, 0]
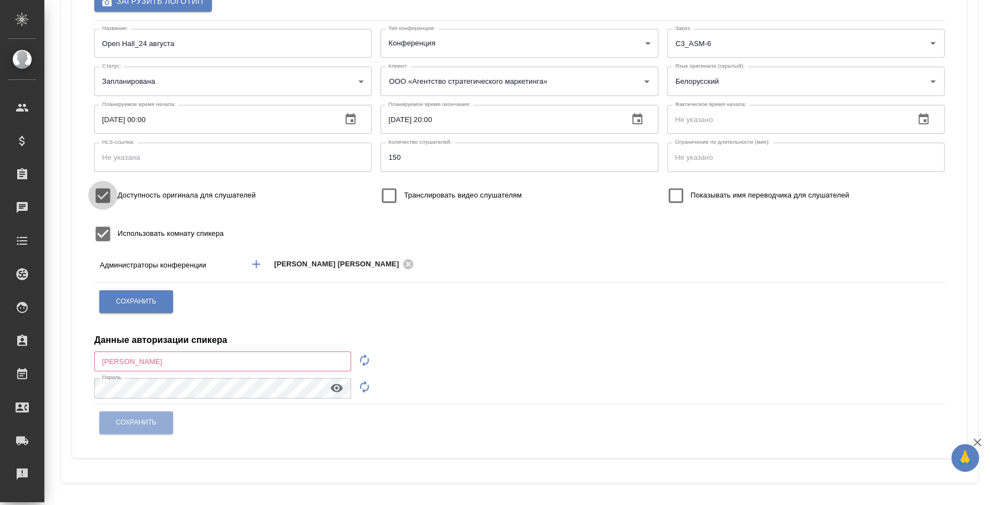
click at [103, 192] on input "Доступность оригинала для слушателей" at bounding box center [102, 195] width 29 height 29
checkbox input "false"
click at [159, 304] on button "Сохранить" at bounding box center [136, 301] width 74 height 23
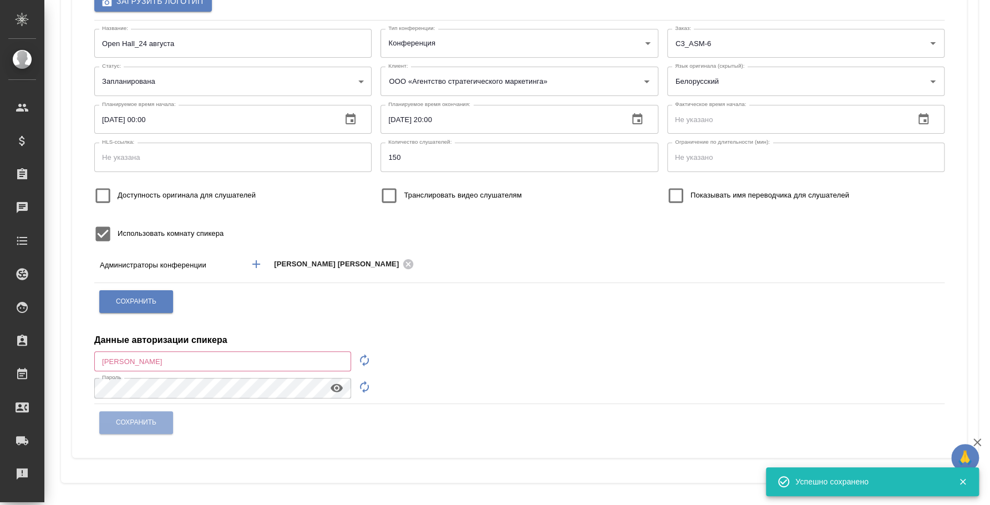
scroll to position [0, 0]
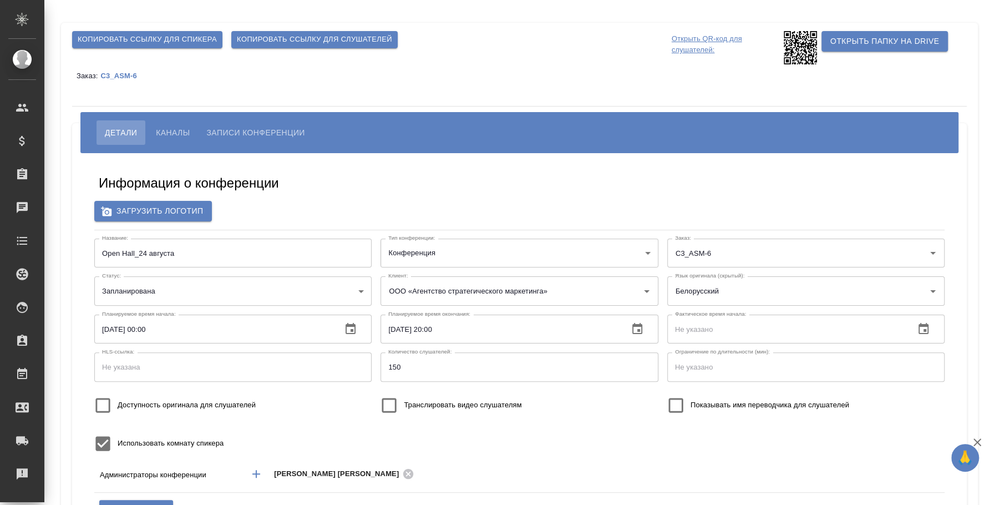
click at [250, 41] on span "Копировать ссылку для слушателей" at bounding box center [314, 39] width 155 height 13
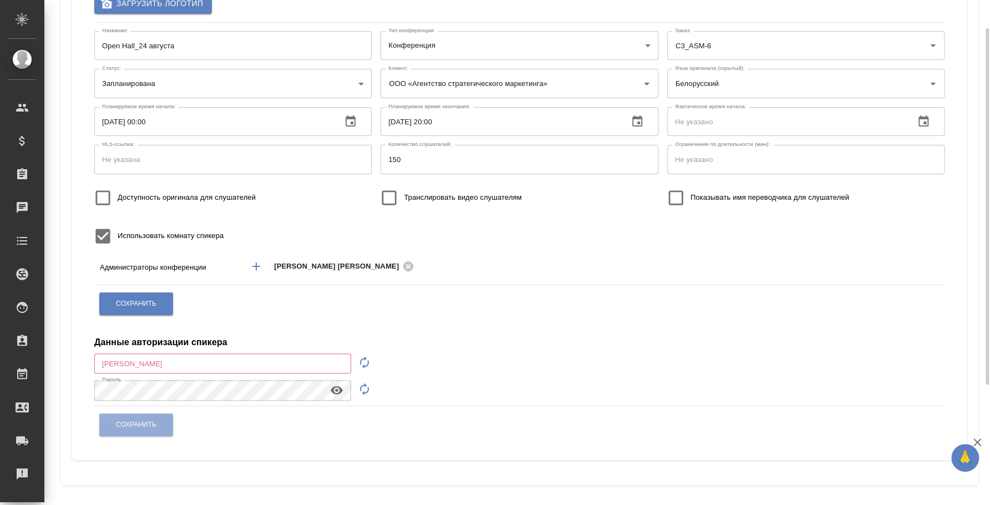
scroll to position [138, 0]
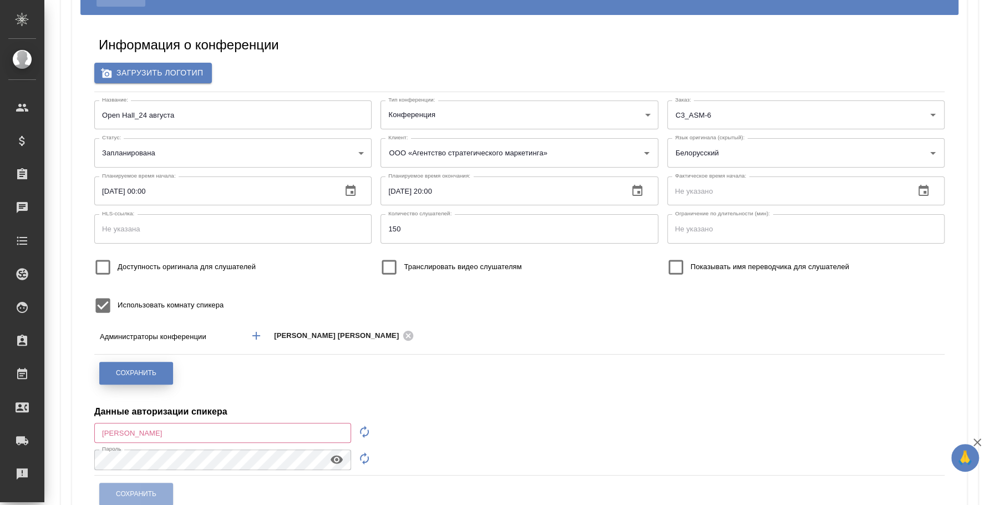
click at [144, 377] on span "Сохранить" at bounding box center [136, 372] width 40 height 9
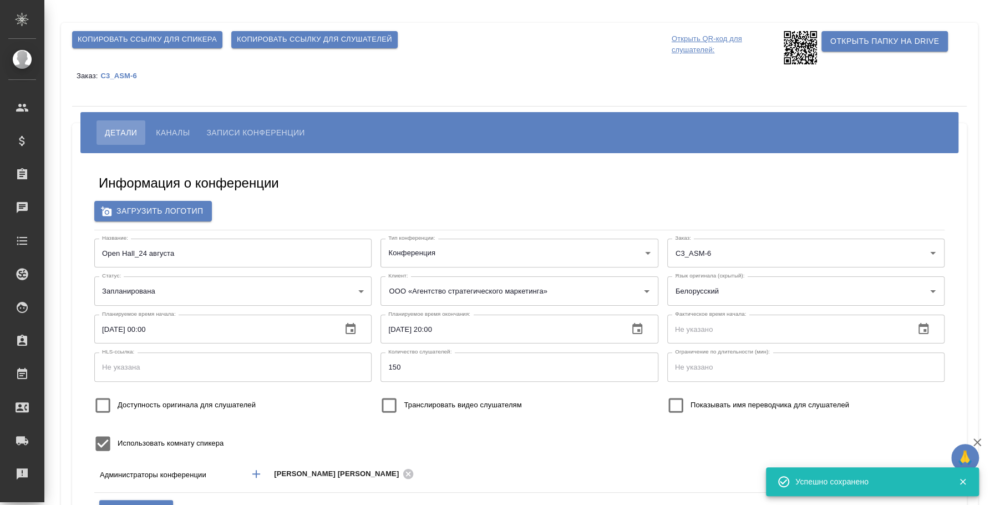
click at [290, 39] on span "Копировать ссылку для слушателей" at bounding box center [314, 39] width 155 height 13
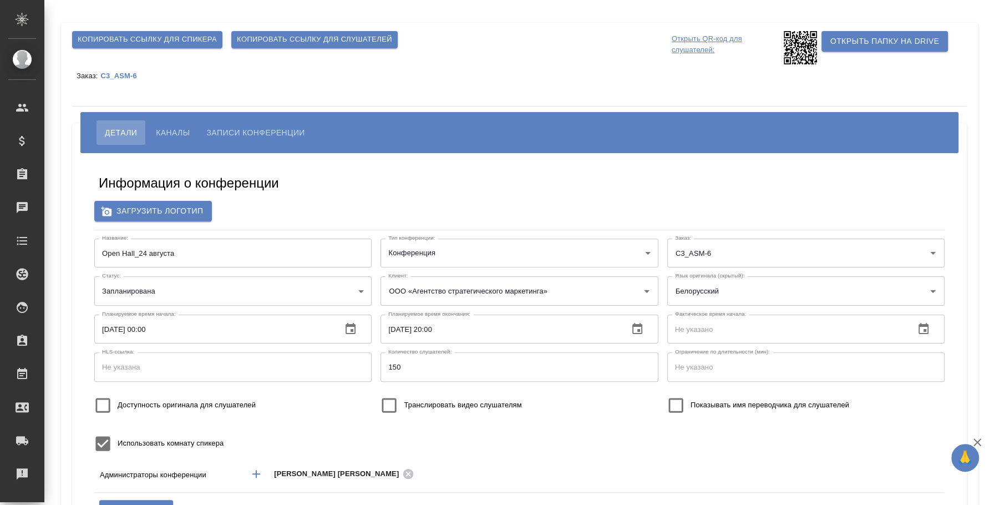
click at [290, 40] on span "Копировать ссылку для слушателей" at bounding box center [314, 39] width 155 height 13
type input "ООО «Агентство стратегического маркетинга»"
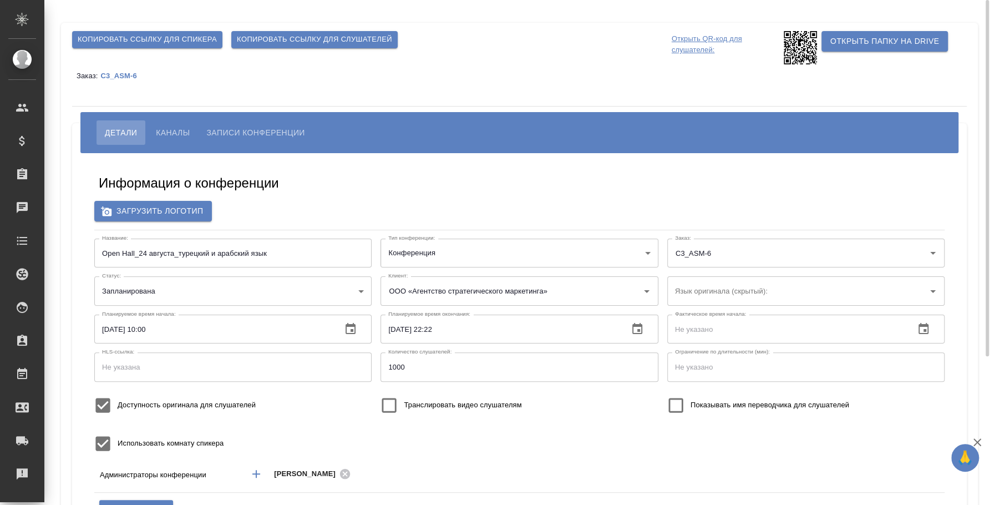
type input "бел"
click at [165, 134] on span "Каналы" at bounding box center [173, 132] width 34 height 13
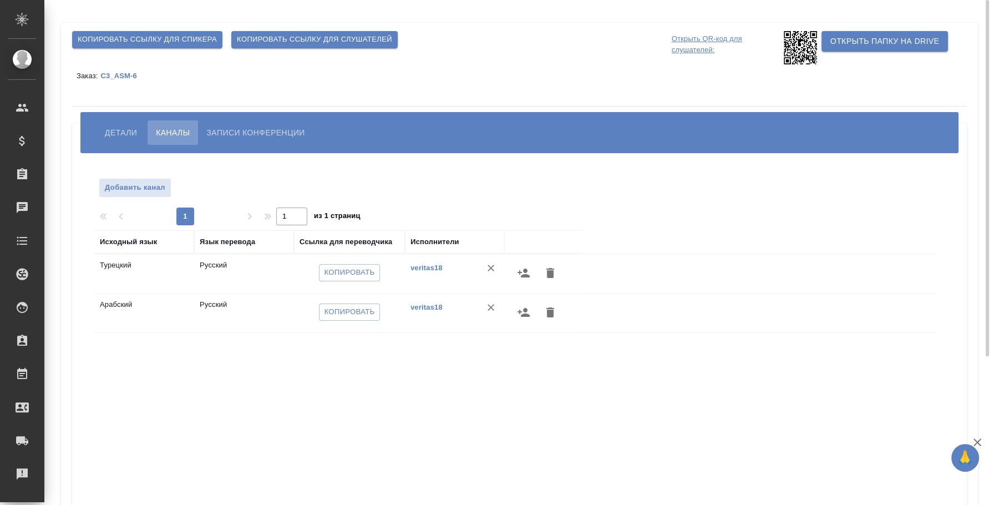
click at [527, 273] on icon "button" at bounding box center [523, 272] width 13 height 13
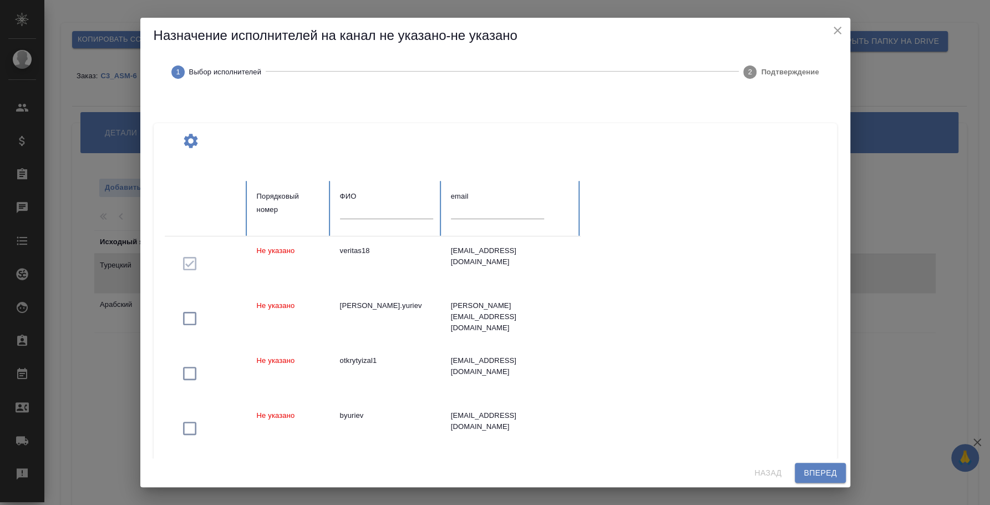
click at [478, 210] on input "text" at bounding box center [497, 211] width 93 height 16
paste input "kirushker1337@gmail.com"
click at [478, 210] on input "kirushker1337@gmail.com" at bounding box center [497, 211] width 93 height 16
click at [480, 210] on input "kirushker1337@gmail.com" at bounding box center [497, 211] width 93 height 16
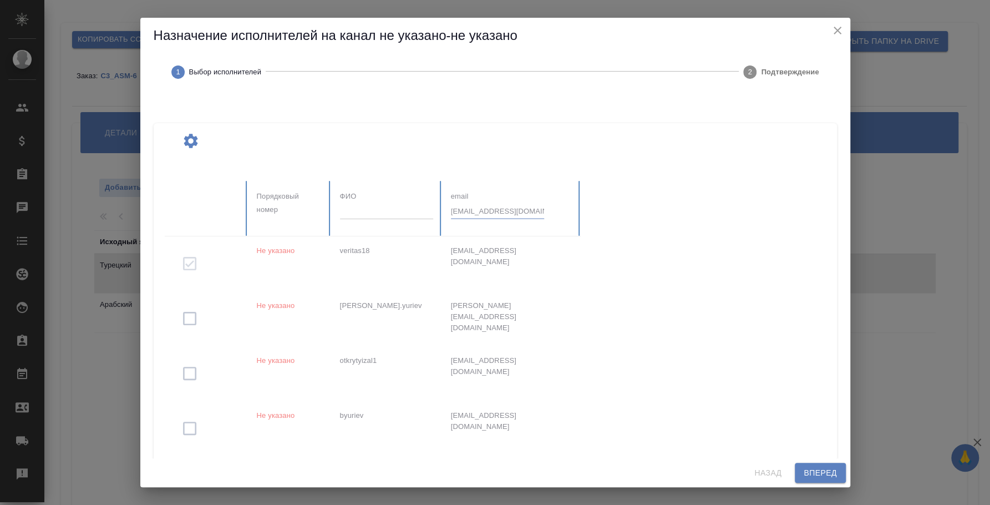
type input "kirushker1337@gmail.com"
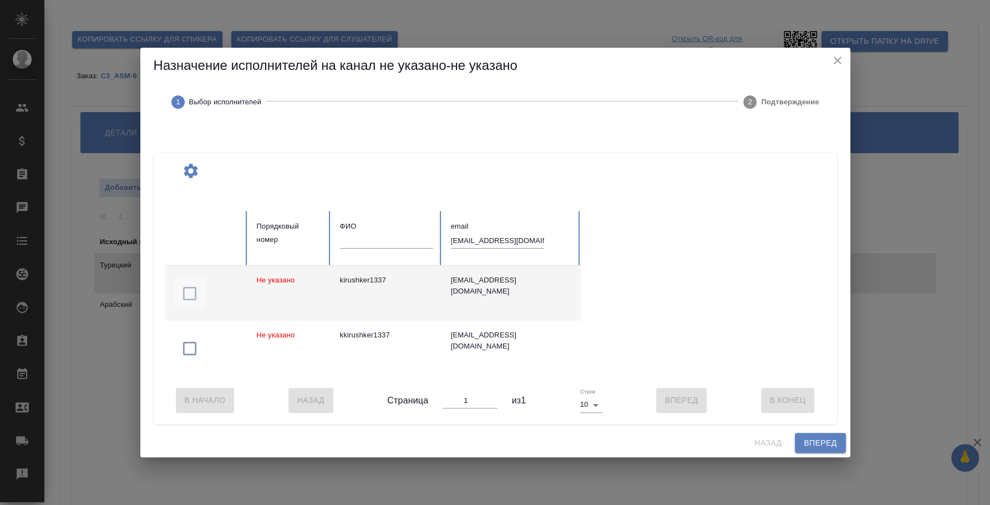
click at [197, 289] on icon "button" at bounding box center [190, 294] width 18 height 18
click at [820, 450] on span "Вперед" at bounding box center [820, 443] width 33 height 14
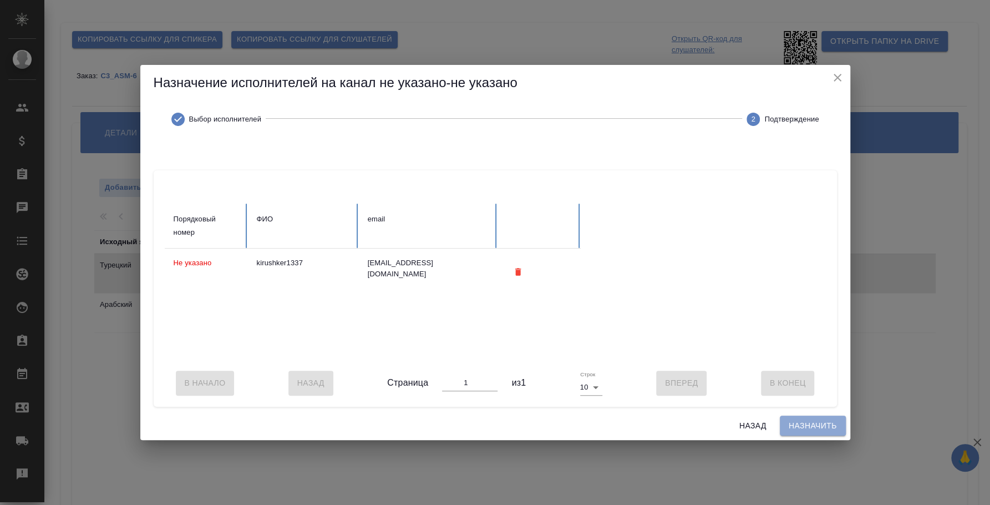
click at [812, 429] on span "Назначить" at bounding box center [813, 426] width 48 height 14
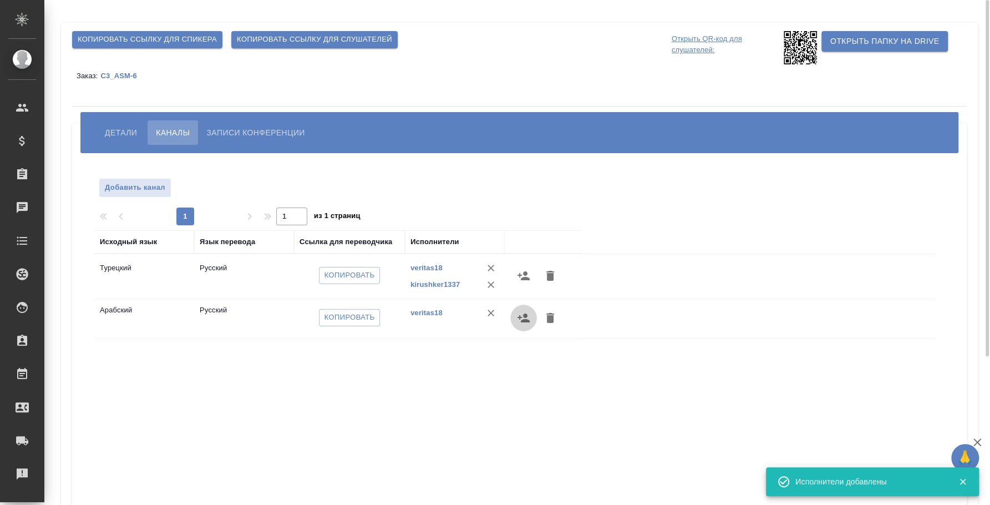
click at [530, 317] on icon "button" at bounding box center [523, 317] width 13 height 13
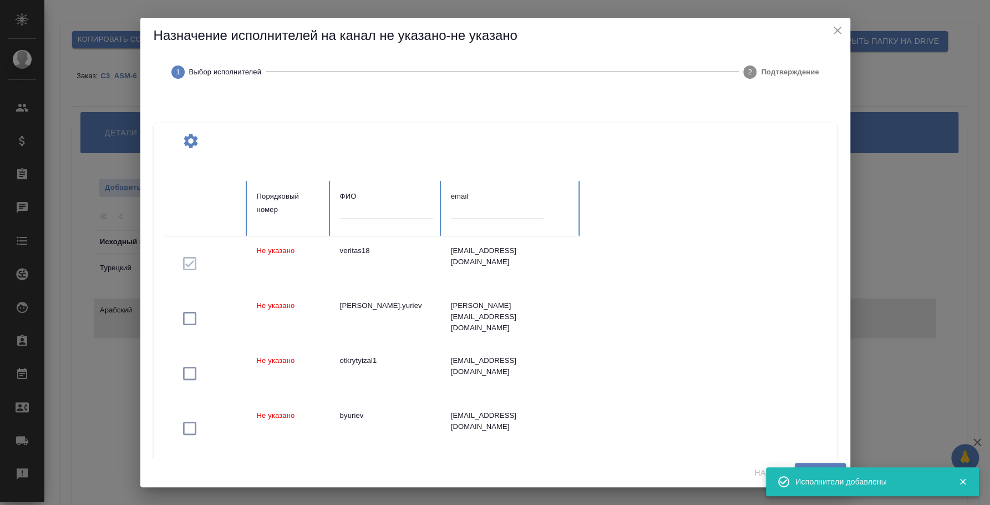
click at [494, 210] on input "text" at bounding box center [497, 211] width 93 height 16
paste input "kirushker1337@gmail.com"
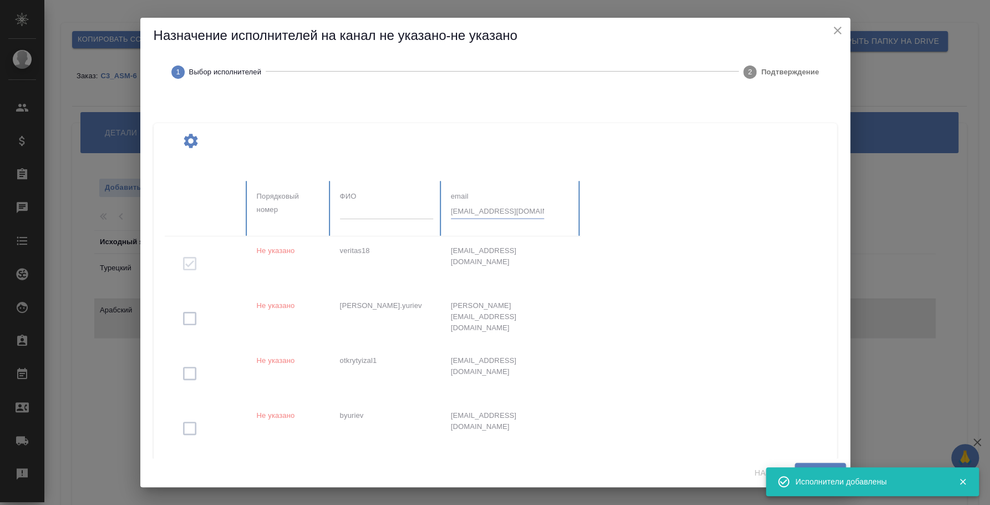
type input "kirushker1337@gmail.com"
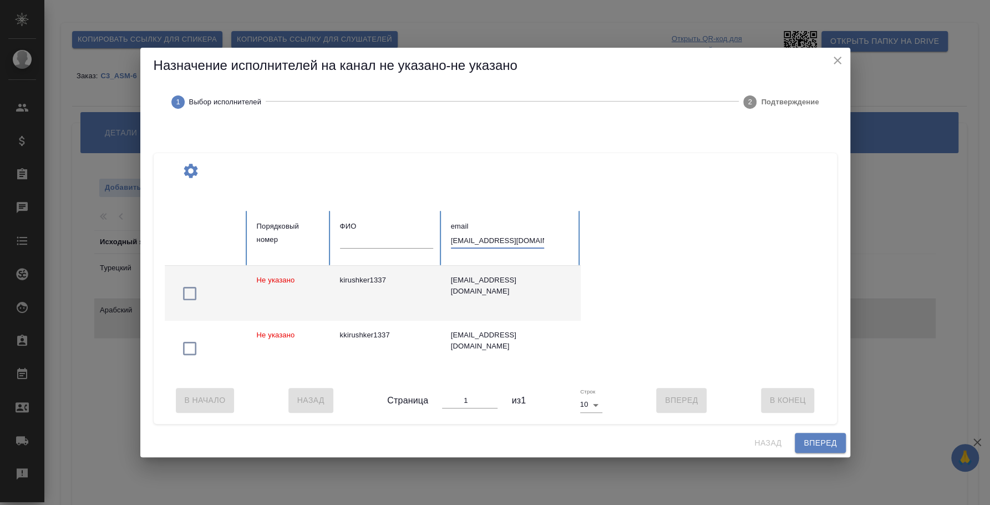
click at [192, 288] on icon "button" at bounding box center [190, 294] width 18 height 18
click at [808, 445] on span "Вперед" at bounding box center [820, 443] width 33 height 14
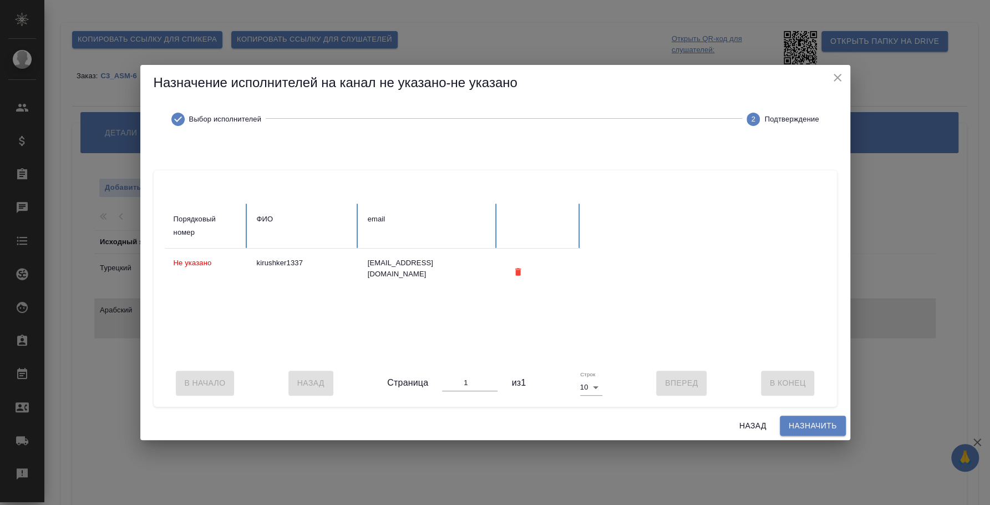
click at [809, 429] on span "Назначить" at bounding box center [813, 426] width 48 height 14
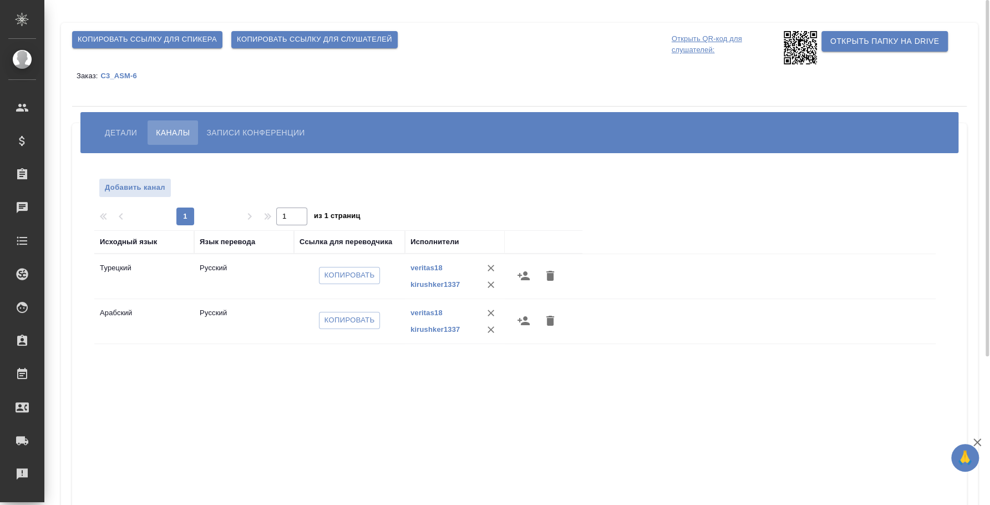
click at [108, 128] on span "Детали" at bounding box center [121, 132] width 32 height 13
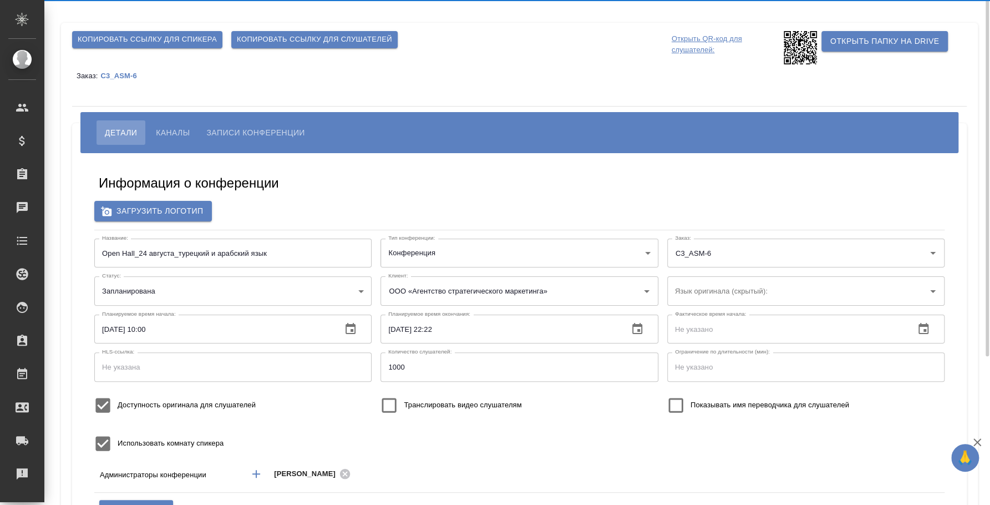
type input "бел"
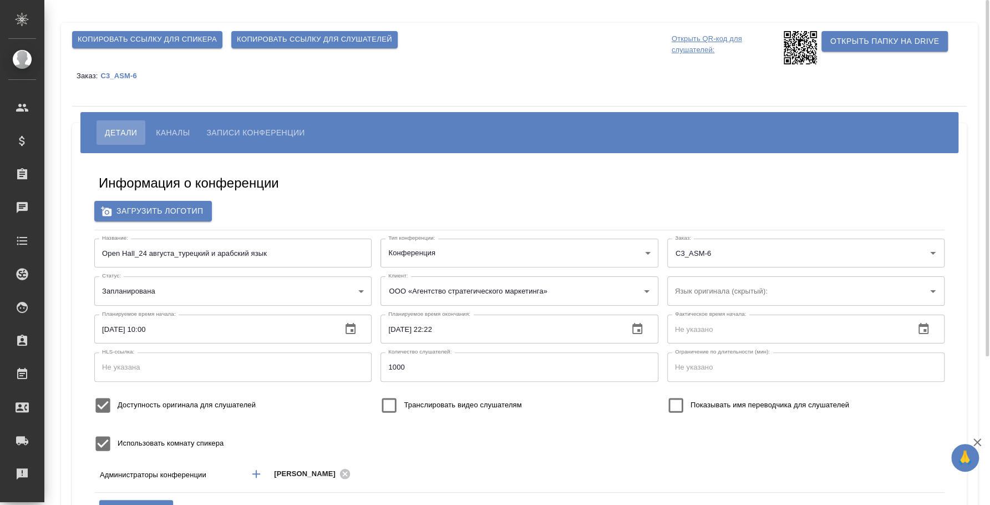
click at [176, 143] on button "Каналы" at bounding box center [173, 132] width 50 height 24
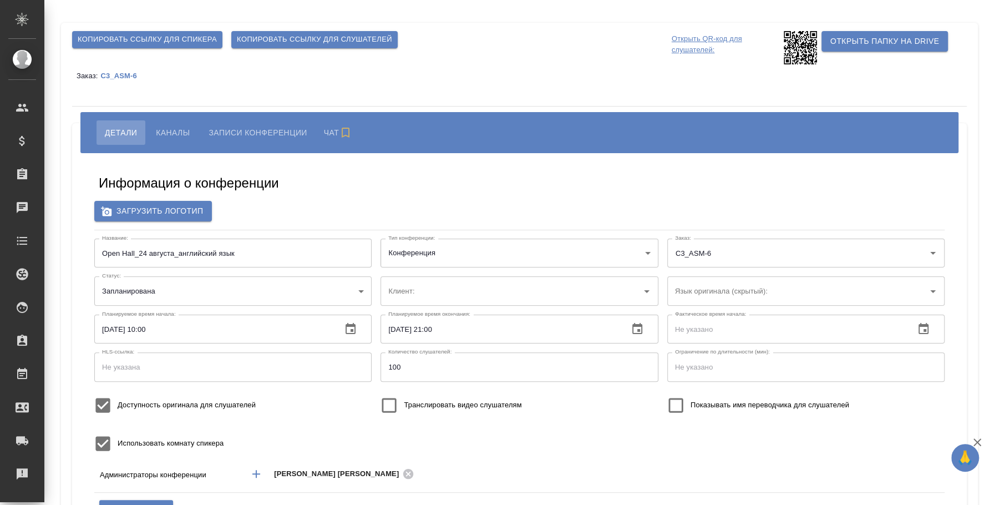
type input "ООО «Агентство стратегического маркетинга»"
type input "бел"
click at [726, 284] on input "Язык оригинала (скрытый):" at bounding box center [788, 290] width 232 height 19
type input "бел"
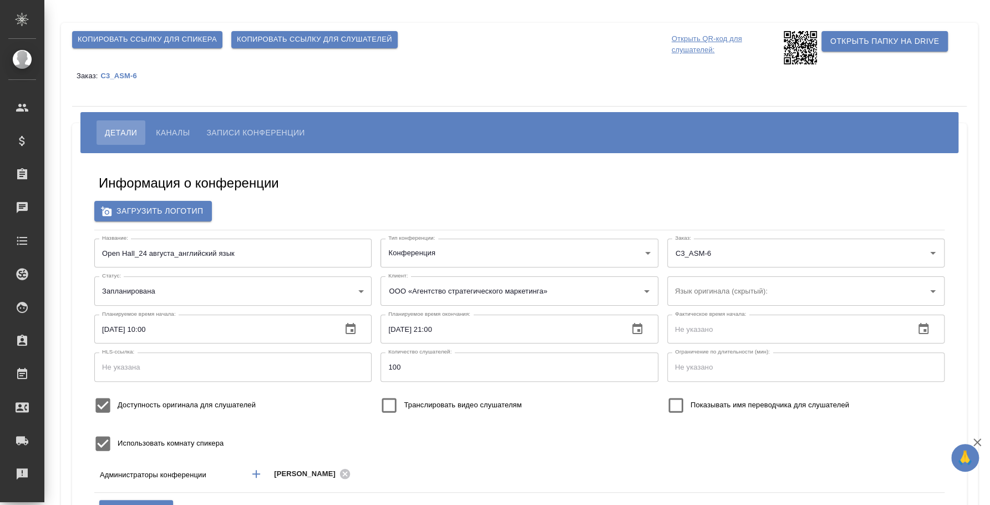
click at [170, 136] on span "Каналы" at bounding box center [173, 132] width 34 height 13
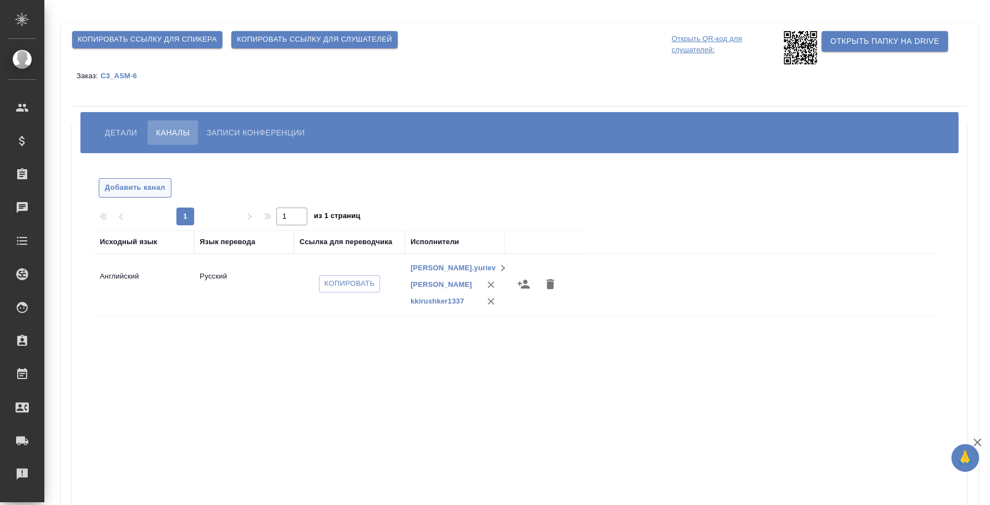
click at [154, 190] on span "Добавить канал" at bounding box center [135, 187] width 60 height 13
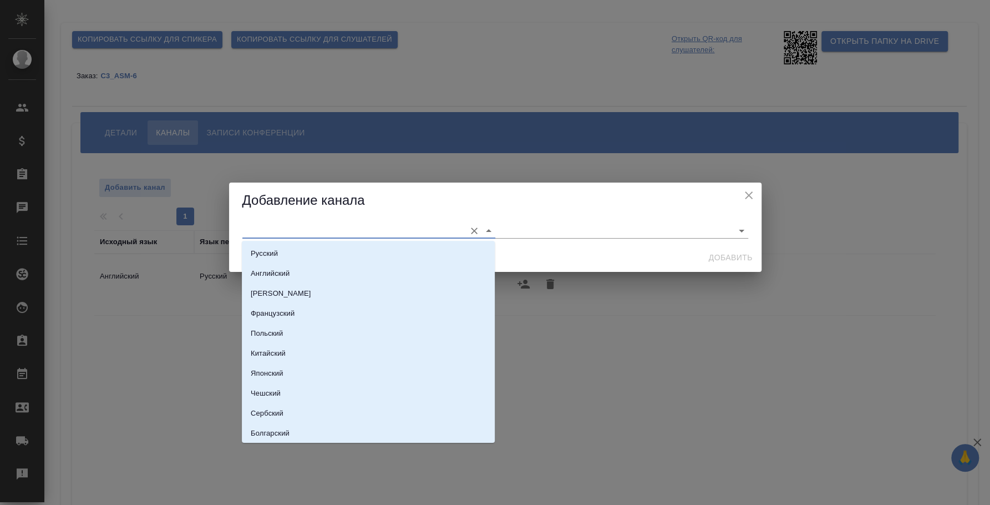
click at [368, 223] on input "text" at bounding box center [350, 230] width 217 height 15
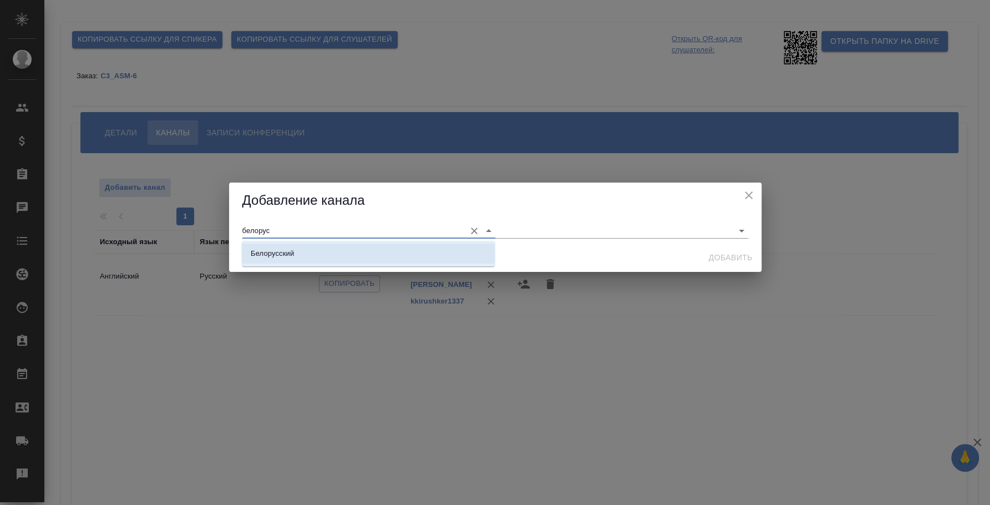
click at [383, 258] on li "Белорусский" at bounding box center [368, 254] width 253 height 20
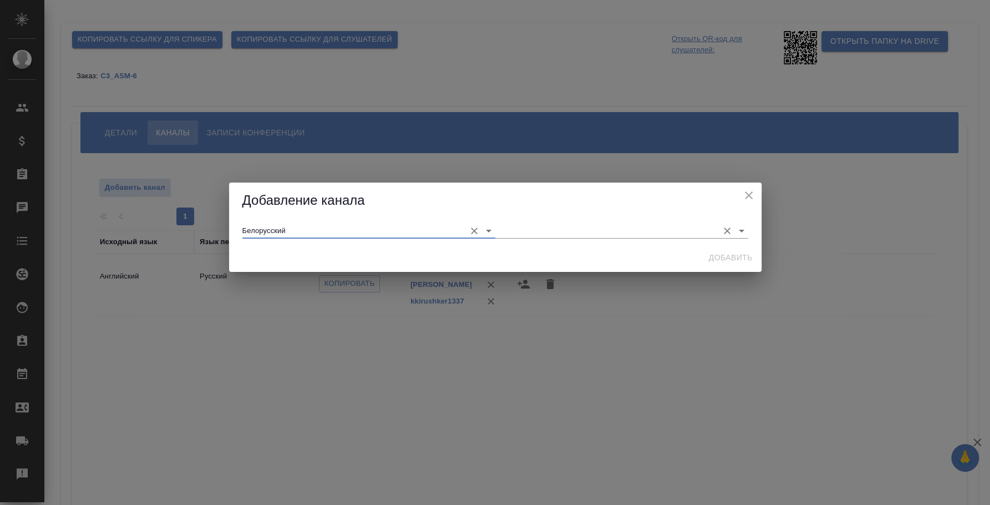
type input "Белорусский"
click at [520, 234] on input "text" at bounding box center [603, 230] width 217 height 15
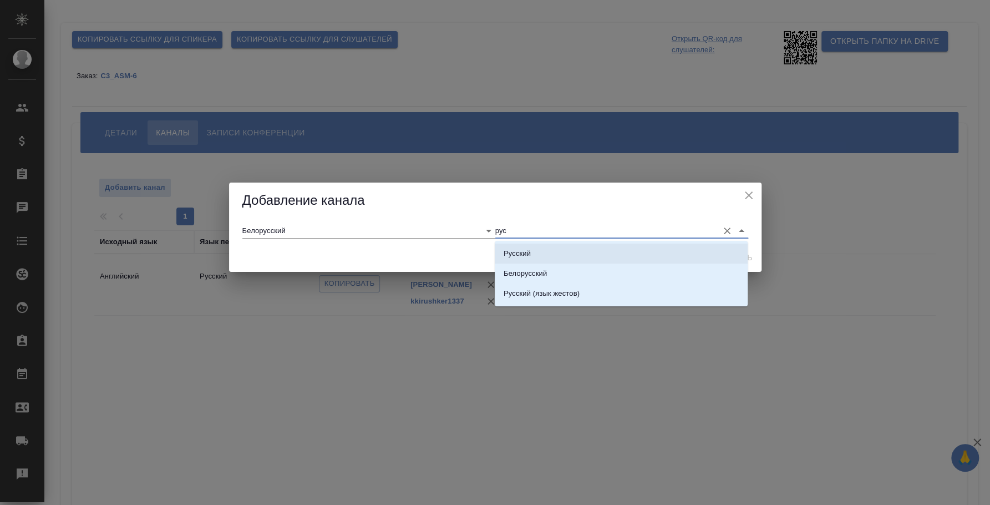
click at [532, 246] on li "Русский" at bounding box center [621, 254] width 253 height 20
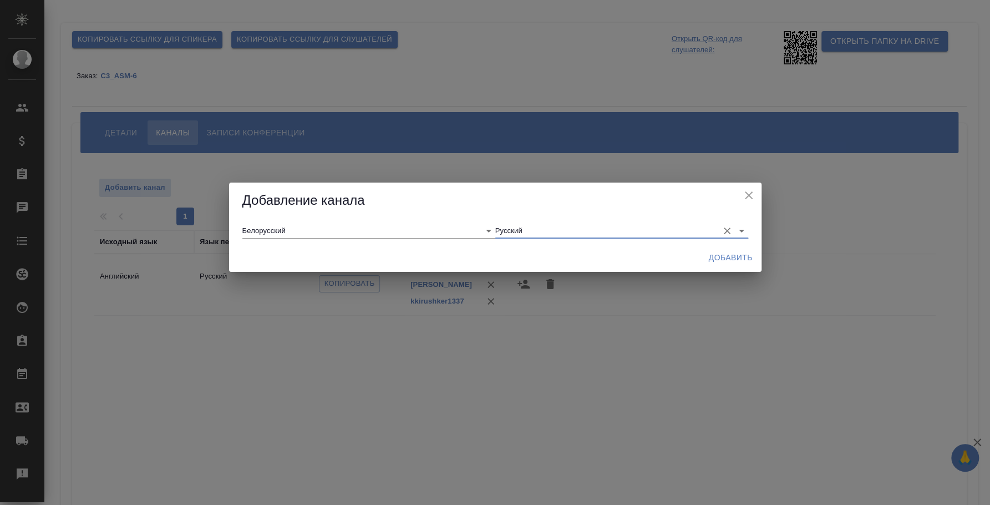
type input "Русский"
click at [723, 249] on button "Добавить" at bounding box center [730, 257] width 53 height 21
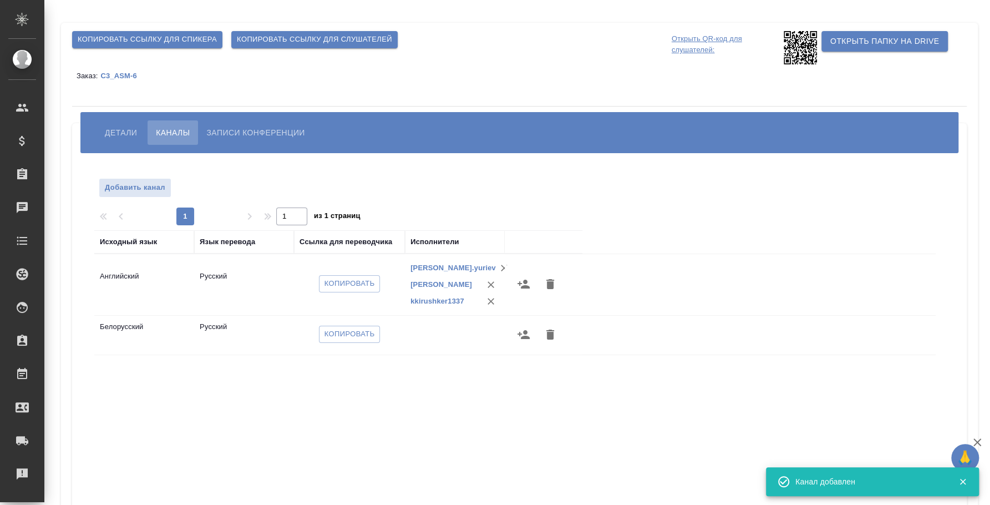
click at [525, 338] on icon "button" at bounding box center [524, 334] width 12 height 9
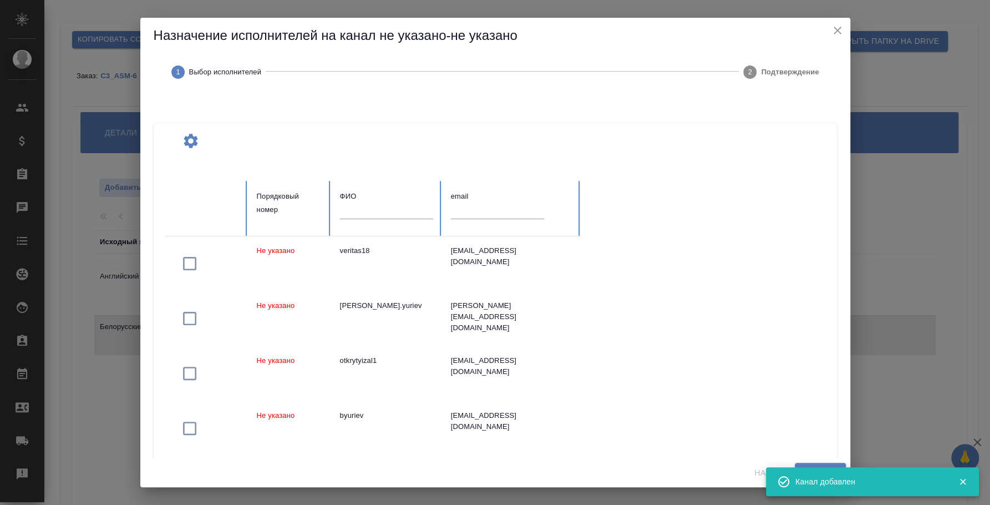
click at [462, 204] on input "text" at bounding box center [497, 211] width 93 height 16
paste input "nike.tombasov@gmail.com"
type input "nike.tombasov@gmail.com"
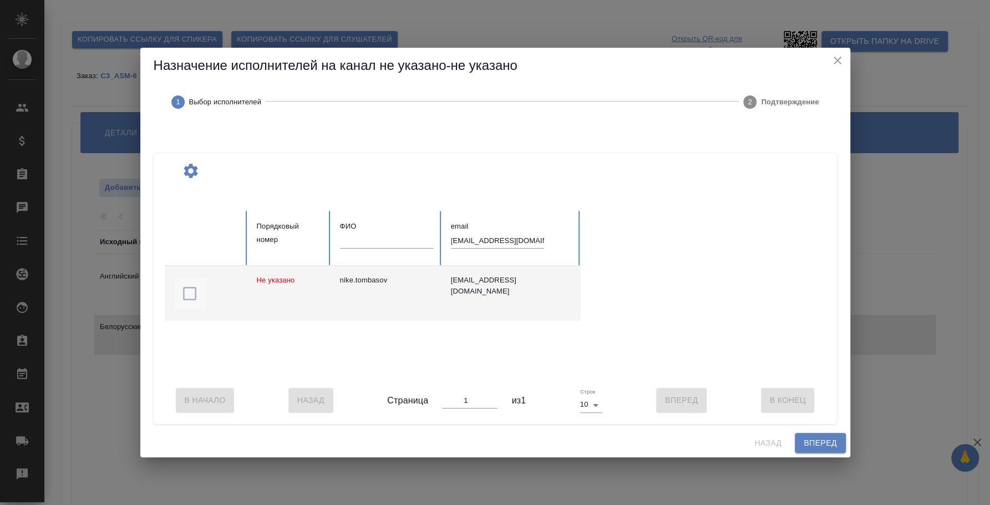
click at [182, 285] on icon "button" at bounding box center [190, 294] width 18 height 18
click at [817, 447] on span "Вперед" at bounding box center [820, 443] width 33 height 14
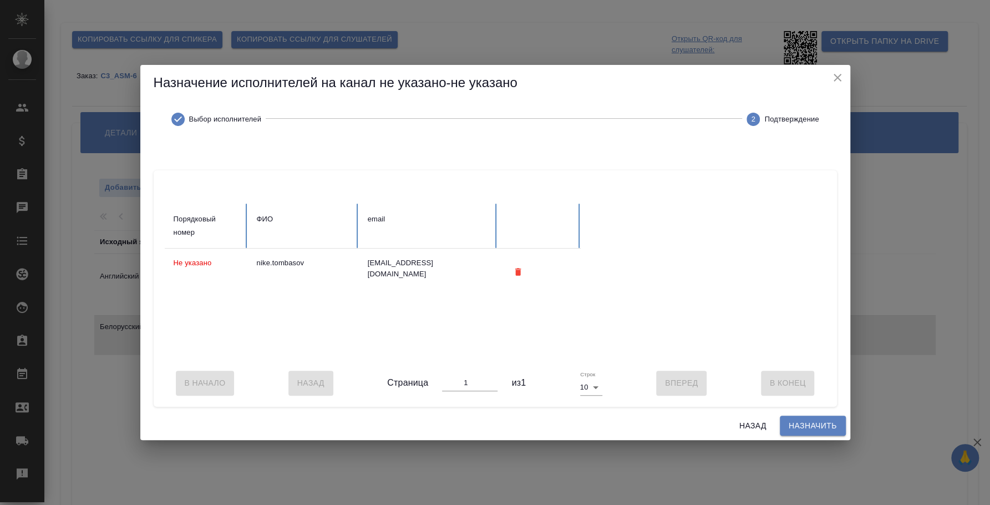
click at [814, 430] on span "Назначить" at bounding box center [813, 426] width 48 height 14
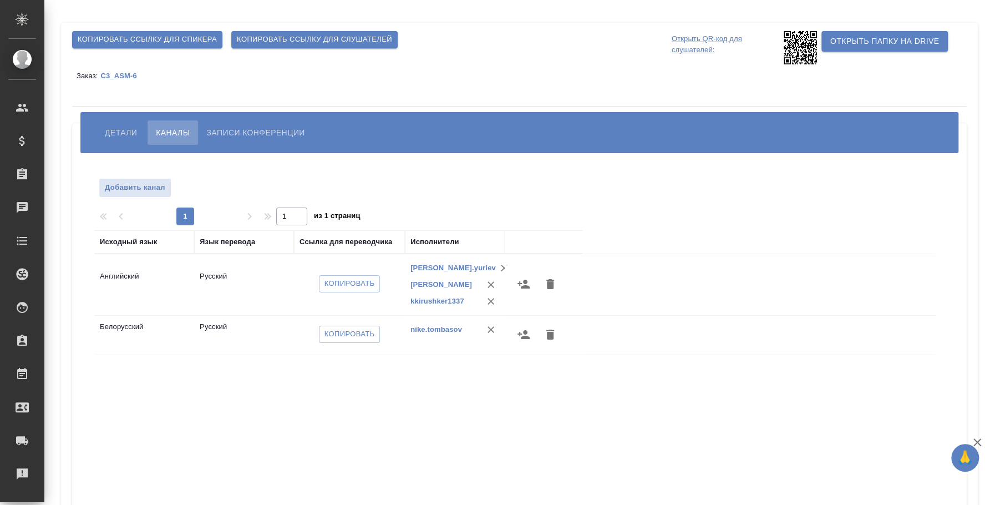
click at [128, 133] on span "Детали" at bounding box center [121, 132] width 32 height 13
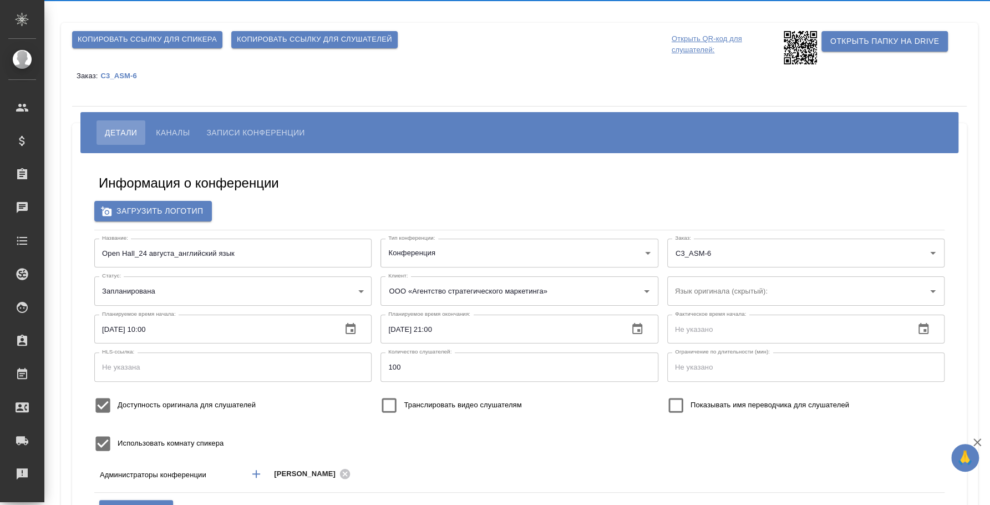
type input "бел"
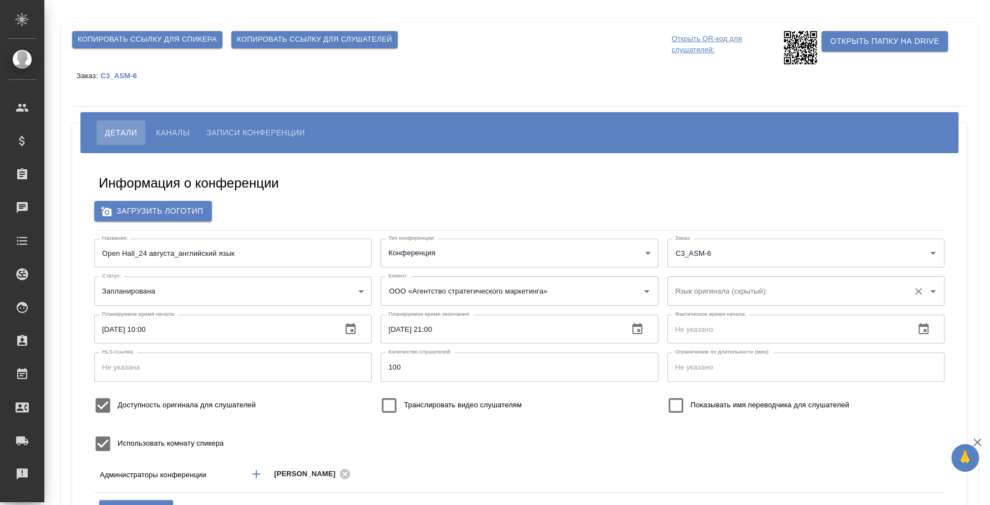
click at [750, 300] on input "Язык оригинала (скрытый):" at bounding box center [788, 290] width 232 height 19
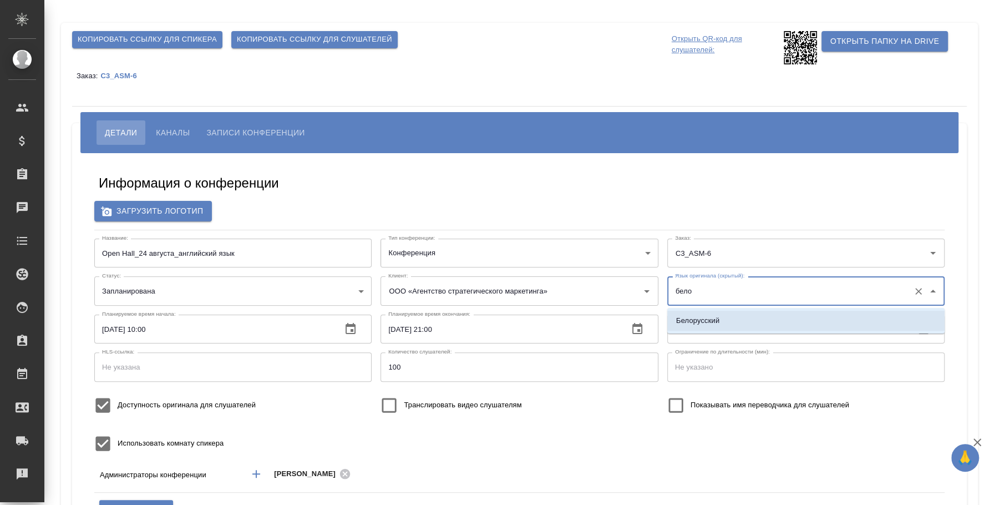
click at [750, 317] on li "Белорусский" at bounding box center [805, 321] width 277 height 20
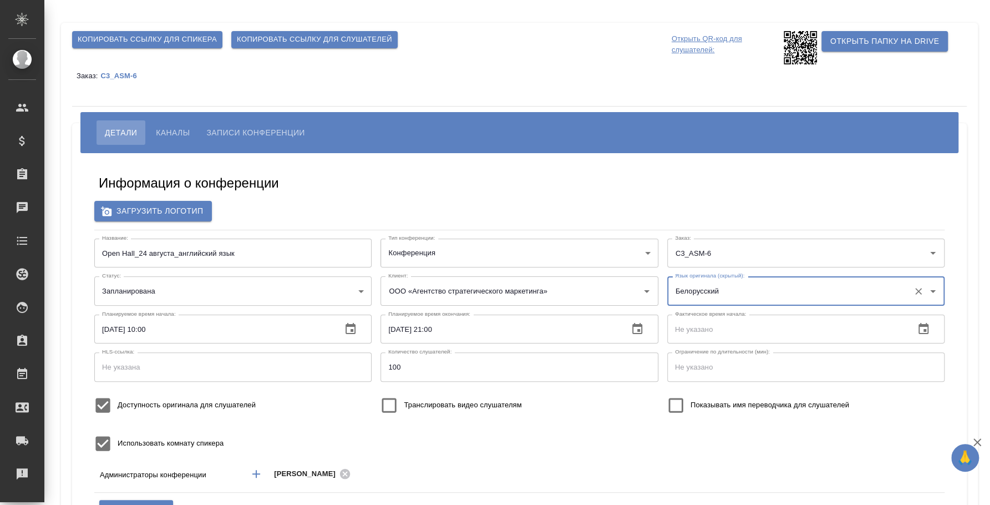
type input "Белорусский"
click at [106, 405] on input "Доступность оригинала для слушателей" at bounding box center [102, 405] width 29 height 29
checkbox input "false"
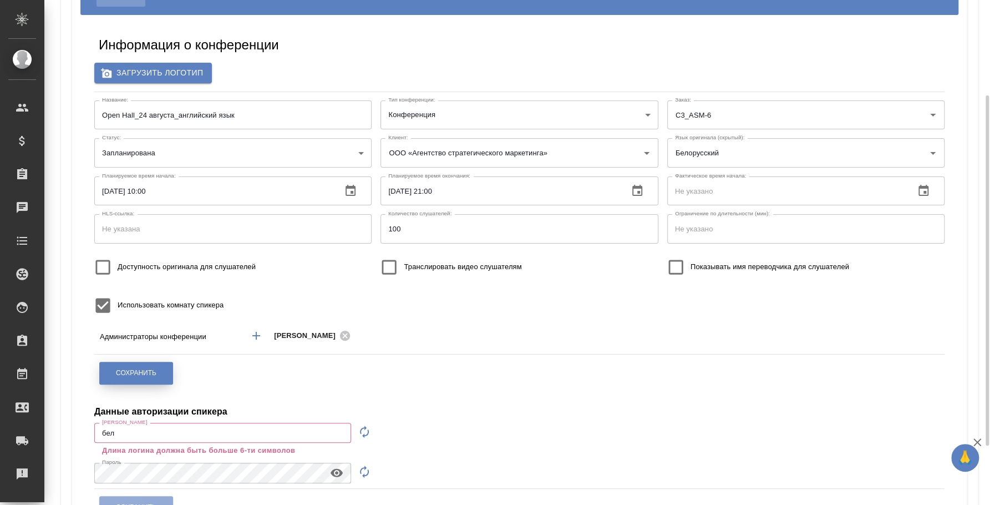
click at [166, 373] on button "Сохранить" at bounding box center [136, 373] width 74 height 23
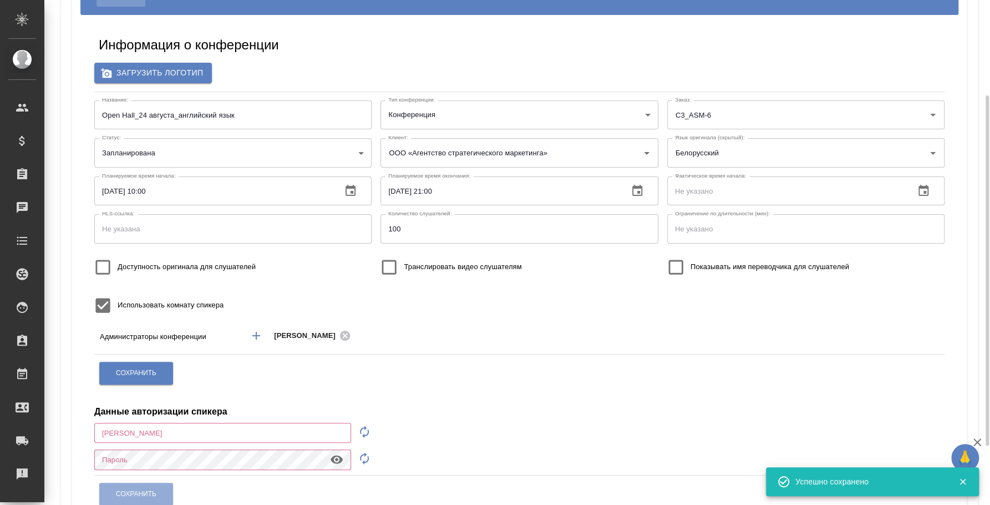
type input "бел"
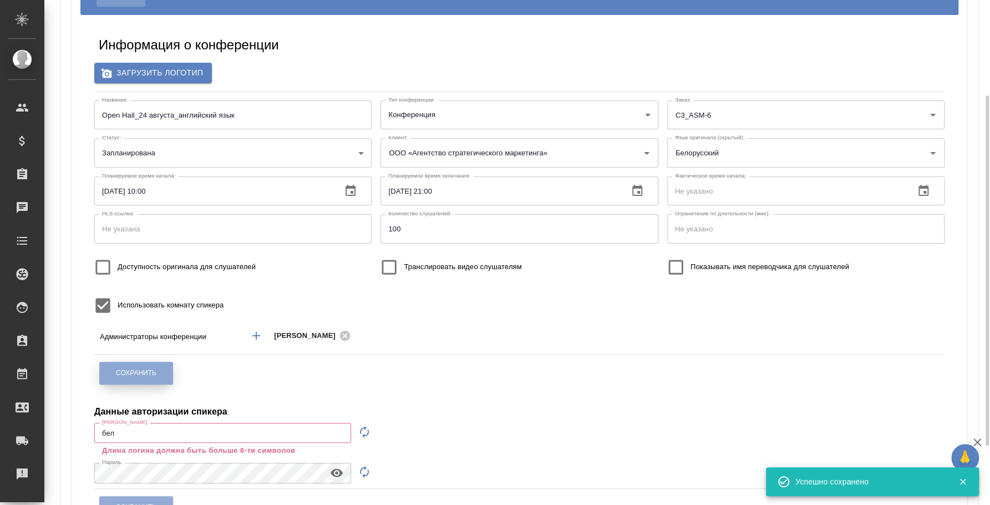
click at [165, 372] on button "Сохранить" at bounding box center [136, 373] width 74 height 23
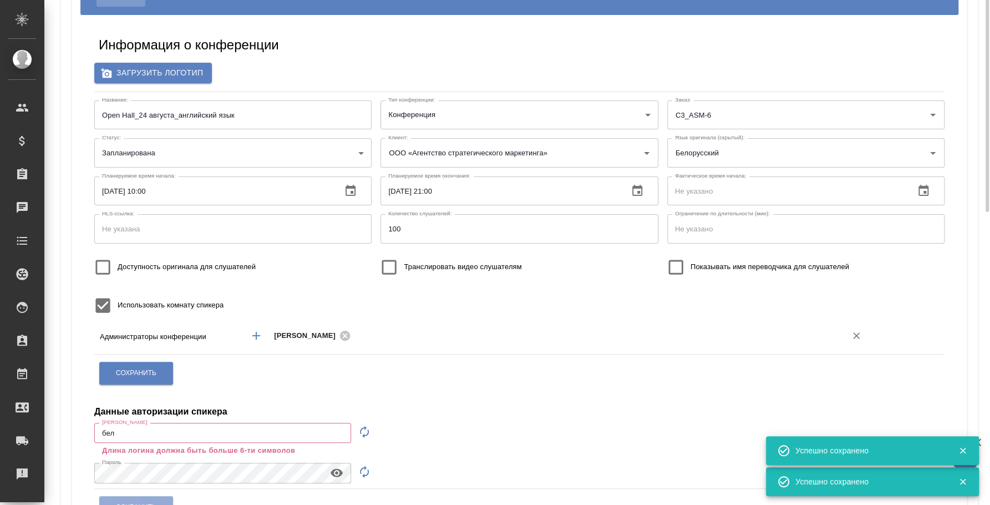
scroll to position [0, 0]
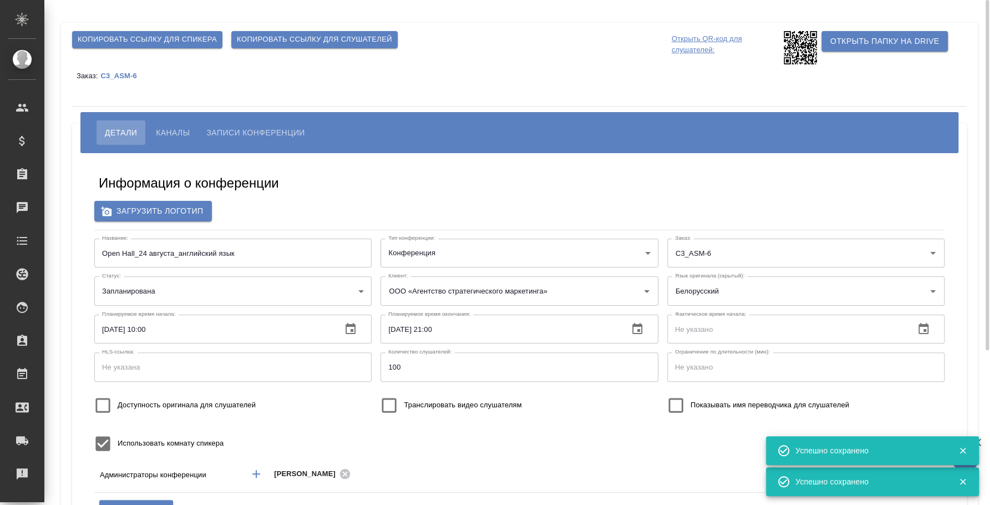
click at [272, 35] on span "Копировать ссылку для слушателей" at bounding box center [314, 39] width 155 height 13
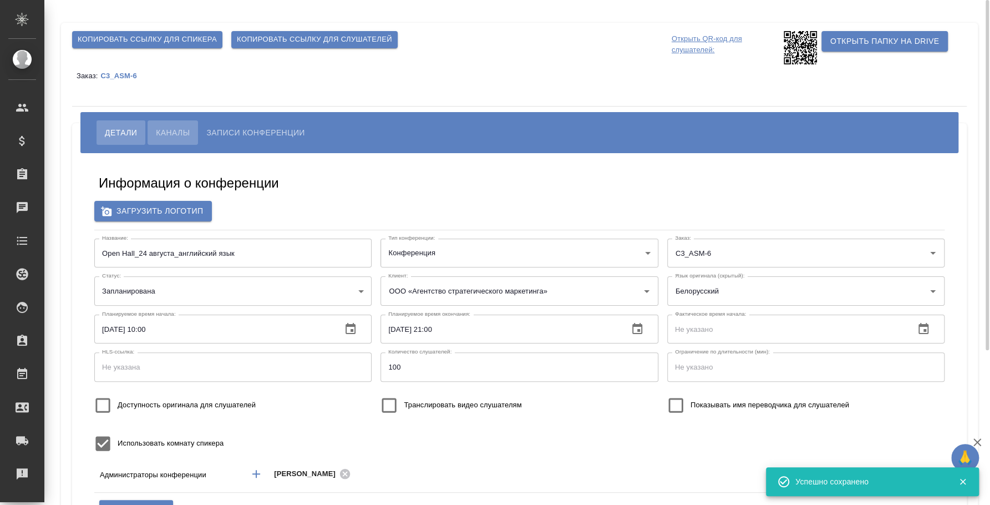
click at [175, 133] on span "Каналы" at bounding box center [173, 132] width 34 height 13
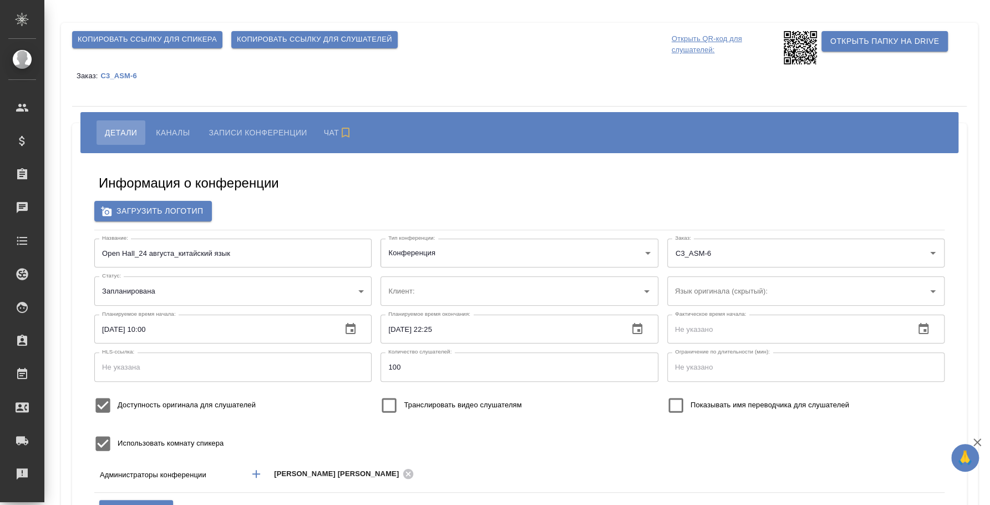
type input "ООО «Агентство стратегического маркетинга»"
type input "бел"
click at [349, 37] on span "Копировать ссылку для слушателей" at bounding box center [314, 39] width 155 height 13
click at [173, 132] on span "Каналы" at bounding box center [173, 132] width 34 height 13
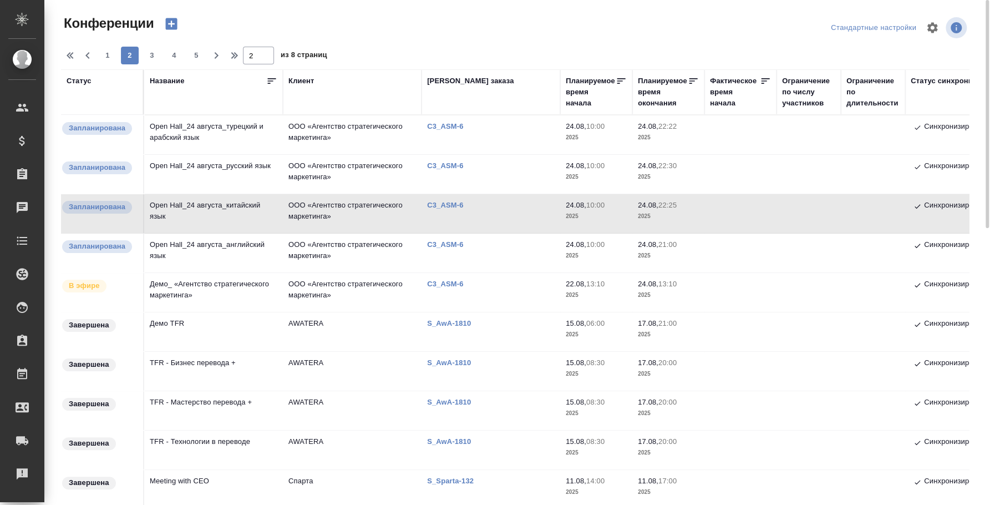
click at [228, 154] on td "Open Hall_24 августа_русский язык" at bounding box center [213, 134] width 139 height 39
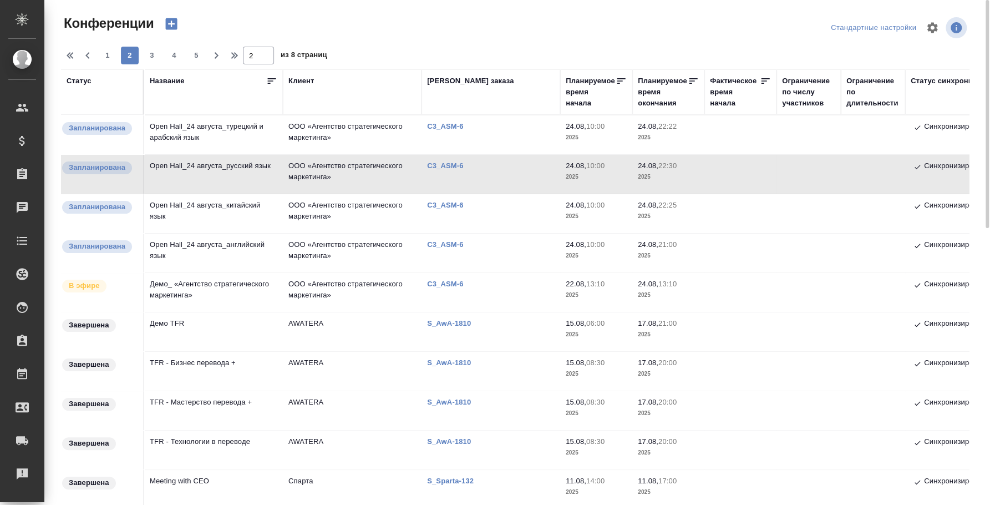
click at [218, 154] on td "Open Hall_24 августа_китайский язык" at bounding box center [213, 134] width 139 height 39
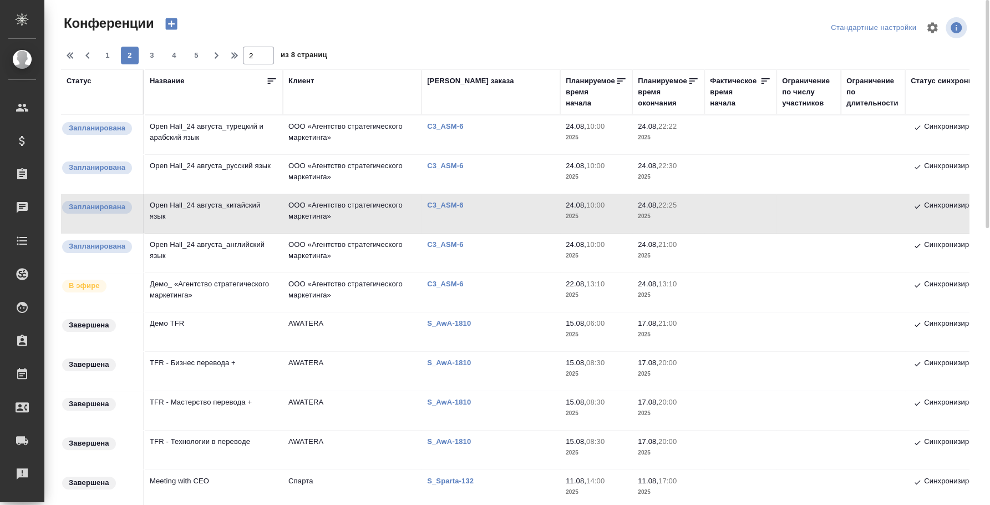
click at [190, 154] on td "Open Hall_24 августа_английский язык" at bounding box center [213, 134] width 139 height 39
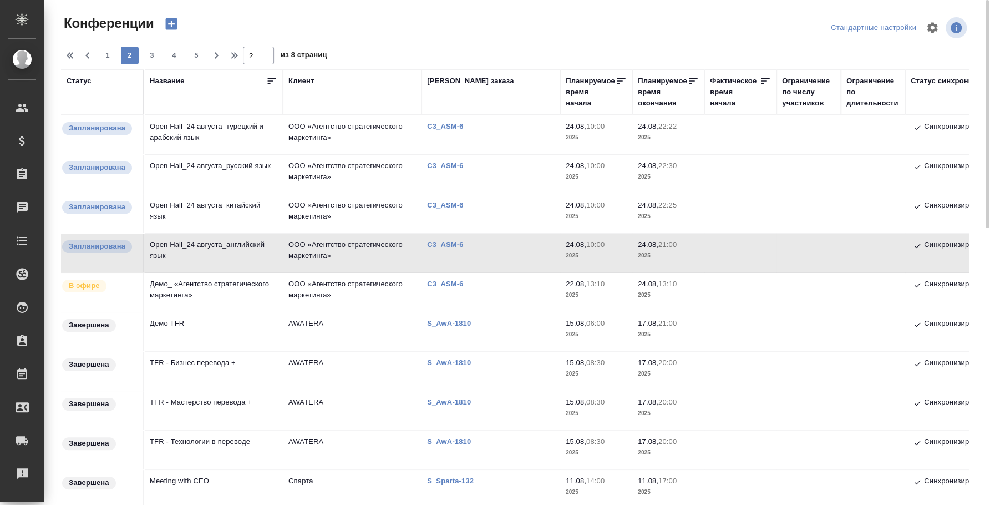
click at [226, 154] on td "Open Hall_24 августа_китайский язык" at bounding box center [213, 134] width 139 height 39
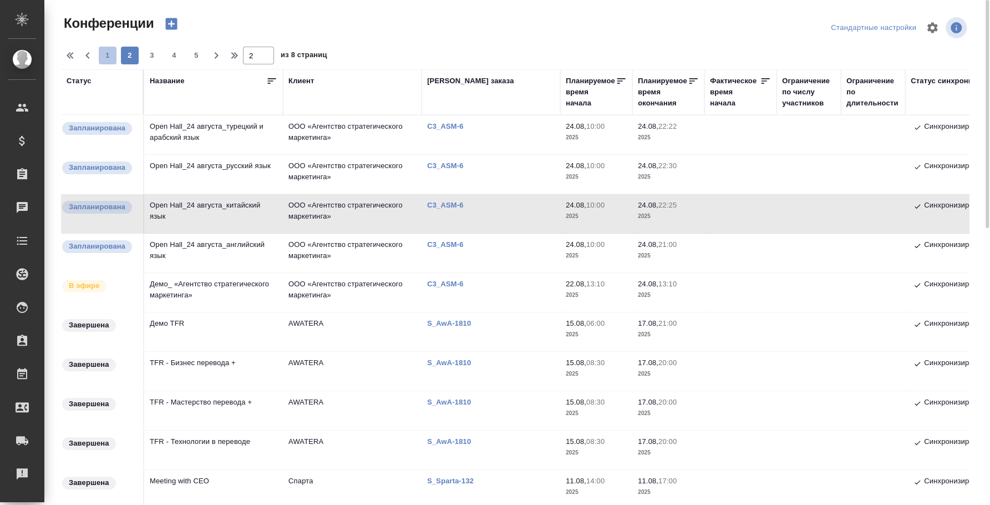
click at [105, 51] on span "1" at bounding box center [108, 55] width 18 height 11
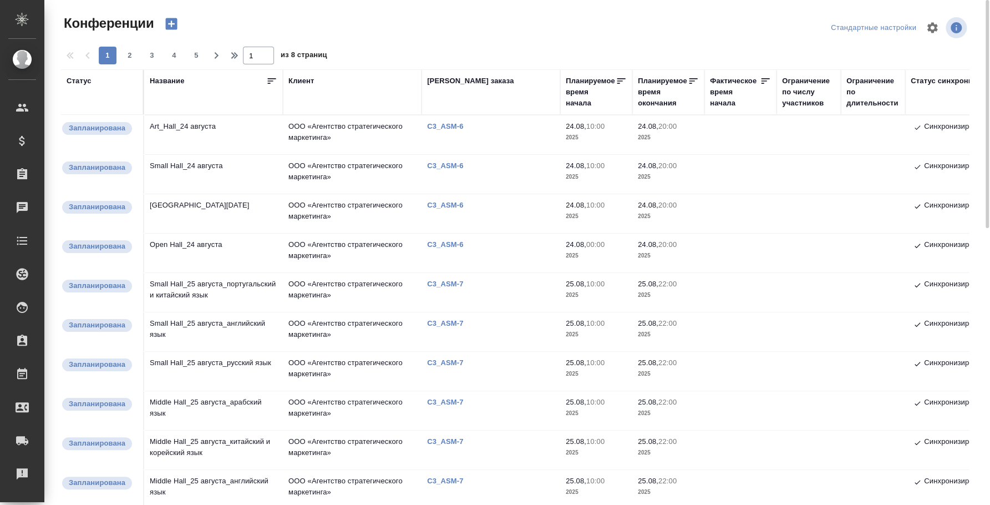
click at [216, 154] on td "Open Hall_24 августа" at bounding box center [213, 134] width 139 height 39
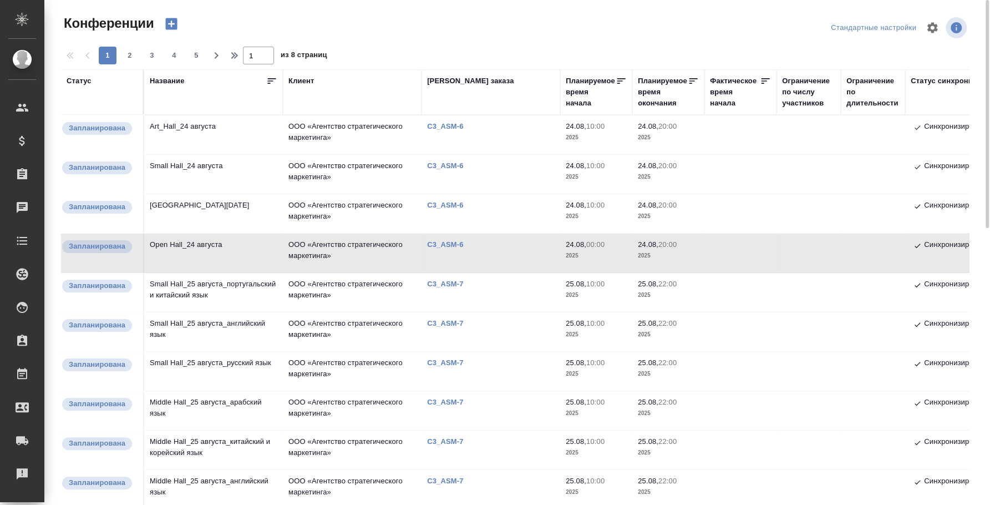
click at [192, 154] on td "Middle Hall_24 августа" at bounding box center [213, 134] width 139 height 39
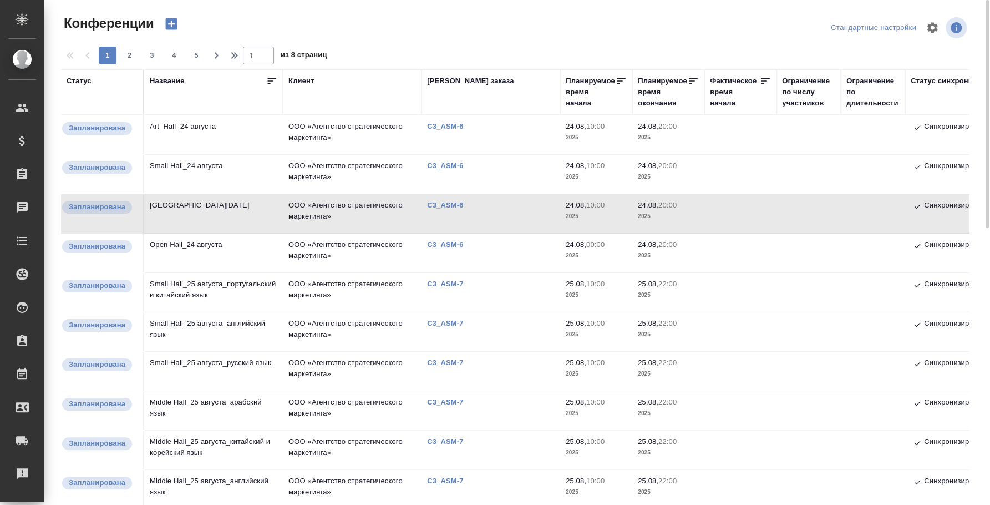
click at [191, 154] on td "Small Hall_24 августа" at bounding box center [213, 134] width 139 height 39
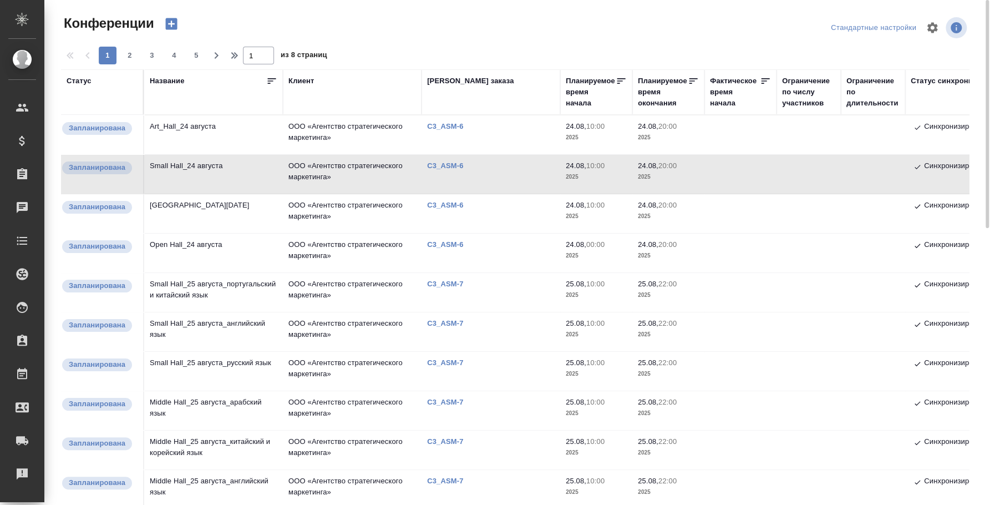
click at [192, 121] on td "Art_Hall_24 августа" at bounding box center [213, 134] width 139 height 39
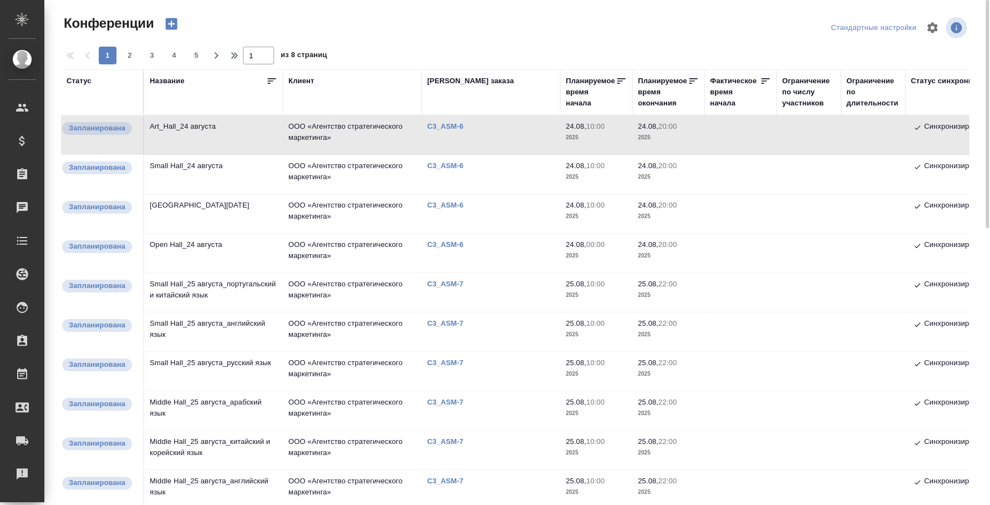
click at [192, 154] on td "Open Hall_24 августа" at bounding box center [213, 134] width 139 height 39
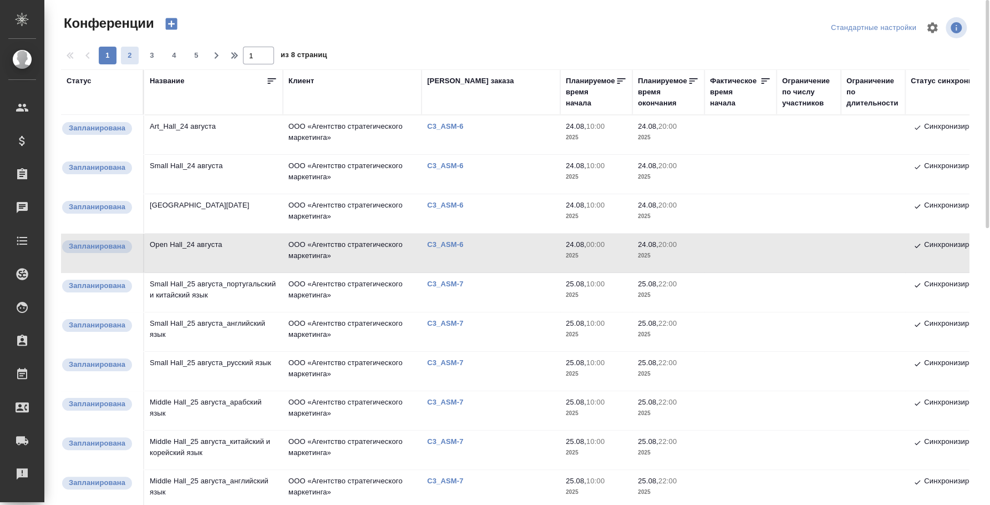
click at [137, 52] on span "2" at bounding box center [130, 55] width 18 height 11
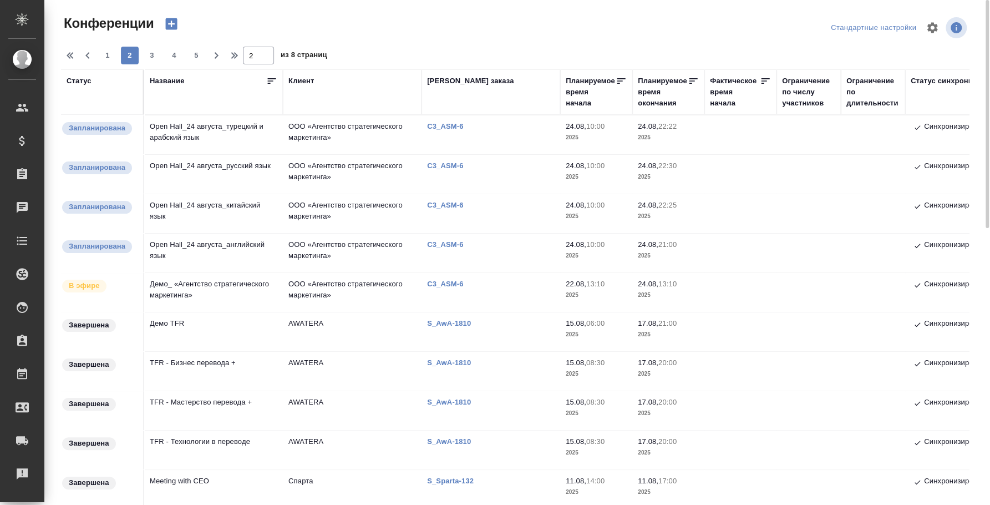
click at [203, 154] on td "Демо_ «Агентство стратегического маркетинга»" at bounding box center [213, 134] width 139 height 39
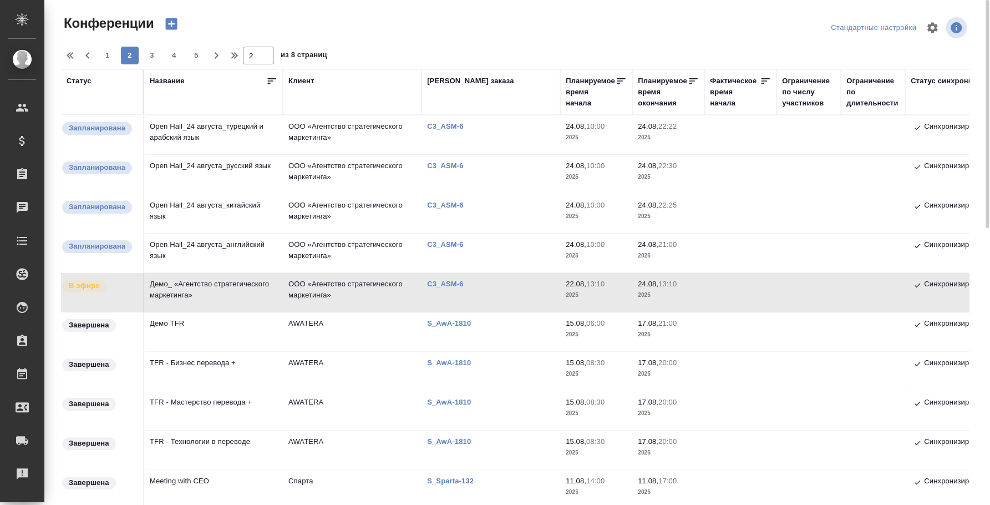
click at [186, 154] on td "Демо_ «Агентство стратегического маркетинга»" at bounding box center [213, 134] width 139 height 39
click at [105, 53] on span "1" at bounding box center [108, 55] width 18 height 11
type input "1"
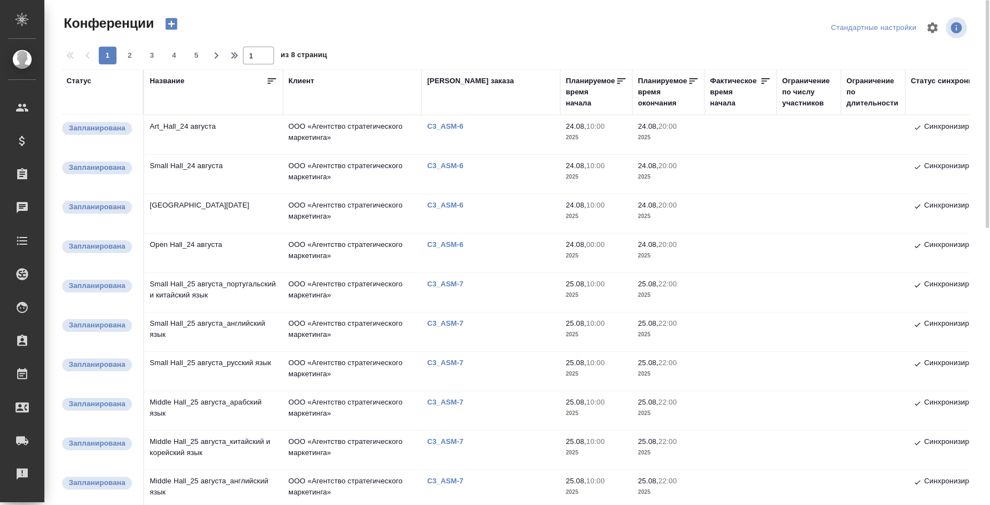
click at [219, 154] on td "Small Hall_24 августа" at bounding box center [213, 134] width 139 height 39
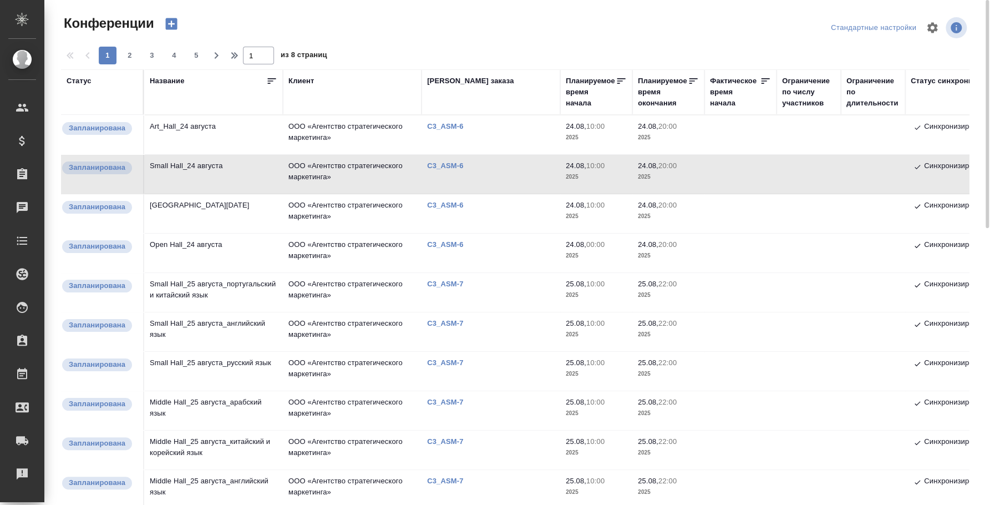
click at [206, 154] on td "[GEOGRAPHIC_DATA][DATE]" at bounding box center [213, 134] width 139 height 39
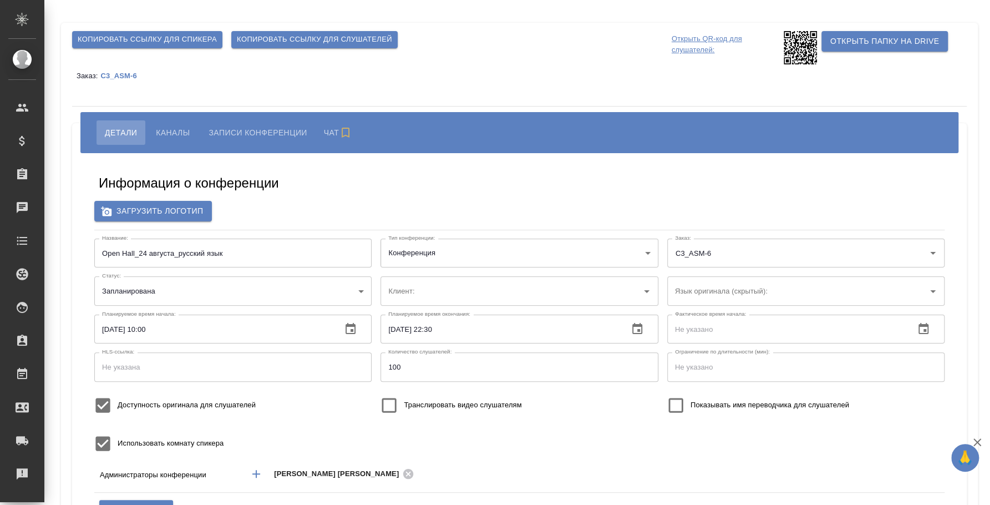
type input "ООО «Агентство стратегического маркетинга»"
type input "бел"
click at [178, 133] on span "Каналы" at bounding box center [173, 132] width 34 height 13
type input "ООО «Агентство стратегического маркетинга»"
type input "бел"
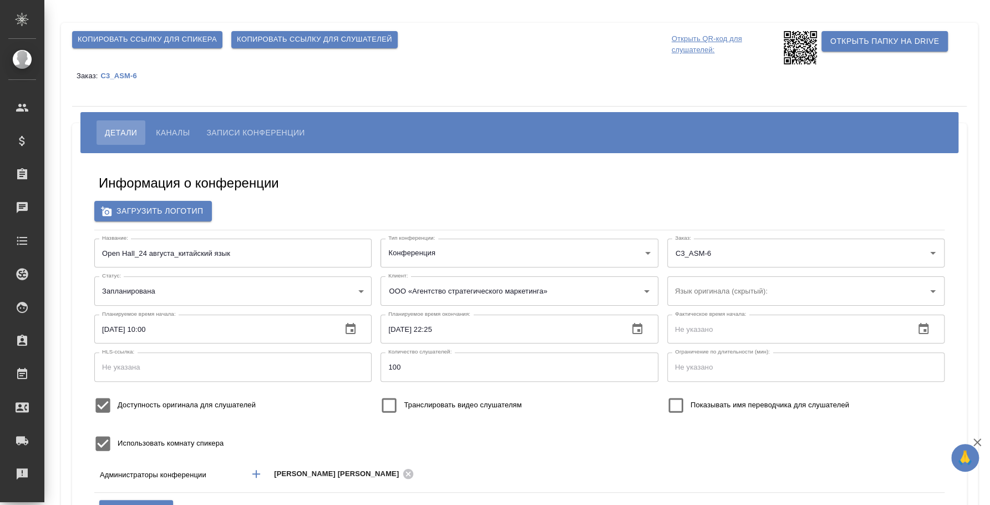
click at [186, 127] on span "Каналы" at bounding box center [173, 132] width 34 height 13
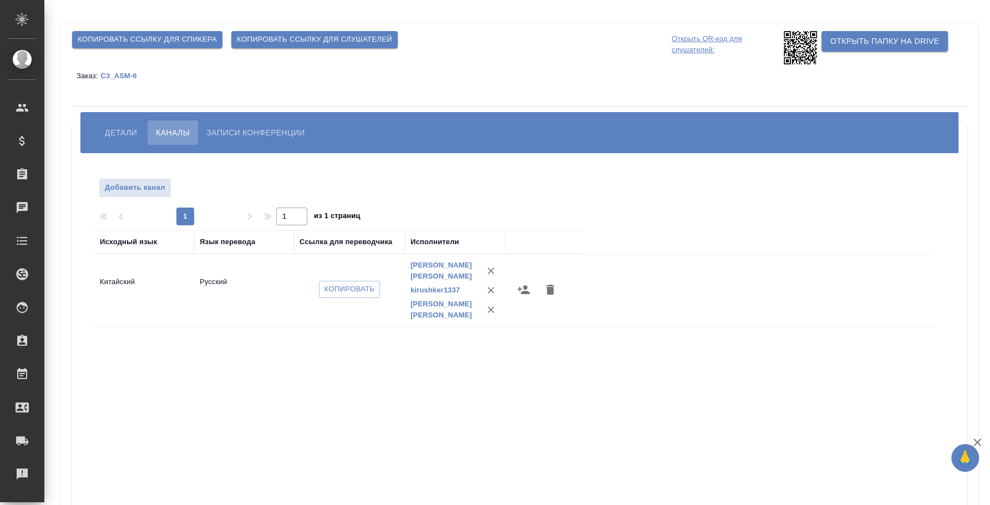
click at [121, 126] on span "Детали" at bounding box center [121, 132] width 32 height 13
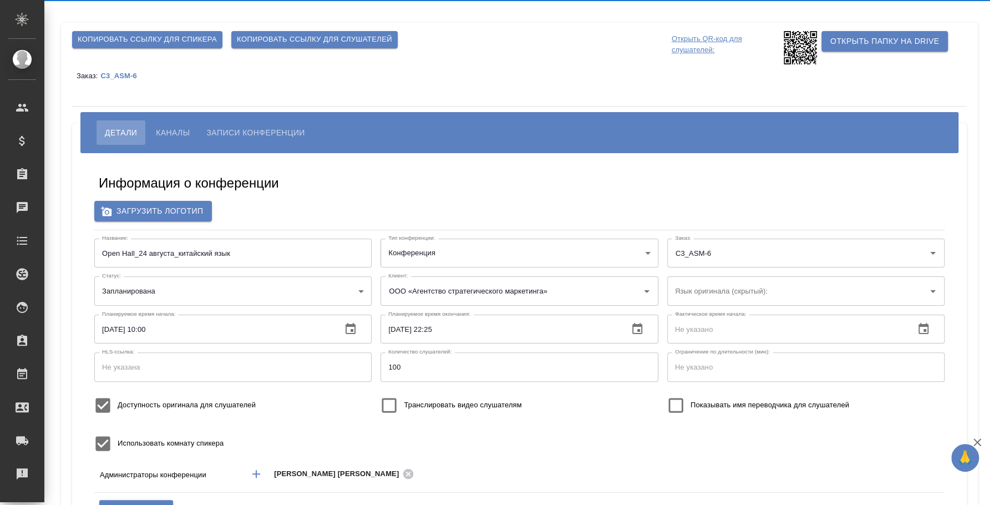
type input "бел"
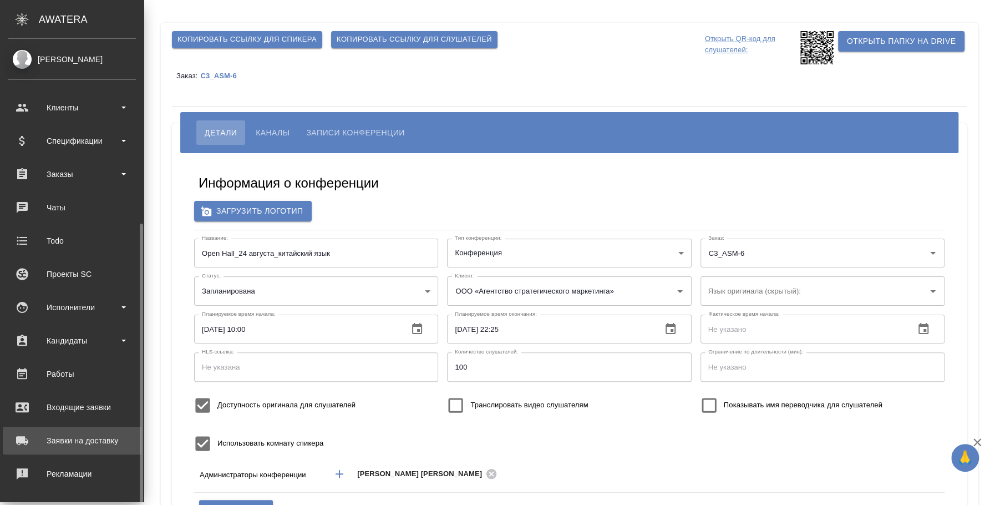
scroll to position [102, 0]
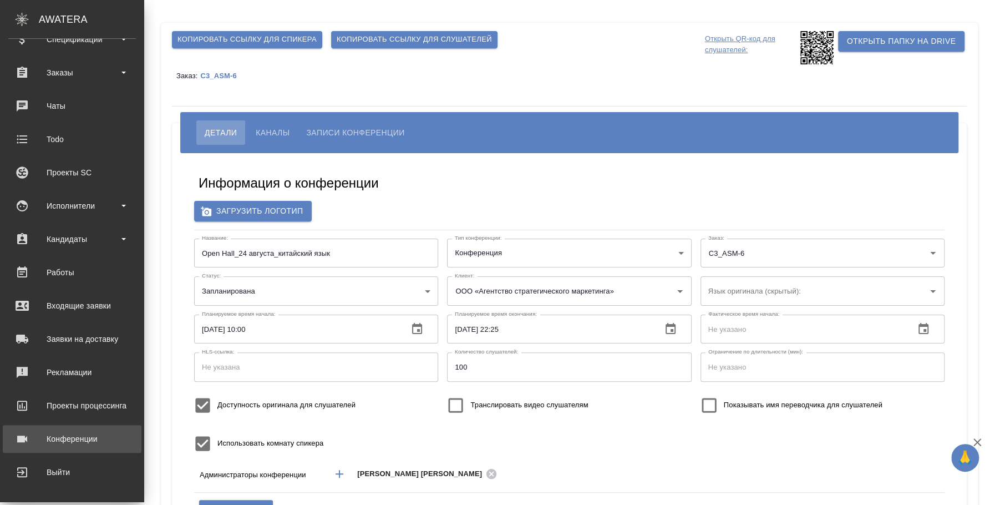
click at [93, 437] on div "Конференции" at bounding box center [72, 438] width 128 height 17
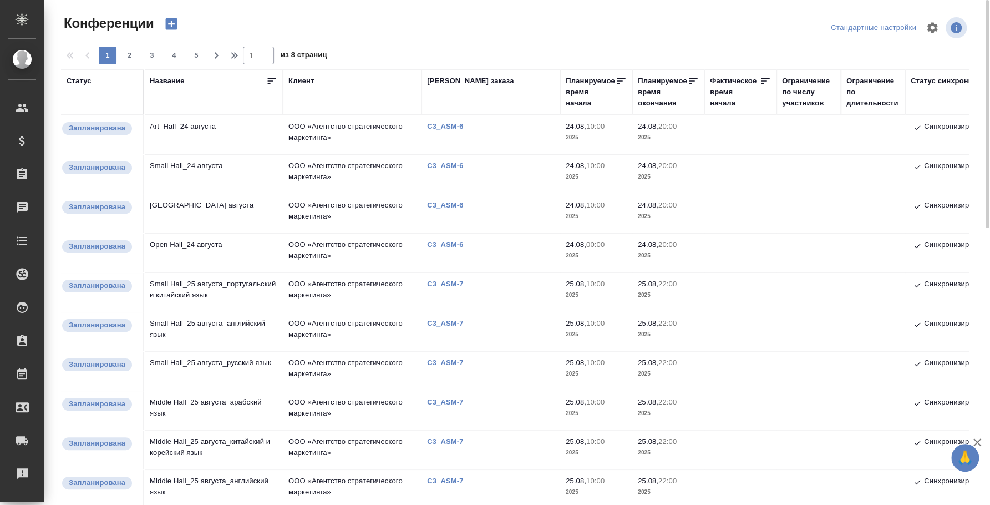
click at [206, 154] on td "Open Hall_24 августа" at bounding box center [213, 134] width 139 height 39
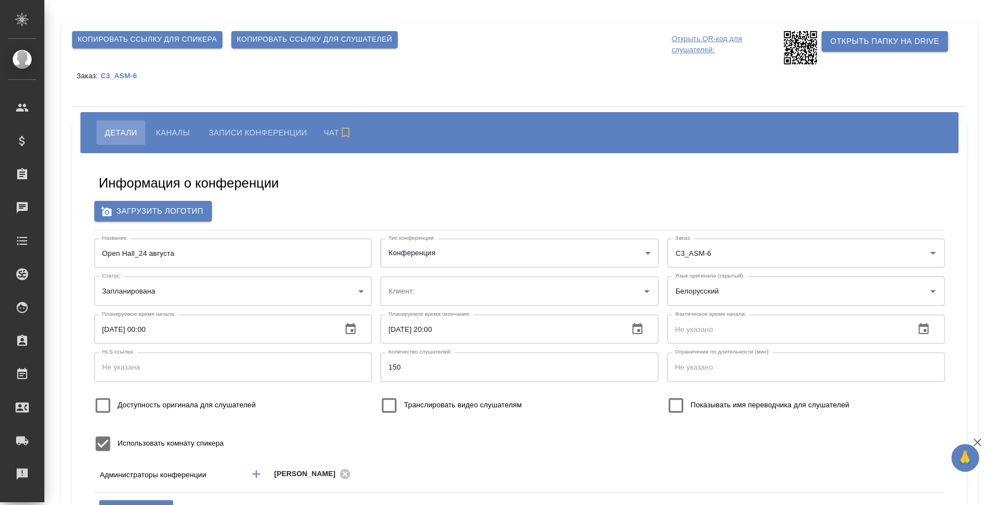
type input "ООО «Агентство стратегического маркетинга»"
type input "бел"
click at [159, 134] on span "Каналы" at bounding box center [173, 132] width 34 height 13
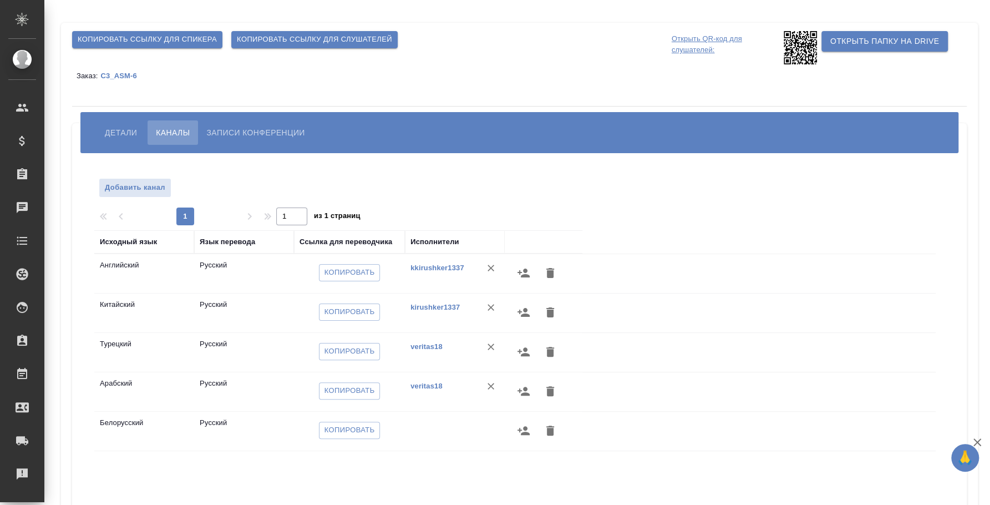
click at [523, 431] on icon "button" at bounding box center [523, 430] width 13 height 13
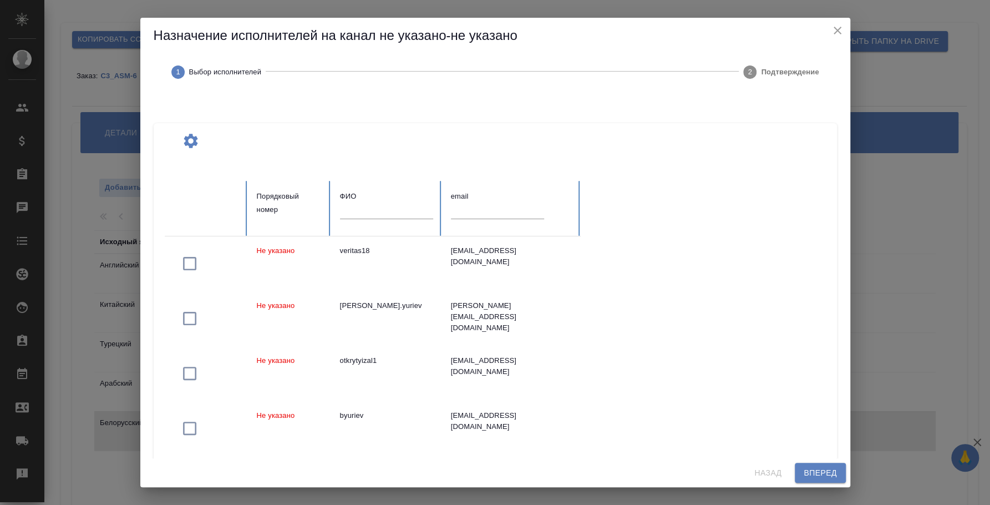
click at [475, 216] on input "text" at bounding box center [497, 211] width 93 height 16
paste input "nike.tombasov@gmail.com"
type input "nike.tombasov@gmail.com"
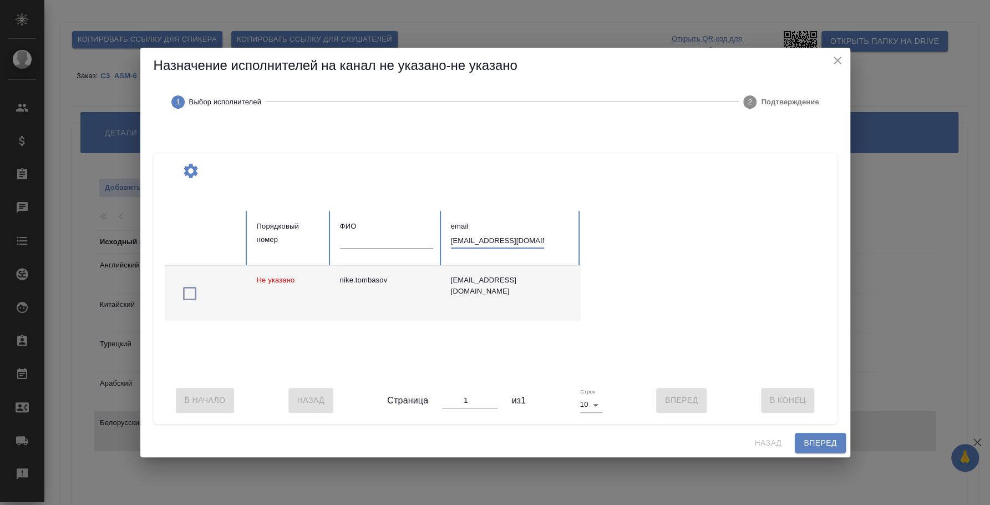
click at [192, 287] on icon "button" at bounding box center [190, 294] width 18 height 18
click at [819, 450] on span "Вперед" at bounding box center [820, 443] width 33 height 14
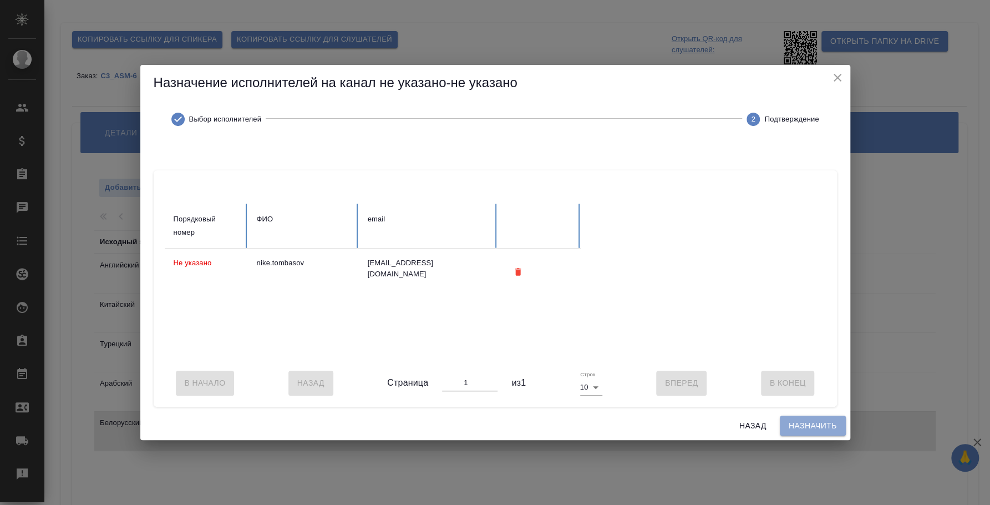
click at [810, 430] on span "Назначить" at bounding box center [813, 426] width 48 height 14
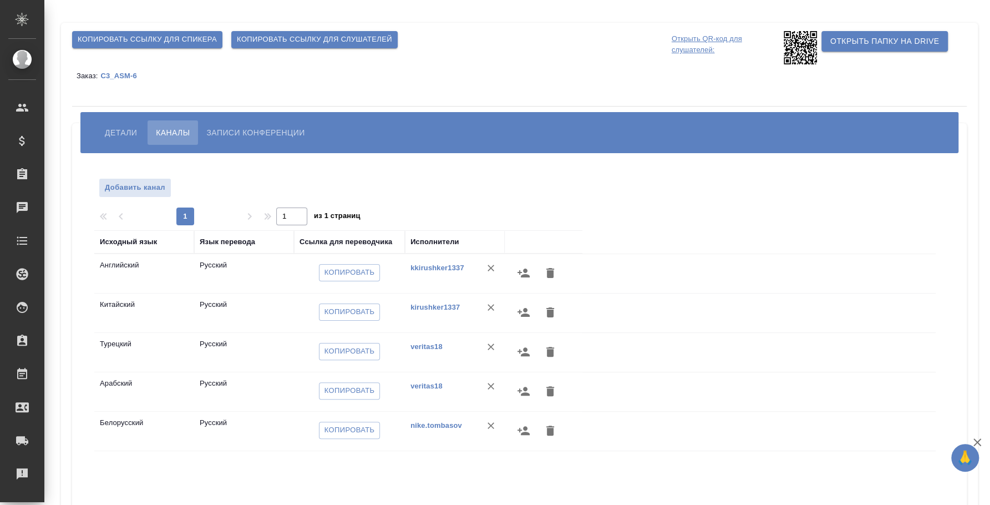
click at [278, 44] on span "Копировать ссылку для слушателей" at bounding box center [314, 39] width 155 height 13
click at [278, 39] on span "Копировать ссылку для слушателей" at bounding box center [314, 39] width 155 height 13
click at [114, 131] on span "Детали" at bounding box center [121, 132] width 32 height 13
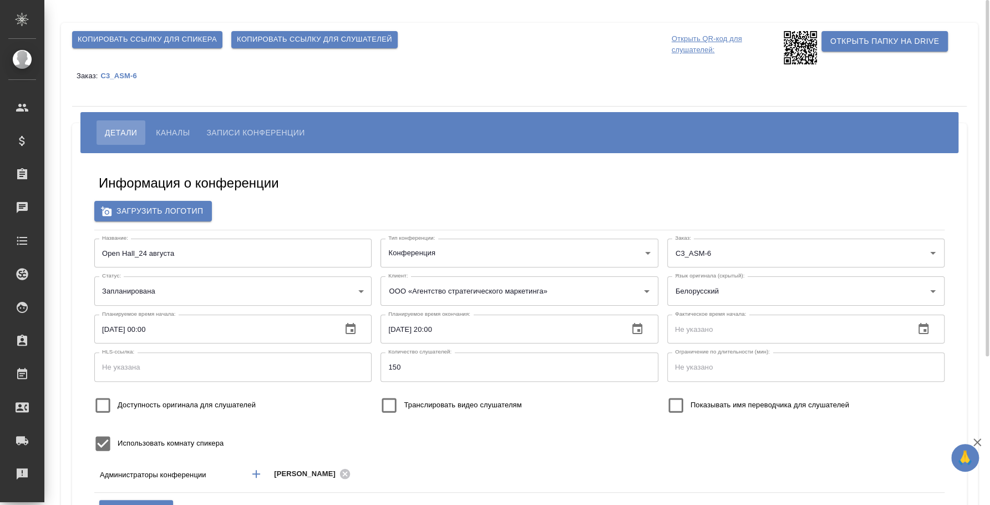
click at [176, 136] on span "Каналы" at bounding box center [173, 132] width 34 height 13
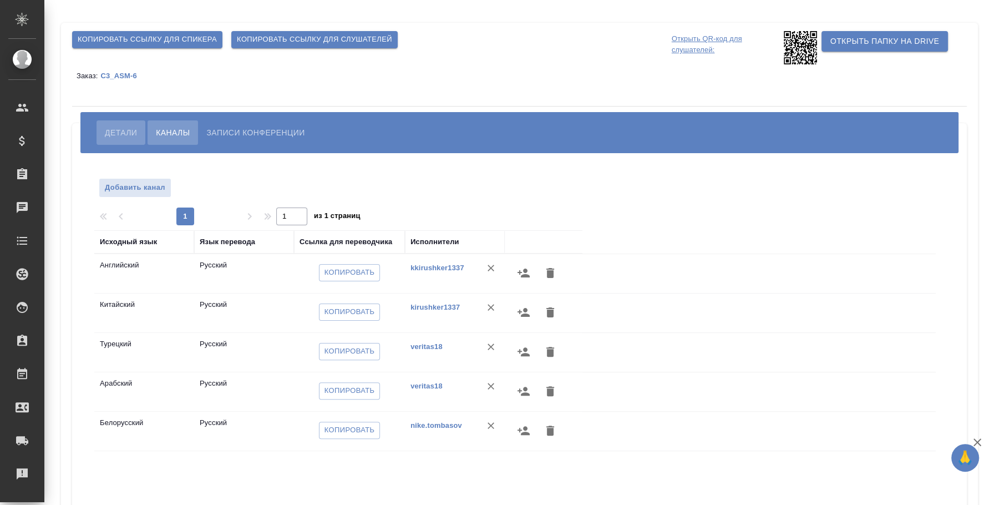
click at [110, 132] on span "Детали" at bounding box center [121, 132] width 32 height 13
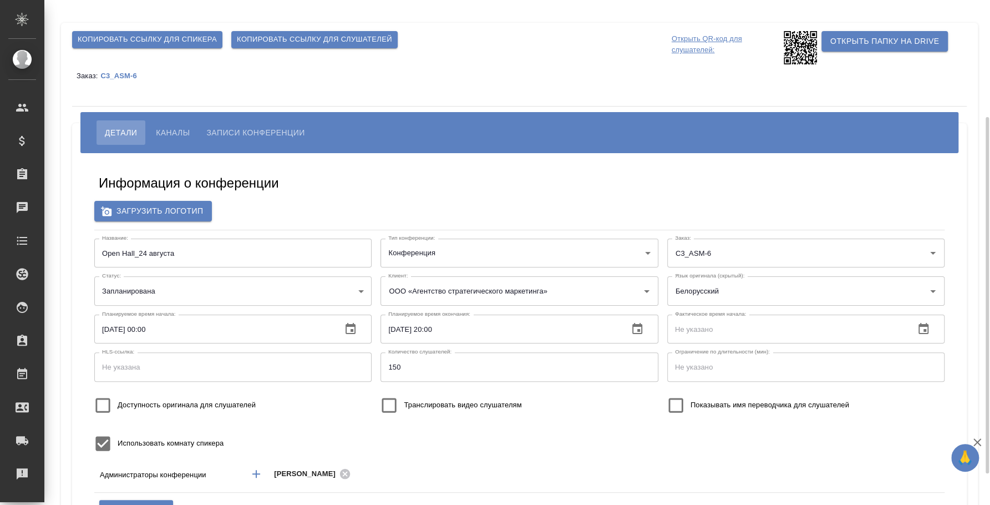
scroll to position [69, 0]
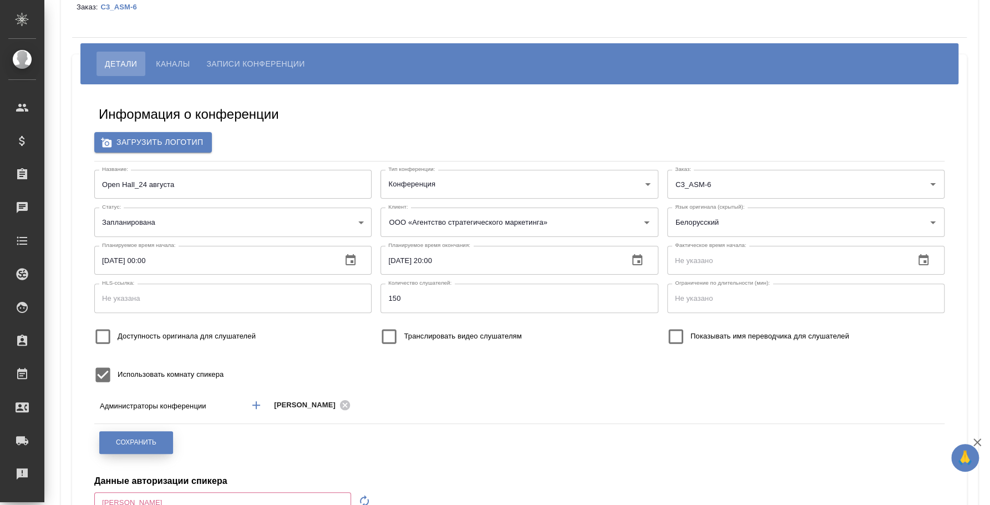
click at [165, 443] on button "Сохранить" at bounding box center [136, 442] width 74 height 23
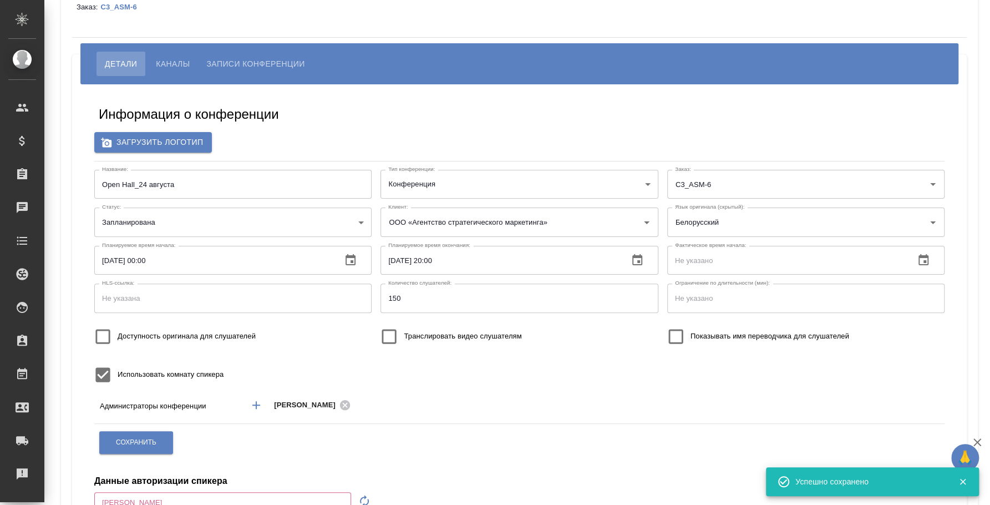
scroll to position [0, 0]
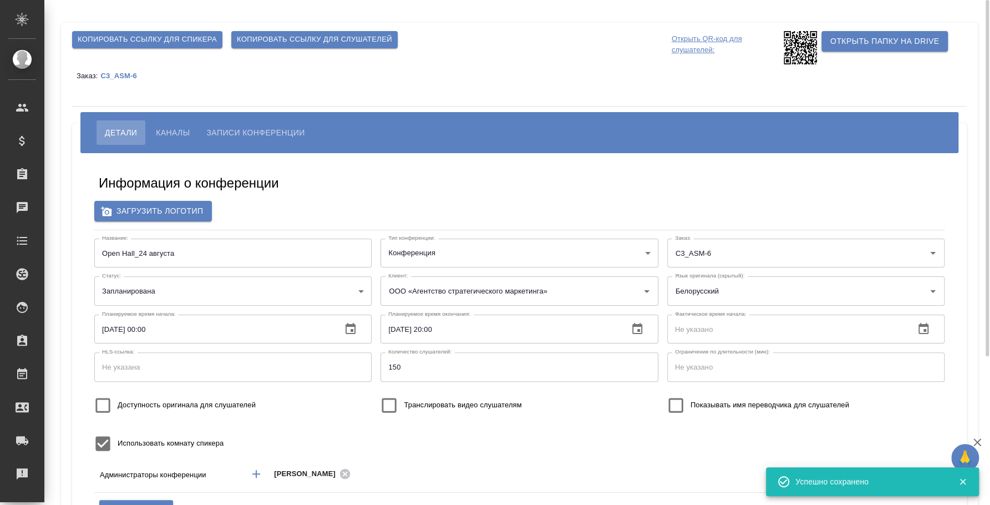
click at [286, 36] on span "Копировать ссылку для слушателей" at bounding box center [314, 39] width 155 height 13
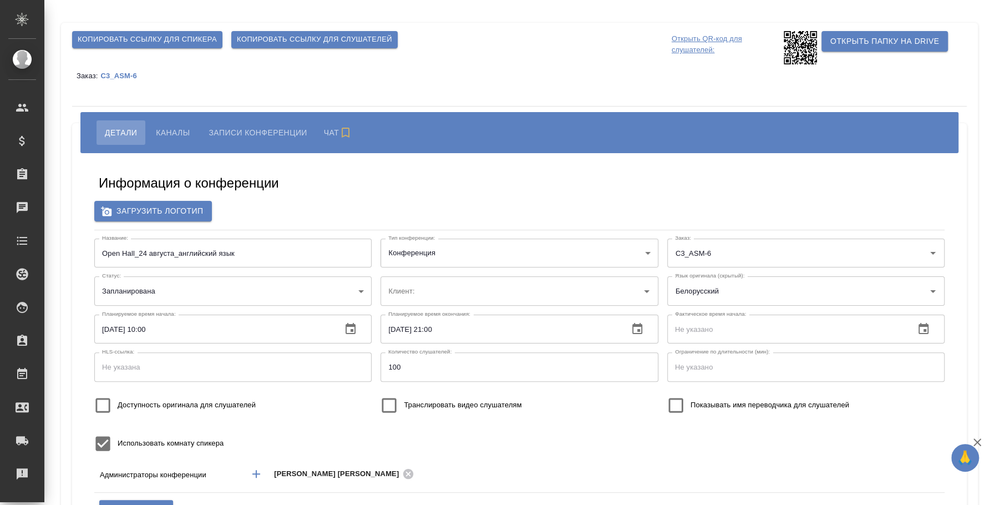
type input "ООО «Агентство стратегического маркетинга»"
type input "бел"
click at [185, 129] on span "Каналы" at bounding box center [173, 132] width 34 height 13
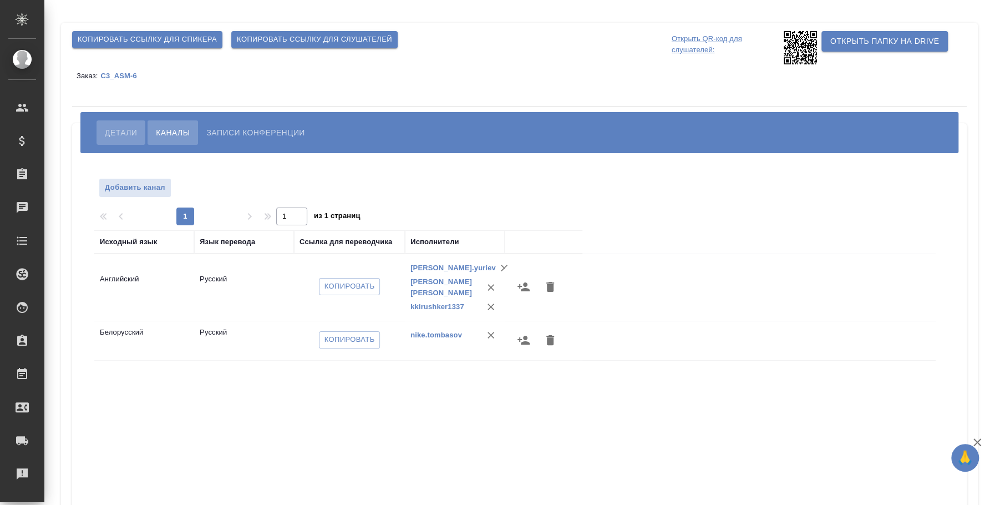
click at [126, 125] on button "Детали" at bounding box center [121, 132] width 49 height 24
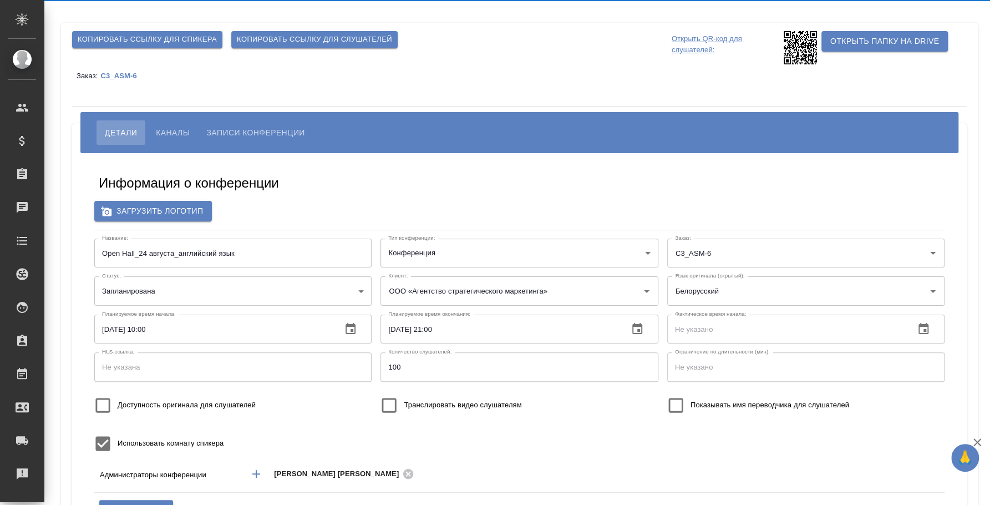
type input "бел"
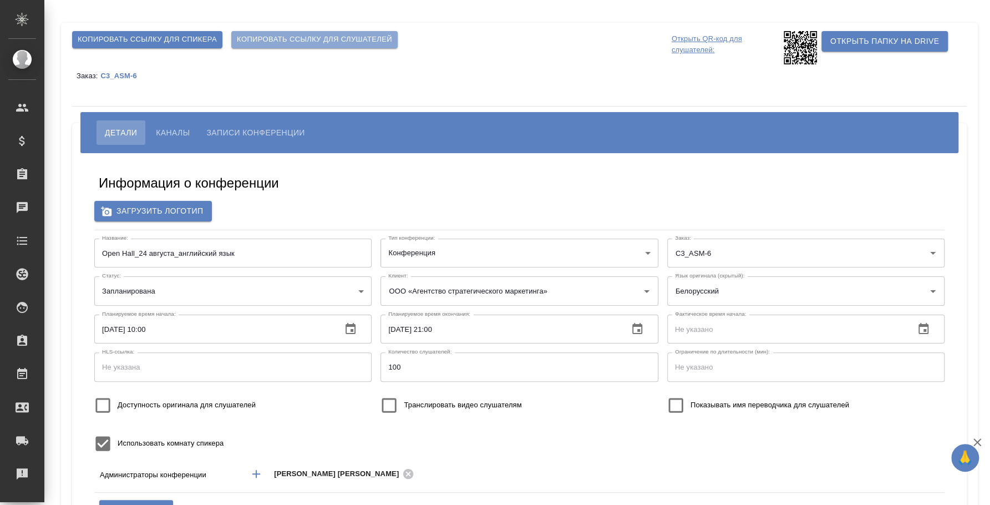
click at [291, 39] on span "Копировать ссылку для слушателей" at bounding box center [314, 39] width 155 height 13
click at [166, 132] on span "Каналы" at bounding box center [173, 132] width 34 height 13
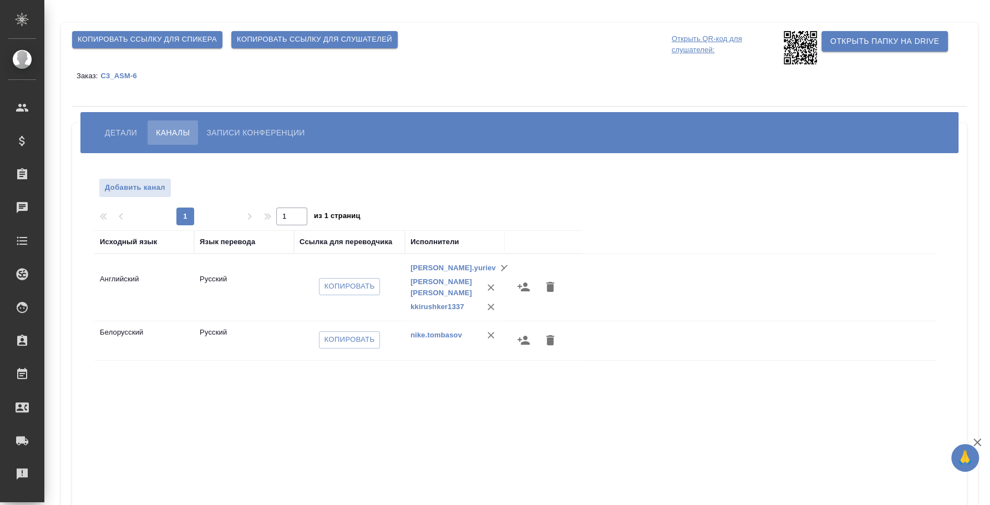
click at [125, 123] on button "Детали" at bounding box center [121, 132] width 49 height 24
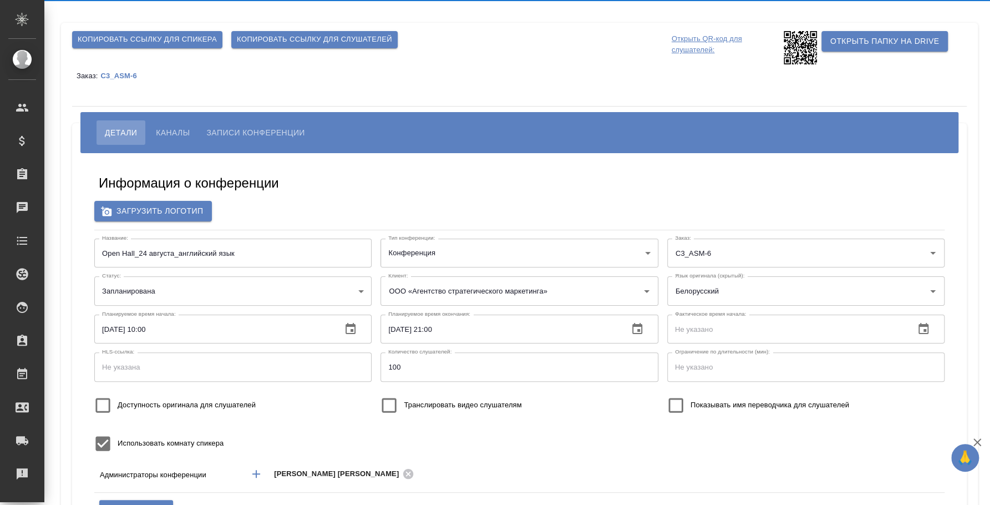
type input "бел"
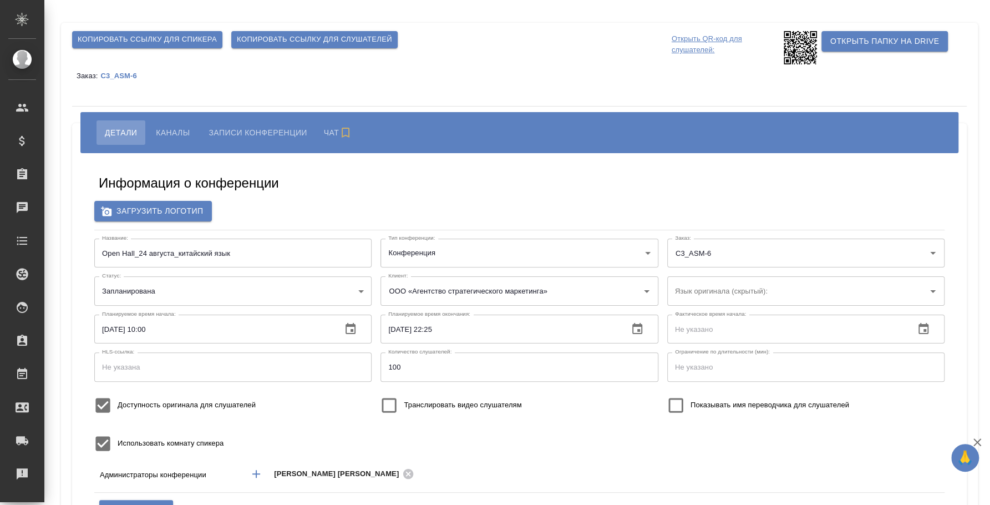
type input "ООО «Агентство стратегического маркетинга»"
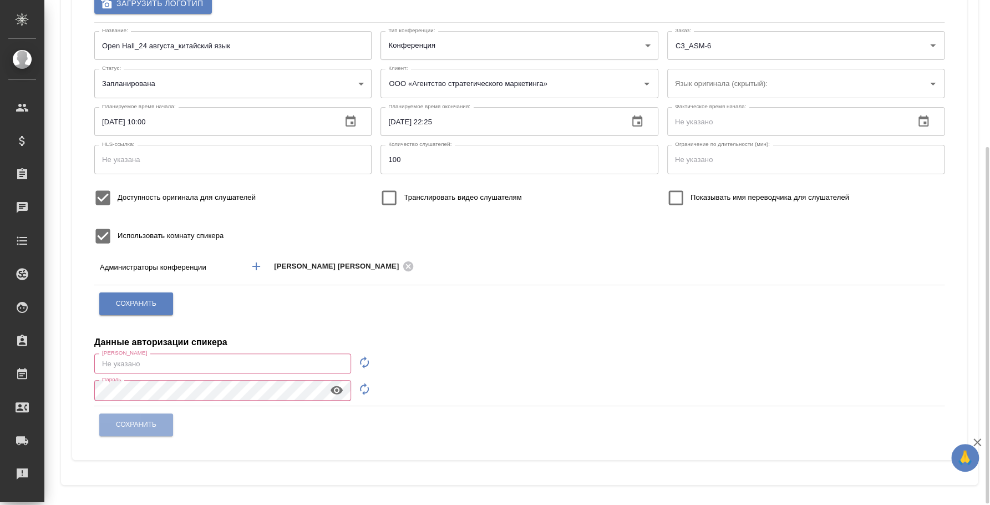
scroll to position [69, 0]
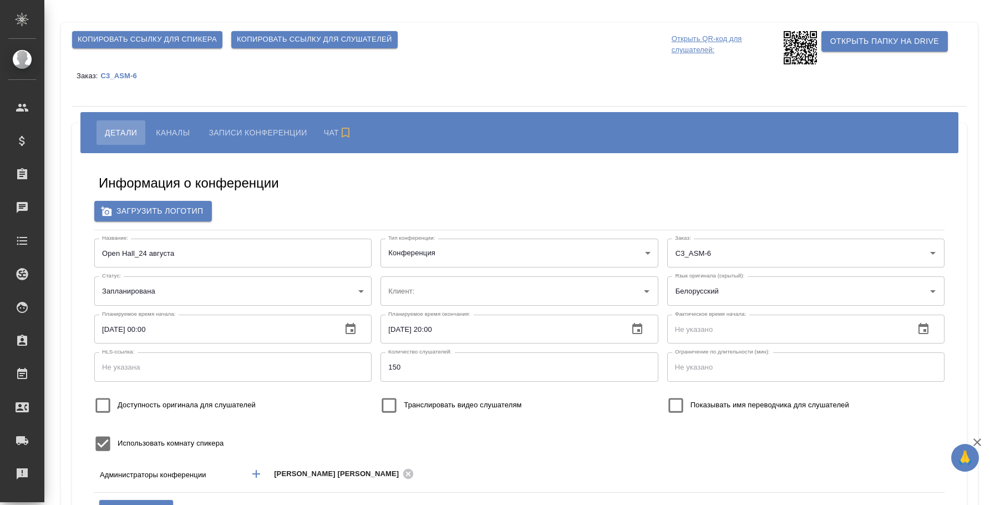
type input "ООО «Агентство стратегического маркетинга»"
type input "бел"
click at [178, 128] on span "Каналы" at bounding box center [173, 132] width 34 height 13
type input "ООО «Агентство стратегического маркетинга»"
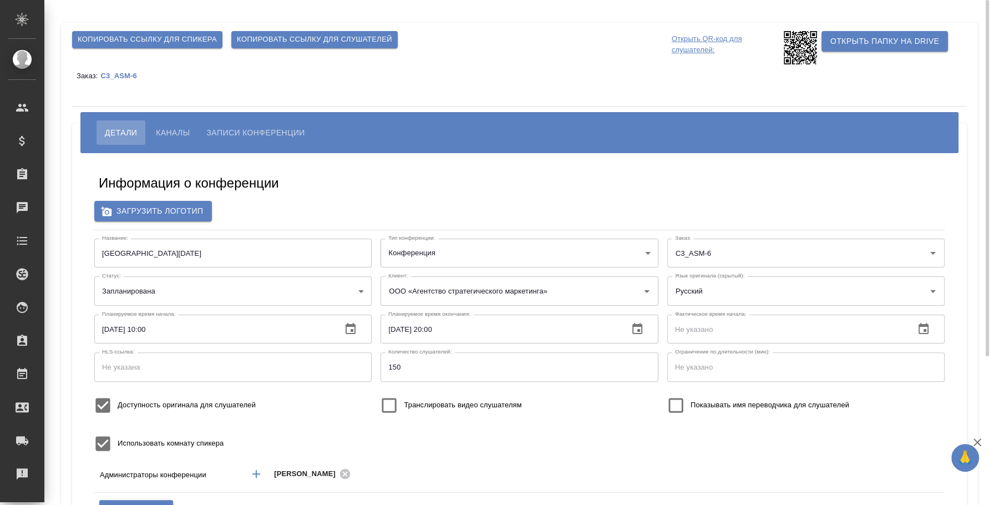
type input "бел"
click at [110, 399] on input "Доступность оригинала для слушателей" at bounding box center [102, 405] width 29 height 29
checkbox input "false"
click at [175, 126] on span "Каналы" at bounding box center [173, 132] width 34 height 13
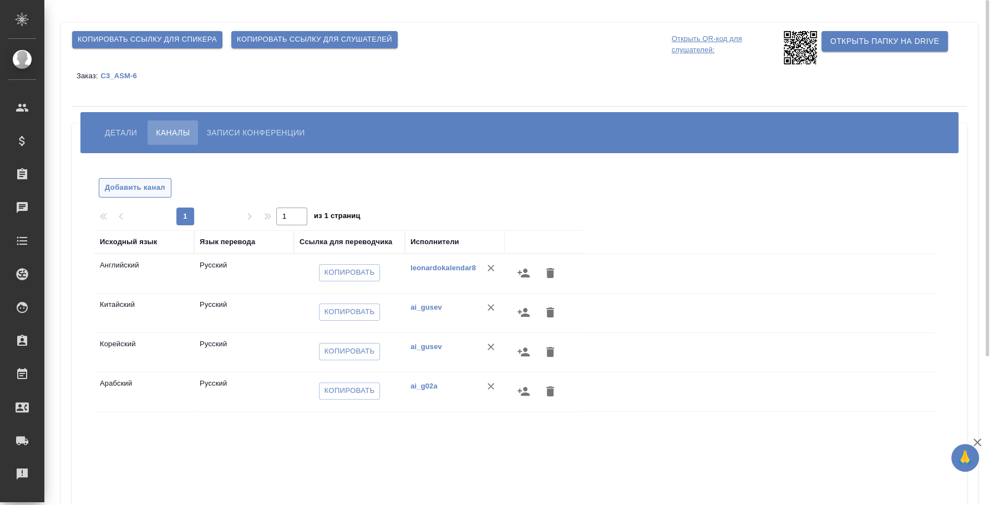
click at [151, 182] on span "Добавить канал" at bounding box center [135, 187] width 60 height 13
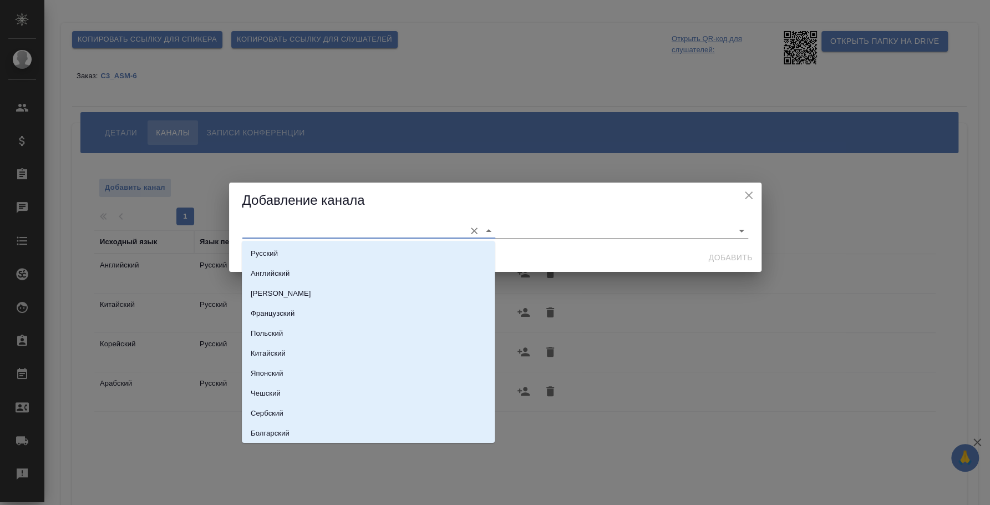
click at [301, 237] on input "text" at bounding box center [350, 230] width 217 height 15
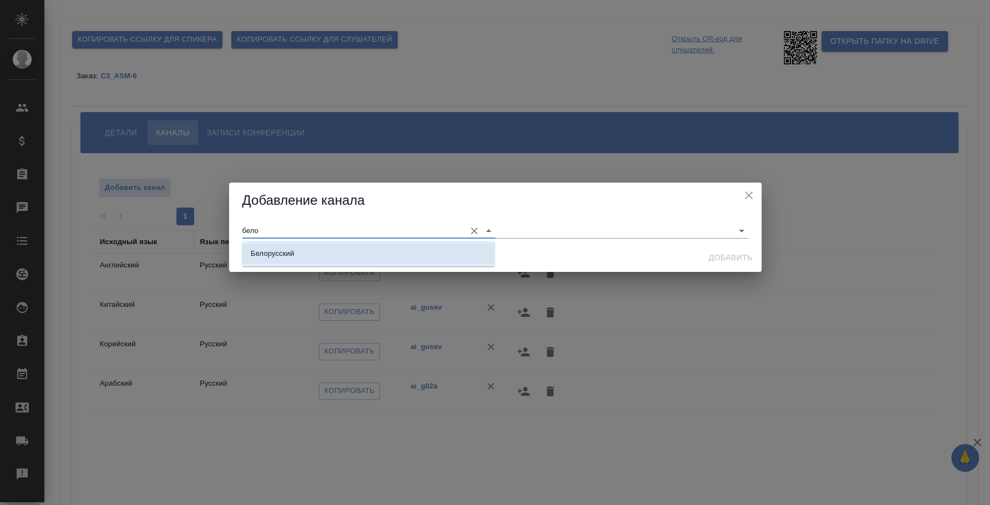
click at [312, 250] on li "Белорусский" at bounding box center [368, 254] width 253 height 20
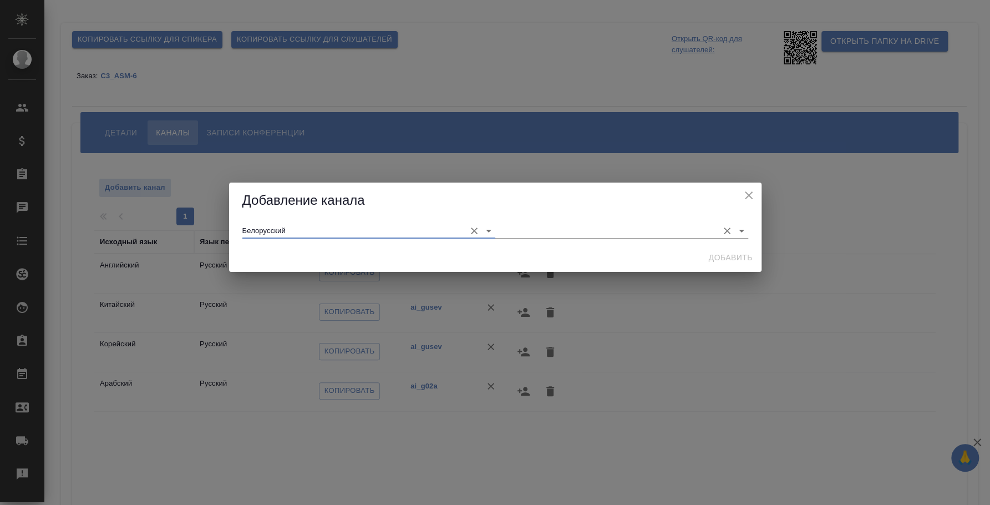
type input "Белорусский"
click at [528, 227] on input "text" at bounding box center [603, 230] width 217 height 15
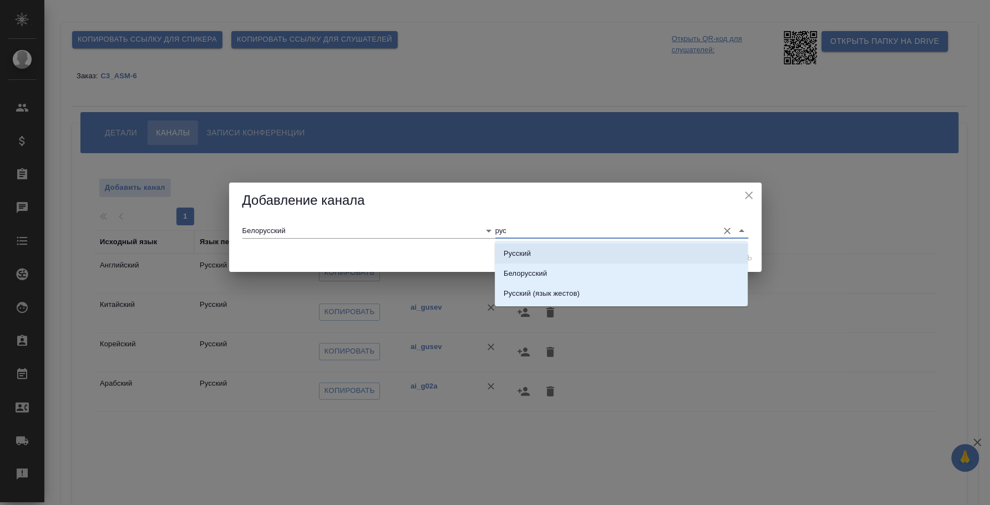
click at [538, 248] on li "Русский" at bounding box center [621, 254] width 253 height 20
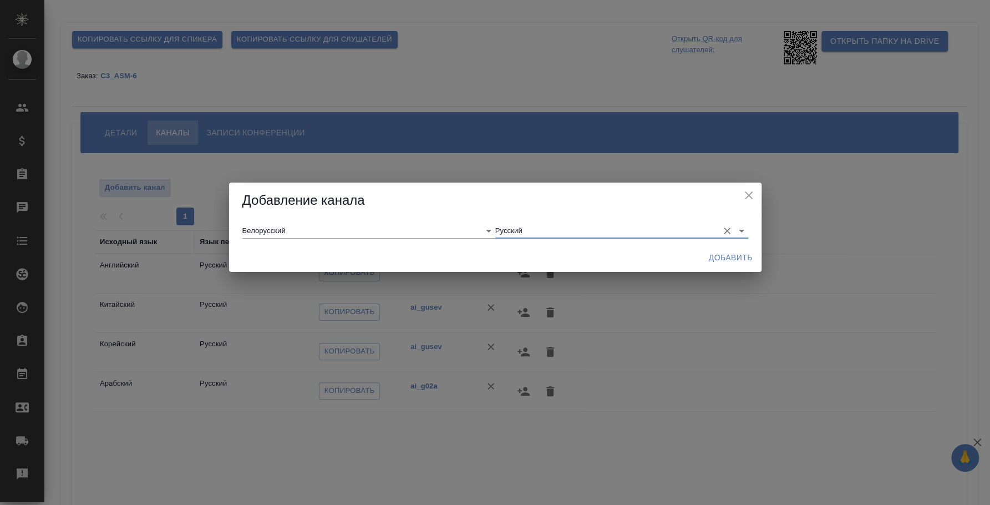
type input "Русский"
click at [731, 263] on span "Добавить" at bounding box center [731, 258] width 44 height 14
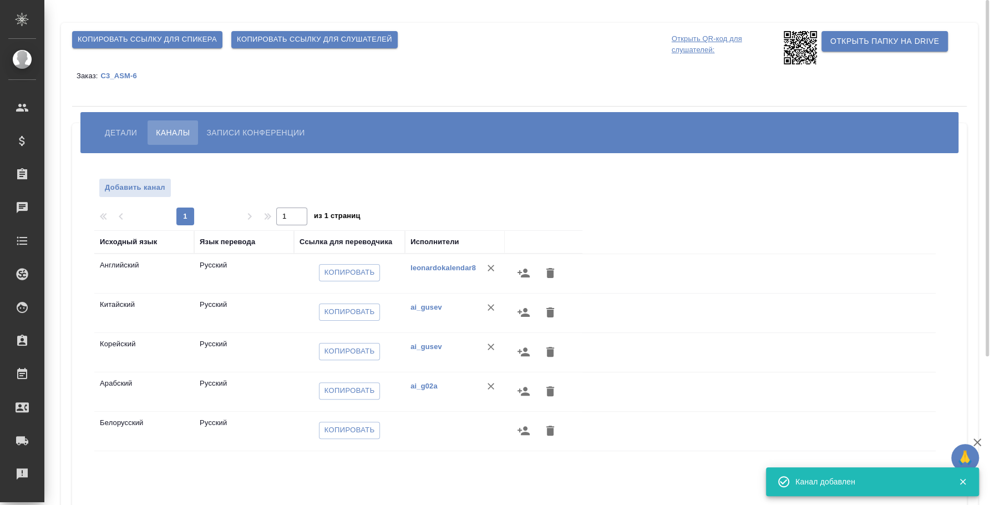
click at [531, 434] on button "button" at bounding box center [523, 430] width 27 height 27
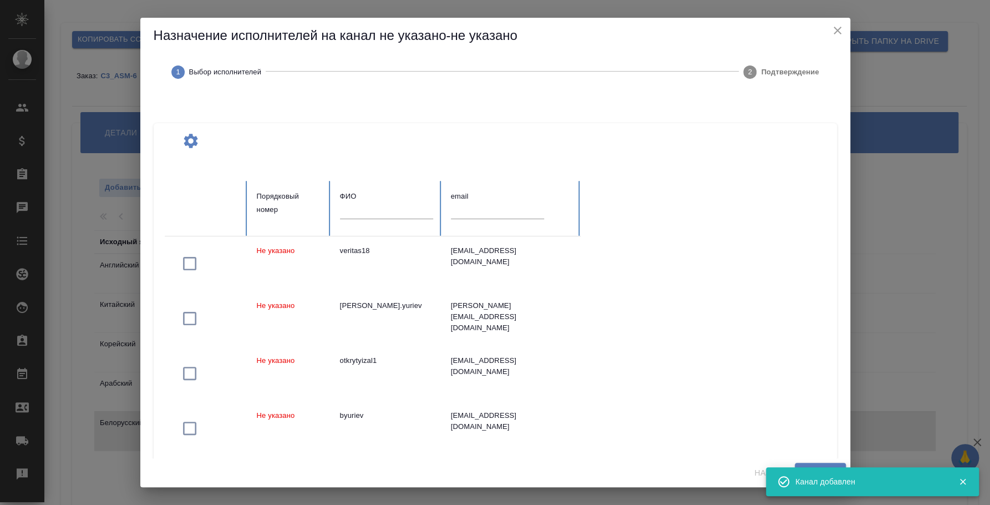
click at [483, 216] on input "text" at bounding box center [497, 211] width 93 height 16
paste input "leonardokalendar3@gmail.com"
type input "leonardokalendar3@gmail.com"
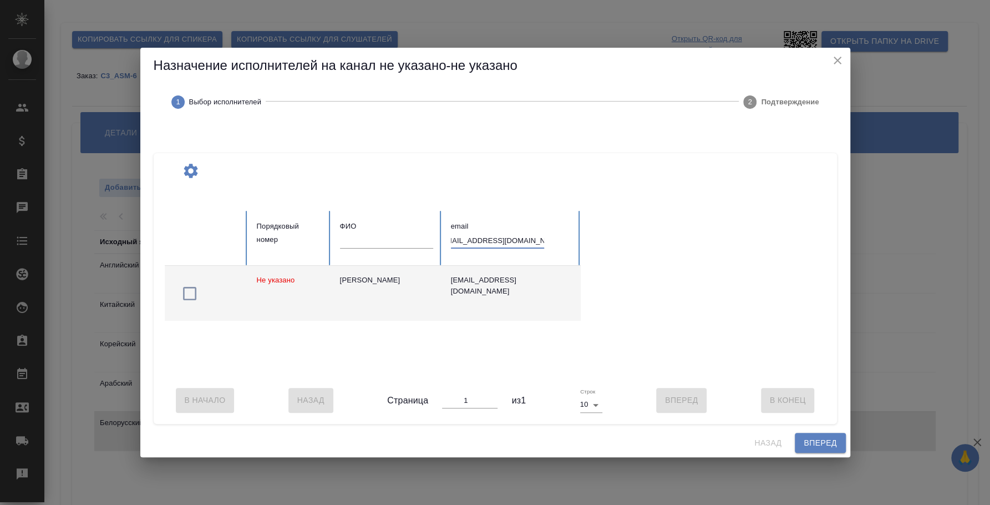
scroll to position [0, 0]
click at [192, 286] on icon "button" at bounding box center [190, 294] width 18 height 18
click at [811, 450] on span "Вперед" at bounding box center [820, 443] width 33 height 14
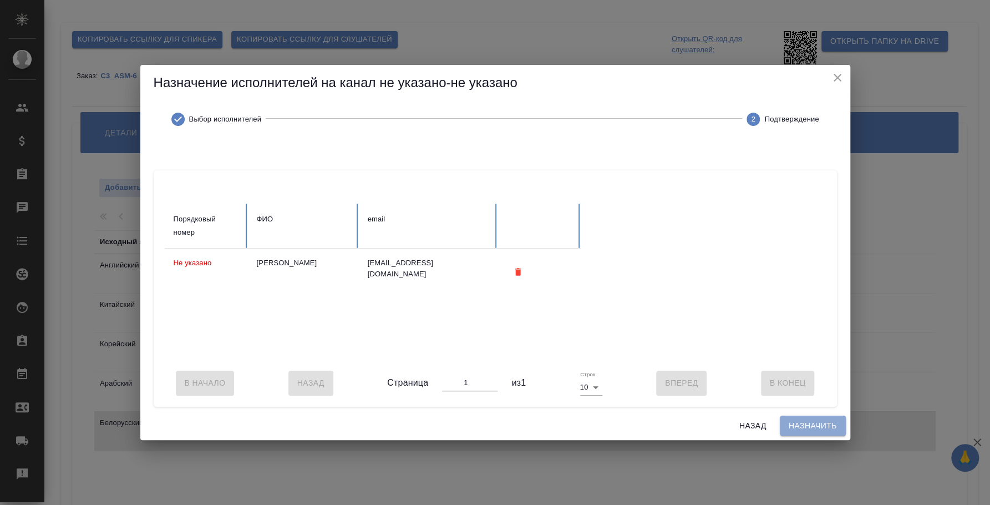
click at [806, 436] on button "Назначить" at bounding box center [813, 425] width 66 height 21
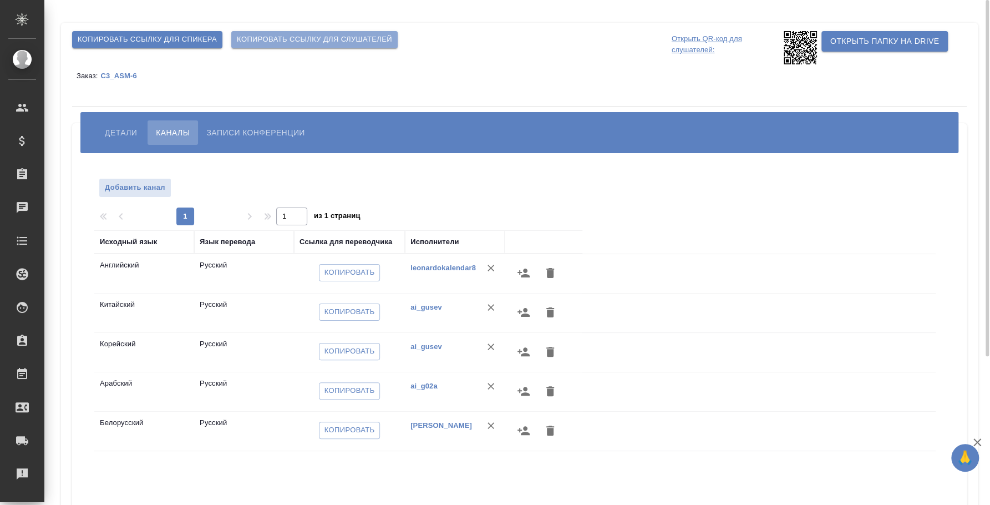
click at [321, 39] on span "Копировать ссылку для слушателей" at bounding box center [314, 39] width 155 height 13
click at [134, 118] on div "Детали Каналы Записи конференции" at bounding box center [519, 132] width 878 height 41
click at [128, 138] on span "Детали" at bounding box center [121, 132] width 32 height 13
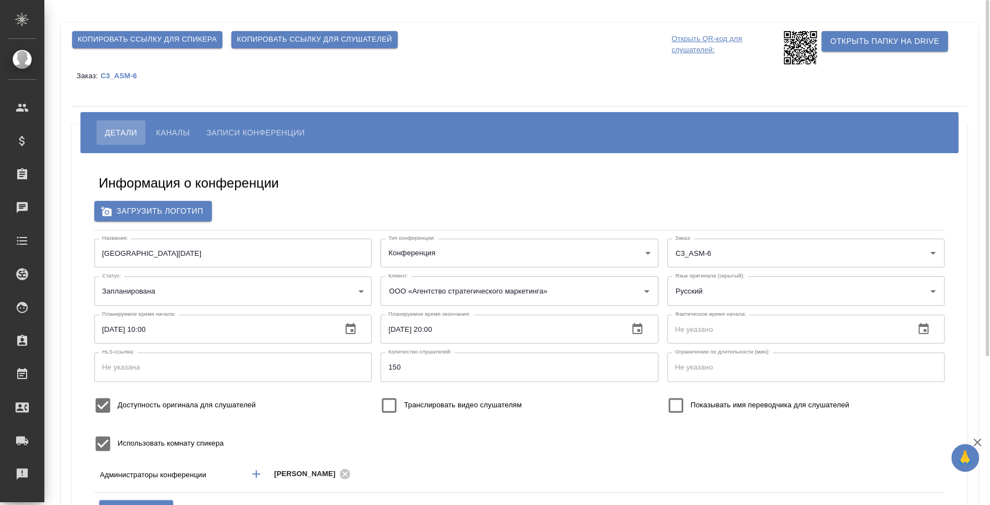
click at [723, 307] on div "Язык оригинала (скрытый): Русский Язык оригинала (скрытый):" at bounding box center [806, 291] width 286 height 38
click at [723, 293] on input "Русский" at bounding box center [788, 290] width 232 height 19
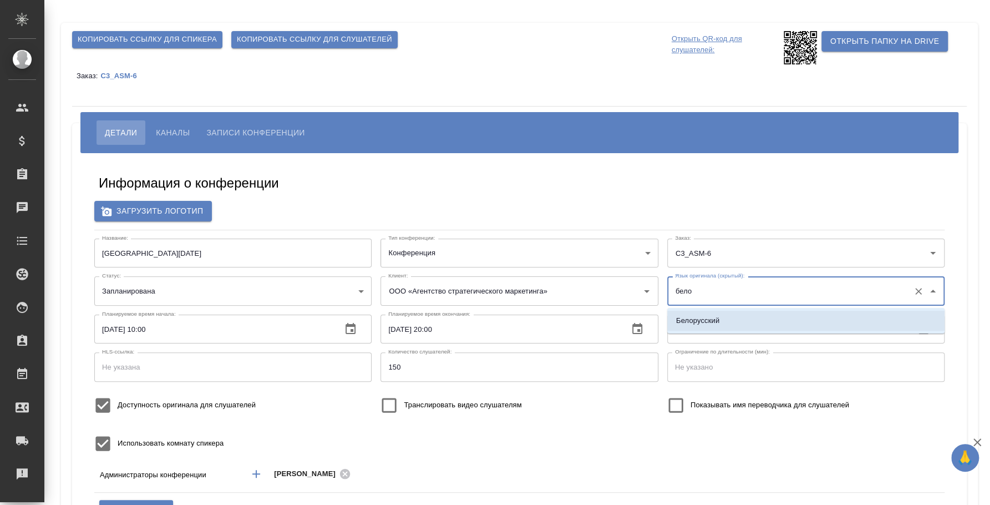
click at [719, 317] on p "Белорусский" at bounding box center [697, 320] width 43 height 11
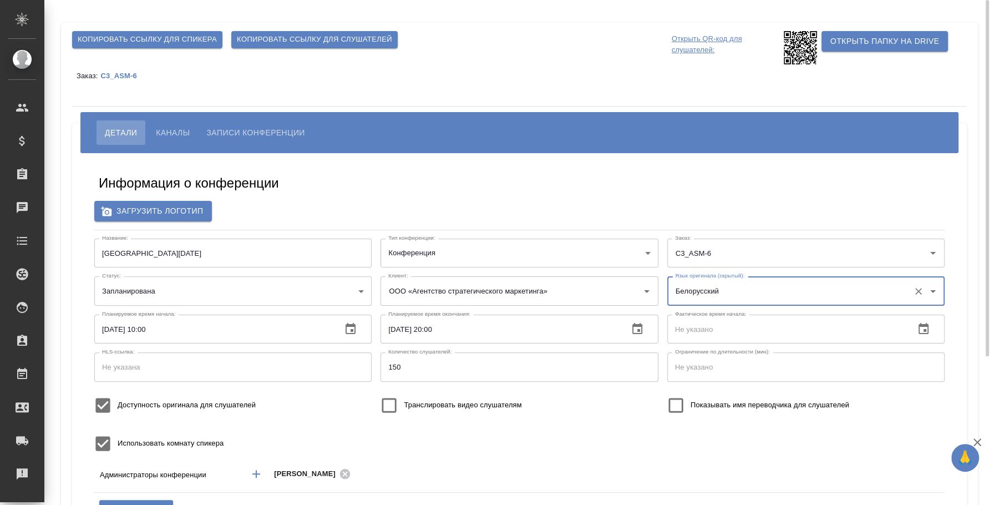
type input "Белорусский"
click at [108, 399] on input "Доступность оригинала для слушателей" at bounding box center [102, 405] width 29 height 29
checkbox input "false"
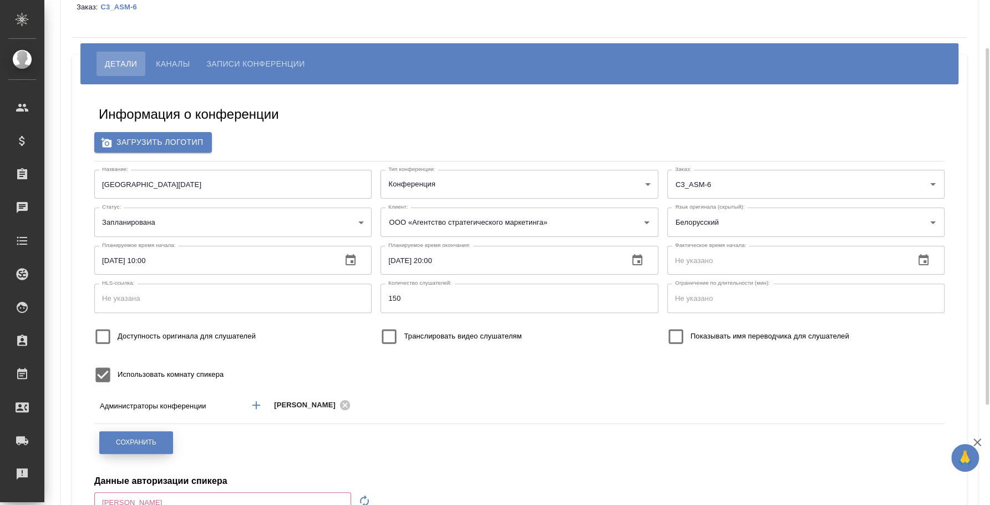
click at [149, 450] on button "Сохранить" at bounding box center [136, 442] width 74 height 23
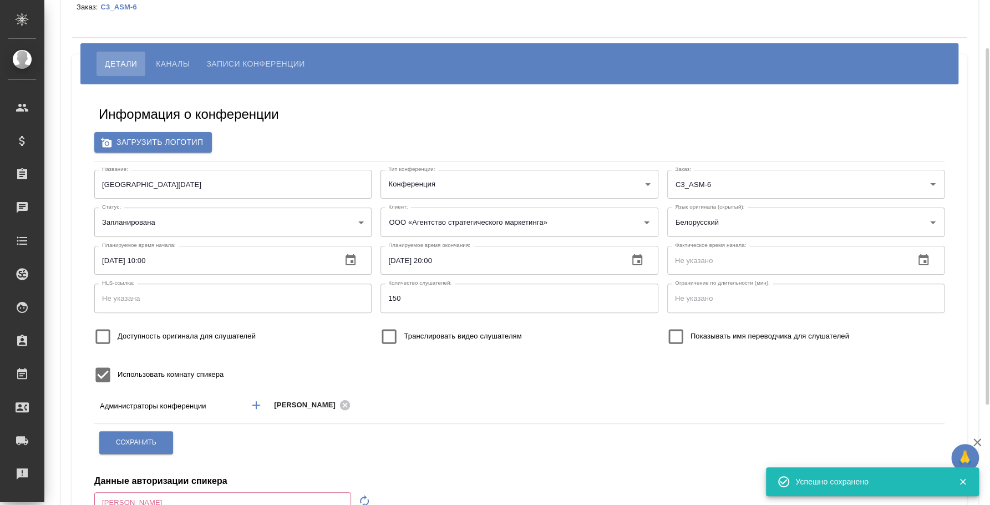
scroll to position [0, 0]
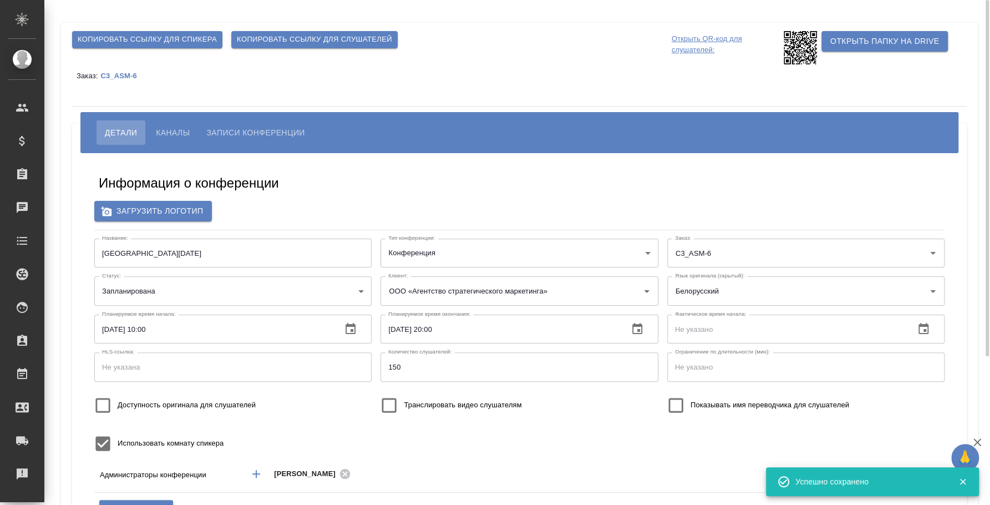
click at [305, 41] on span "Копировать ссылку для слушателей" at bounding box center [314, 39] width 155 height 13
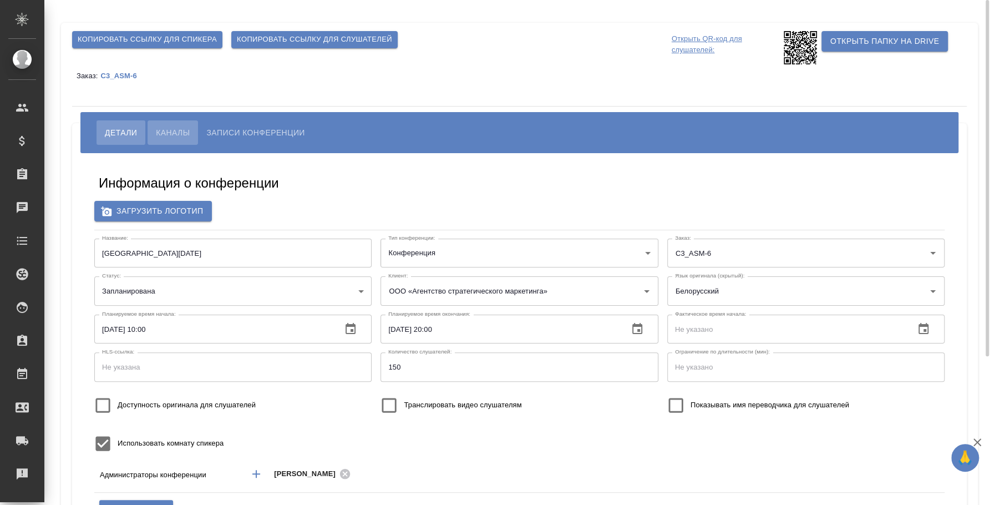
click at [178, 129] on span "Каналы" at bounding box center [173, 132] width 34 height 13
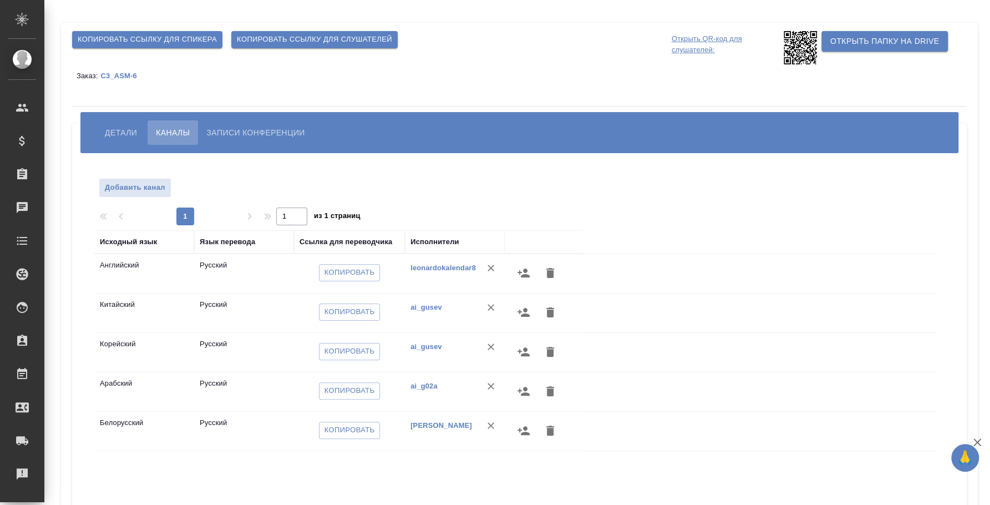
click at [116, 126] on span "Детали" at bounding box center [121, 132] width 32 height 13
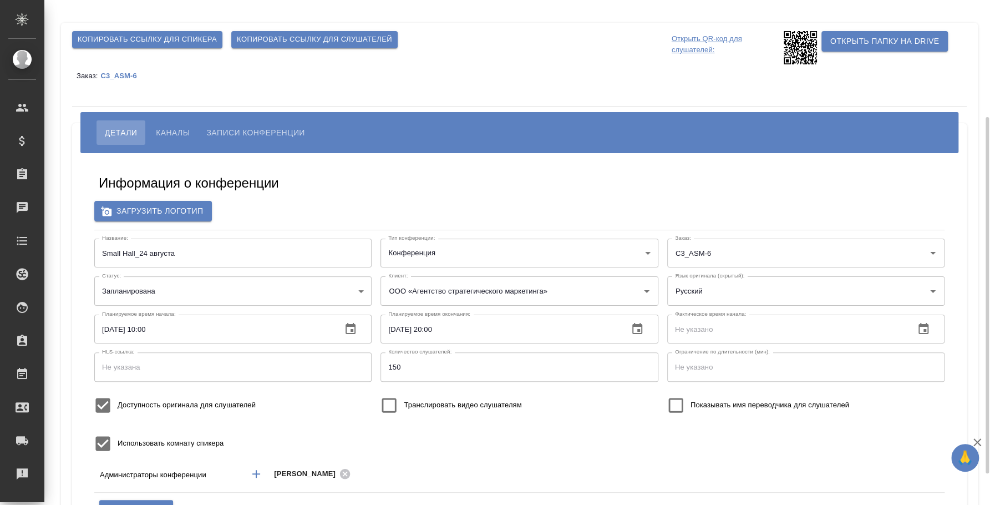
scroll to position [69, 0]
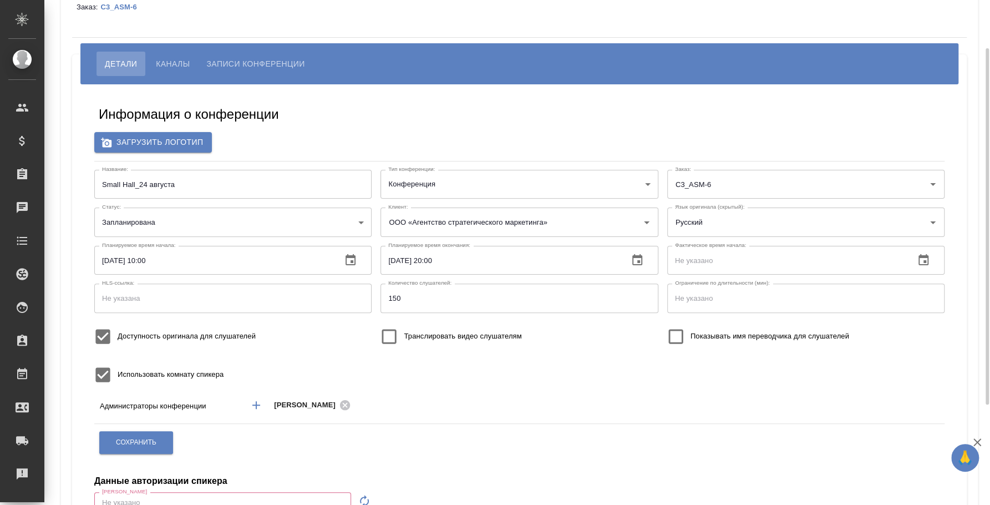
type input "бело"
click at [99, 338] on input "Доступность оригинала для слушателей" at bounding box center [102, 336] width 29 height 29
checkbox input "false"
click at [174, 57] on span "Каналы" at bounding box center [173, 63] width 34 height 13
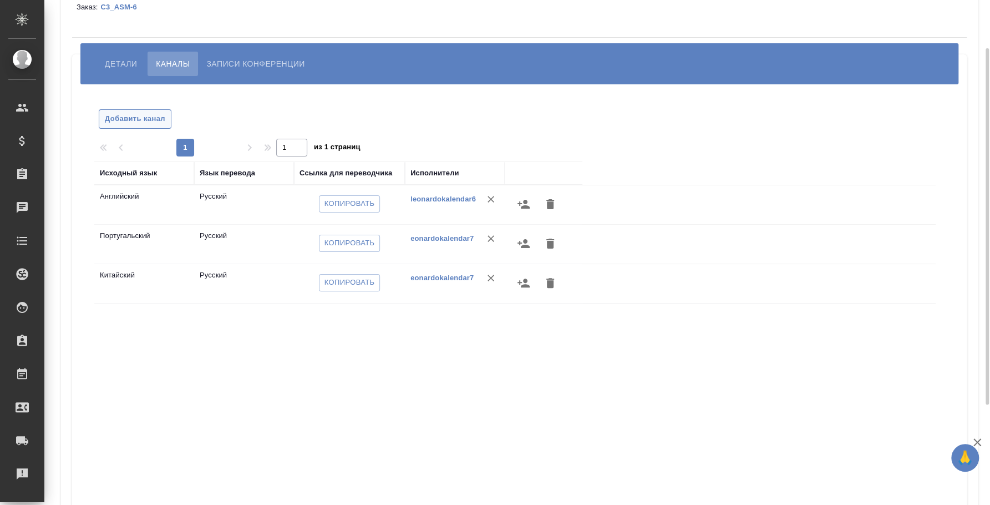
click at [121, 126] on button "Добавить канал" at bounding box center [135, 118] width 73 height 19
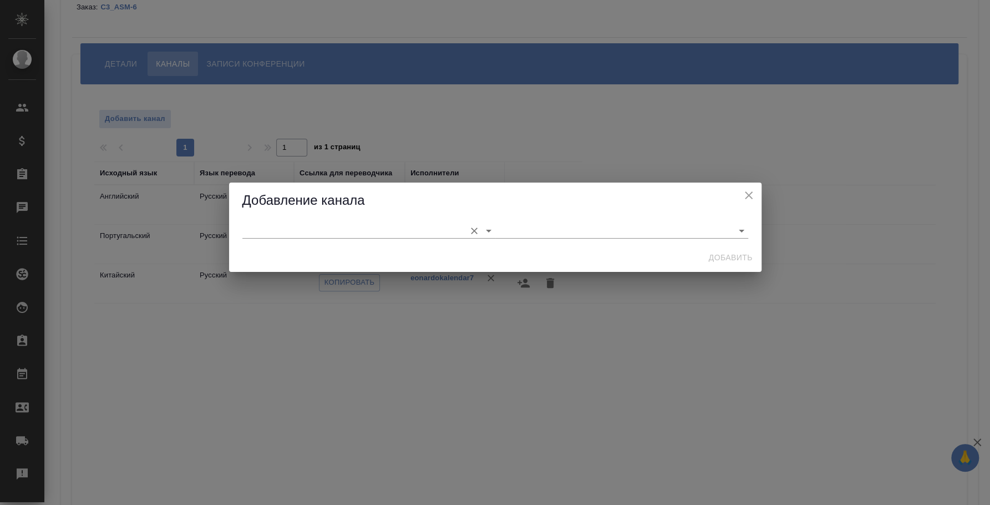
click at [325, 234] on input "text" at bounding box center [350, 230] width 217 height 15
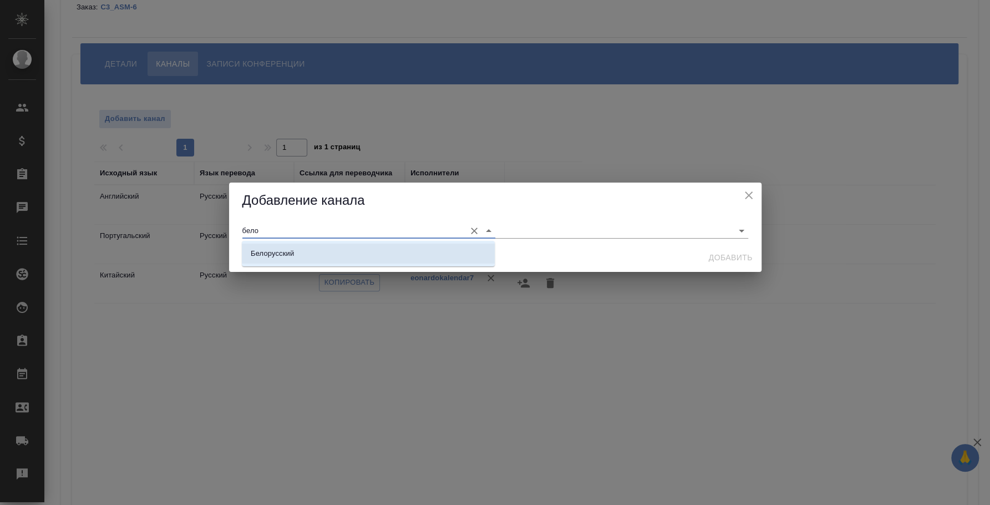
click at [334, 252] on li "Белорусский" at bounding box center [368, 254] width 253 height 20
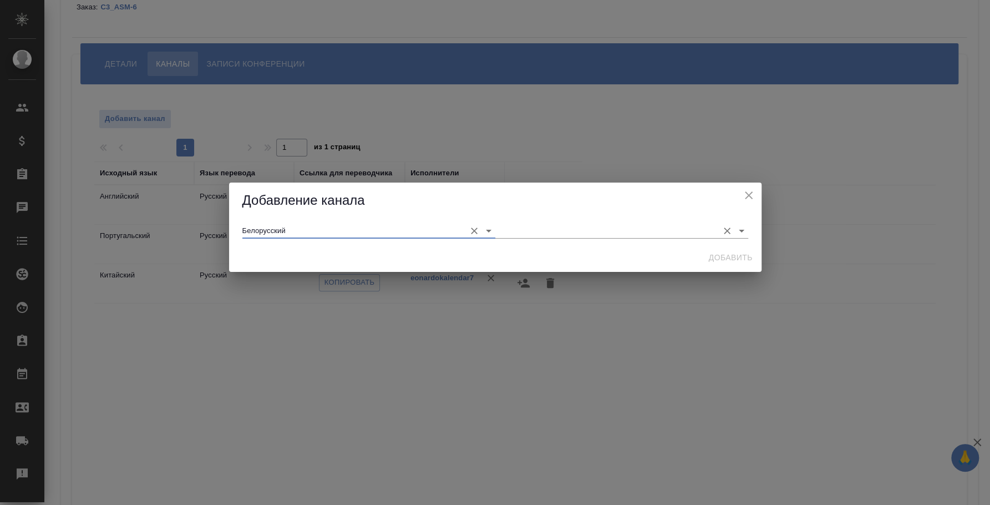
type input "Белорусский"
click at [507, 234] on input "text" at bounding box center [603, 230] width 217 height 15
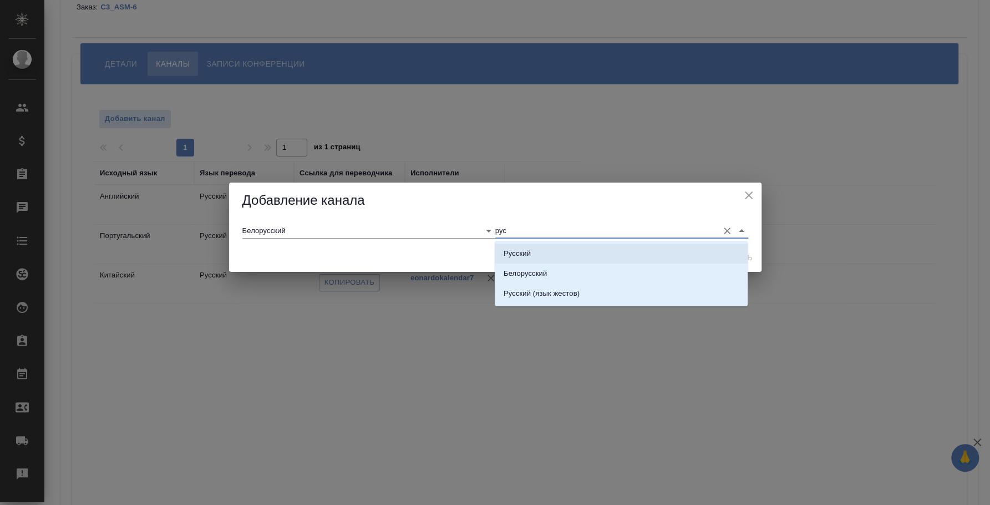
click at [529, 245] on li "Русский" at bounding box center [621, 254] width 253 height 20
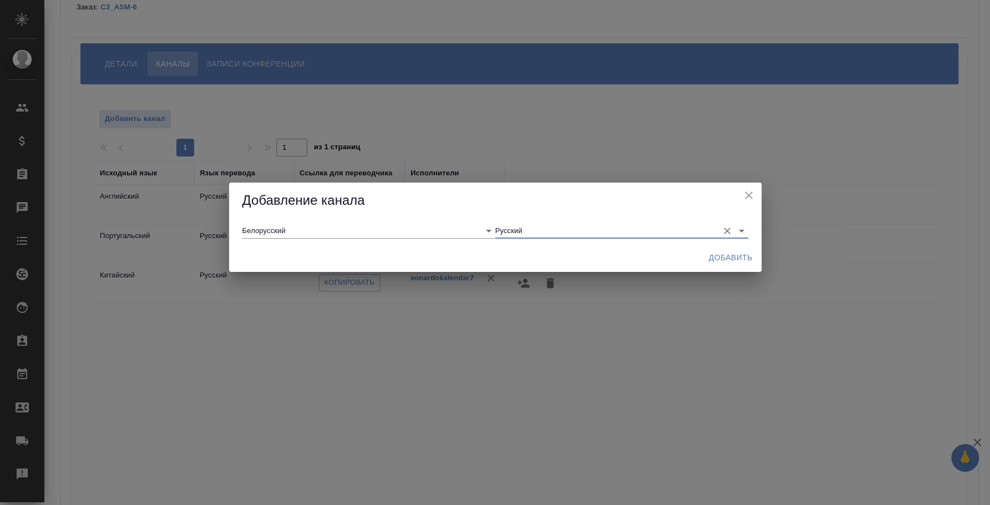
type input "Русский"
click at [542, 363] on div "Добавление канала Белорусский Русский Добавить" at bounding box center [495, 227] width 990 height 454
click at [716, 253] on span "Добавить" at bounding box center [731, 258] width 44 height 14
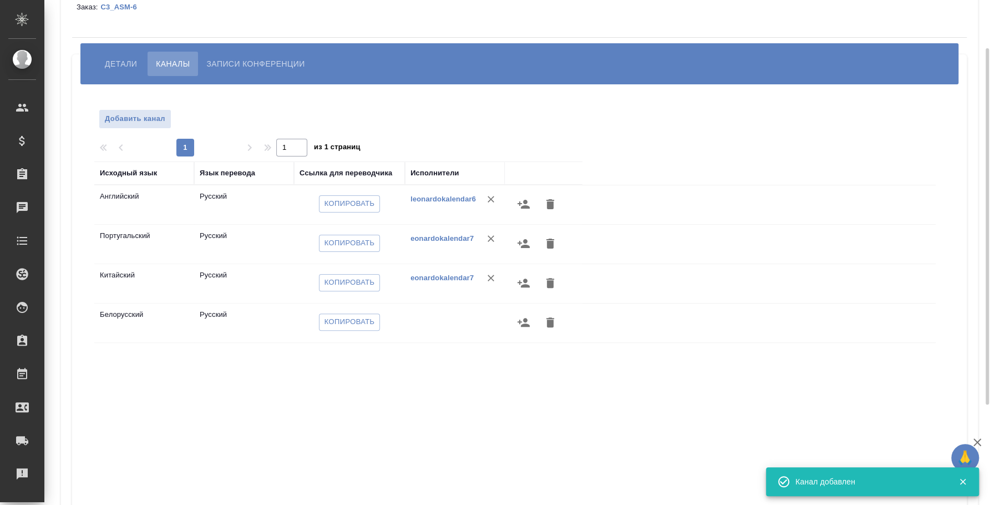
click at [526, 323] on icon "button" at bounding box center [524, 322] width 12 height 9
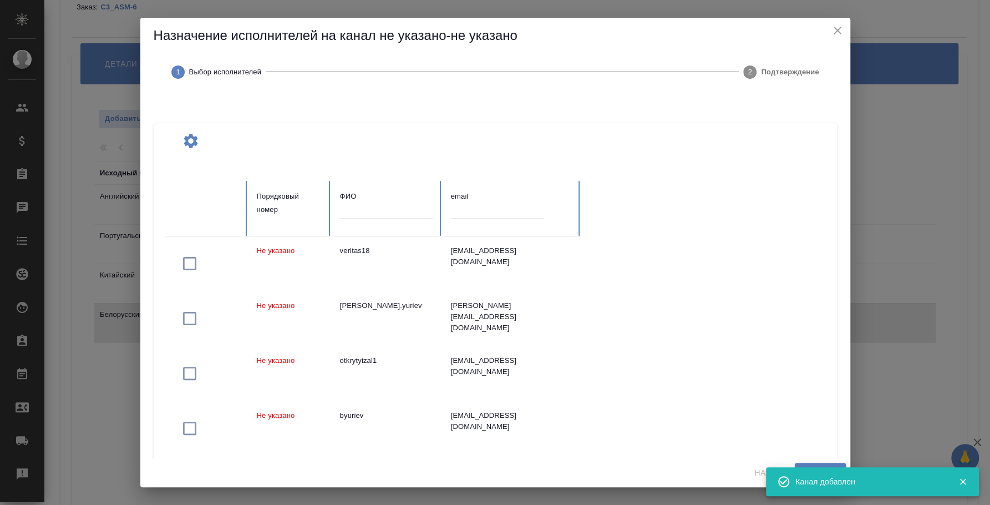
click at [485, 216] on input "text" at bounding box center [497, 211] width 93 height 16
paste input "[EMAIL_ADDRESS][DOMAIN_NAME]"
click at [485, 216] on input "[EMAIL_ADDRESS][DOMAIN_NAME]" at bounding box center [497, 211] width 93 height 16
type input "[EMAIL_ADDRESS][DOMAIN_NAME]"
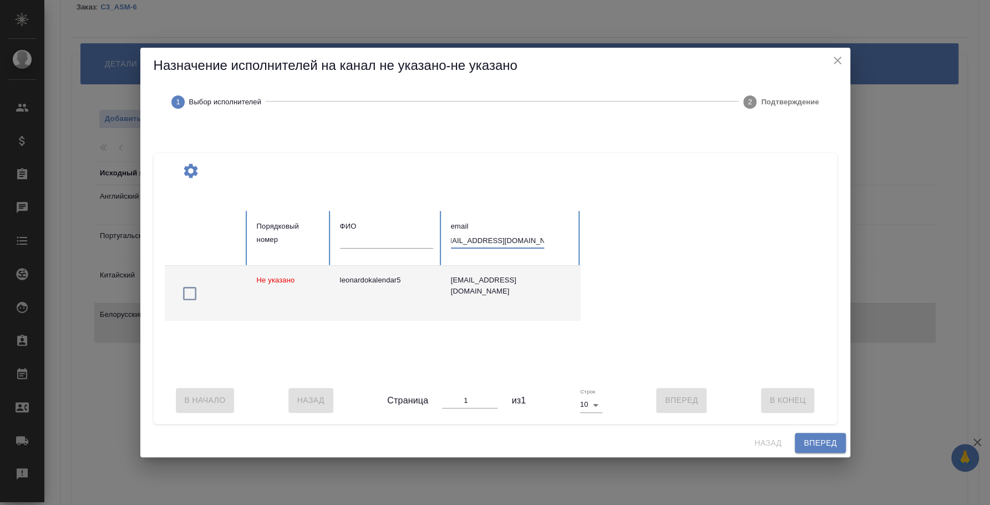
click at [191, 294] on icon "button" at bounding box center [189, 293] width 13 height 13
click at [821, 445] on span "Вперед" at bounding box center [820, 443] width 33 height 14
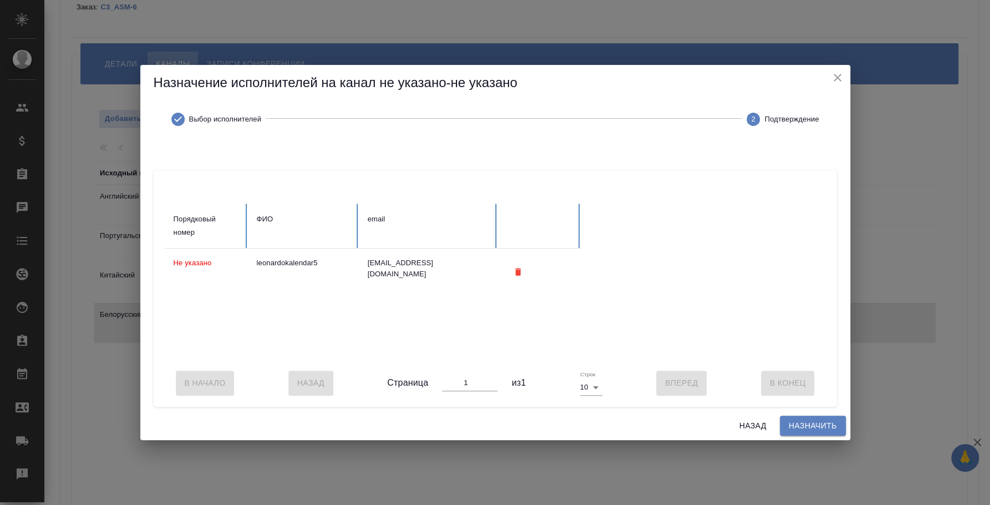
click at [818, 423] on button "Назначить" at bounding box center [813, 425] width 66 height 21
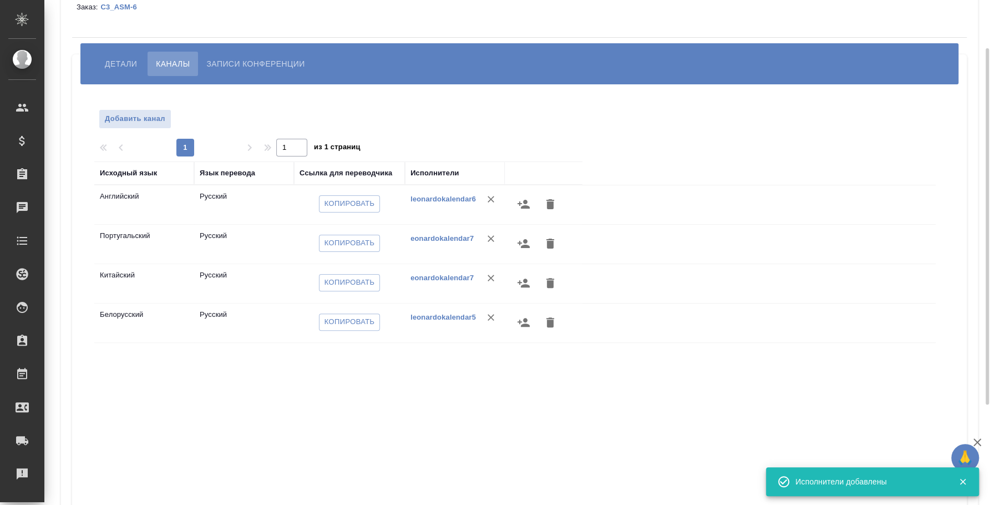
click at [123, 63] on span "Детали" at bounding box center [121, 63] width 32 height 13
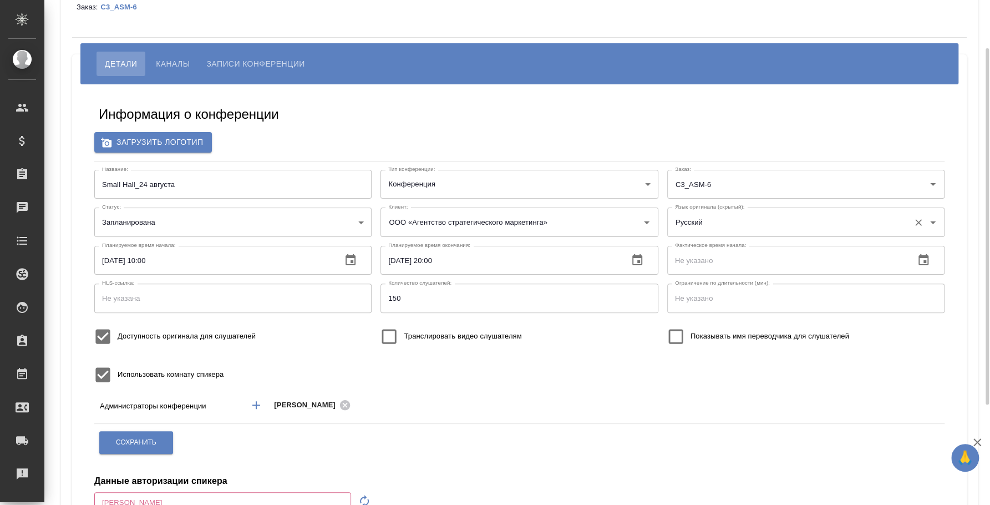
click at [686, 230] on input "Русский" at bounding box center [788, 221] width 232 height 19
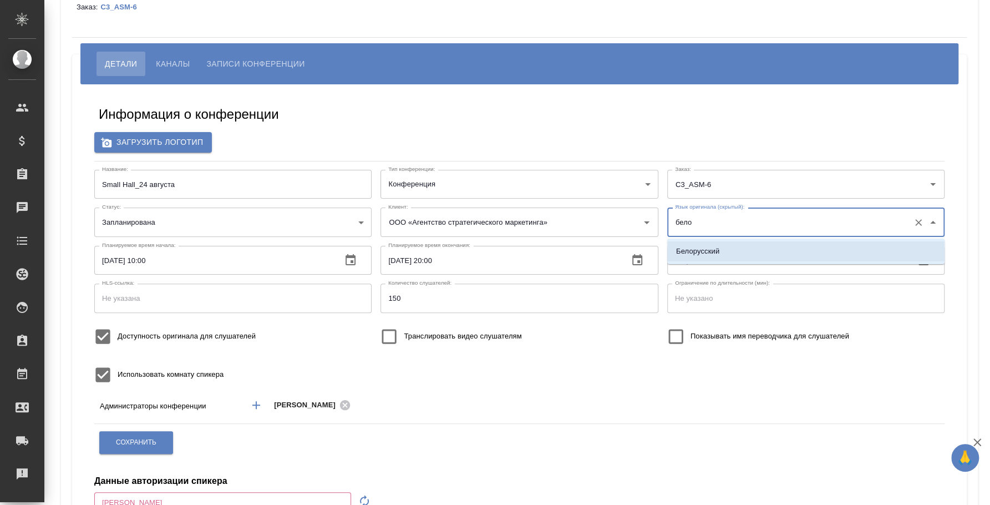
click at [702, 246] on p "Белорусский" at bounding box center [697, 251] width 43 height 11
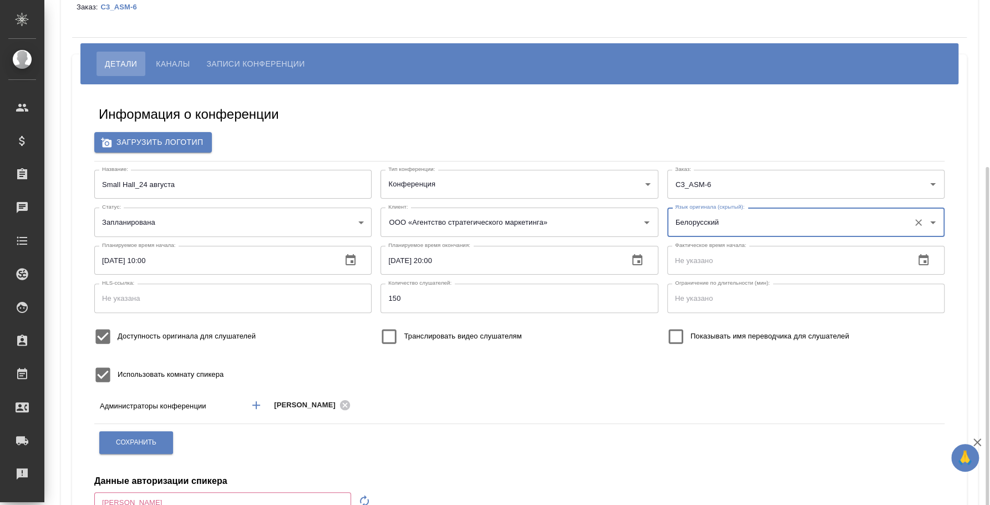
scroll to position [138, 0]
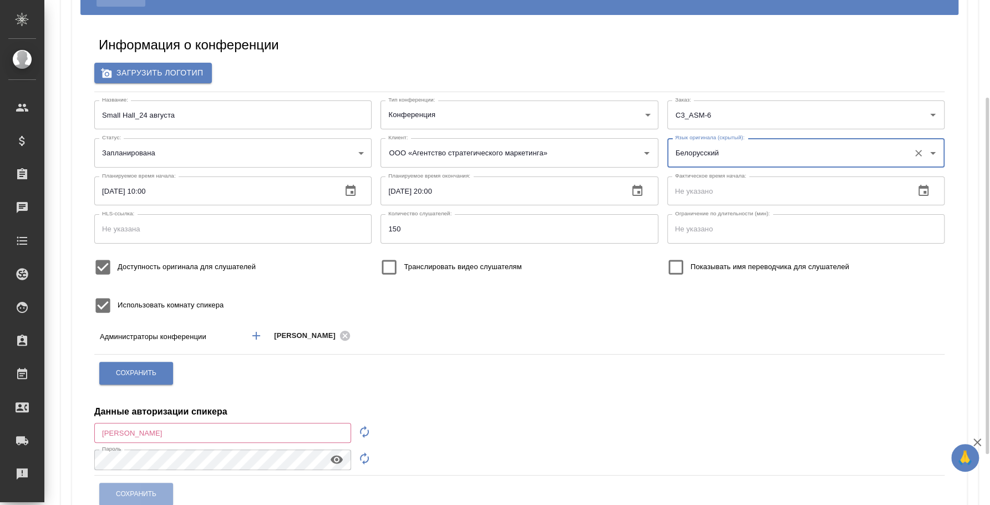
type input "Белорусский"
click at [148, 257] on label "Доступность оригинала для слушателей" at bounding box center [172, 266] width 168 height 29
click at [118, 257] on input "Доступность оригинала для слушателей" at bounding box center [102, 266] width 29 height 29
checkbox input "false"
click at [135, 373] on span "Сохранить" at bounding box center [136, 372] width 40 height 9
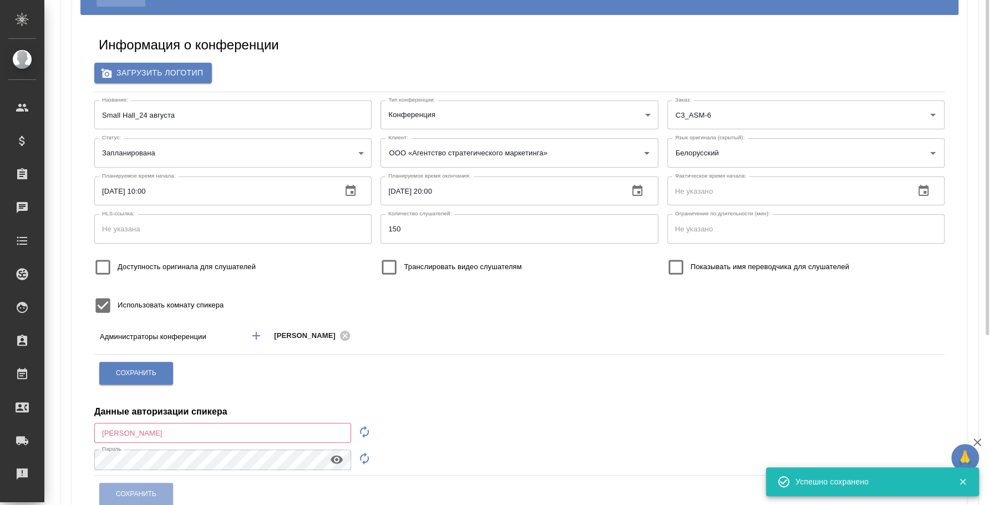
scroll to position [0, 0]
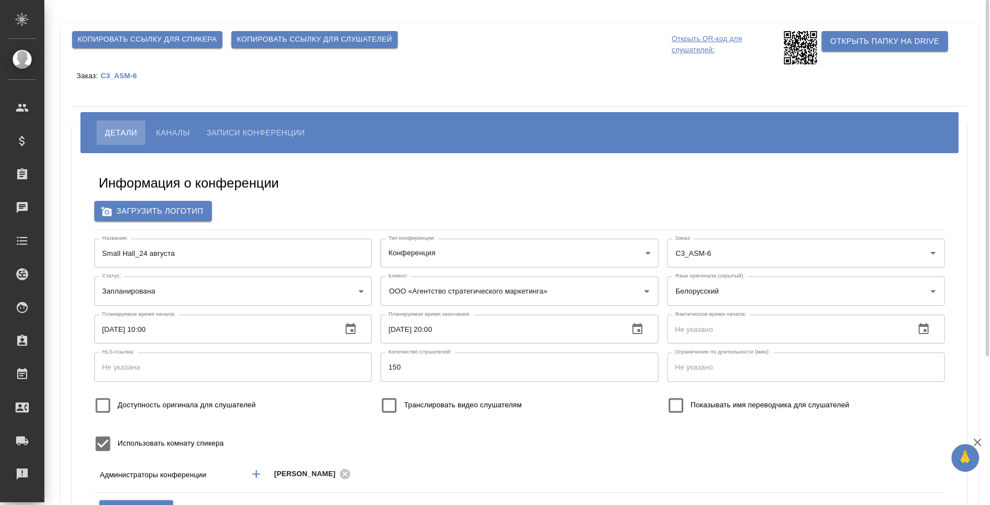
click at [170, 129] on span "Каналы" at bounding box center [173, 132] width 34 height 13
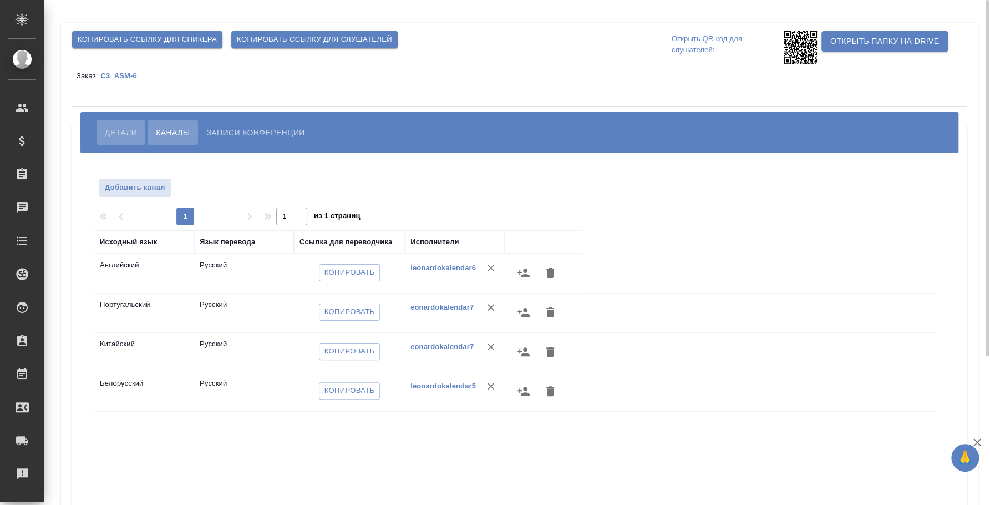
click at [134, 126] on span "Детали" at bounding box center [121, 132] width 32 height 13
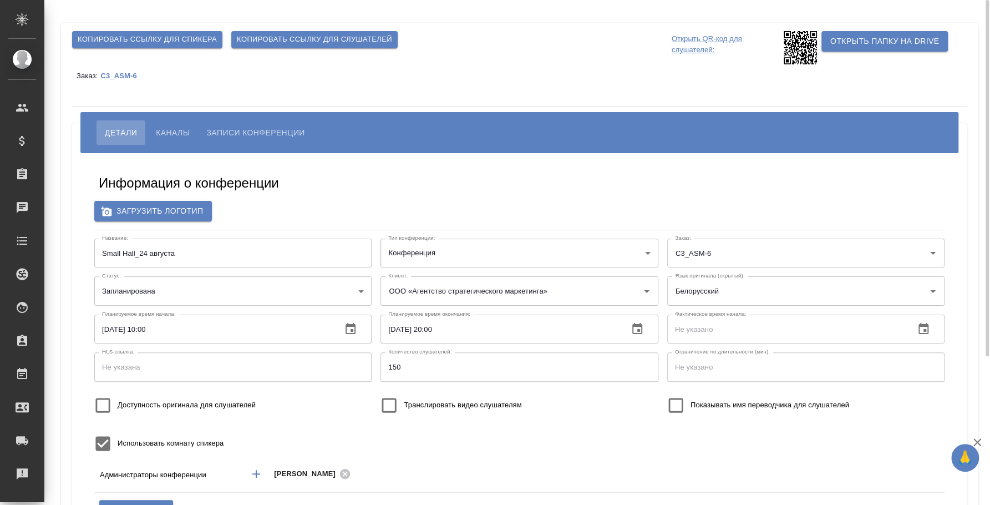
click at [286, 127] on span "Записи конференции" at bounding box center [255, 132] width 98 height 13
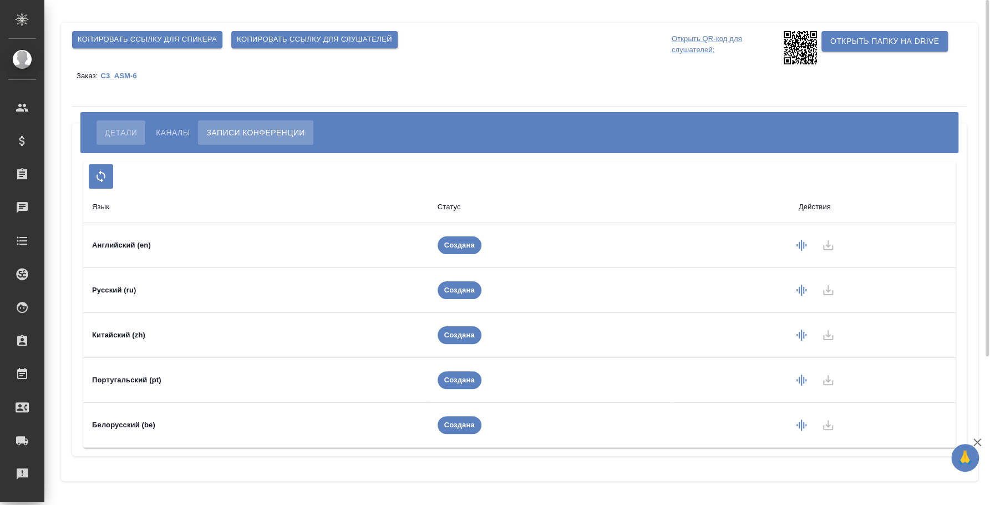
click at [110, 133] on span "Детали" at bounding box center [121, 132] width 32 height 13
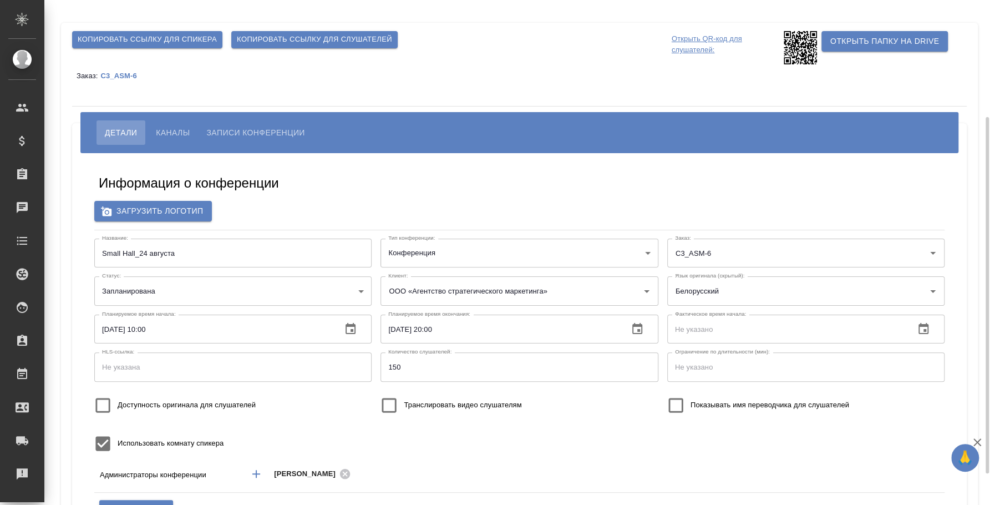
scroll to position [69, 0]
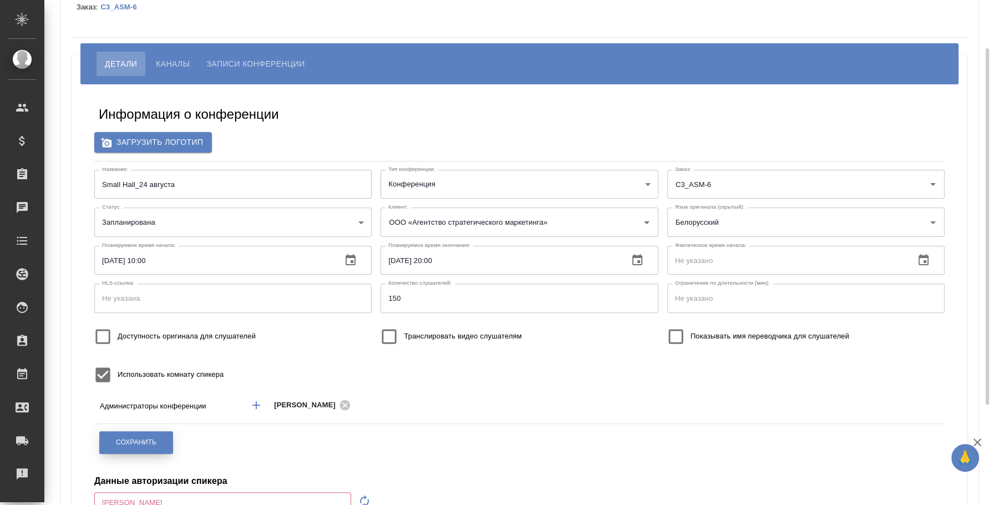
click at [165, 442] on button "Сохранить" at bounding box center [136, 442] width 74 height 23
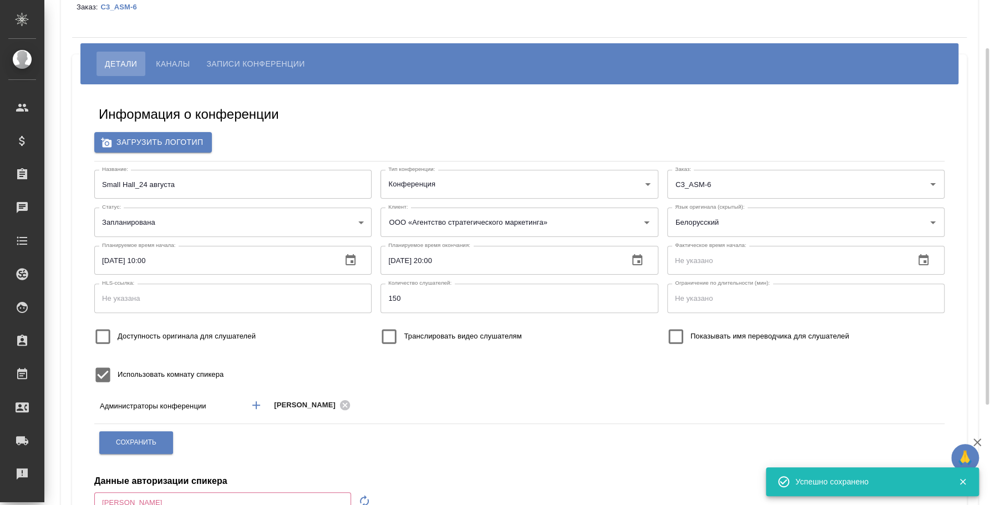
scroll to position [0, 0]
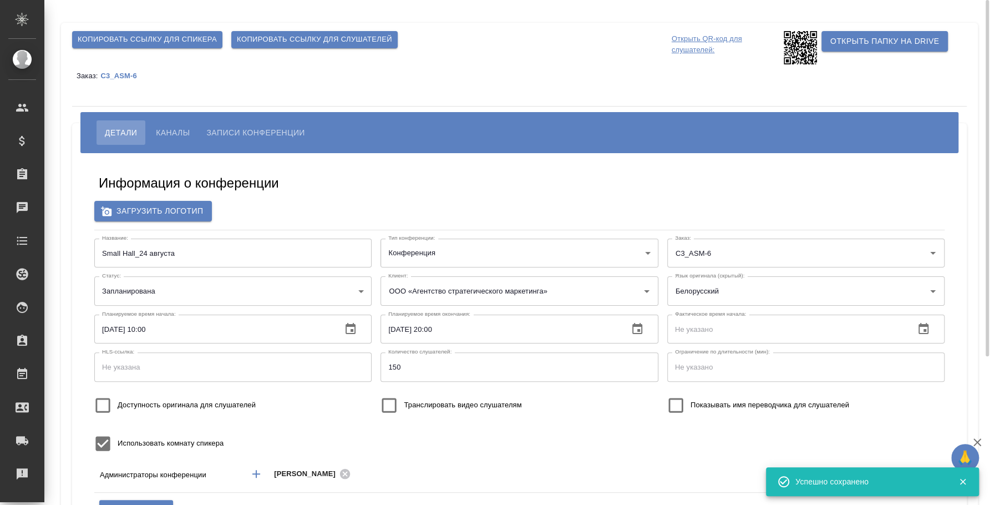
click at [269, 42] on span "Копировать ссылку для слушателей" at bounding box center [314, 39] width 155 height 13
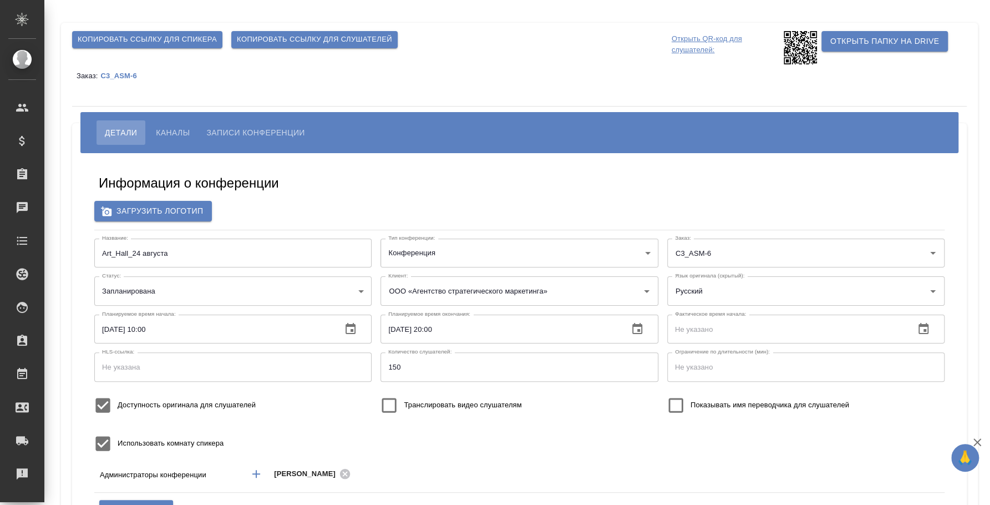
type input "бело"
click at [175, 129] on span "Каналы" at bounding box center [173, 132] width 34 height 13
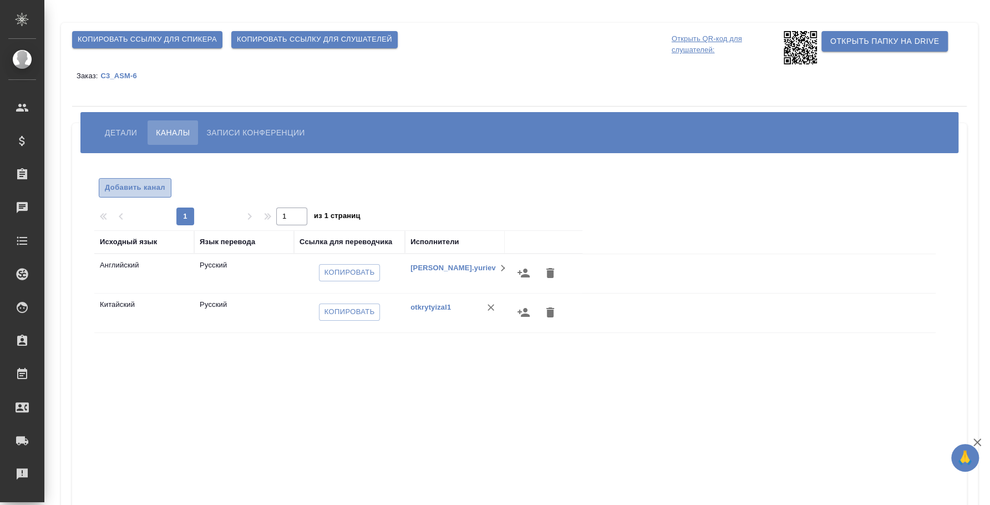
click at [154, 184] on span "Добавить канал" at bounding box center [135, 187] width 60 height 13
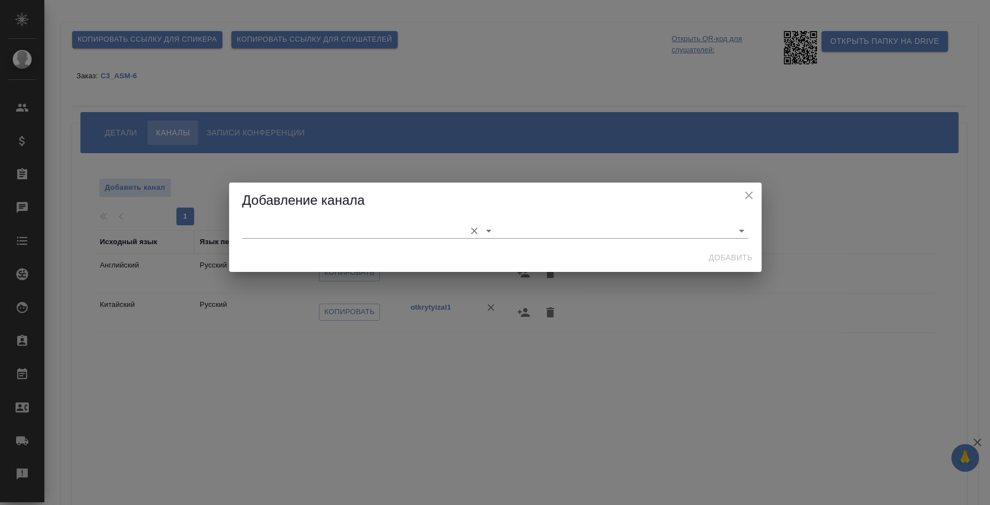
click at [381, 235] on input "text" at bounding box center [350, 230] width 217 height 15
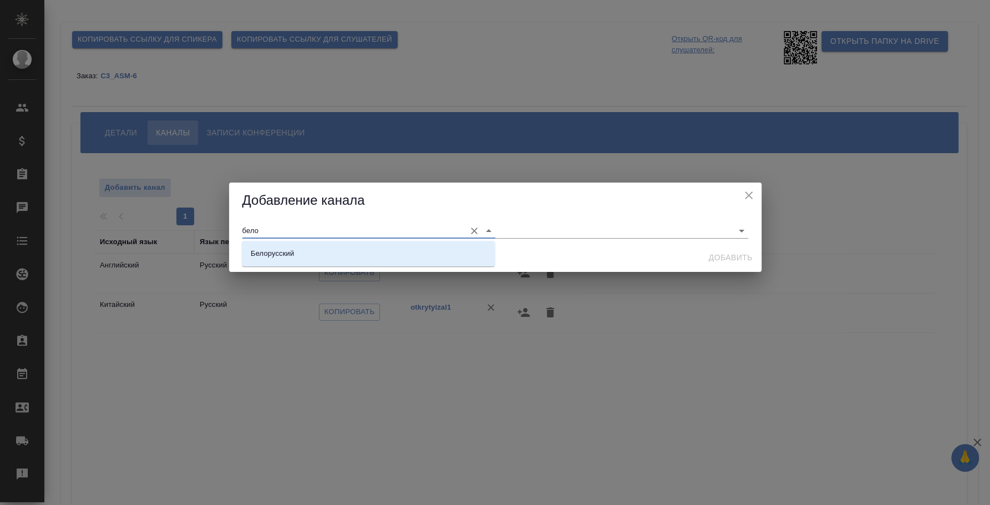
click at [387, 248] on li "Белорусский" at bounding box center [368, 254] width 253 height 20
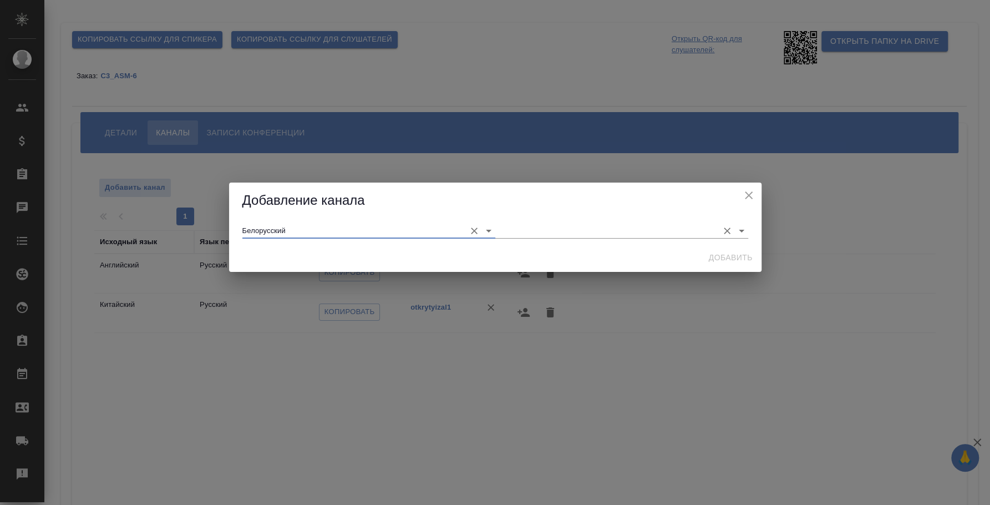
type input "Белорусский"
click at [518, 227] on input "text" at bounding box center [603, 230] width 217 height 15
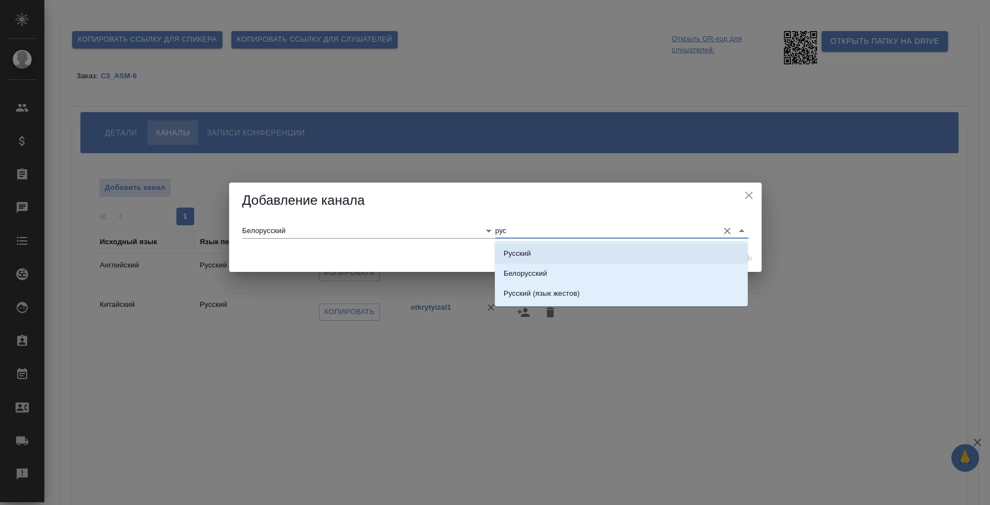
click at [528, 247] on li "Русский" at bounding box center [621, 254] width 253 height 20
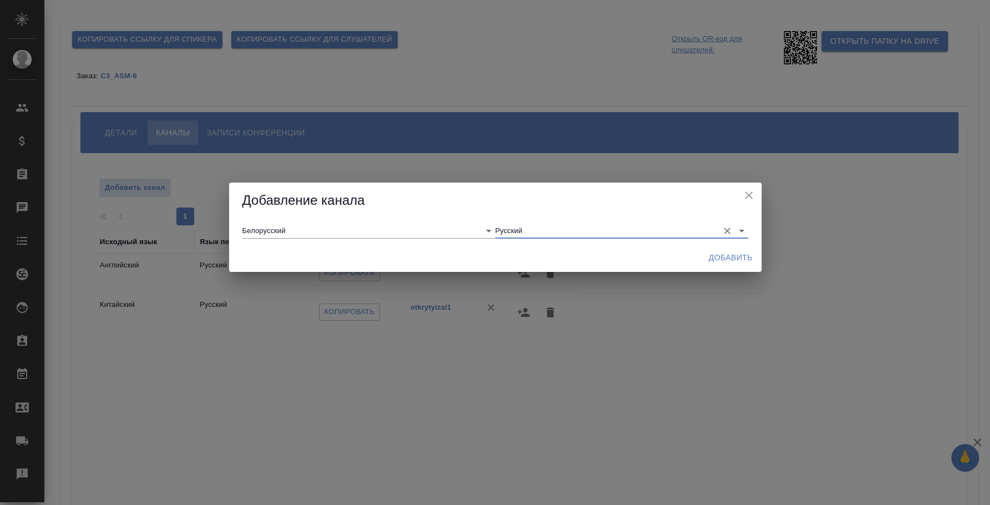
type input "Русский"
click at [723, 258] on span "Добавить" at bounding box center [731, 258] width 44 height 14
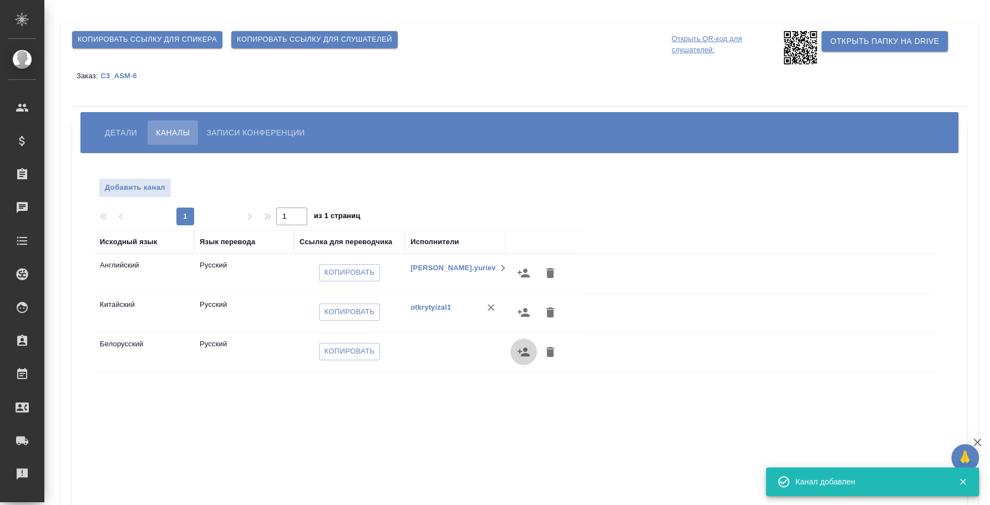
click at [516, 356] on button "button" at bounding box center [523, 351] width 27 height 27
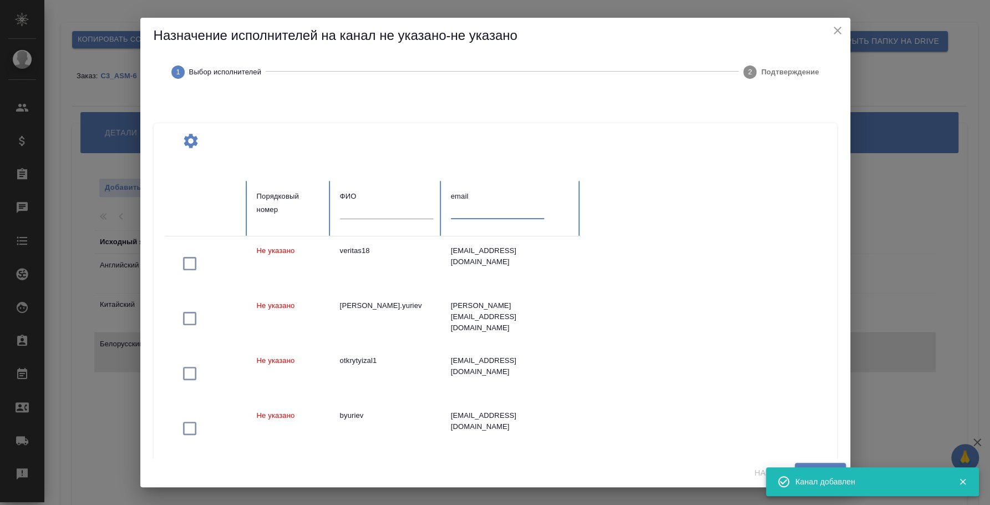
click at [480, 206] on input "text" at bounding box center [497, 211] width 93 height 16
paste input "[EMAIL_ADDRESS][DOMAIN_NAME]"
click at [480, 206] on input "[EMAIL_ADDRESS][DOMAIN_NAME]" at bounding box center [497, 211] width 93 height 16
type input "[EMAIL_ADDRESS][DOMAIN_NAME]"
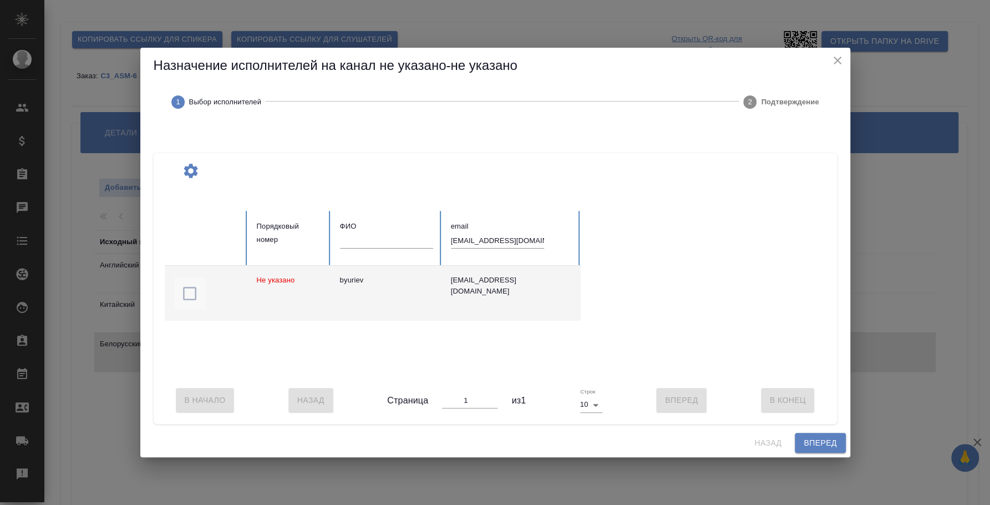
click at [190, 289] on icon "button" at bounding box center [190, 294] width 18 height 18
click at [817, 450] on span "Вперед" at bounding box center [820, 443] width 33 height 14
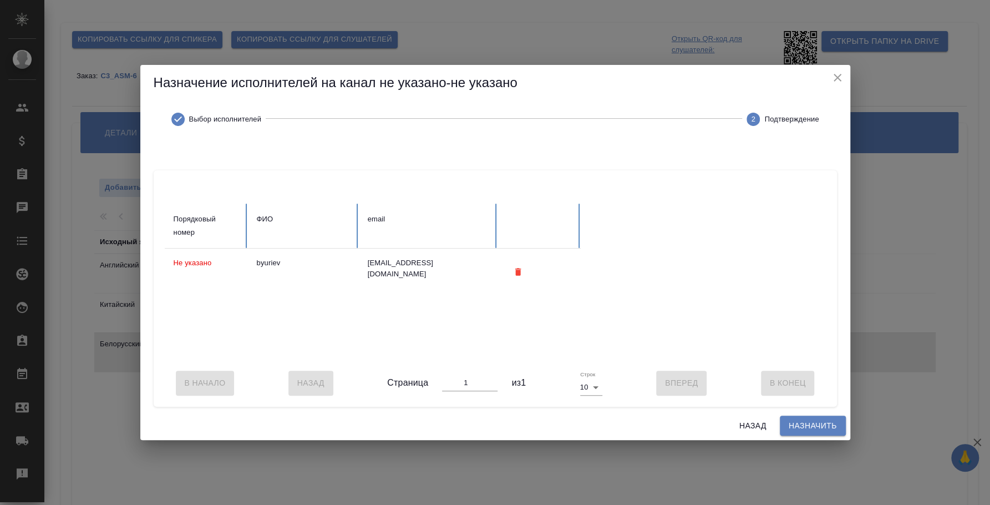
click at [803, 425] on span "Назначить" at bounding box center [813, 426] width 48 height 14
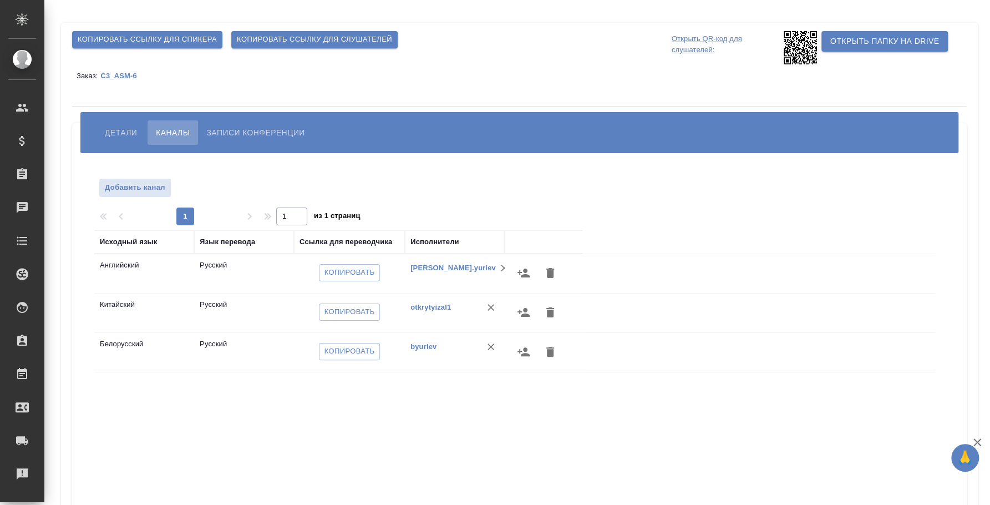
click at [116, 124] on button "Детали" at bounding box center [121, 132] width 49 height 24
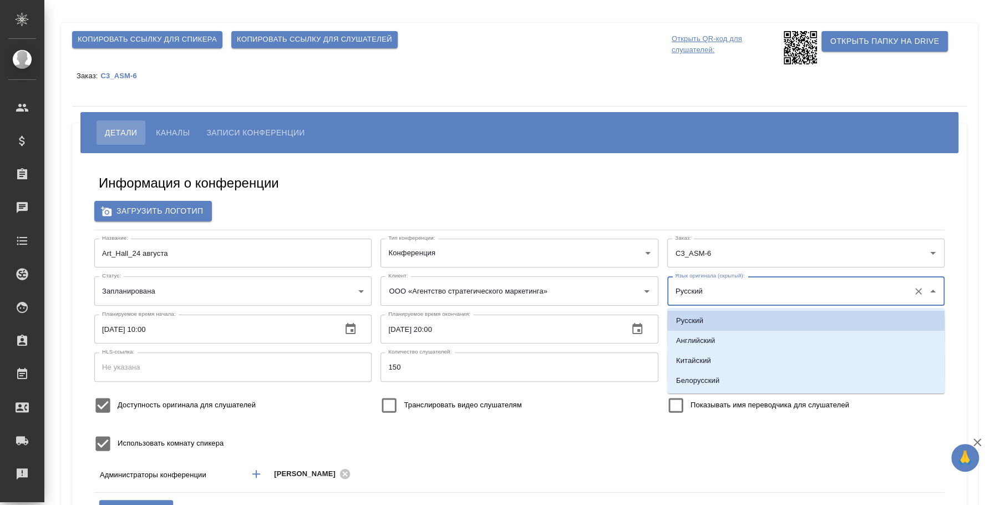
click at [794, 290] on input "Русский" at bounding box center [788, 290] width 232 height 19
type input "е"
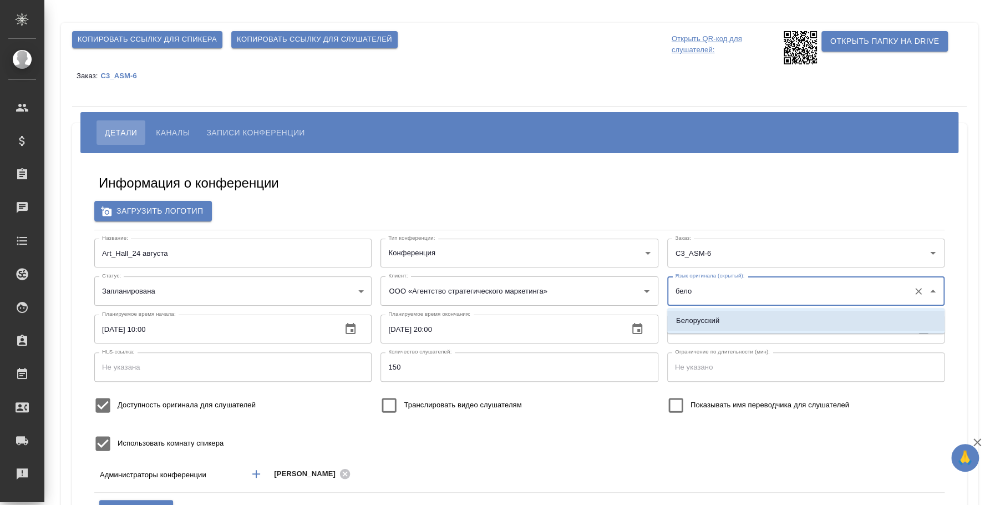
click at [770, 313] on li "Белорусский" at bounding box center [805, 321] width 277 height 20
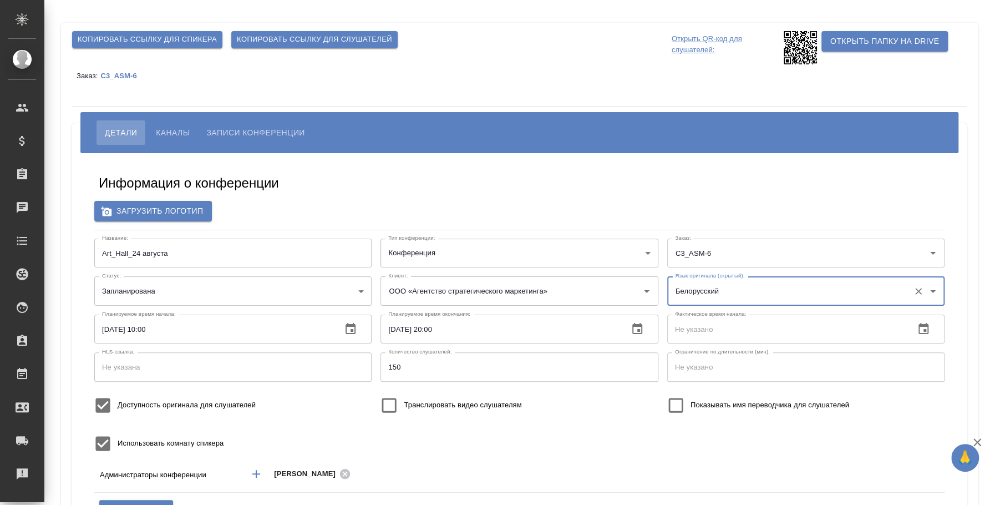
type input "Белорусский"
click at [95, 405] on input "Доступность оригинала для слушателей" at bounding box center [102, 405] width 29 height 29
checkbox input "false"
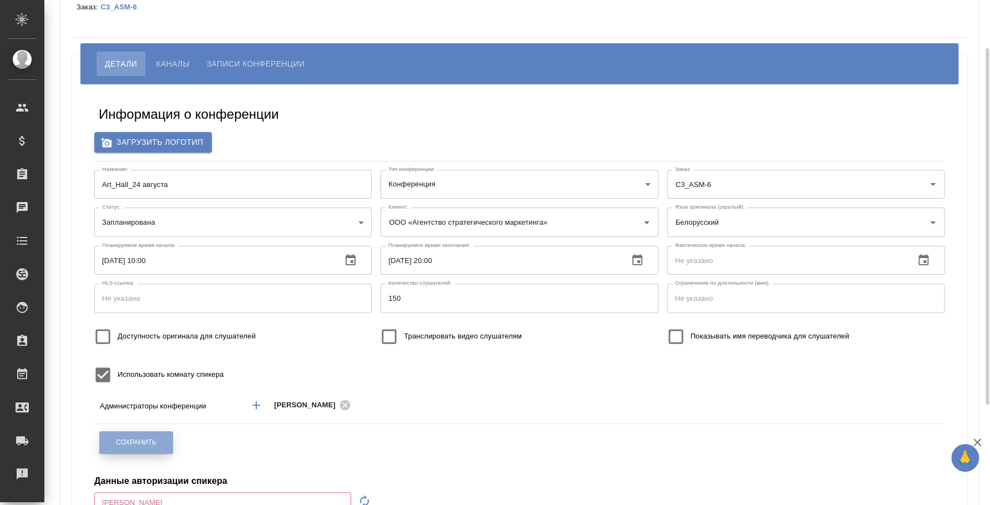
click at [140, 434] on button "Сохранить" at bounding box center [136, 442] width 74 height 23
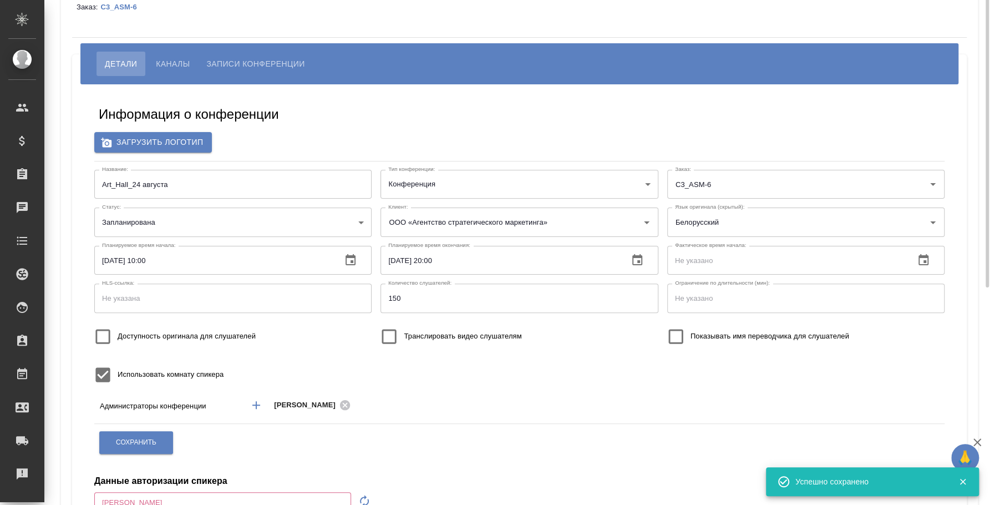
scroll to position [0, 0]
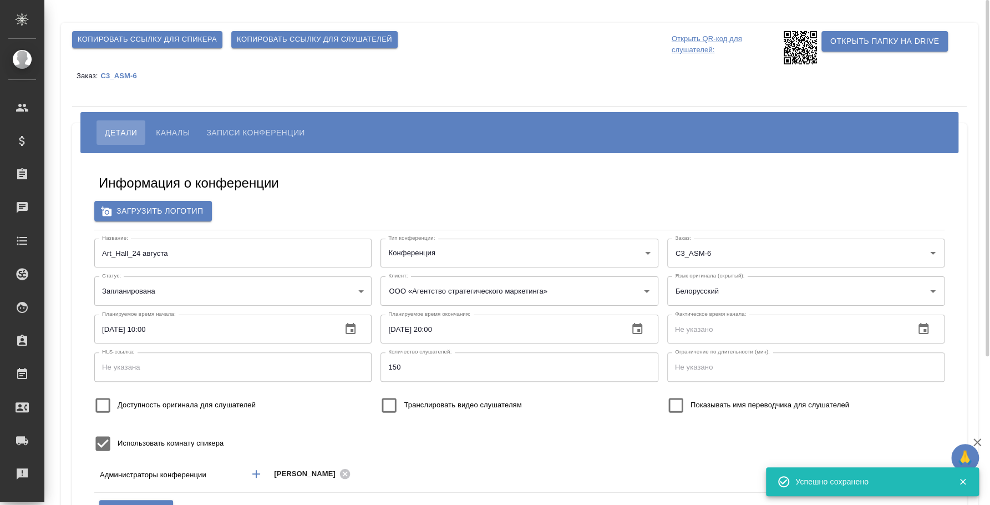
click at [331, 37] on span "Копировать ссылку для слушателей" at bounding box center [314, 39] width 155 height 13
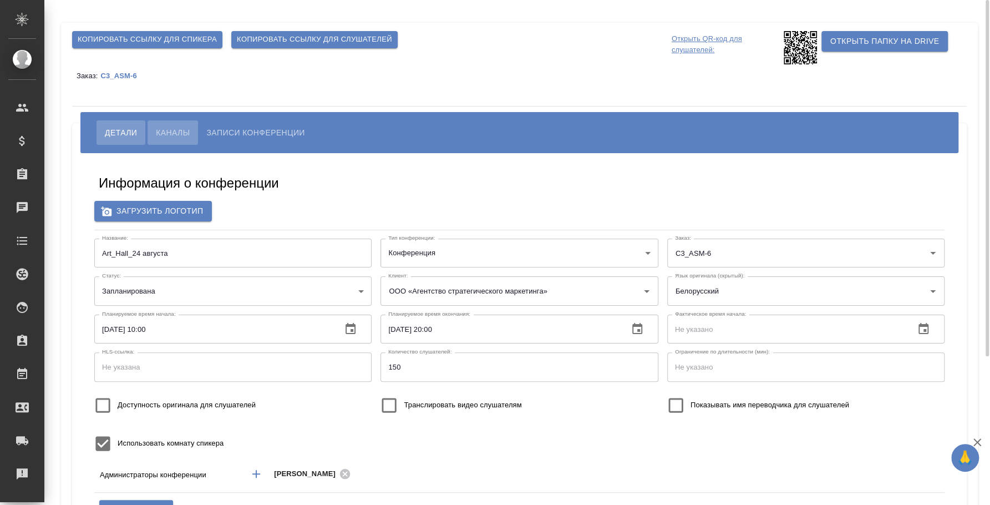
click at [176, 138] on span "Каналы" at bounding box center [173, 132] width 34 height 13
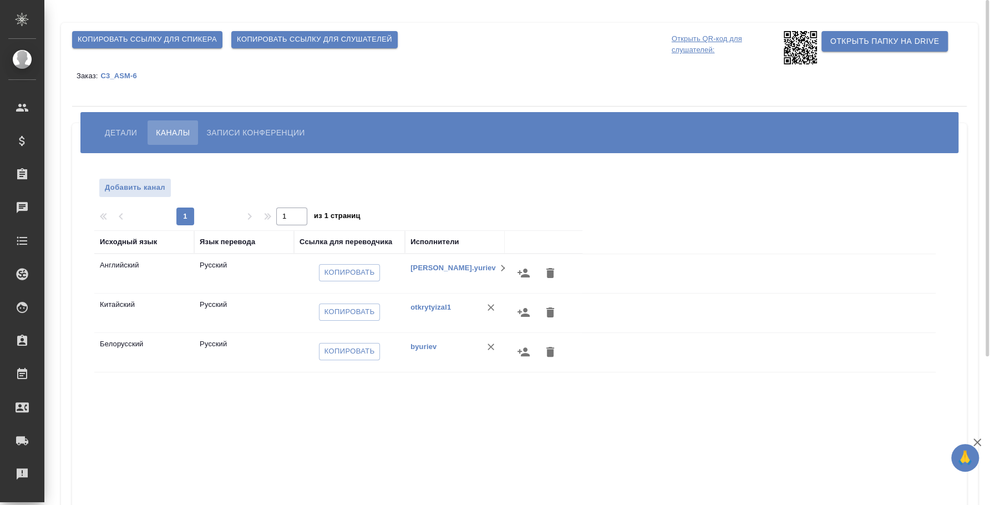
click at [125, 137] on span "Детали" at bounding box center [121, 132] width 32 height 13
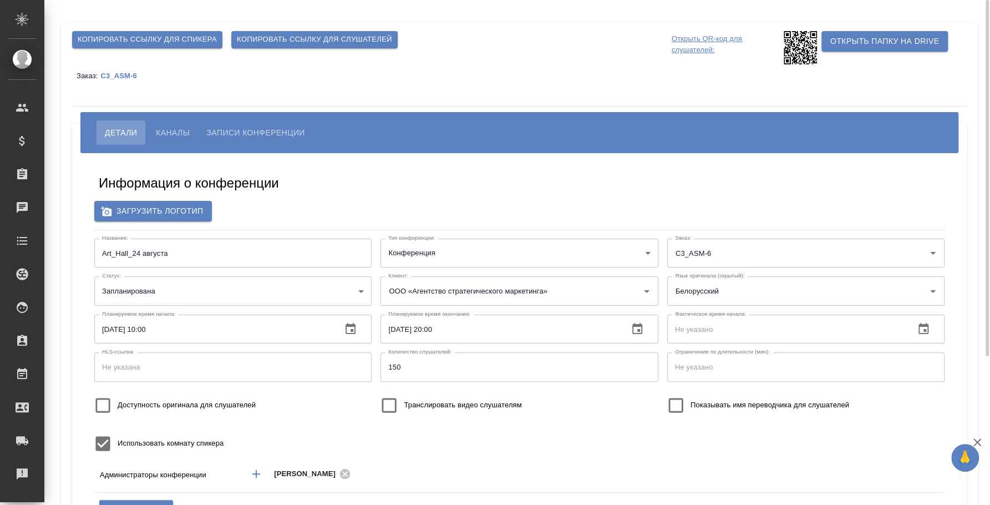
click at [301, 43] on span "Копировать ссылку для слушателей" at bounding box center [314, 39] width 155 height 13
click at [180, 136] on span "Каналы" at bounding box center [173, 132] width 34 height 13
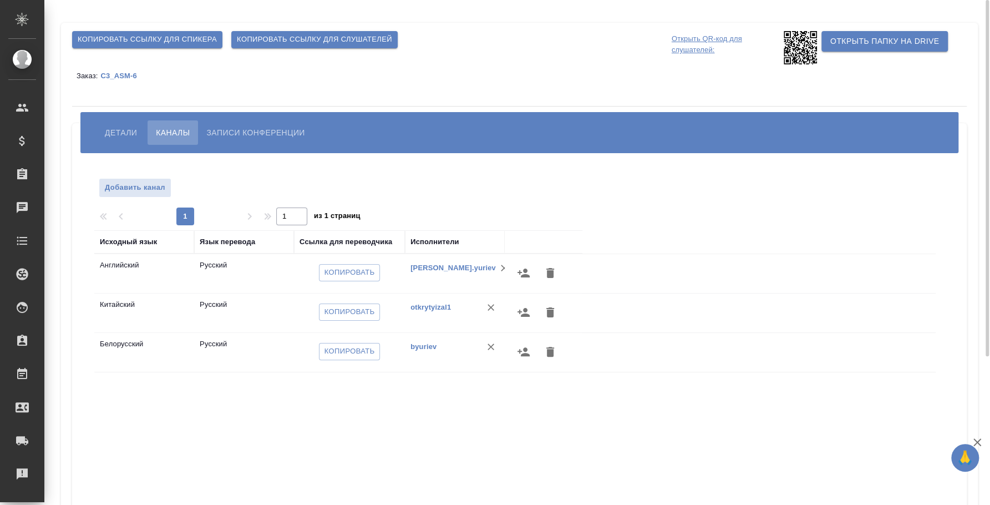
click at [126, 133] on span "Детали" at bounding box center [121, 132] width 32 height 13
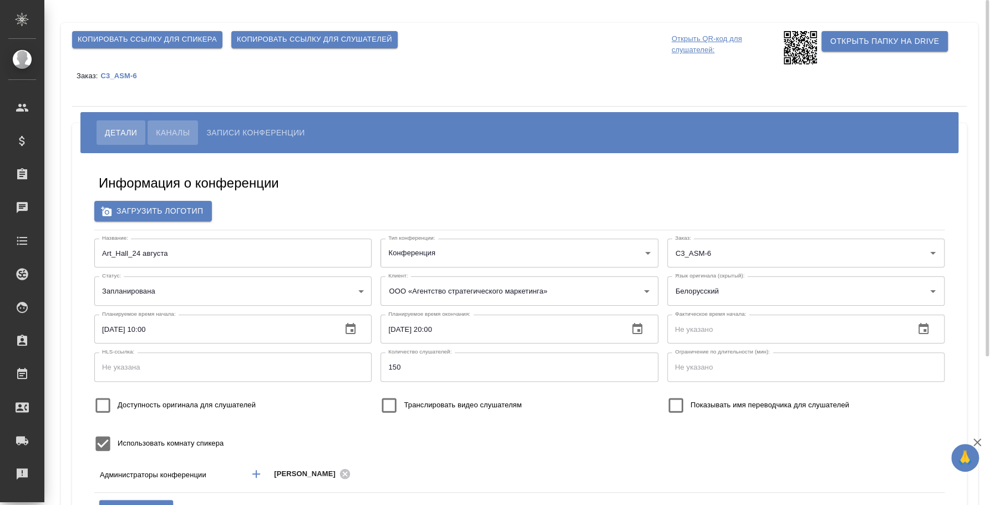
click at [189, 130] on span "Каналы" at bounding box center [173, 132] width 34 height 13
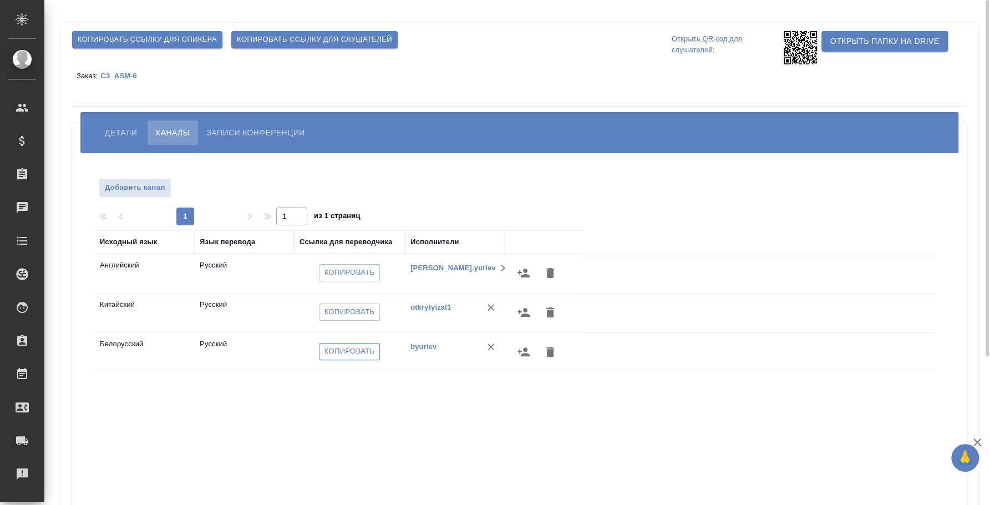
click at [356, 350] on span "Копировать" at bounding box center [350, 351] width 50 height 13
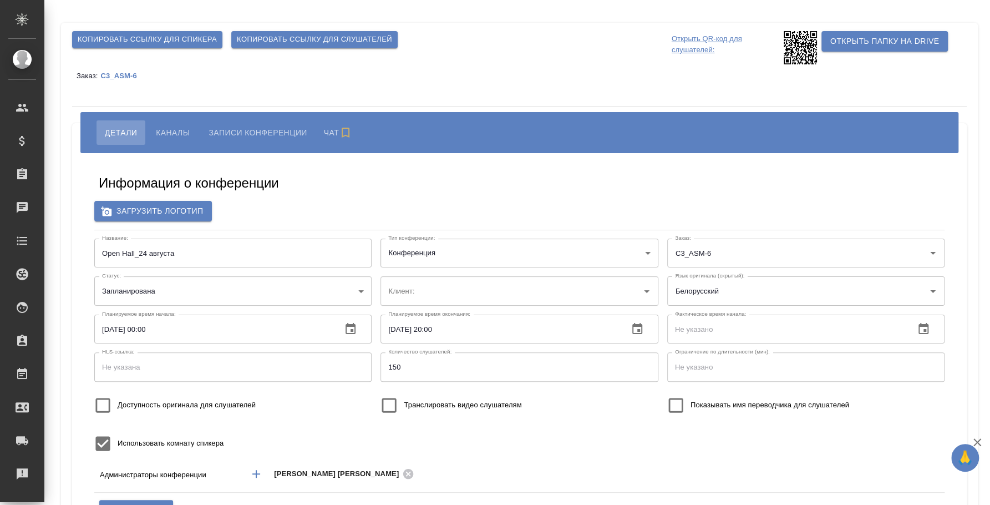
type input "ООО «Агентство стратегического маркетинга»"
type input "бело"
click at [376, 36] on span "Копировать ссылку для слушателей" at bounding box center [314, 39] width 155 height 13
click at [167, 122] on button "Каналы" at bounding box center [173, 132] width 50 height 24
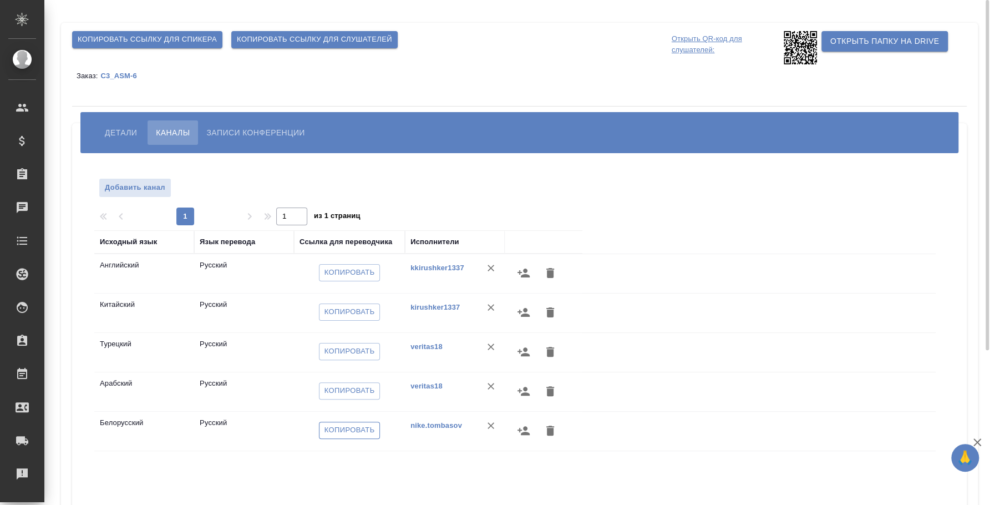
click at [356, 429] on span "Копировать" at bounding box center [350, 430] width 50 height 13
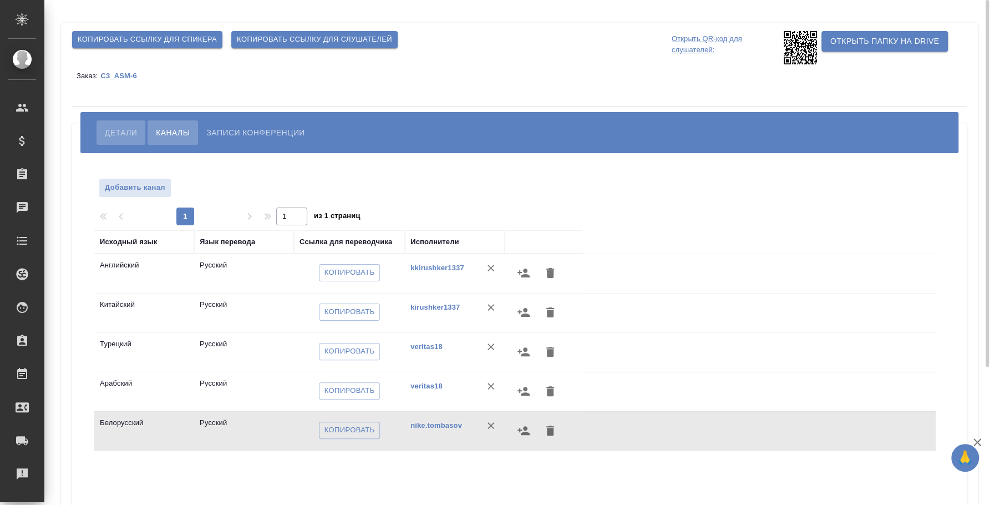
click at [120, 141] on button "Детали" at bounding box center [121, 132] width 49 height 24
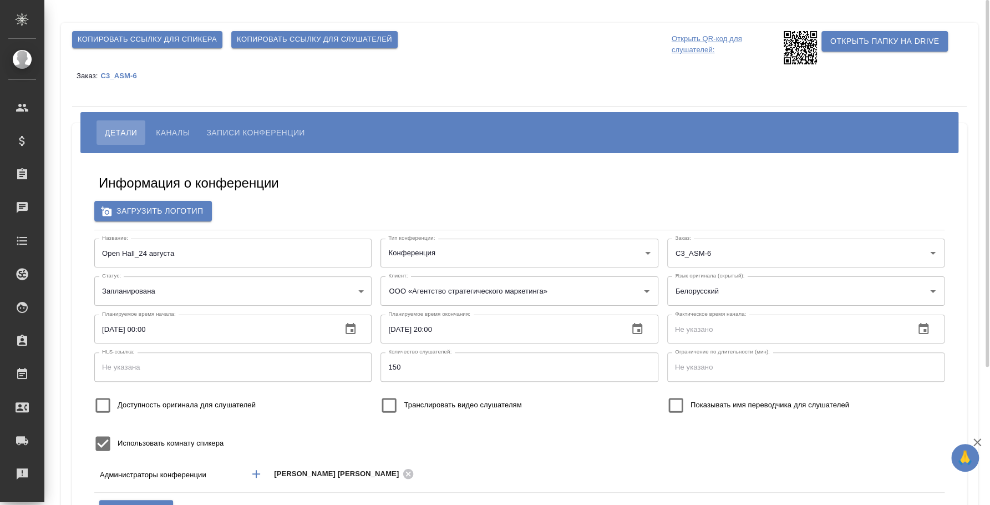
click at [175, 130] on span "Каналы" at bounding box center [173, 132] width 34 height 13
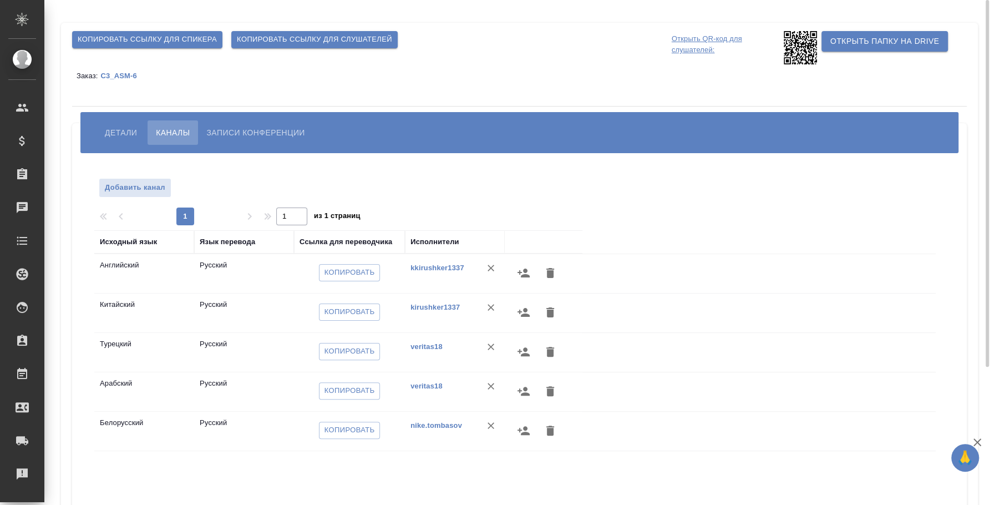
click at [130, 123] on button "Детали" at bounding box center [121, 132] width 49 height 24
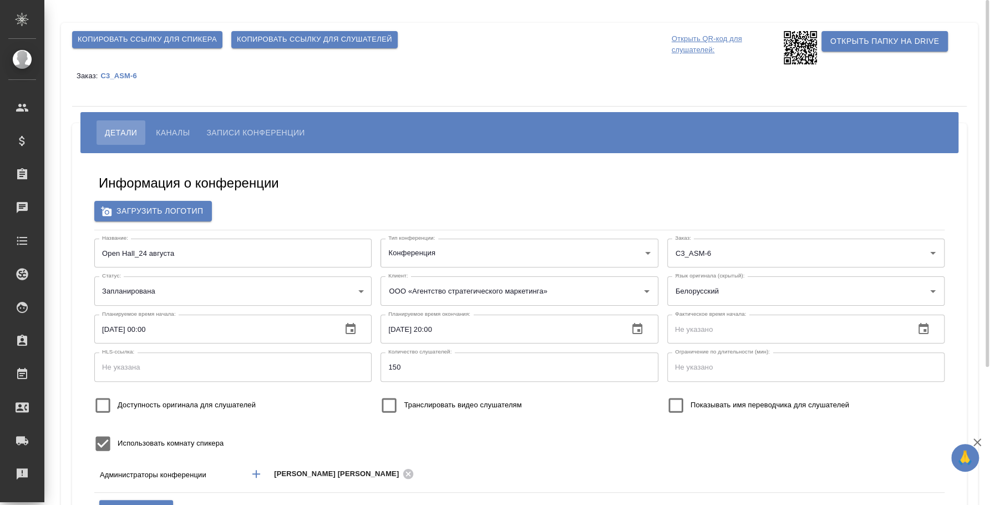
click at [173, 128] on span "Каналы" at bounding box center [173, 132] width 34 height 13
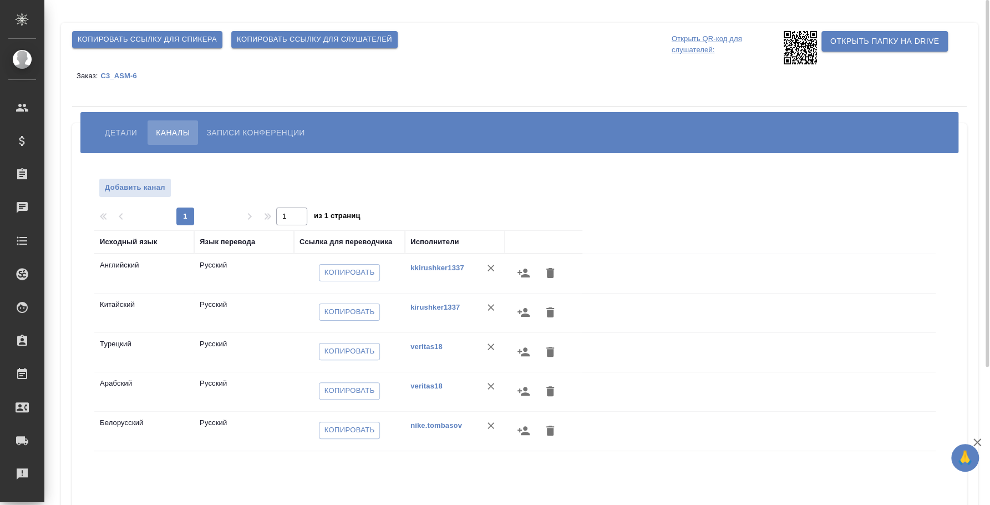
click at [131, 128] on span "Детали" at bounding box center [121, 132] width 32 height 13
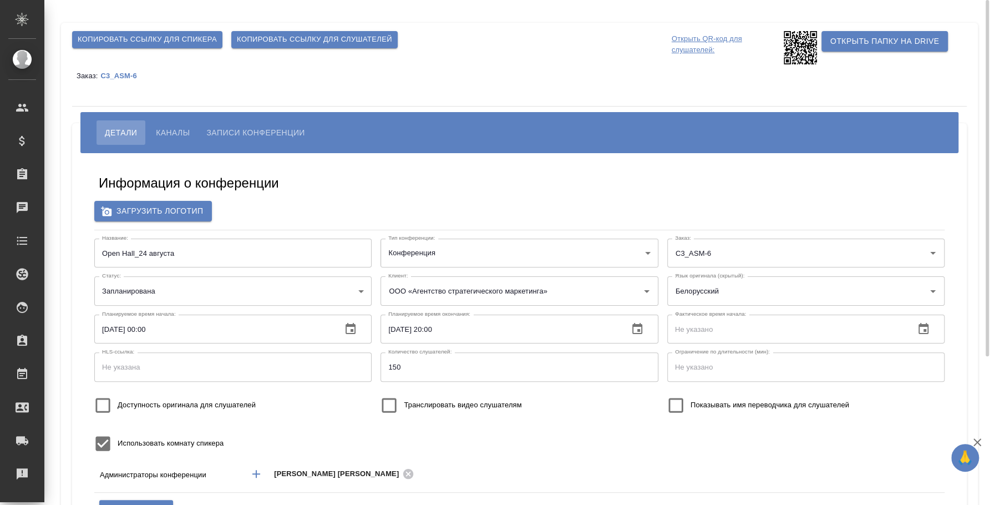
click at [176, 130] on span "Каналы" at bounding box center [173, 132] width 34 height 13
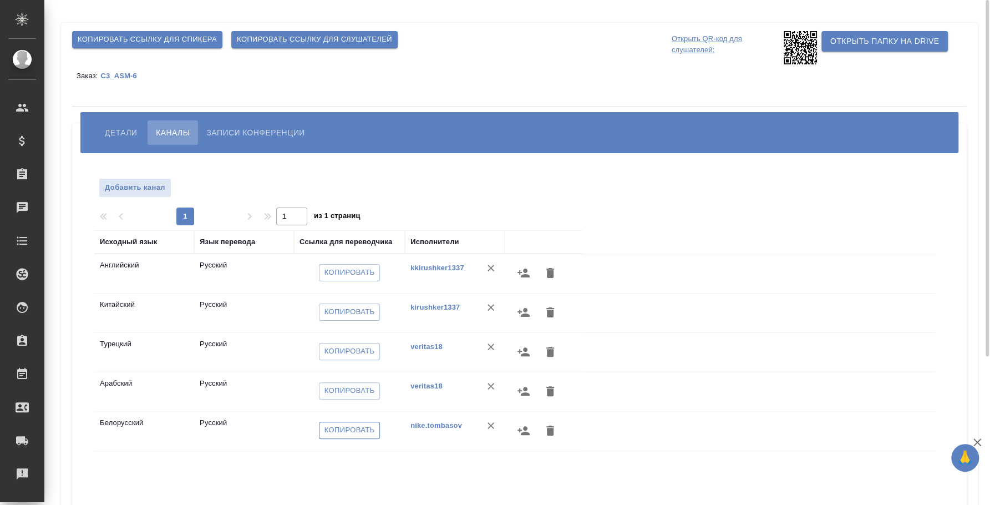
click at [363, 431] on span "Копировать" at bounding box center [350, 430] width 50 height 13
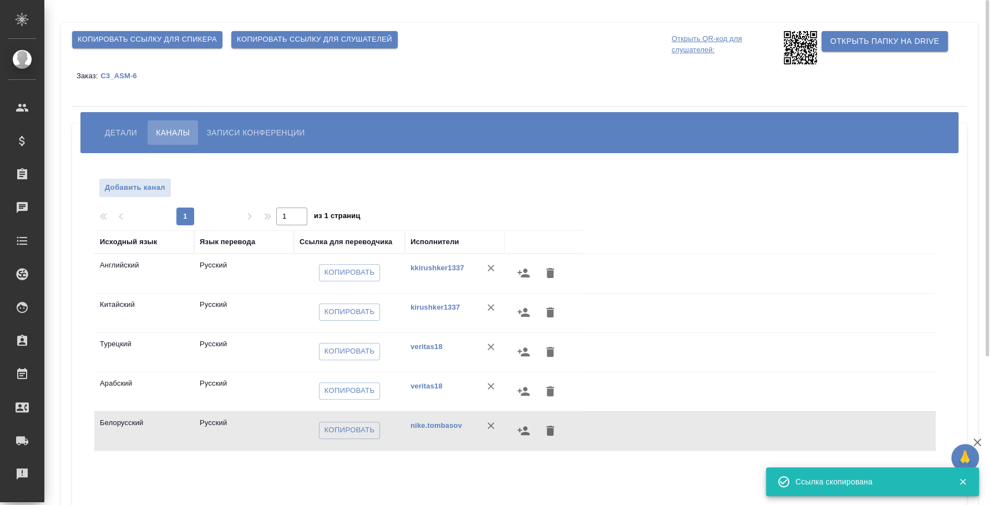
click at [113, 132] on span "Детали" at bounding box center [121, 132] width 32 height 13
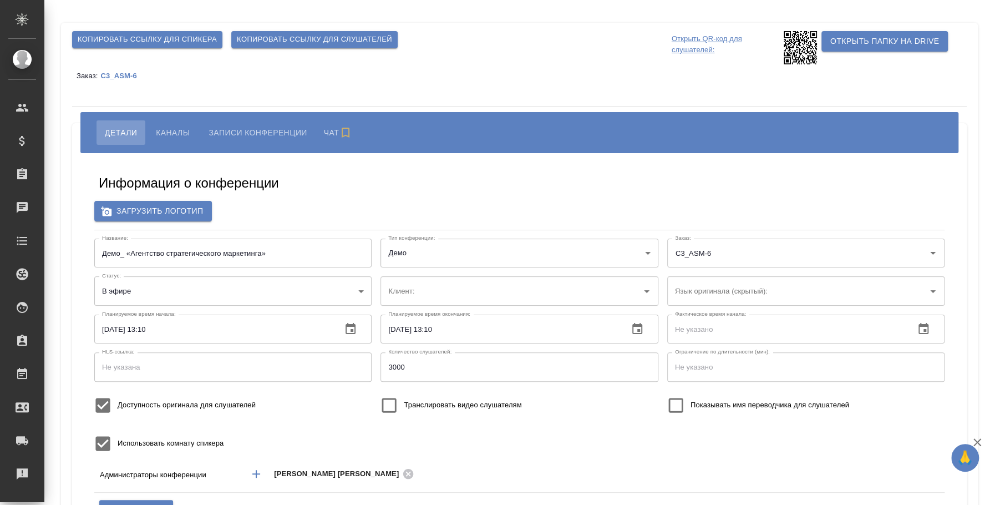
type input "ООО «Агентство стратегического маркетинга»"
type input "бело"
click at [800, 49] on icon at bounding box center [800, 47] width 33 height 33
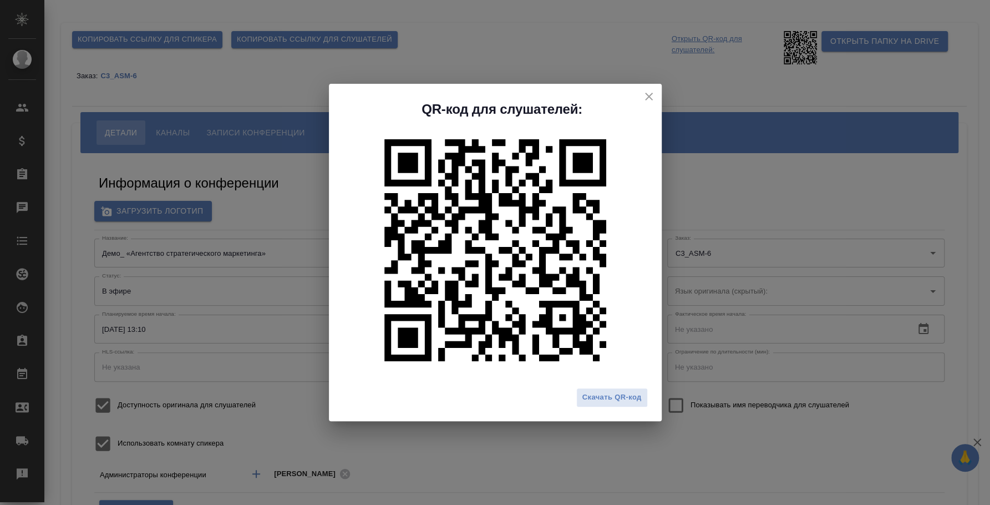
click at [650, 87] on div "QR-код для слушателей:" at bounding box center [495, 101] width 333 height 34
click at [647, 98] on icon "close" at bounding box center [649, 97] width 8 height 8
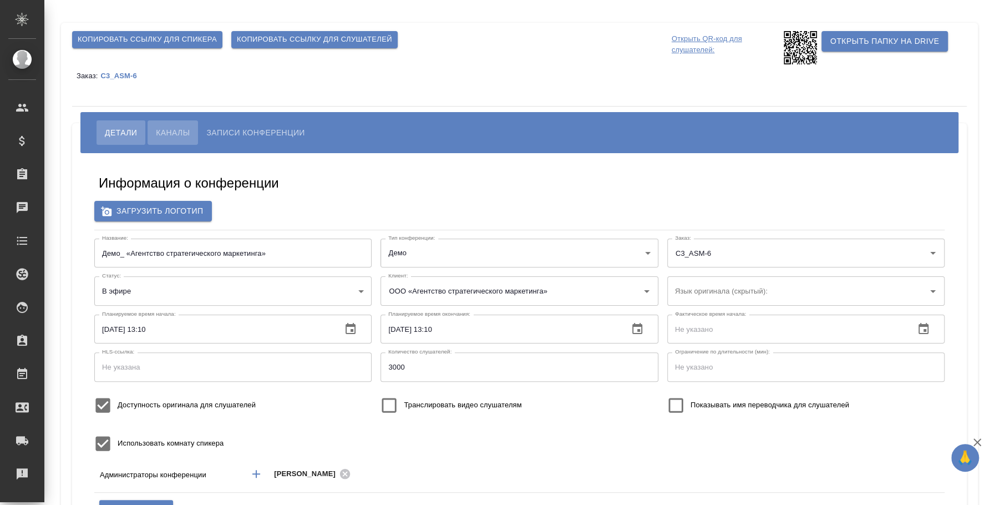
click at [157, 130] on span "Каналы" at bounding box center [173, 132] width 34 height 13
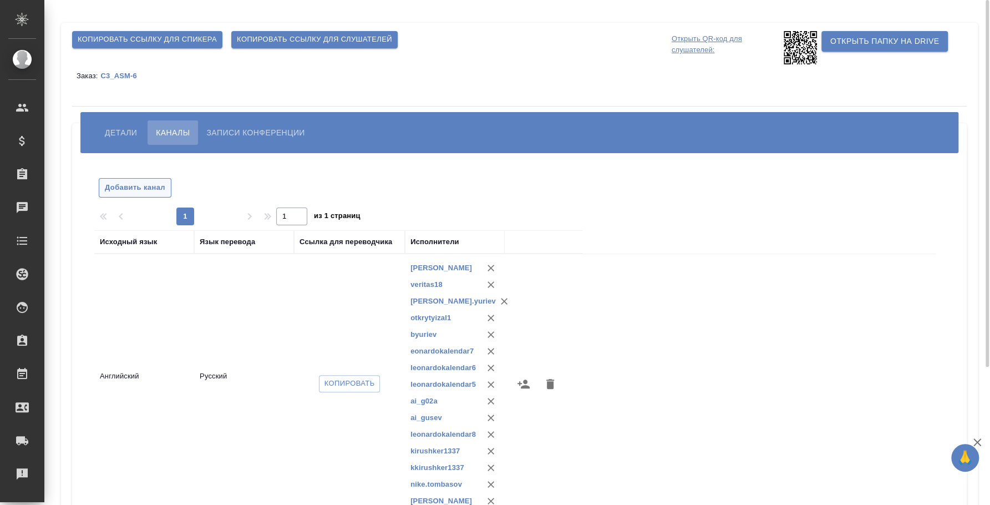
click at [138, 189] on span "Добавить канал" at bounding box center [135, 187] width 60 height 13
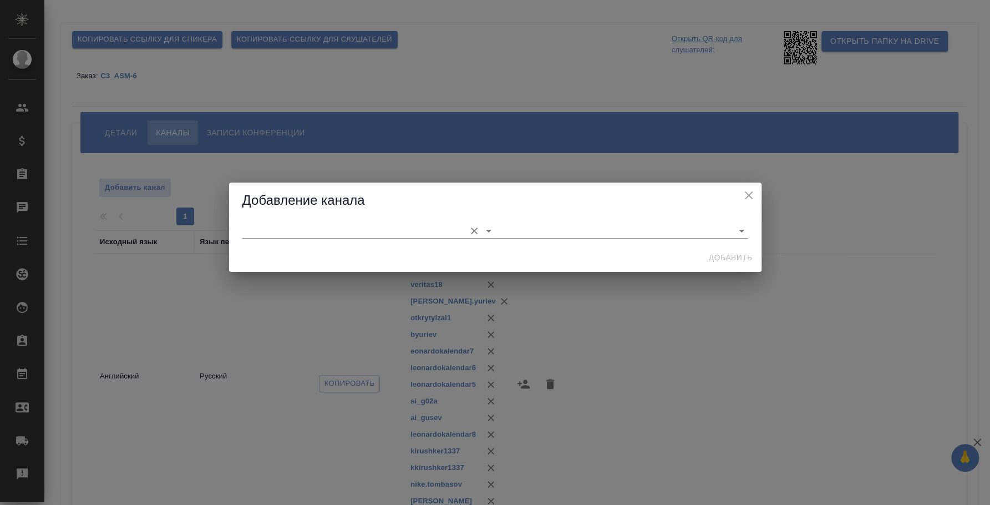
click at [313, 224] on input "text" at bounding box center [350, 230] width 217 height 15
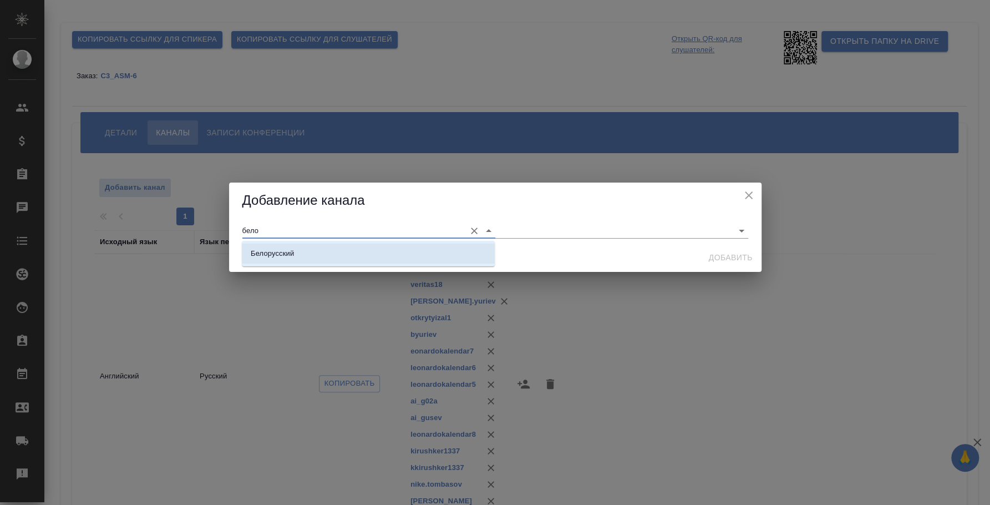
click at [351, 252] on li "Белорусский" at bounding box center [368, 254] width 253 height 20
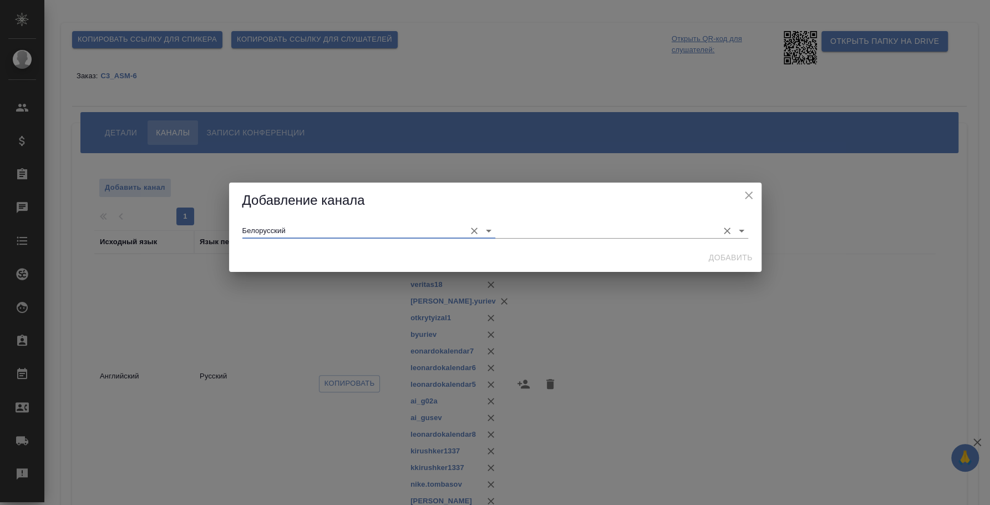
type input "Белорусский"
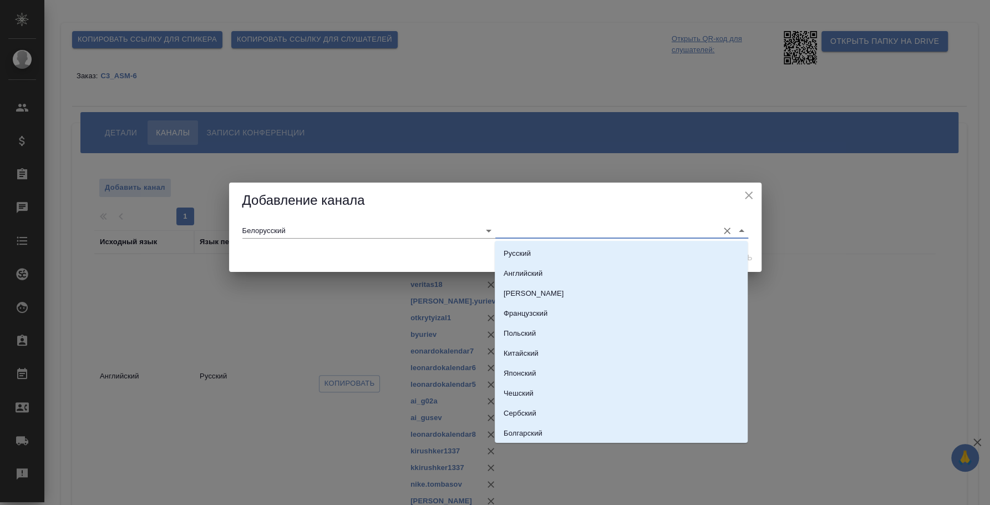
click at [506, 230] on input "text" at bounding box center [603, 230] width 217 height 15
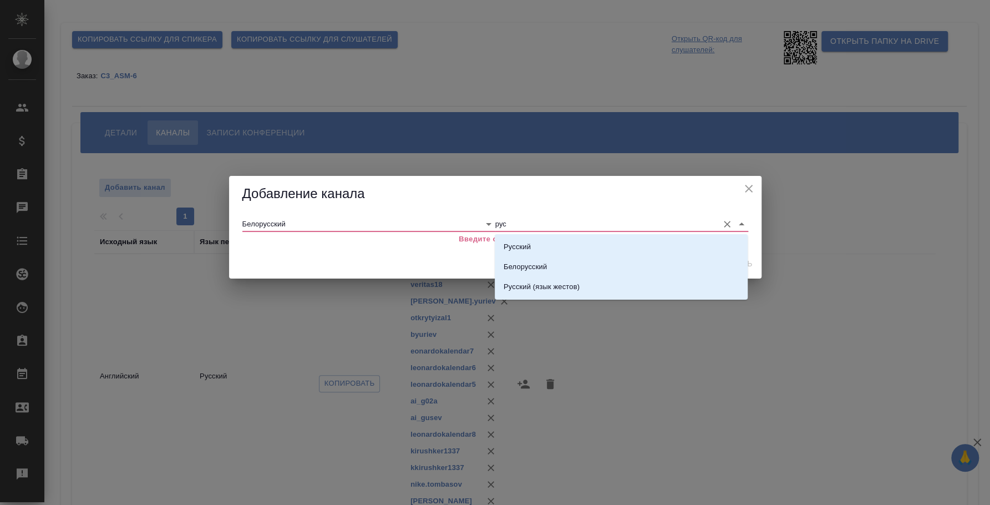
click at [577, 225] on input "рус" at bounding box center [603, 223] width 217 height 15
click at [573, 254] on li "Русский" at bounding box center [621, 247] width 253 height 20
type input "Русский"
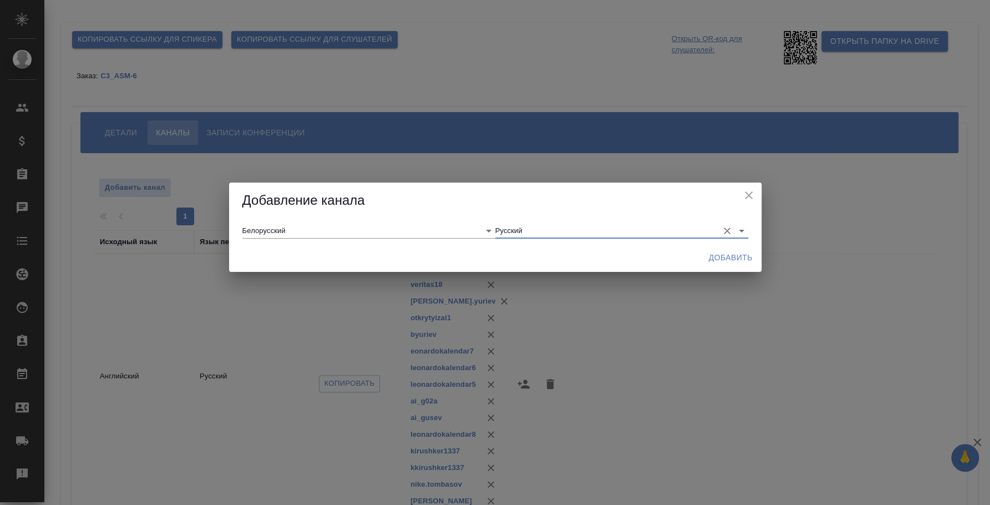
click at [722, 261] on span "Добавить" at bounding box center [731, 258] width 44 height 14
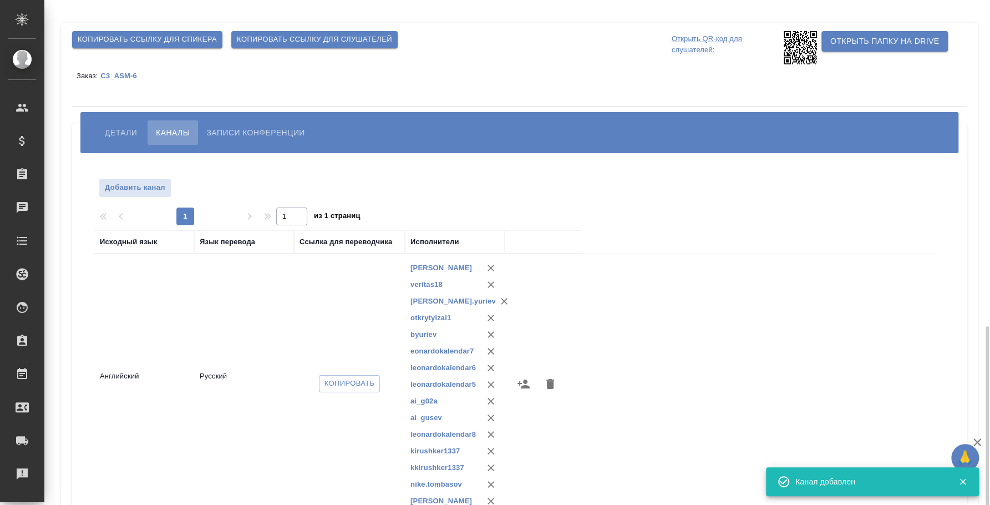
scroll to position [189, 0]
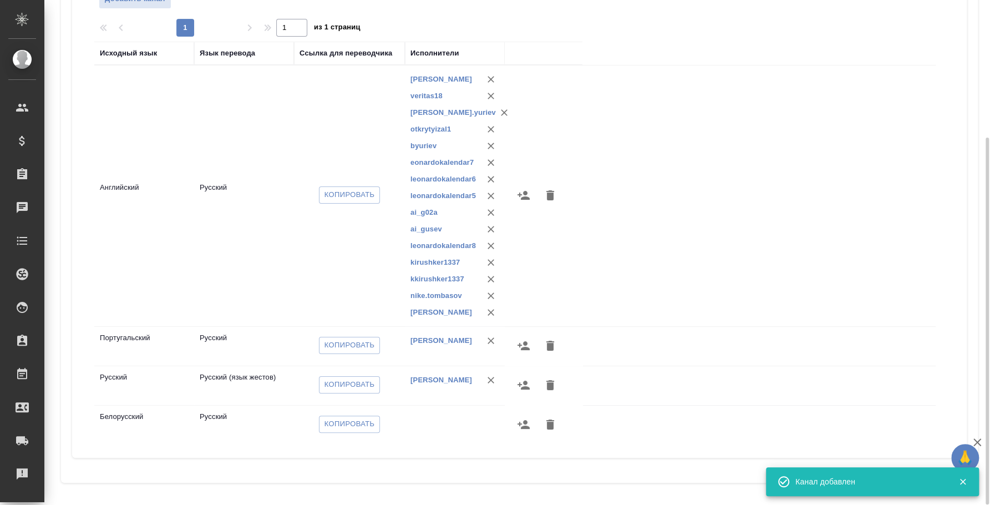
click at [525, 443] on div "Добавить канал 1 1 из 1 страниц Исходный язык Язык перевода Ссылка для переводч…" at bounding box center [519, 211] width 873 height 476
click at [525, 429] on icon "button" at bounding box center [524, 424] width 12 height 9
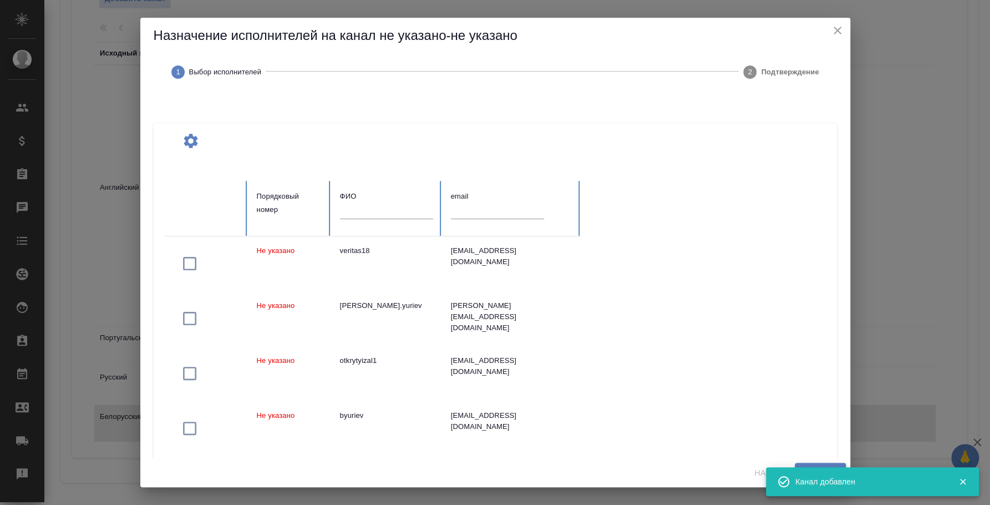
click at [469, 210] on input "text" at bounding box center [497, 211] width 93 height 16
click at [425, 208] on input "text" at bounding box center [386, 211] width 93 height 16
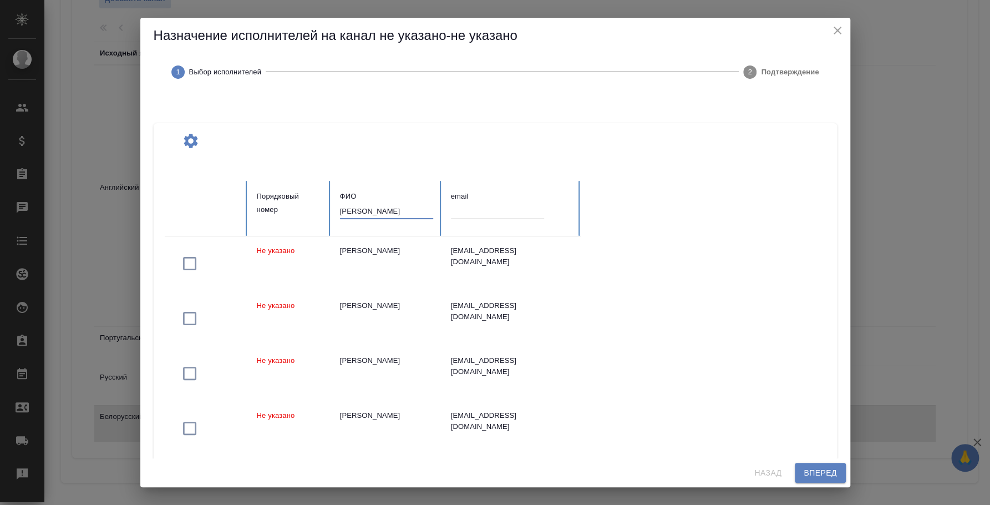
type input "федотова ирина"
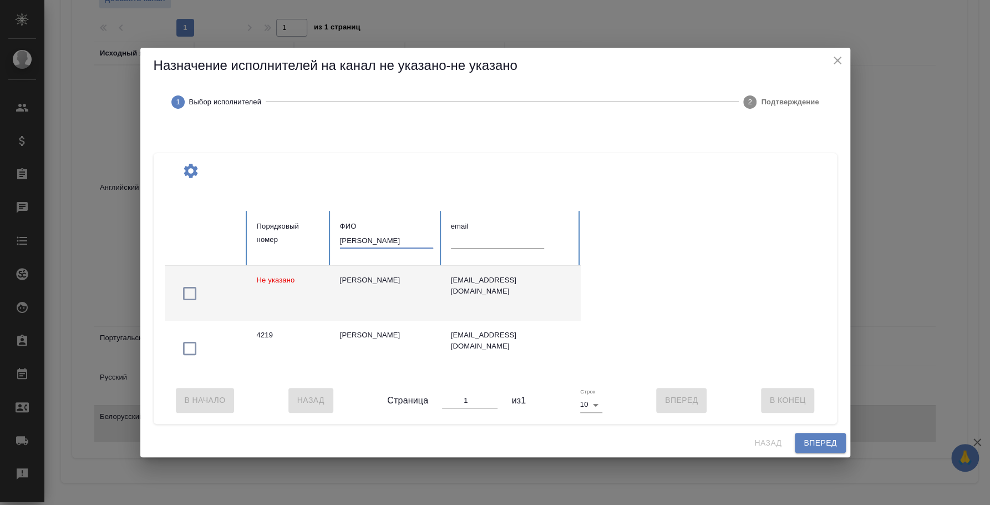
click at [194, 286] on icon "button" at bounding box center [190, 294] width 18 height 18
click at [809, 445] on span "Вперед" at bounding box center [820, 443] width 33 height 14
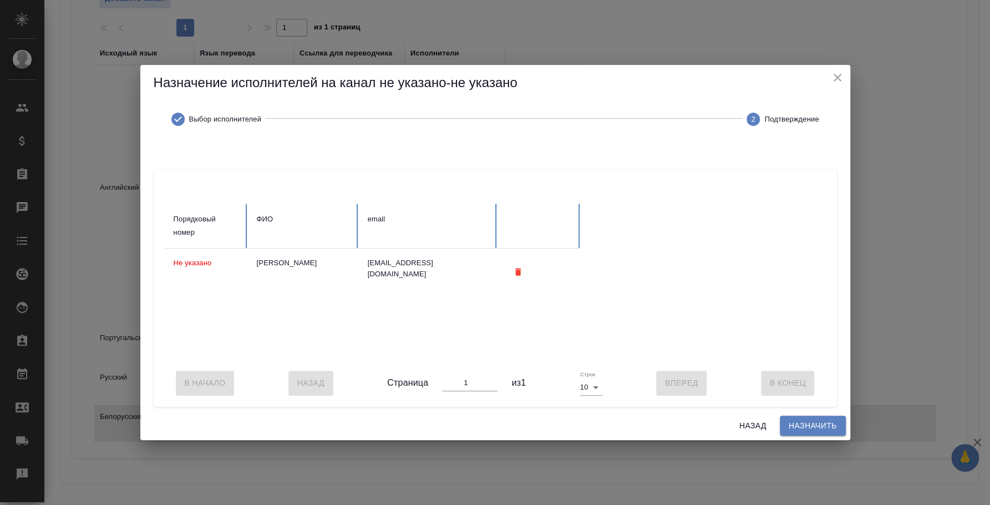
click at [806, 428] on span "Назначить" at bounding box center [813, 426] width 48 height 14
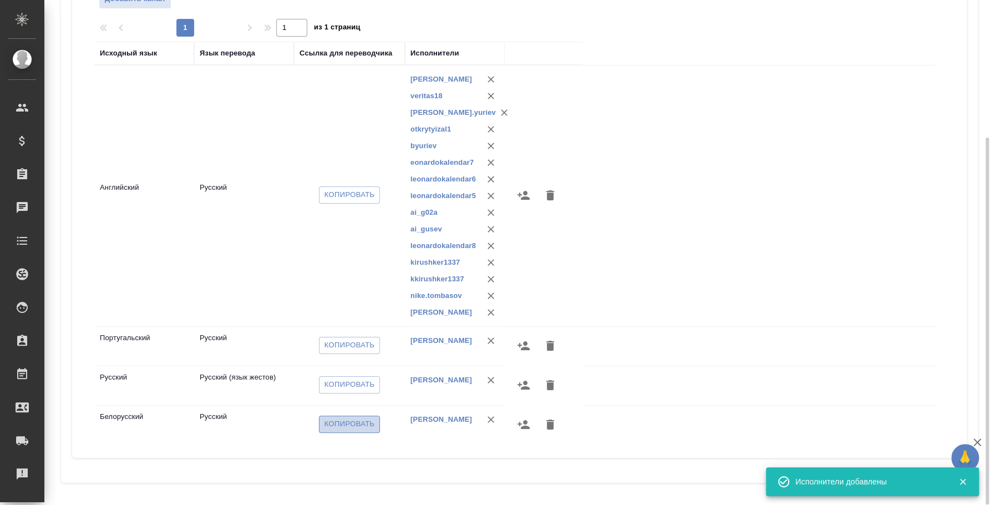
click at [355, 430] on span "Копировать" at bounding box center [350, 424] width 50 height 13
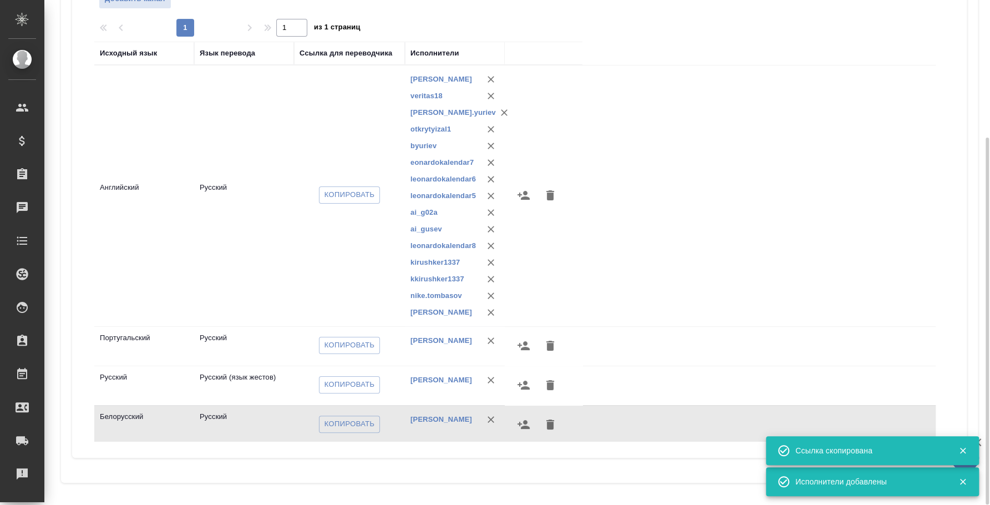
click at [940, 151] on div "Исходный язык Язык перевода Ссылка для переводчика Исполнители Английский Русск…" at bounding box center [519, 241] width 850 height 399
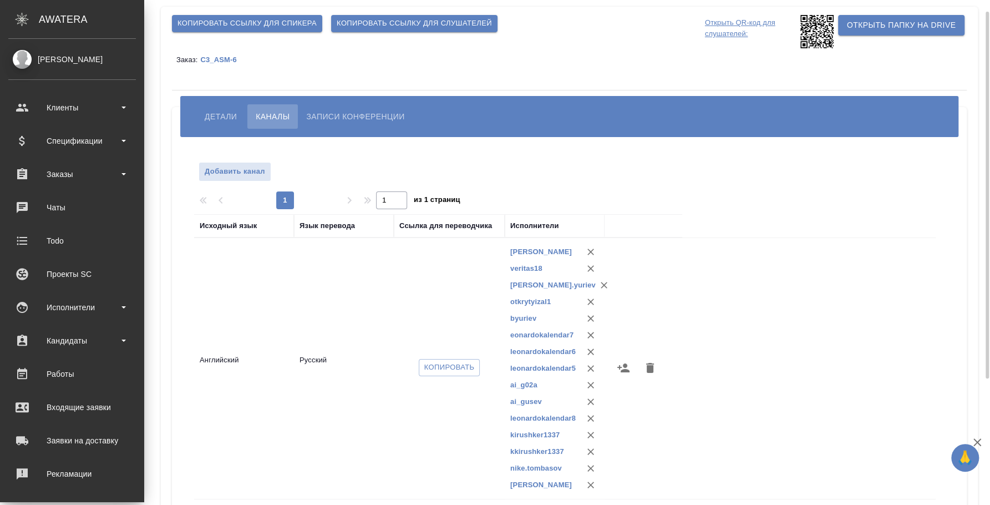
scroll to position [0, 0]
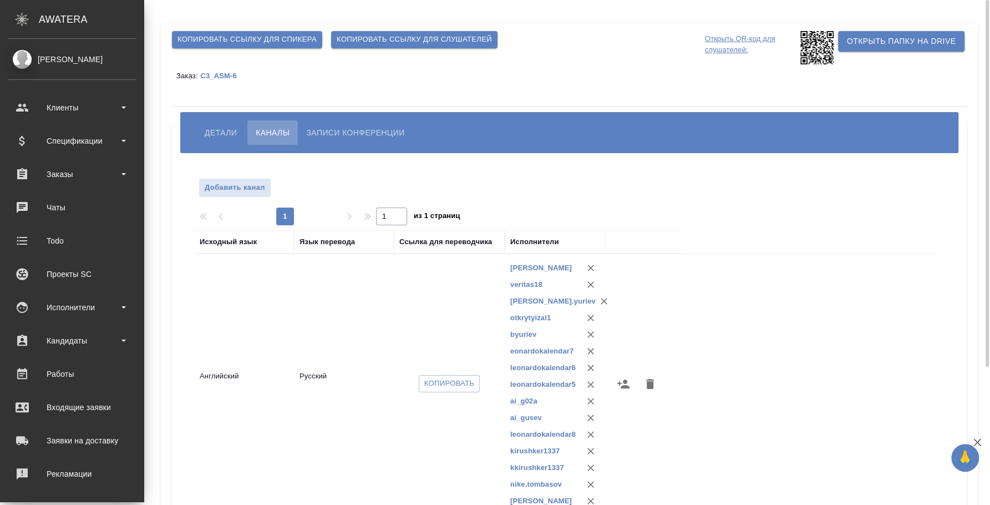
click at [231, 124] on button "Детали" at bounding box center [220, 132] width 49 height 24
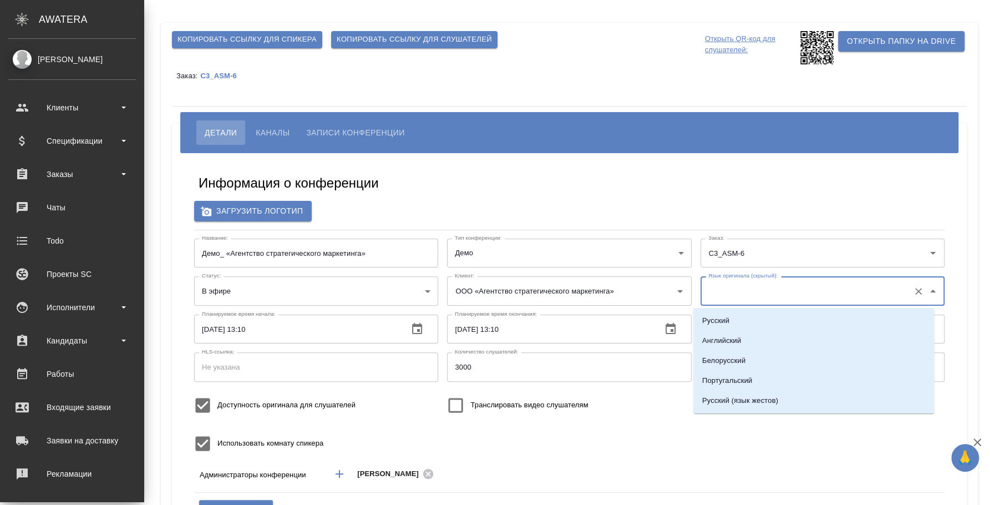
click at [756, 291] on input "Язык оригинала (скрытый):" at bounding box center [805, 290] width 199 height 19
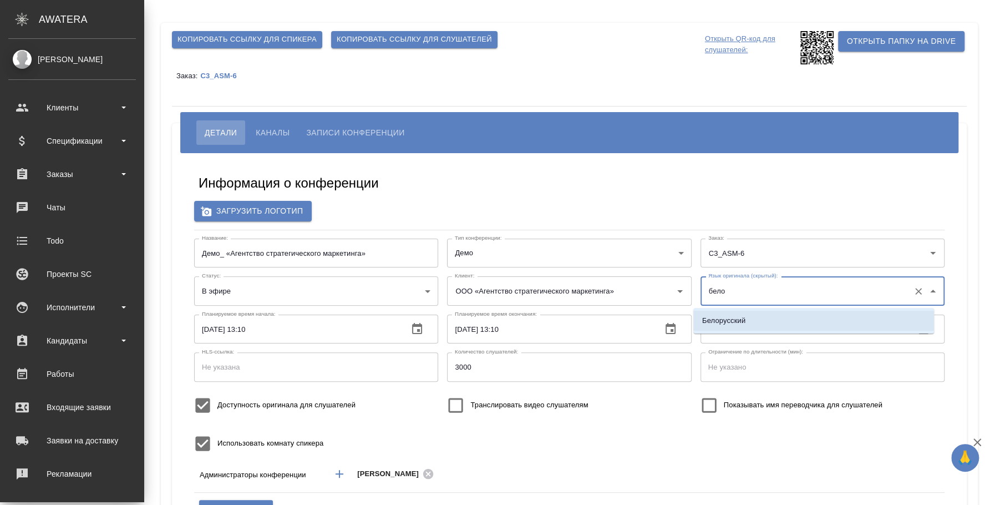
click at [759, 322] on li "Белорусский" at bounding box center [813, 321] width 241 height 20
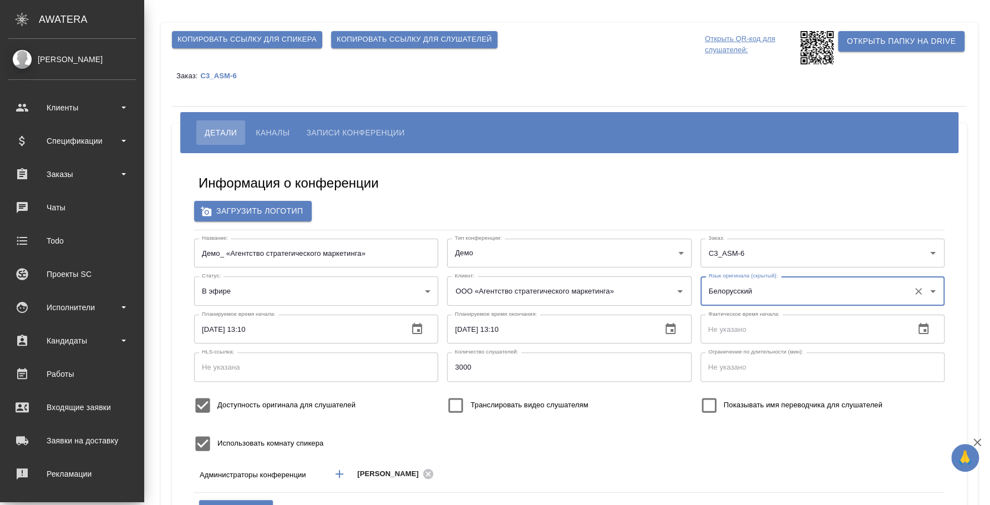
type input "Белорусский"
click at [199, 408] on input "Доступность оригинала для слушателей" at bounding box center [202, 405] width 29 height 29
checkbox input "false"
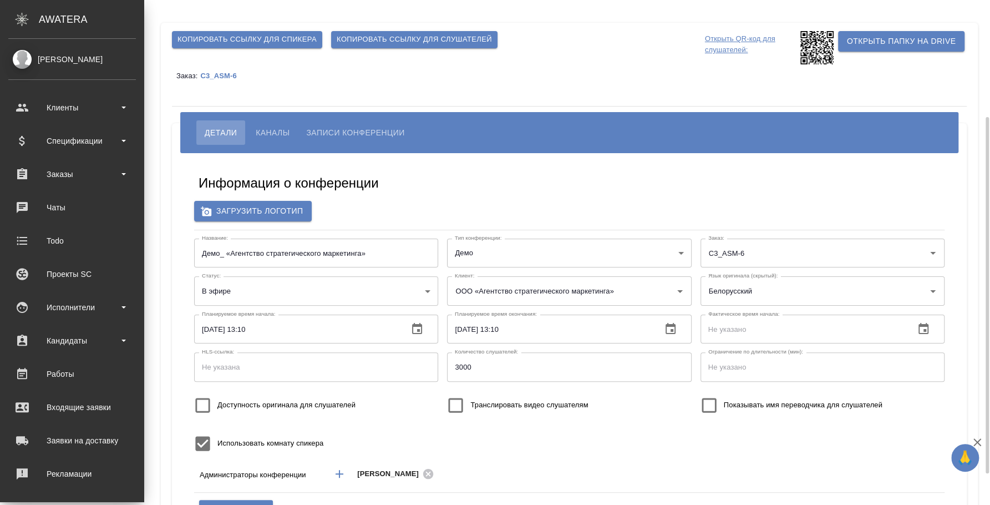
scroll to position [69, 0]
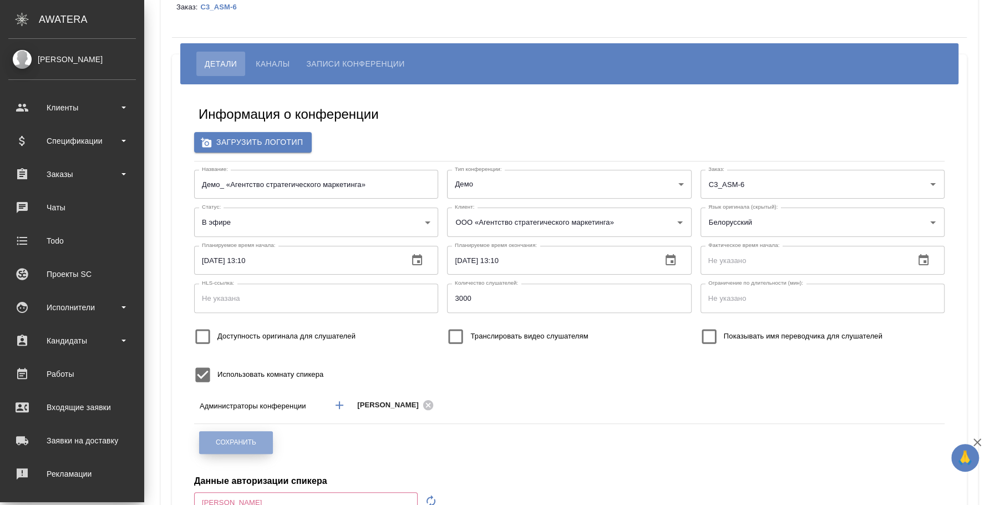
click at [238, 440] on span "Сохранить" at bounding box center [236, 442] width 40 height 9
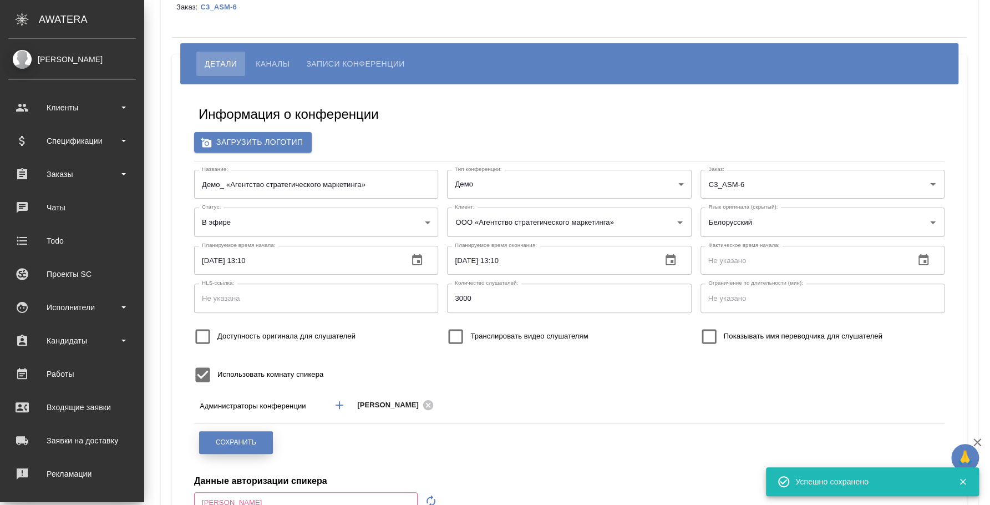
click at [242, 439] on span "Сохранить" at bounding box center [236, 442] width 40 height 9
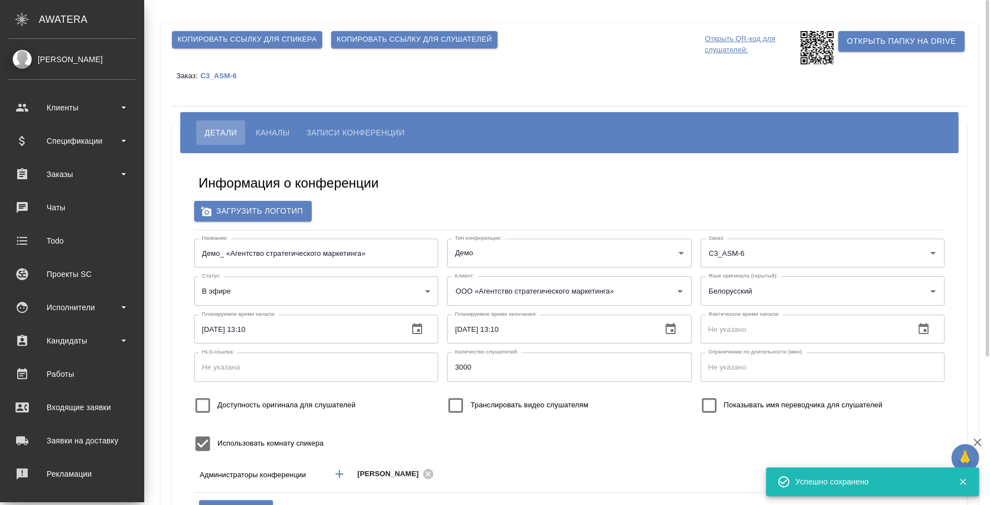
click at [800, 53] on icon at bounding box center [816, 47] width 33 height 33
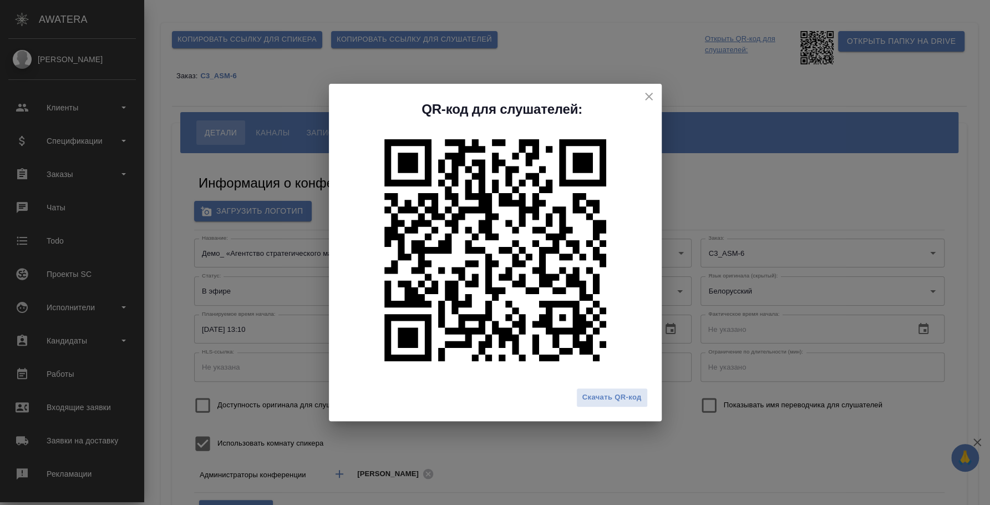
click at [645, 97] on icon "close" at bounding box center [648, 96] width 13 height 13
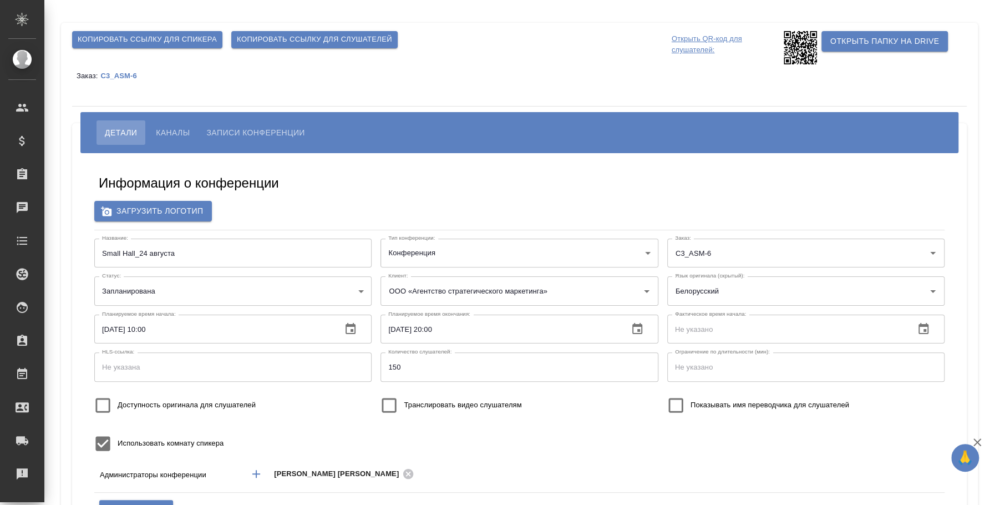
type input "бело"
click at [347, 42] on span "Копировать ссылку для слушателей" at bounding box center [314, 39] width 155 height 13
click at [179, 126] on span "Каналы" at bounding box center [173, 132] width 34 height 13
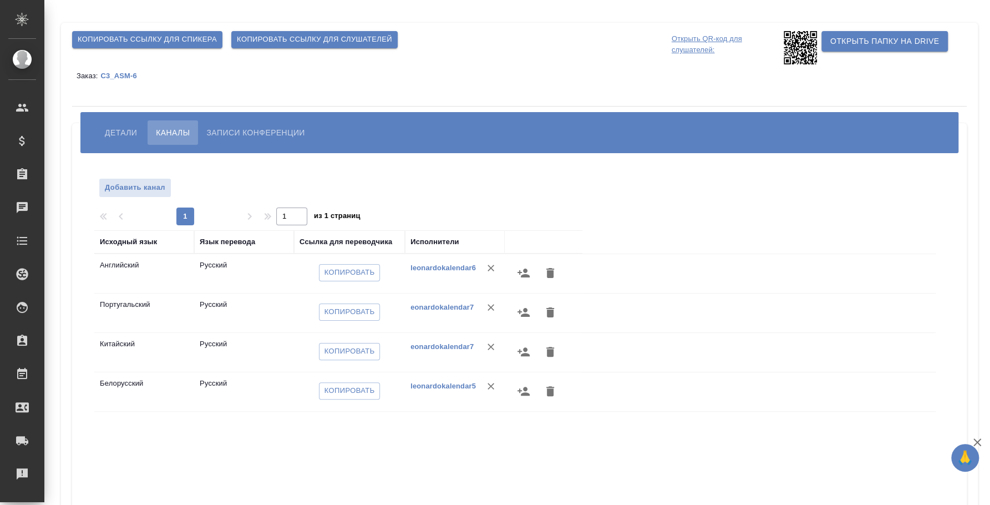
click at [125, 129] on span "Детали" at bounding box center [121, 132] width 32 height 13
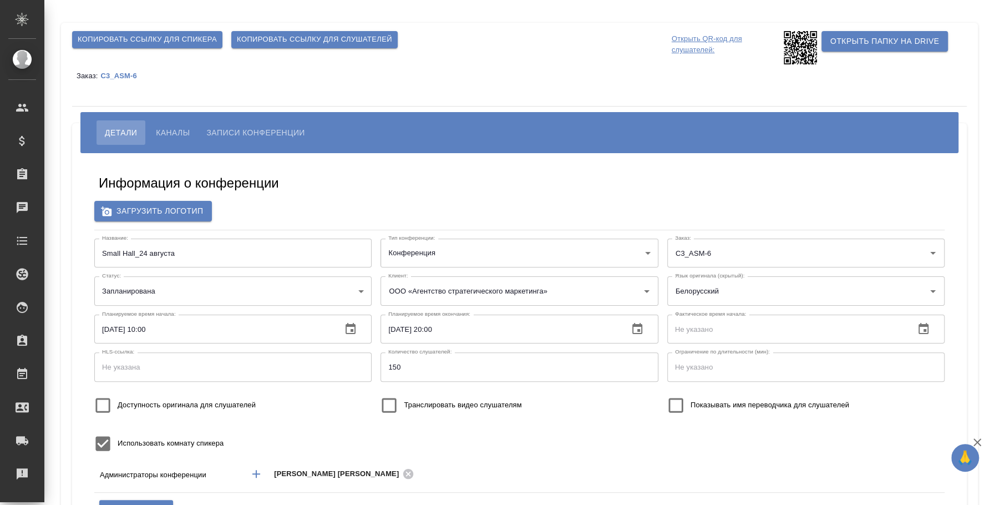
click at [168, 128] on span "Каналы" at bounding box center [173, 132] width 34 height 13
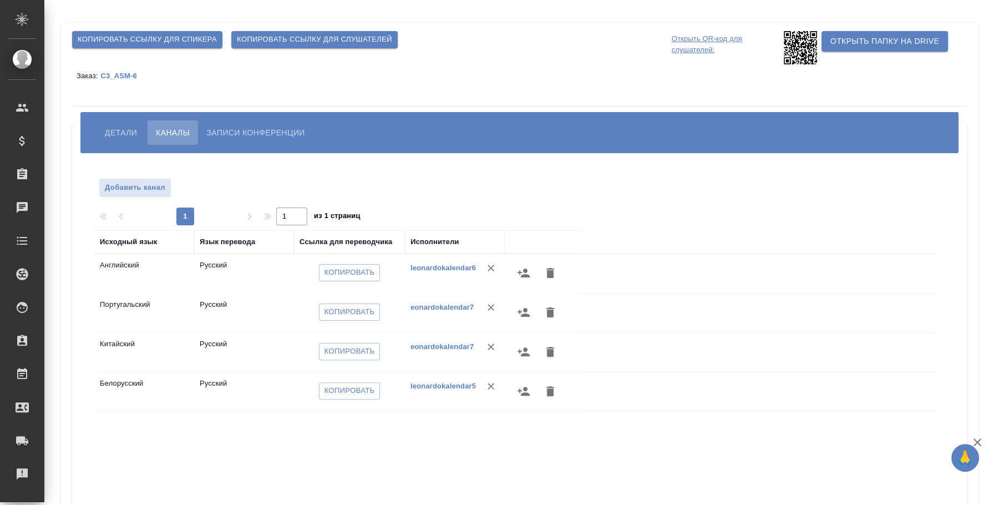
click at [120, 118] on div "[PERSON_NAME] Записи конференции" at bounding box center [519, 132] width 878 height 41
click at [125, 128] on span "Детали" at bounding box center [121, 132] width 32 height 13
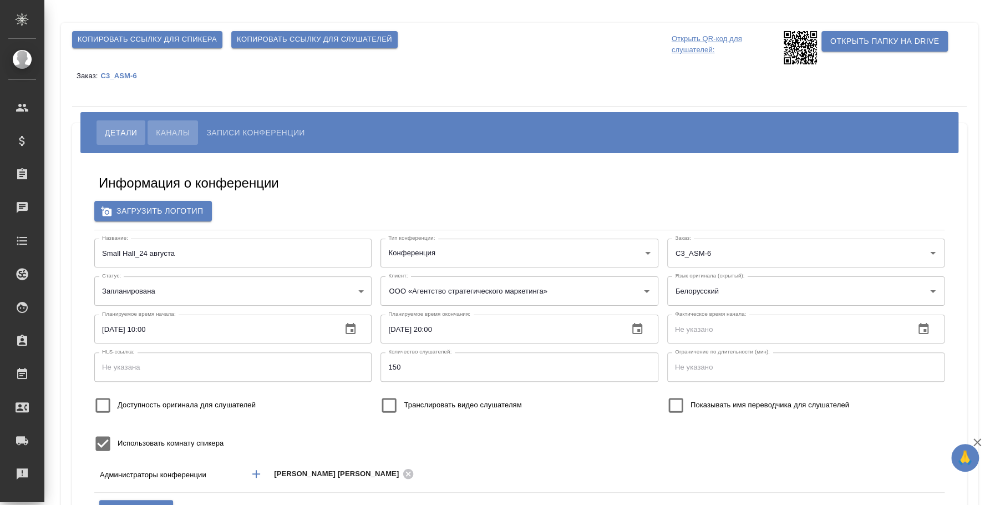
click at [182, 137] on span "Каналы" at bounding box center [173, 132] width 34 height 13
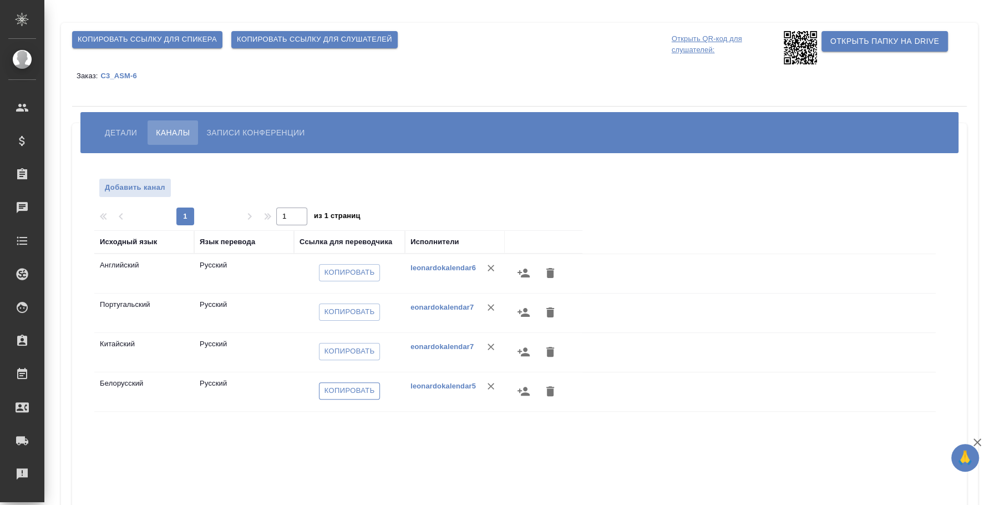
click at [356, 386] on span "Копировать" at bounding box center [350, 390] width 50 height 13
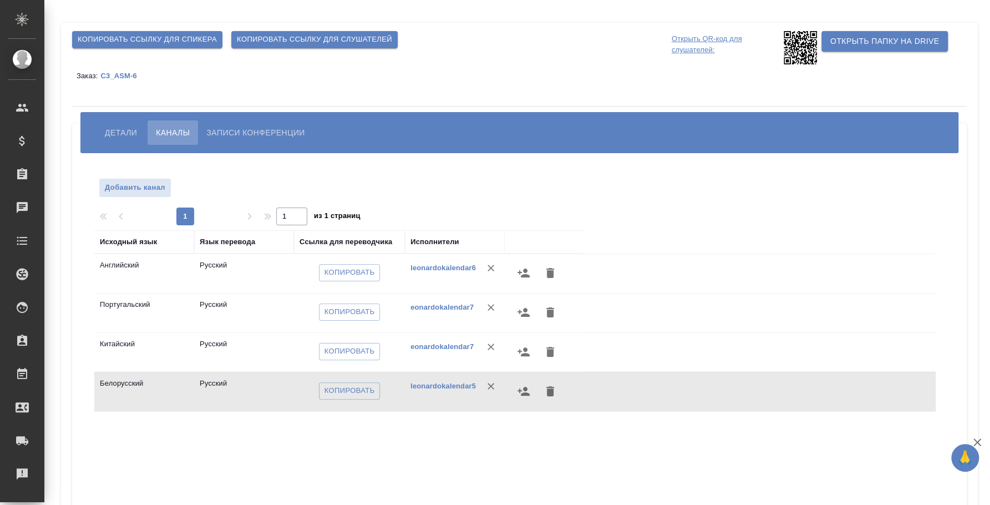
click at [133, 124] on button "Детали" at bounding box center [121, 132] width 49 height 24
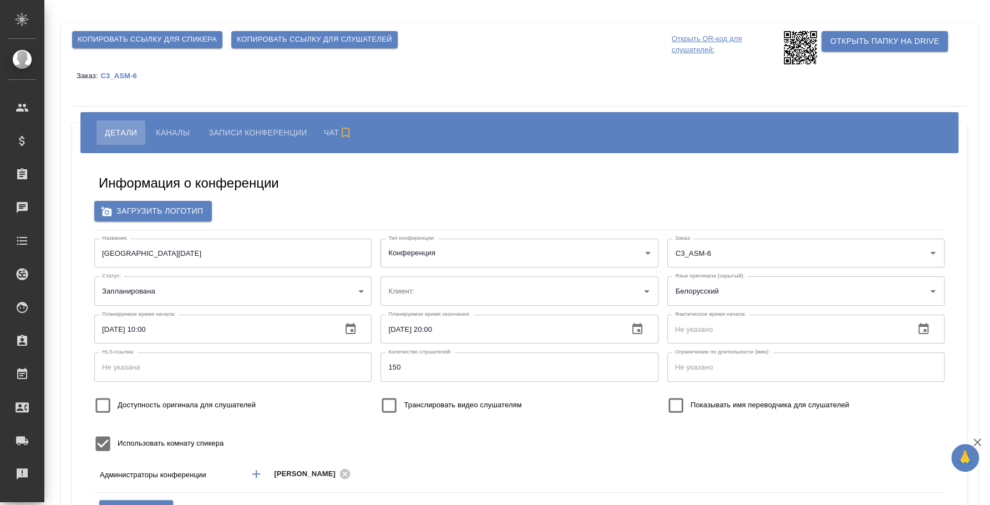
type input "ООО «Агентство стратегического маркетинга»"
type input "бело"
click at [173, 134] on span "Каналы" at bounding box center [173, 132] width 34 height 13
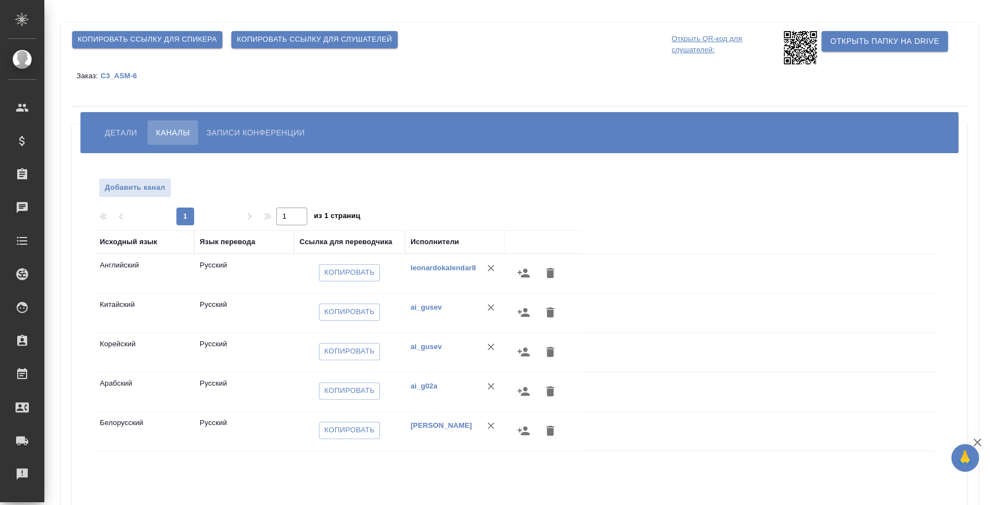
scroll to position [69, 0]
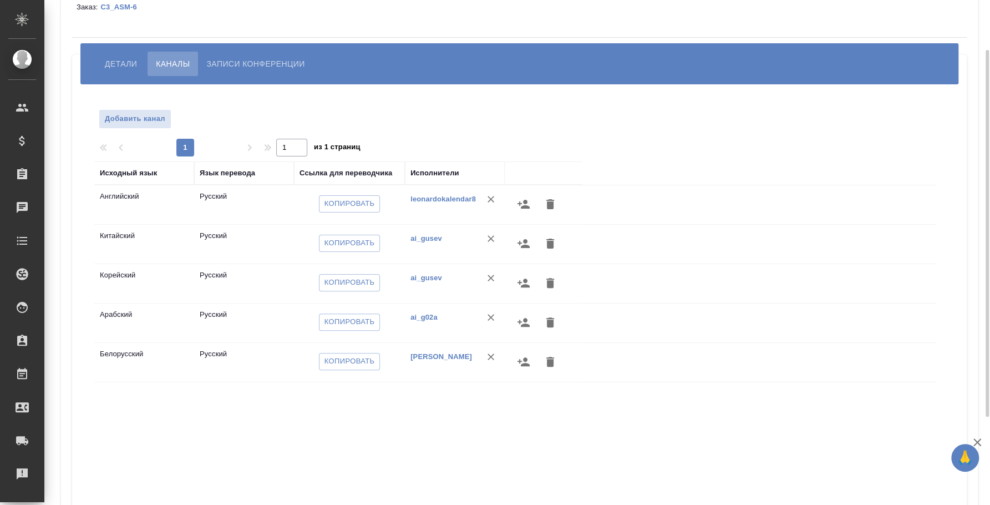
click at [530, 364] on icon "button" at bounding box center [523, 361] width 13 height 13
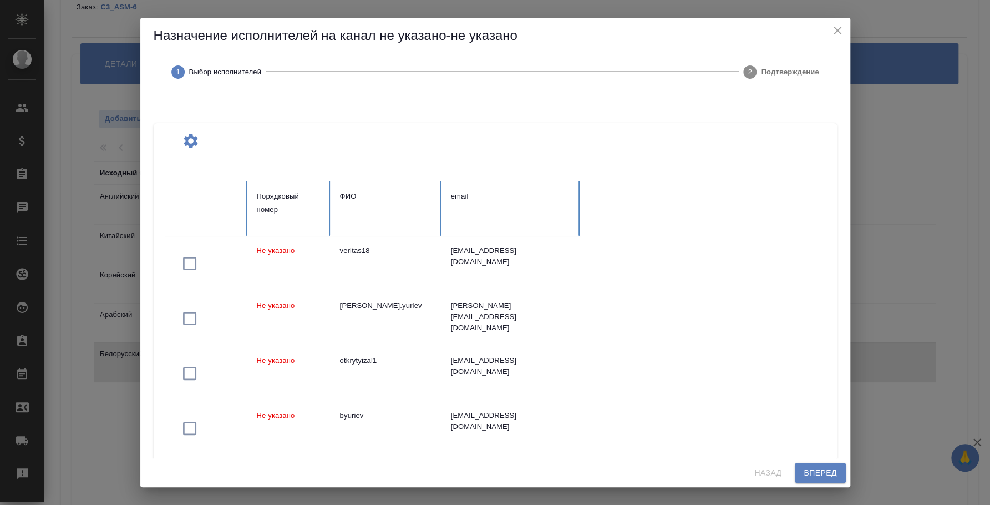
click at [506, 224] on div at bounding box center [511, 214] width 121 height 23
click at [505, 213] on input "text" at bounding box center [497, 211] width 93 height 16
drag, startPoint x: 505, startPoint y: 213, endPoint x: 80, endPoint y: 107, distance: 437.9
click at [95, 118] on div "Назначение исполнителей на канал не указано-не указано 1 Выбор исполнителей 2 П…" at bounding box center [495, 252] width 990 height 505
paste input "[EMAIL_ADDRESS][DOMAIN_NAME]"
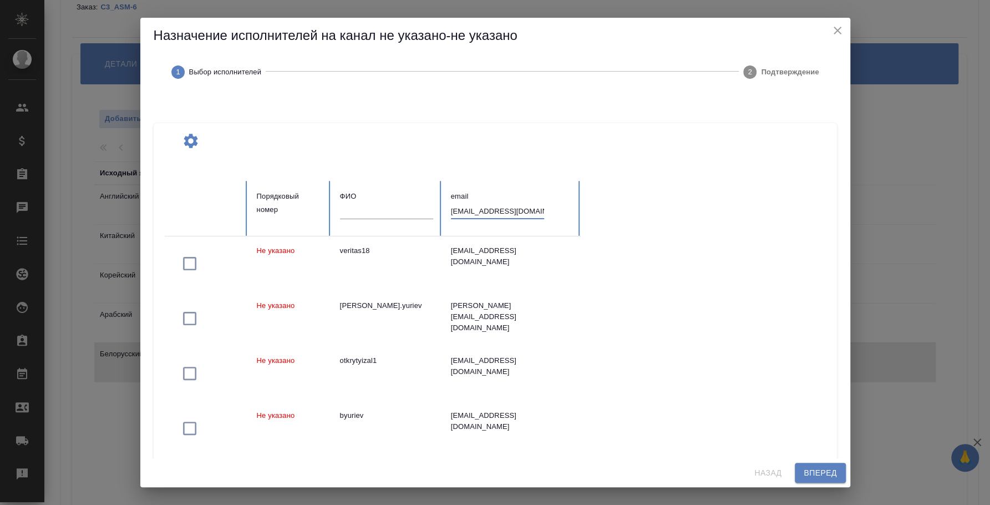
type input "[EMAIL_ADDRESS][DOMAIN_NAME]"
click at [80, 107] on div "Назначение исполнителей на канал не указано-не указано 1 Выбор исполнителей 2 П…" at bounding box center [495, 252] width 990 height 505
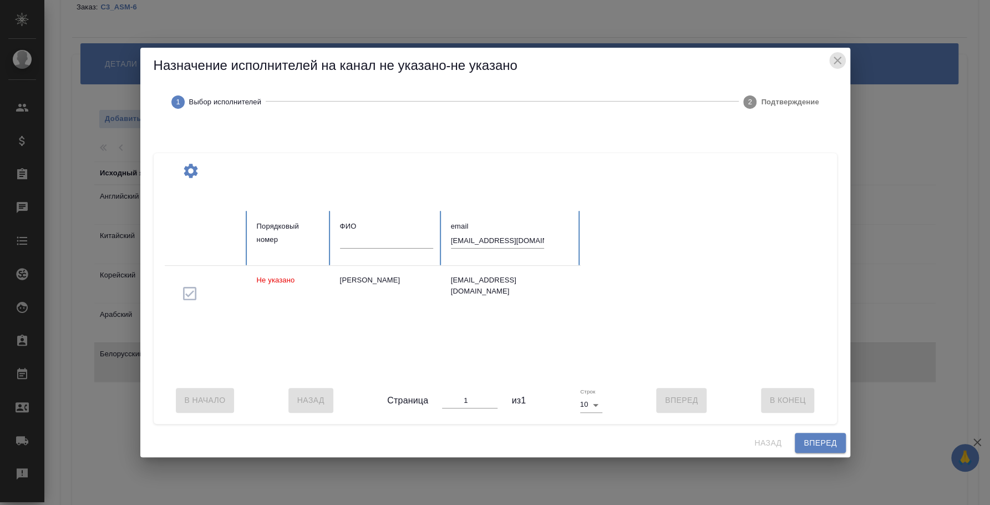
click at [833, 55] on icon "close" at bounding box center [837, 60] width 13 height 13
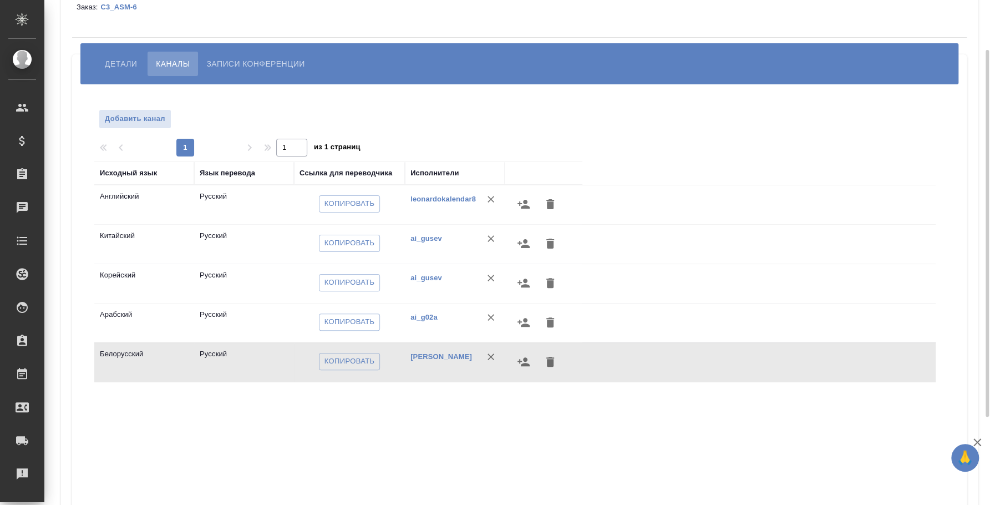
click at [457, 429] on div "Исходный язык Язык перевода Ссылка для переводчика Исполнители Английский Русск…" at bounding box center [514, 360] width 841 height 399
click at [121, 64] on span "Детали" at bounding box center [121, 63] width 32 height 13
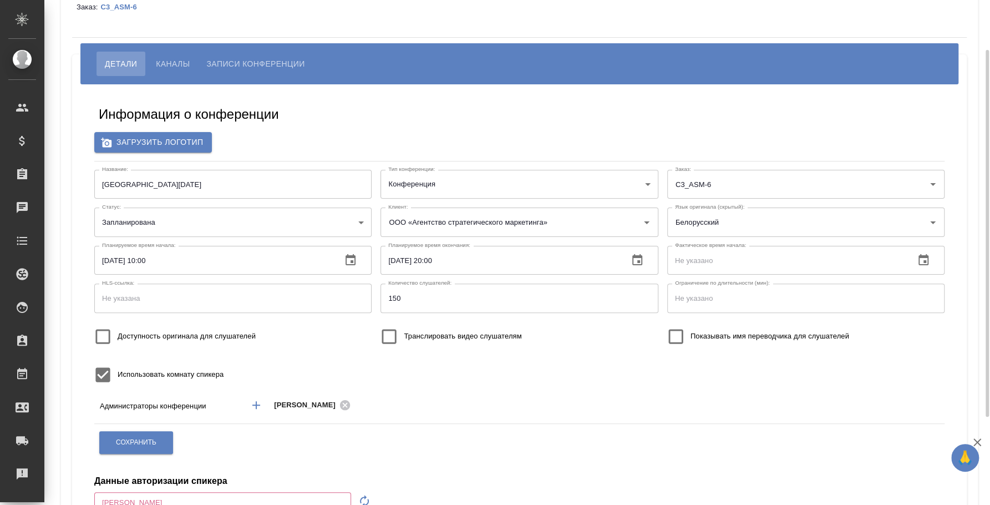
click at [172, 65] on span "Каналы" at bounding box center [173, 63] width 34 height 13
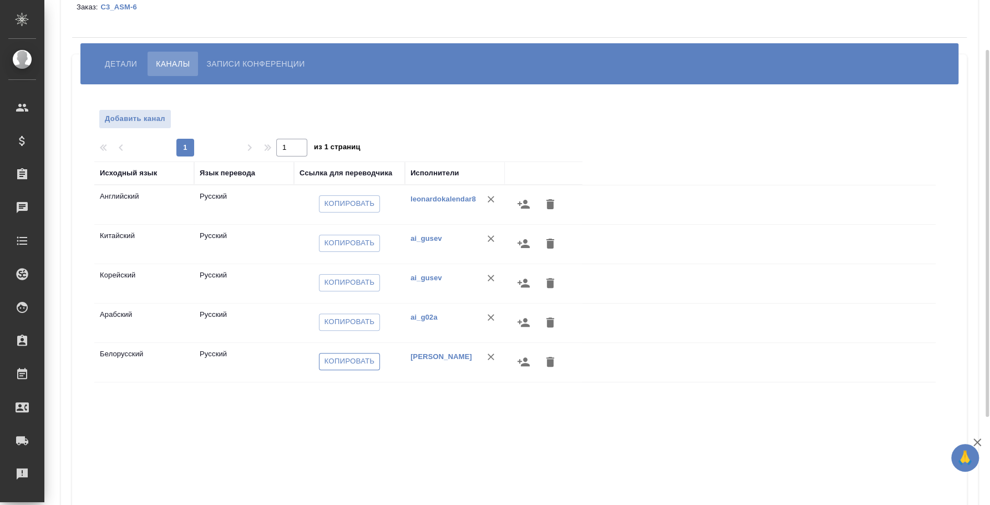
click at [343, 362] on span "Копировать" at bounding box center [350, 361] width 50 height 13
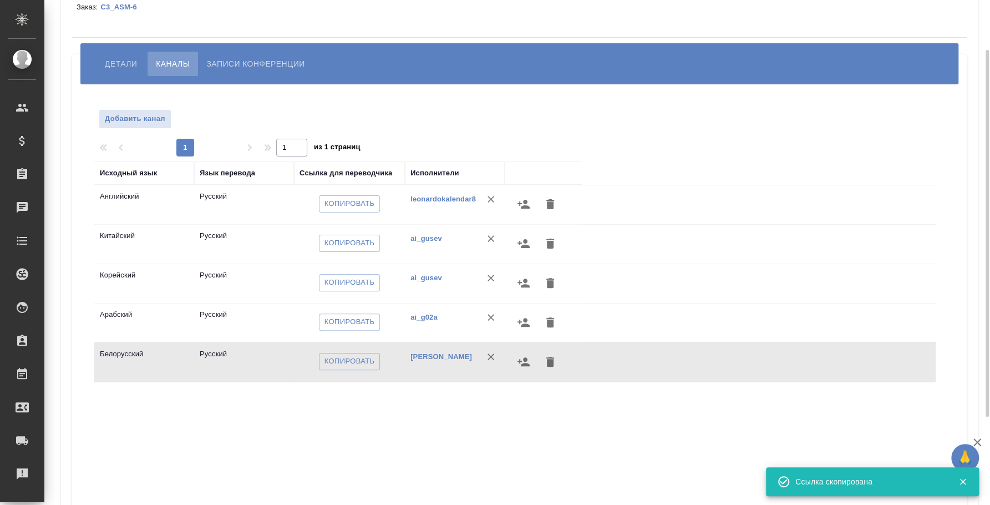
click at [119, 58] on span "Детали" at bounding box center [121, 63] width 32 height 13
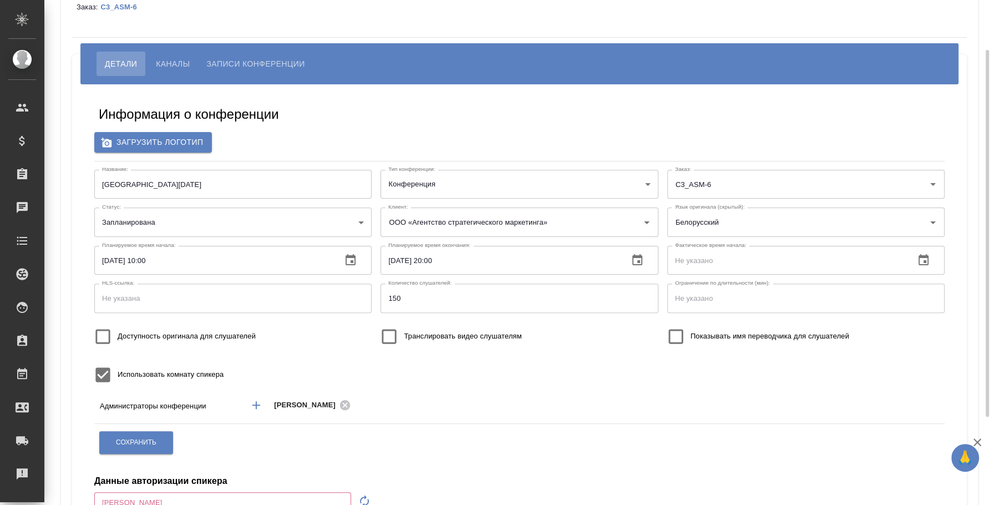
click at [168, 60] on span "Каналы" at bounding box center [173, 63] width 34 height 13
